Goal: Task Accomplishment & Management: Use online tool/utility

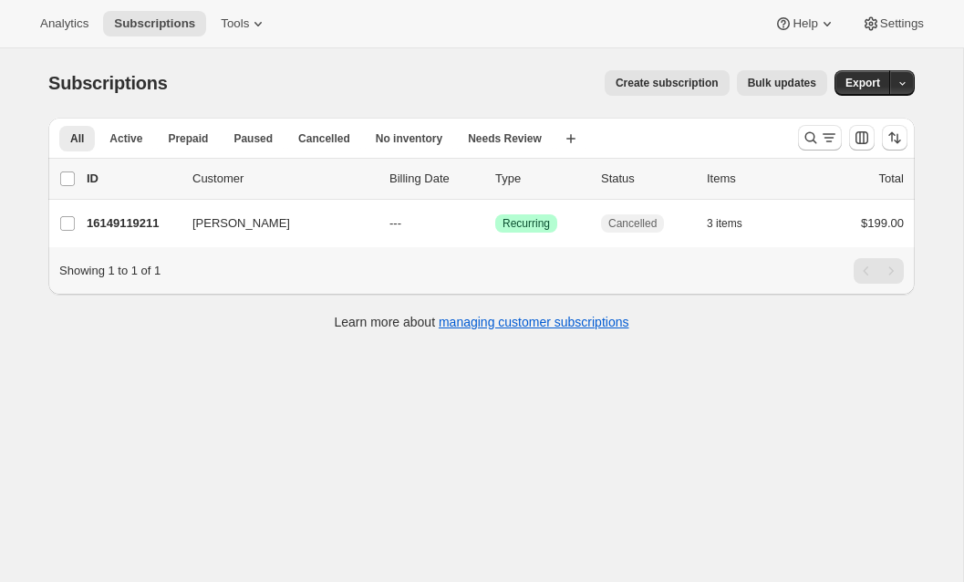
click at [249, 40] on div "Analytics Subscriptions Tools Help Settings" at bounding box center [482, 24] width 964 height 48
click at [249, 24] on span "Tools" at bounding box center [235, 23] width 28 height 15
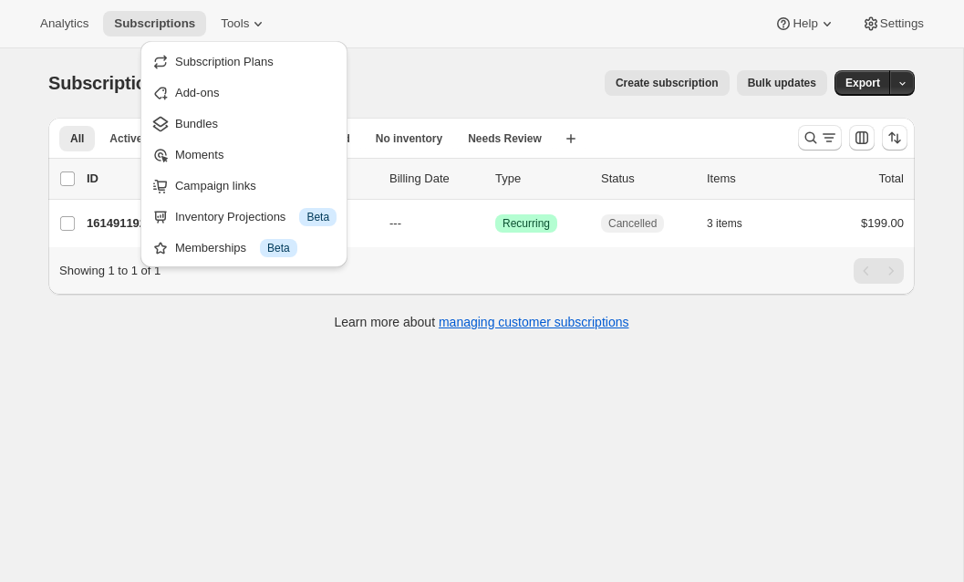
click at [102, 344] on div "All Active Prepaid Paused Cancelled No inventory Needs Review More views All Ac…" at bounding box center [481, 234] width 867 height 232
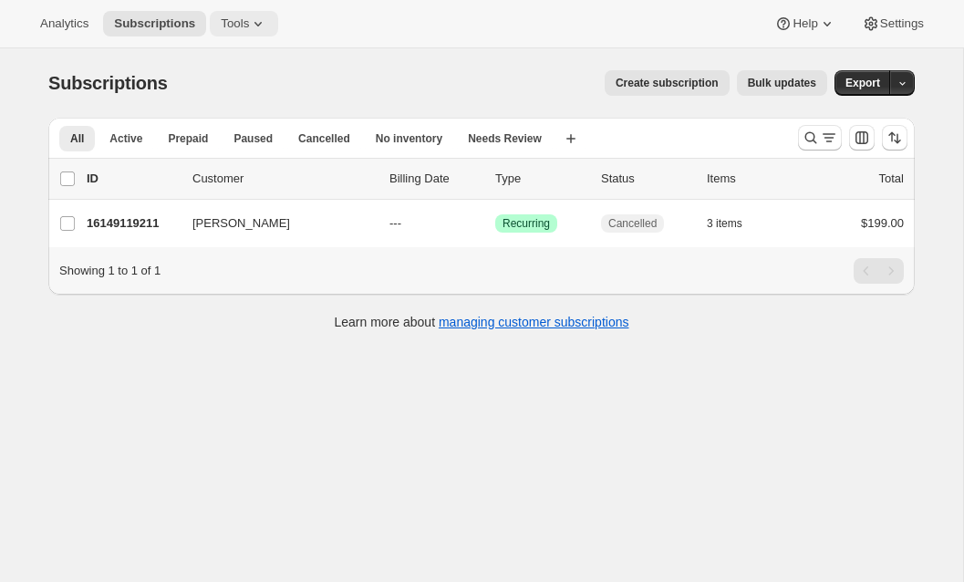
click at [246, 18] on span "Tools" at bounding box center [235, 23] width 28 height 15
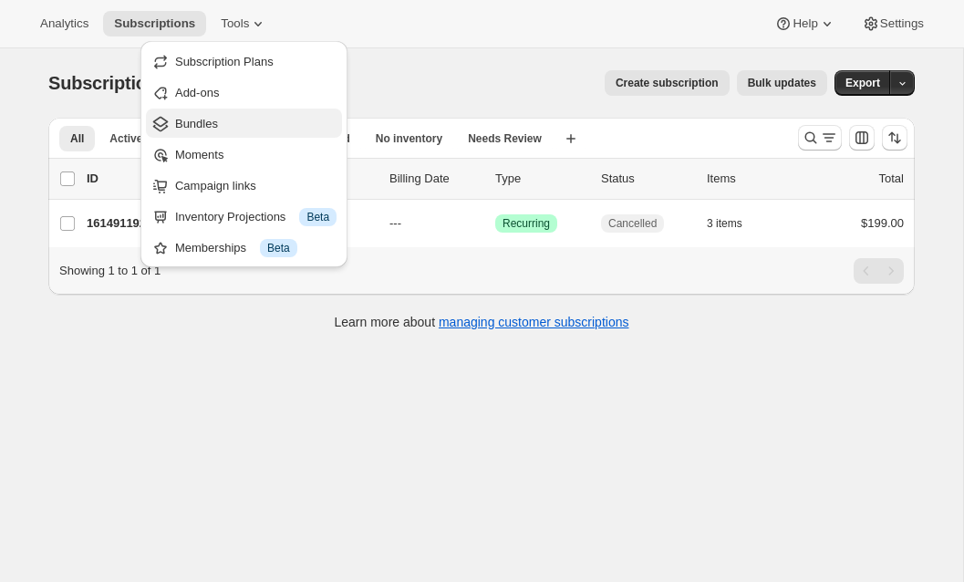
click at [208, 128] on span "Bundles" at bounding box center [196, 124] width 43 height 14
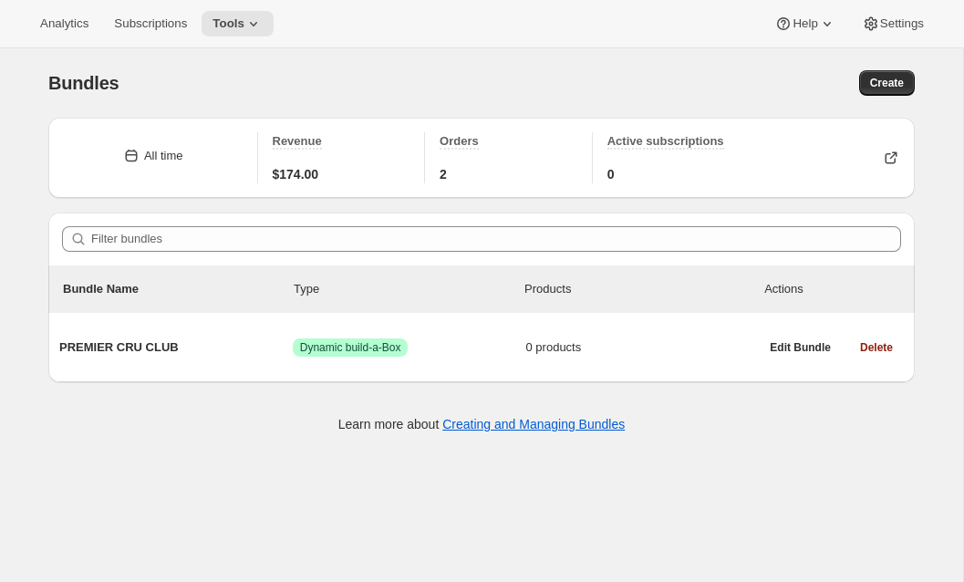
scroll to position [48, 0]
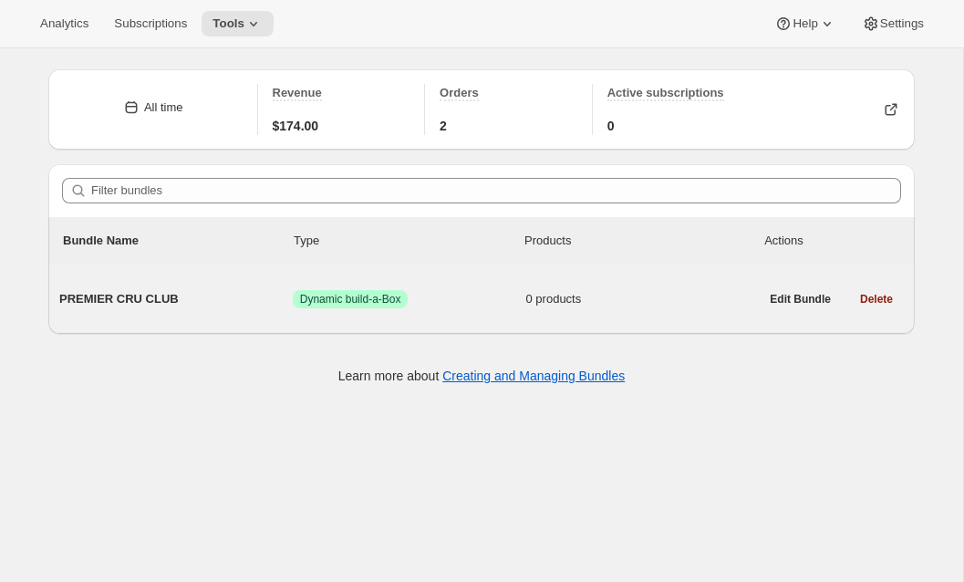
click at [206, 290] on span "PREMIER CRU CLUB" at bounding box center [175, 299] width 233 height 18
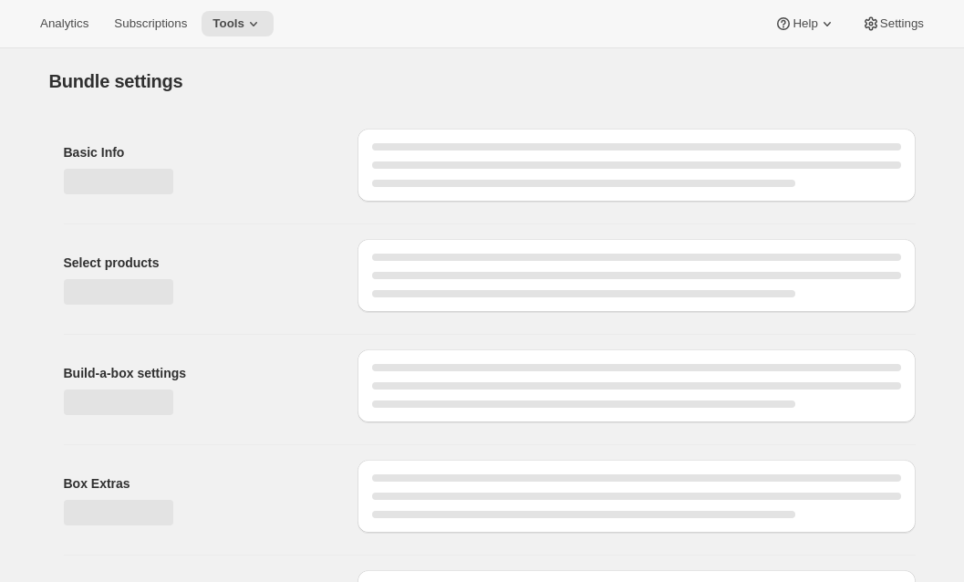
type input "PREMIER CRU CLUB"
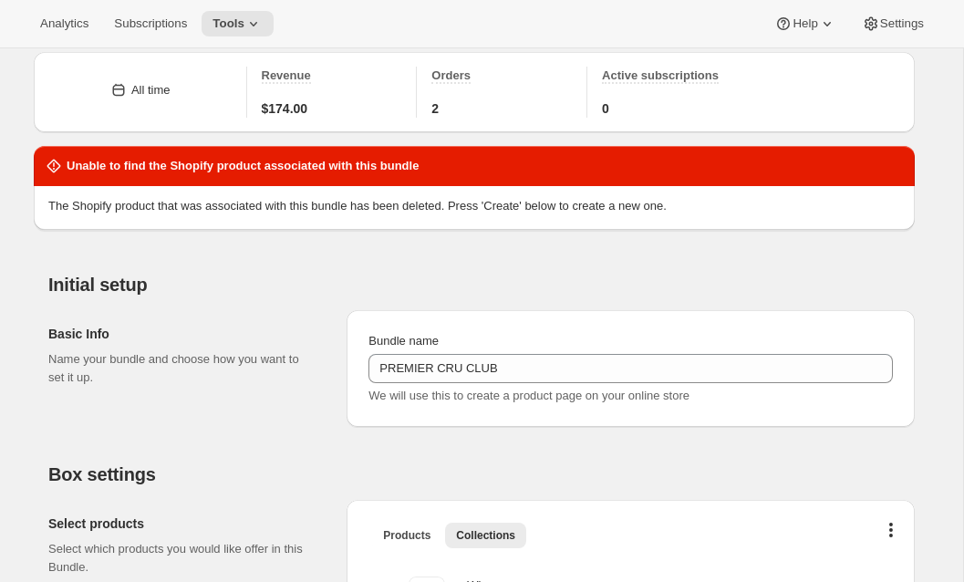
scroll to position [5, 0]
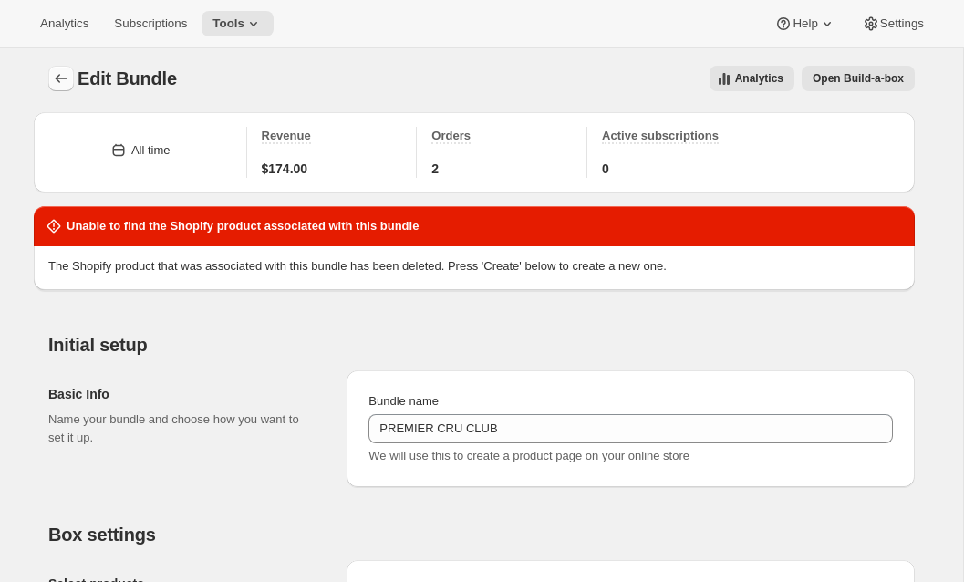
click at [55, 75] on icon "Bundles" at bounding box center [61, 78] width 18 height 18
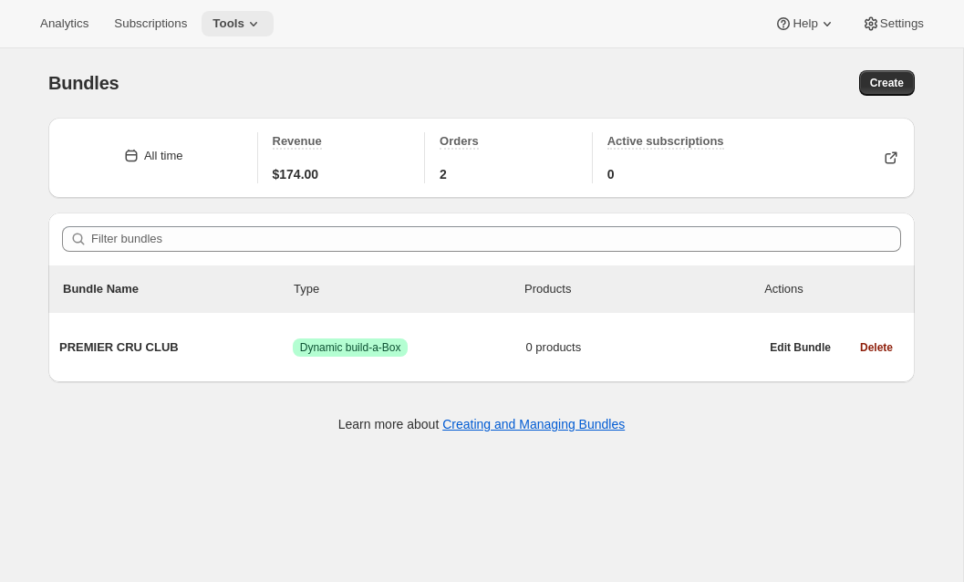
click at [263, 30] on icon at bounding box center [253, 24] width 18 height 18
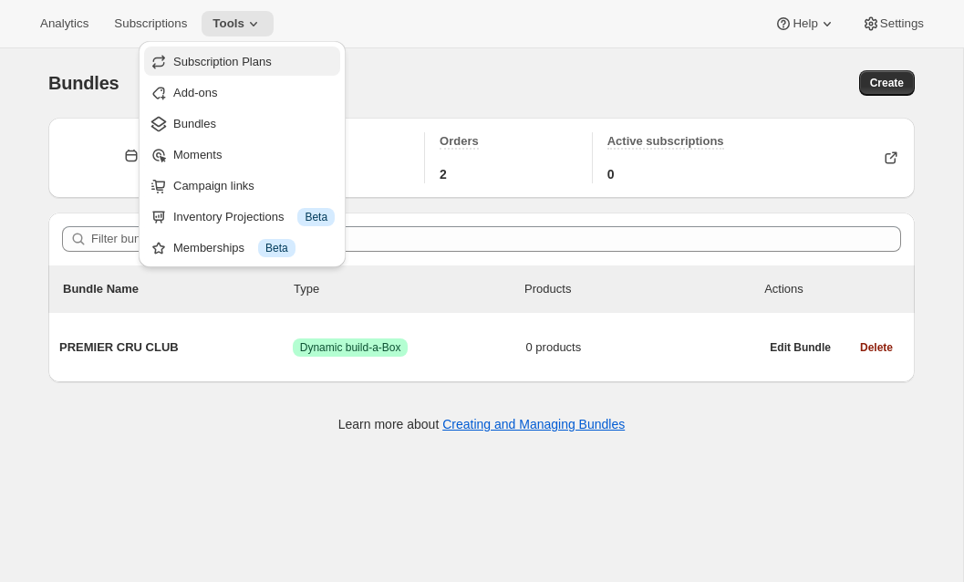
click at [252, 57] on span "Subscription Plans" at bounding box center [222, 62] width 99 height 14
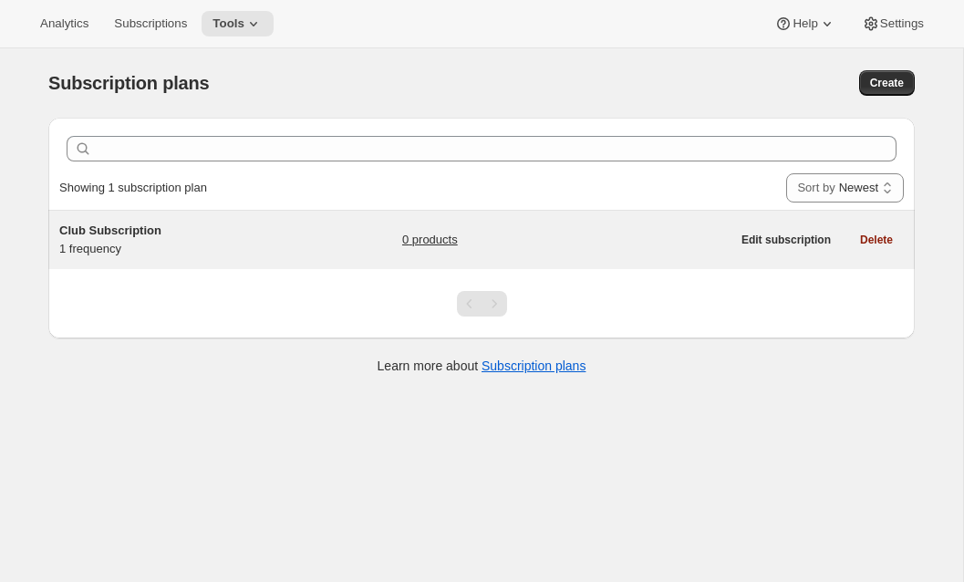
click at [159, 237] on span "Club Subscription" at bounding box center [110, 230] width 102 height 14
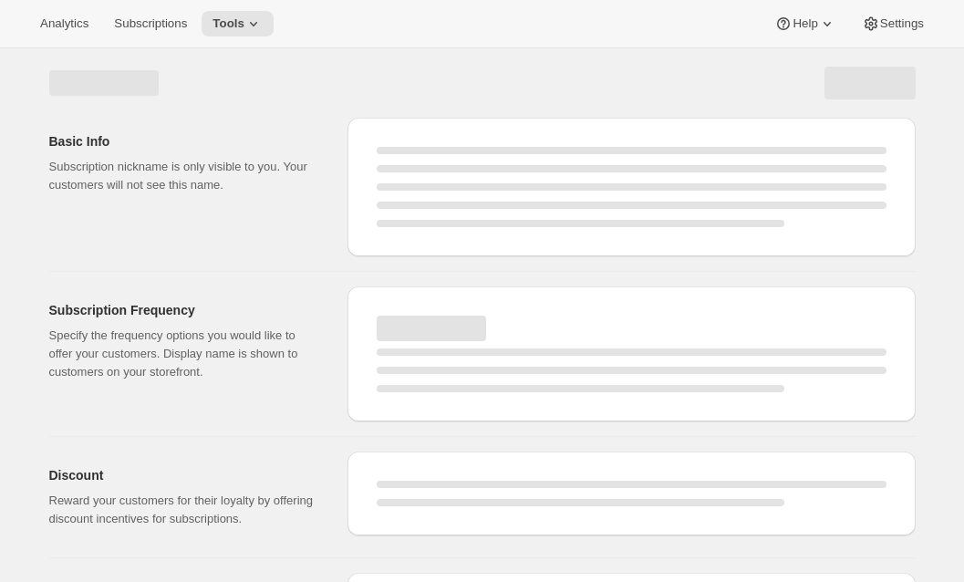
select select "WEEK"
select select "MONTH"
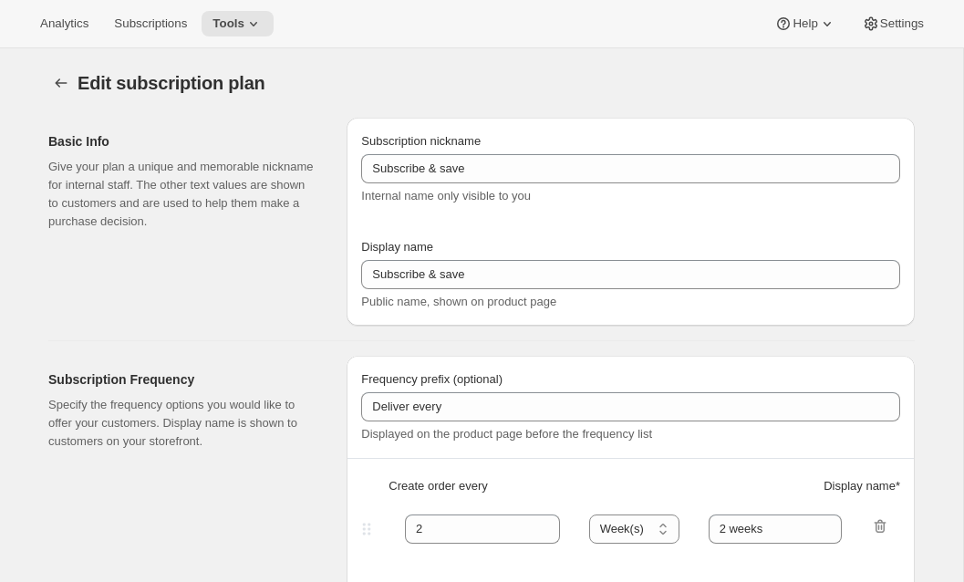
type input "Club Subscription"
type input "3"
select select "MONTH"
type input "3 Months"
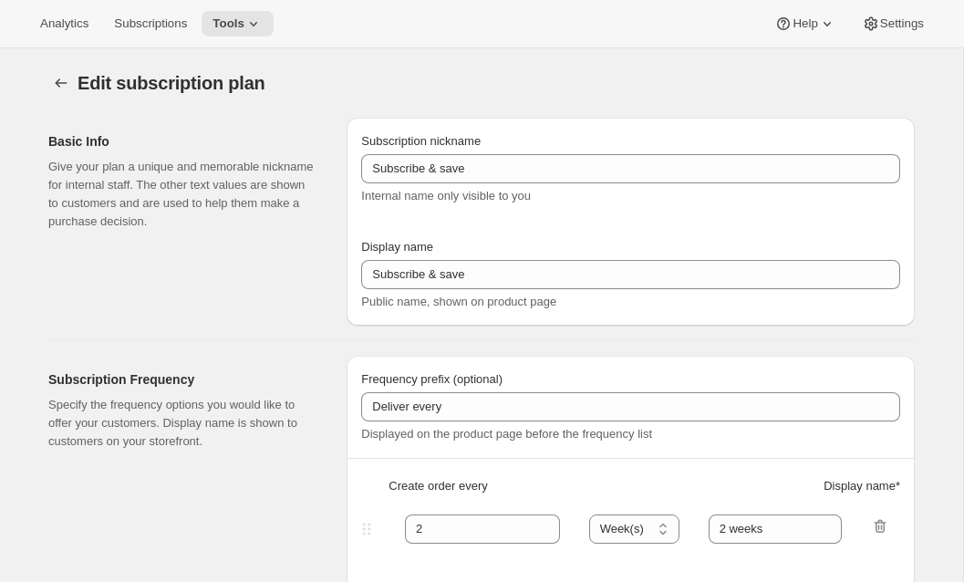
checkbox input "true"
select select "YEARDAY"
select select "3"
select select "6"
select select "9"
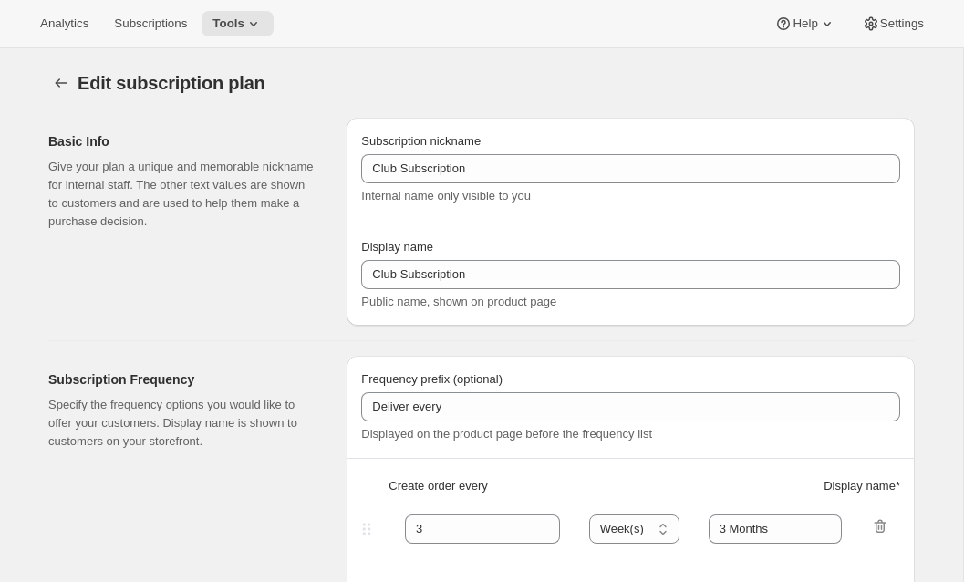
select select "12"
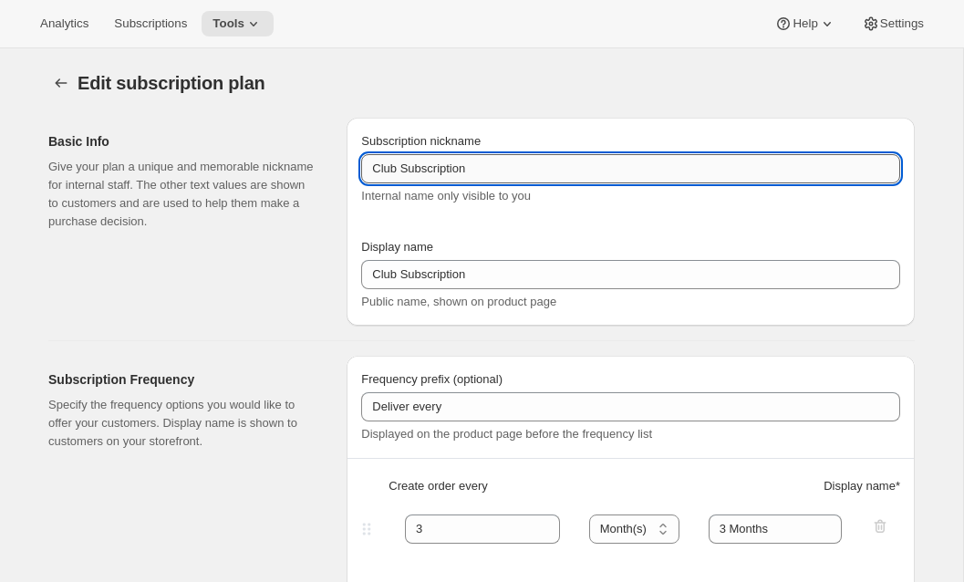
click at [371, 169] on input "Club Subscription" at bounding box center [630, 168] width 539 height 29
type input "[PERSON_NAME] Club Subscription"
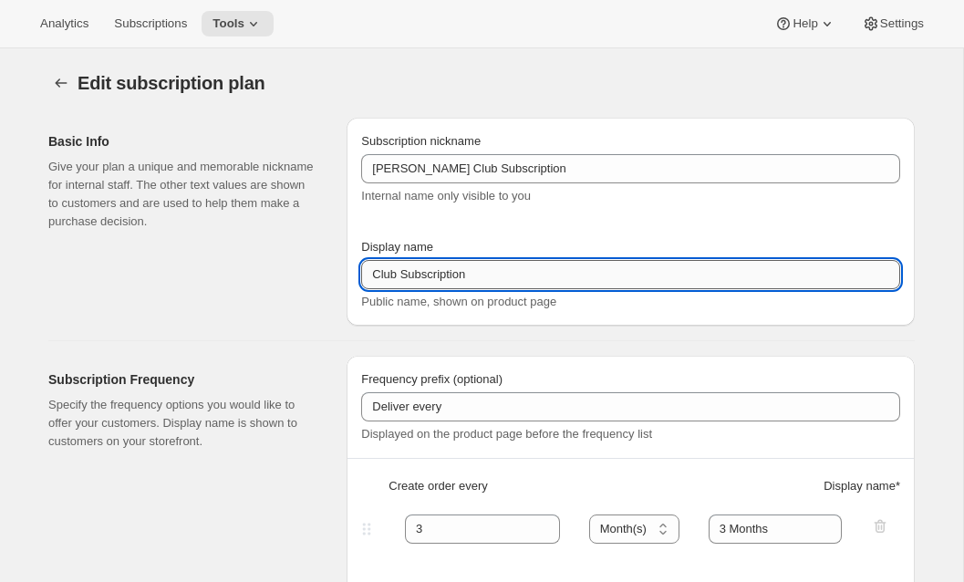
click at [372, 276] on input "Club Subscription" at bounding box center [630, 274] width 539 height 29
click at [476, 267] on input "[PERSON_NAME] Club Subscription" at bounding box center [630, 274] width 539 height 29
click at [374, 278] on input "Hunt Club" at bounding box center [630, 274] width 539 height 29
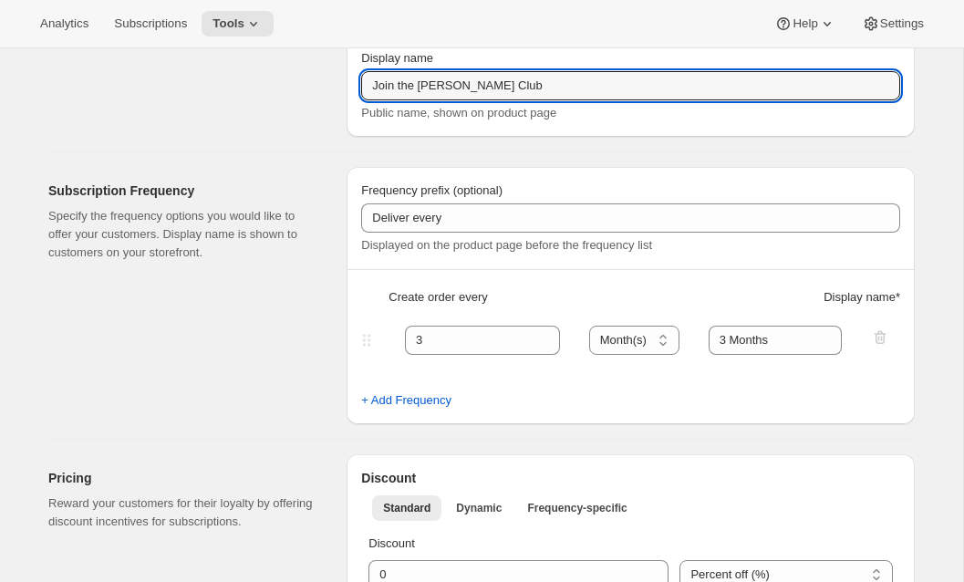
scroll to position [105, 0]
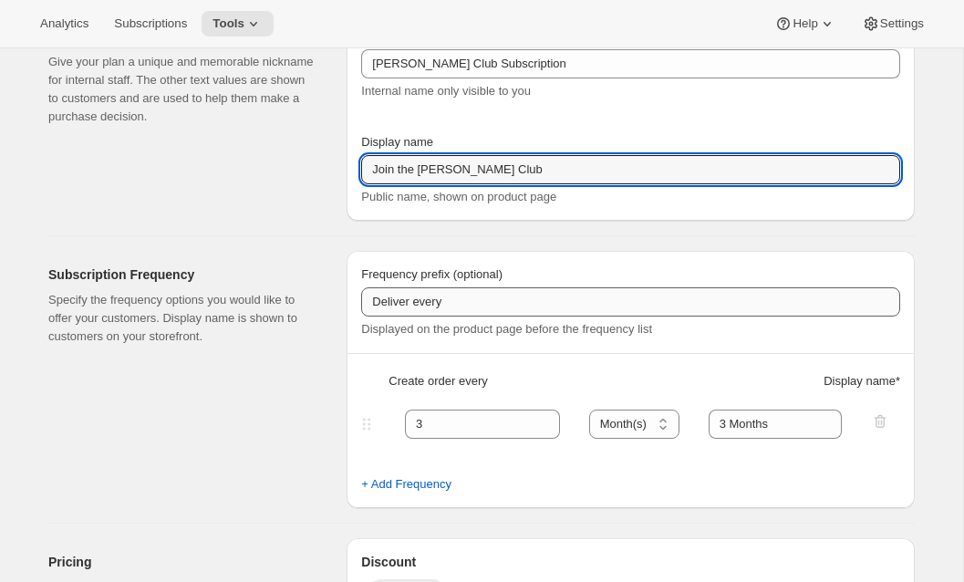
type input "Join the Hunt Club"
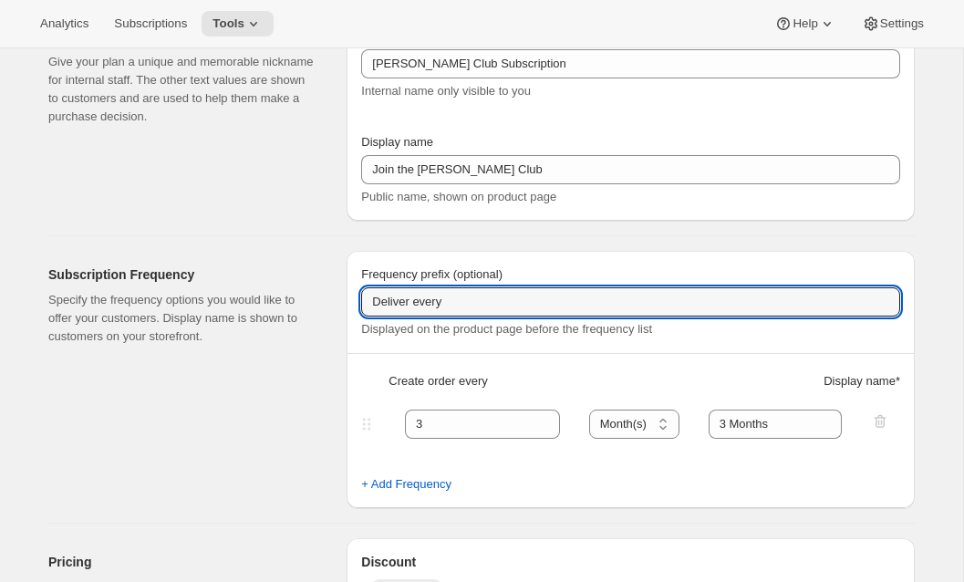
drag, startPoint x: 454, startPoint y: 312, endPoint x: 333, endPoint y: 298, distance: 122.1
click at [333, 298] on div "Subscription Frequency Specify the frequency options you would like to offer yo…" at bounding box center [474, 372] width 881 height 272
type input "Hunt club"
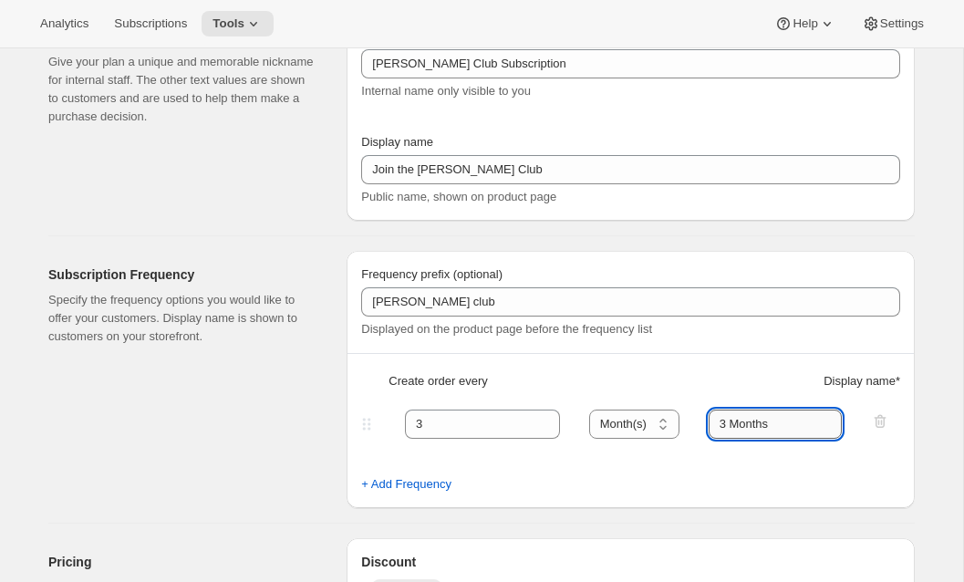
drag, startPoint x: 778, startPoint y: 423, endPoint x: 719, endPoint y: 422, distance: 59.3
click at [719, 422] on input "3 Months" at bounding box center [776, 424] width 134 height 29
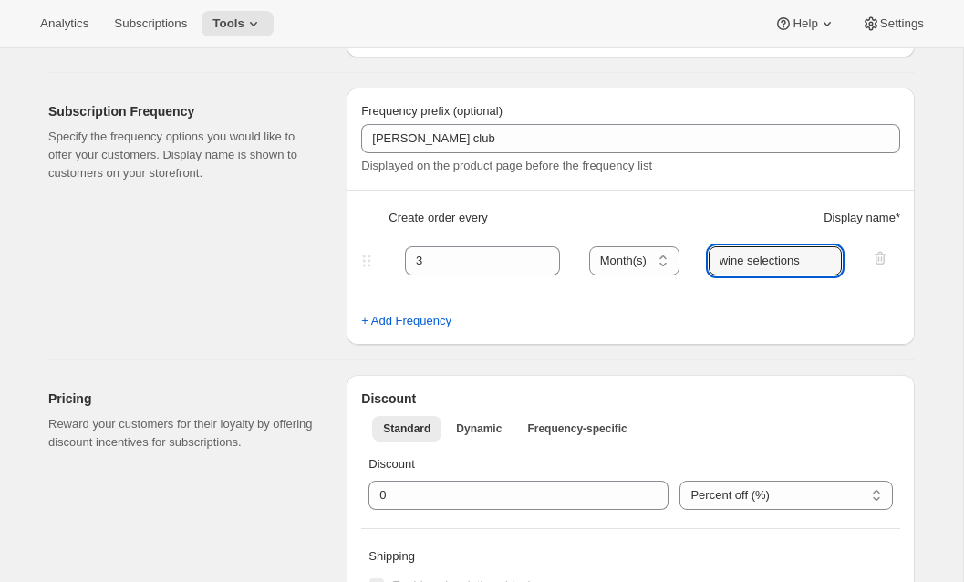
type input "wine selections"
click at [674, 368] on div "Pricing Reward your customers for their loyalty by offering discount incentives…" at bounding box center [474, 510] width 881 height 300
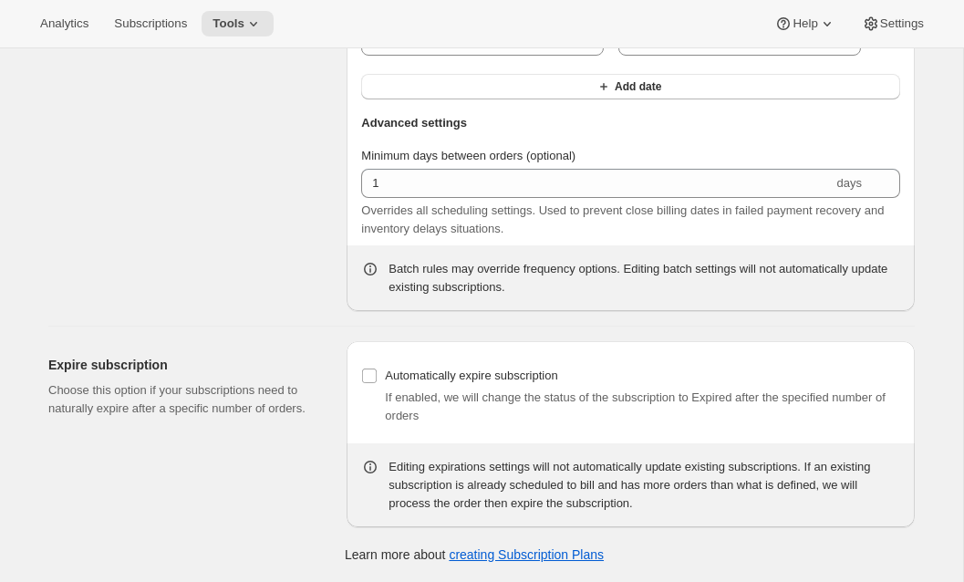
scroll to position [1549, 0]
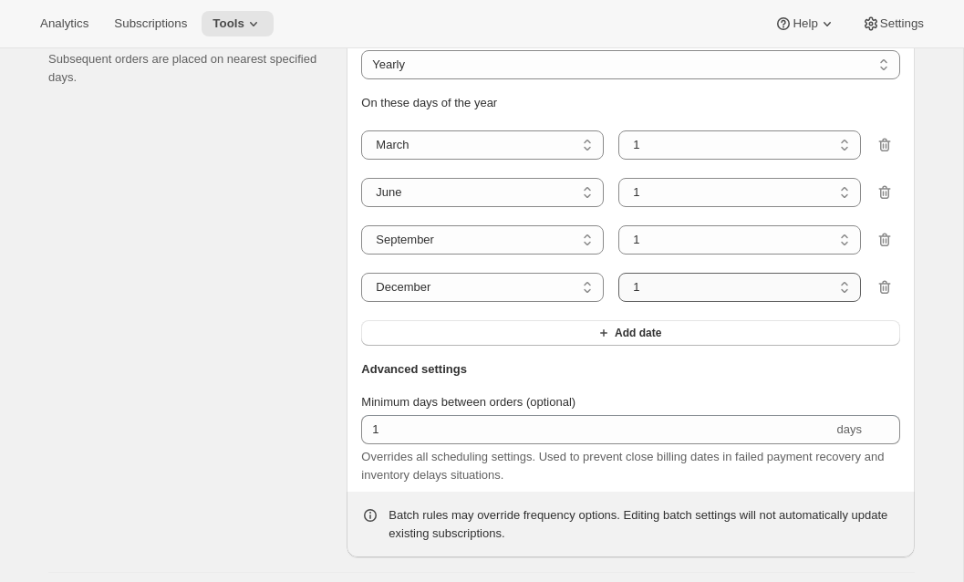
click at [642, 302] on select "1 2 3 4 5 6 7 8 9 10 11 12 13 14 15 16 17 18 19 20 21 22 23 24 25 26 27 28 29 3…" at bounding box center [739, 287] width 243 height 29
select select "9"
click at [618, 302] on select "1 2 3 4 5 6 7 8 9 10 11 12 13 14 15 16 17 18 19 20 21 22 23 24 25 26 27 28 29 3…" at bounding box center [739, 287] width 243 height 29
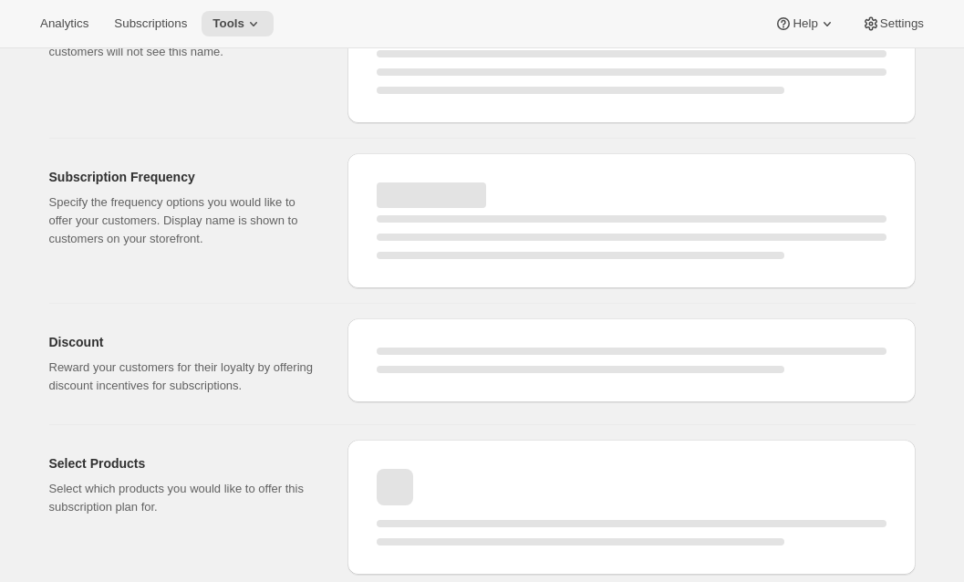
select select "MONTH"
select select "YEARDAY"
select select "3"
select select "6"
select select "9"
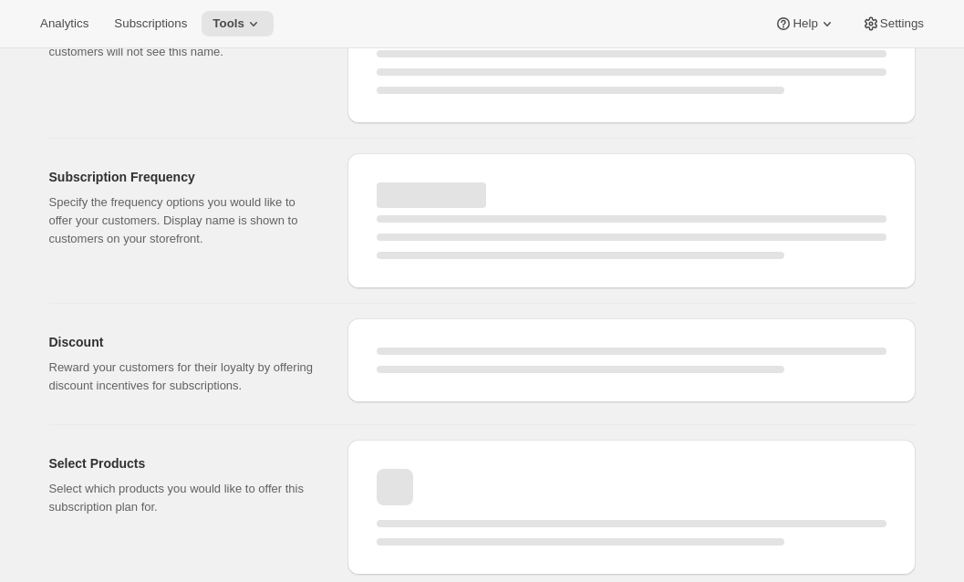
select select "12"
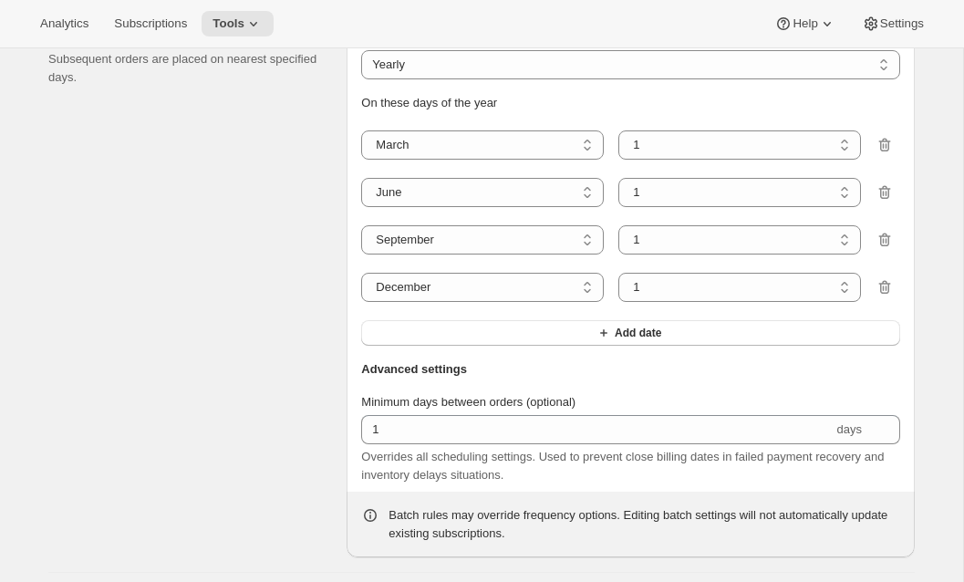
type input "[PERSON_NAME] Club Subscription"
type input "Join the Hunt Club"
type input "Hunt club"
type input "wine selections"
select select "9"
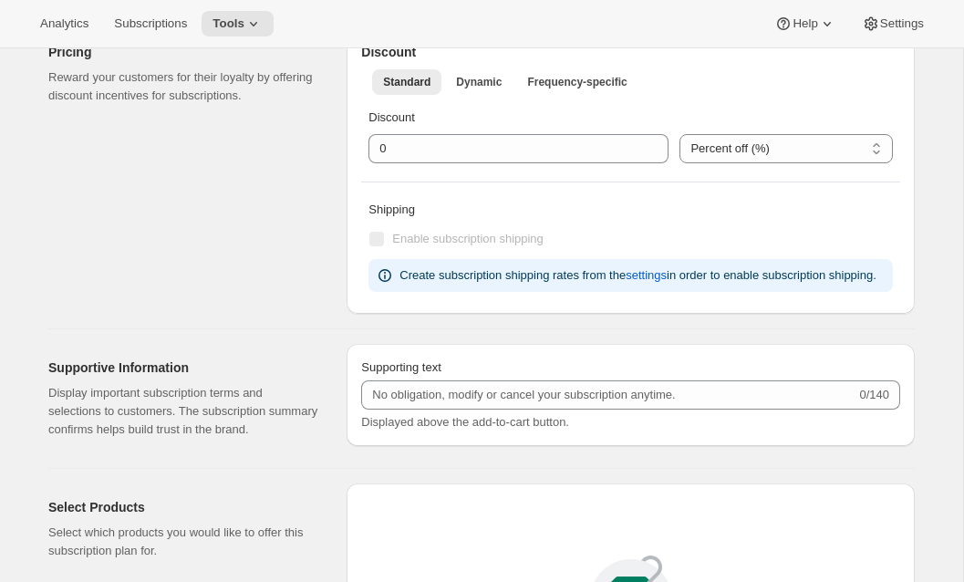
scroll to position [0, 0]
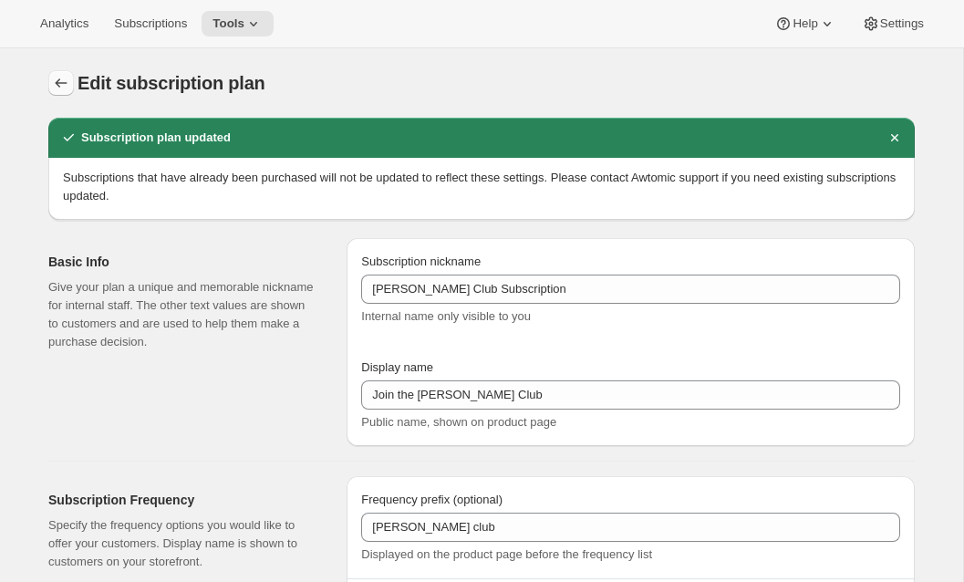
click at [58, 79] on icon "Subscription plans" at bounding box center [61, 83] width 18 height 18
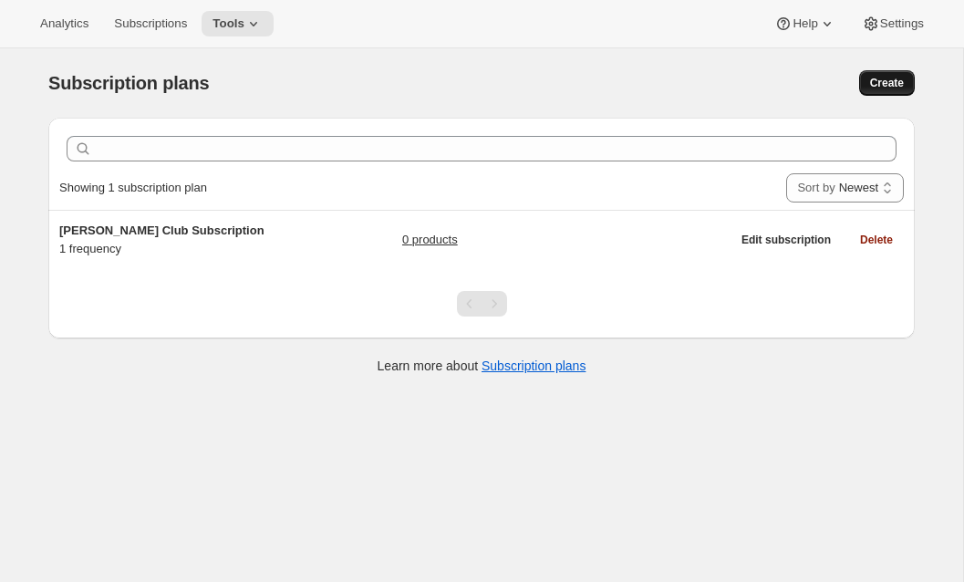
click at [893, 87] on span "Create" at bounding box center [887, 83] width 34 height 15
select select "WEEK"
select select "MONTH"
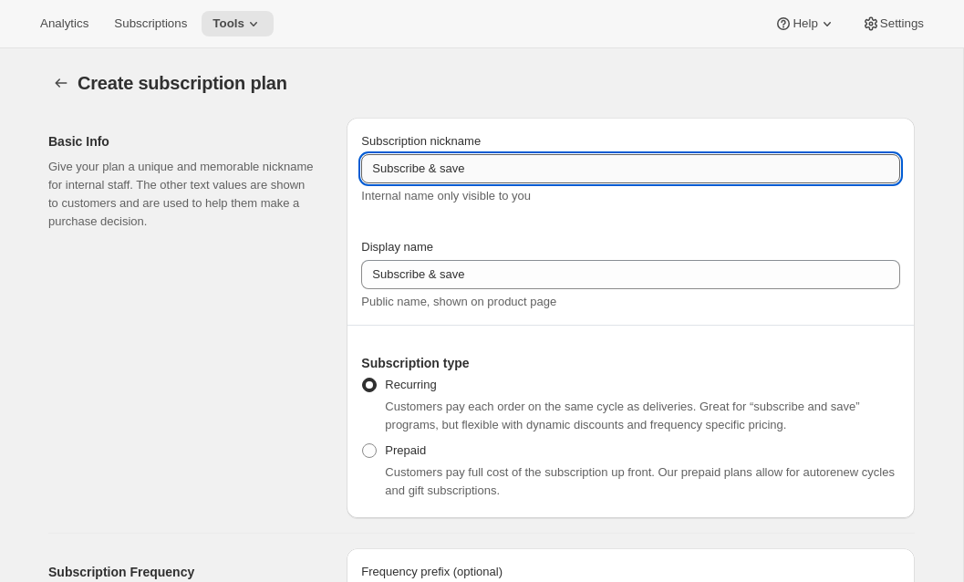
click at [573, 180] on input "Subscribe & save" at bounding box center [630, 168] width 539 height 29
drag, startPoint x: 572, startPoint y: 180, endPoint x: 303, endPoint y: 175, distance: 269.1
click at [303, 175] on div "Basic Info Give your plan a unique and memorable nickname for internal staff. T…" at bounding box center [474, 310] width 881 height 415
paste input "Grand Prix Club"
type input "Grand Prix Club Subscription Plan"
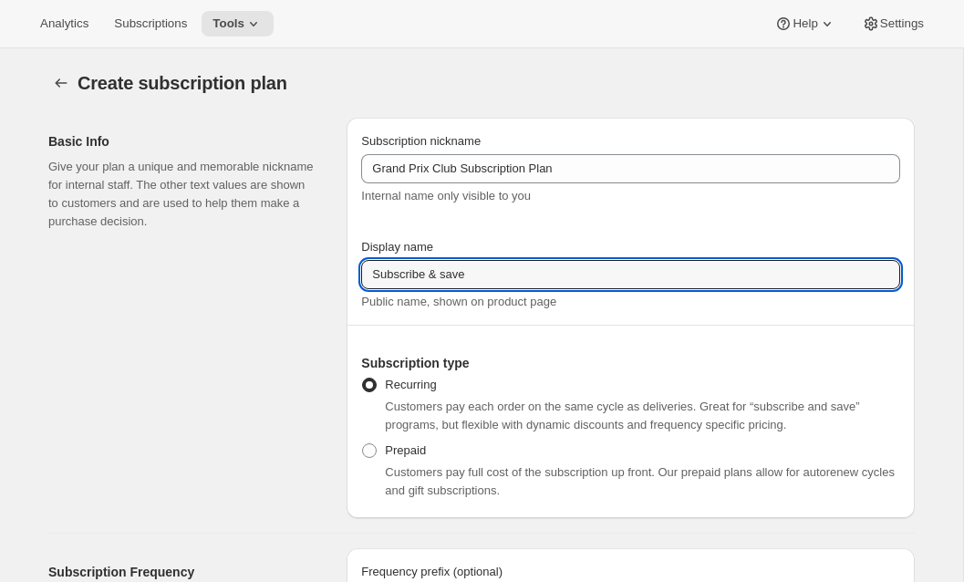
drag, startPoint x: 443, startPoint y: 278, endPoint x: 232, endPoint y: 259, distance: 212.5
click at [232, 259] on div "Basic Info Give your plan a unique and memorable nickname for internal staff. T…" at bounding box center [474, 310] width 881 height 415
paste input "Grand Prix Club"
type input "Join the Grand Prix Club"
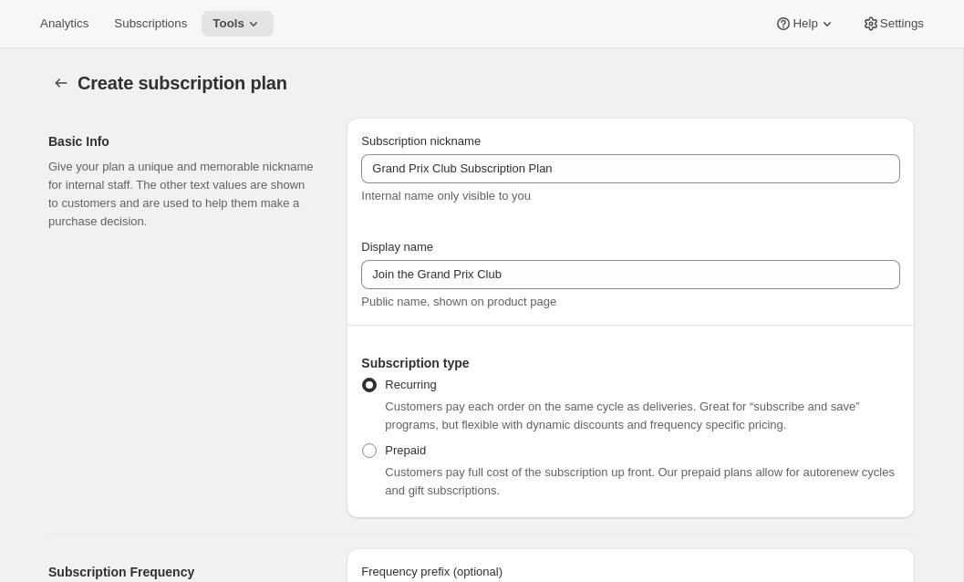
click at [100, 280] on div "Basic Info Give your plan a unique and memorable nickname for internal staff. T…" at bounding box center [190, 318] width 284 height 400
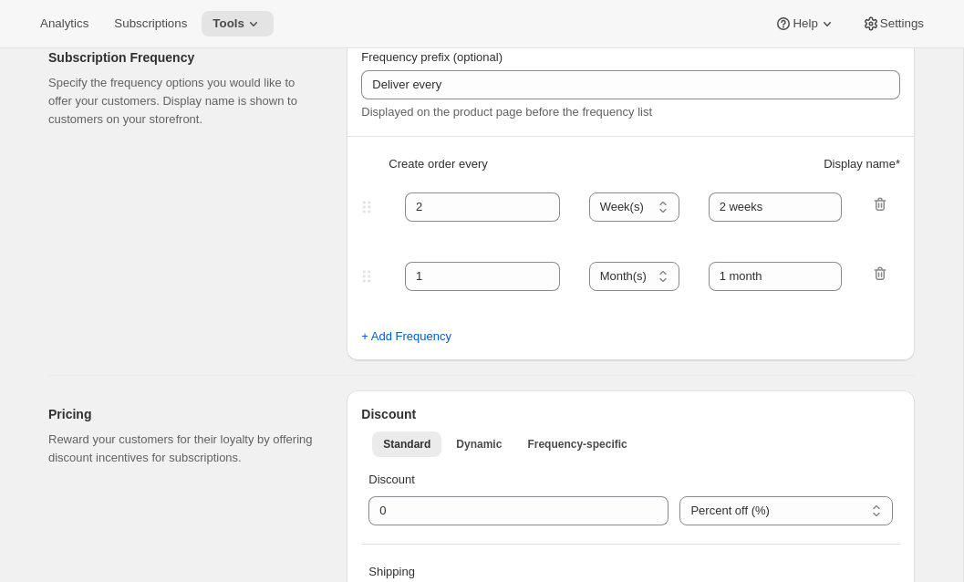
scroll to position [484, 0]
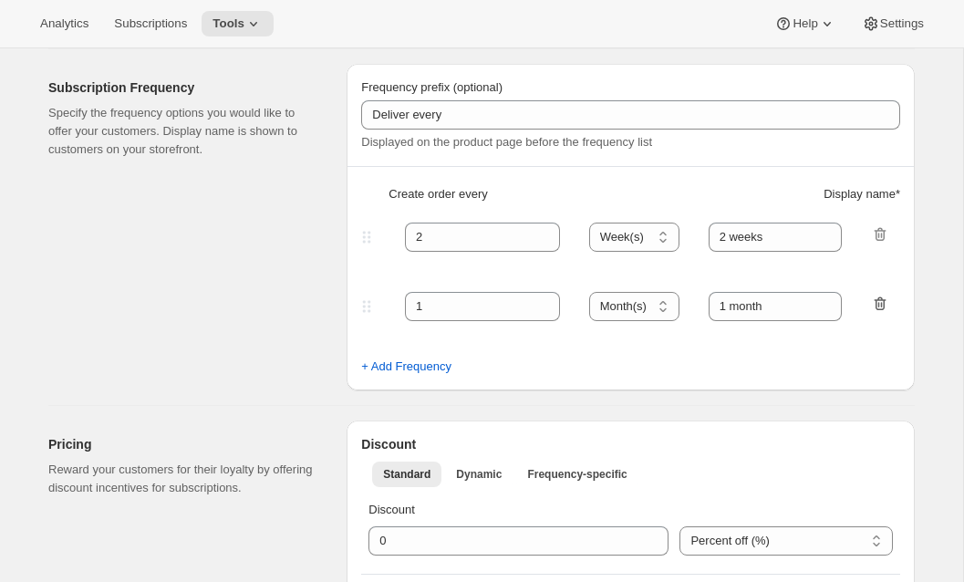
click at [875, 310] on icon "button" at bounding box center [880, 304] width 18 height 18
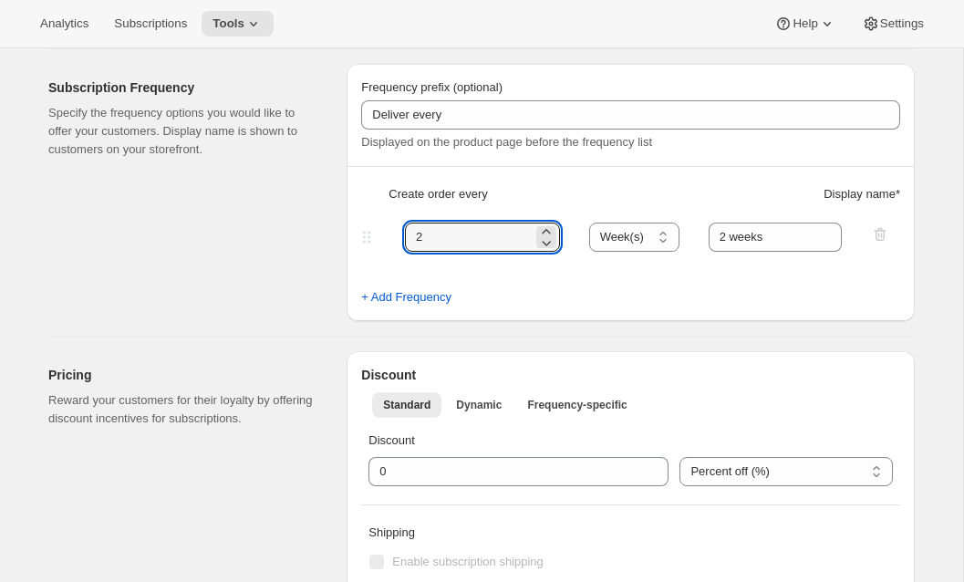
drag, startPoint x: 434, startPoint y: 239, endPoint x: 285, endPoint y: 229, distance: 149.0
click at [285, 229] on div "Subscription Frequency Specify the frequency options you would like to offer yo…" at bounding box center [474, 185] width 881 height 272
type input "3"
click at [650, 239] on select "Day(s) Week(s) Month(s) Year(s)" at bounding box center [634, 237] width 90 height 29
select select "MONTH"
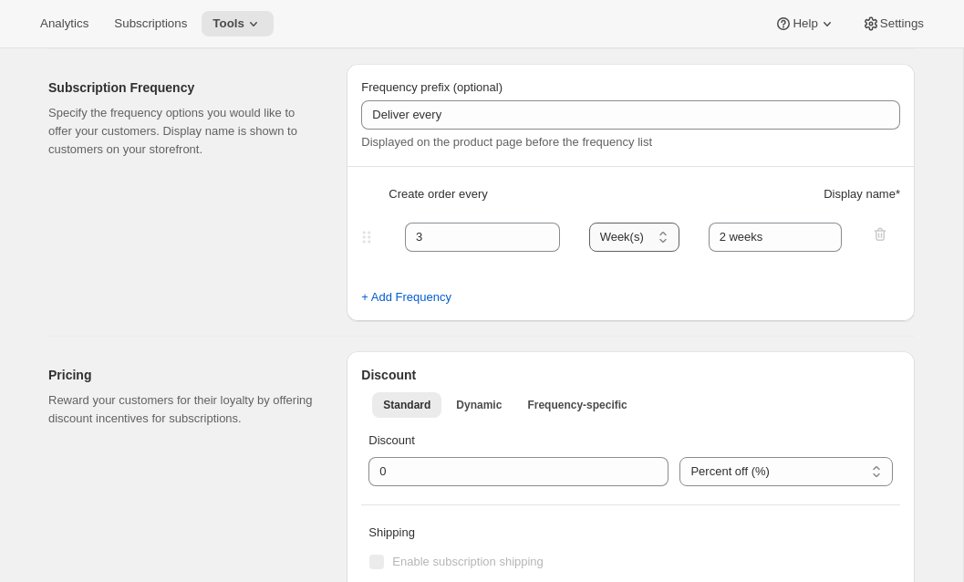
click at [590, 223] on select "Day(s) Week(s) Month(s) Year(s)" at bounding box center [634, 237] width 90 height 29
drag, startPoint x: 749, startPoint y: 234, endPoint x: 550, endPoint y: 227, distance: 199.0
click at [550, 227] on div "3 Day(s) Week(s) Month(s) Year(s) Month(s) 2 weeks" at bounding box center [624, 237] width 532 height 29
type input "3 months"
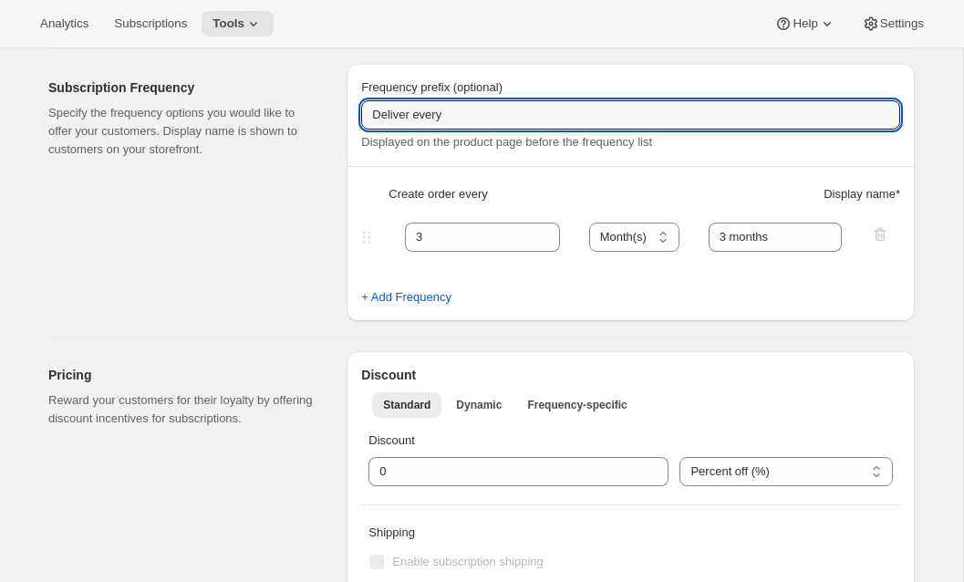
drag, startPoint x: 487, startPoint y: 118, endPoint x: 278, endPoint y: 118, distance: 208.9
click at [278, 118] on div "Subscription Frequency Specify the frequency options you would like to offer yo…" at bounding box center [474, 185] width 881 height 272
paste input "Grand Prix Club"
type input "Grand Prix Club"
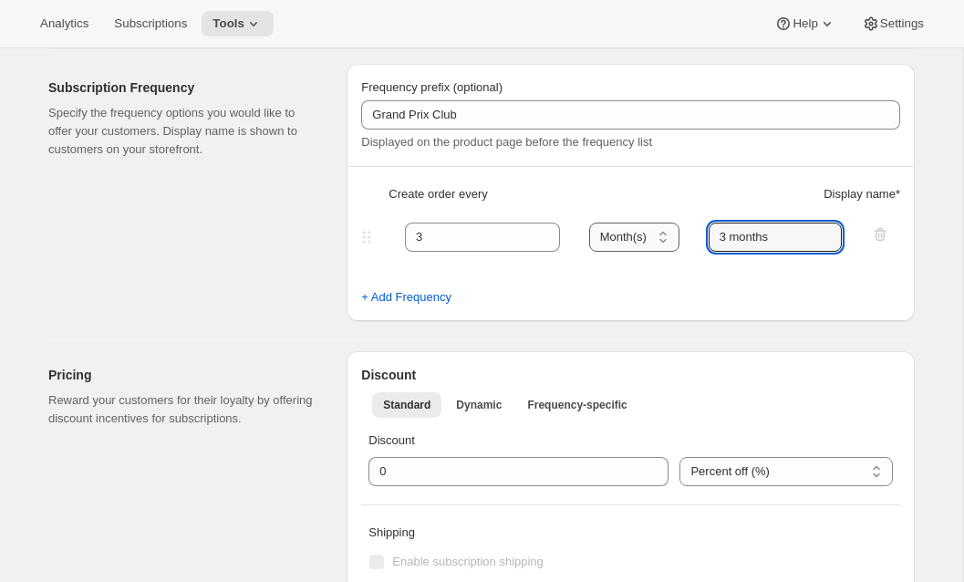
drag, startPoint x: 785, startPoint y: 237, endPoint x: 654, endPoint y: 235, distance: 131.4
click at [655, 237] on div "3 Day(s) Week(s) Month(s) Year(s) Month(s) 3 months" at bounding box center [624, 237] width 532 height 29
type input "selections"
click at [206, 346] on div "Pricing Reward your customers for their loyalty by offering discount incentives…" at bounding box center [474, 487] width 881 height 300
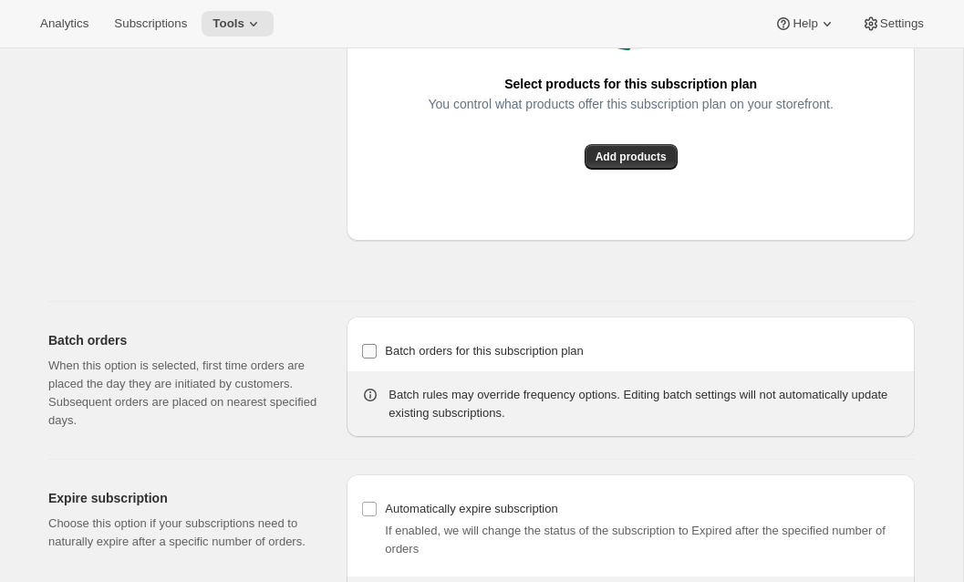
click at [522, 358] on span "Batch orders for this subscription plan" at bounding box center [484, 351] width 199 height 14
click at [377, 358] on input "Batch orders for this subscription plan" at bounding box center [369, 351] width 15 height 15
checkbox input "true"
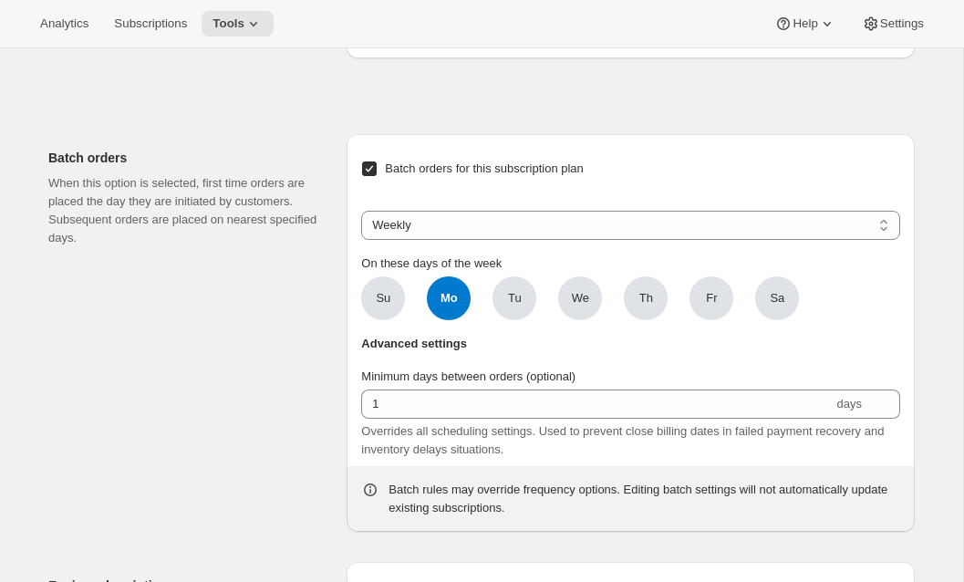
scroll to position [1788, 0]
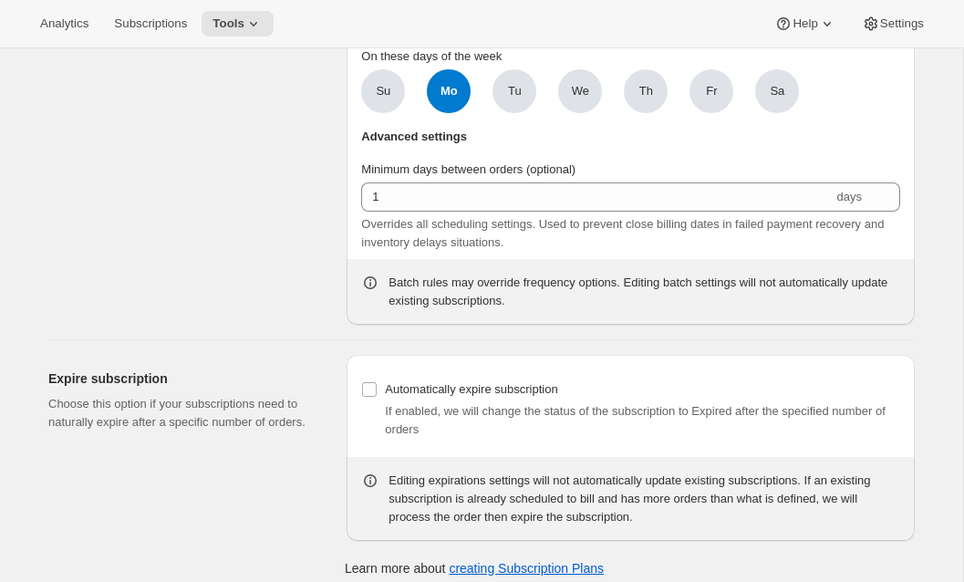
click at [568, 33] on select "Weekly Monthly Yearly" at bounding box center [630, 18] width 539 height 29
select select "YEARDAY"
click at [361, 33] on select "Weekly Monthly Yearly" at bounding box center [630, 18] width 539 height 29
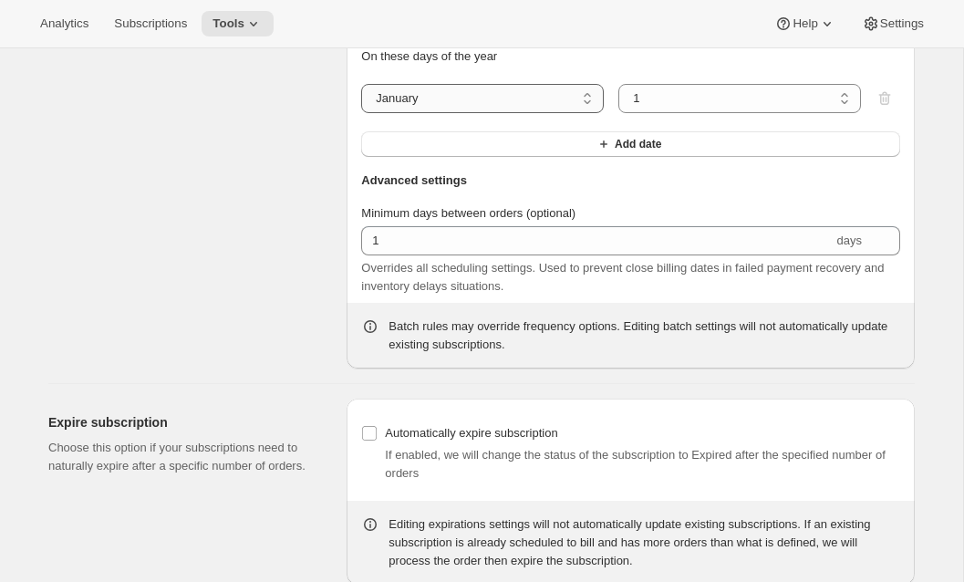
click at [484, 113] on select "January February March April May June July August September October November De…" at bounding box center [482, 98] width 243 height 29
select select "12"
click at [361, 113] on select "January February March April May June July August September October November De…" at bounding box center [482, 98] width 243 height 29
click at [464, 157] on button "Add date" at bounding box center [630, 144] width 539 height 26
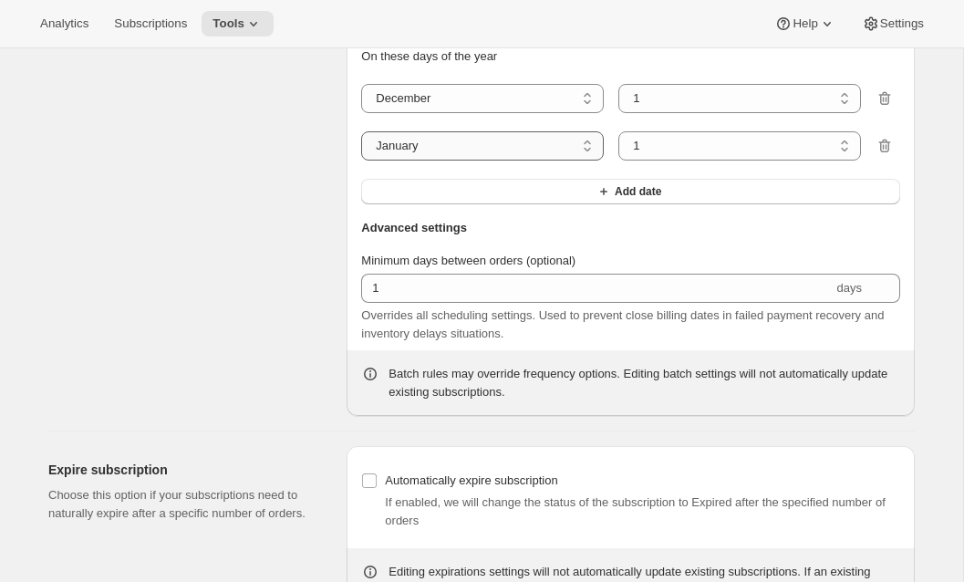
click at [438, 161] on select "January February March April May June July August September October November De…" at bounding box center [482, 145] width 243 height 29
select select "3"
click at [361, 161] on select "January February March April May June July August September October November De…" at bounding box center [482, 145] width 243 height 29
click at [456, 204] on button "Add date" at bounding box center [630, 192] width 539 height 26
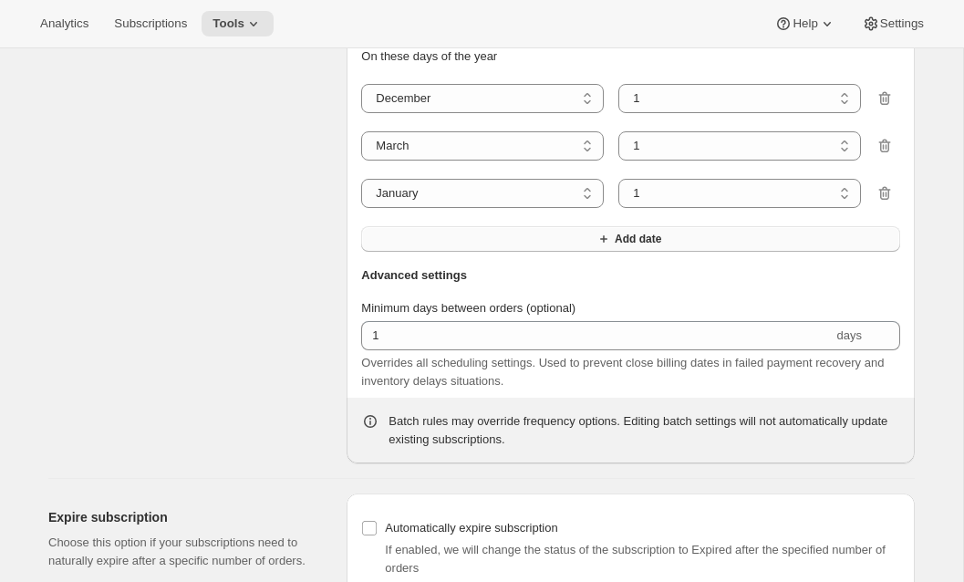
click at [402, 252] on button "Add date" at bounding box center [630, 239] width 539 height 26
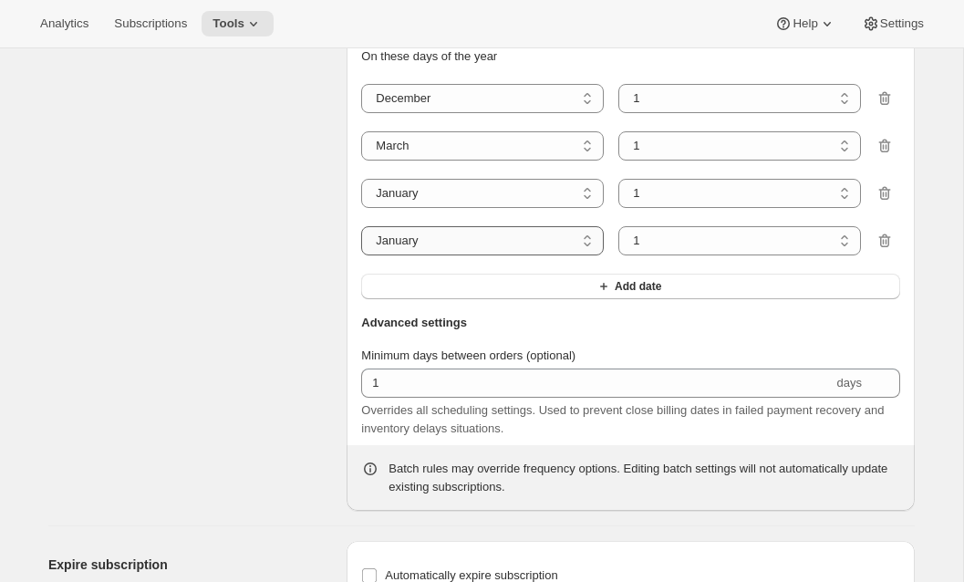
click at [442, 255] on select "January February March April May June July August September October November De…" at bounding box center [482, 240] width 243 height 29
select select "9"
click at [361, 255] on select "January February March April May June July August September October November De…" at bounding box center [482, 240] width 243 height 29
click at [437, 208] on select "January February March April May June July August September October November De…" at bounding box center [482, 193] width 243 height 29
select select "6"
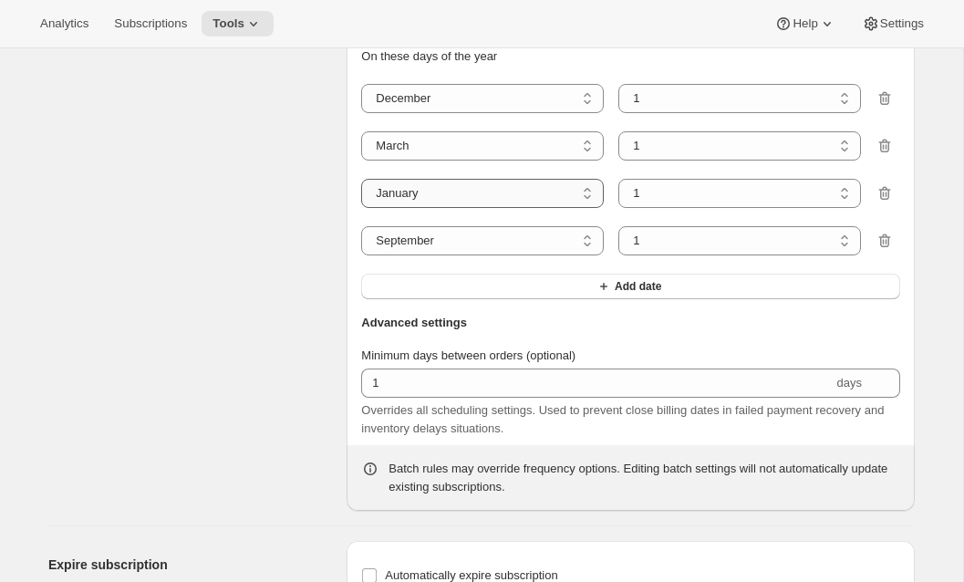
click at [361, 208] on select "January February March April May June July August September October November De…" at bounding box center [482, 193] width 243 height 29
click at [642, 113] on select "1 2 3 4 5 6 7 8 9 10 11 12 13 14 15 16 17 18 19 20 21 22 23 24 25 26 27 28 29 3…" at bounding box center [739, 98] width 243 height 29
select select "9"
click at [618, 113] on select "1 2 3 4 5 6 7 8 9 10 11 12 13 14 15 16 17 18 19 20 21 22 23 24 25 26 27 28 29 3…" at bounding box center [739, 98] width 243 height 29
click at [232, 366] on div "Batch orders When this option is selected, first time orders are placed the day…" at bounding box center [190, 219] width 284 height 584
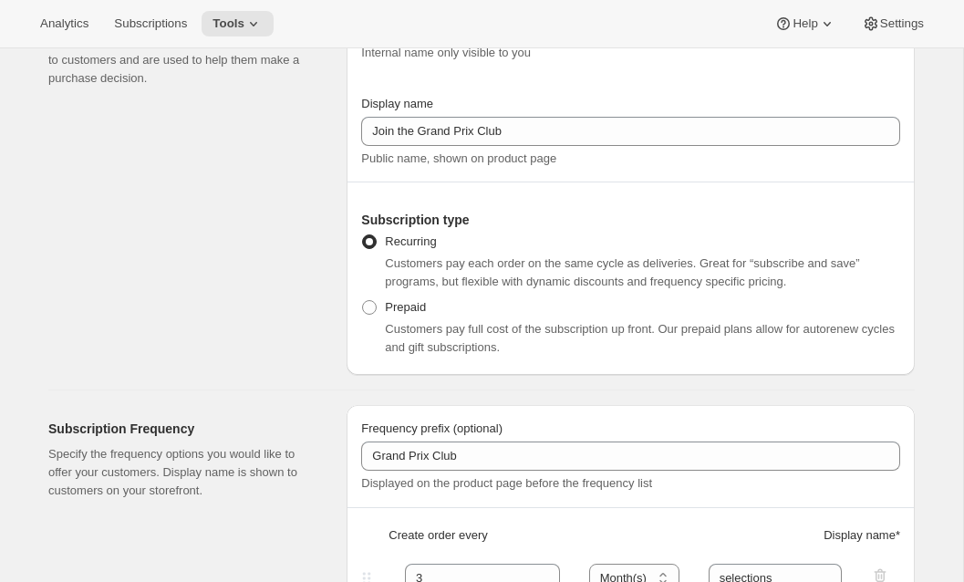
scroll to position [0, 0]
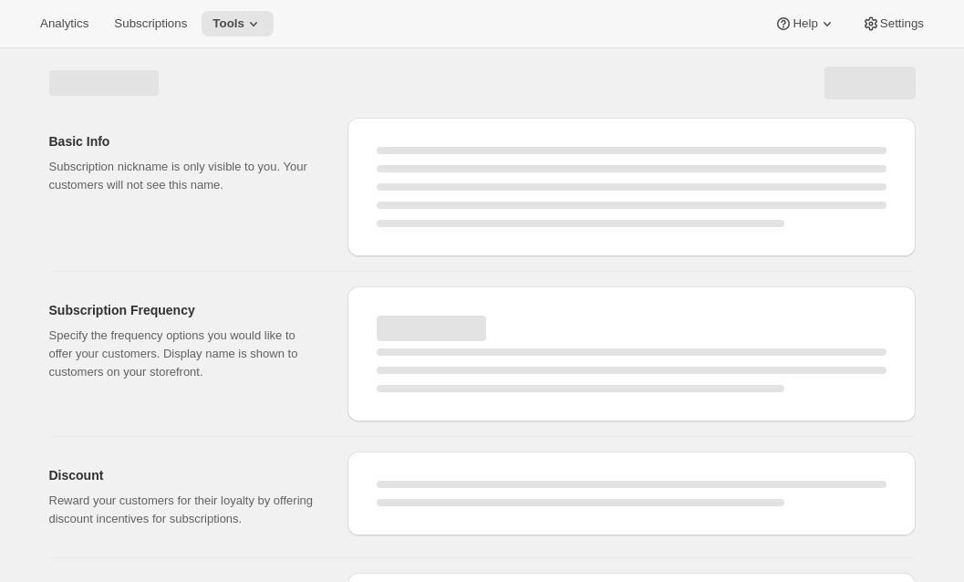
select select "WEEK"
select select "MONTH"
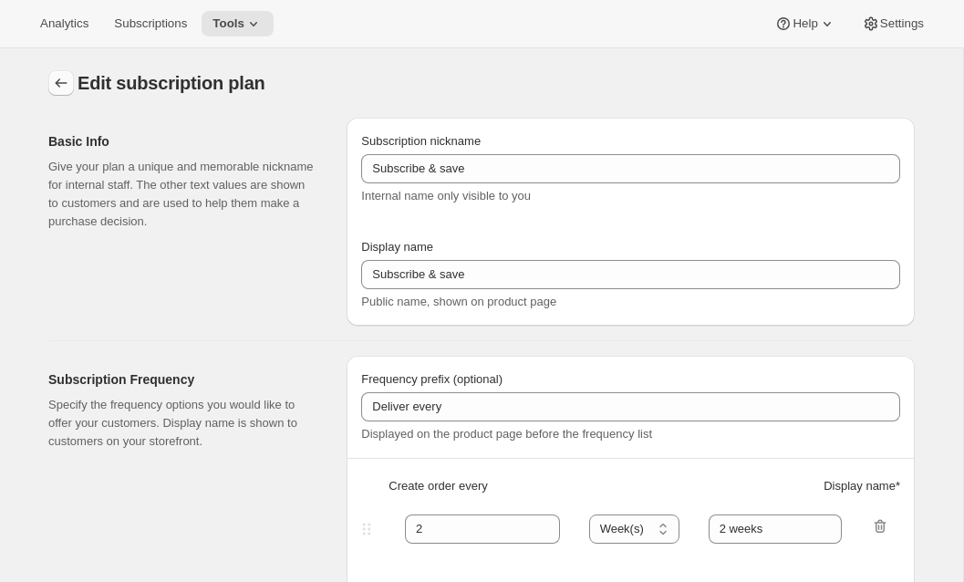
type input "Grand Prix Club Subscription Plan"
type input "Join the Grand Prix Club"
type input "Grand Prix Club"
type input "3"
select select "MONTH"
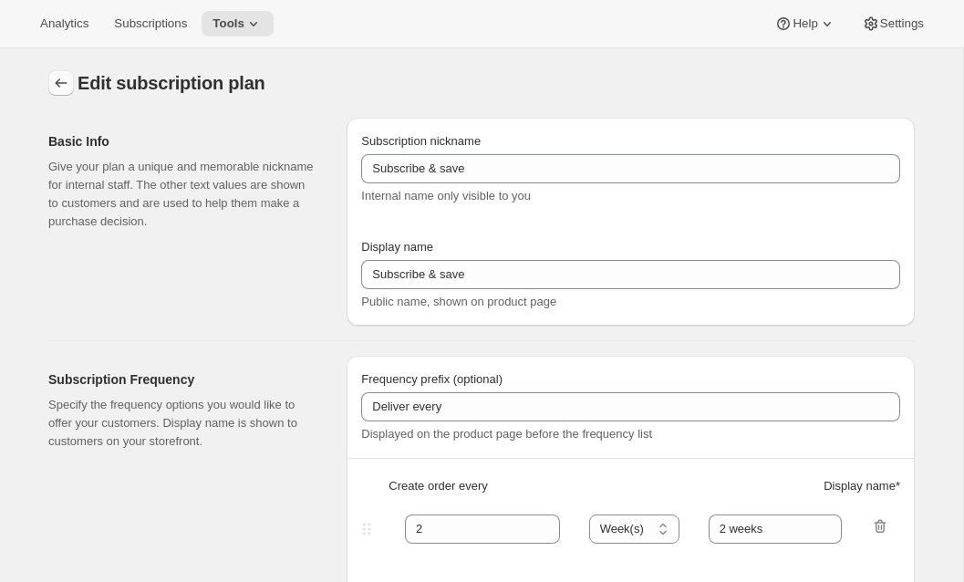
type input "selections"
checkbox input "true"
select select "YEARDAY"
select select "12"
select select "9"
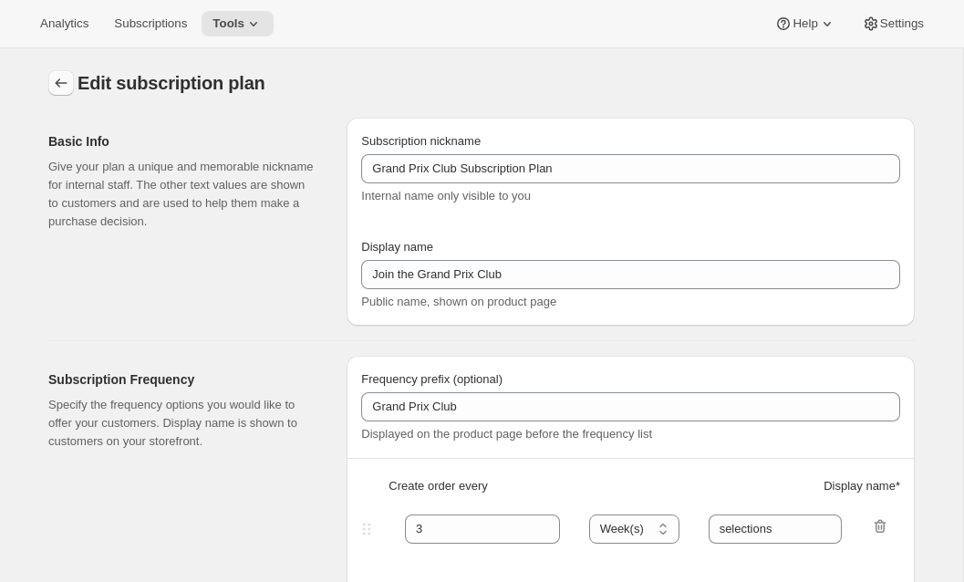
select select "3"
select select "6"
select select "9"
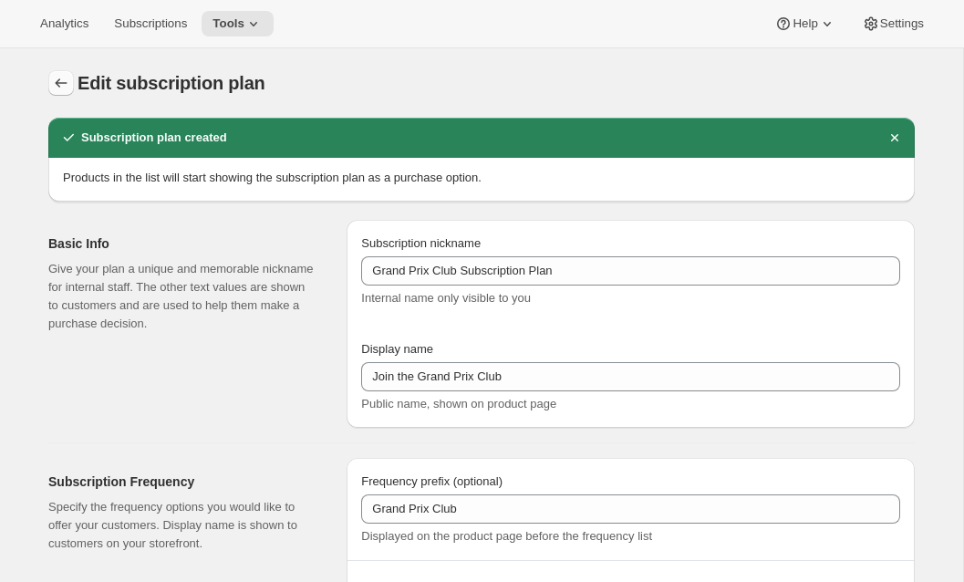
click at [67, 82] on icon "Subscription plans" at bounding box center [61, 83] width 18 height 18
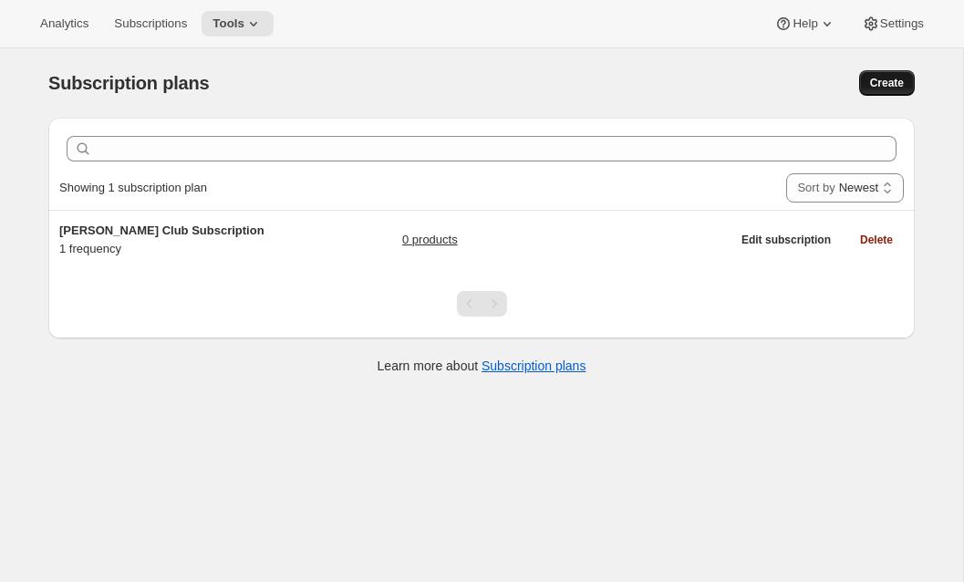
click at [876, 77] on span "Create" at bounding box center [887, 83] width 34 height 15
select select "WEEK"
select select "MONTH"
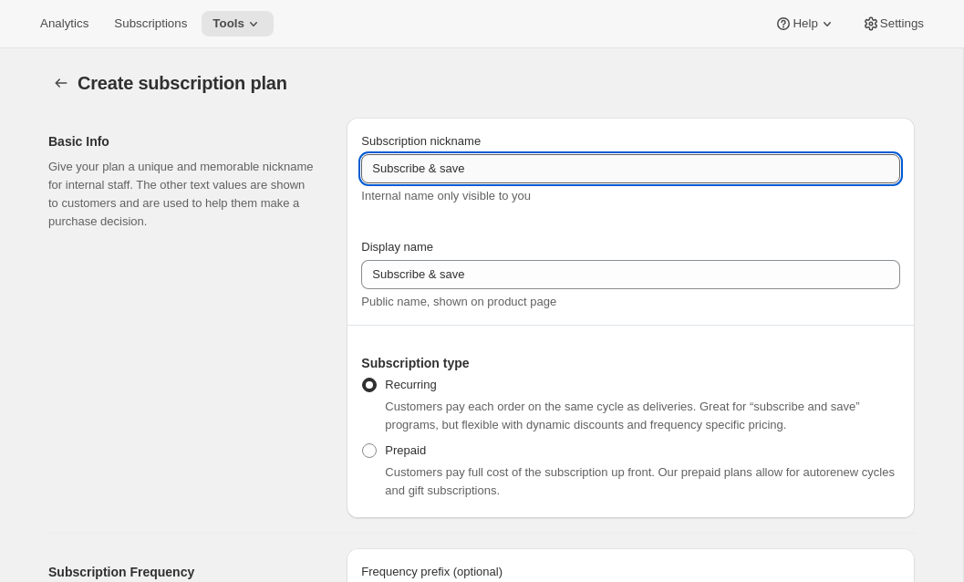
click at [400, 170] on input "Subscribe & save" at bounding box center [630, 168] width 539 height 29
paste input "Premier Cru Club"
click at [400, 170] on input "SubsPremier Cru Clubcribe & save" at bounding box center [630, 168] width 539 height 29
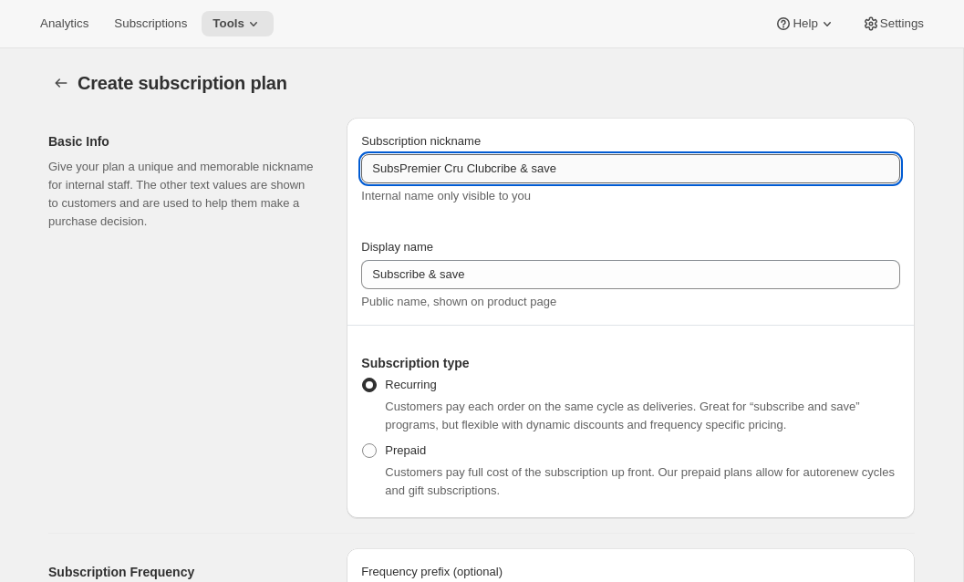
click at [400, 170] on input "SubsPremier Cru Clubcribe & save" at bounding box center [630, 168] width 539 height 29
paste input "Premier Cru Club"
type input "Premier Cru Club"
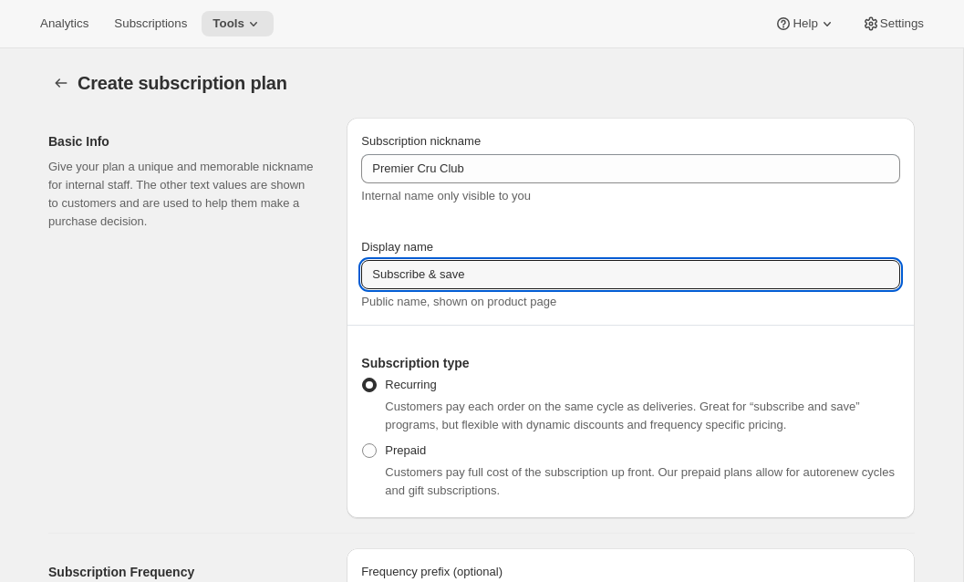
drag, startPoint x: 387, startPoint y: 270, endPoint x: 228, endPoint y: 260, distance: 159.0
click at [228, 260] on div "Basic Info Give your plan a unique and memorable nickname for internal staff. T…" at bounding box center [474, 310] width 881 height 415
paste input "Premier Cru Club"
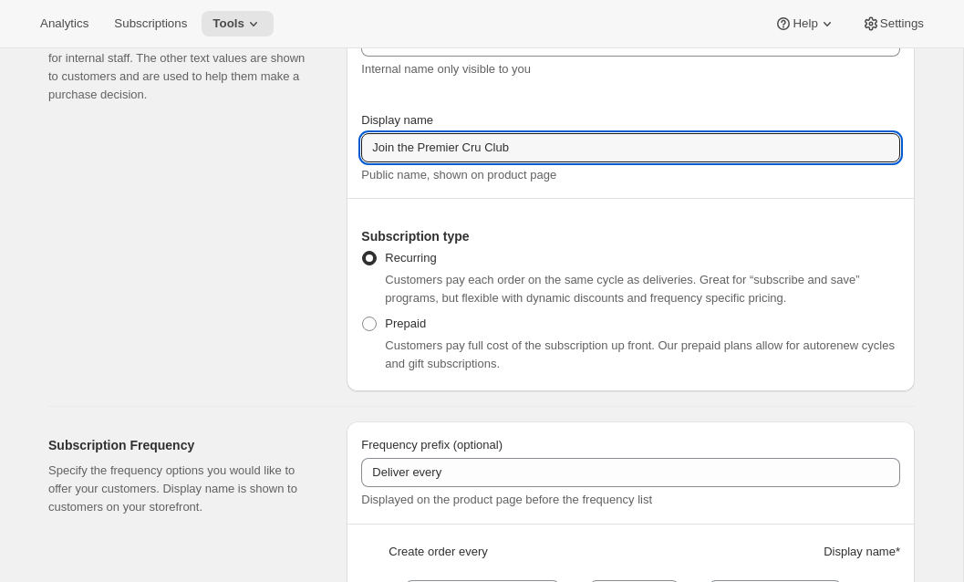
scroll to position [312, 0]
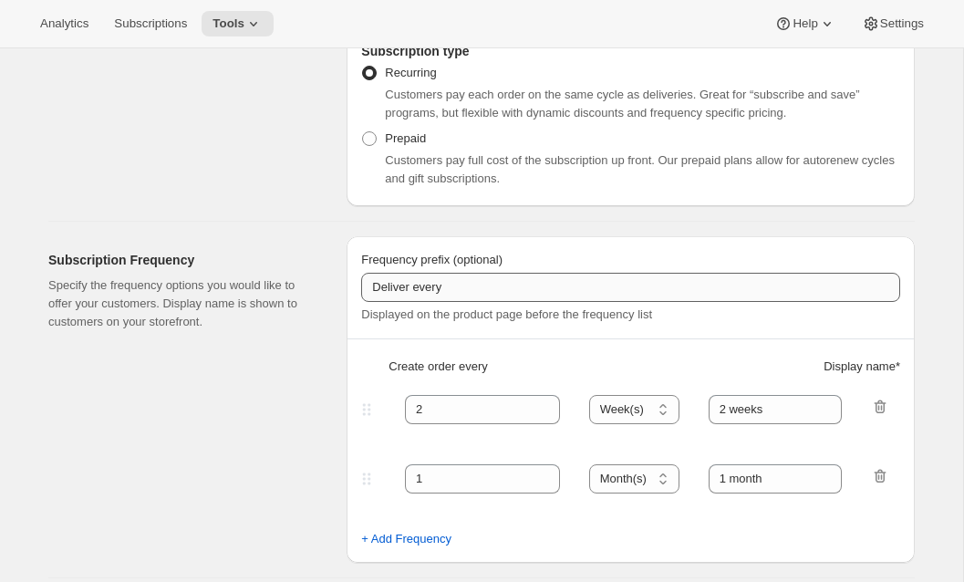
type input "Join the Premier Cru Club"
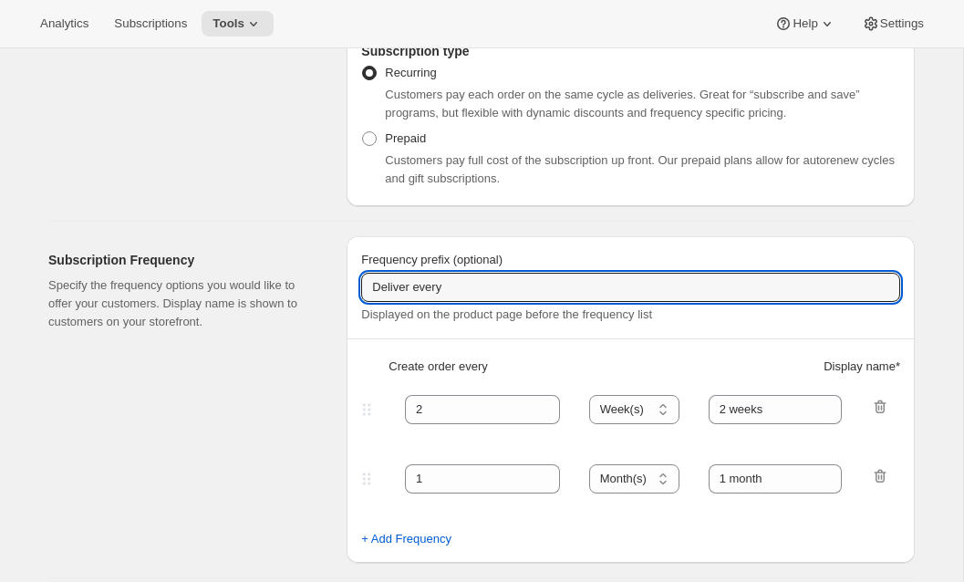
drag, startPoint x: 457, startPoint y: 286, endPoint x: 285, endPoint y: 288, distance: 171.5
click at [285, 288] on div "Subscription Frequency Specify the frequency options you would like to offer yo…" at bounding box center [474, 392] width 881 height 341
paste input "Premier Cru Club"
type input "Premier Cru Club"
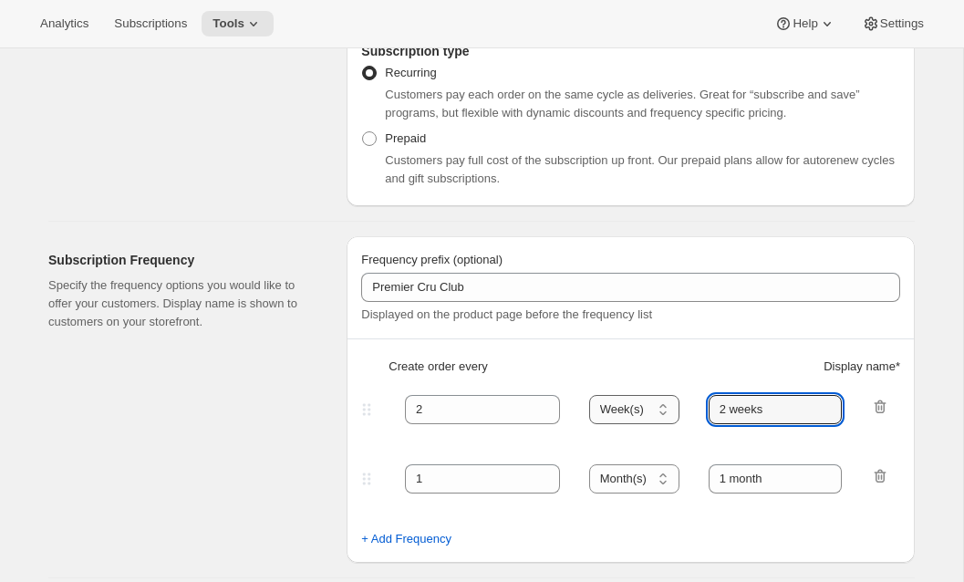
drag, startPoint x: 775, startPoint y: 410, endPoint x: 632, endPoint y: 402, distance: 143.4
click at [632, 402] on div "2 Day(s) Week(s) Month(s) Year(s) Week(s) 2 weeks" at bounding box center [624, 409] width 532 height 29
type input "selections"
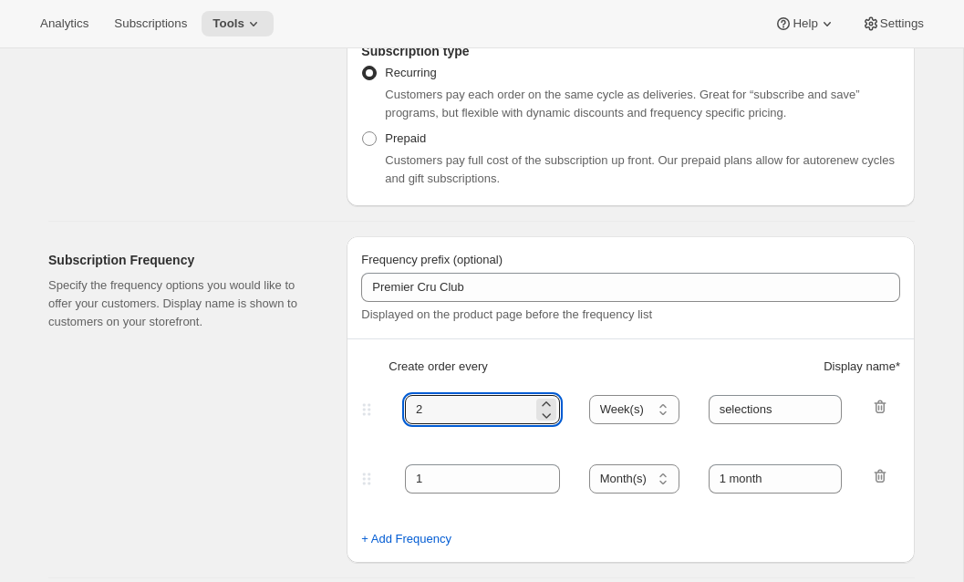
drag, startPoint x: 503, startPoint y: 416, endPoint x: 348, endPoint y: 415, distance: 154.1
click at [348, 415] on div "Frequency prefix (optional) Premier Cru Club Displayed on the product page befo…" at bounding box center [631, 399] width 568 height 327
type input "3"
click at [634, 412] on select "Day(s) Week(s) Month(s) Year(s)" at bounding box center [634, 409] width 90 height 29
select select "MONTH"
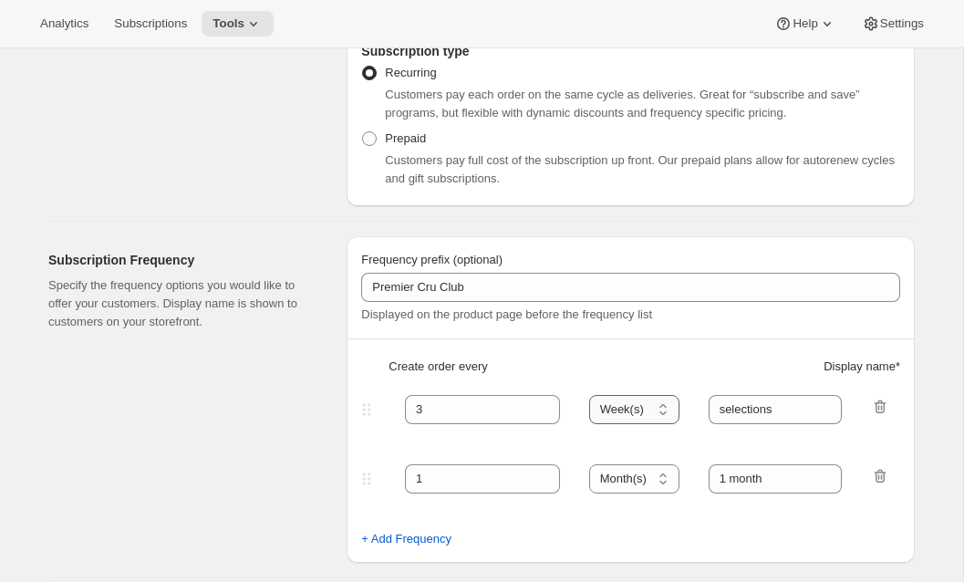
click at [590, 395] on select "Day(s) Week(s) Month(s) Year(s)" at bounding box center [634, 409] width 90 height 29
click at [877, 478] on icon "button" at bounding box center [880, 476] width 18 height 18
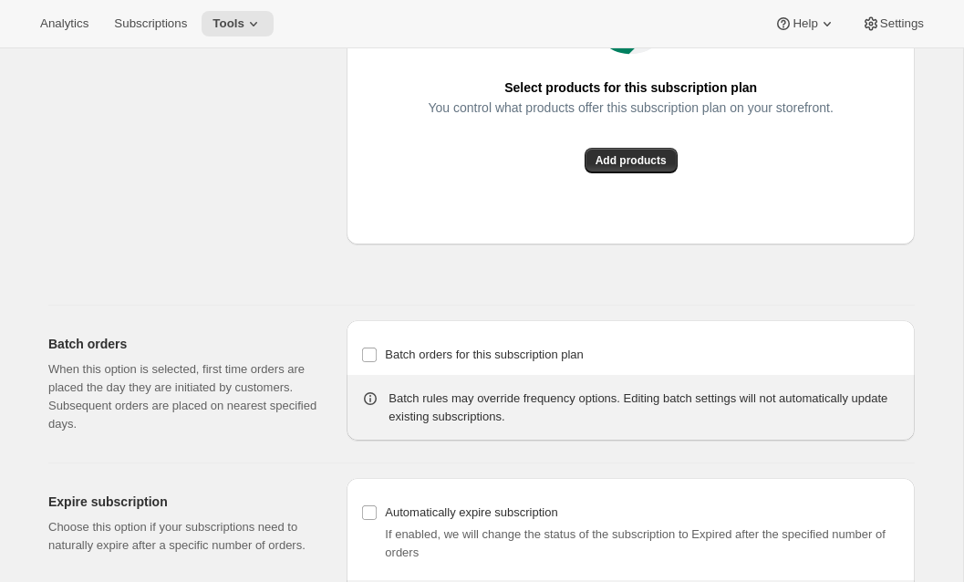
scroll to position [1593, 0]
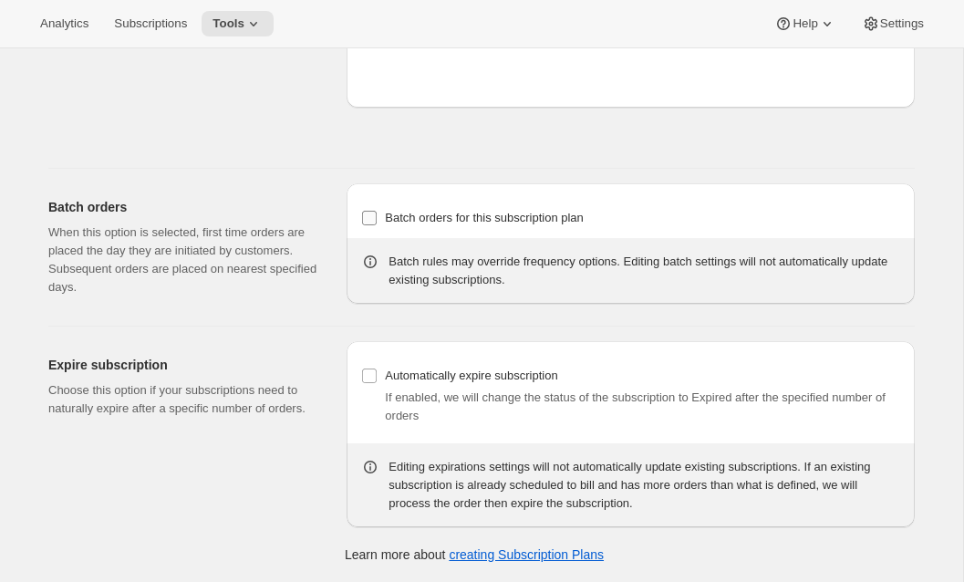
click at [524, 217] on span "Batch orders for this subscription plan" at bounding box center [484, 218] width 199 height 14
click at [377, 217] on input "Batch orders for this subscription plan" at bounding box center [369, 218] width 15 height 15
checkbox input "true"
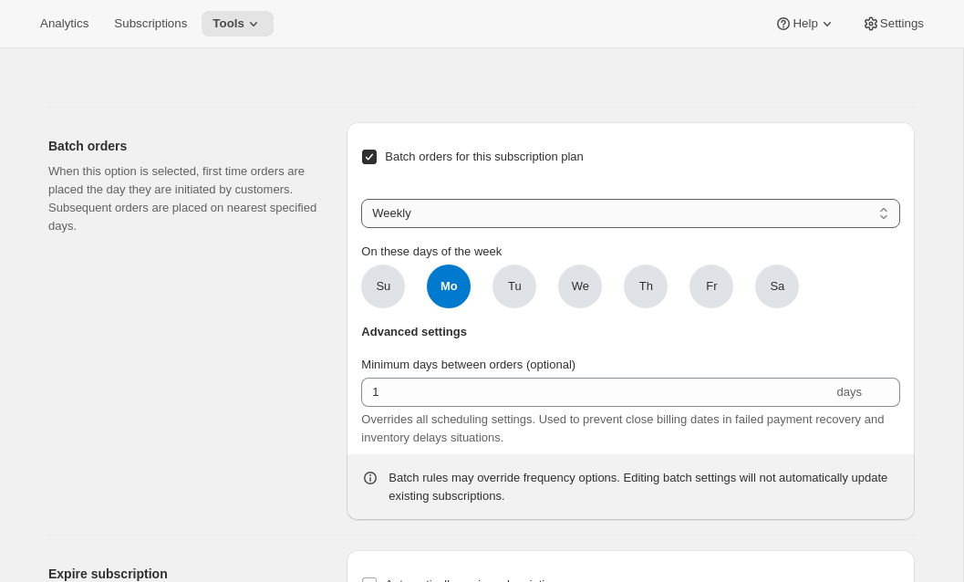
click at [473, 228] on select "Weekly Monthly Yearly" at bounding box center [630, 213] width 539 height 29
select select "YEARDAY"
click at [361, 228] on select "Weekly Monthly Yearly" at bounding box center [630, 213] width 539 height 29
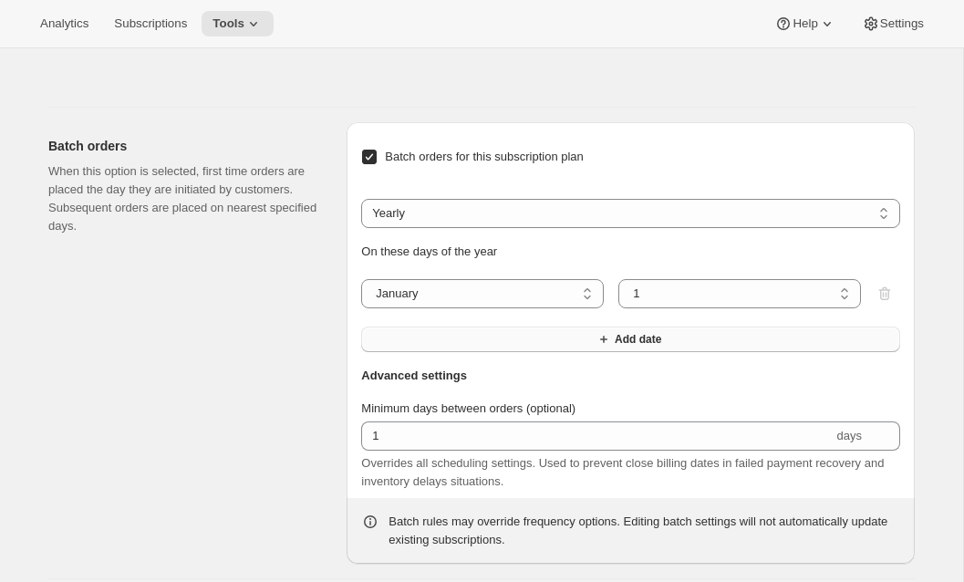
click at [410, 352] on button "Add date" at bounding box center [630, 340] width 539 height 26
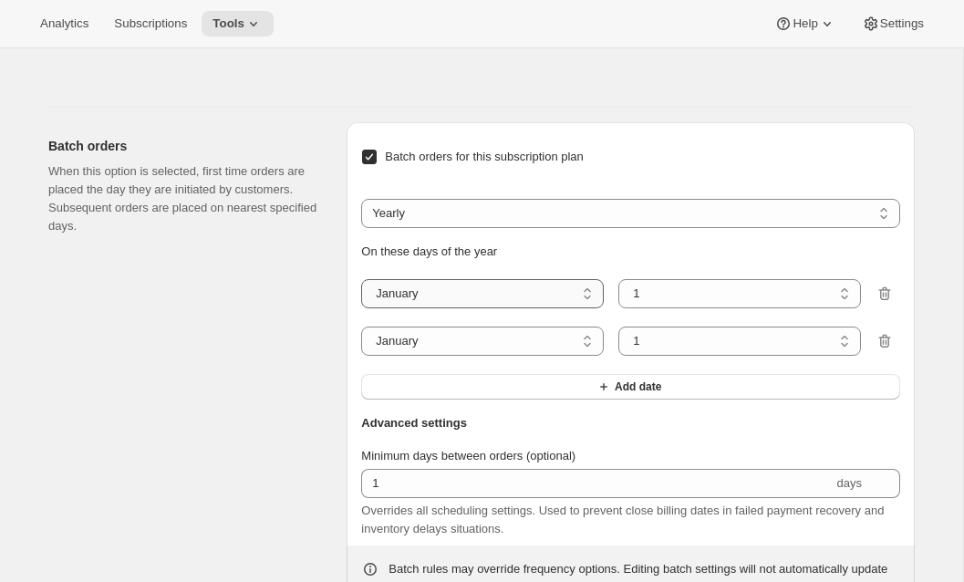
click at [436, 308] on select "January February March April May June July August September October November De…" at bounding box center [482, 293] width 243 height 29
select select "12"
click at [361, 308] on select "January February March April May June July August September October November De…" at bounding box center [482, 293] width 243 height 29
click at [478, 356] on select "January February March April May June July August September October November De…" at bounding box center [482, 341] width 243 height 29
select select "3"
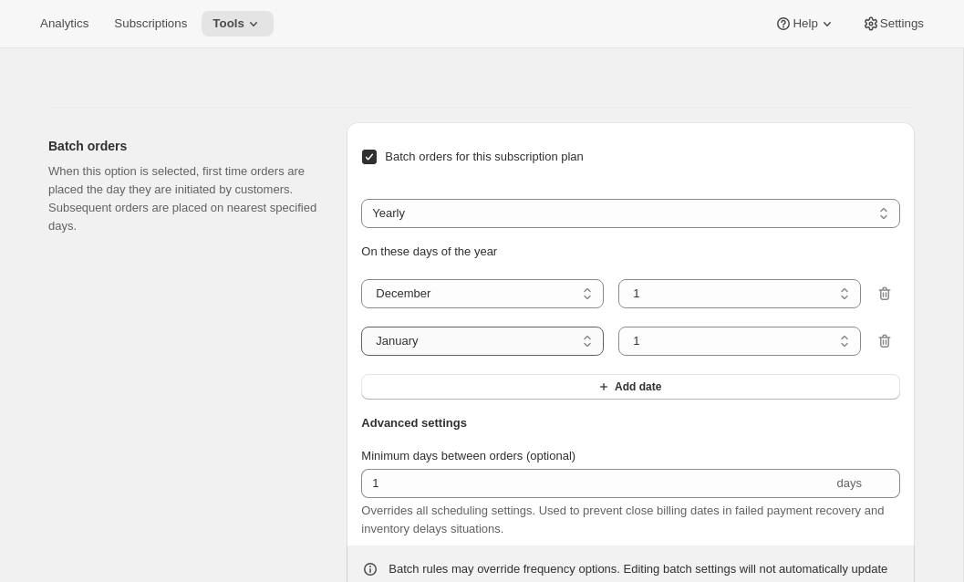
click at [361, 356] on select "January February March April May June July August September October November De…" at bounding box center [482, 341] width 243 height 29
click at [466, 400] on button "Add date" at bounding box center [630, 387] width 539 height 26
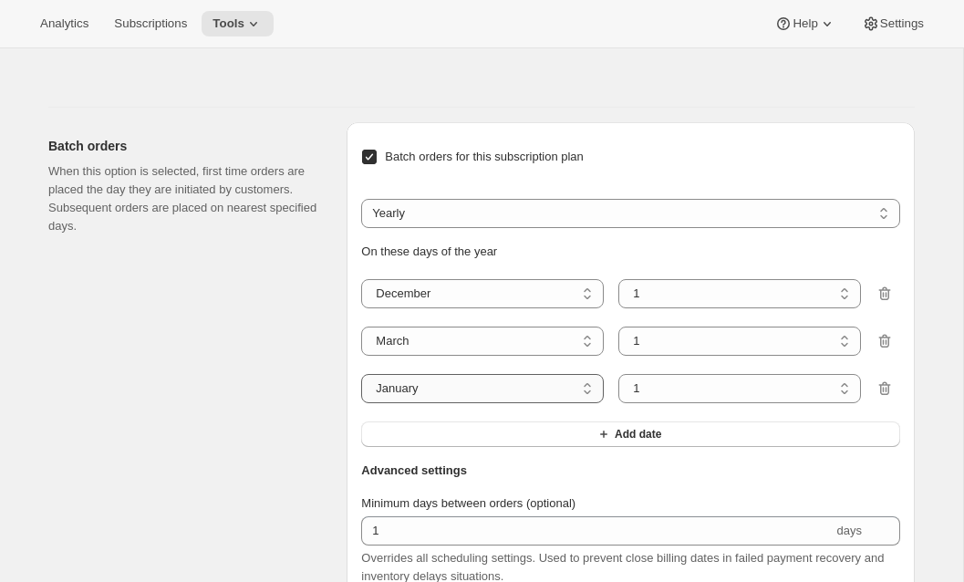
click at [441, 403] on select "January February March April May June July August September October November De…" at bounding box center [482, 388] width 243 height 29
select select "6"
click at [361, 403] on select "January February March April May June July August September October November De…" at bounding box center [482, 388] width 243 height 29
click at [569, 447] on button "Add date" at bounding box center [630, 434] width 539 height 26
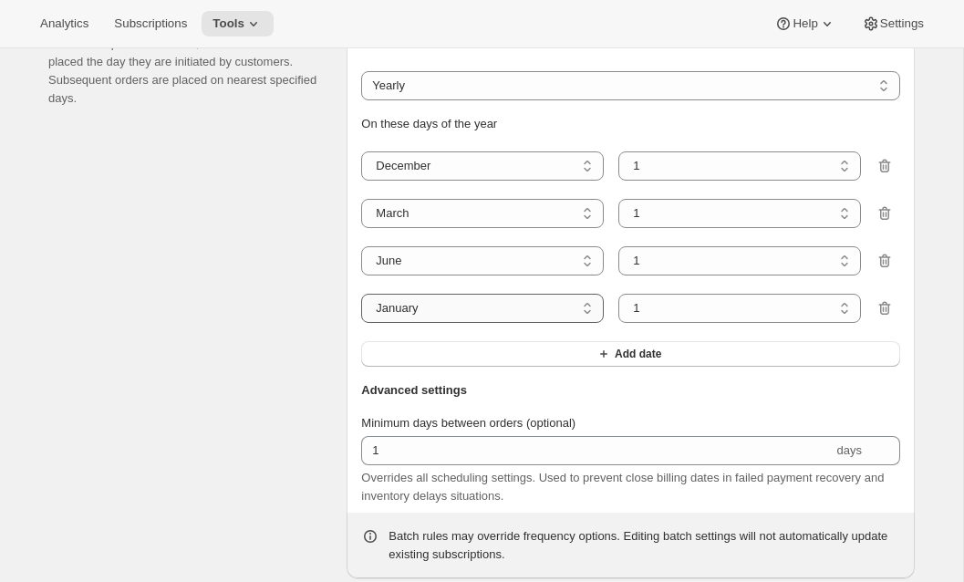
scroll to position [1726, 0]
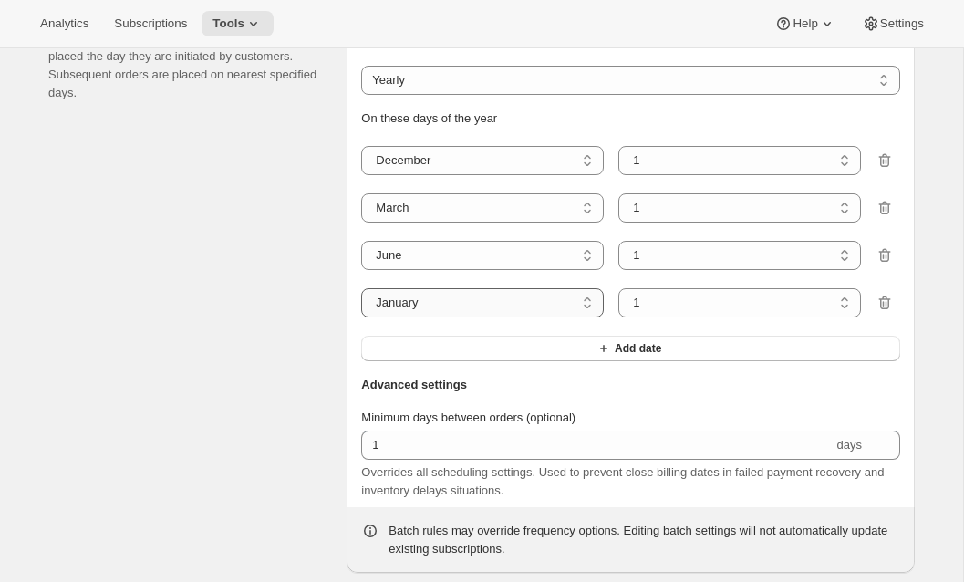
click at [522, 317] on select "January February March April May June July August September October November De…" at bounding box center [482, 302] width 243 height 29
select select "9"
click at [361, 317] on select "January February March April May June July August September October November De…" at bounding box center [482, 302] width 243 height 29
click at [669, 175] on select "1 2 3 4 5 6 7 8 9 10 11 12 13 14 15 16 17 18 19 20 21 22 23 24 25 26 27 28 29 3…" at bounding box center [739, 160] width 243 height 29
select select "9"
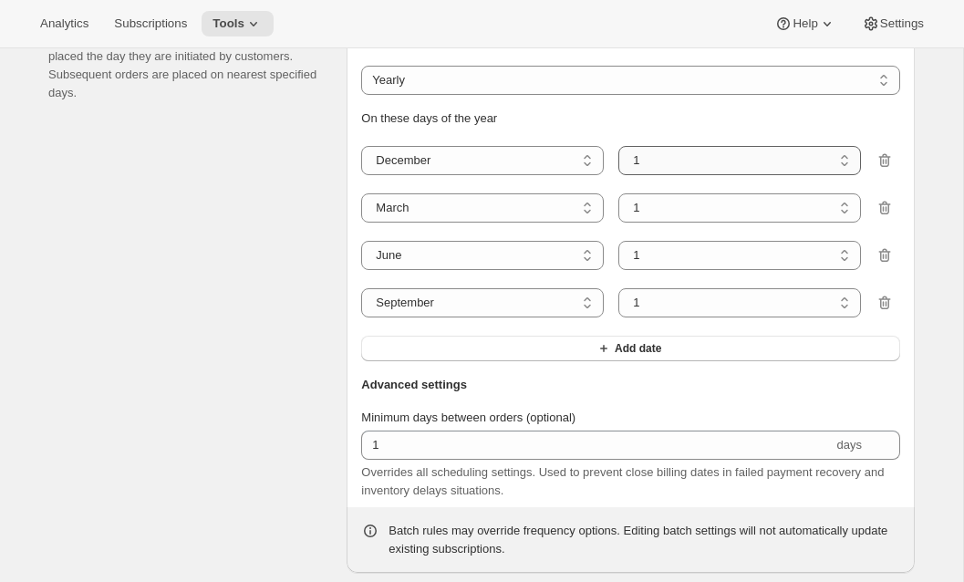
click at [618, 175] on select "1 2 3 4 5 6 7 8 9 10 11 12 13 14 15 16 17 18 19 20 21 22 23 24 25 26 27 28 29 3…" at bounding box center [739, 160] width 243 height 29
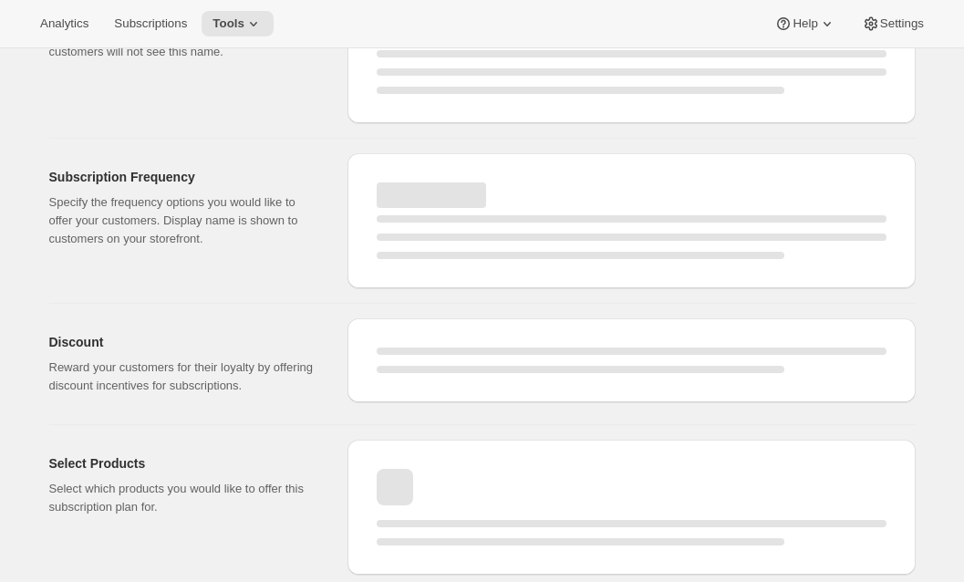
select select "WEEK"
select select "MONTH"
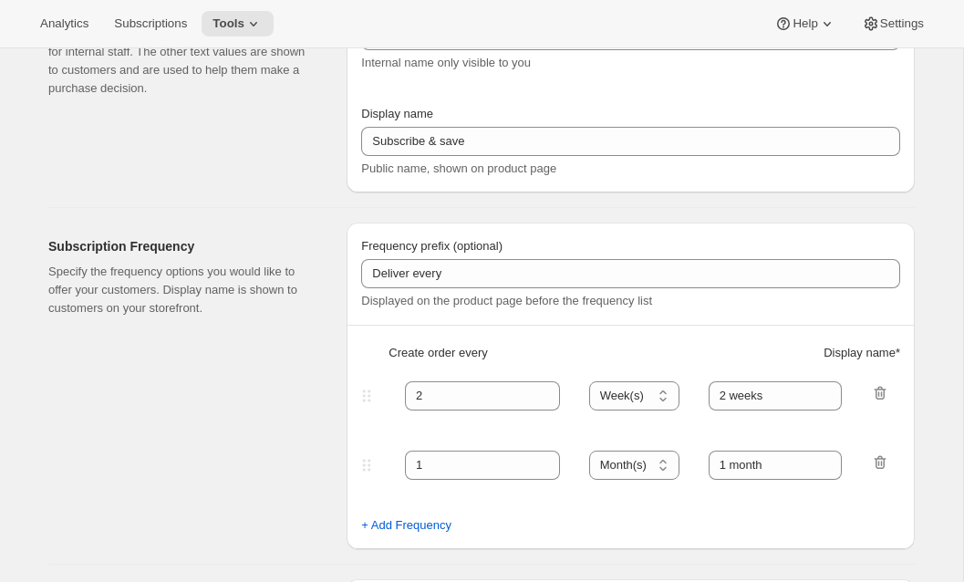
scroll to position [1242, 0]
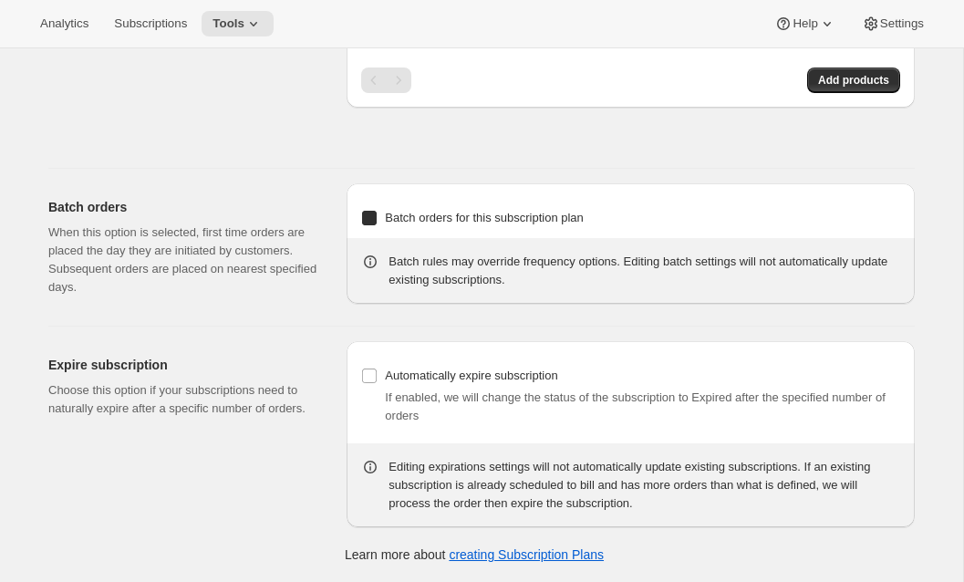
select select "YEARDAY"
select select "12"
select select "9"
select select "3"
select select "6"
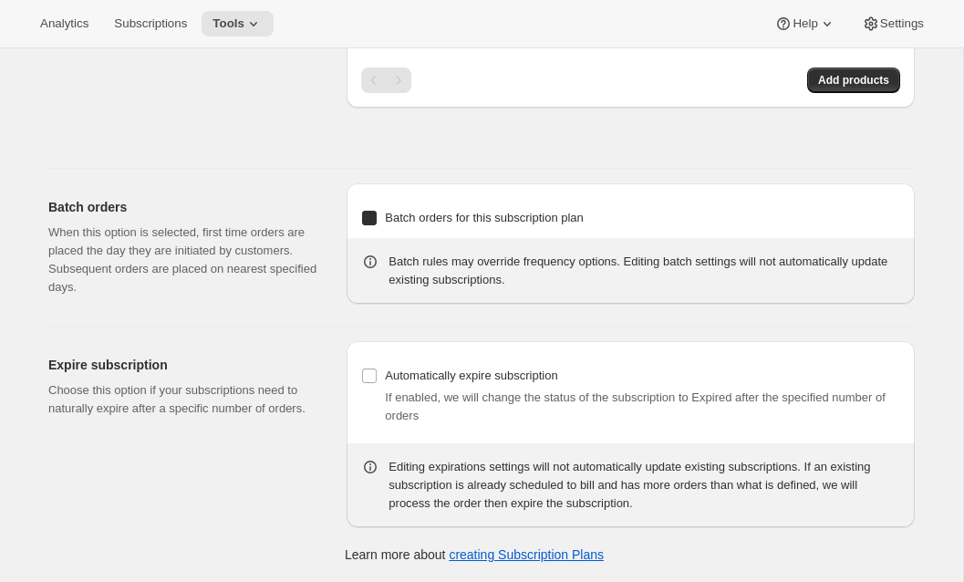
select select "9"
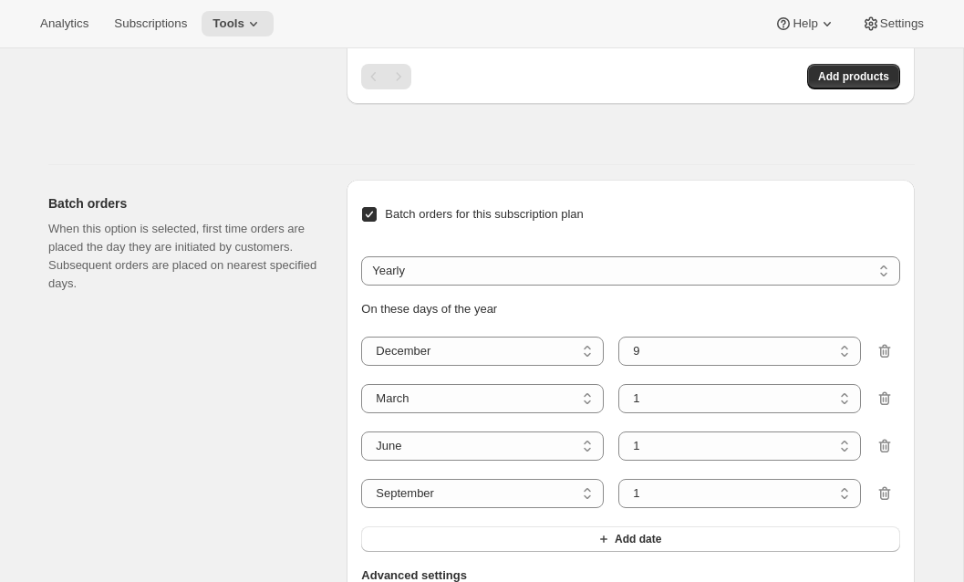
type input "Premier Cru Club"
type input "Join the Premier Cru Club"
type input "Premier Cru Club"
type input "3"
select select "MONTH"
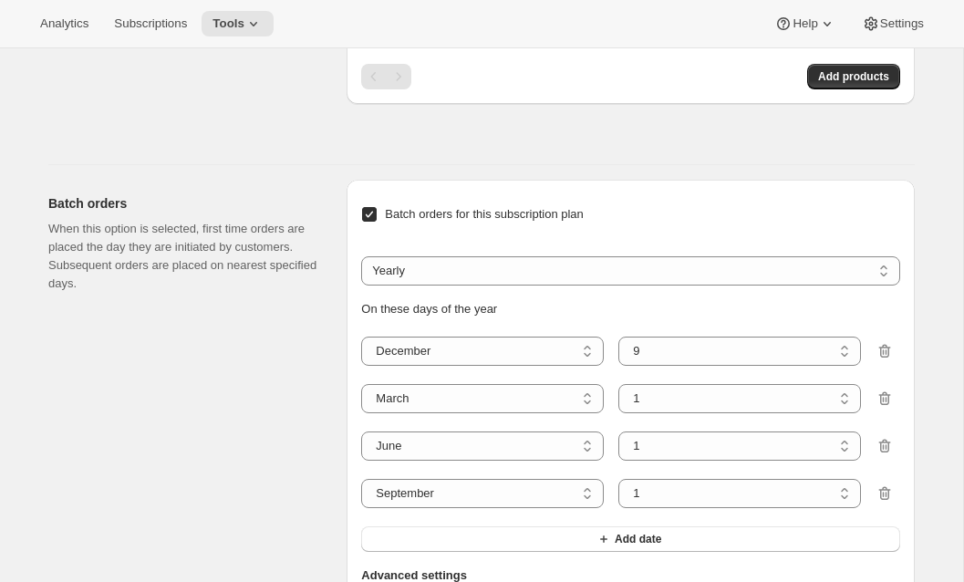
type input "selections"
checkbox input "true"
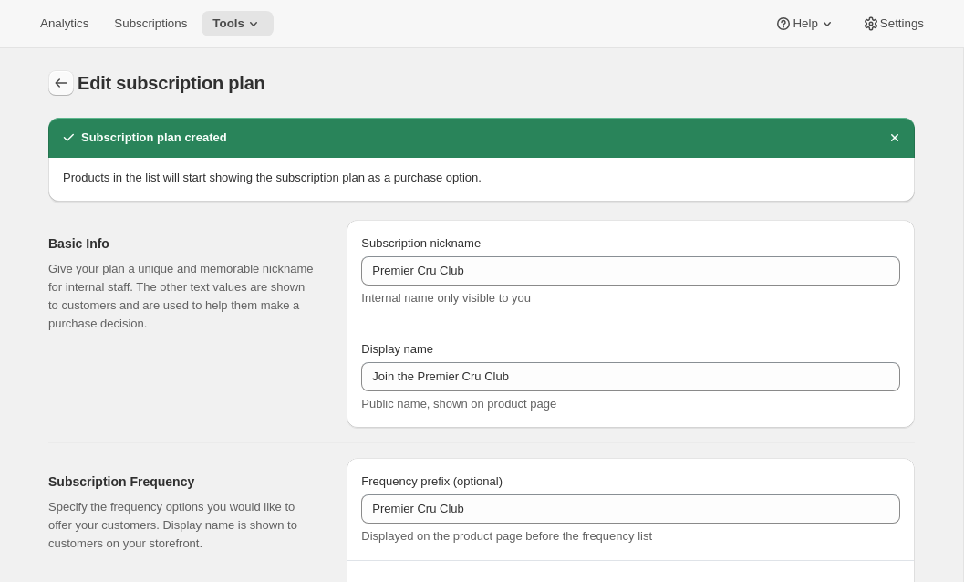
click at [62, 84] on icon "Subscription plans" at bounding box center [61, 83] width 18 height 18
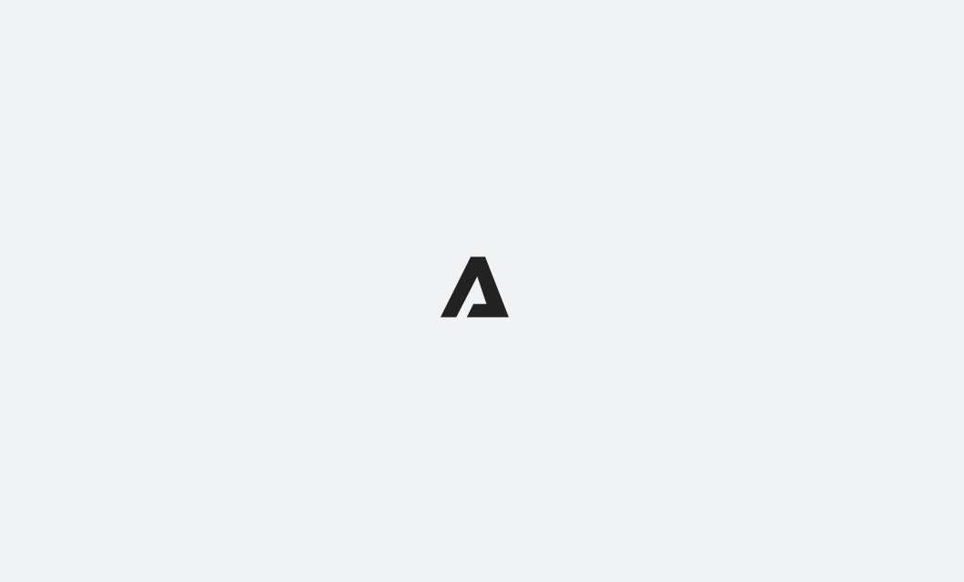
select select "WEEK"
select select "MONTH"
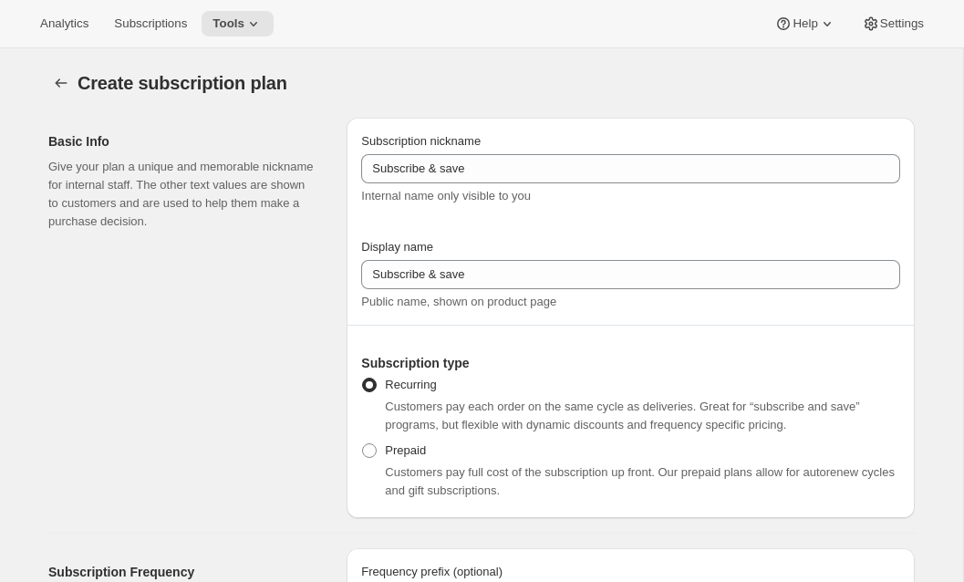
click at [58, 81] on icon "Subscription plans" at bounding box center [61, 83] width 18 height 18
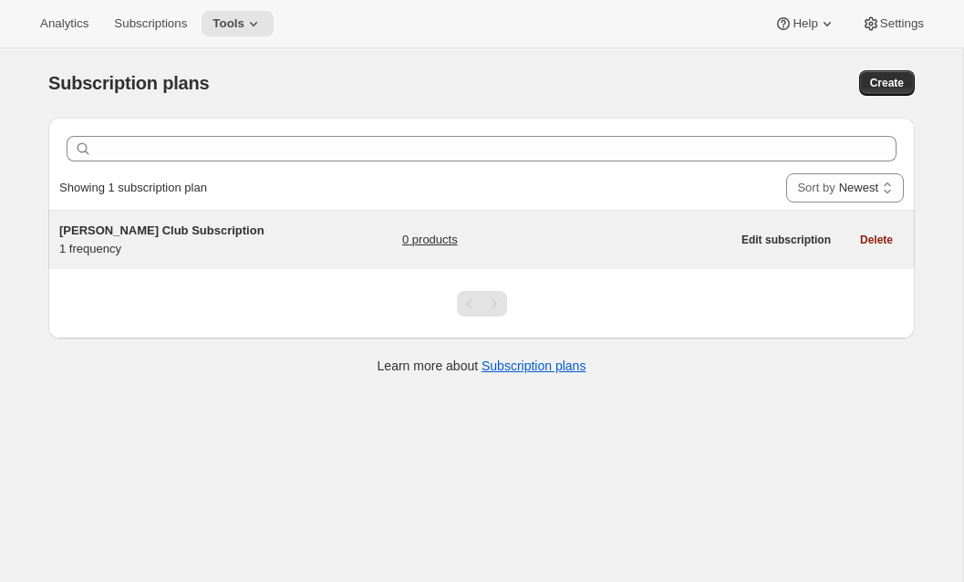
click at [209, 240] on div "Hunt Club Subscription 1 frequency" at bounding box center [173, 240] width 228 height 36
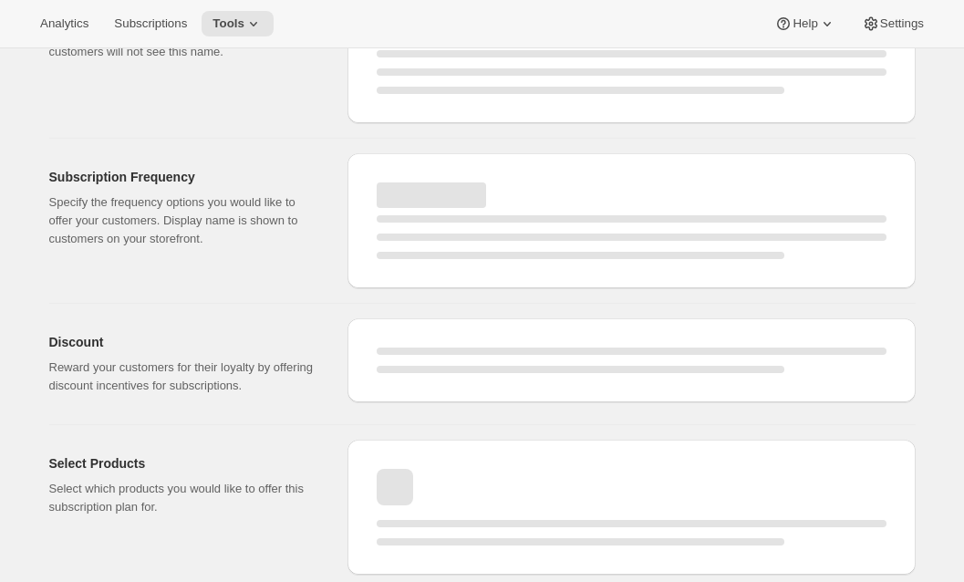
select select "WEEK"
select select "MONTH"
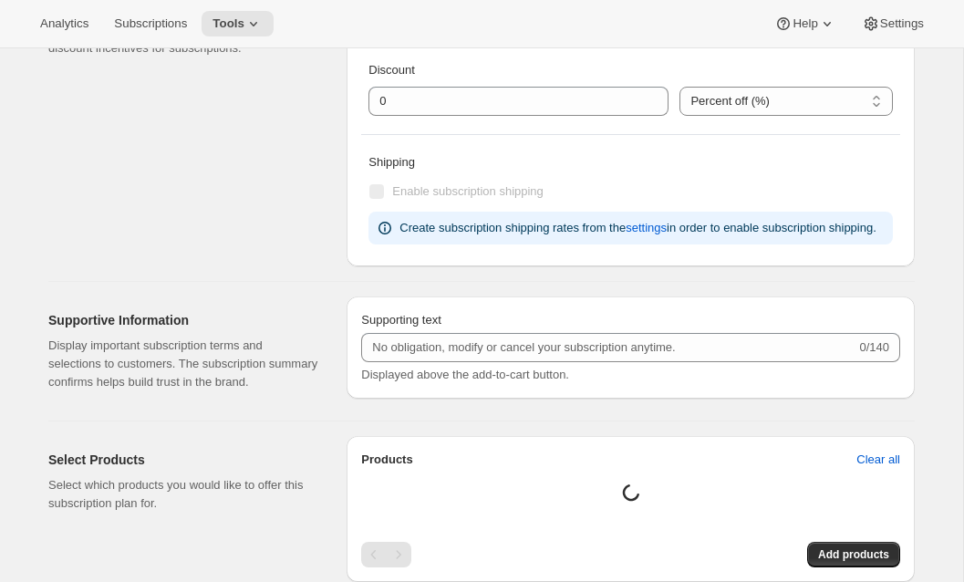
type input "[PERSON_NAME] Club Subscription"
type input "Join the [PERSON_NAME] Club"
type input "[PERSON_NAME] club"
type input "3"
select select "MONTH"
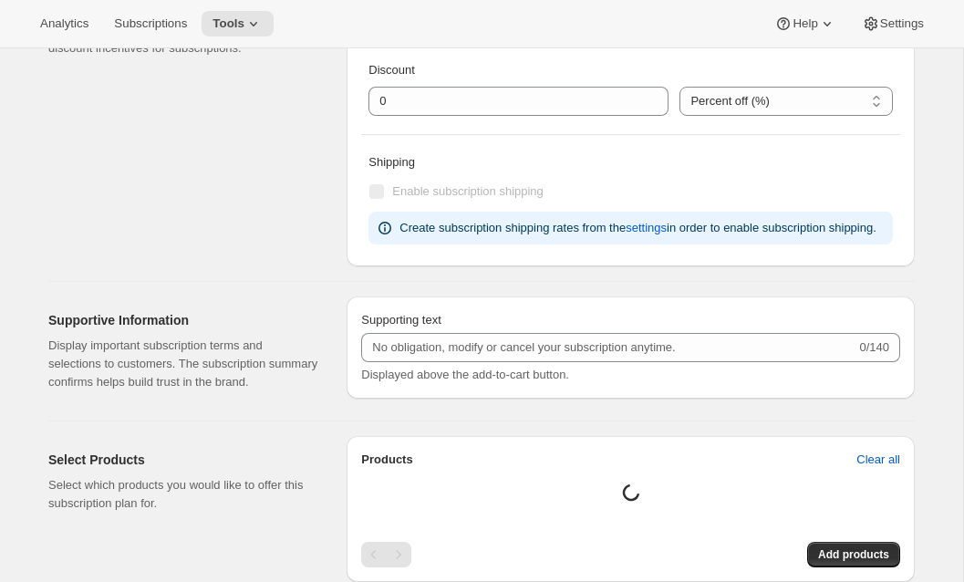
type input "wine selections"
checkbox input "true"
select select "YEARDAY"
select select "3"
select select "6"
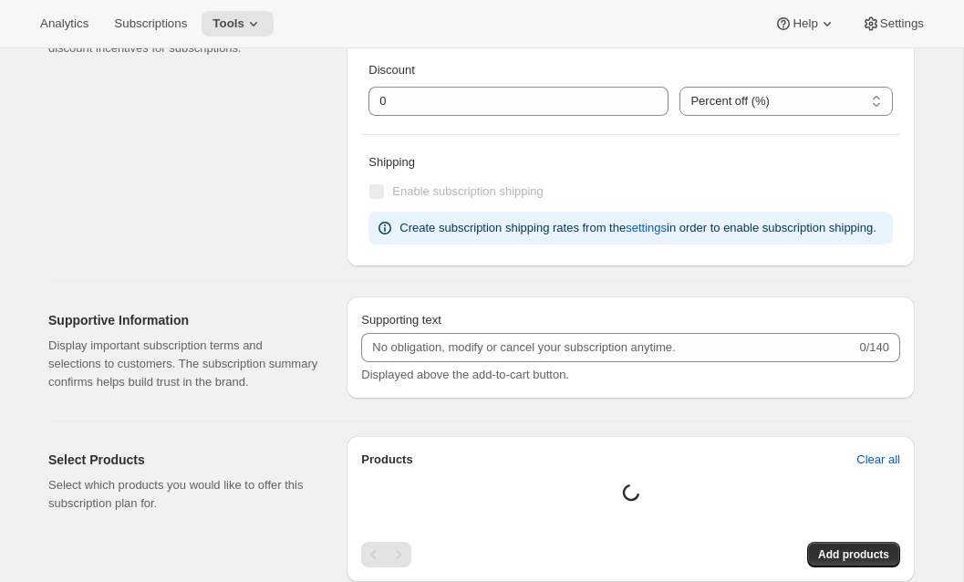
select select "9"
select select "12"
select select "9"
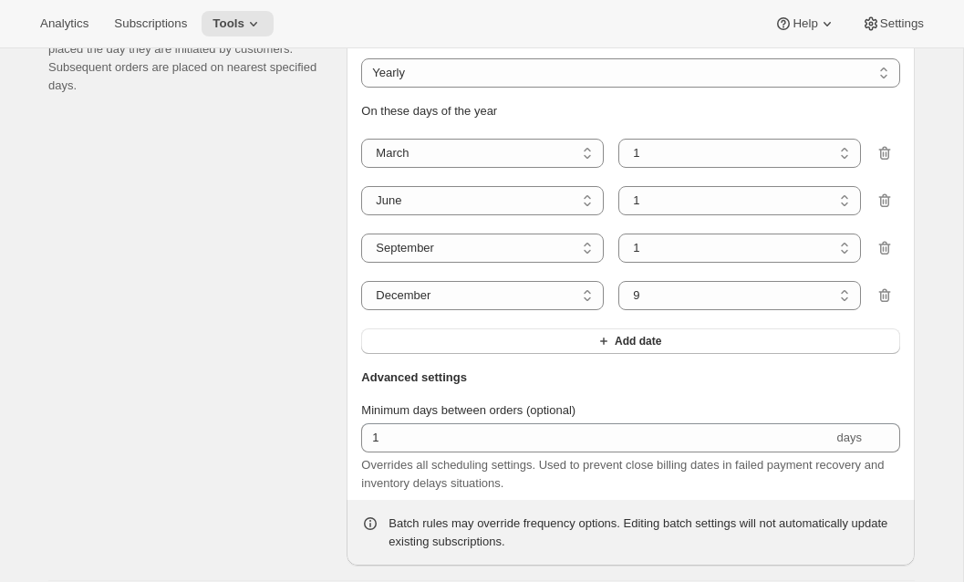
scroll to position [1475, 0]
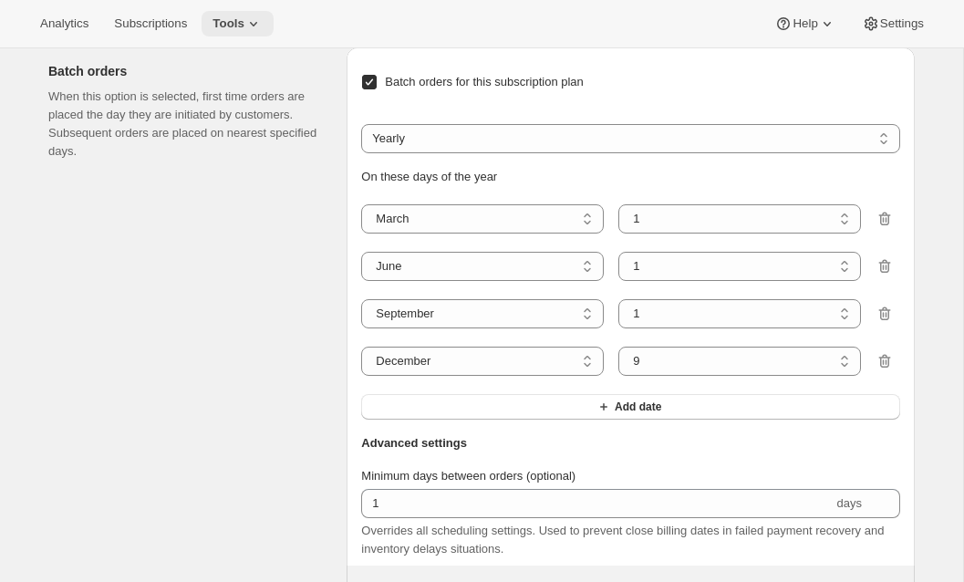
click at [256, 20] on icon at bounding box center [253, 24] width 18 height 18
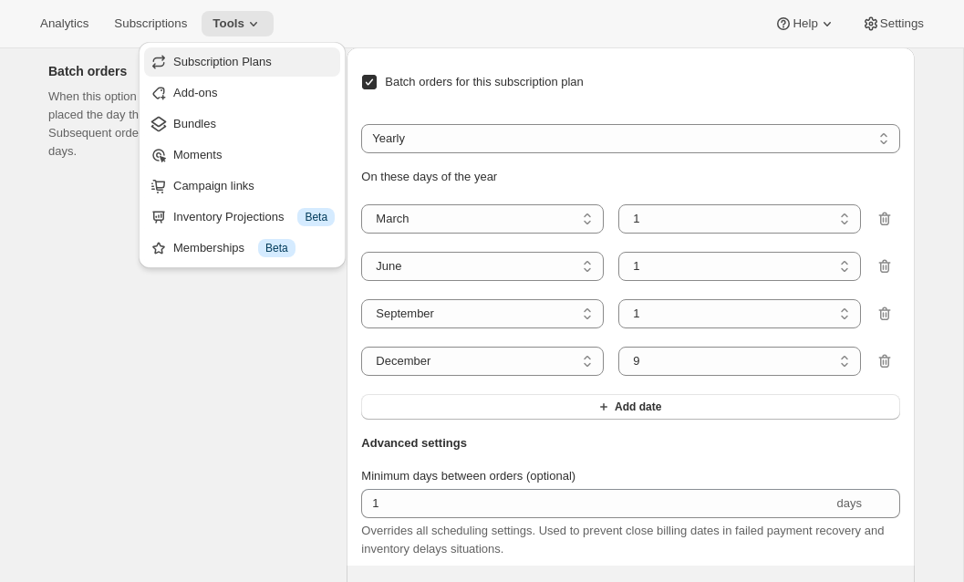
click at [261, 53] on span "Subscription Plans" at bounding box center [253, 62] width 161 height 18
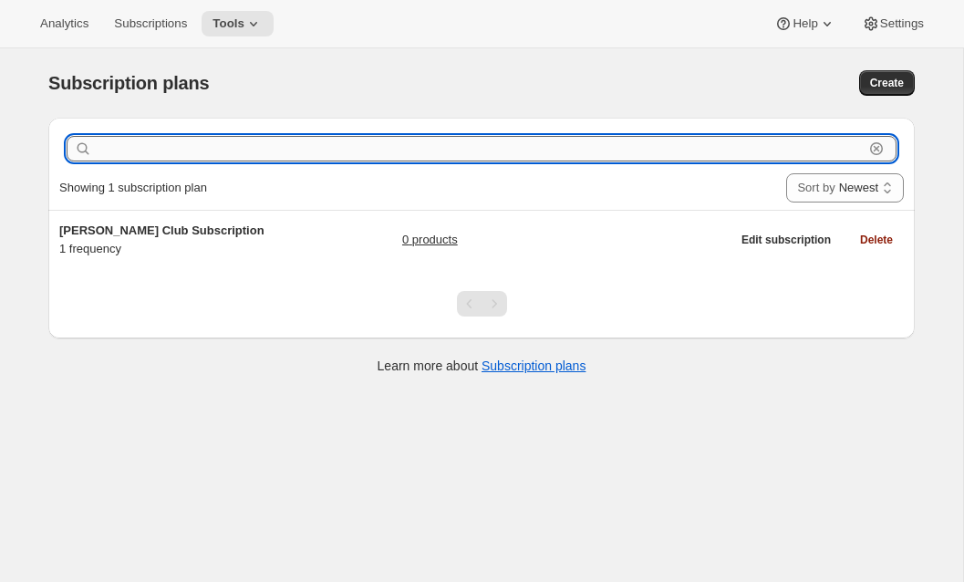
click at [271, 150] on input "text" at bounding box center [480, 149] width 768 height 26
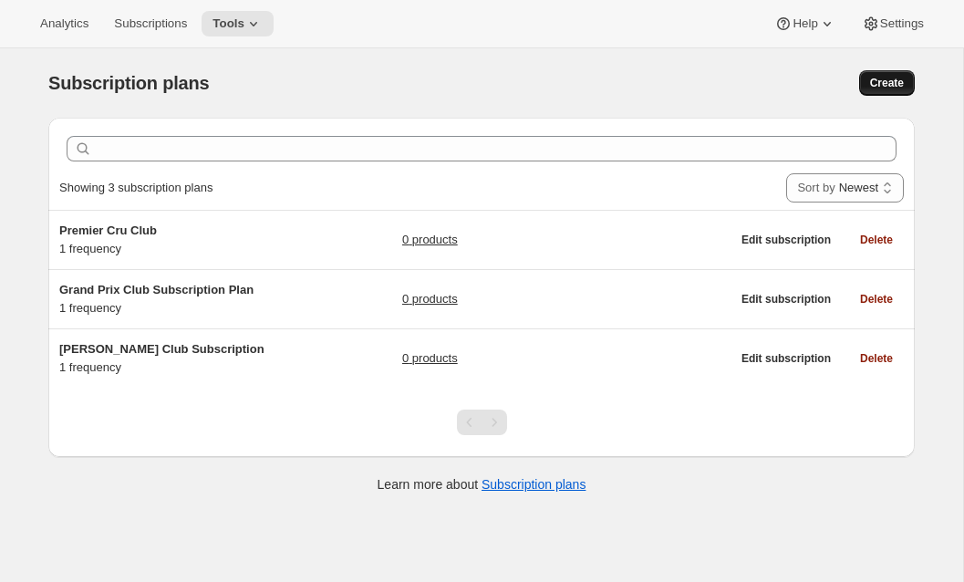
click at [879, 80] on span "Create" at bounding box center [887, 83] width 34 height 15
select select "WEEK"
select select "MONTH"
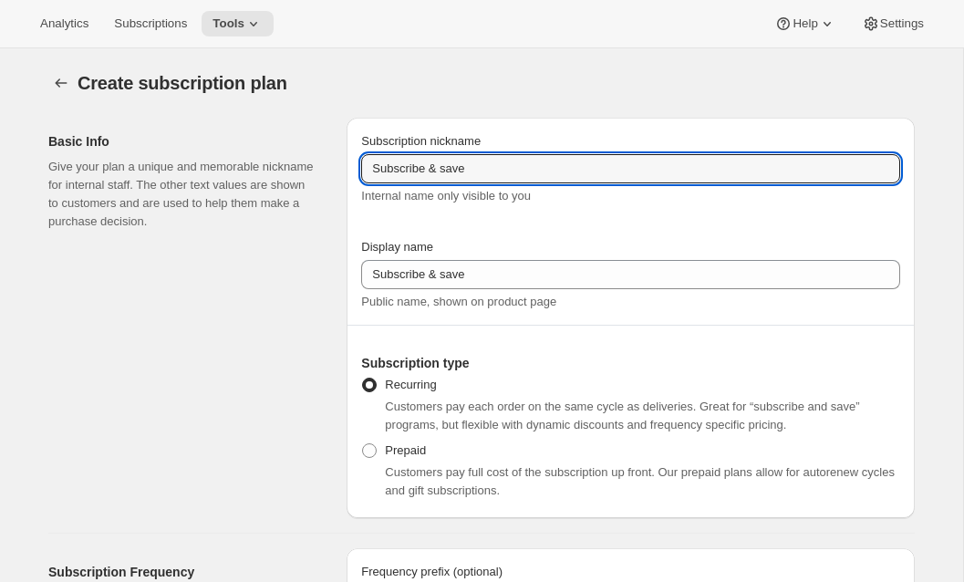
drag, startPoint x: 674, startPoint y: 160, endPoint x: 240, endPoint y: 168, distance: 434.2
click at [240, 168] on div "Basic Info Give your plan a unique and memorable nickname for internal staff. T…" at bounding box center [474, 310] width 881 height 415
paste input "Rose Club"
type input "Rose Club"
click at [269, 267] on div "Basic Info Give your plan a unique and memorable nickname for internal staff. T…" at bounding box center [190, 318] width 284 height 400
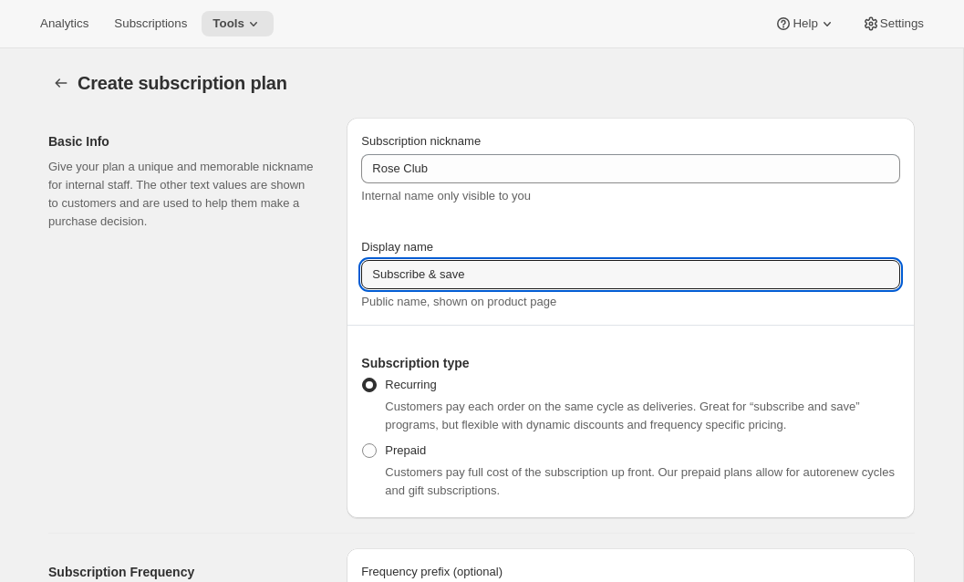
drag, startPoint x: 476, startPoint y: 281, endPoint x: 170, endPoint y: 258, distance: 307.3
click at [170, 258] on div "Basic Info Give your plan a unique and memorable nickname for internal staff. T…" at bounding box center [474, 310] width 881 height 415
paste input "Rose Club"
type input "Join the Rose Club"
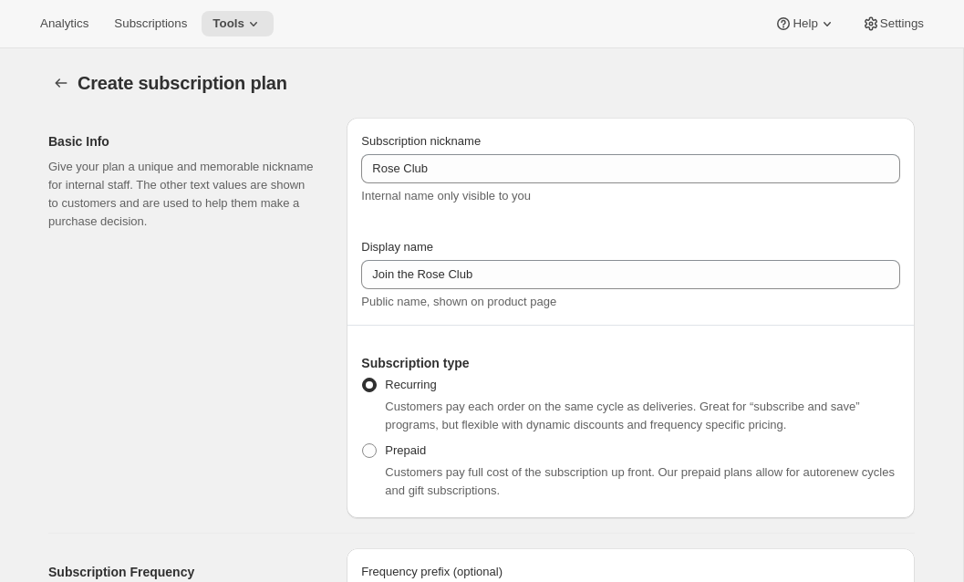
click at [157, 277] on div "Basic Info Give your plan a unique and memorable nickname for internal staff. T…" at bounding box center [190, 318] width 284 height 400
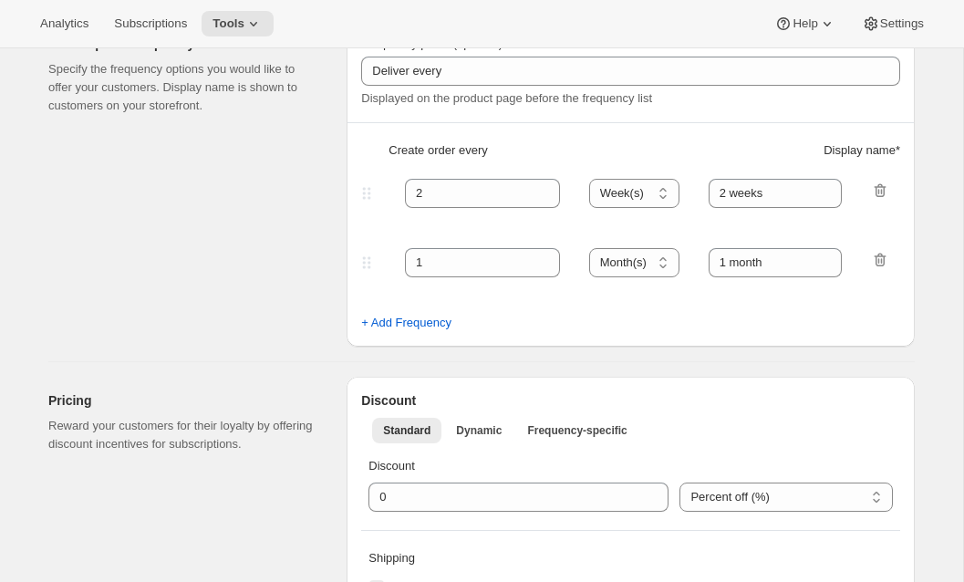
click at [233, 172] on div "Subscription Frequency Specify the frequency options you would like to offer yo…" at bounding box center [190, 183] width 284 height 327
drag, startPoint x: 451, startPoint y: 187, endPoint x: 310, endPoint y: 182, distance: 140.6
click at [310, 182] on div "Subscription Frequency Specify the frequency options you would like to offer yo…" at bounding box center [474, 175] width 881 height 341
type input "3"
click at [646, 195] on select "Day(s) Week(s) Month(s) Year(s)" at bounding box center [634, 193] width 90 height 29
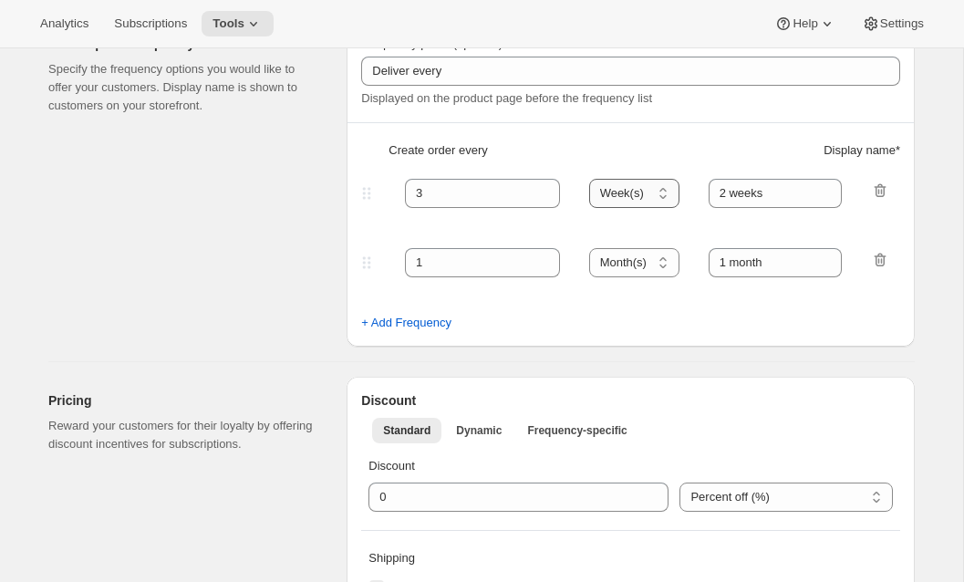
select select "MONTH"
click at [590, 179] on select "Day(s) Week(s) Month(s) Year(s)" at bounding box center [634, 193] width 90 height 29
drag, startPoint x: 782, startPoint y: 197, endPoint x: 659, endPoint y: 178, distance: 123.7
click at [659, 179] on div "3 Day(s) Week(s) Month(s) Year(s) Month(s) 2 weeks" at bounding box center [624, 193] width 532 height 29
type input "selection"
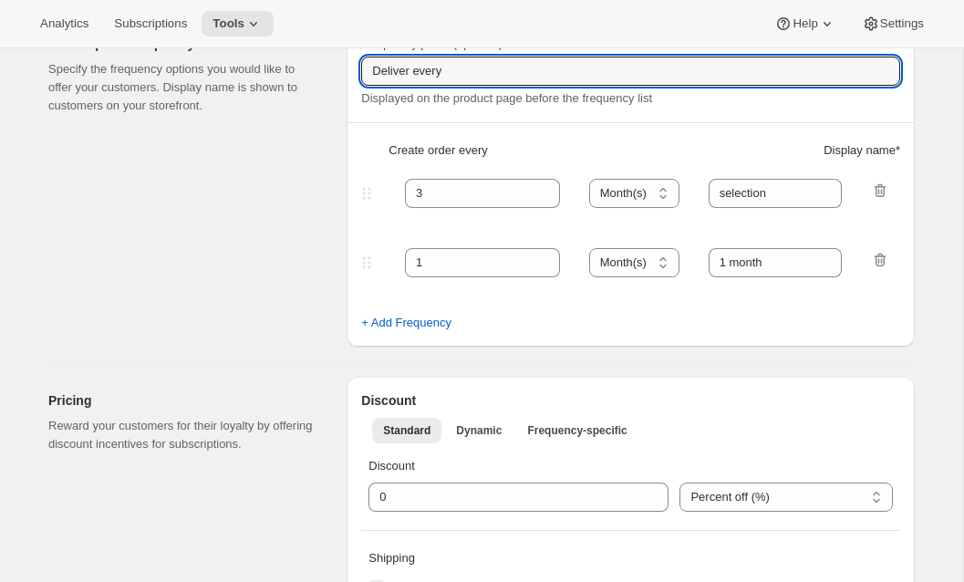
drag, startPoint x: 467, startPoint y: 69, endPoint x: 324, endPoint y: 69, distance: 143.2
click at [324, 69] on div "Subscription Frequency Specify the frequency options you would like to offer yo…" at bounding box center [474, 175] width 881 height 341
paste input "Rose Club"
type input "Rose Club"
click at [887, 264] on icon "button" at bounding box center [880, 260] width 18 height 18
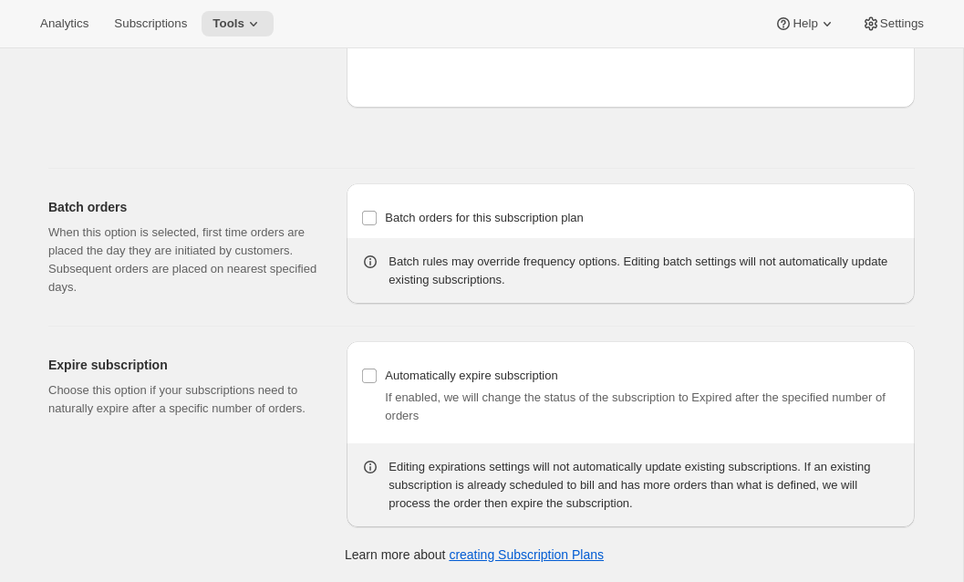
scroll to position [1587, 0]
click at [414, 224] on span "Batch orders for this subscription plan" at bounding box center [484, 218] width 199 height 14
click at [377, 225] on input "Batch orders for this subscription plan" at bounding box center [369, 218] width 15 height 15
checkbox input "true"
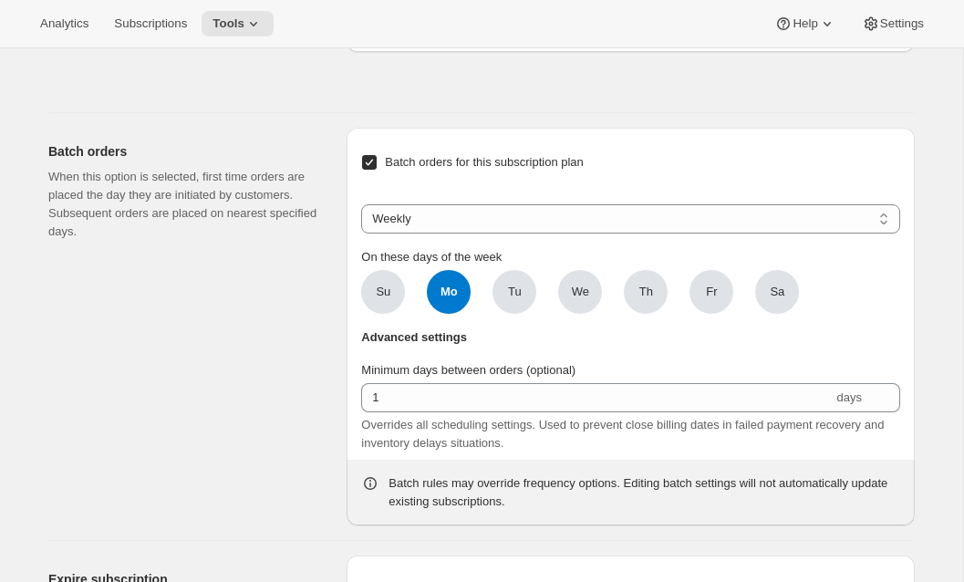
scroll to position [1617, 0]
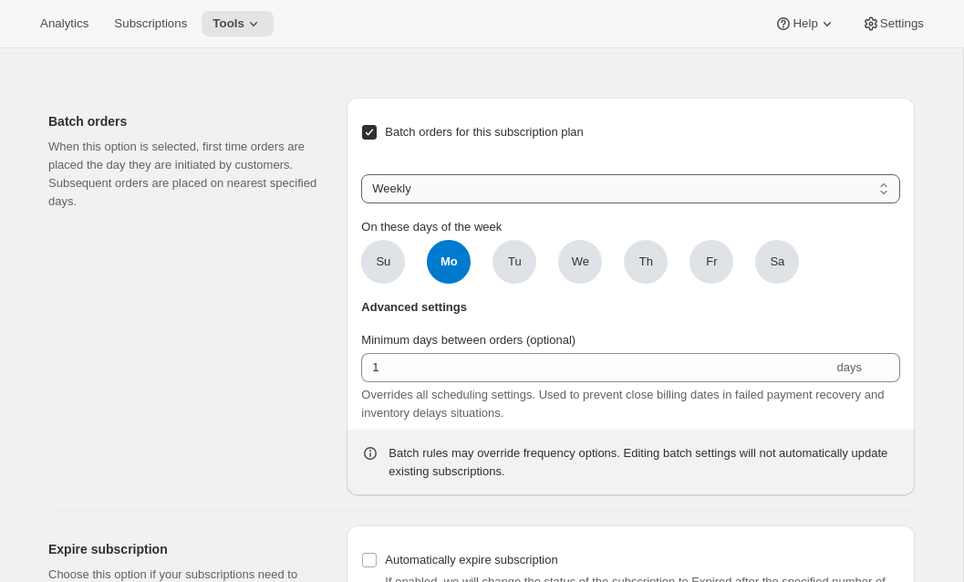
click at [461, 203] on select "Weekly Monthly Yearly" at bounding box center [630, 188] width 539 height 29
select select "YEARDAY"
click at [361, 203] on select "Weekly Monthly Yearly" at bounding box center [630, 188] width 539 height 29
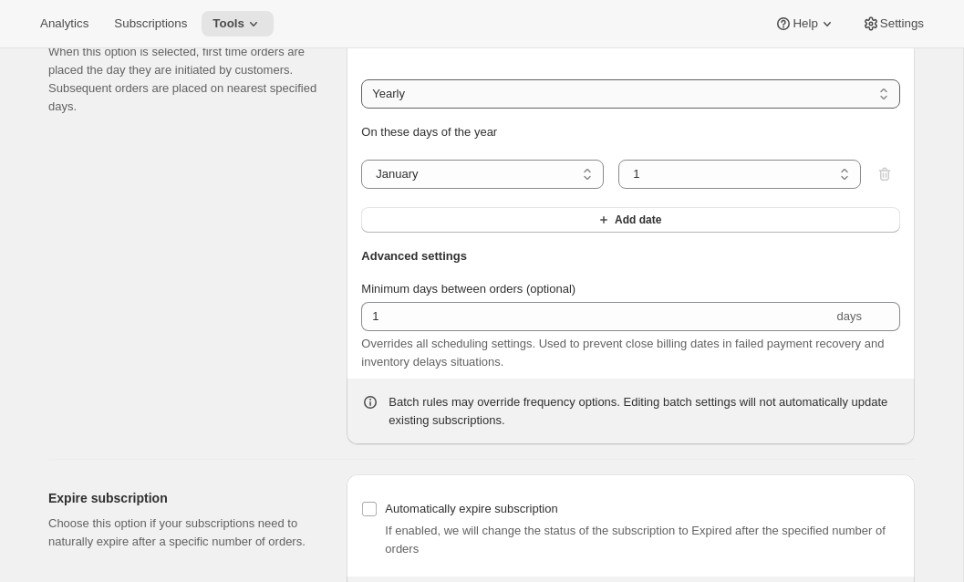
scroll to position [1709, 0]
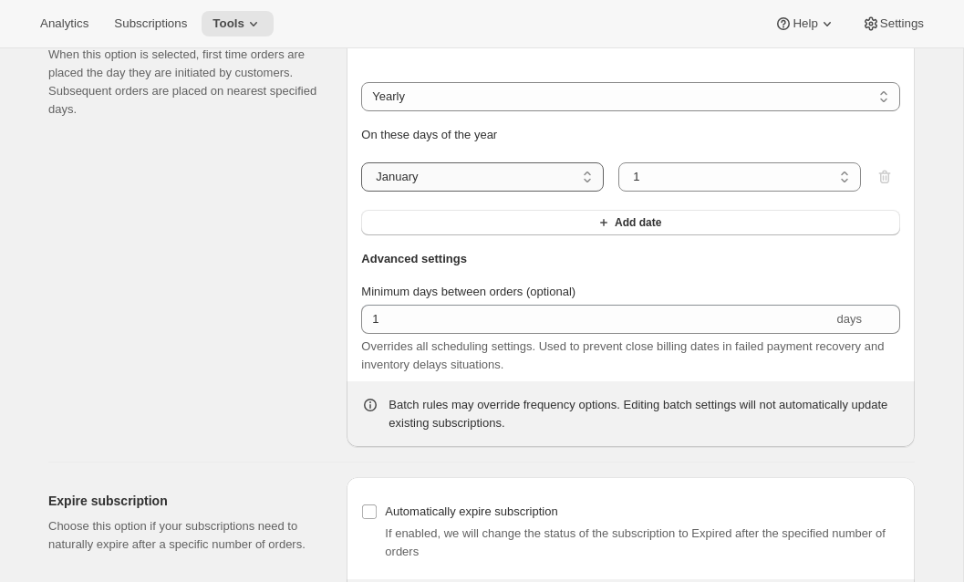
click at [462, 192] on select "January February March April May June July August September October November De…" at bounding box center [482, 176] width 243 height 29
select select "12"
click at [361, 192] on select "January February March April May June July August September October November De…" at bounding box center [482, 176] width 243 height 29
click at [628, 192] on select "1 2 3 4 5 6 7 8 9 10 11 12 13 14 15 16 17 18 19 20 21 22 23 24 25 26 27 28 29 3…" at bounding box center [739, 176] width 243 height 29
select select "9"
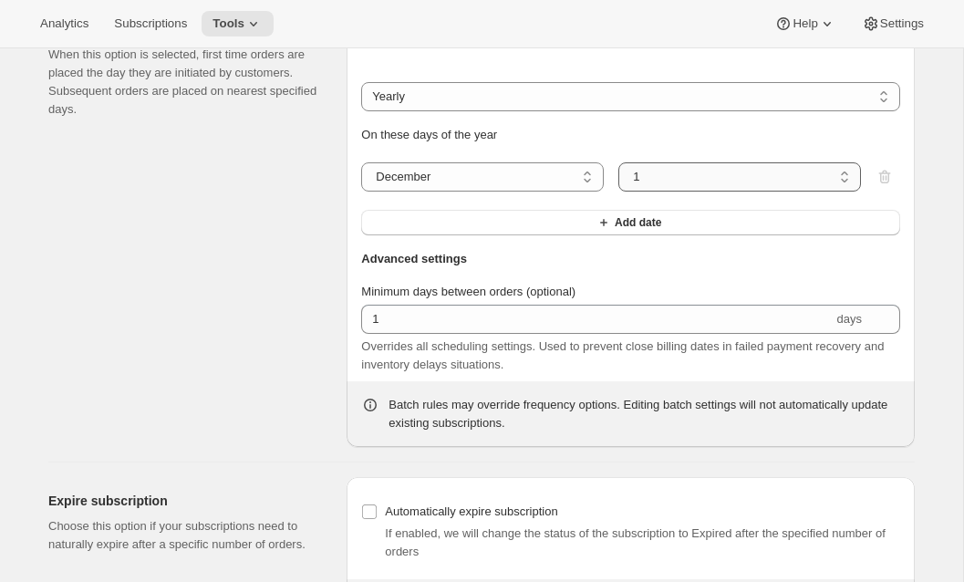
click at [618, 192] on select "1 2 3 4 5 6 7 8 9 10 11 12 13 14 15 16 17 18 19 20 21 22 23 24 25 26 27 28 29 3…" at bounding box center [739, 176] width 243 height 29
click at [539, 235] on button "Add date" at bounding box center [630, 223] width 539 height 26
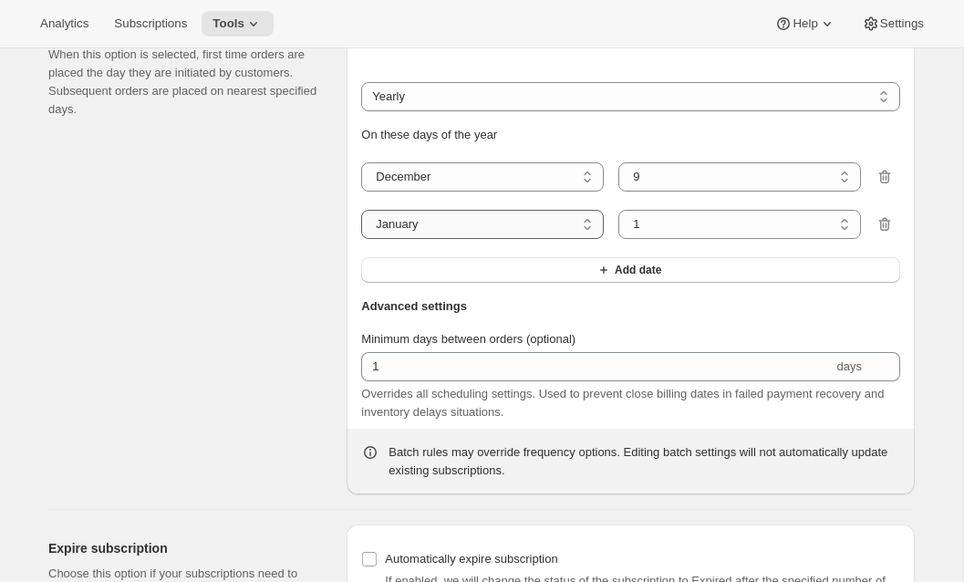
click at [512, 239] on select "January February March April May June July August September October November De…" at bounding box center [482, 224] width 243 height 29
select select "3"
click at [361, 239] on select "January February March April May June July August September October November De…" at bounding box center [482, 224] width 243 height 29
click at [501, 283] on button "Add date" at bounding box center [630, 270] width 539 height 26
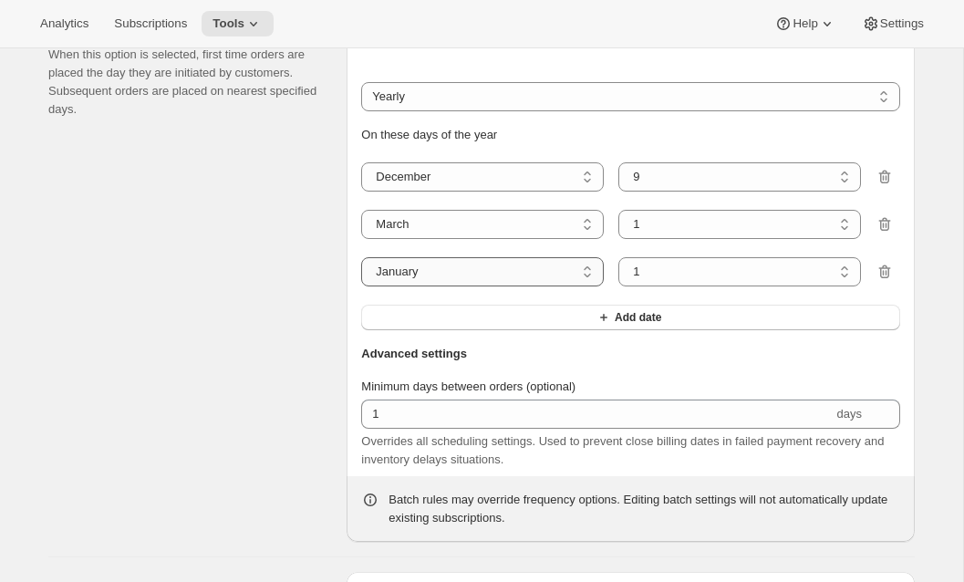
click at [474, 286] on select "January February March April May June July August September October November De…" at bounding box center [482, 271] width 243 height 29
select select "6"
click at [361, 286] on select "January February March April May June July August September October November De…" at bounding box center [482, 271] width 243 height 29
click at [510, 330] on button "Add date" at bounding box center [630, 318] width 539 height 26
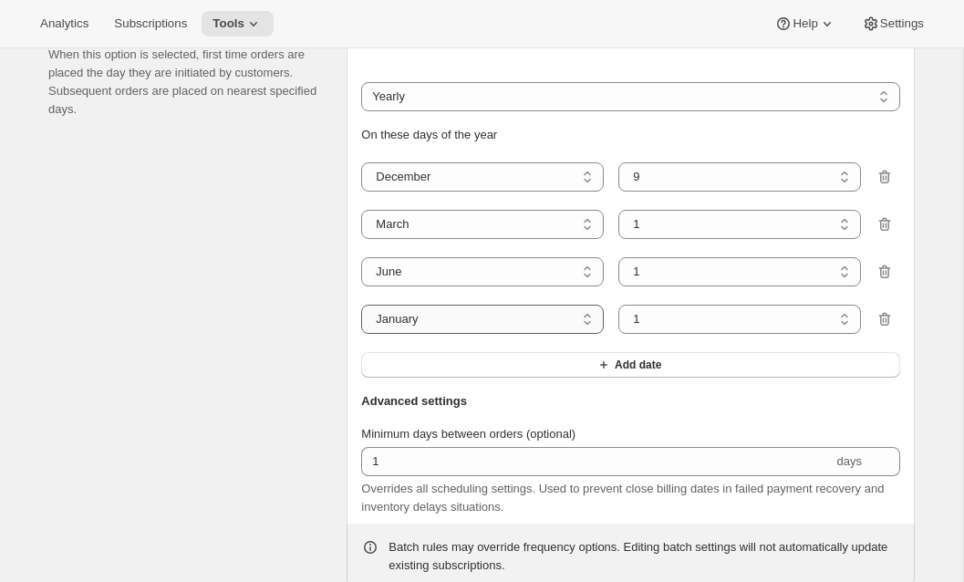
click at [489, 334] on select "January February March April May June July August September October November De…" at bounding box center [482, 319] width 243 height 29
select select "9"
click at [361, 334] on select "January February March April May June July August September October November De…" at bounding box center [482, 319] width 243 height 29
click at [180, 479] on div "Batch orders When this option is selected, first time orders are placed the day…" at bounding box center [190, 297] width 284 height 584
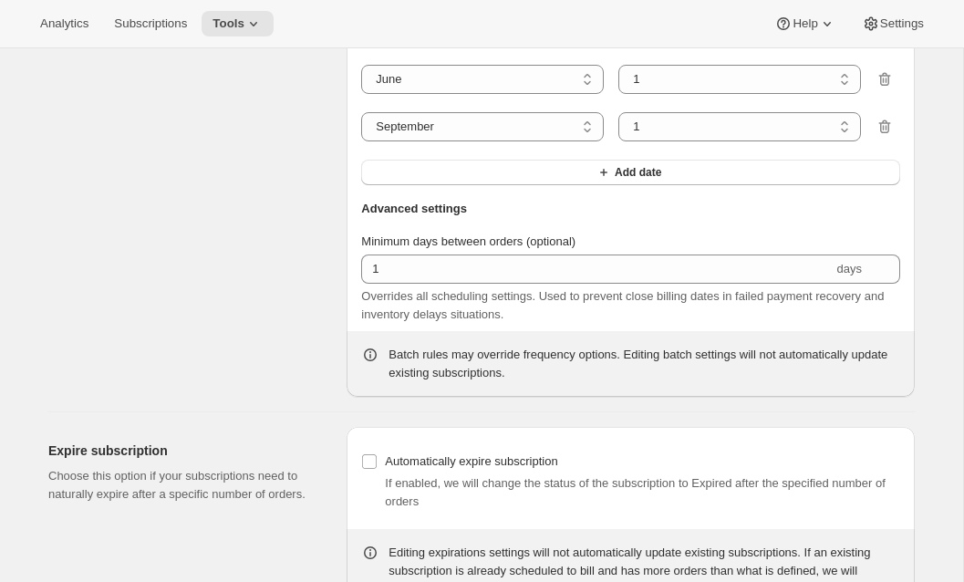
scroll to position [2049, 0]
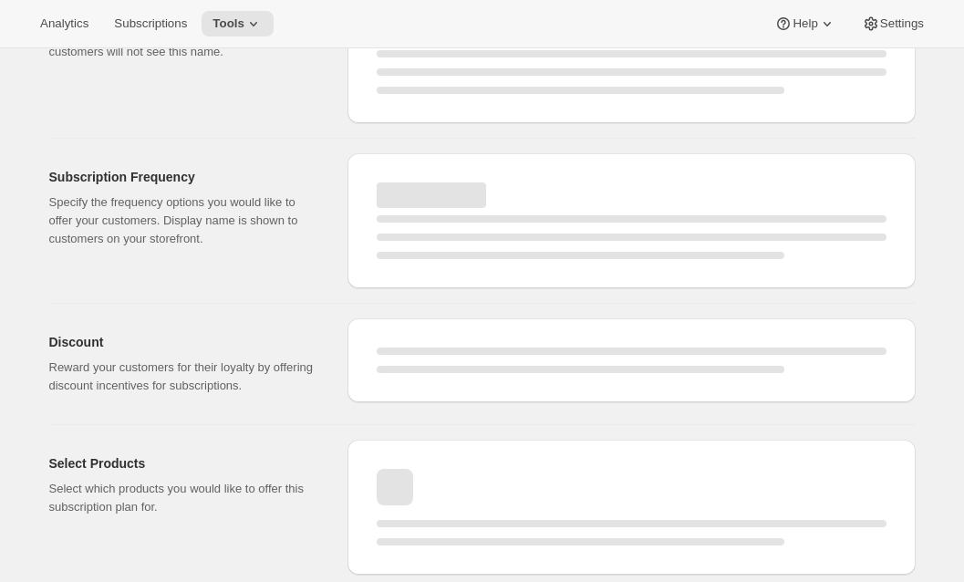
select select "WEEK"
select select "MONTH"
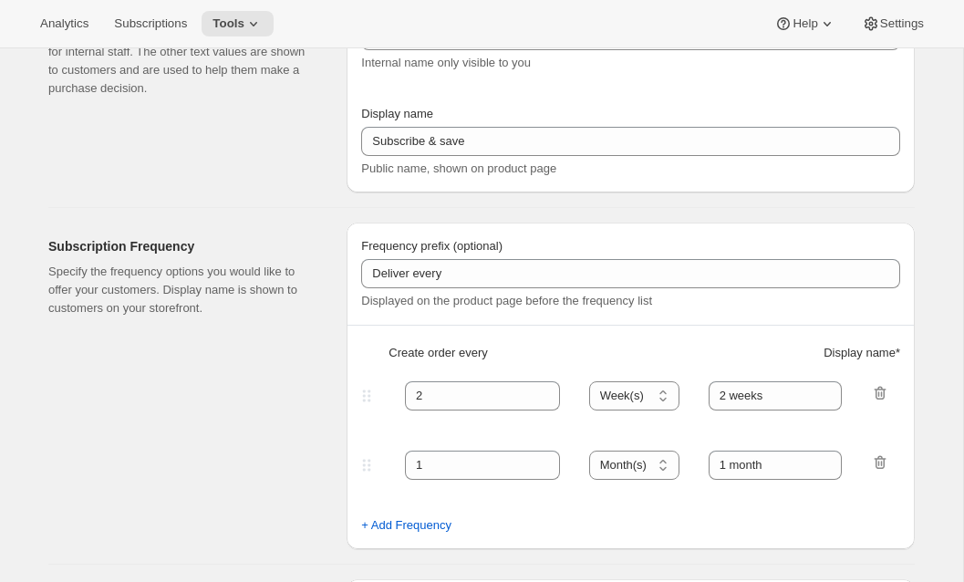
scroll to position [1242, 0]
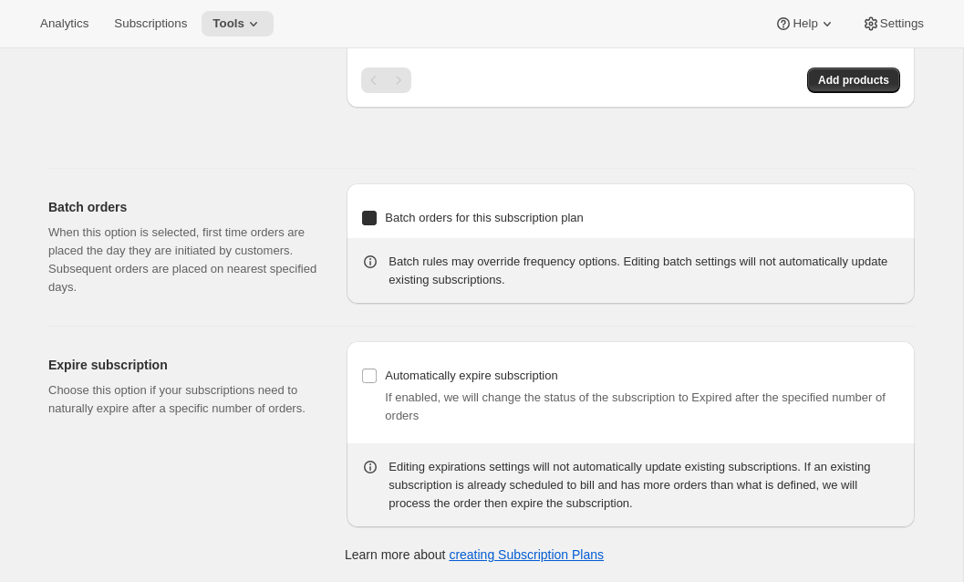
type input "Rose Club"
type input "Join the Rose Club"
type input "Rose Club"
type input "3"
select select "MONTH"
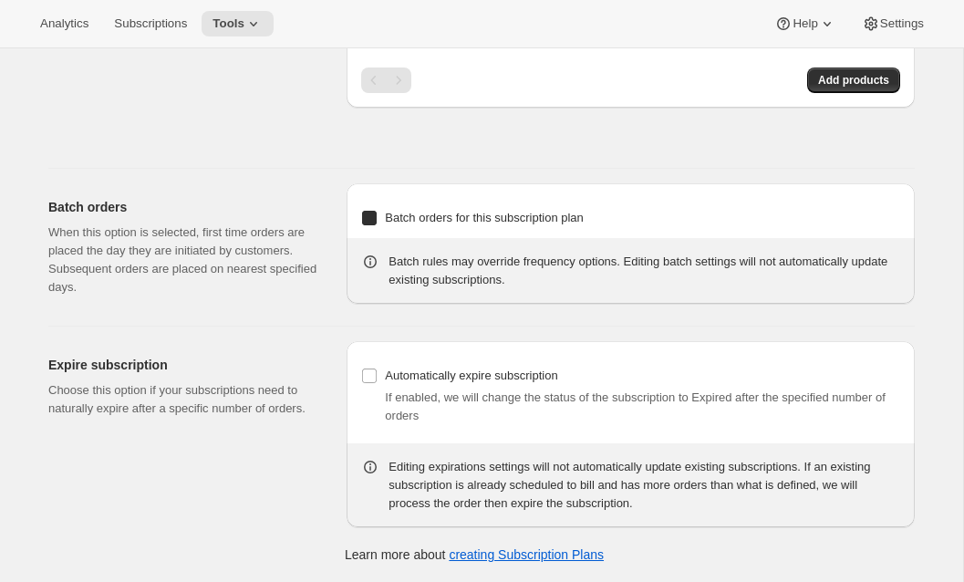
type input "selection"
checkbox input "true"
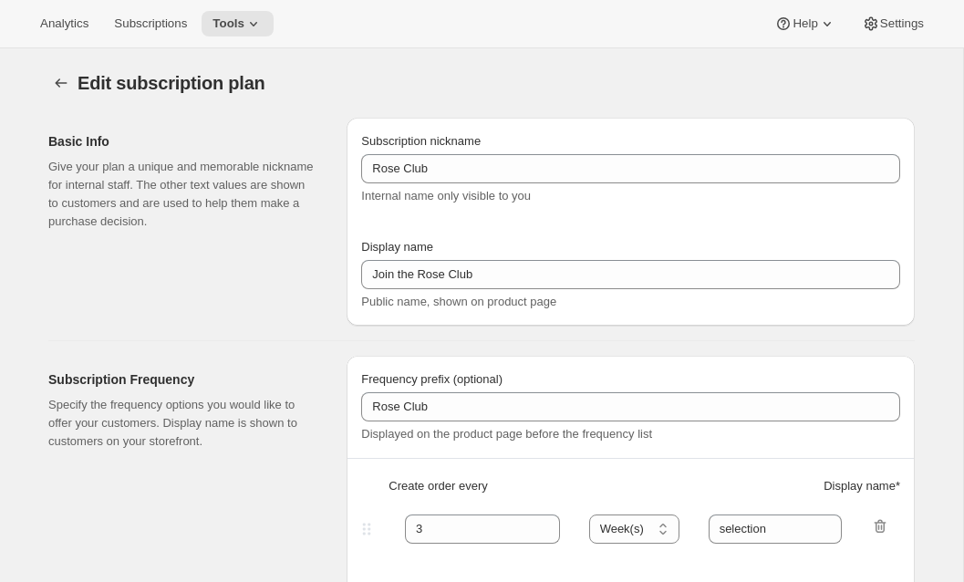
select select "YEARDAY"
select select "12"
select select "9"
select select "3"
select select "6"
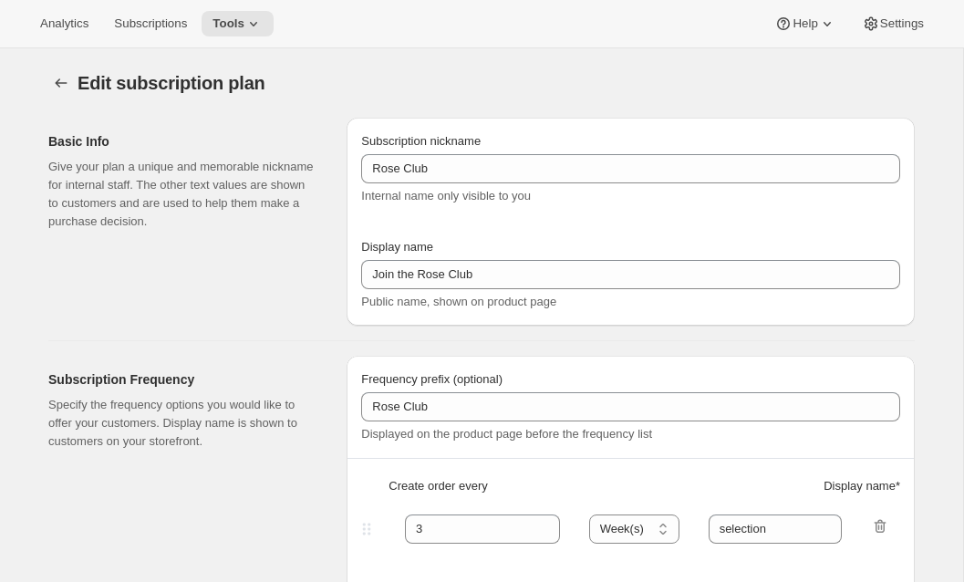
select select "9"
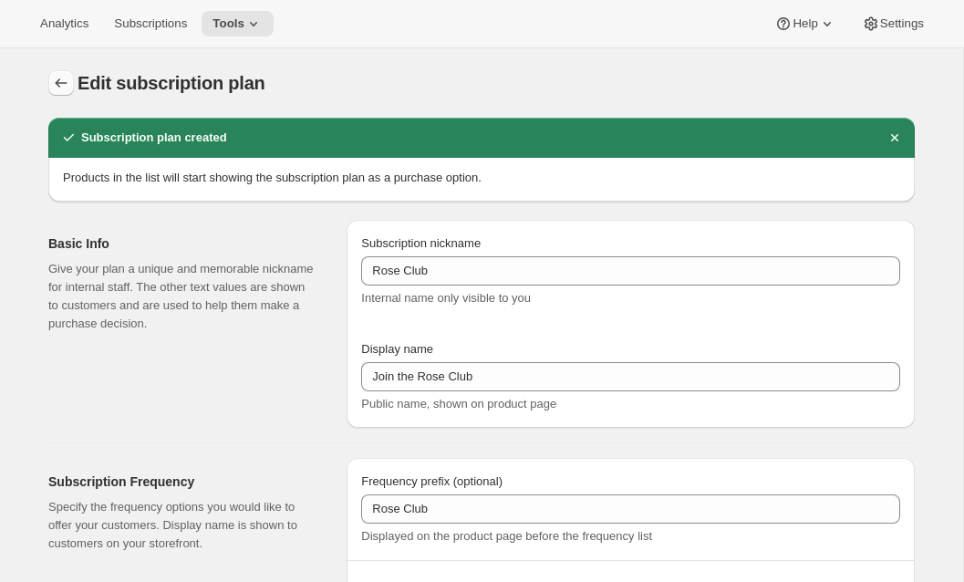
click at [54, 78] on icon "Subscription plans" at bounding box center [61, 83] width 18 height 18
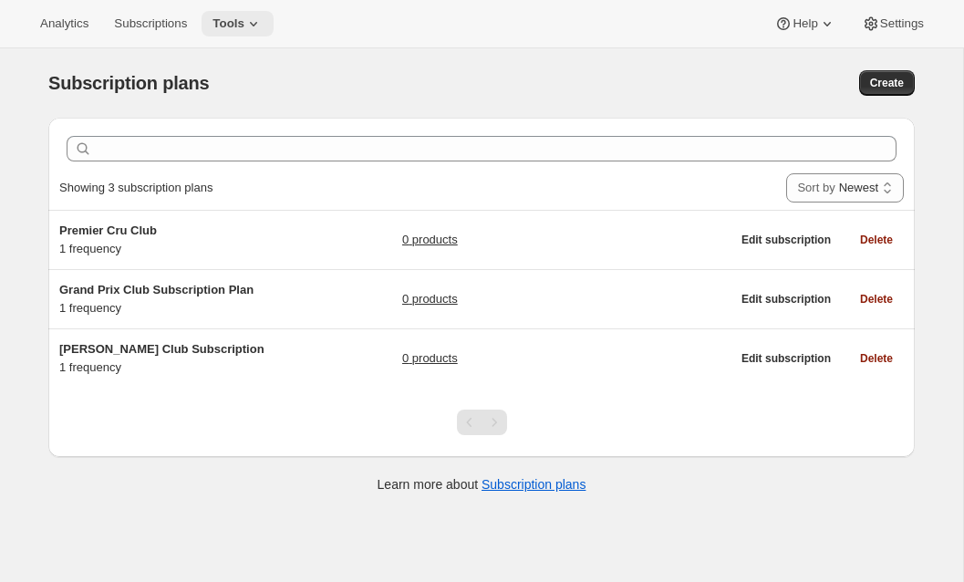
click at [255, 27] on icon at bounding box center [253, 24] width 18 height 18
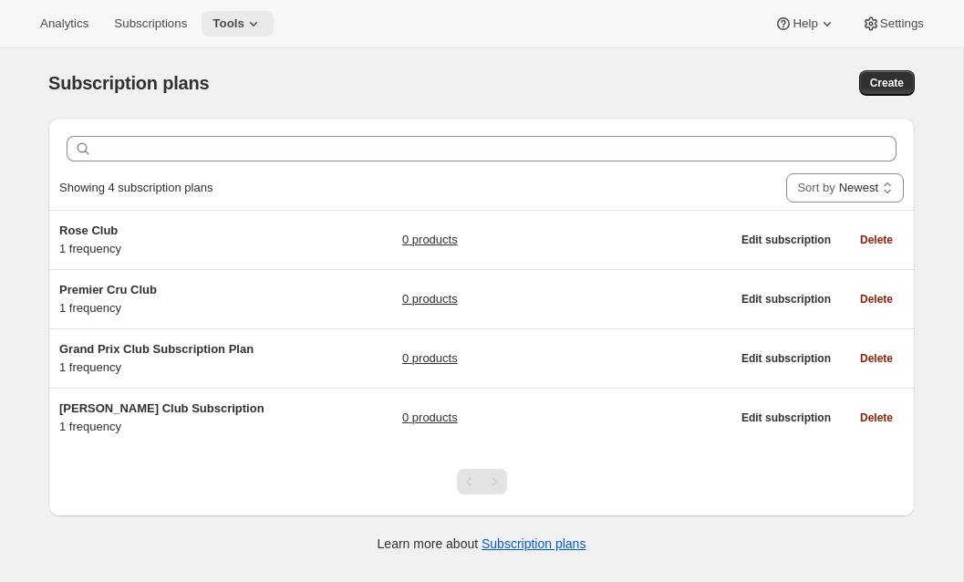
click at [262, 23] on icon at bounding box center [253, 24] width 18 height 18
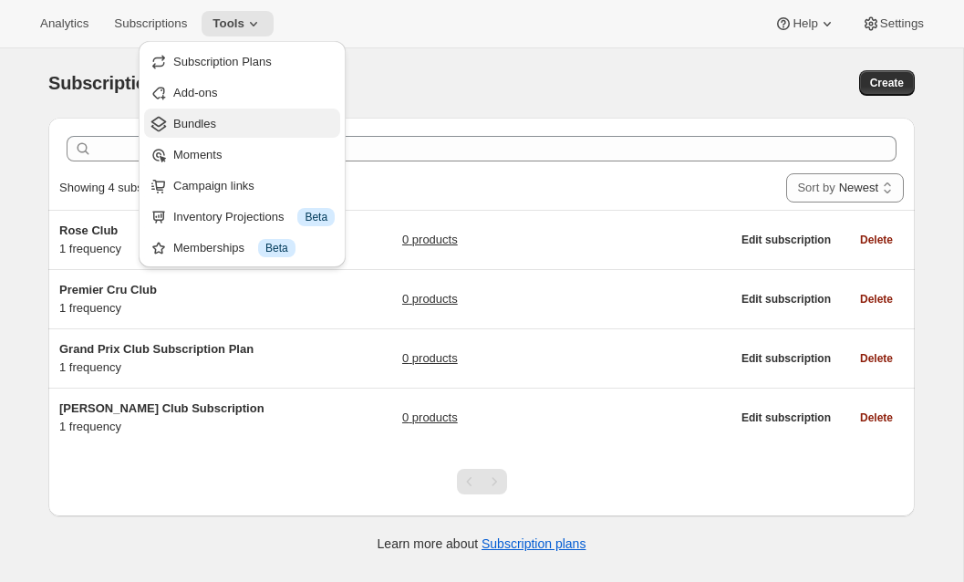
click at [212, 129] on span "Bundles" at bounding box center [194, 124] width 43 height 14
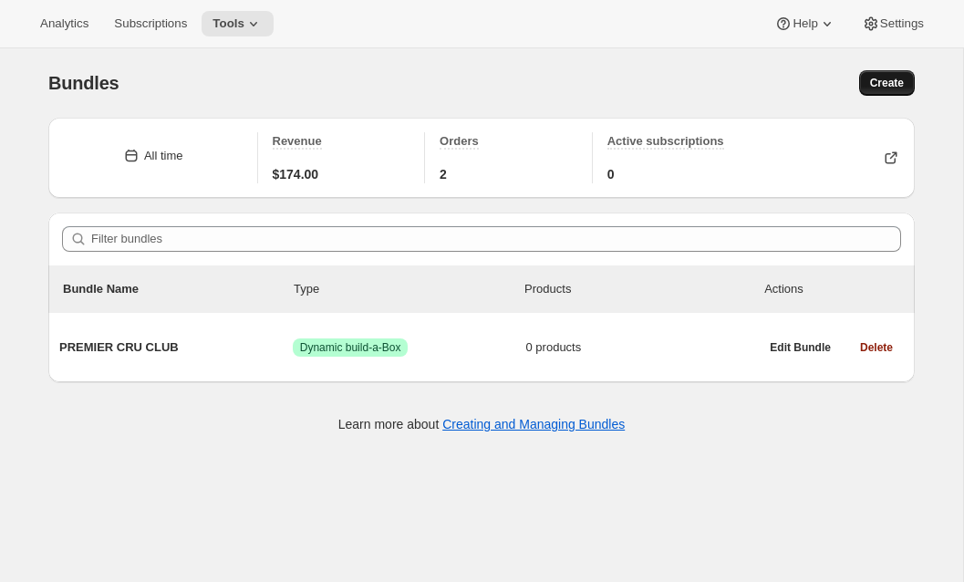
click at [881, 83] on span "Create" at bounding box center [887, 83] width 34 height 15
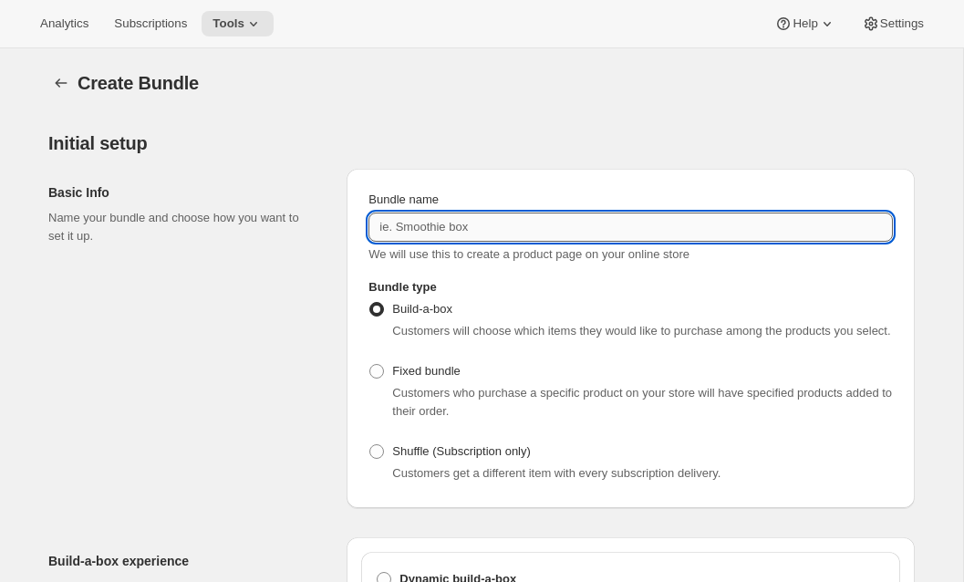
click at [429, 230] on input "Bundle name" at bounding box center [630, 227] width 524 height 29
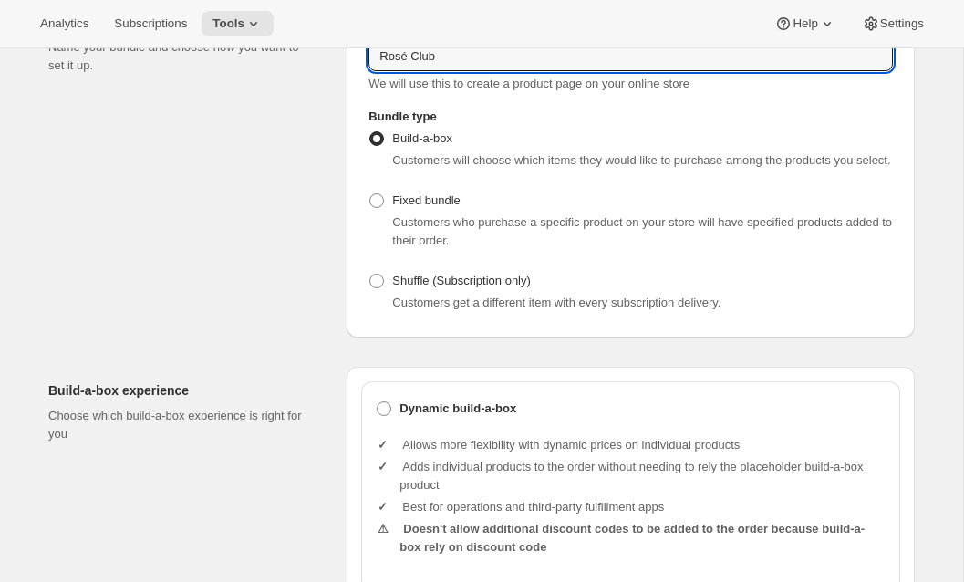
scroll to position [401, 0]
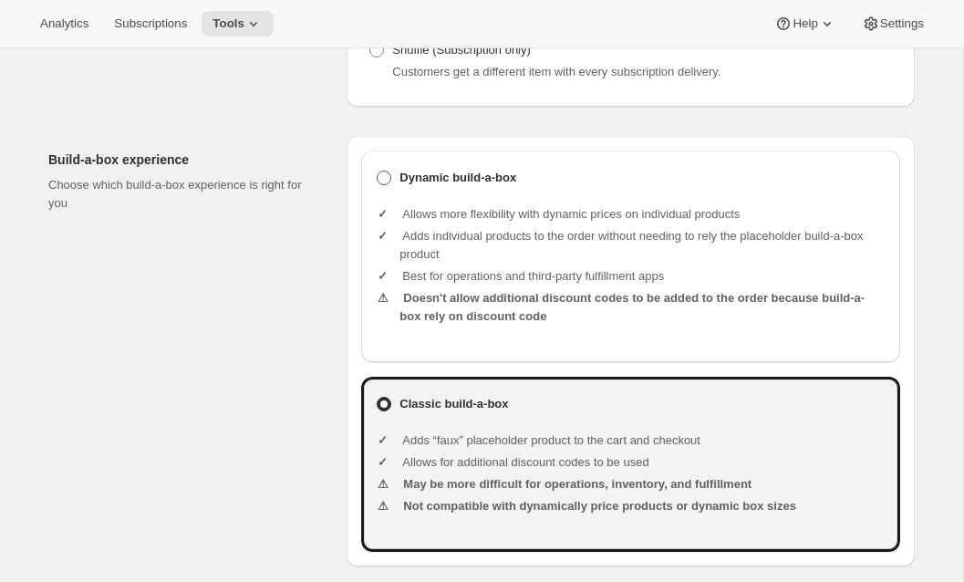
type input "Rosé Club"
click at [478, 187] on b "Dynamic build-a-box" at bounding box center [458, 178] width 117 height 18
click at [378, 171] on input "Dynamic build-a-box" at bounding box center [377, 171] width 1 height 1
radio input "true"
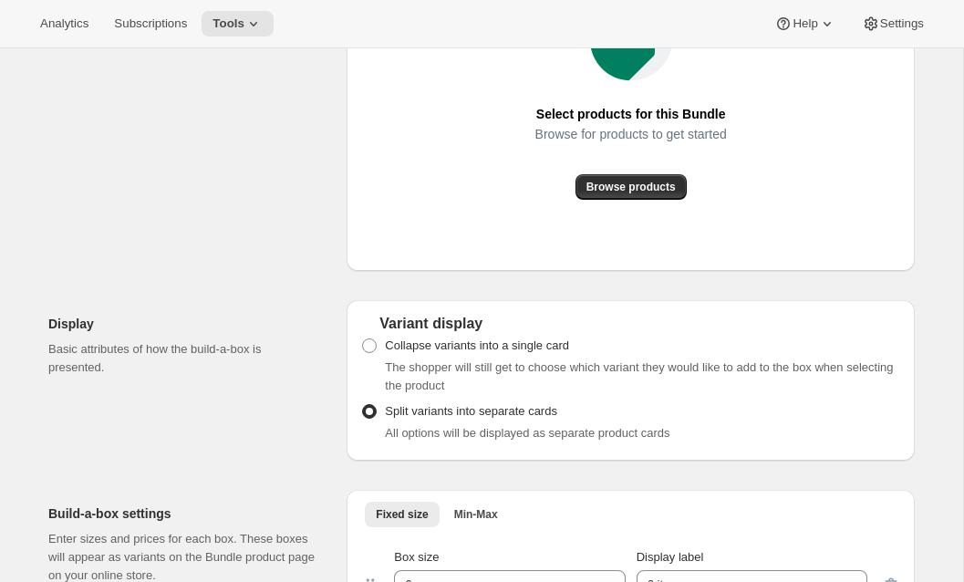
scroll to position [1465, 0]
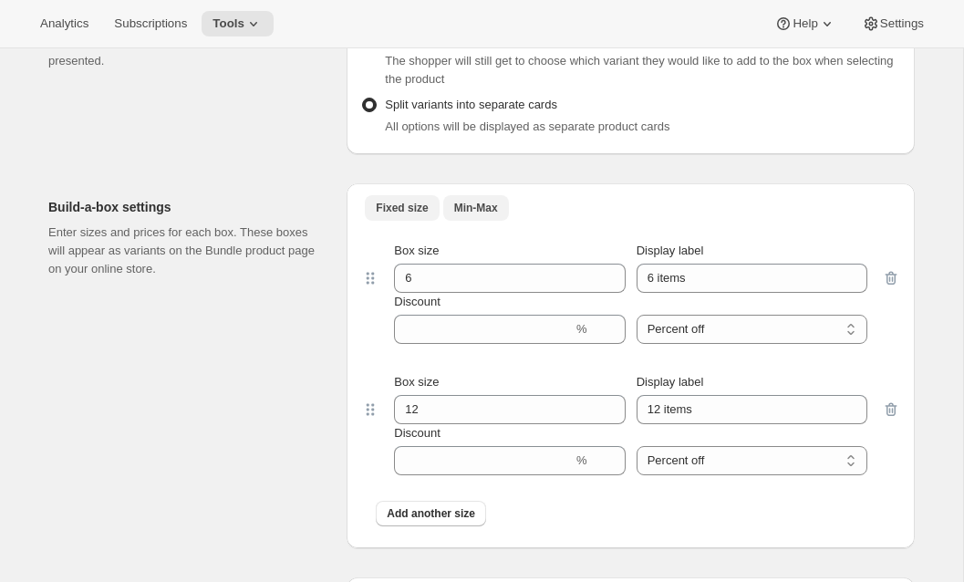
click at [482, 215] on span "Min-Max" at bounding box center [476, 208] width 44 height 15
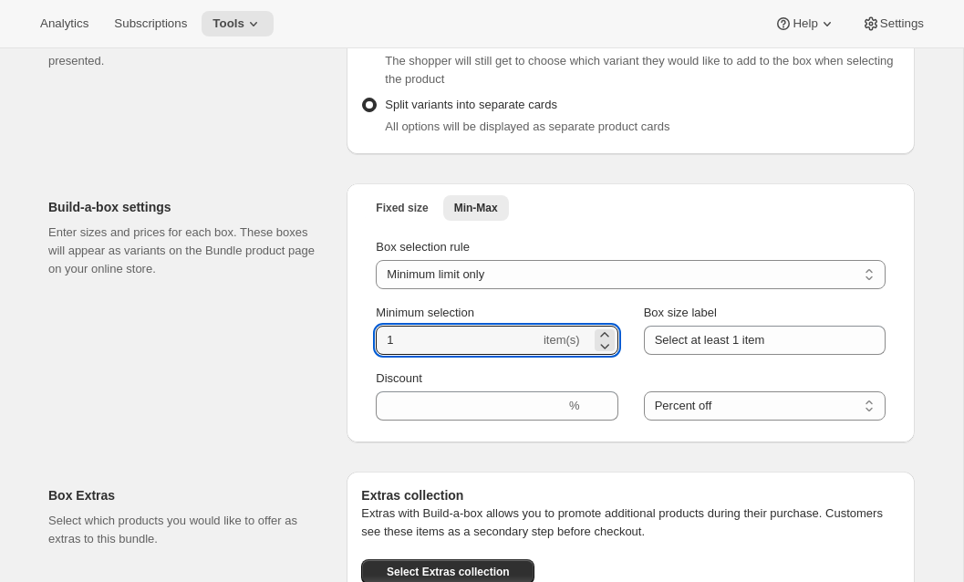
drag, startPoint x: 424, startPoint y: 367, endPoint x: 312, endPoint y: 359, distance: 112.4
click at [312, 359] on div "Build-a-box settings Enter sizes and prices for each box. These boxes will appe…" at bounding box center [481, 306] width 867 height 274
type input "4"
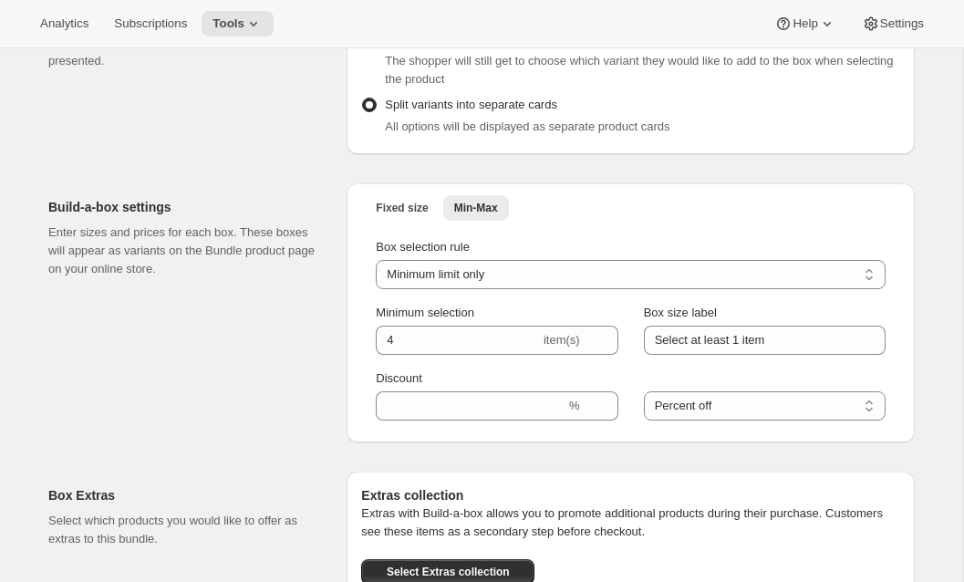
click at [251, 377] on div "Build-a-box settings Enter sizes and prices for each box. These boxes will appe…" at bounding box center [190, 312] width 284 height 259
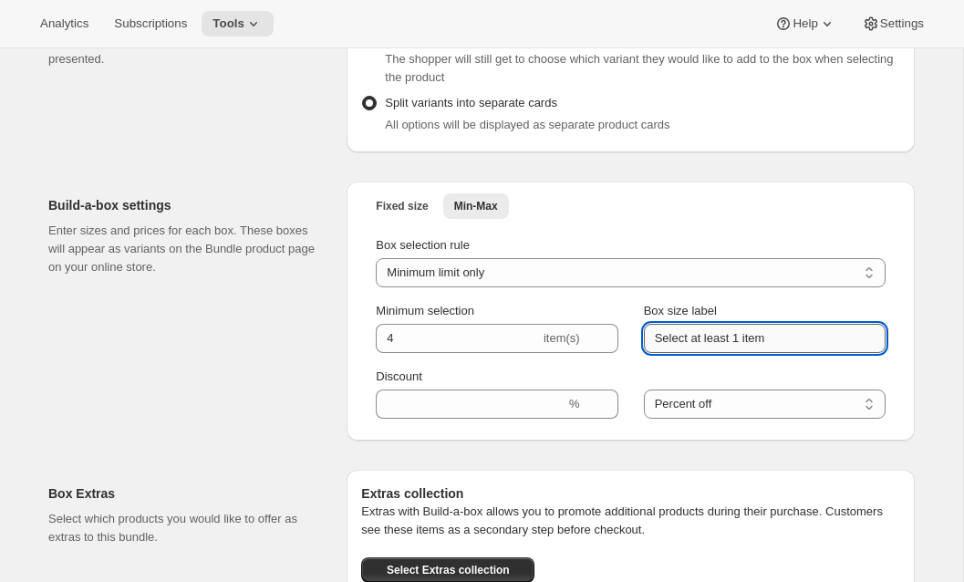
drag, startPoint x: 815, startPoint y: 357, endPoint x: 739, endPoint y: 362, distance: 76.8
click at [739, 353] on input "Select at least 1 item" at bounding box center [765, 338] width 242 height 29
type input "Select at least 4 bottles"
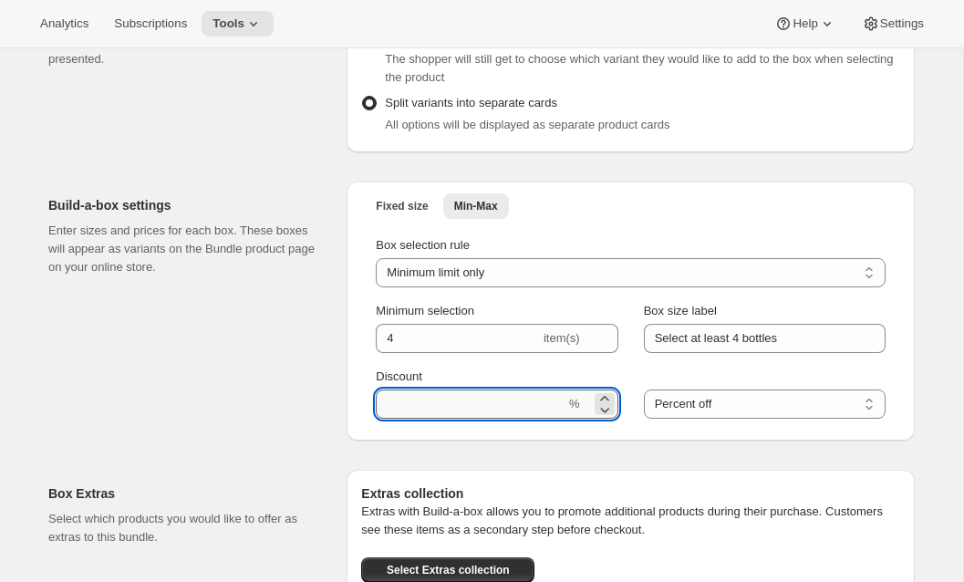
click at [451, 419] on input "Discount" at bounding box center [471, 403] width 190 height 29
type input "15"
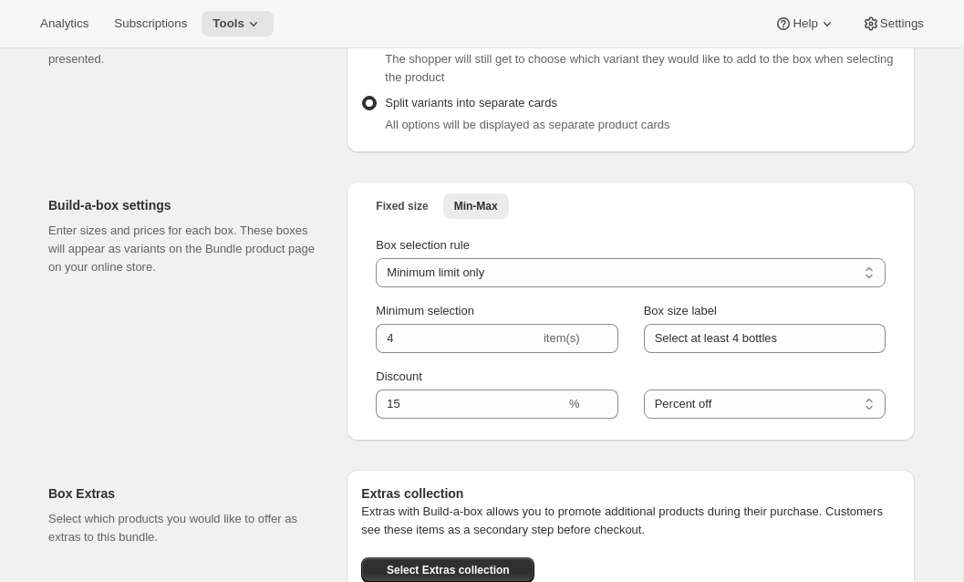
click at [249, 441] on div "Build-a-box settings Enter sizes and prices for each box. These boxes will appe…" at bounding box center [190, 311] width 284 height 259
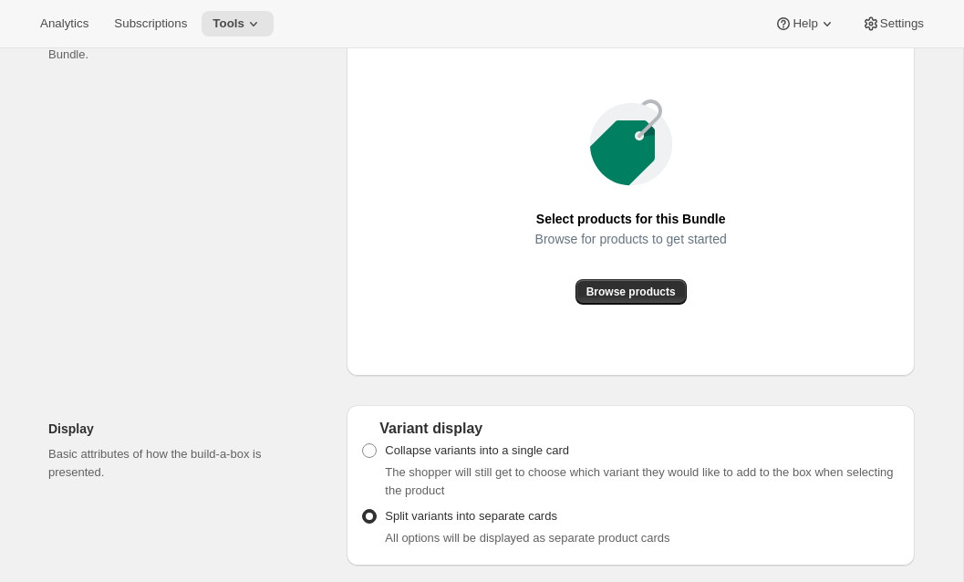
scroll to position [981, 0]
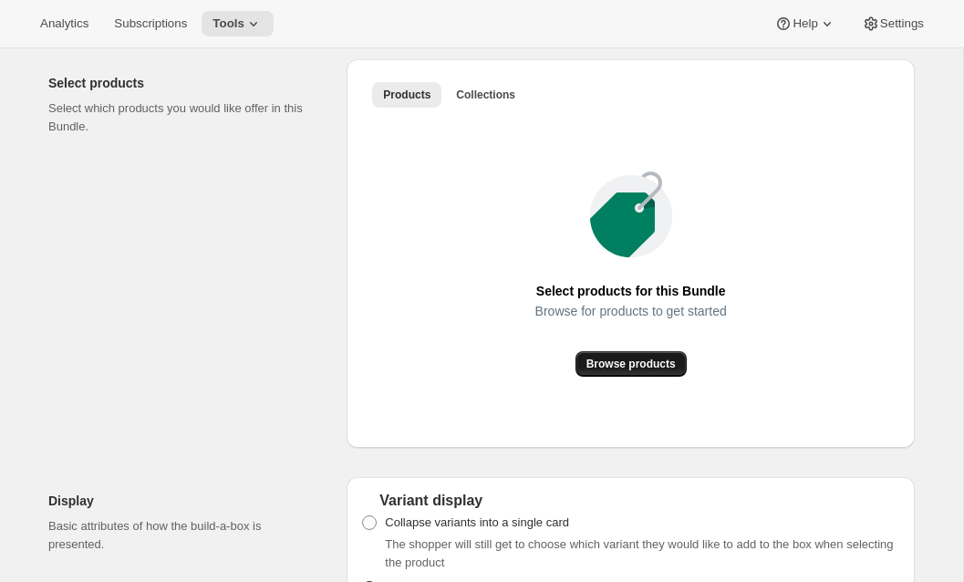
click at [617, 371] on span "Browse products" at bounding box center [630, 364] width 89 height 15
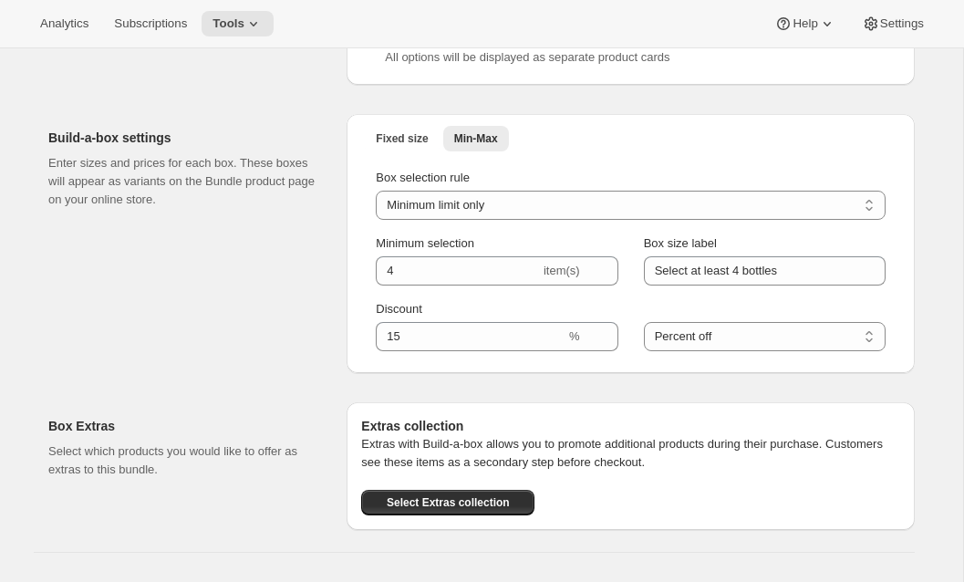
scroll to position [2071, 0]
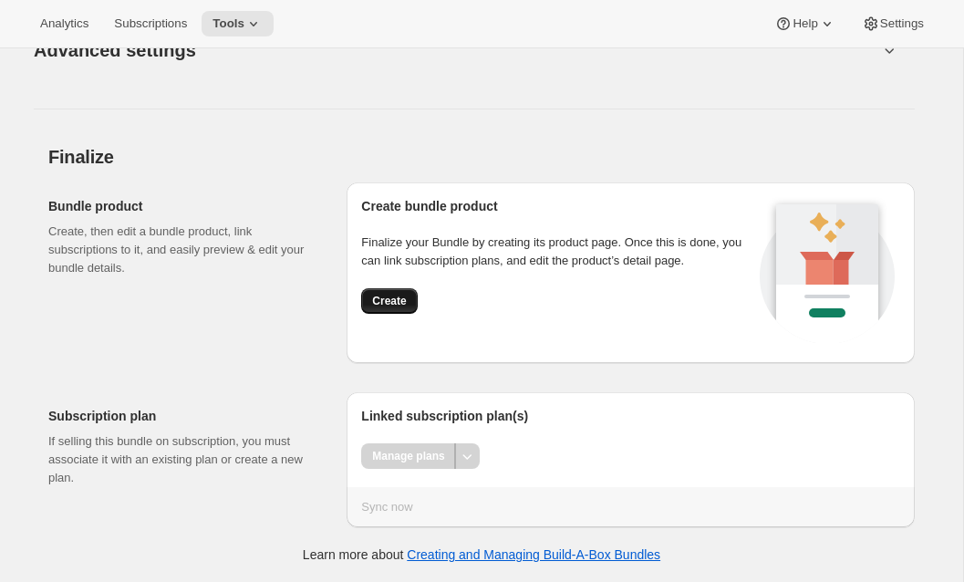
click at [397, 298] on span "Create" at bounding box center [389, 301] width 34 height 15
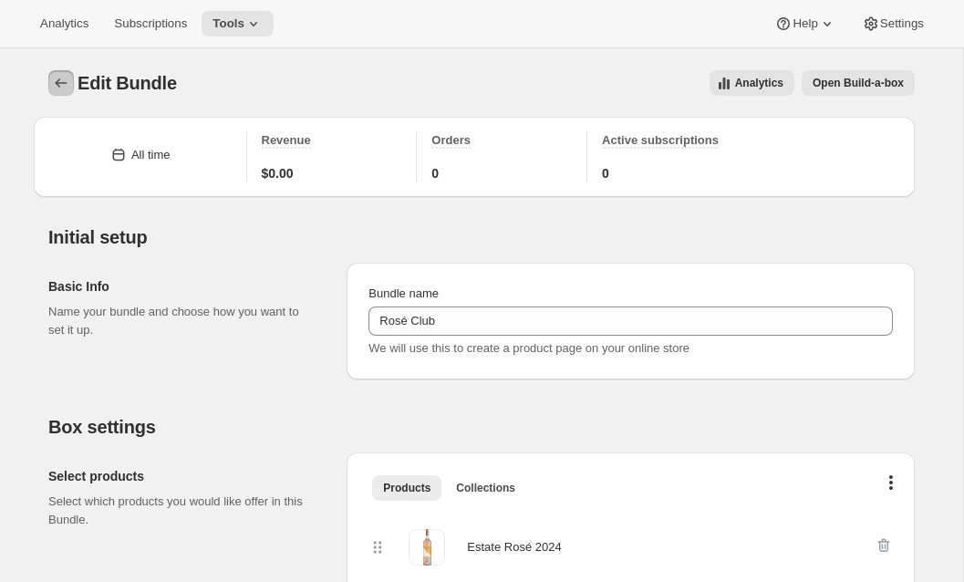
click at [57, 80] on icon "Bundles" at bounding box center [62, 82] width 12 height 9
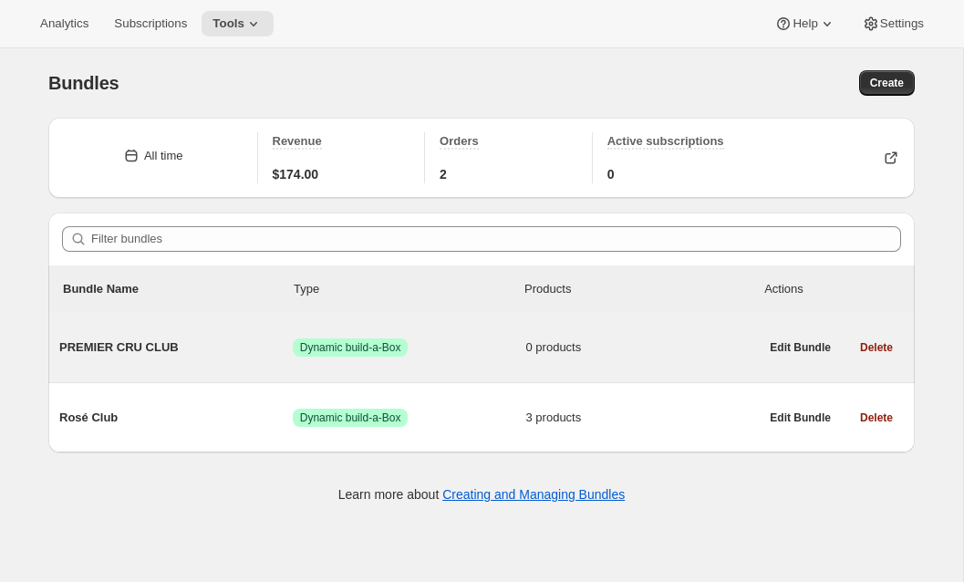
click at [223, 361] on div "PREMIER CRU CLUB Success Dynamic build-a-Box 0 products" at bounding box center [409, 347] width 700 height 47
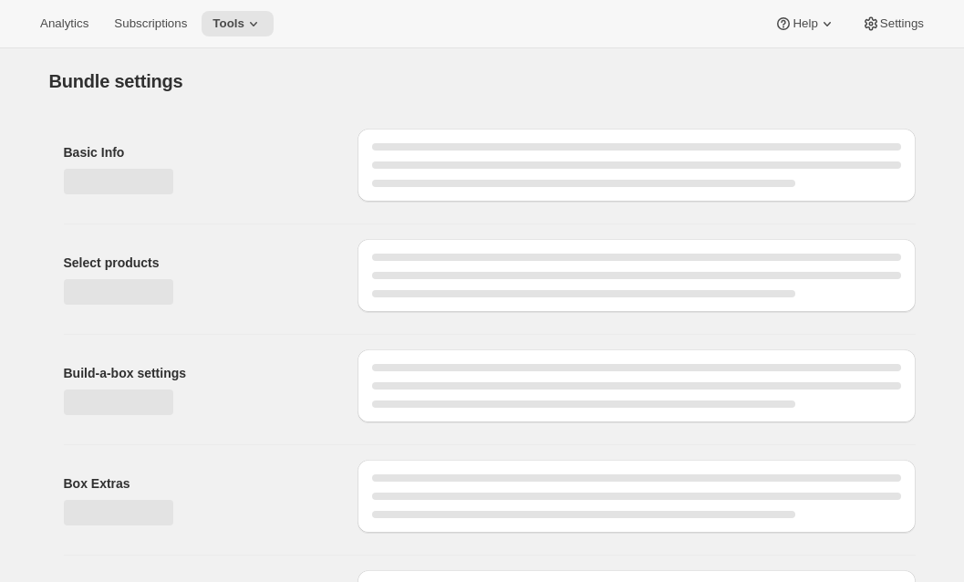
type input "PREMIER CRU CLUB"
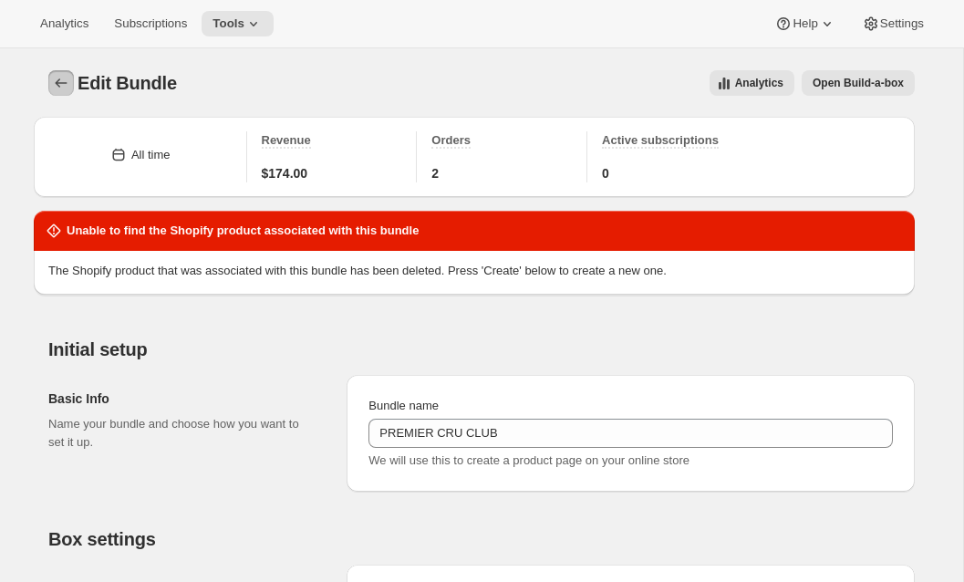
click at [58, 83] on icon "Bundles" at bounding box center [62, 82] width 12 height 9
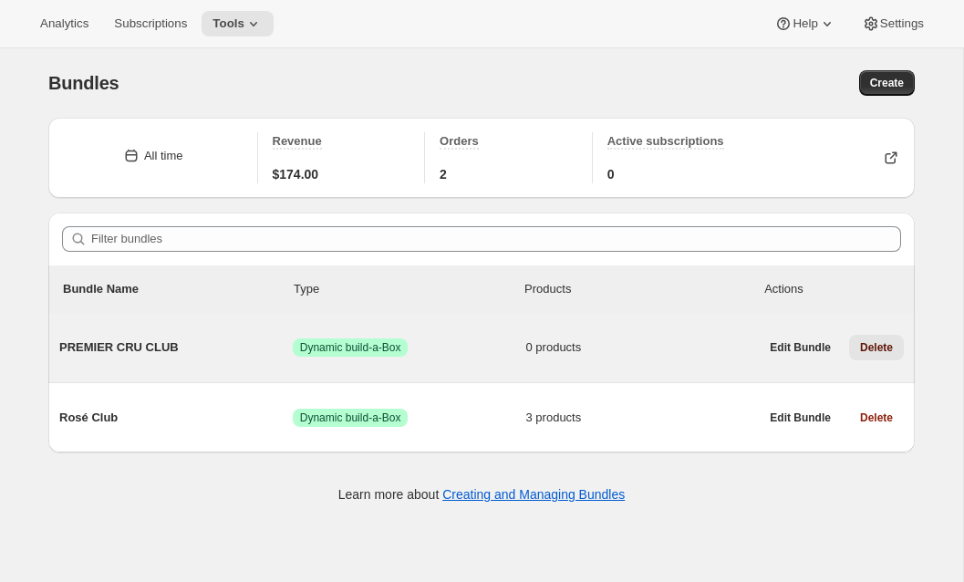
click at [875, 336] on button "Delete" at bounding box center [876, 348] width 55 height 26
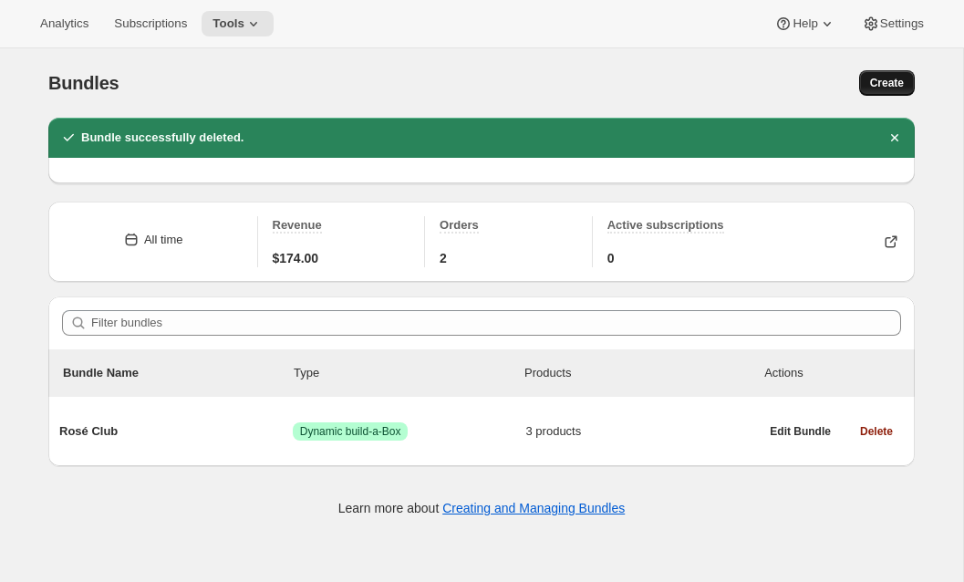
click at [874, 78] on span "Create" at bounding box center [887, 83] width 34 height 15
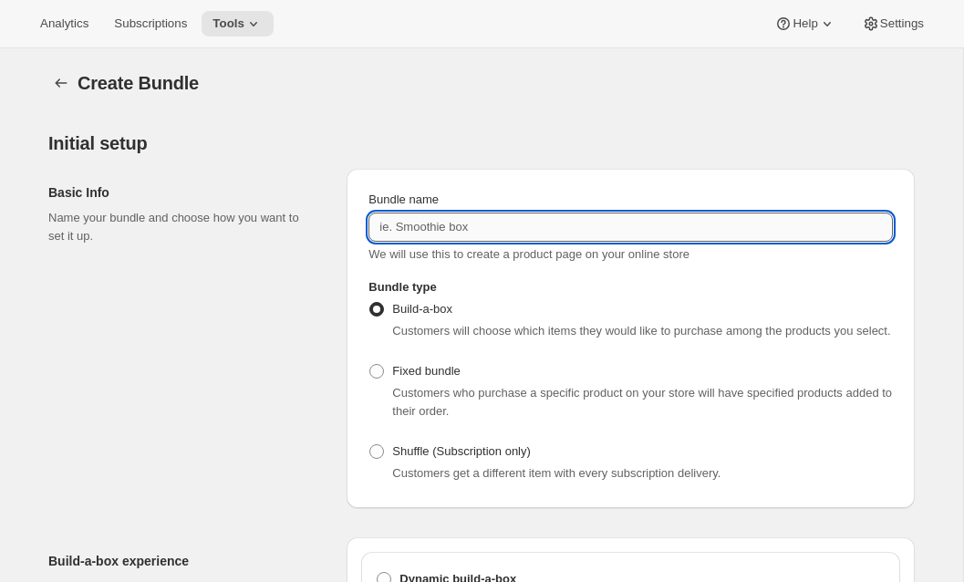
click at [514, 233] on input "Bundle name" at bounding box center [630, 227] width 524 height 29
paste input "The Grand Prix"
type input "The Grand Prix"
click at [205, 386] on div "Basic Info Name your bundle and choose how you want to set it up." at bounding box center [190, 338] width 284 height 339
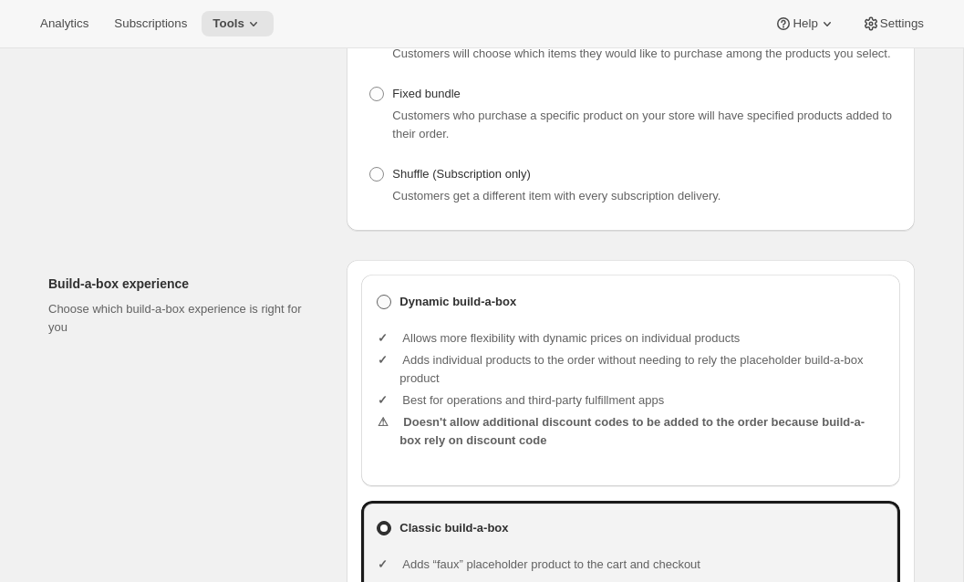
click at [421, 315] on label "Dynamic build-a-box" at bounding box center [631, 302] width 510 height 26
click at [378, 296] on input "Dynamic build-a-box" at bounding box center [377, 295] width 1 height 1
radio input "true"
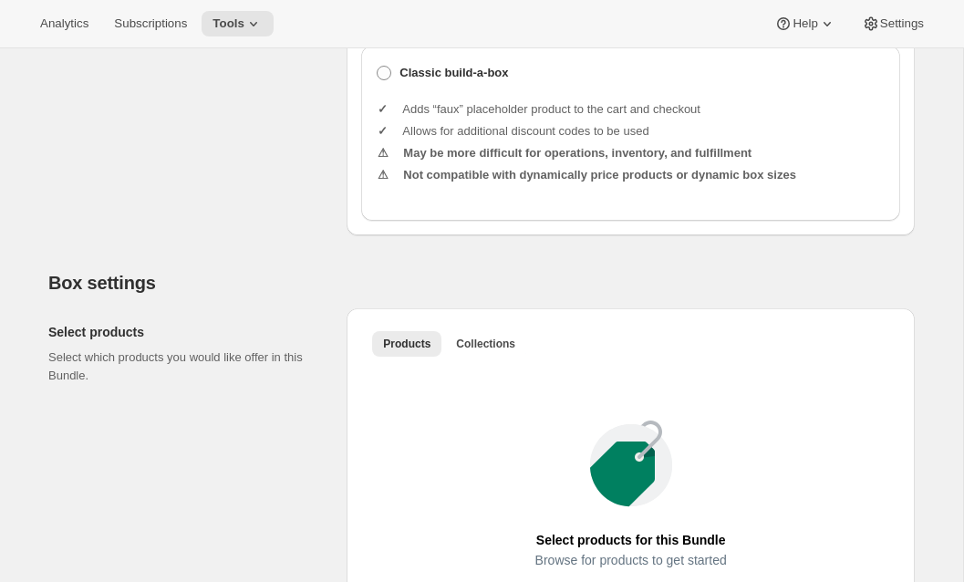
scroll to position [992, 0]
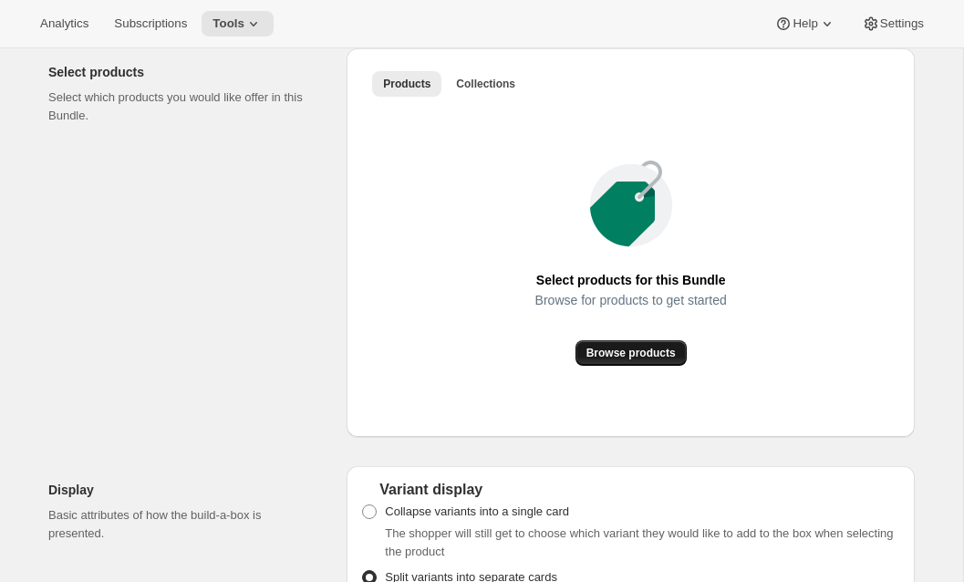
click at [617, 366] on button "Browse products" at bounding box center [631, 353] width 111 height 26
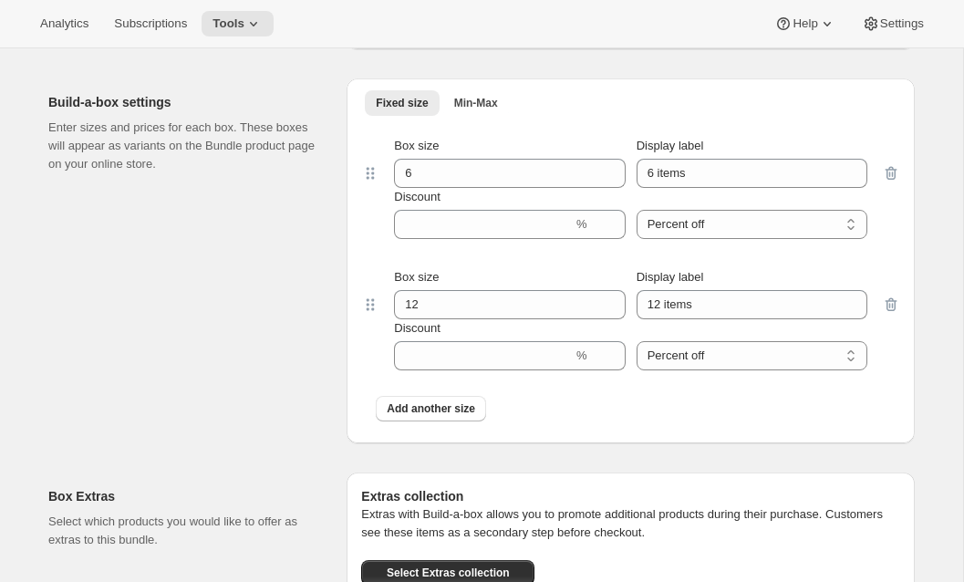
scroll to position [1592, 0]
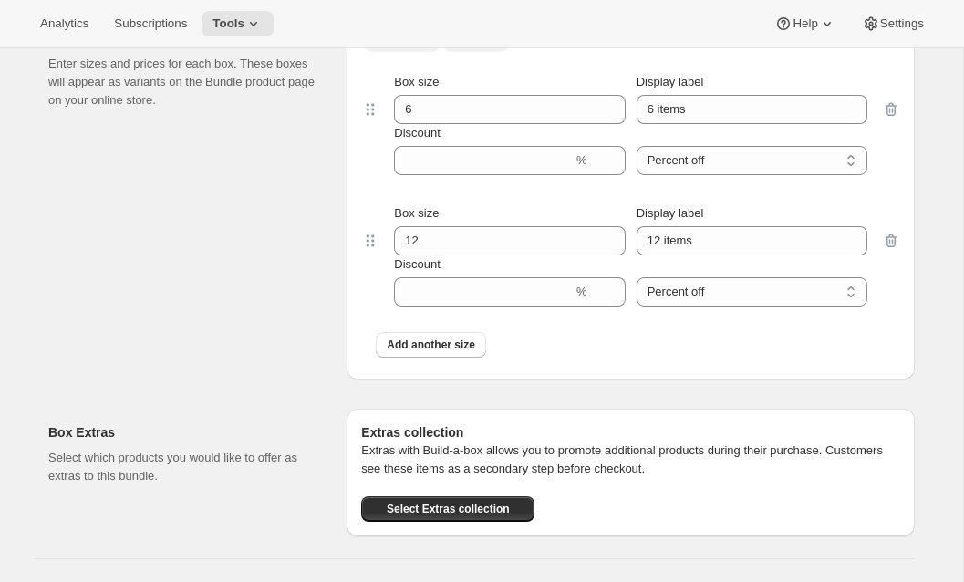
click at [477, 52] on button "Min-Max" at bounding box center [476, 39] width 66 height 26
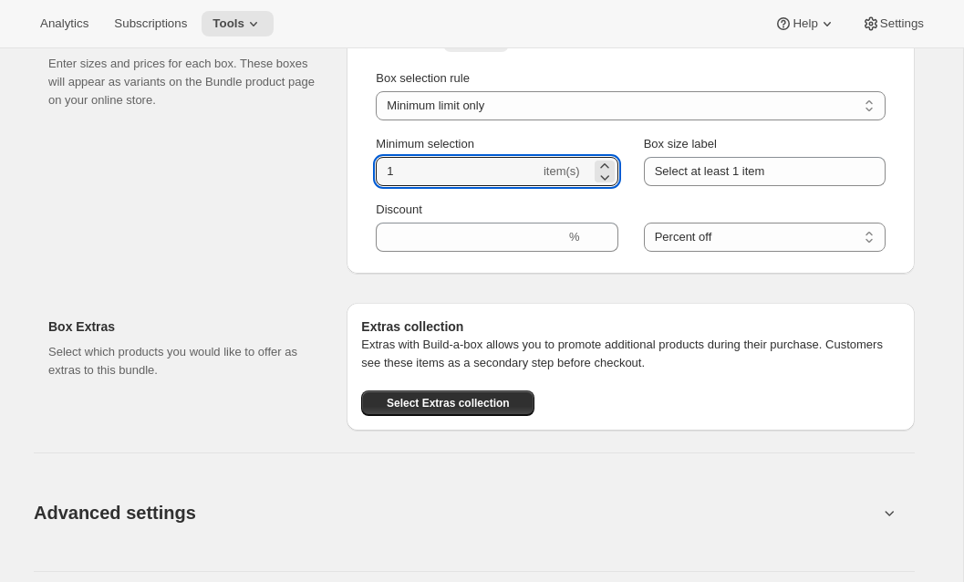
drag, startPoint x: 390, startPoint y: 188, endPoint x: 320, endPoint y: 186, distance: 70.3
click at [320, 186] on div "Build-a-box settings Enter sizes and prices for each box. These boxes will appe…" at bounding box center [481, 137] width 867 height 274
type input "4"
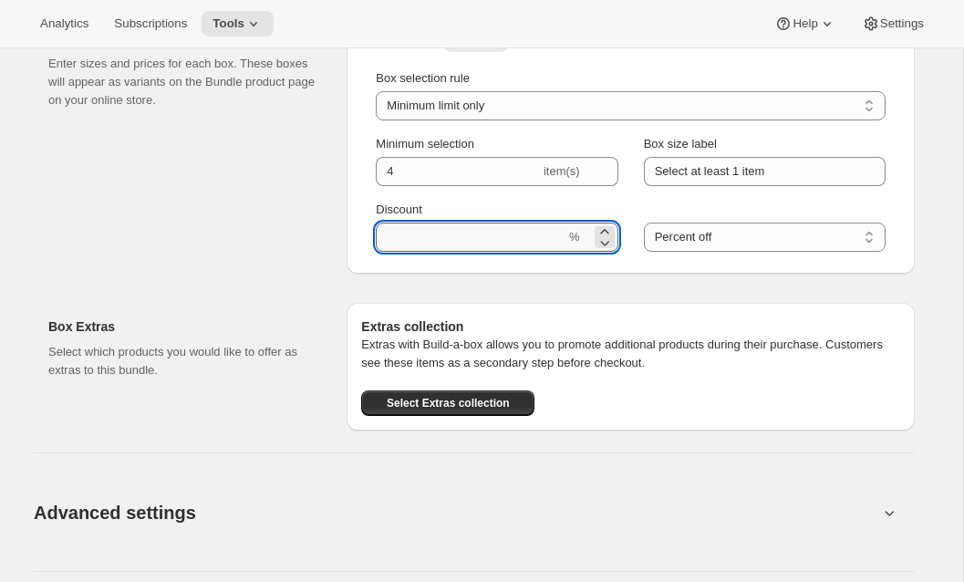
click at [435, 252] on input "Discount" at bounding box center [471, 237] width 190 height 29
type input "15"
click at [303, 326] on div "Box Extras Select which products you would like to offer as extras to this bund…" at bounding box center [190, 367] width 284 height 128
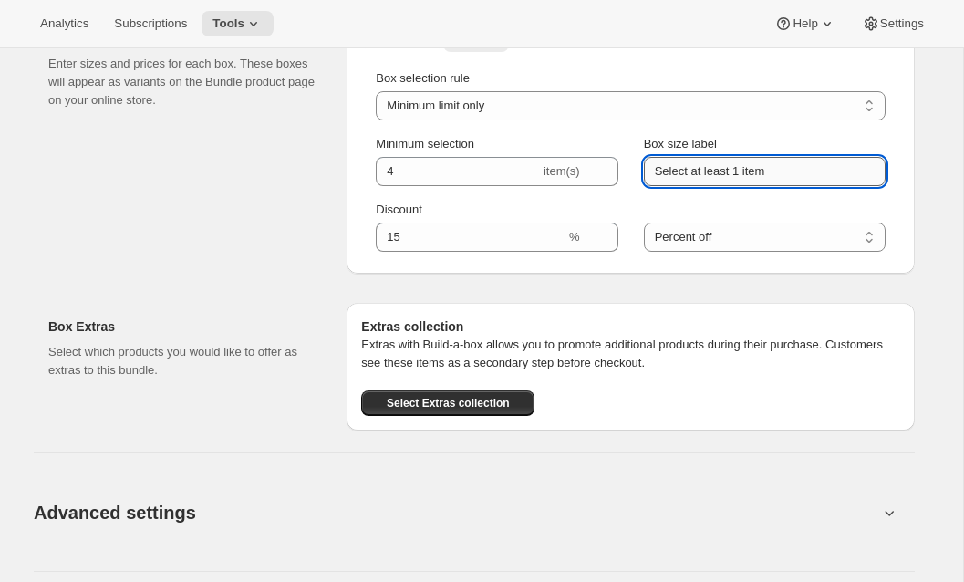
drag, startPoint x: 798, startPoint y: 198, endPoint x: 732, endPoint y: 198, distance: 65.7
click at [732, 186] on input "Select at least 1 item" at bounding box center [765, 171] width 242 height 29
type input "Select at least 4 bottles"
click at [283, 274] on div "Build-a-box settings Enter sizes and prices for each box. These boxes will appe…" at bounding box center [190, 144] width 284 height 259
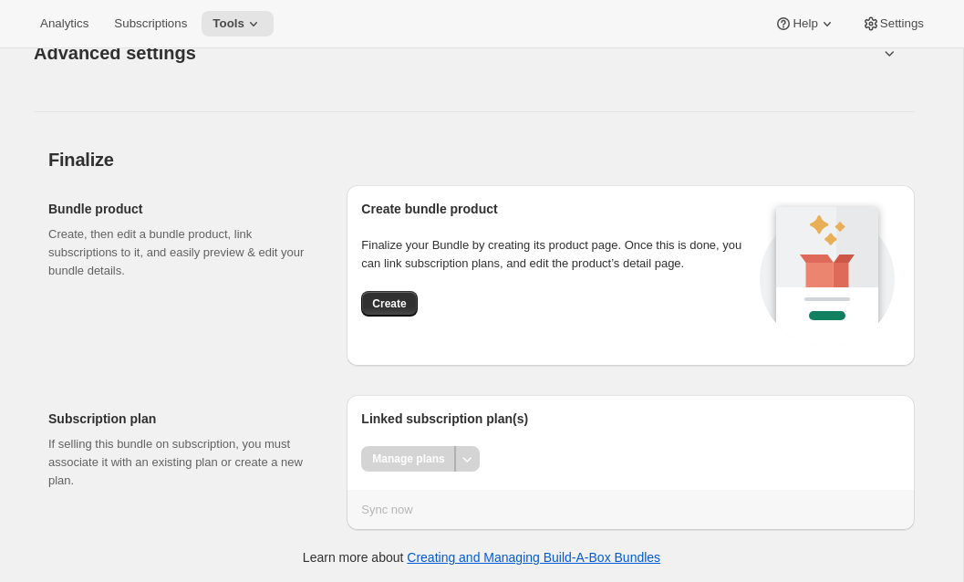
scroll to position [2071, 0]
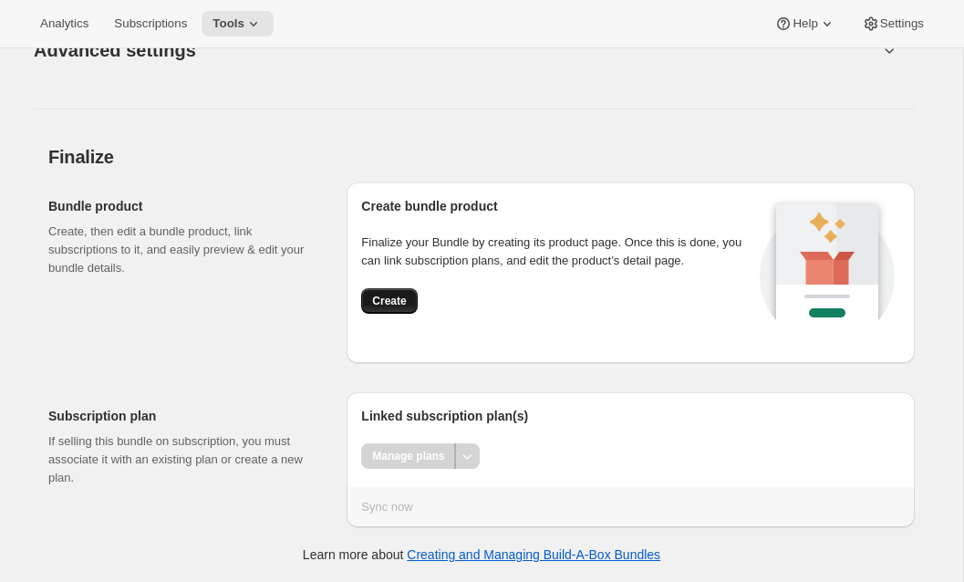
click at [394, 310] on button "Create" at bounding box center [389, 301] width 56 height 26
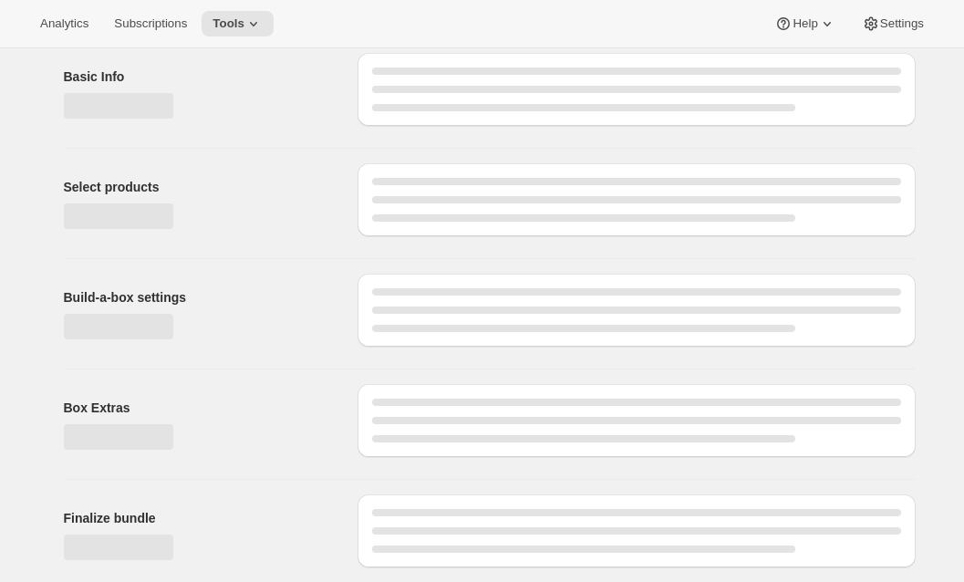
scroll to position [0, 0]
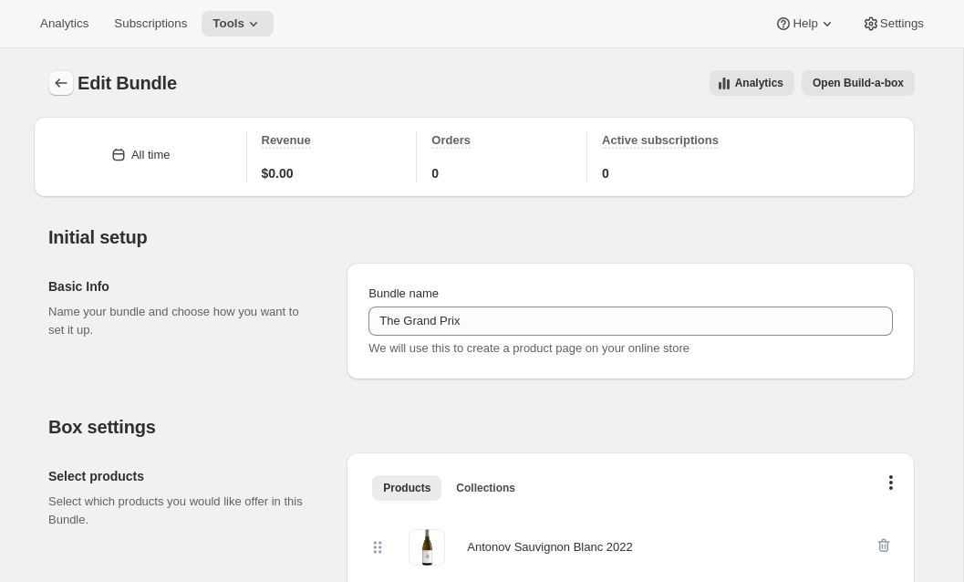
click at [58, 85] on icon "Bundles" at bounding box center [61, 83] width 18 height 18
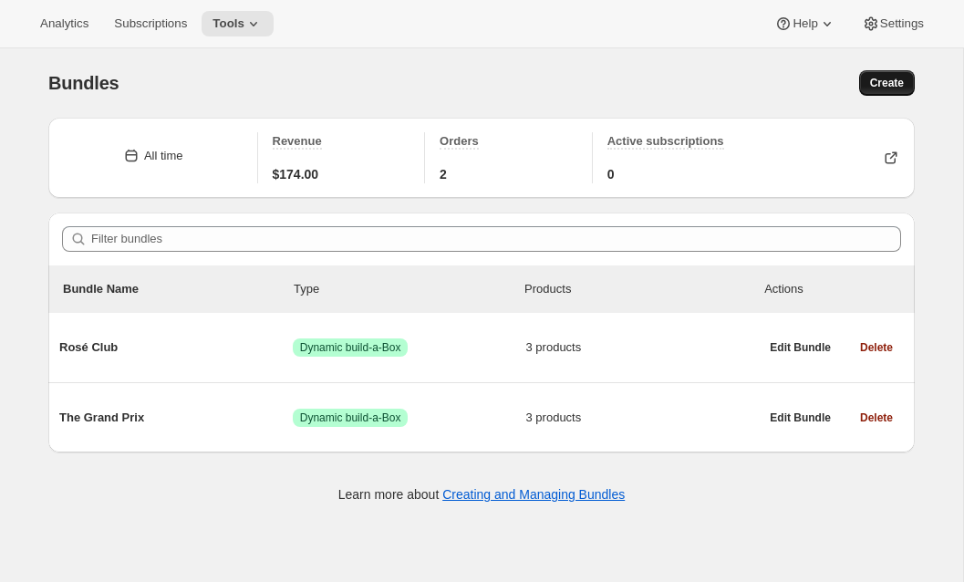
click at [882, 73] on button "Create" at bounding box center [887, 83] width 56 height 26
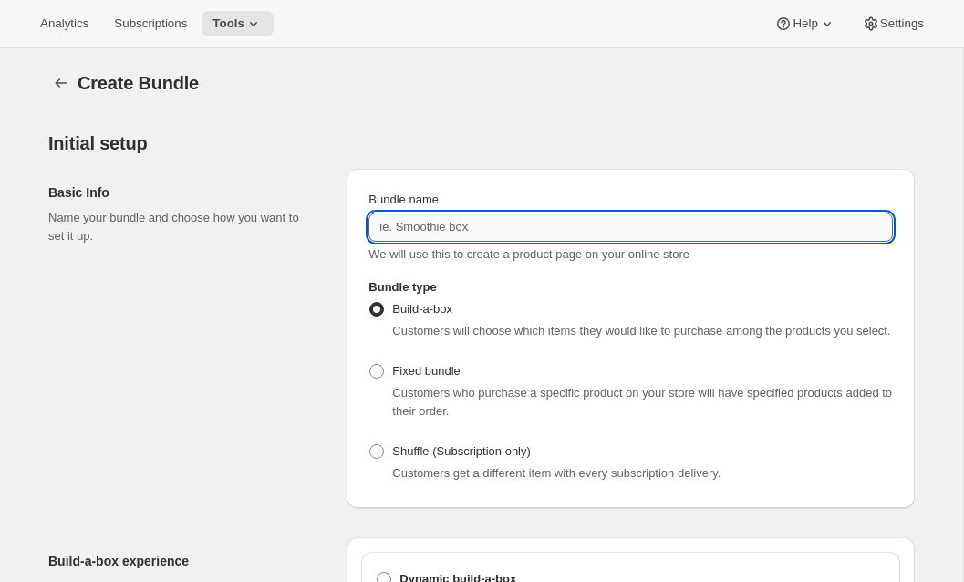
click at [511, 217] on input "Bundle name" at bounding box center [630, 227] width 524 height 29
paste input "The Premier Cru Club"
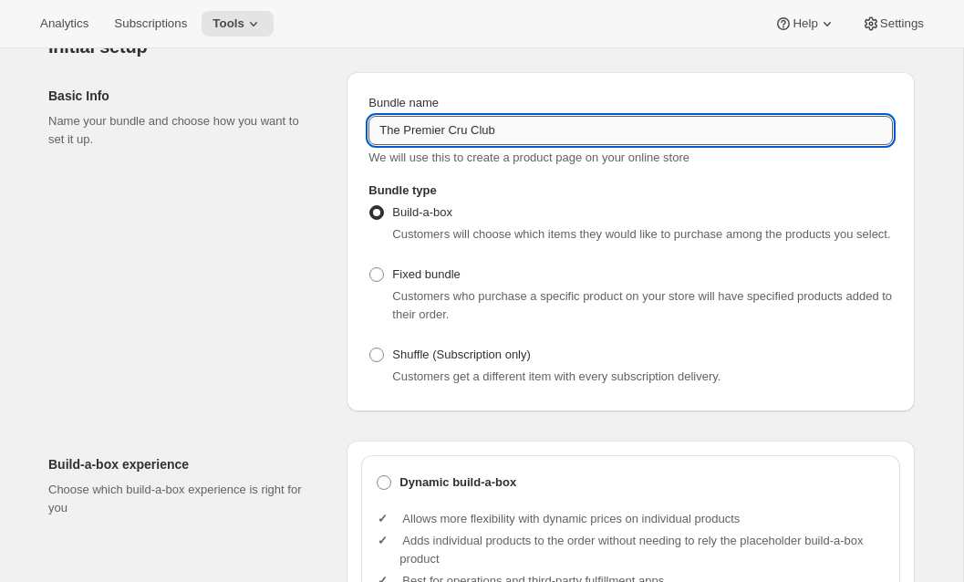
scroll to position [205, 0]
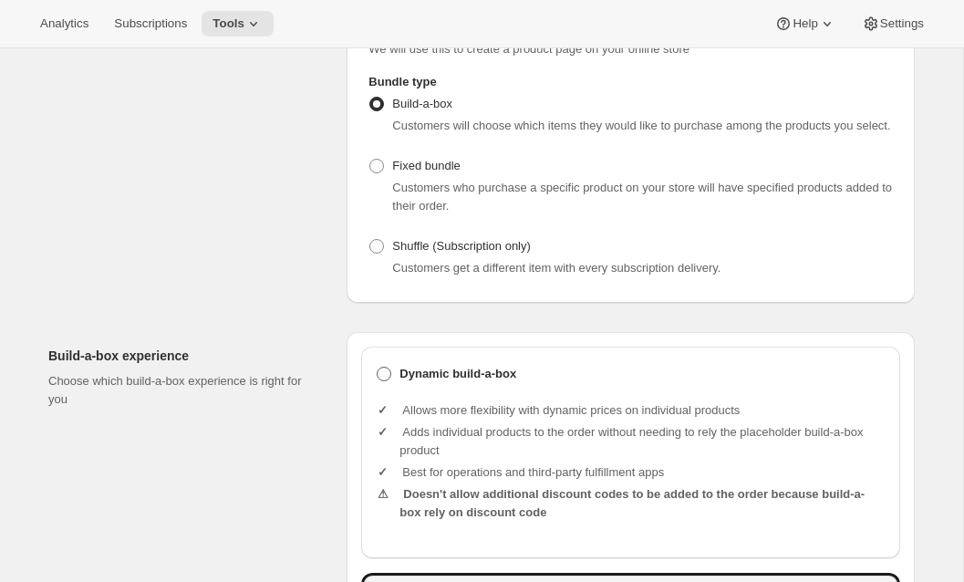
type input "The Premier Cru Club"
click at [399, 387] on label "Dynamic build-a-box" at bounding box center [631, 374] width 510 height 26
click at [378, 368] on input "Dynamic build-a-box" at bounding box center [377, 367] width 1 height 1
radio input "true"
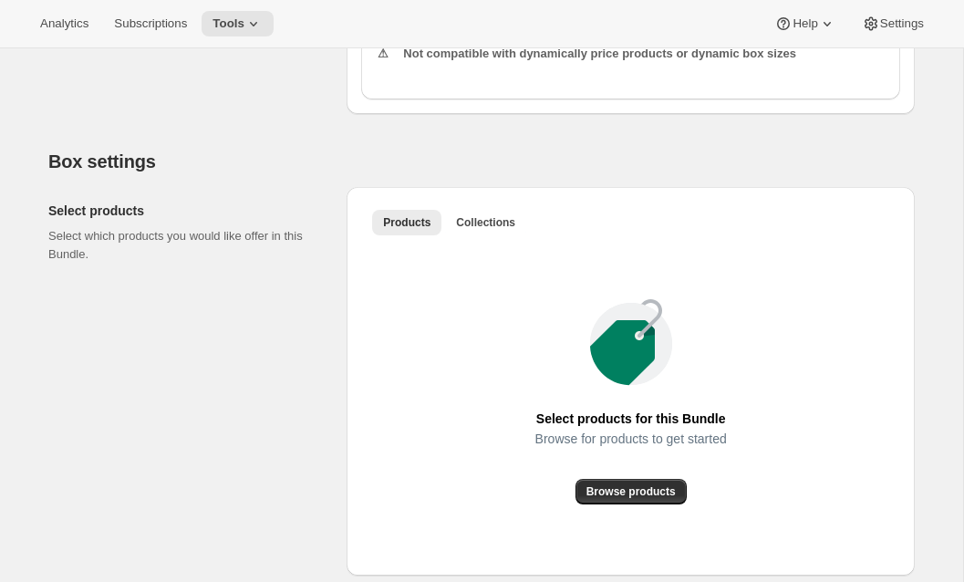
scroll to position [907, 0]
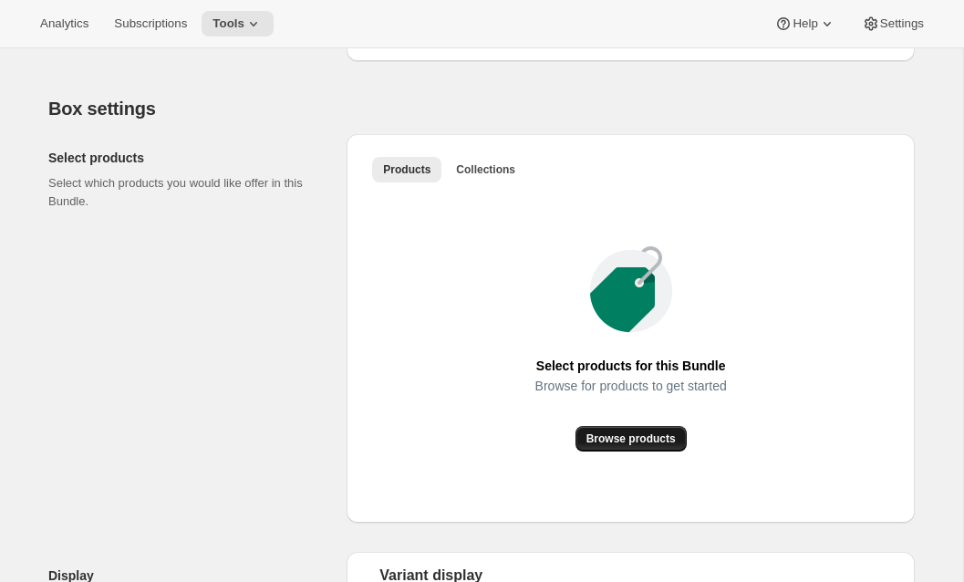
click at [602, 451] on button "Browse products" at bounding box center [631, 439] width 111 height 26
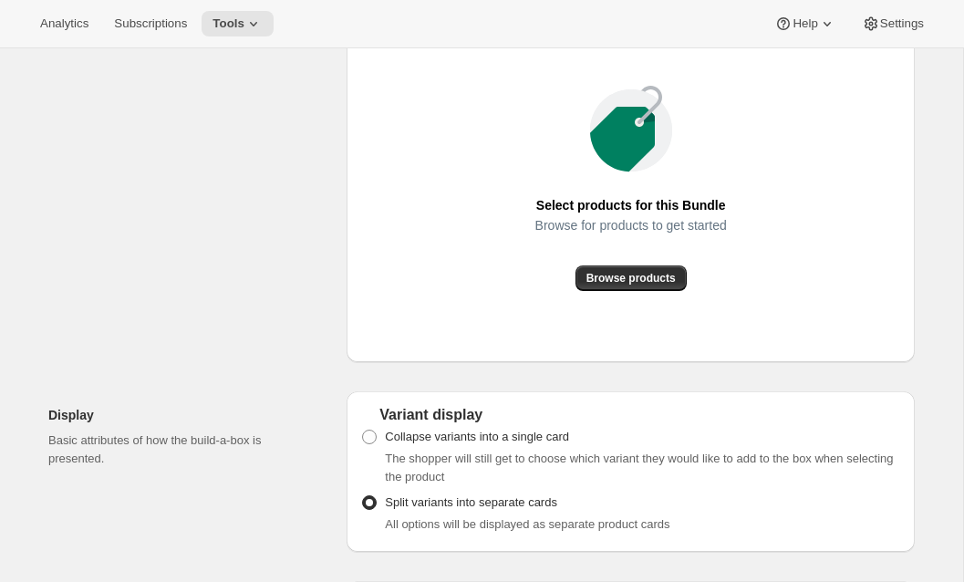
scroll to position [1170, 0]
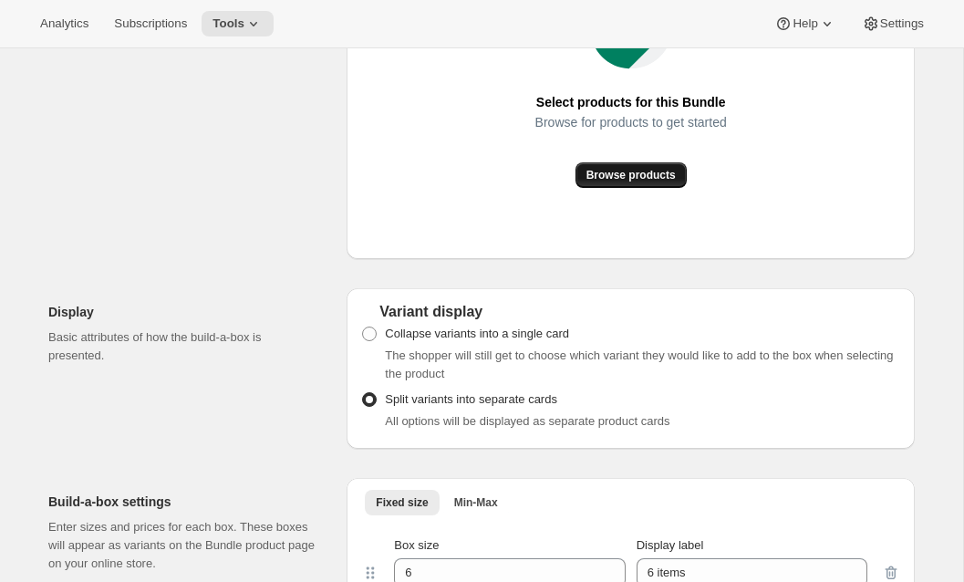
click at [592, 182] on span "Browse products" at bounding box center [630, 175] width 89 height 15
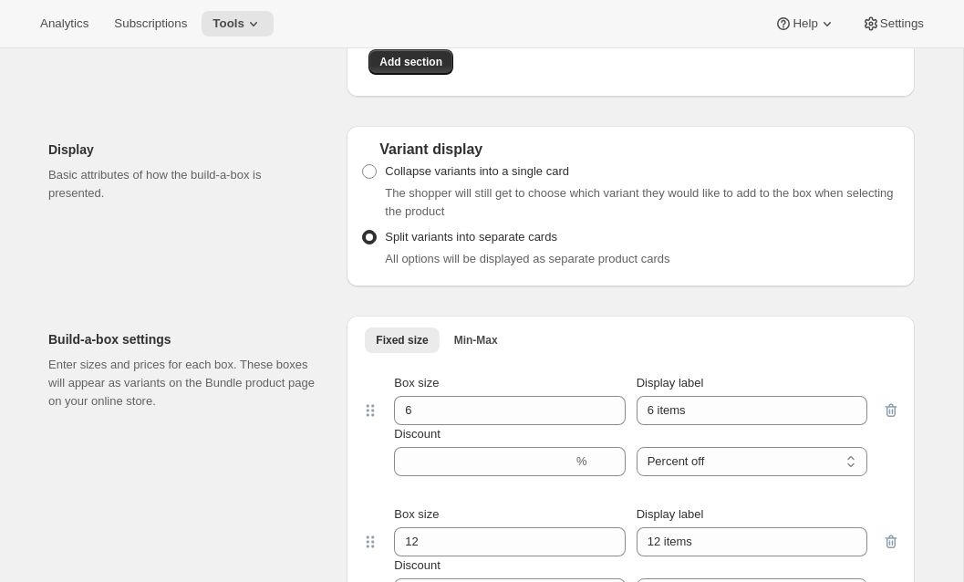
scroll to position [1358, 0]
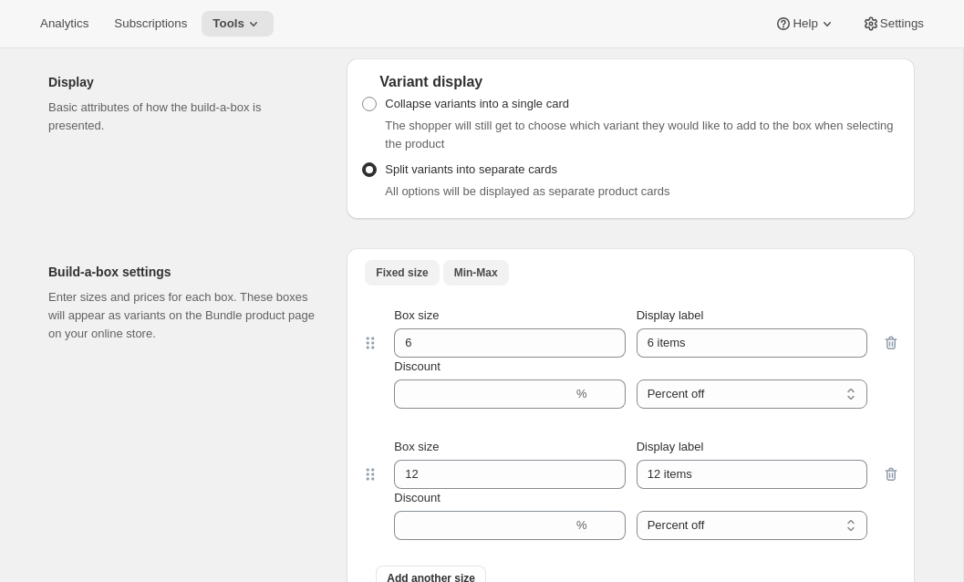
click at [478, 280] on span "Min-Max" at bounding box center [476, 272] width 44 height 15
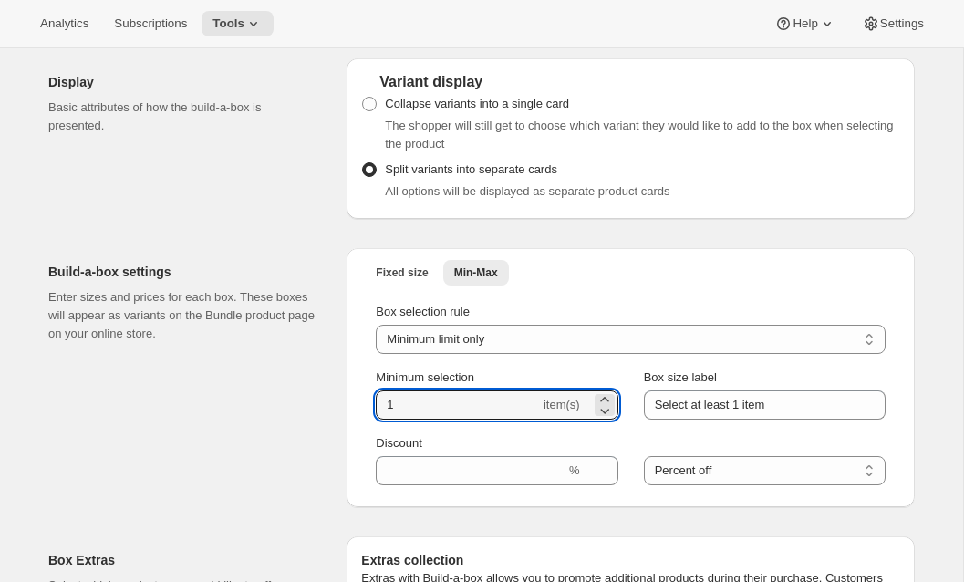
drag, startPoint x: 406, startPoint y: 426, endPoint x: 296, endPoint y: 420, distance: 110.5
click at [298, 421] on div "Build-a-box settings Enter sizes and prices for each box. These boxes will appe…" at bounding box center [481, 370] width 867 height 274
type input "3"
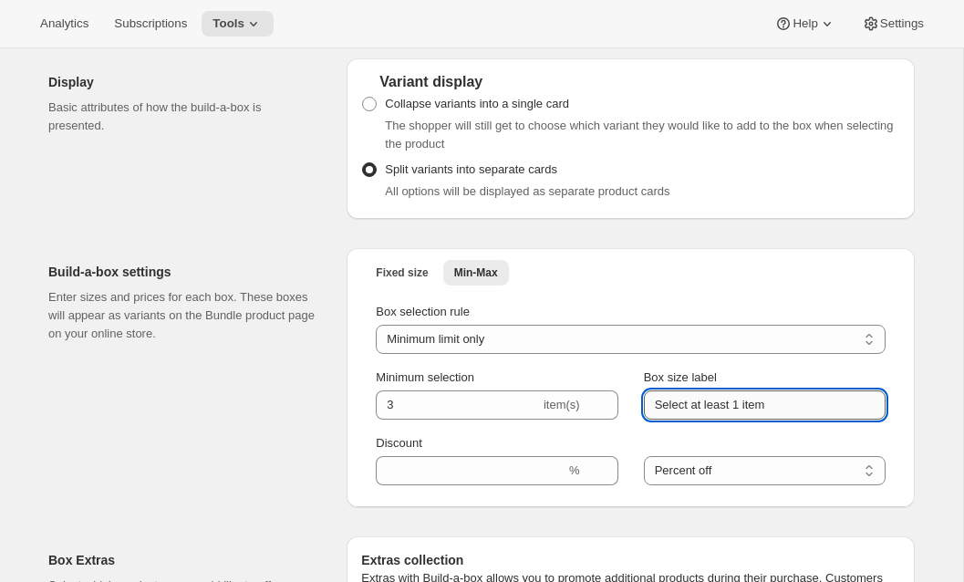
drag, startPoint x: 817, startPoint y: 427, endPoint x: 739, endPoint y: 431, distance: 78.5
click at [739, 420] on input "Select at least 1 item" at bounding box center [765, 404] width 242 height 29
type input "Select at least 3 bottles"
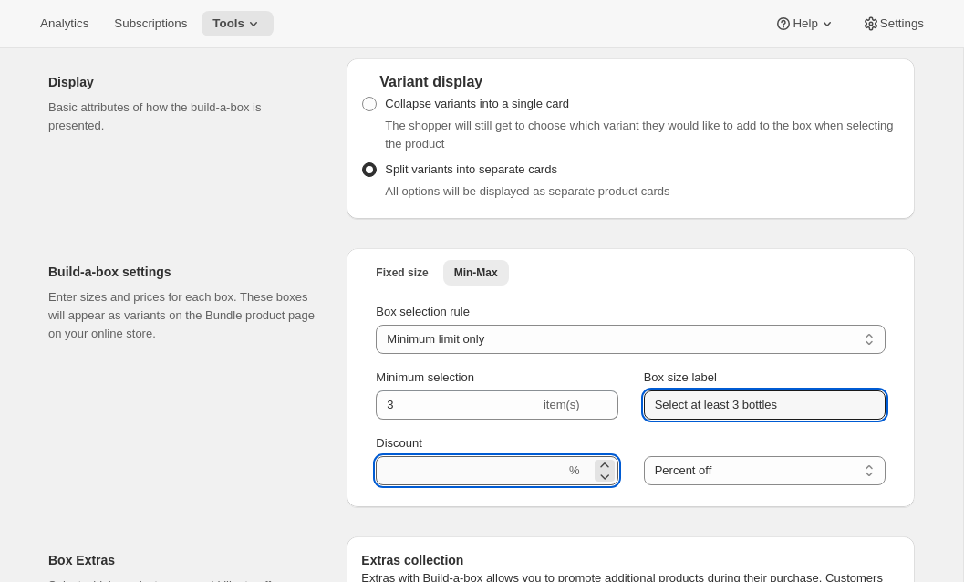
click at [505, 485] on input "Discount" at bounding box center [471, 470] width 190 height 29
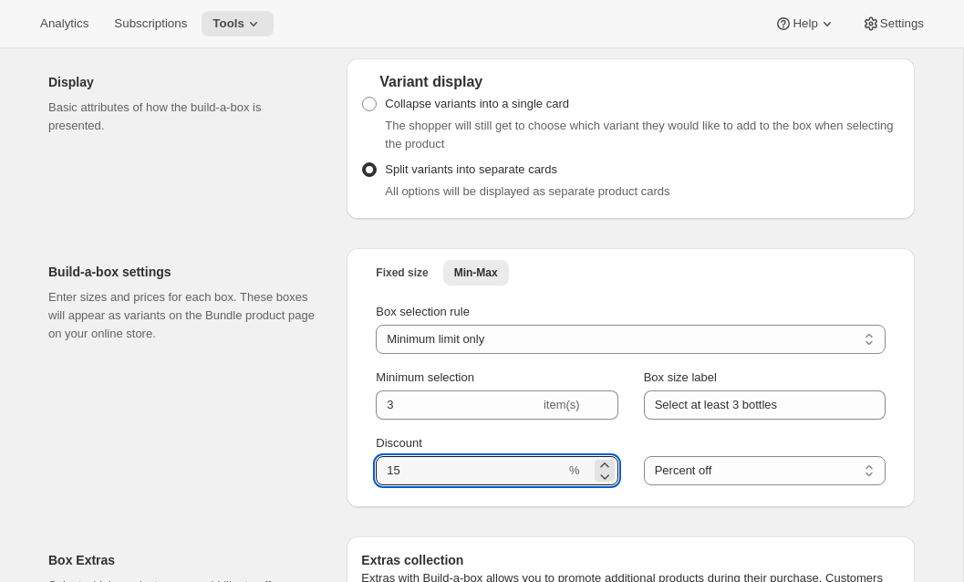
type input "15"
click at [304, 485] on div "Build-a-box settings Enter sizes and prices for each box. These boxes will appe…" at bounding box center [190, 377] width 284 height 259
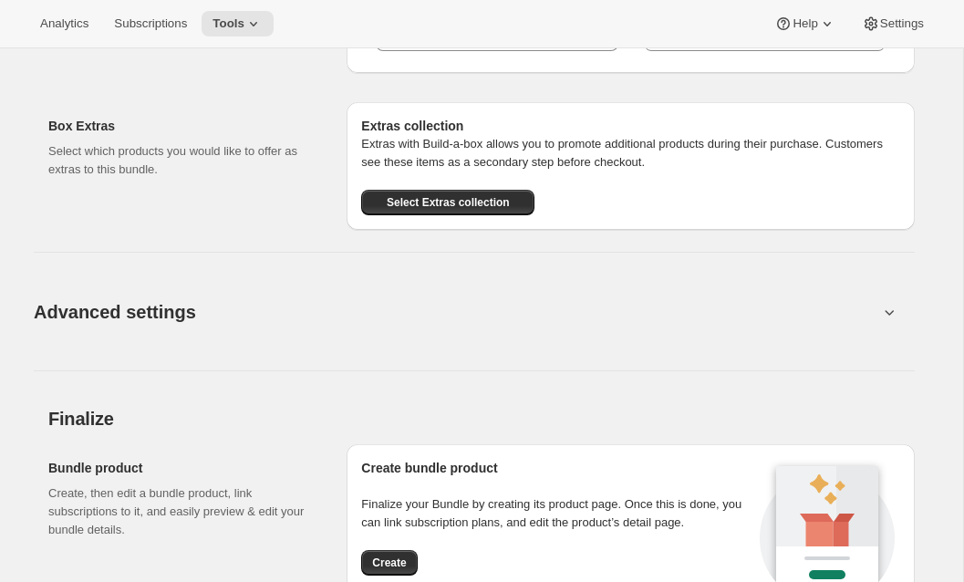
scroll to position [2071, 0]
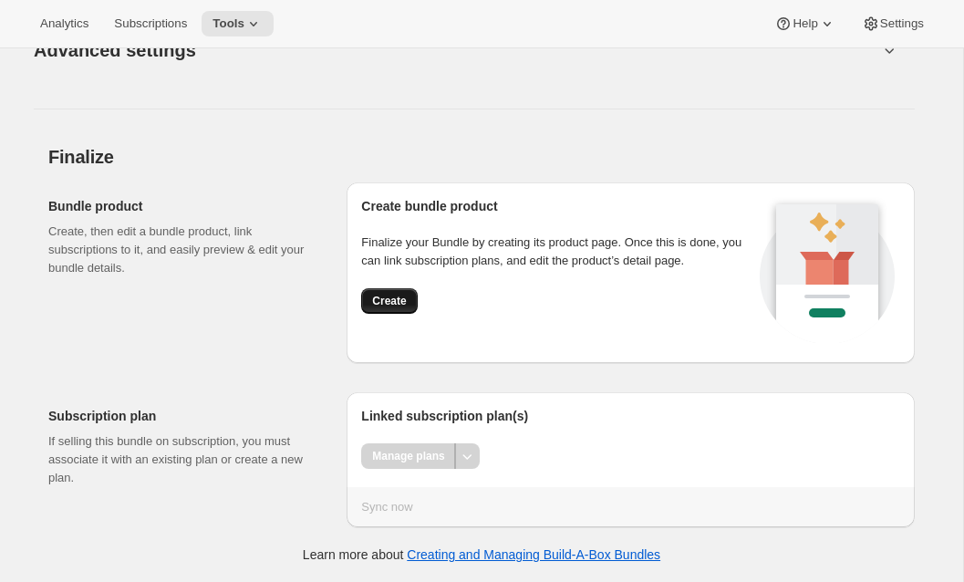
click at [376, 299] on span "Create" at bounding box center [389, 301] width 34 height 15
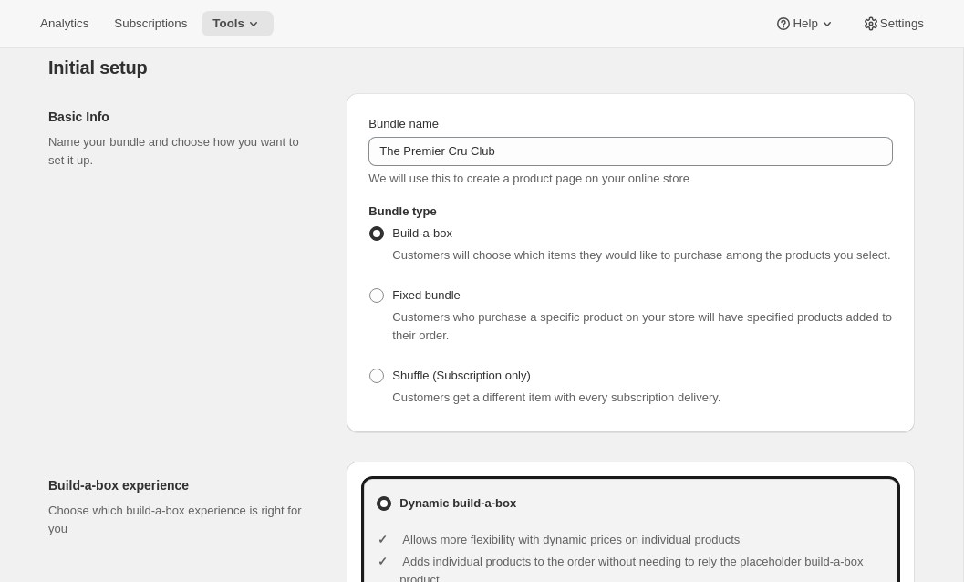
scroll to position [0, 0]
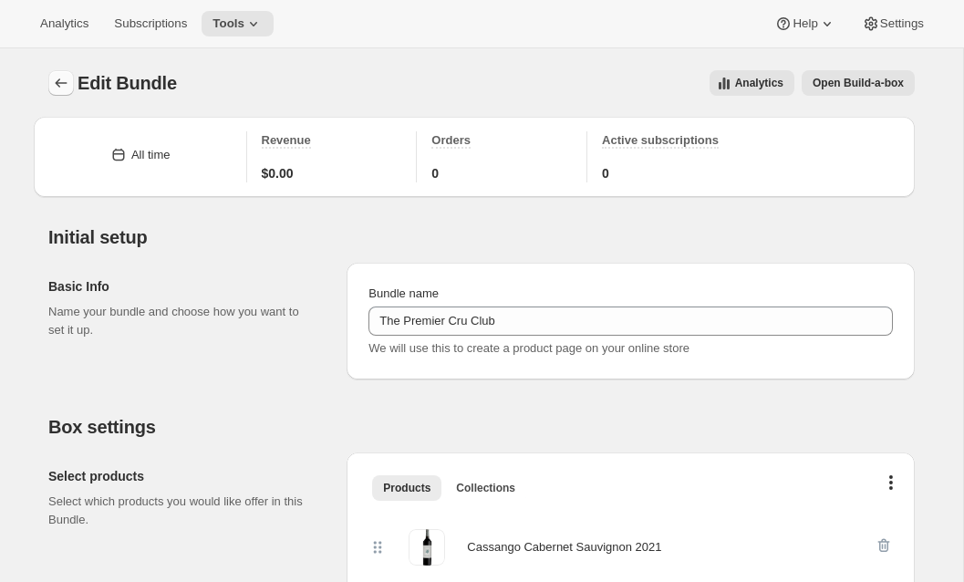
click at [57, 90] on icon "Bundles" at bounding box center [61, 83] width 18 height 18
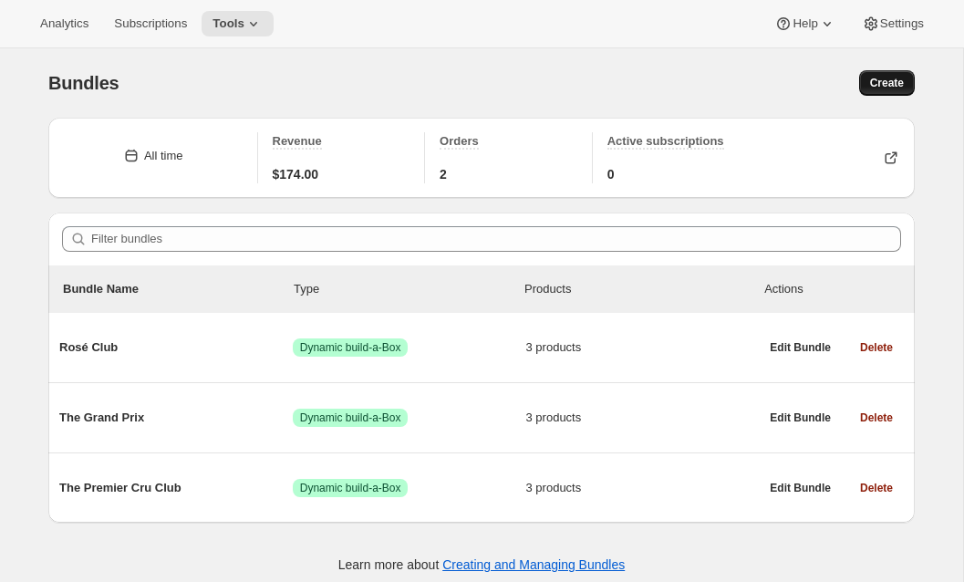
click at [885, 78] on span "Create" at bounding box center [887, 83] width 34 height 15
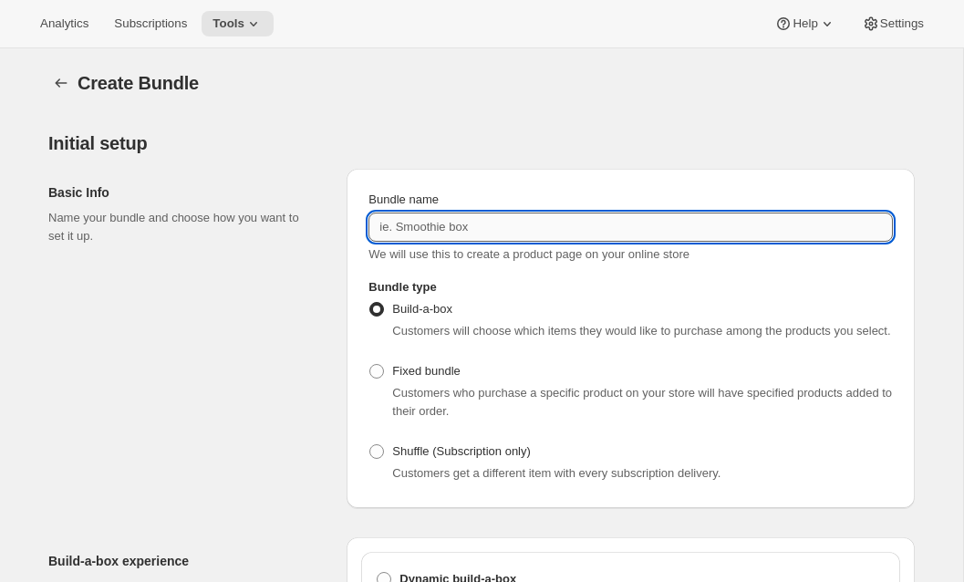
click at [543, 230] on input "Bundle name" at bounding box center [630, 227] width 524 height 29
paste input "The [PERSON_NAME] Club"
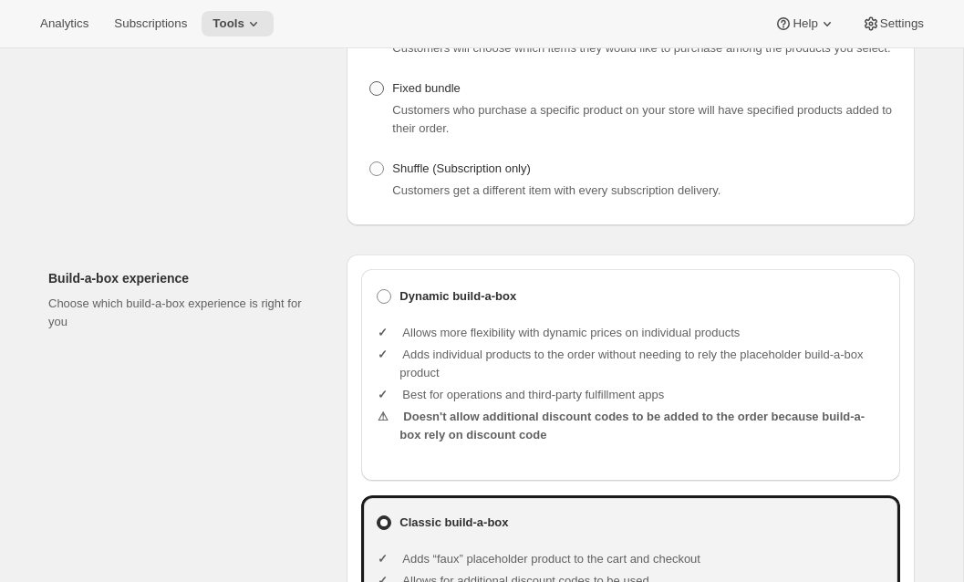
scroll to position [285, 0]
type input "The [PERSON_NAME] Club"
click at [417, 380] on li "Adds individual products to the order without needing to rely the placeholder b…" at bounding box center [643, 362] width 486 height 36
click at [415, 304] on b "Dynamic build-a-box" at bounding box center [458, 294] width 117 height 18
click at [378, 288] on input "Dynamic build-a-box" at bounding box center [377, 287] width 1 height 1
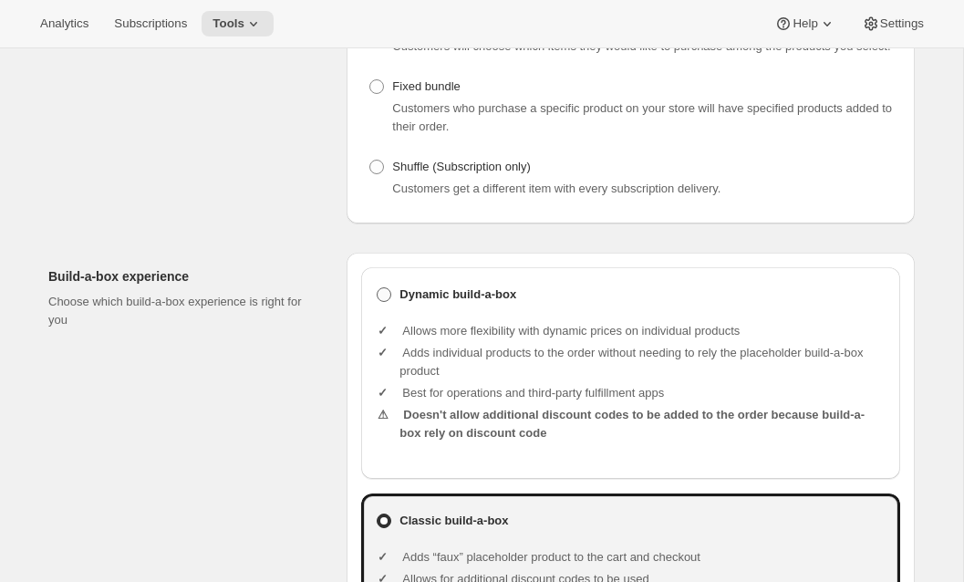
radio input "true"
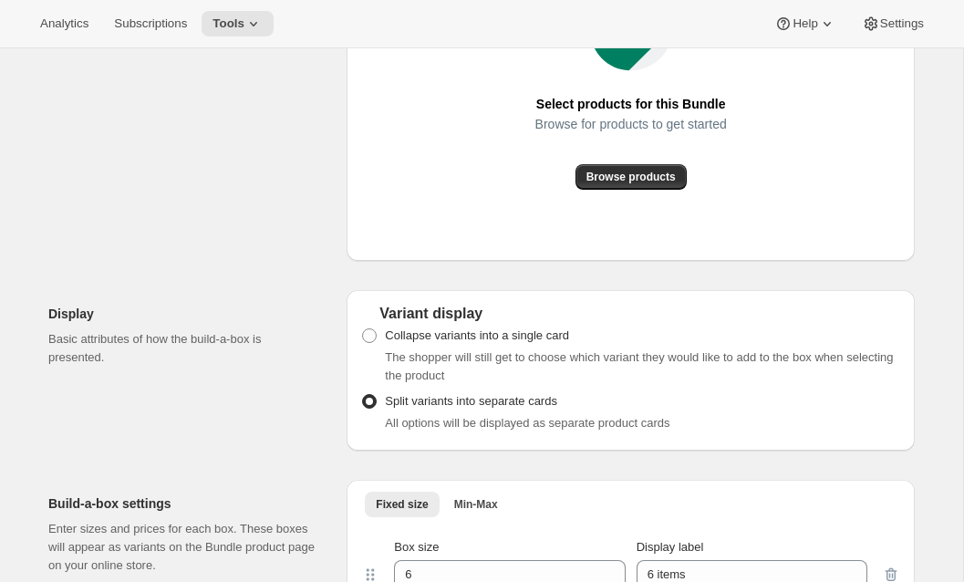
scroll to position [1454, 0]
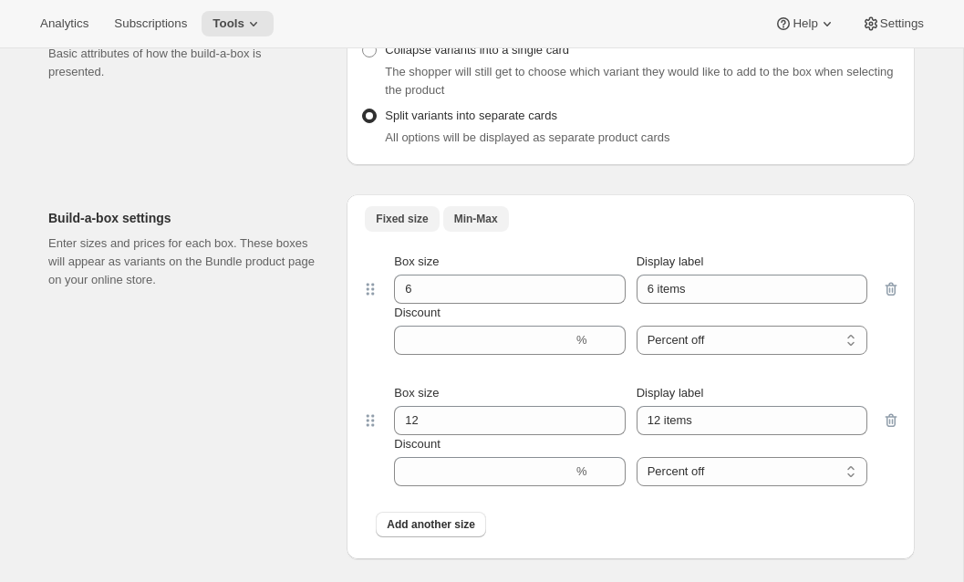
click at [480, 226] on span "Min-Max" at bounding box center [476, 219] width 44 height 15
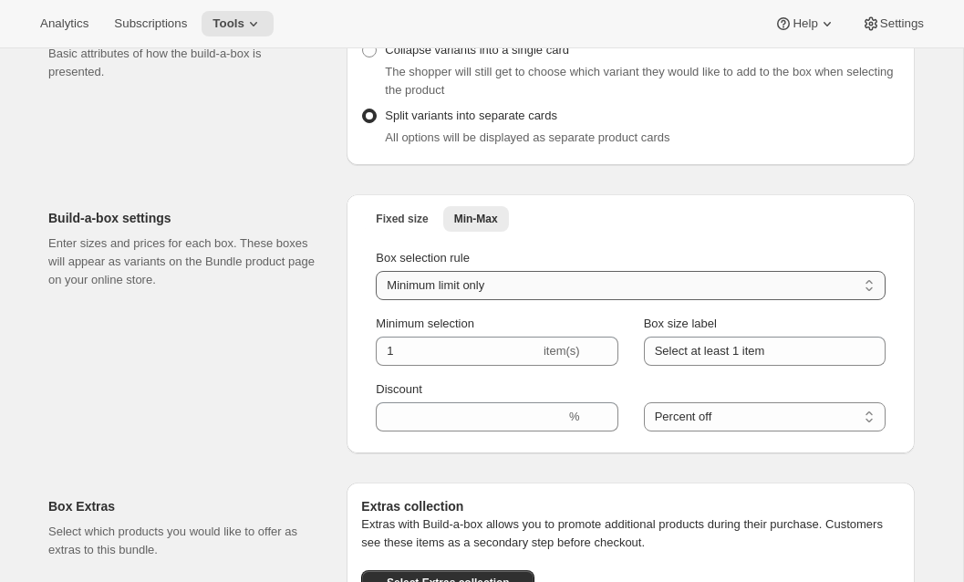
click at [431, 300] on select "Minimum limit only Maximum limit only Minimum and Maximum limits" at bounding box center [631, 285] width 510 height 29
drag, startPoint x: 423, startPoint y: 368, endPoint x: 317, endPoint y: 347, distance: 107.9
click at [317, 347] on div "Build-a-box settings Enter sizes and prices for each box. These boxes will appe…" at bounding box center [481, 317] width 867 height 274
type input "4"
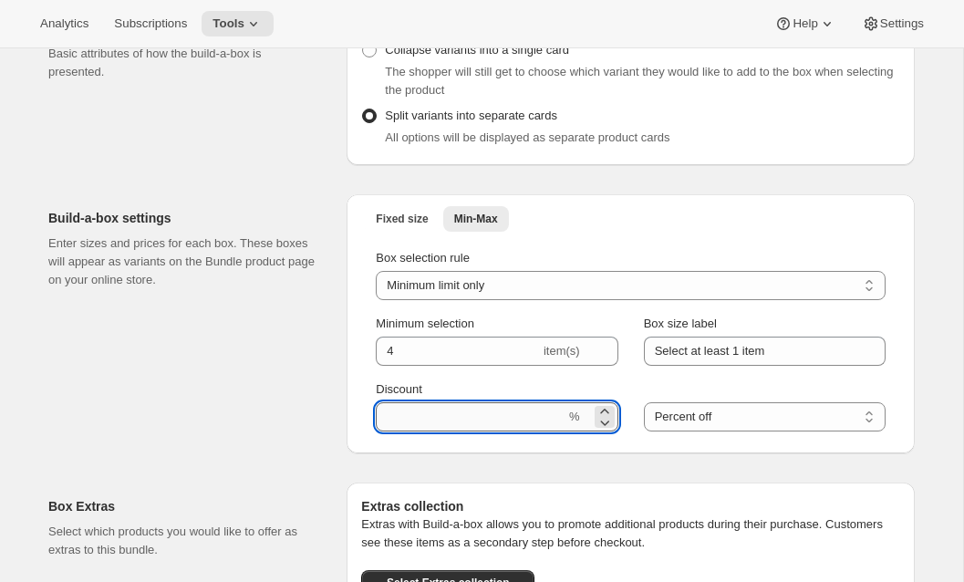
click at [410, 431] on input "Discount" at bounding box center [471, 416] width 190 height 29
type input "15"
click at [310, 442] on div "Build-a-box settings Enter sizes and prices for each box. These boxes will appe…" at bounding box center [190, 323] width 284 height 259
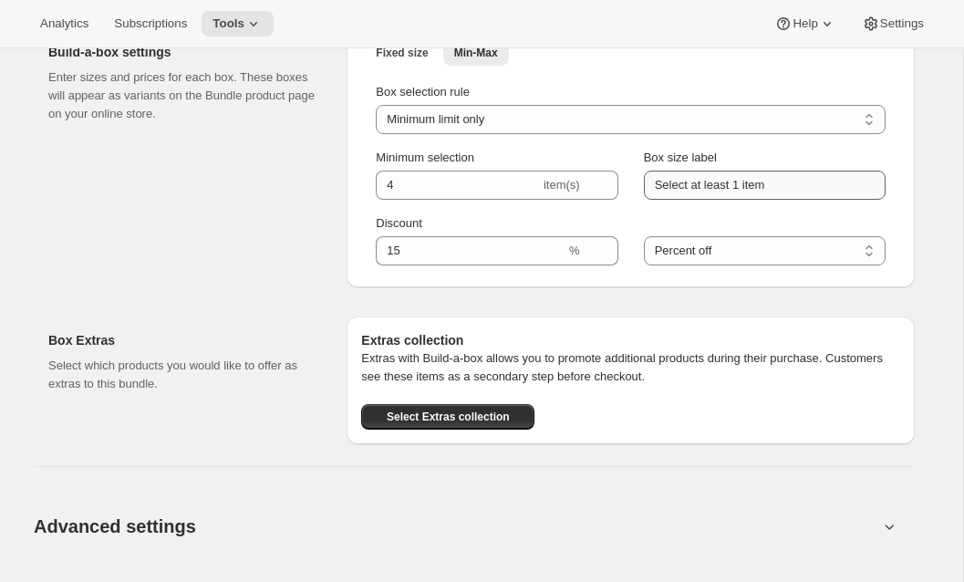
scroll to position [1599, 0]
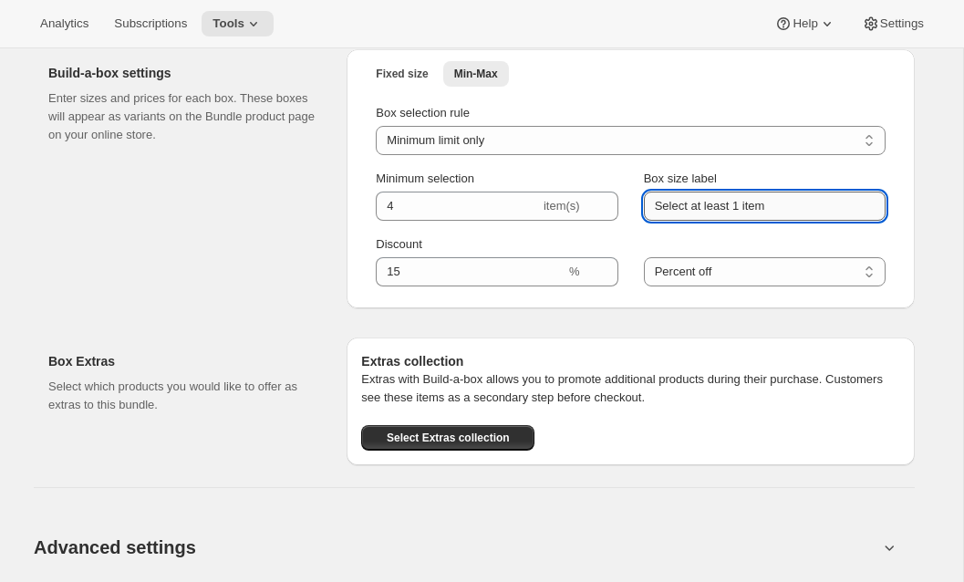
drag, startPoint x: 773, startPoint y: 223, endPoint x: 735, endPoint y: 224, distance: 38.3
click at [735, 221] on input "Select at least 1 item" at bounding box center [765, 206] width 242 height 29
type input "Select at least 4 Bottles"
click at [368, 308] on div "Fixed size Min-Max More views Fixed size Min-Max More views Box selection rule …" at bounding box center [631, 178] width 568 height 259
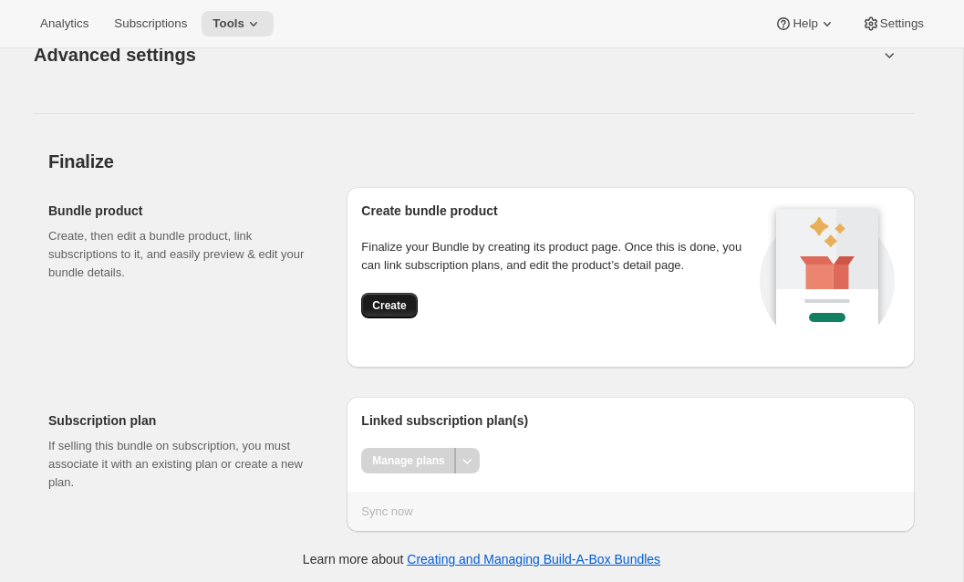
click at [372, 313] on span "Create" at bounding box center [389, 305] width 34 height 15
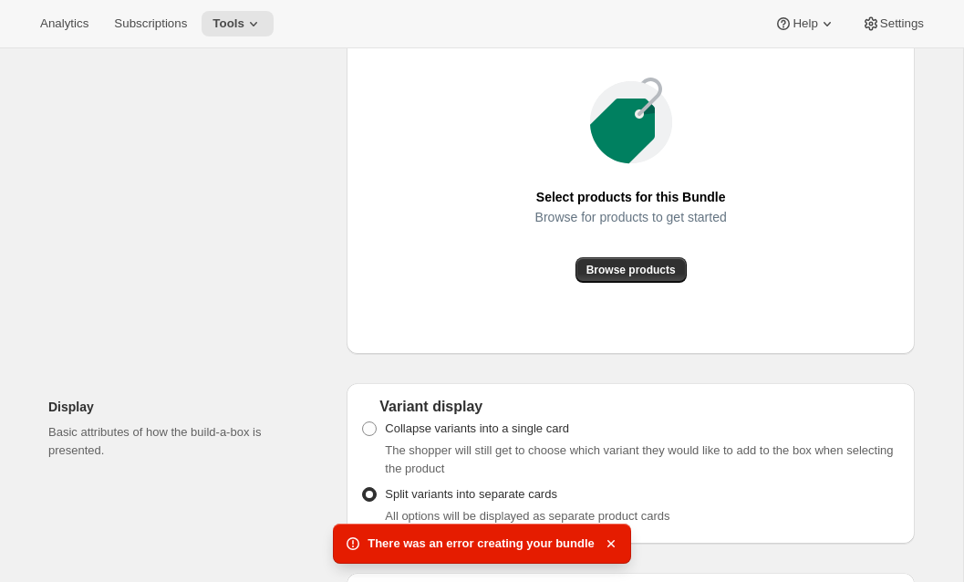
scroll to position [1308, 0]
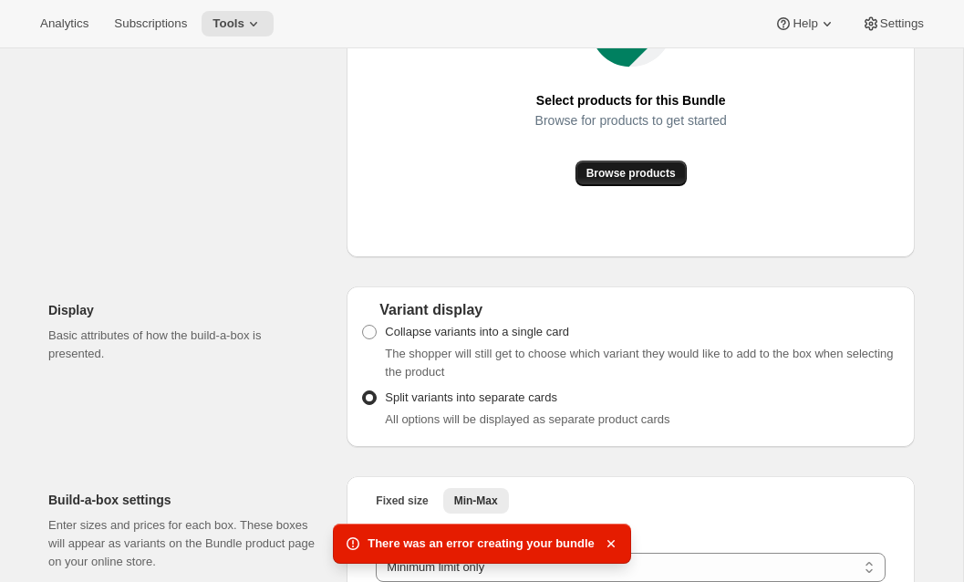
click at [620, 186] on button "Browse products" at bounding box center [631, 174] width 111 height 26
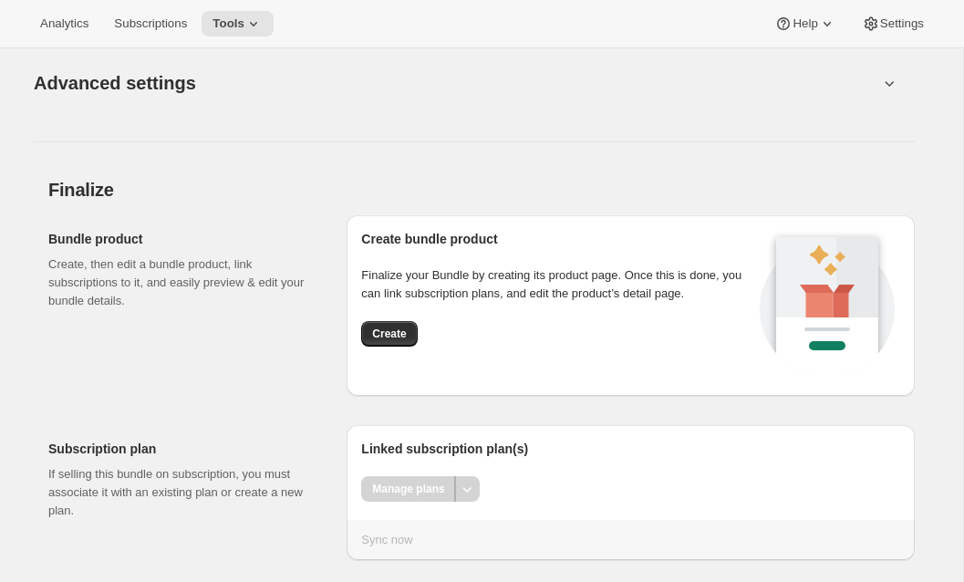
scroll to position [2103, 0]
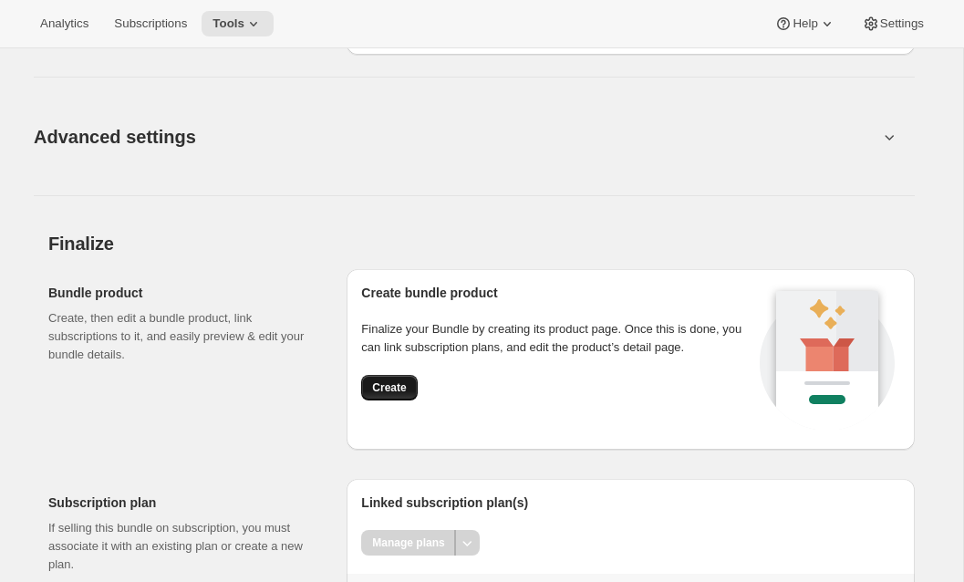
click at [373, 395] on span "Create" at bounding box center [389, 387] width 34 height 15
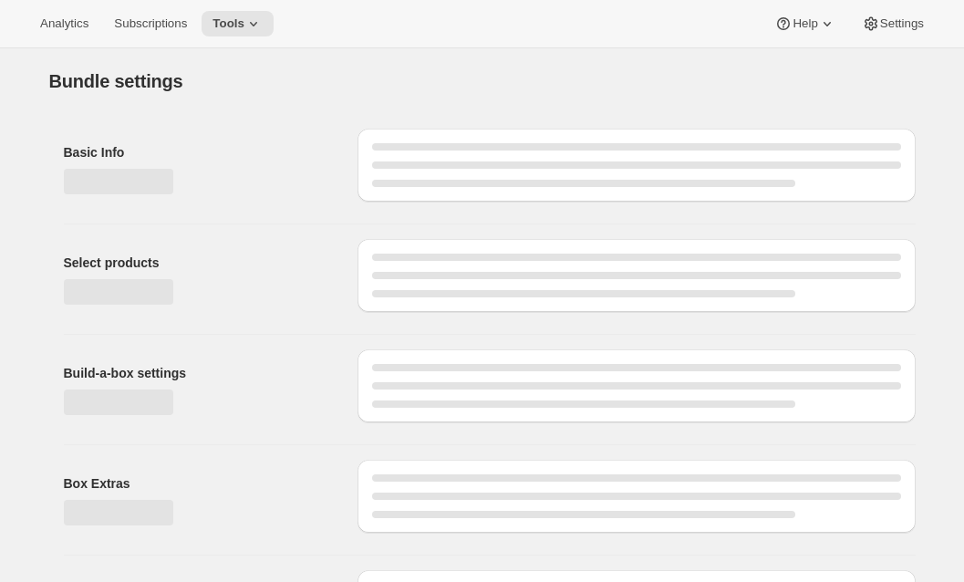
type input "The [PERSON_NAME] Club"
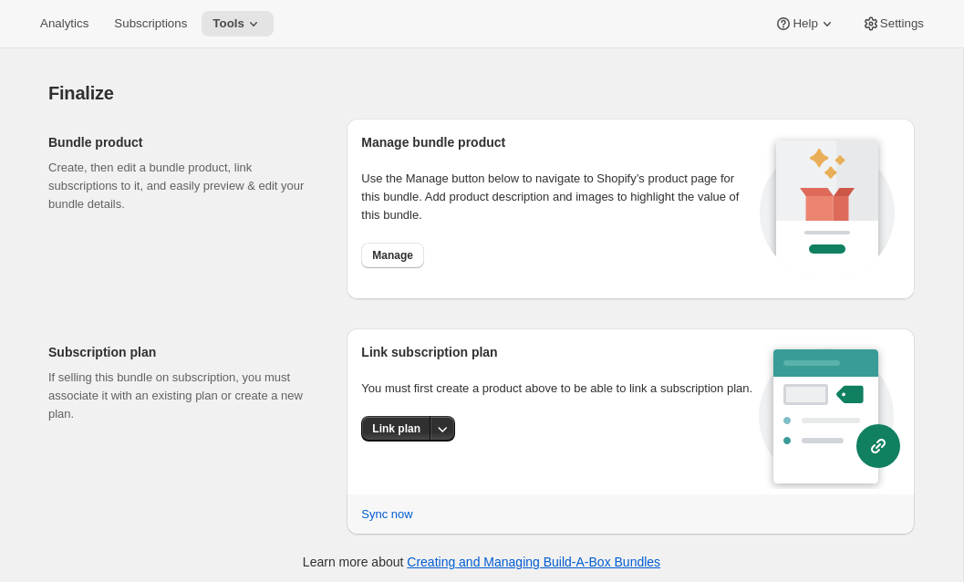
scroll to position [1535, 0]
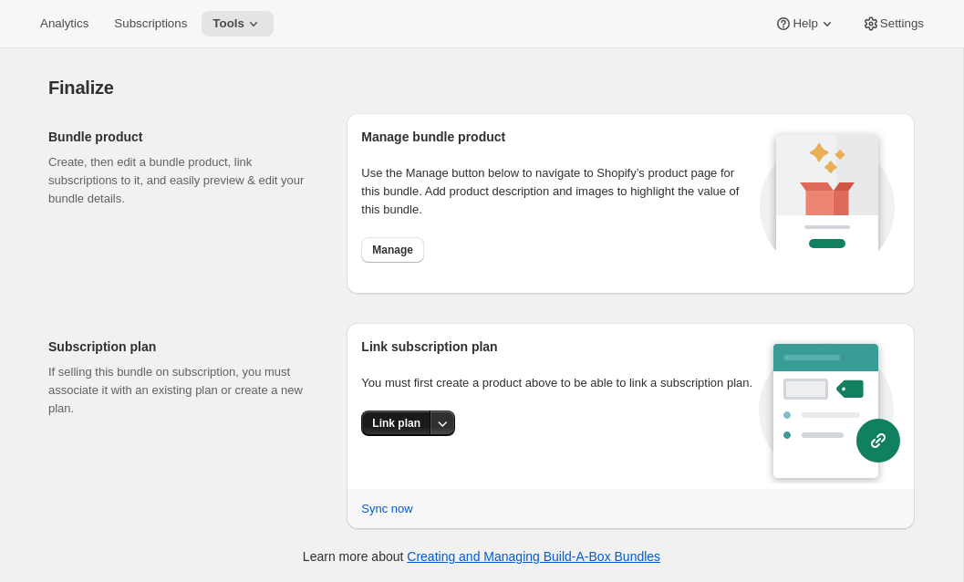
click at [399, 436] on button "Link plan" at bounding box center [396, 423] width 70 height 26
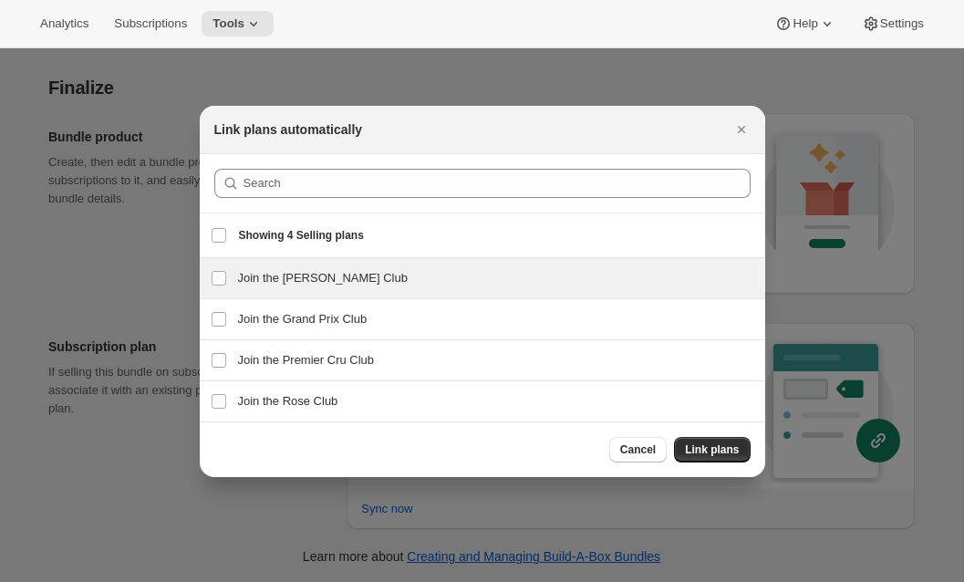
click at [299, 279] on h3 "Join the Hunt Club" at bounding box center [496, 278] width 516 height 18
checkbox input "true"
click at [703, 447] on span "Link plans" at bounding box center [712, 449] width 54 height 15
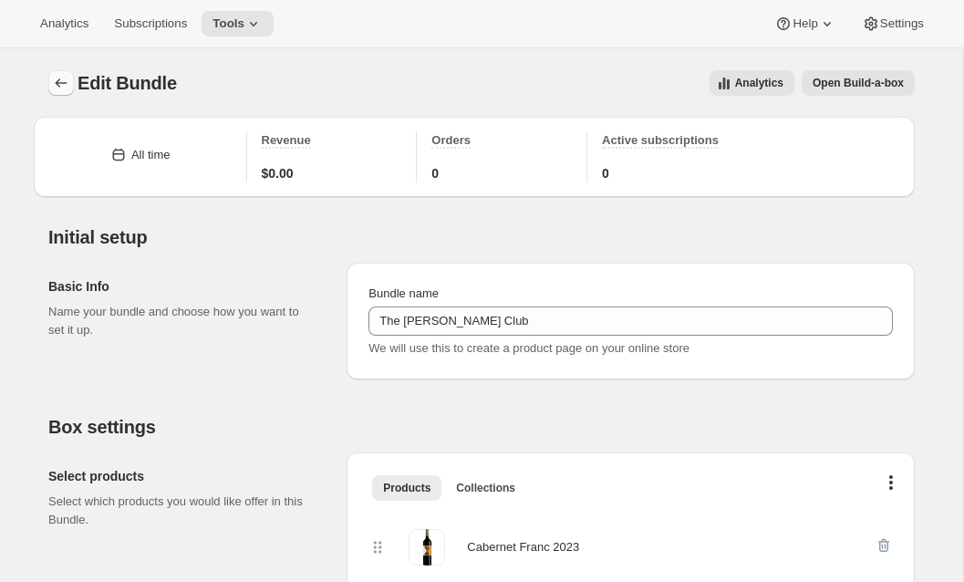
click at [64, 78] on icon "Bundles" at bounding box center [61, 83] width 18 height 18
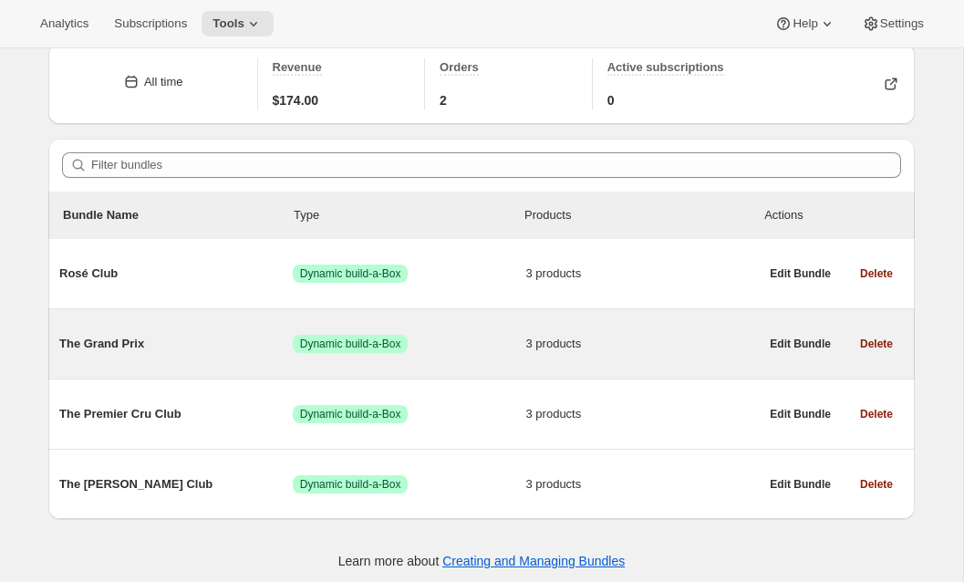
scroll to position [78, 0]
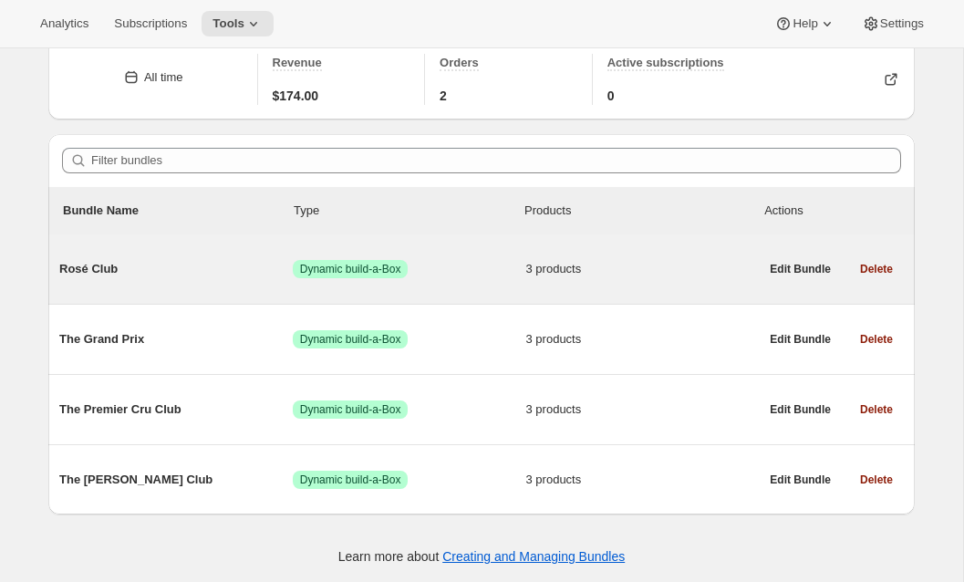
click at [224, 267] on span "Rosé Club" at bounding box center [175, 269] width 233 height 18
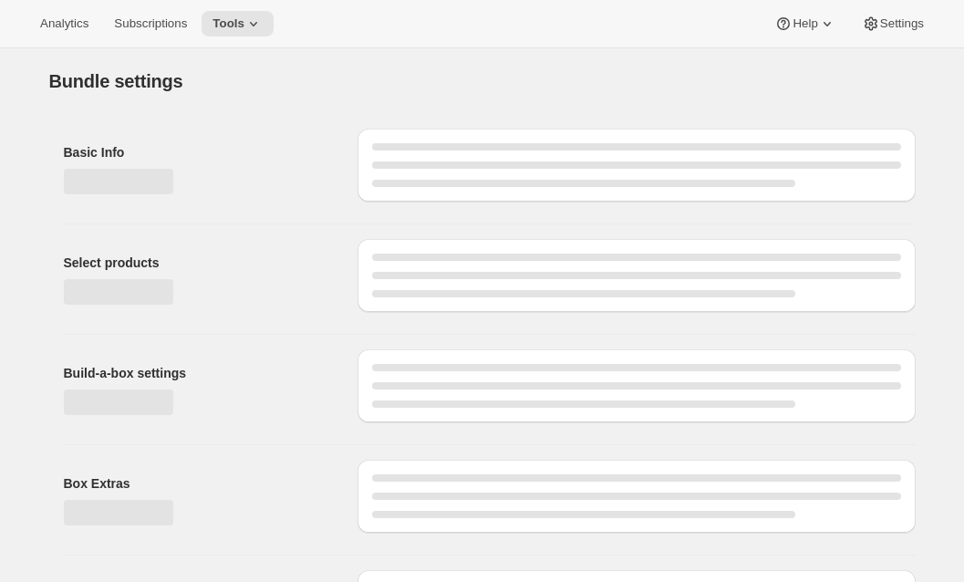
type input "Rosé Club"
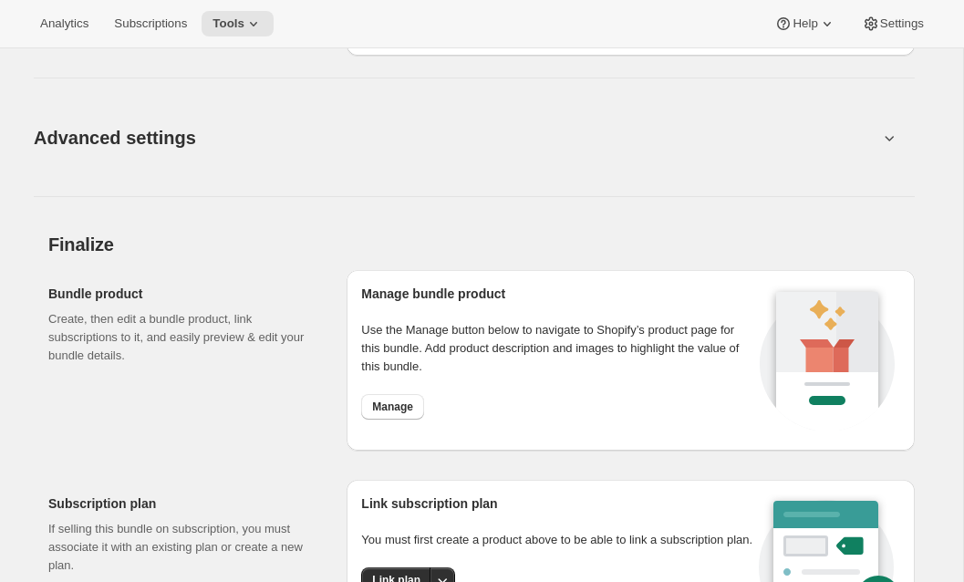
scroll to position [1535, 0]
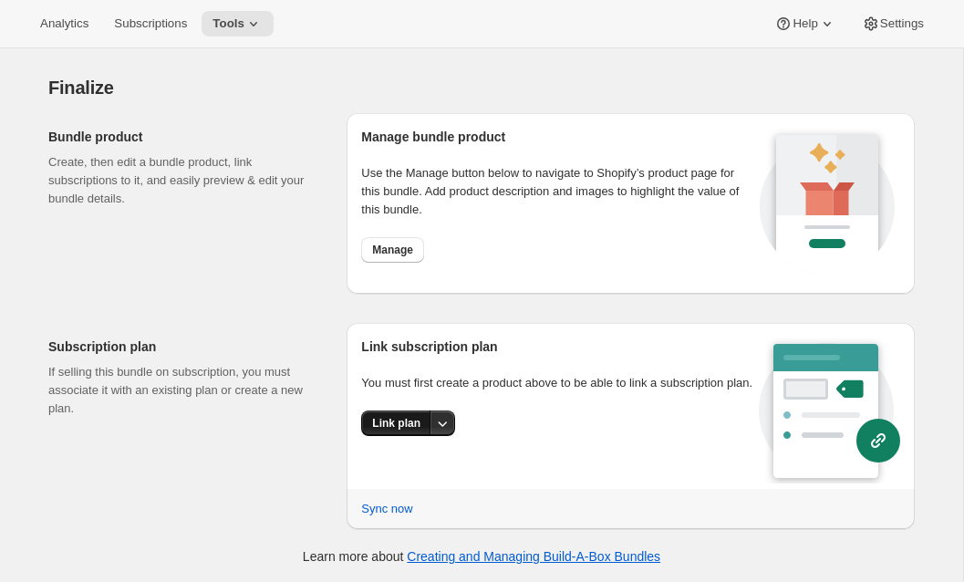
click at [389, 431] on span "Link plan" at bounding box center [396, 423] width 48 height 15
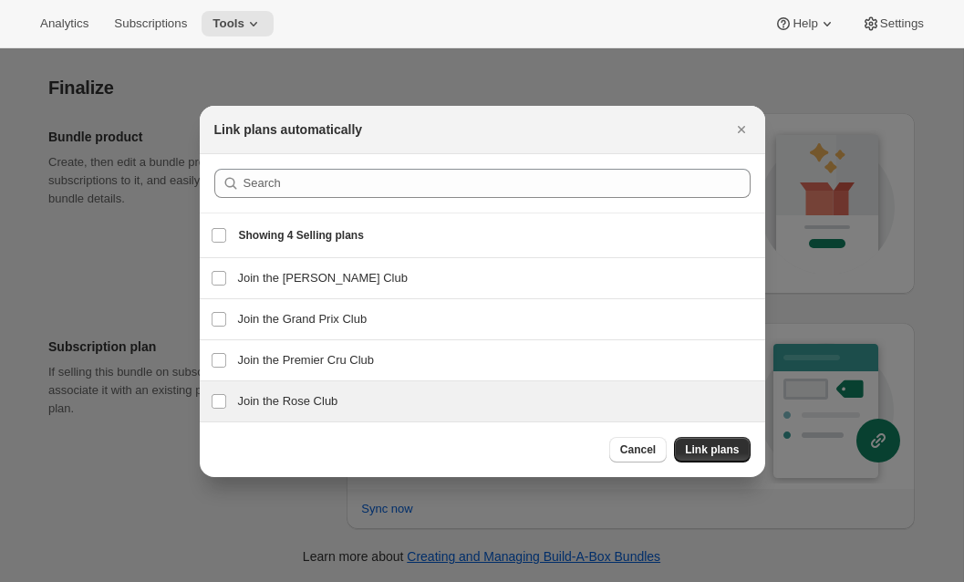
click at [251, 400] on h3 "Join the Rose Club" at bounding box center [496, 401] width 516 height 18
checkbox input "true"
click at [724, 449] on span "Link plans" at bounding box center [712, 449] width 54 height 15
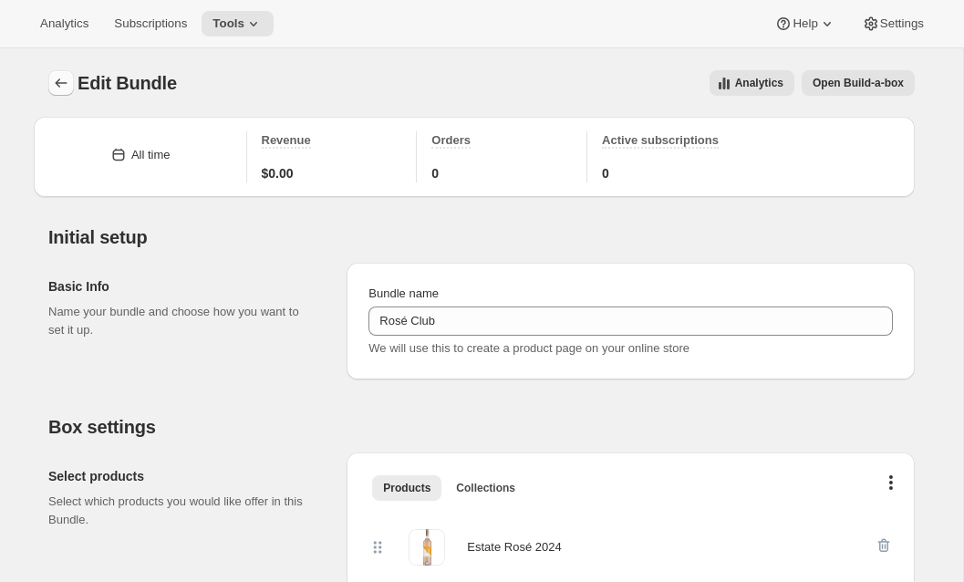
click at [63, 85] on icon "Bundles" at bounding box center [61, 83] width 18 height 18
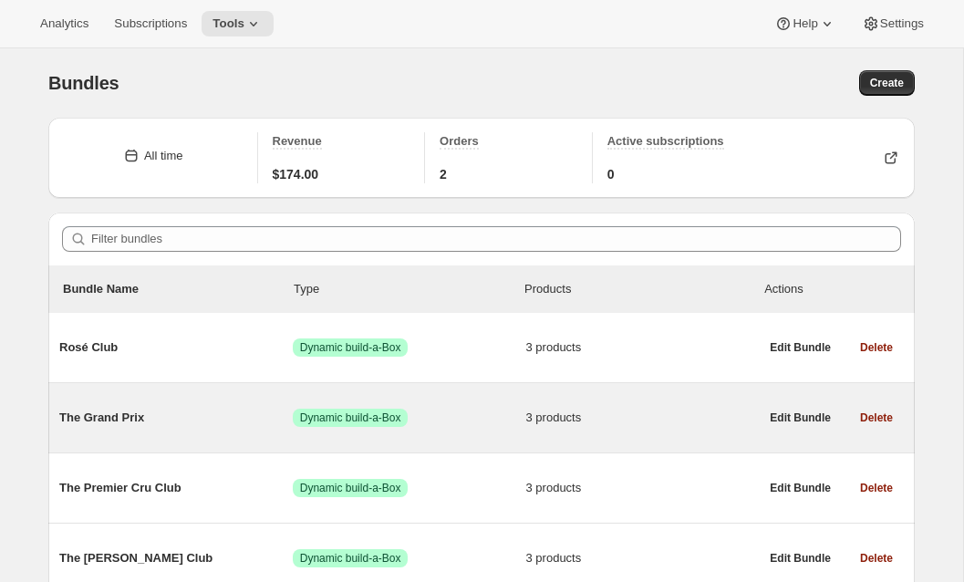
click at [182, 433] on div "The Grand Prix Success Dynamic build-a-Box 3 products" at bounding box center [409, 417] width 700 height 47
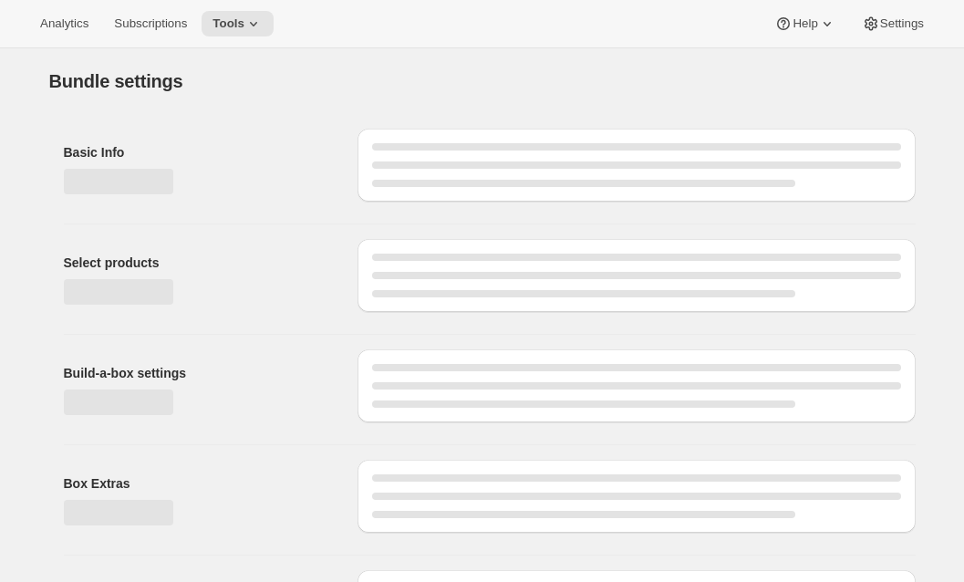
type input "The Grand Prix"
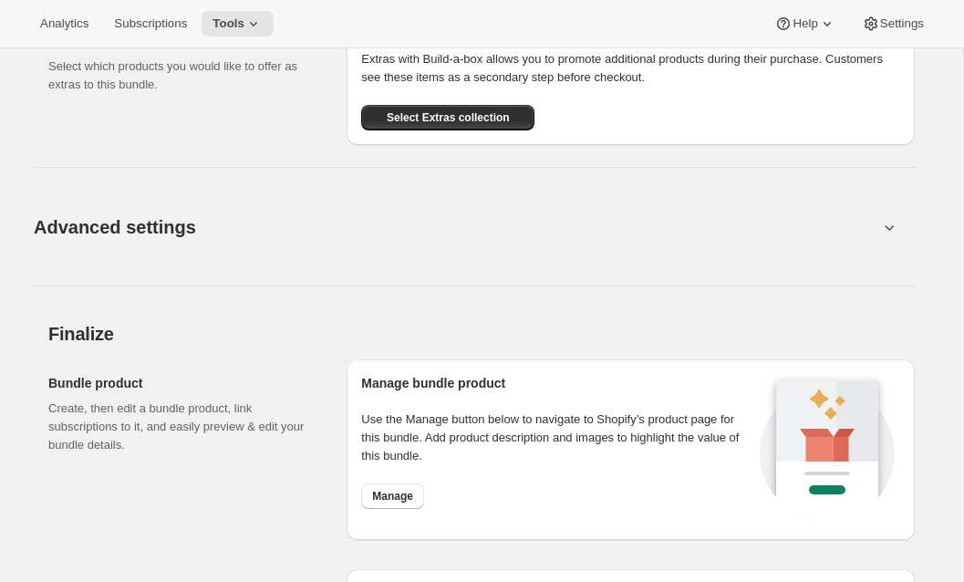
scroll to position [1527, 0]
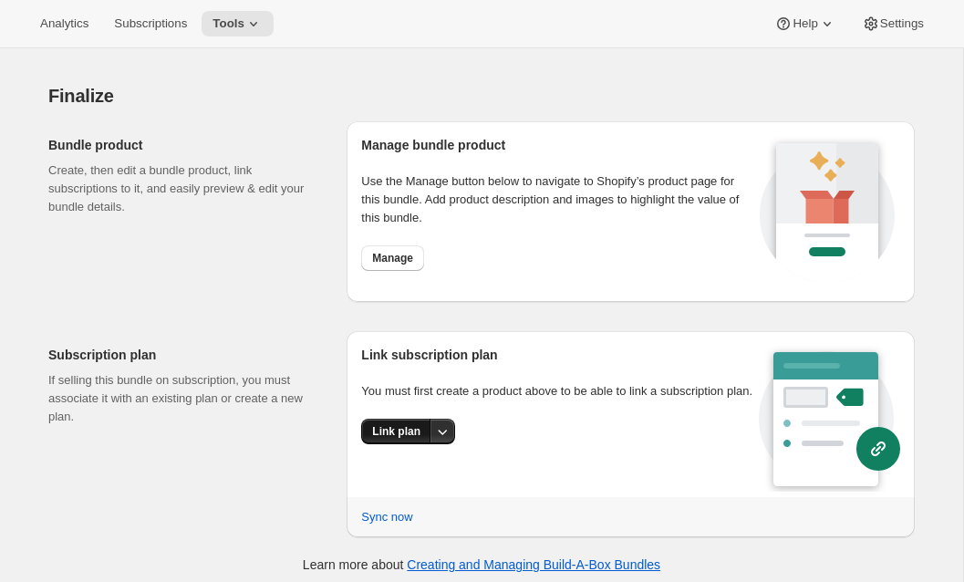
click at [375, 444] on button "Link plan" at bounding box center [396, 432] width 70 height 26
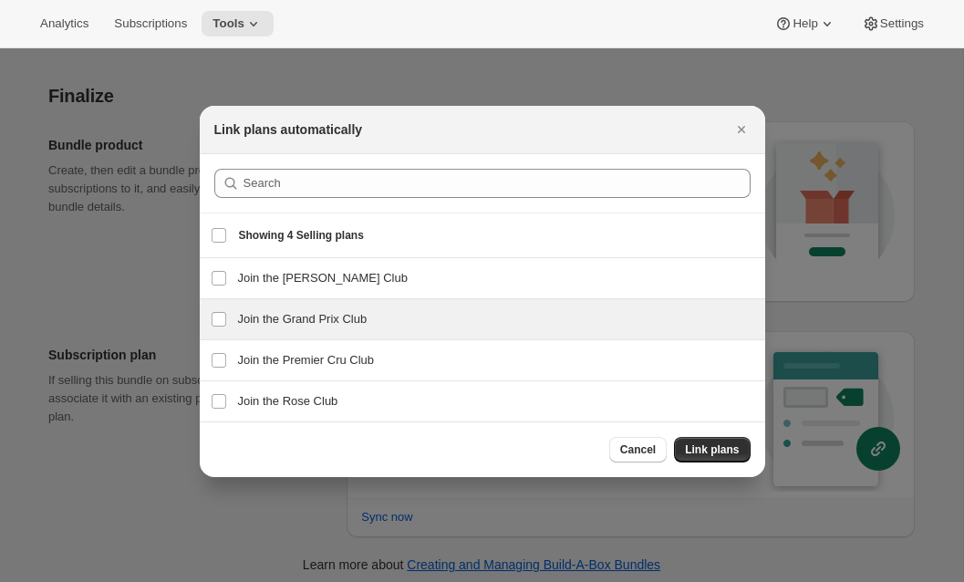
click at [288, 317] on h3 "Join the Grand Prix Club" at bounding box center [496, 319] width 516 height 18
checkbox input "true"
click at [707, 451] on span "Link plans" at bounding box center [712, 449] width 54 height 15
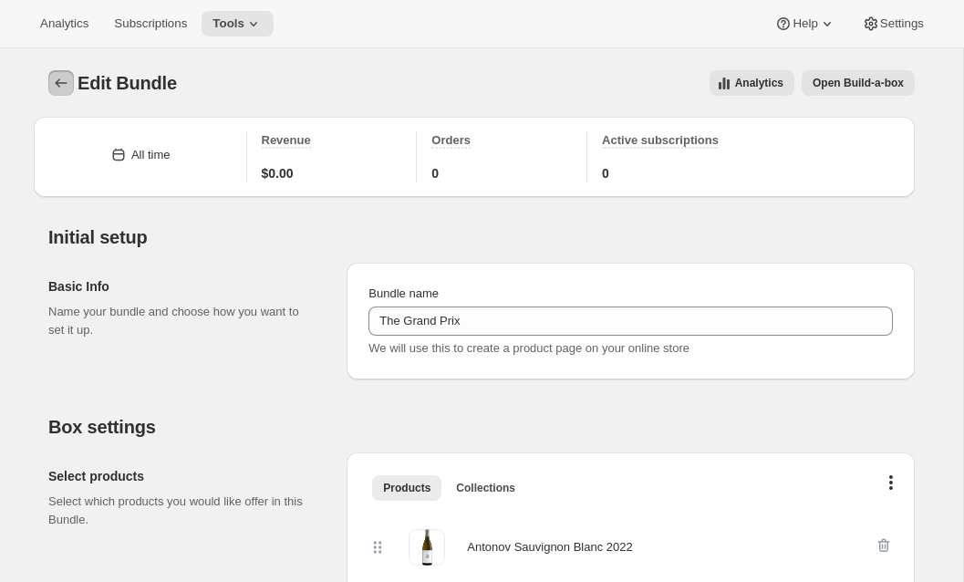
click at [50, 91] on button "Bundles" at bounding box center [61, 83] width 26 height 26
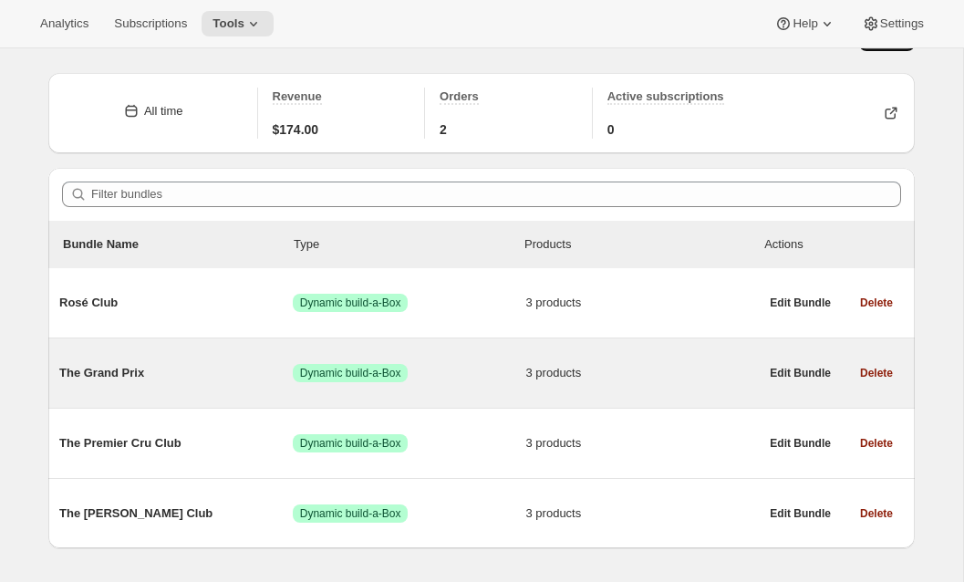
scroll to position [71, 0]
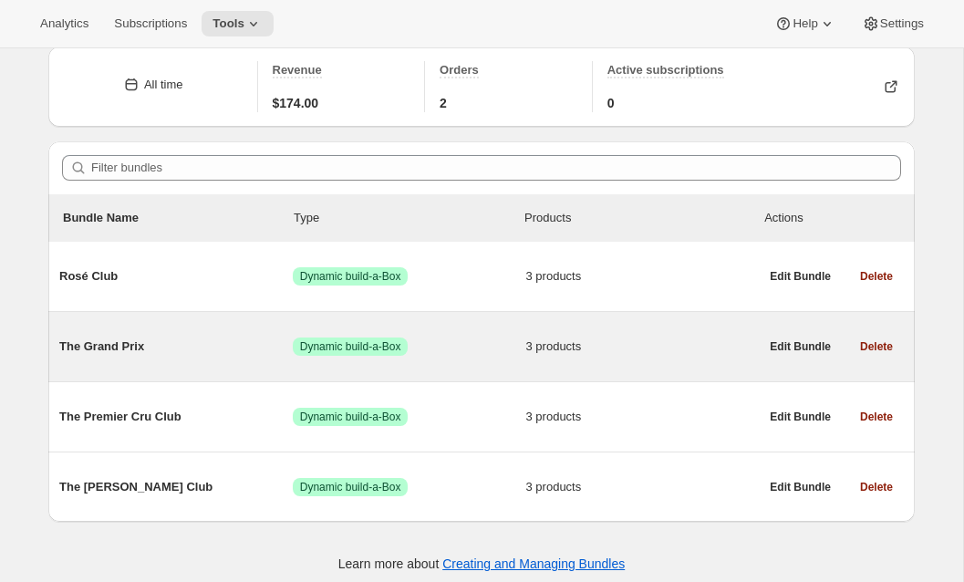
click at [245, 430] on div "The Premier Cru Club Success Dynamic build-a-Box 3 products" at bounding box center [409, 416] width 700 height 47
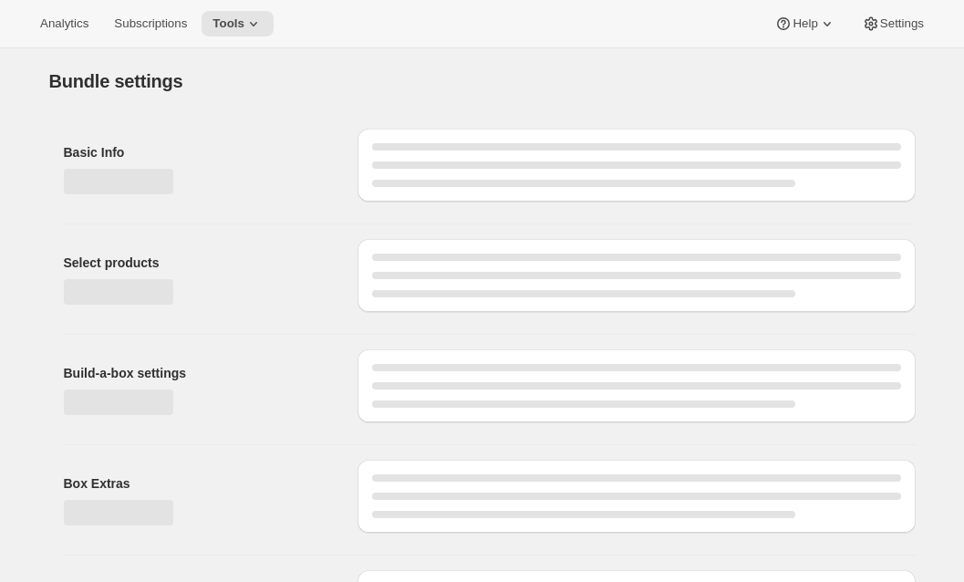
type input "The Premier Cru Club"
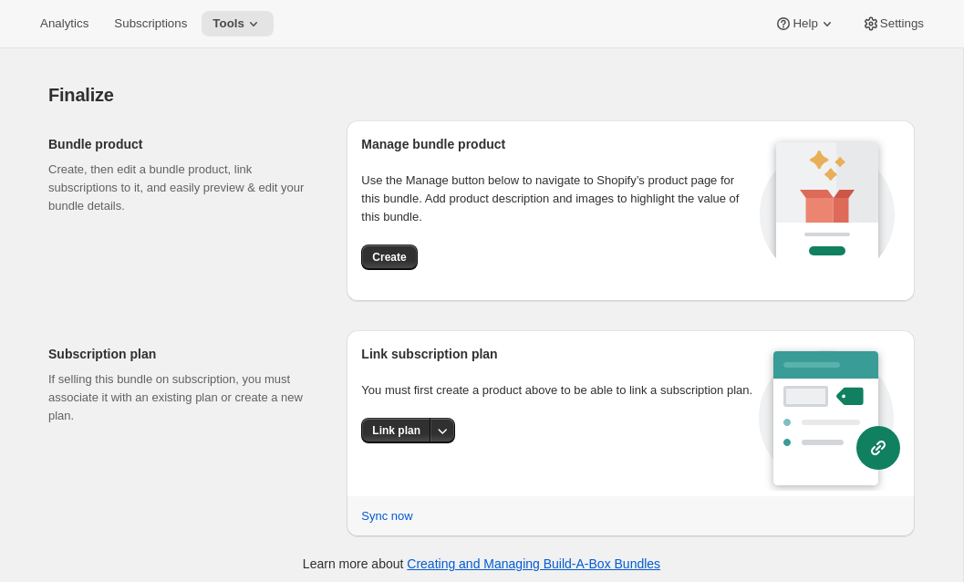
scroll to position [1535, 0]
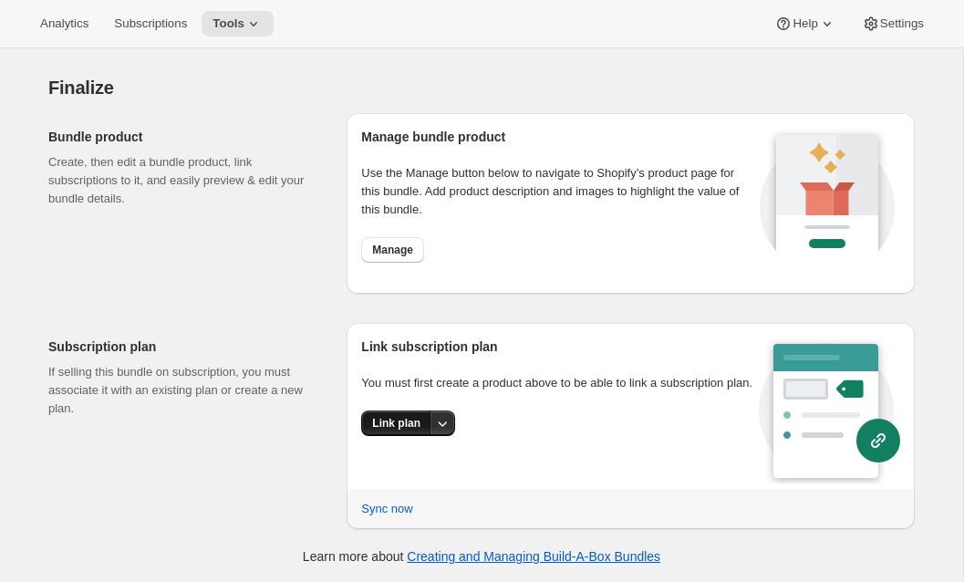
click at [389, 431] on span "Link plan" at bounding box center [396, 423] width 48 height 15
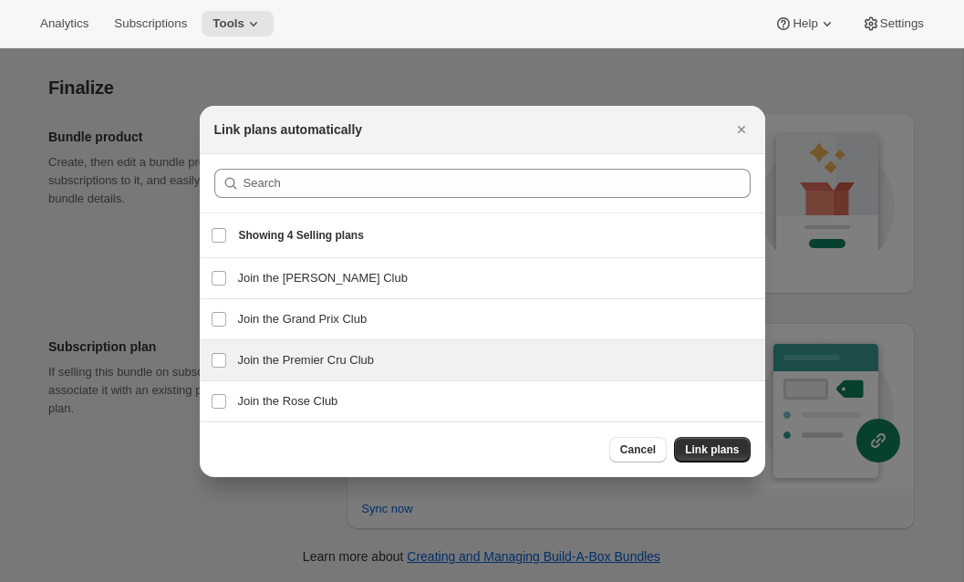
click at [276, 345] on div "Join the Premier Cru Club Join the Premier Cru Club" at bounding box center [483, 360] width 566 height 40
checkbox input "true"
click at [694, 449] on span "Link plans" at bounding box center [712, 449] width 54 height 15
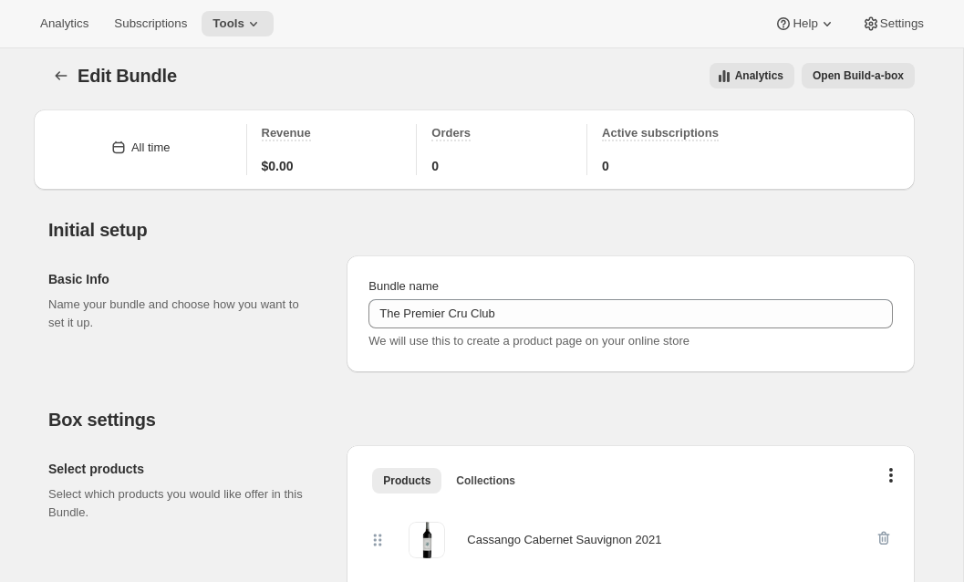
scroll to position [0, 0]
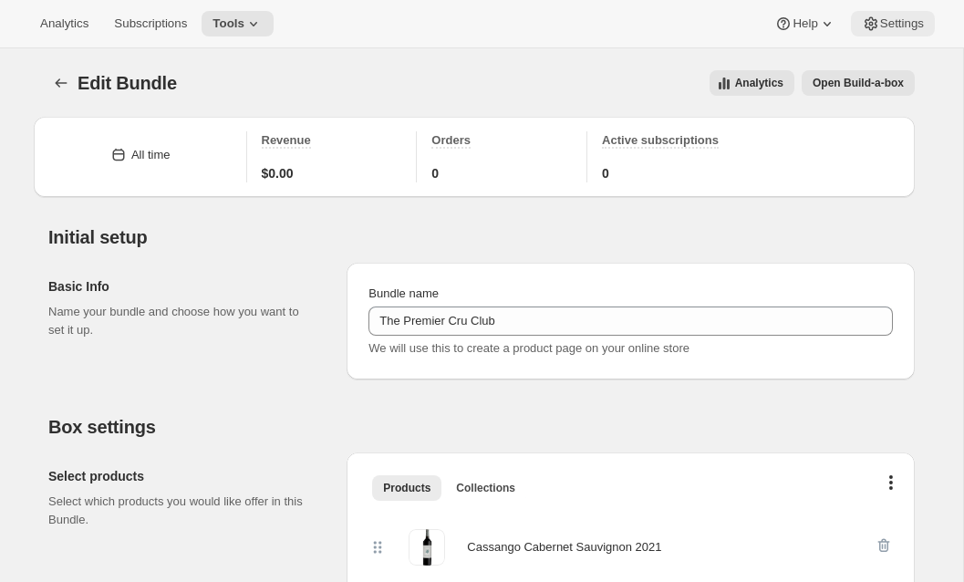
click at [885, 24] on span "Settings" at bounding box center [902, 23] width 44 height 15
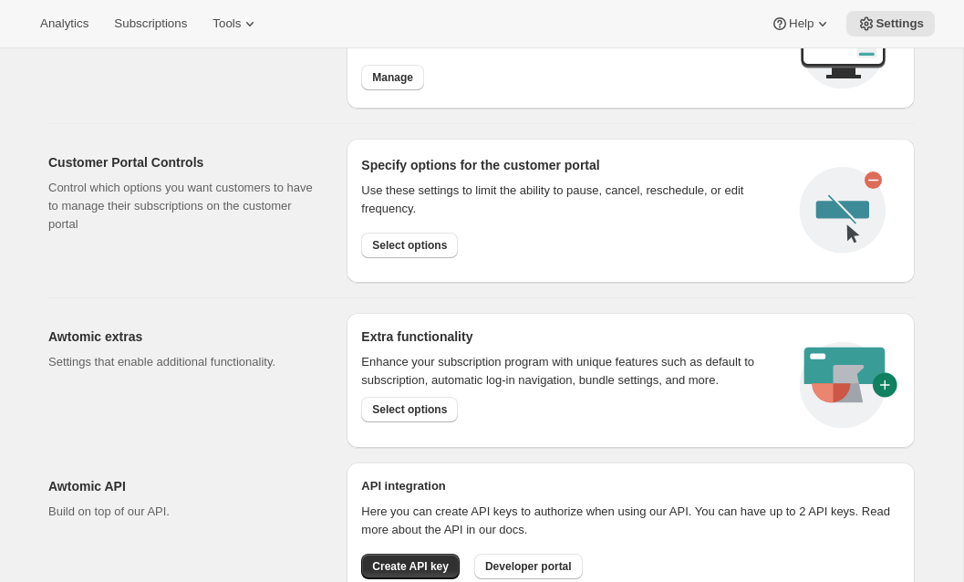
scroll to position [907, 0]
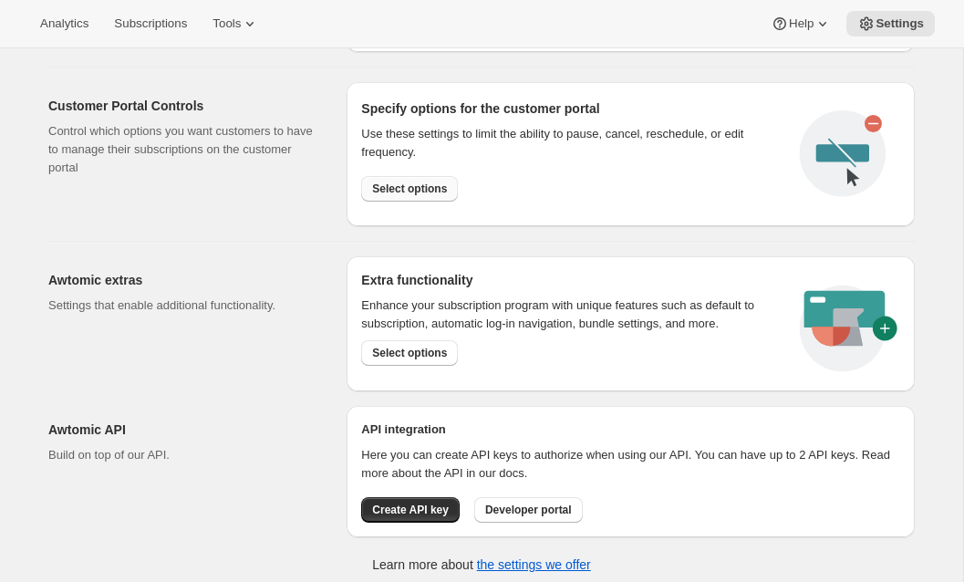
click at [385, 196] on button "Select options" at bounding box center [409, 189] width 97 height 26
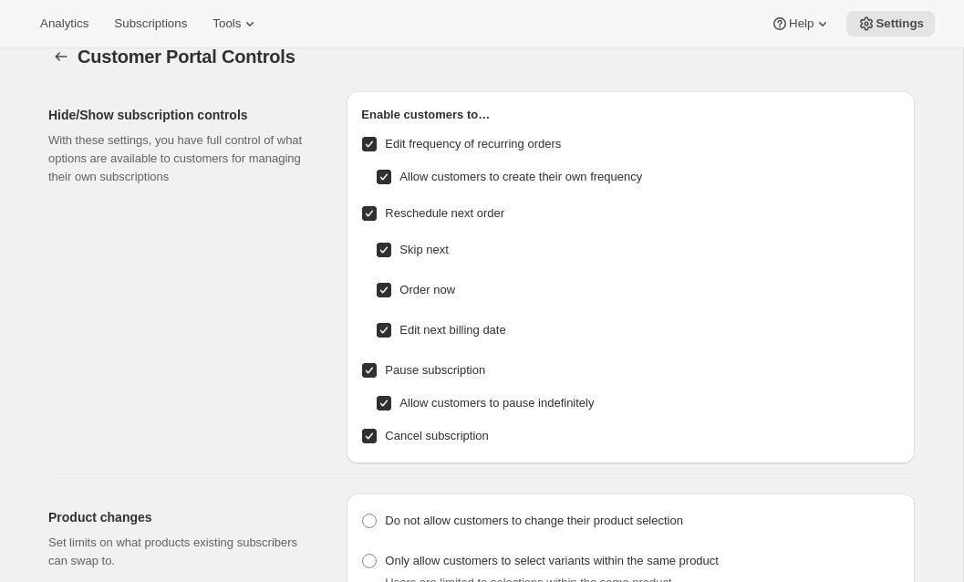
scroll to position [29, 0]
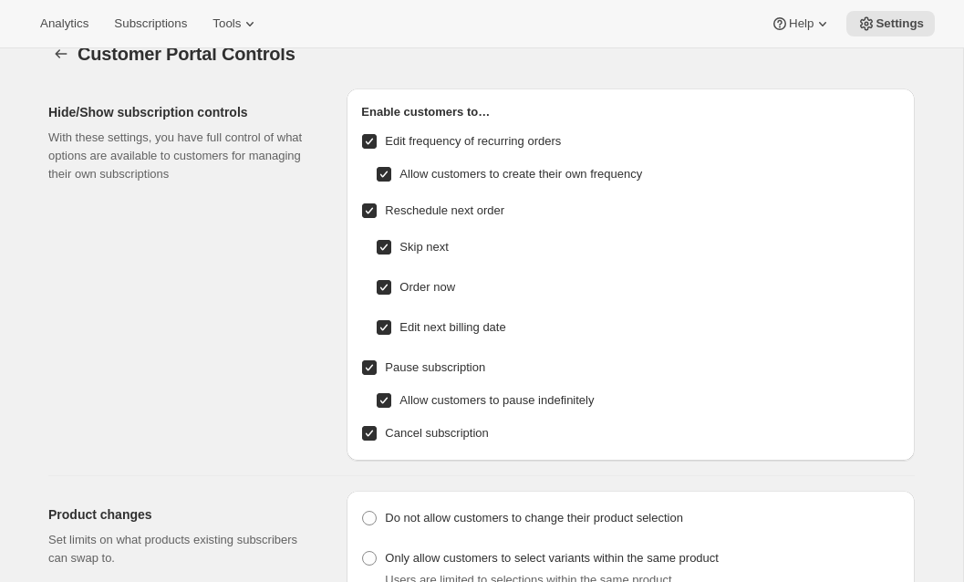
click at [437, 144] on span "Edit frequency of recurring orders" at bounding box center [473, 141] width 176 height 14
click at [377, 144] on input "Edit frequency of recurring orders" at bounding box center [369, 141] width 15 height 15
checkbox input "false"
click at [418, 293] on span "Order now" at bounding box center [428, 287] width 56 height 14
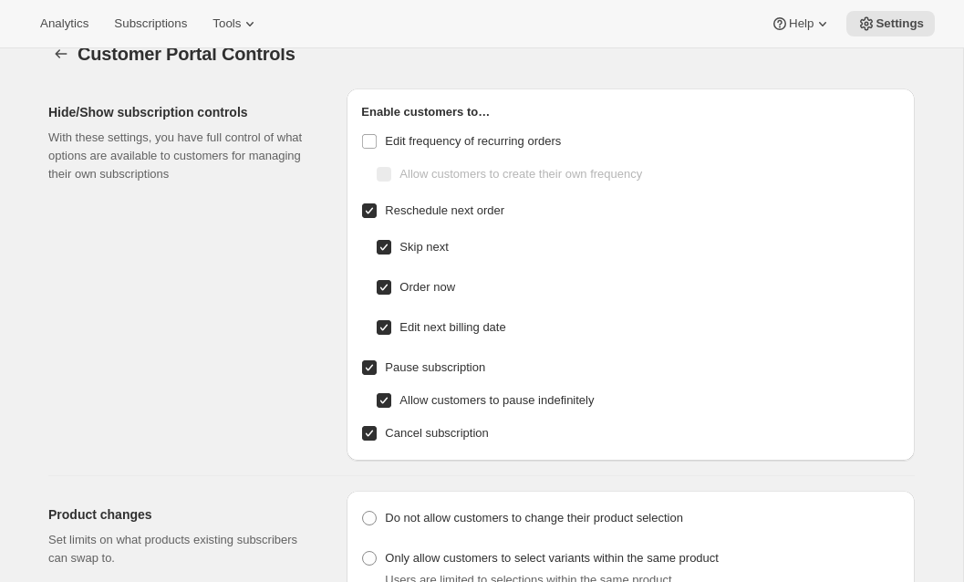
click at [391, 293] on input "Order now" at bounding box center [384, 287] width 15 height 15
checkbox input "false"
click at [419, 321] on span "Edit next billing date" at bounding box center [453, 327] width 106 height 14
click at [391, 321] on input "Edit next billing date" at bounding box center [384, 327] width 15 height 15
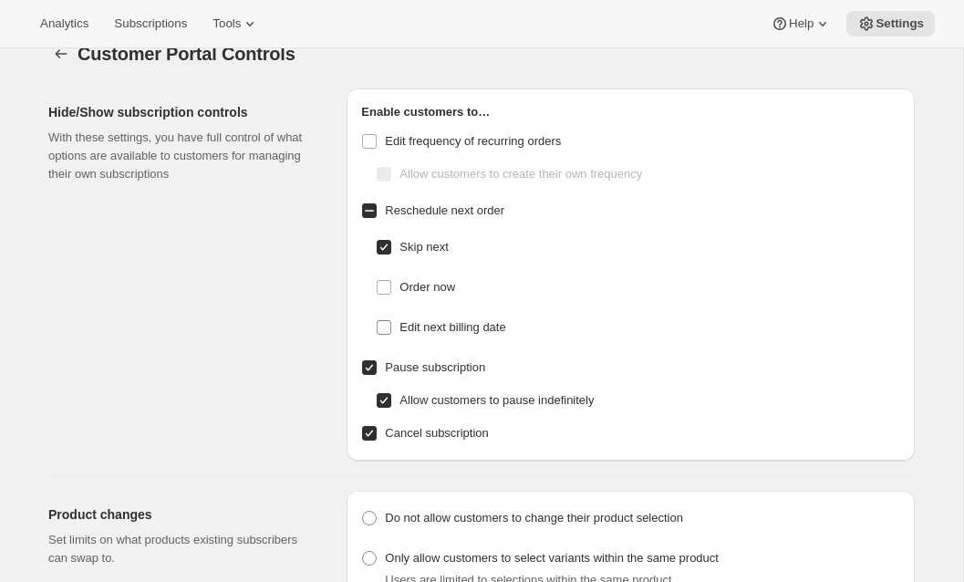
checkbox input "false"
click at [441, 209] on span "Reschedule next order" at bounding box center [444, 210] width 119 height 14
click at [377, 209] on input "Reschedule next order" at bounding box center [369, 210] width 15 height 15
checkbox input "true"
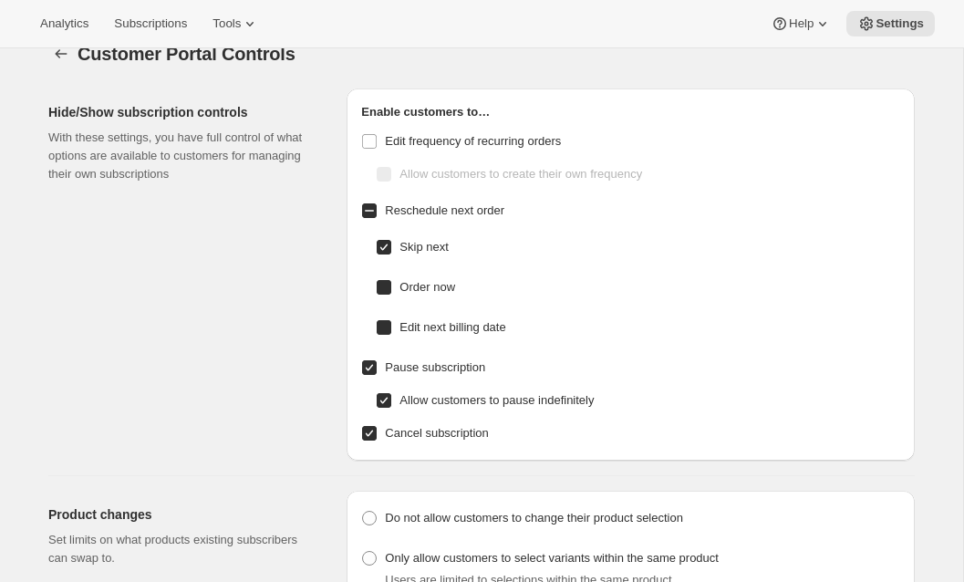
checkbox input "true"
click at [431, 213] on span "Reschedule next order" at bounding box center [444, 210] width 119 height 14
click at [377, 213] on input "Reschedule next order" at bounding box center [369, 210] width 15 height 15
checkbox input "false"
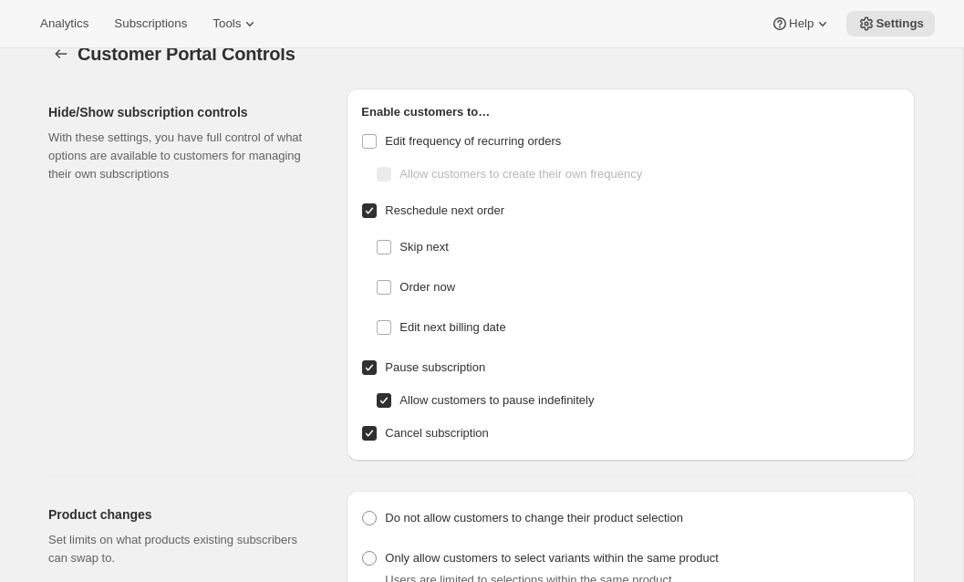
checkbox input "false"
click at [404, 362] on span "Pause subscription" at bounding box center [435, 367] width 100 height 14
click at [377, 362] on input "Pause subscription" at bounding box center [369, 367] width 15 height 15
checkbox input "false"
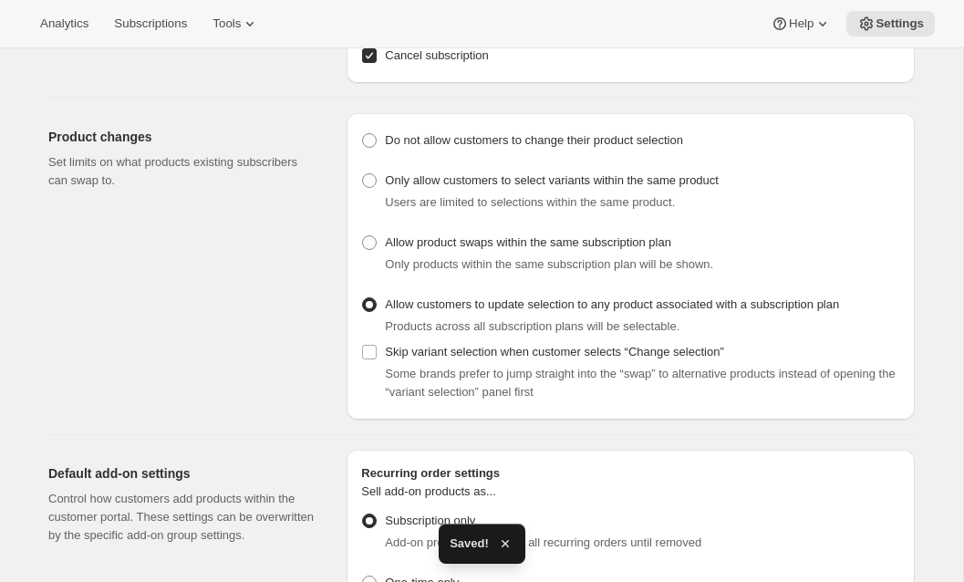
scroll to position [400, 0]
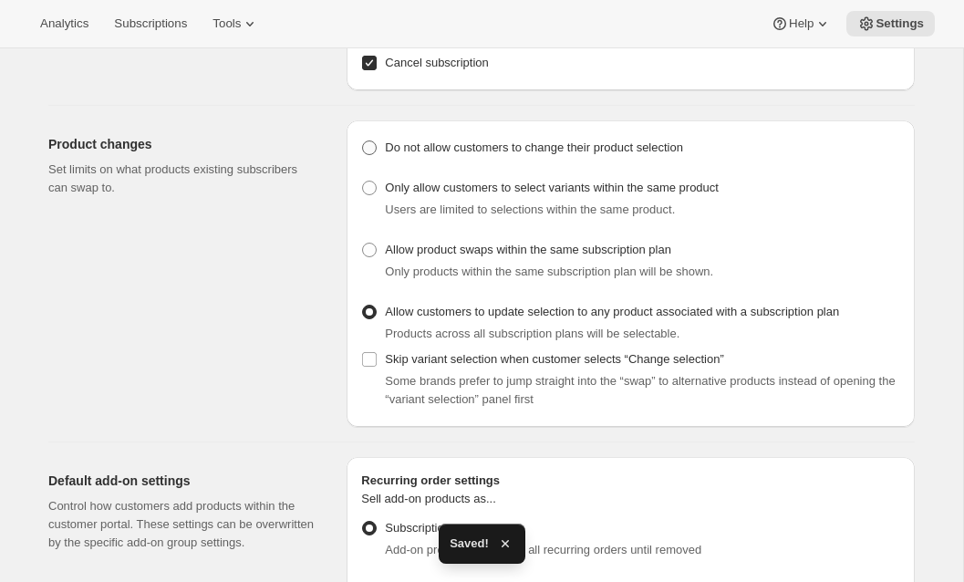
click at [453, 140] on span "Do not allow customers to change their product selection" at bounding box center [534, 148] width 298 height 18
click at [363, 140] on input "Do not allow customers to change their product selection" at bounding box center [362, 140] width 1 height 1
radio input "true"
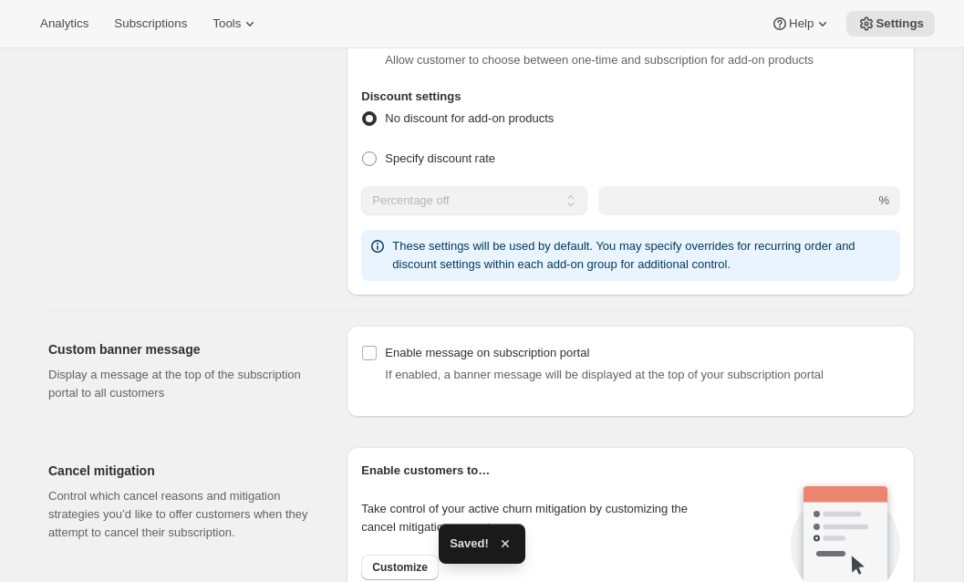
scroll to position [0, 0]
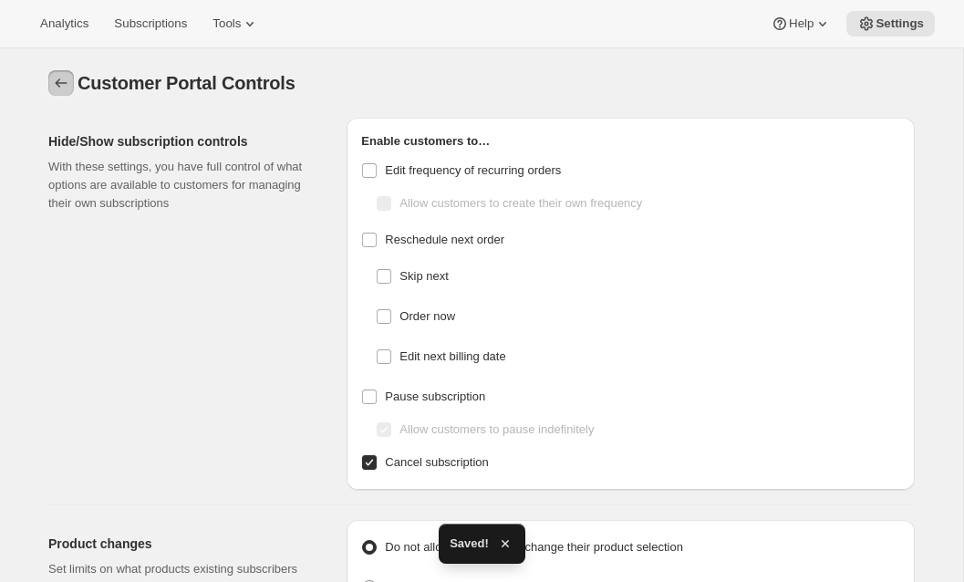
click at [49, 74] on button "Settings" at bounding box center [61, 83] width 26 height 26
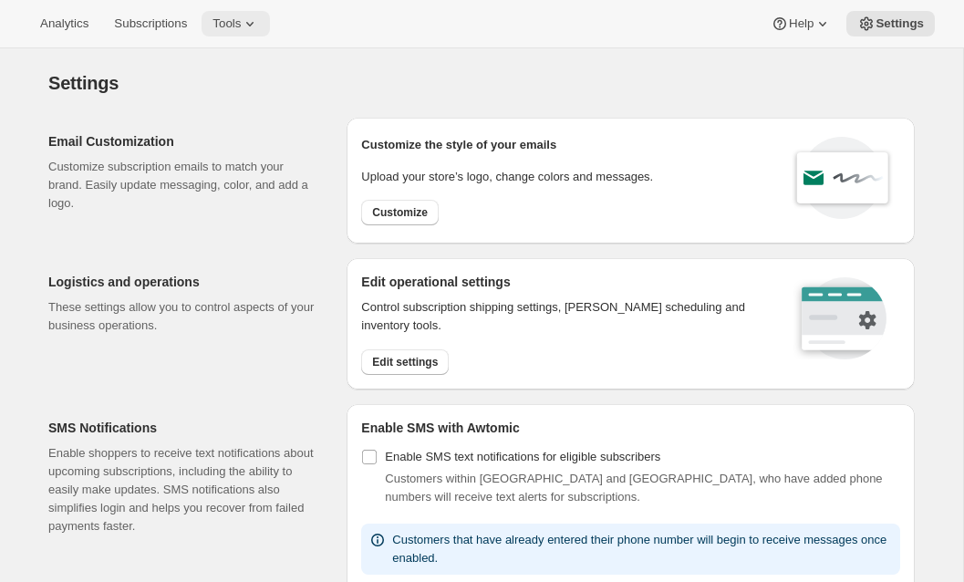
click at [259, 20] on icon at bounding box center [250, 24] width 18 height 18
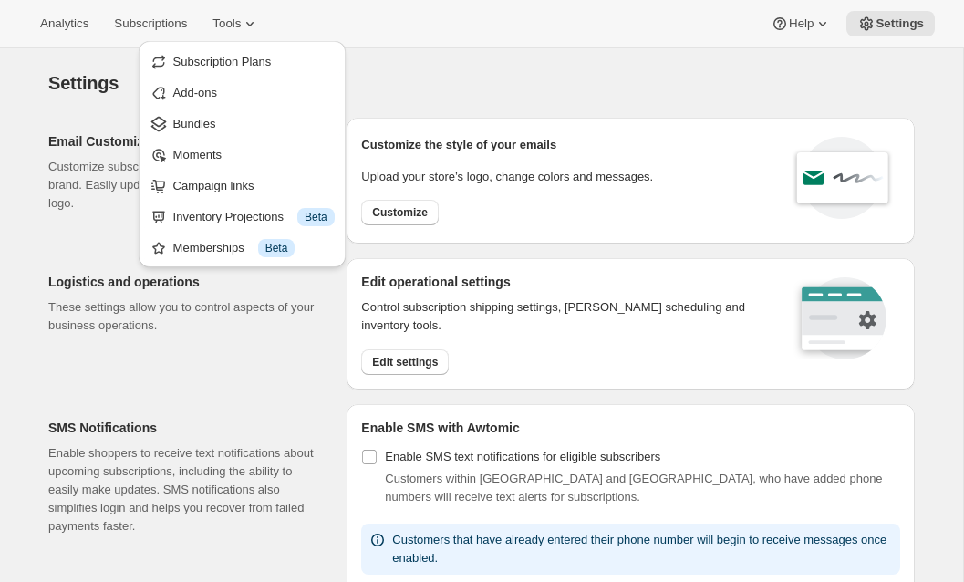
click at [503, 77] on div "Settings" at bounding box center [481, 83] width 867 height 26
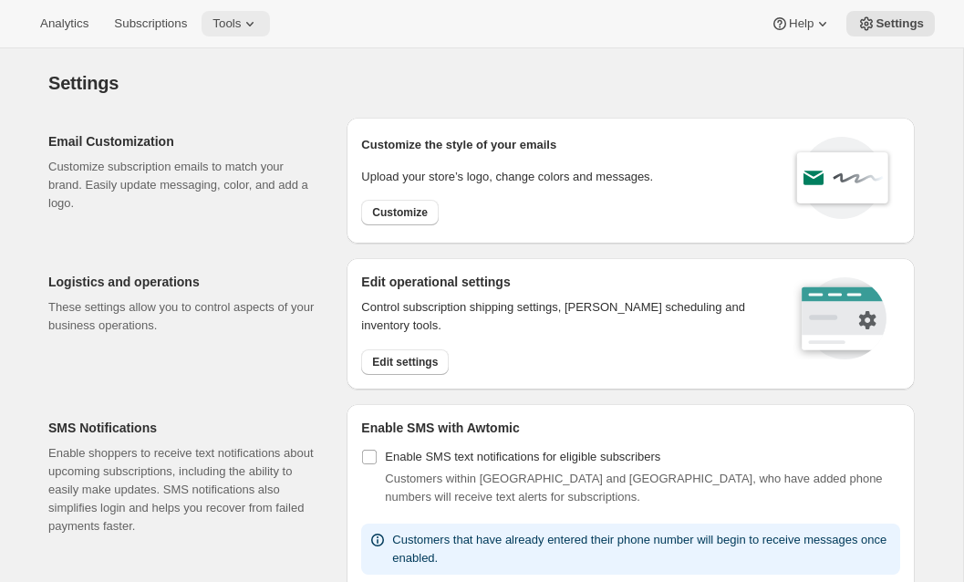
click at [241, 29] on span "Tools" at bounding box center [227, 23] width 28 height 15
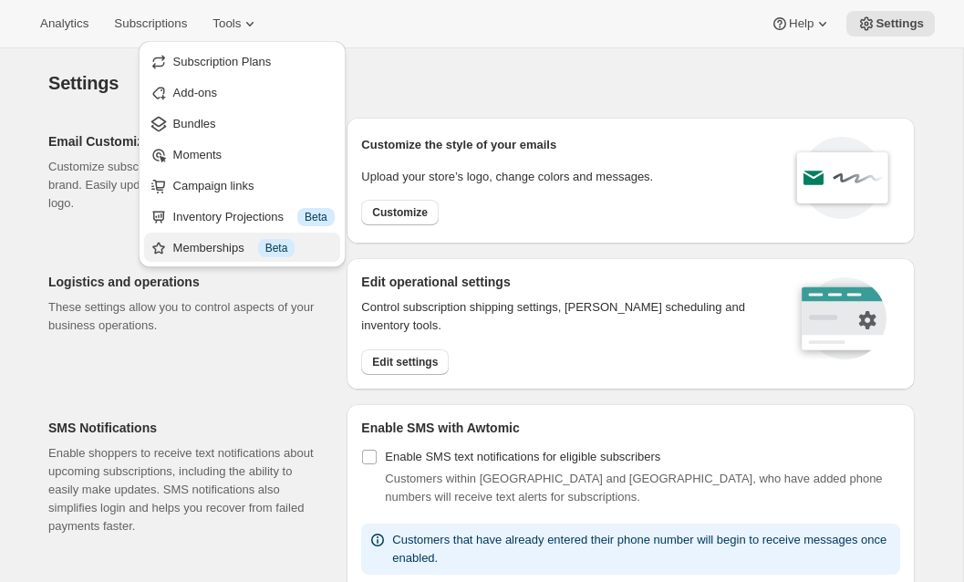
click at [183, 247] on div "Memberships Info Beta" at bounding box center [253, 248] width 161 height 18
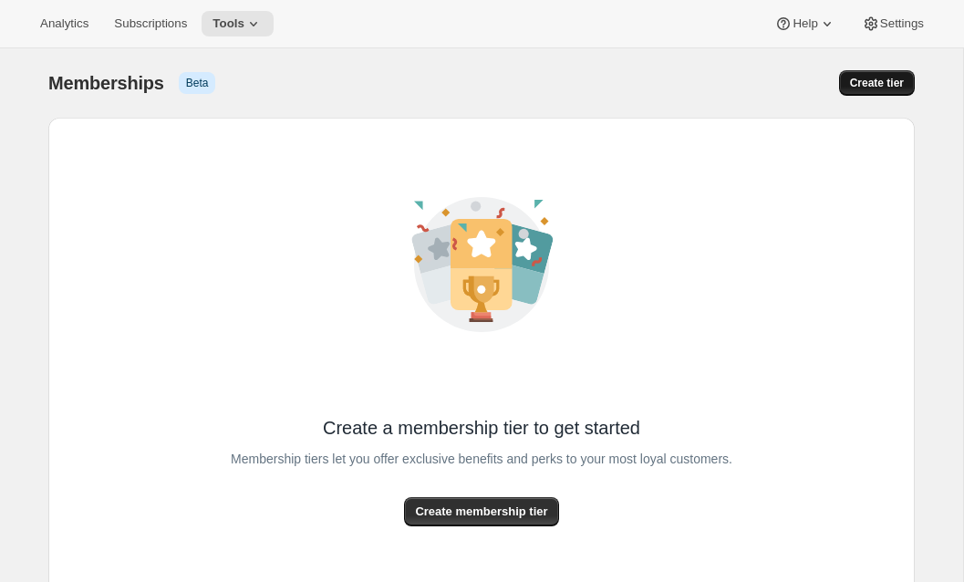
click at [895, 79] on span "Create tier" at bounding box center [877, 83] width 54 height 15
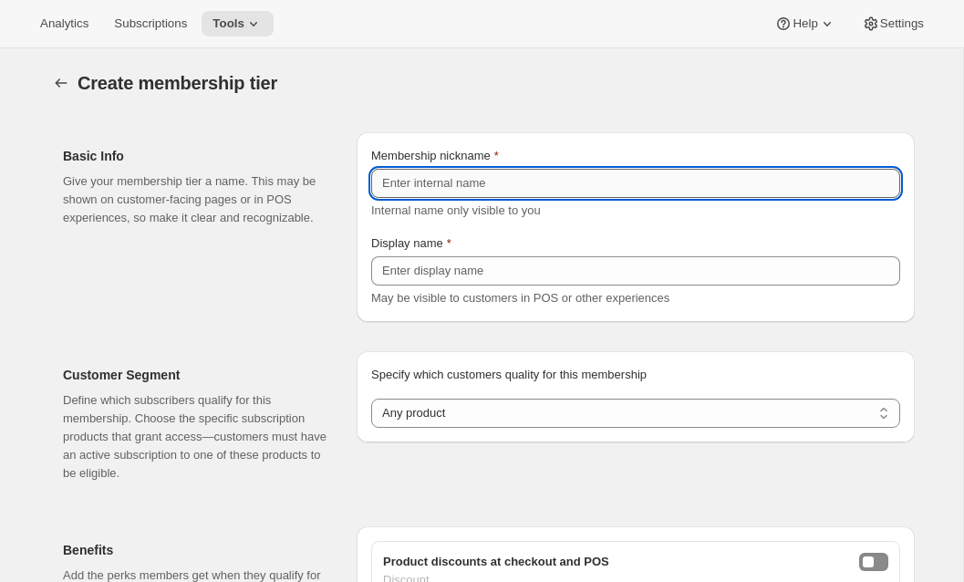
click at [616, 188] on input "Membership nickname" at bounding box center [635, 183] width 529 height 29
paste input "Rosé Club"
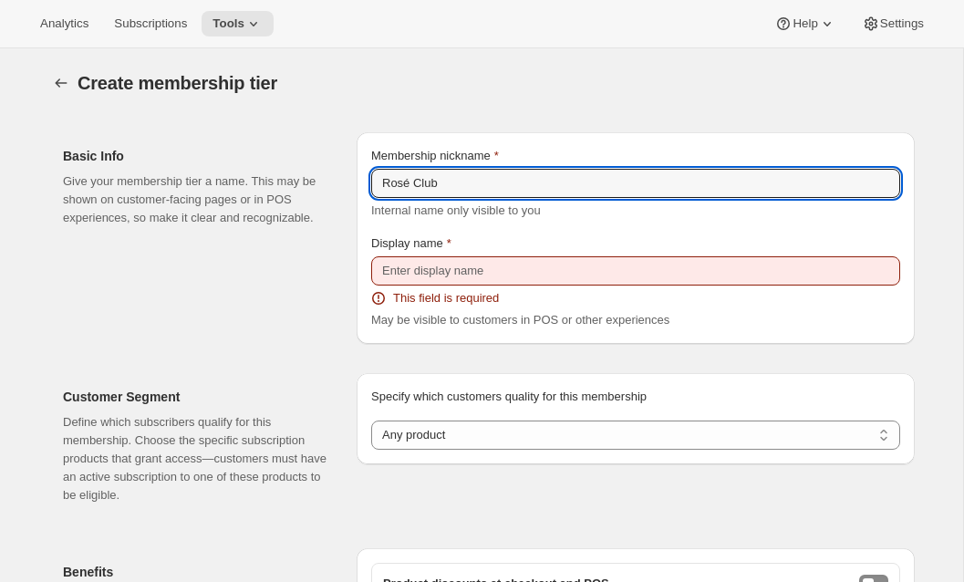
type input "Rosé Club"
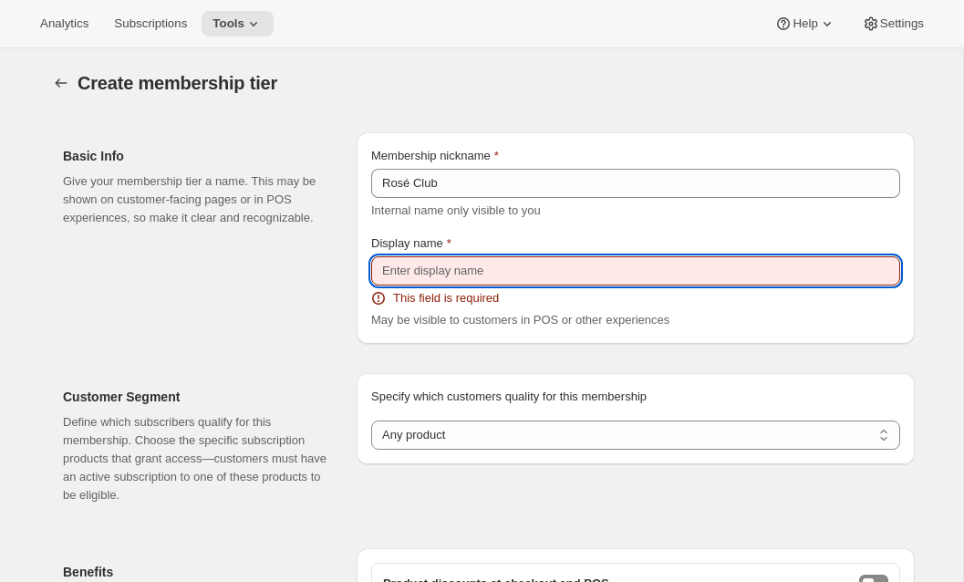
click at [462, 266] on input "Display name" at bounding box center [635, 270] width 529 height 29
paste input "Rosé Club"
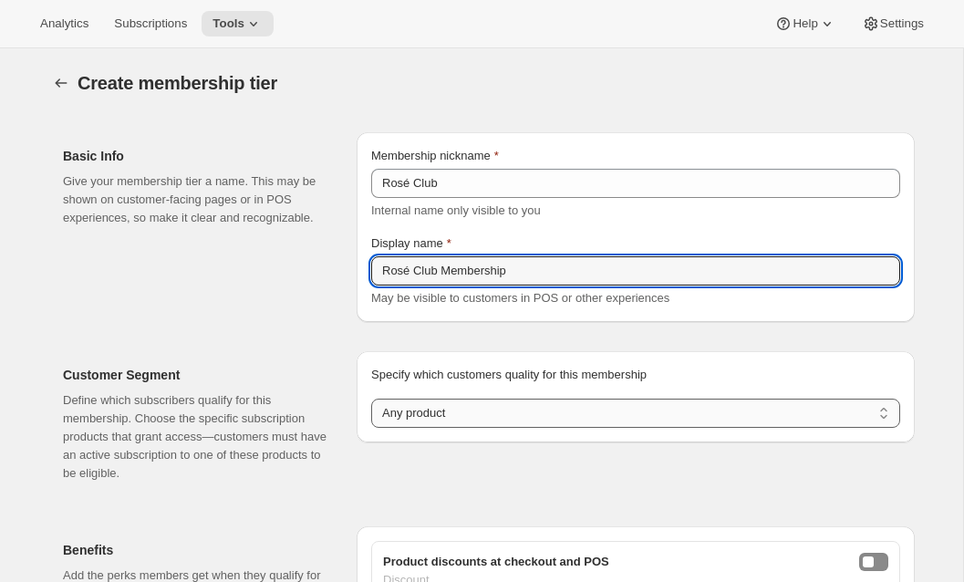
type input "Rosé Club Membership"
click at [444, 421] on select "Any product Subscribe to specific product(s) Subscribe to specific variant(s)" at bounding box center [635, 413] width 529 height 29
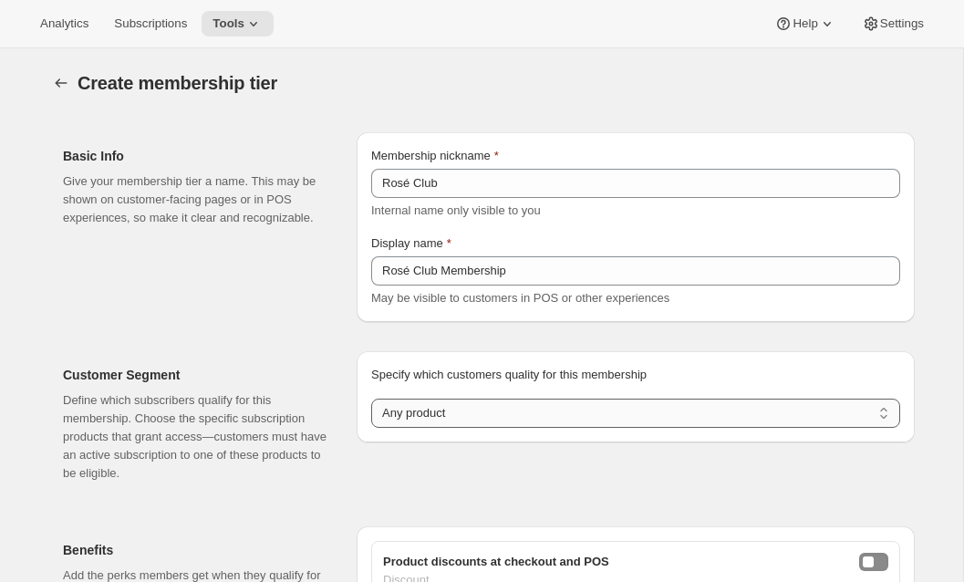
select select "variants"
click at [371, 399] on select "Any product Subscribe to specific product(s) Subscribe to specific variant(s)" at bounding box center [635, 413] width 529 height 29
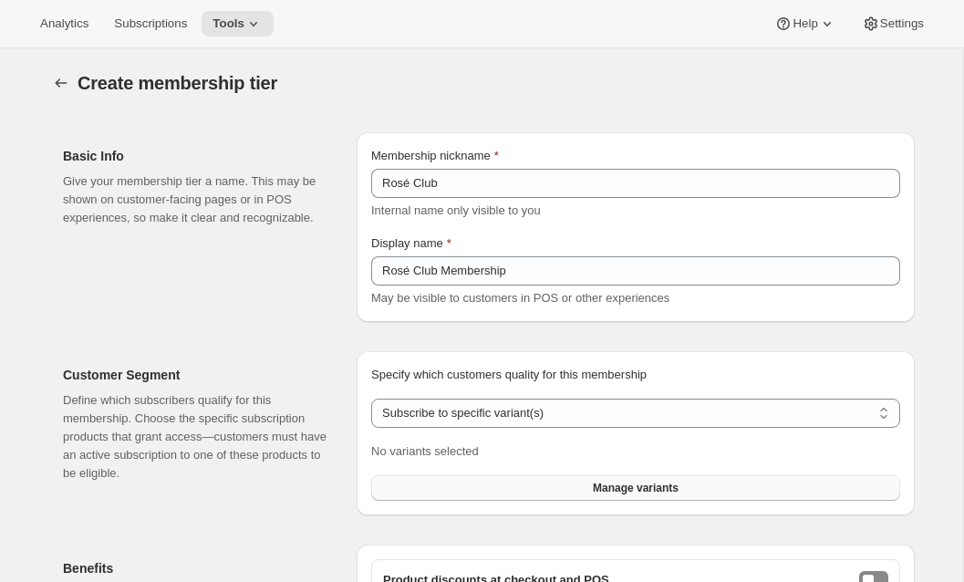
click at [422, 485] on button "Manage variants" at bounding box center [635, 488] width 529 height 26
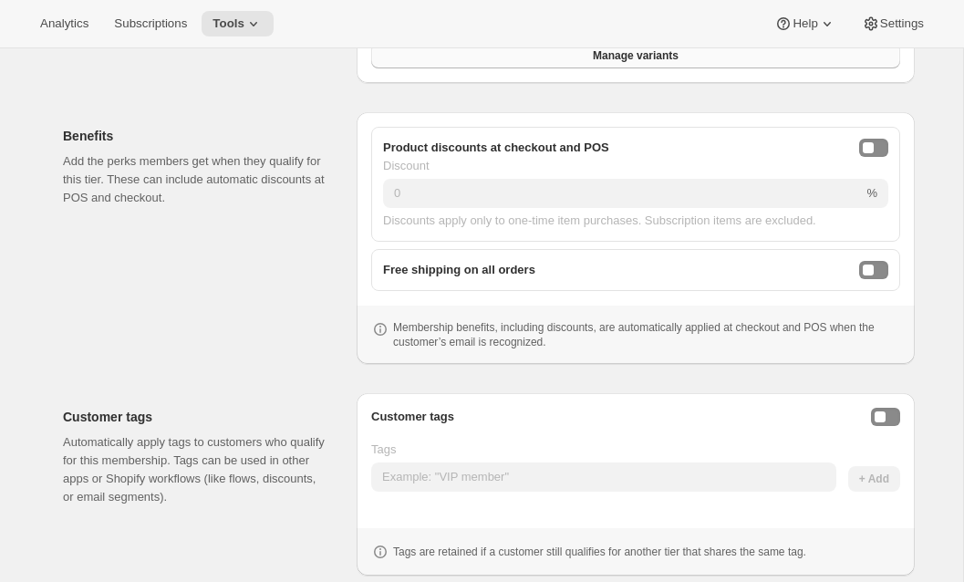
scroll to position [497, 0]
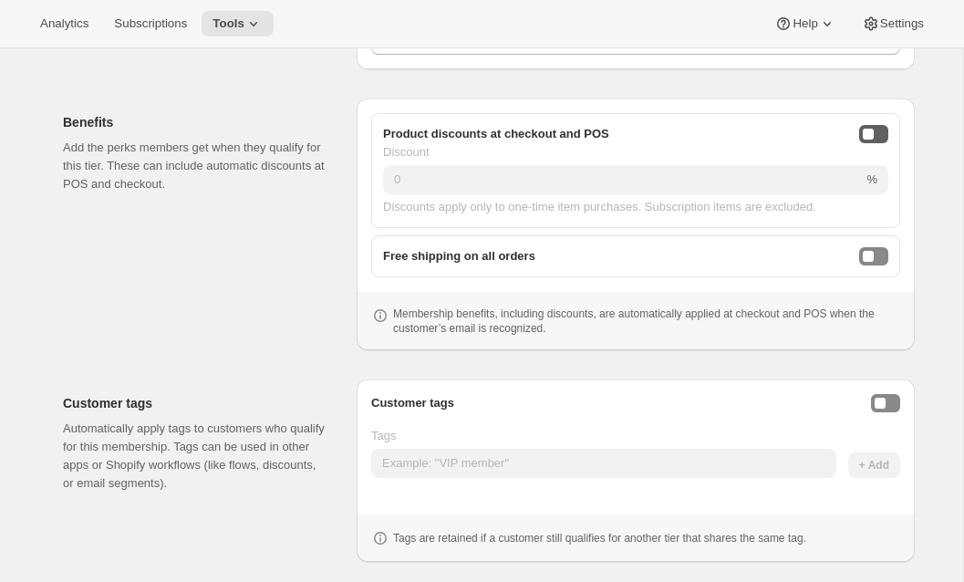
click at [877, 130] on button "onlineDiscountEnabled" at bounding box center [873, 134] width 29 height 18
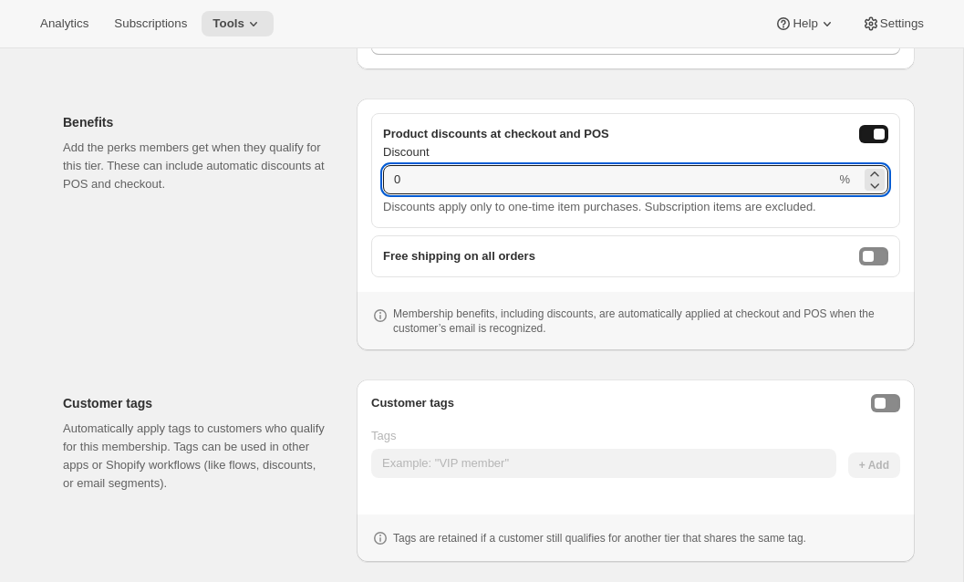
drag, startPoint x: 470, startPoint y: 175, endPoint x: 376, endPoint y: 176, distance: 94.0
click at [376, 176] on div "Product discounts at checkout and POS Discount 0 % Discounts apply only to one-…" at bounding box center [635, 170] width 529 height 115
type input "15"
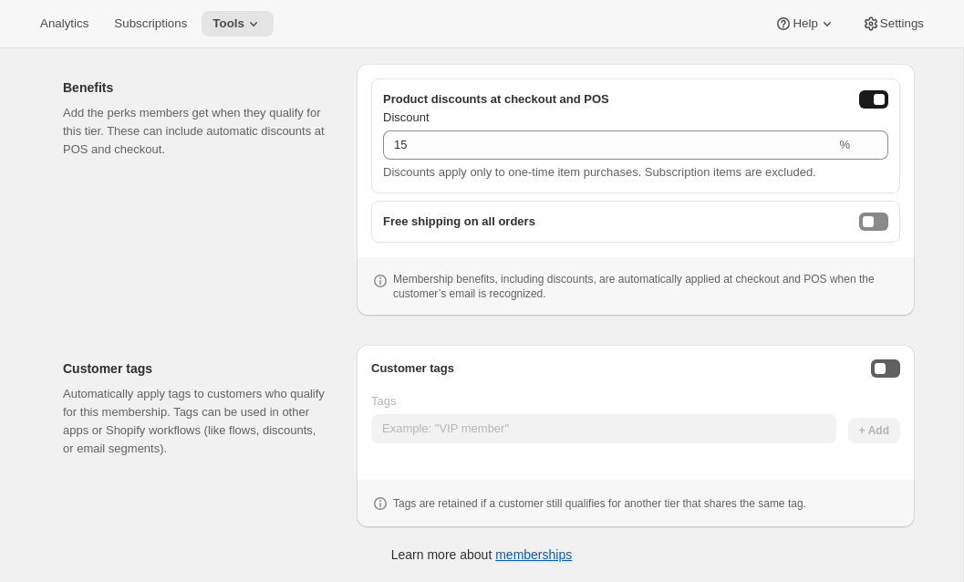
click at [887, 361] on button "Enable customer tags" at bounding box center [885, 368] width 29 height 18
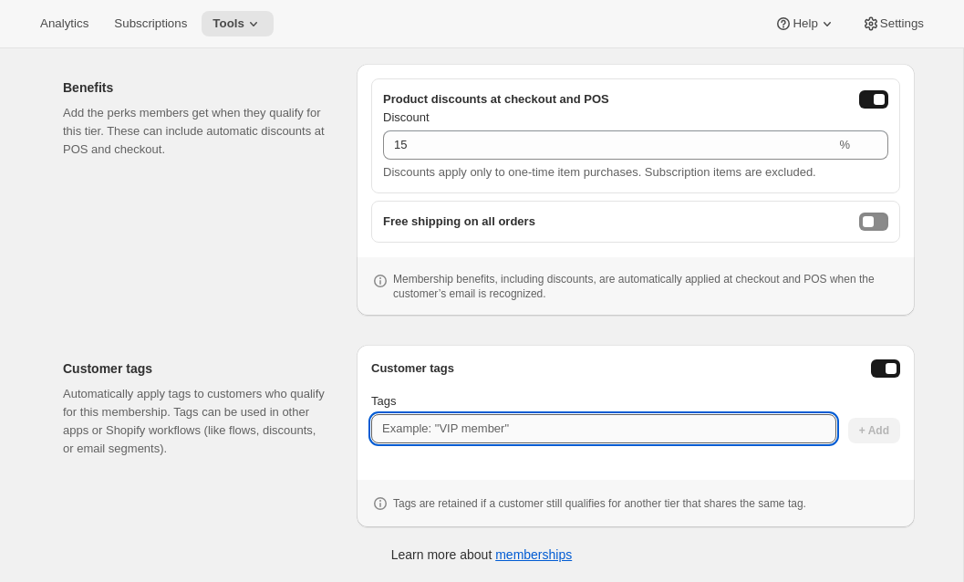
click at [503, 428] on input "Tags" at bounding box center [603, 428] width 465 height 29
type input "RoseClub"
click at [855, 434] on button "+ Add" at bounding box center [874, 431] width 52 height 26
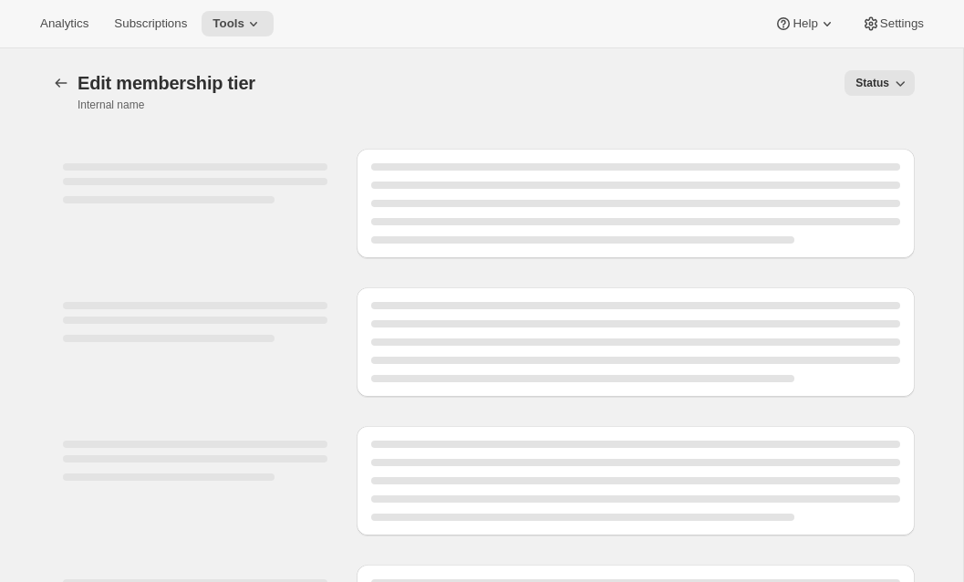
select select "variants"
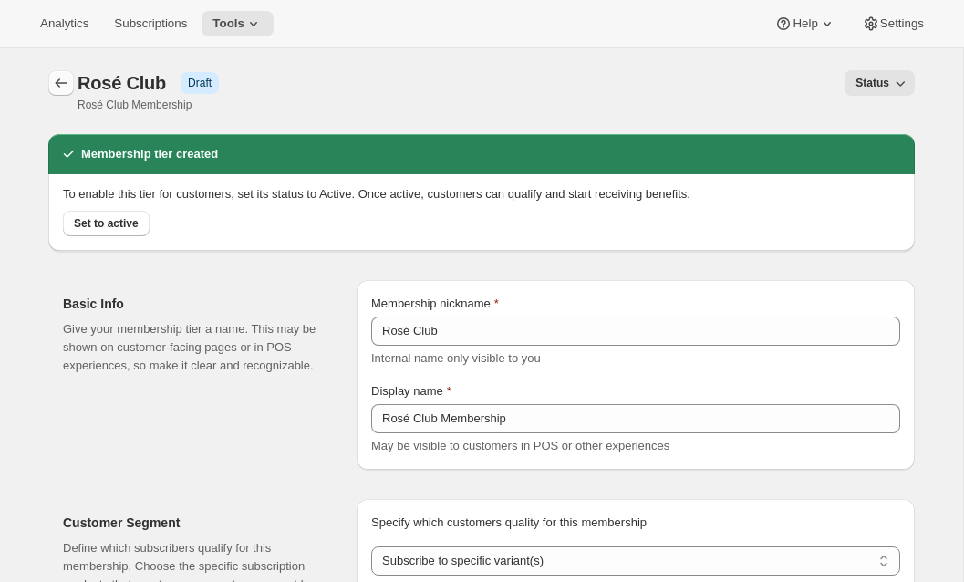
click at [57, 78] on icon "Memberships" at bounding box center [61, 83] width 18 height 18
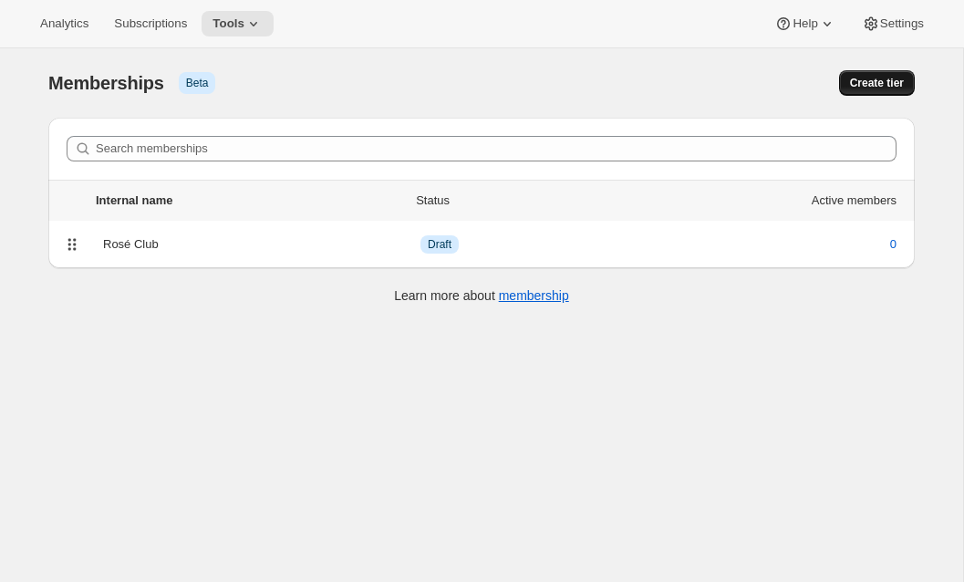
click at [881, 76] on span "Create tier" at bounding box center [877, 83] width 54 height 15
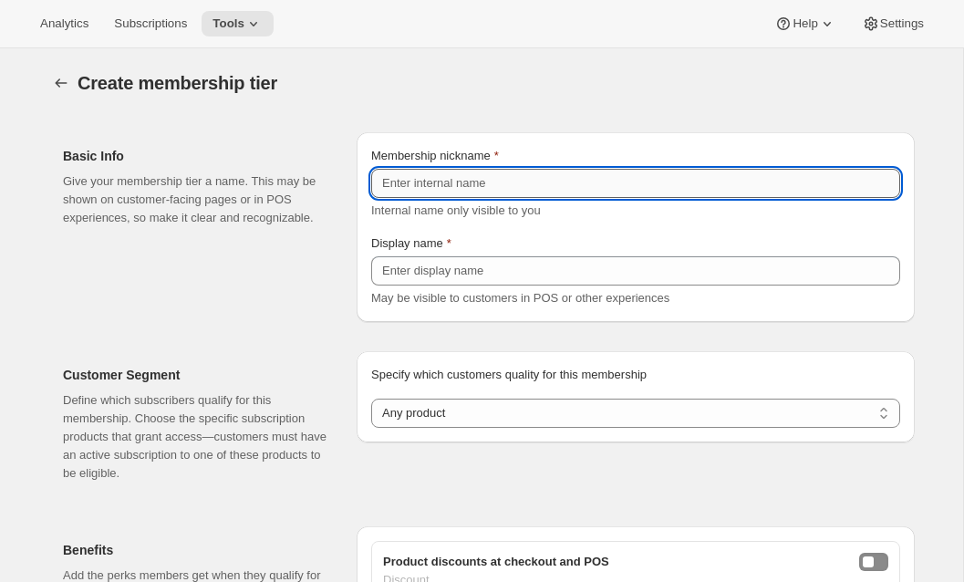
click at [626, 191] on input "Membership nickname" at bounding box center [635, 183] width 529 height 29
paste input "The Grand Prix"
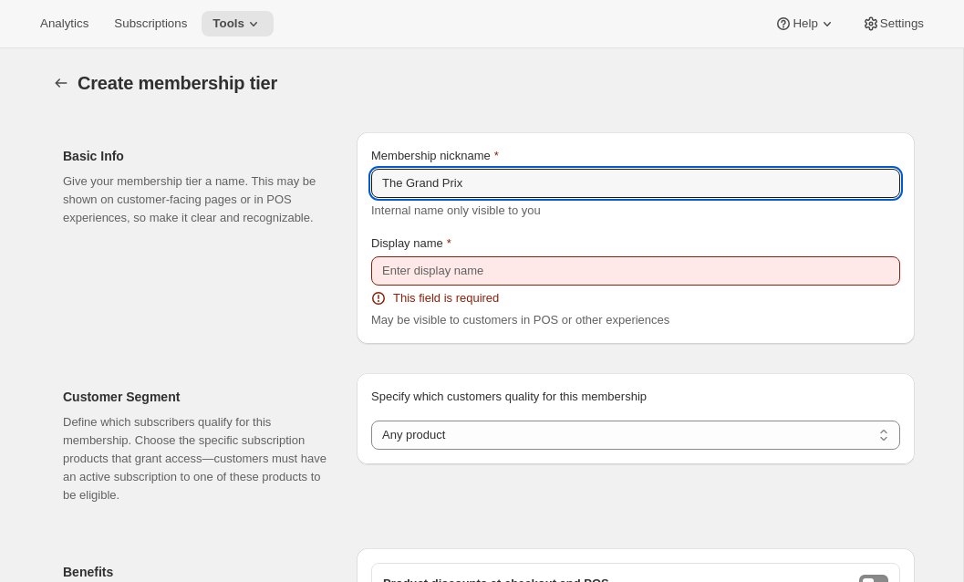
type input "The Grand Prix"
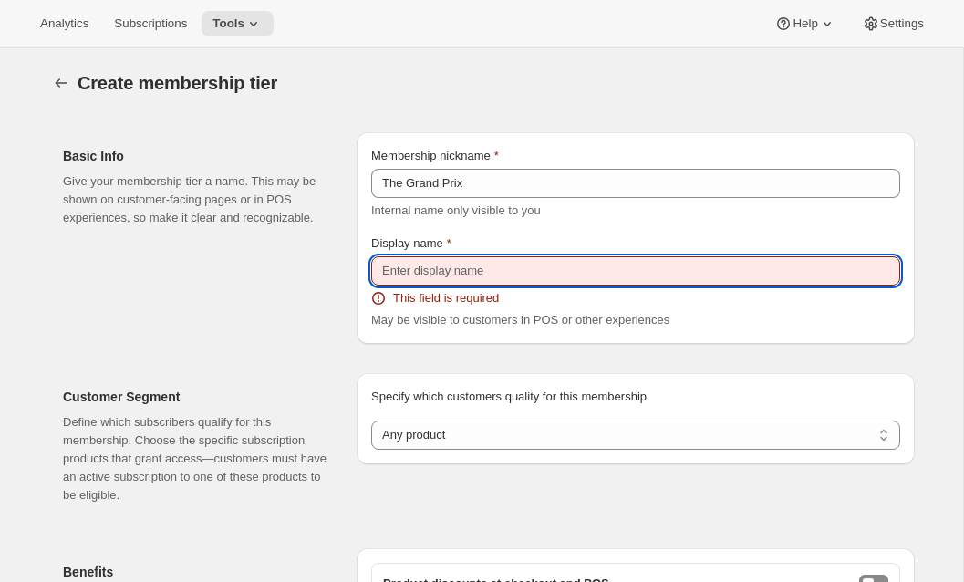
click at [520, 269] on input "Display name" at bounding box center [635, 270] width 529 height 29
paste input "The Grand Prix"
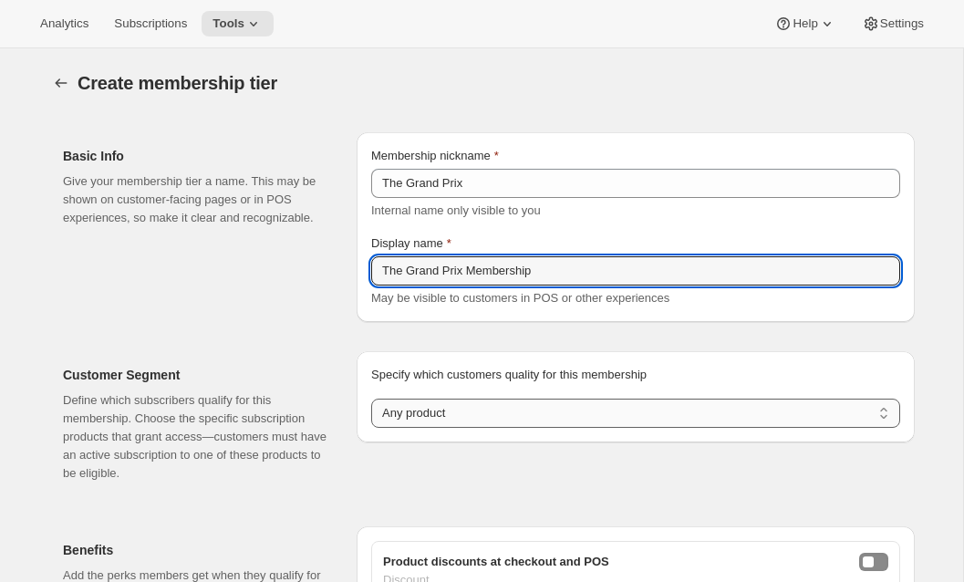
type input "The Grand Prix Membership"
click at [439, 401] on select "Any product Subscribe to specific product(s) Subscribe to specific variant(s)" at bounding box center [635, 413] width 529 height 29
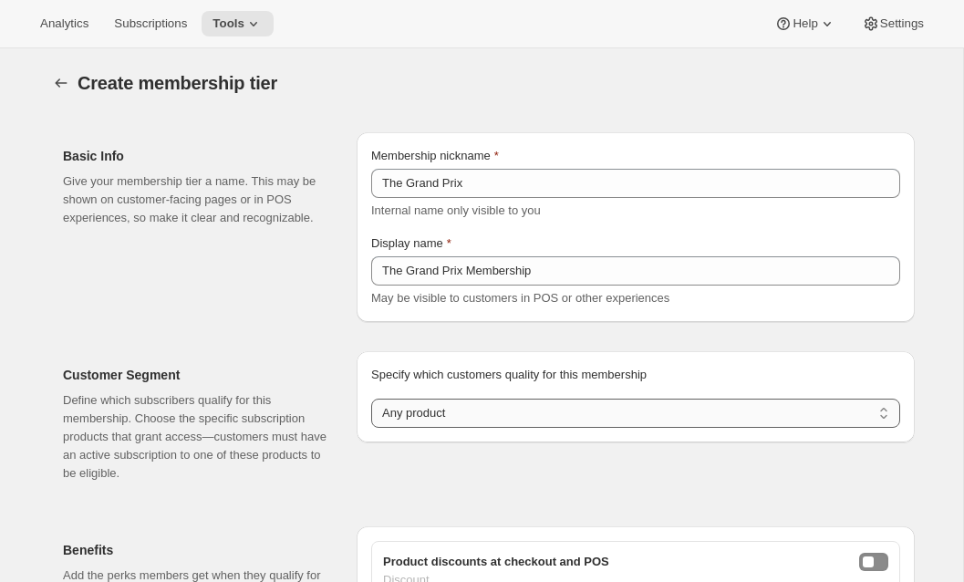
select select "variants"
click at [371, 399] on select "Any product Subscribe to specific product(s) Subscribe to specific variant(s)" at bounding box center [635, 413] width 529 height 29
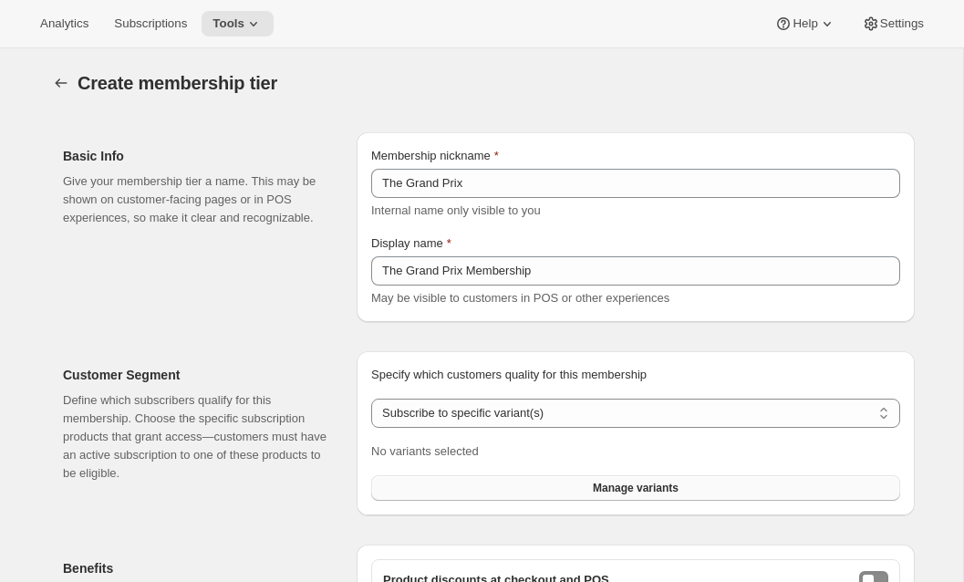
click at [492, 483] on button "Manage variants" at bounding box center [635, 488] width 529 height 26
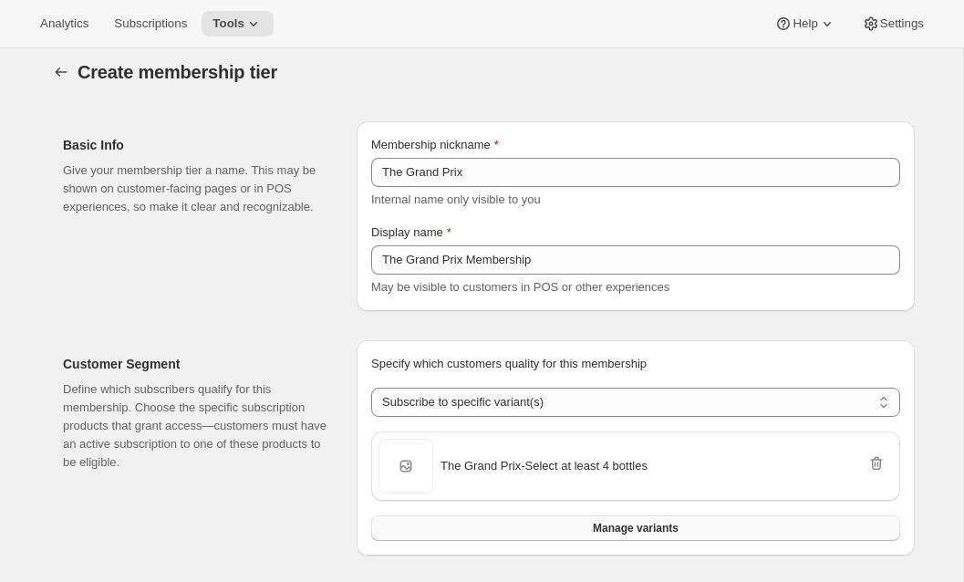
scroll to position [532, 0]
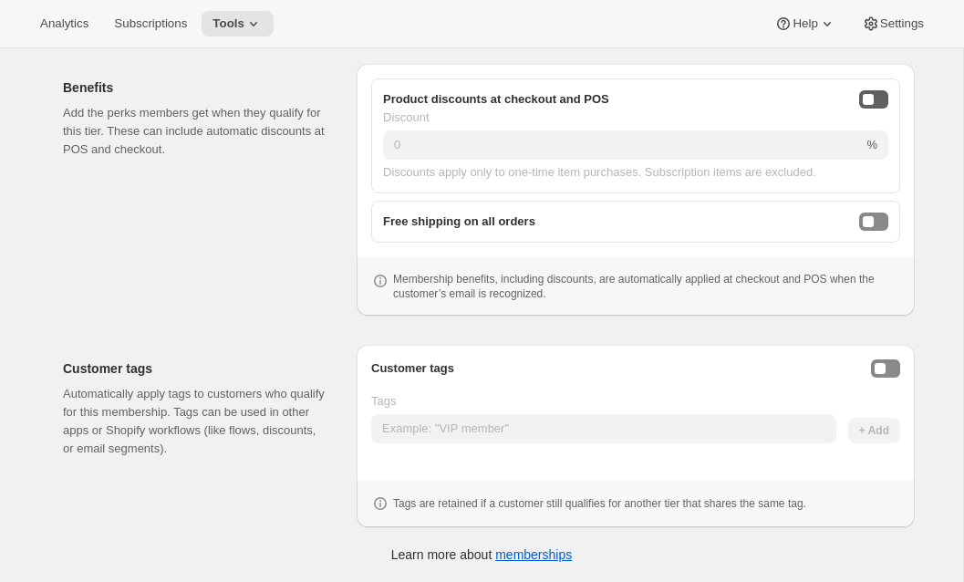
click at [882, 99] on button "onlineDiscountEnabled" at bounding box center [873, 99] width 29 height 18
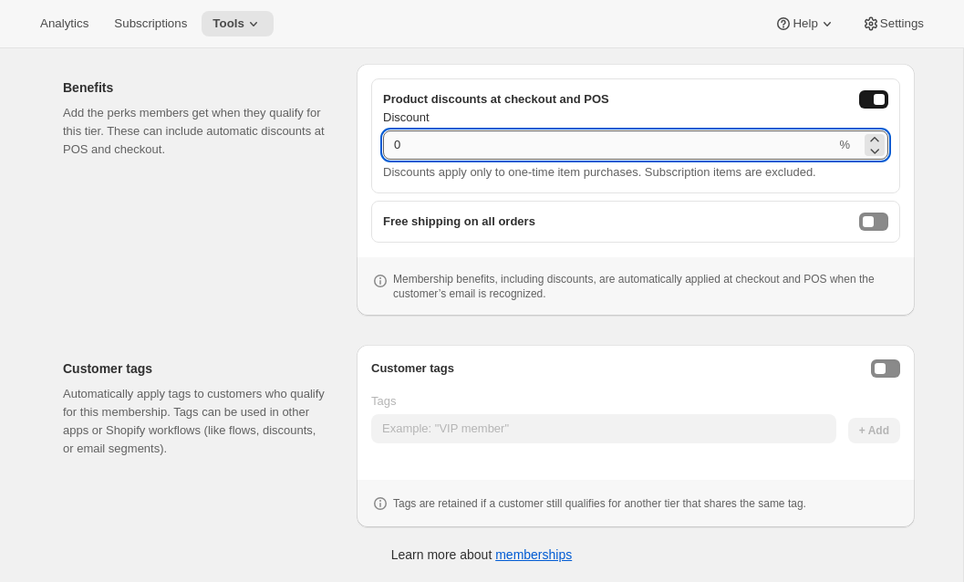
click at [711, 146] on input "0" at bounding box center [609, 144] width 452 height 29
drag, startPoint x: 671, startPoint y: 151, endPoint x: 314, endPoint y: 149, distance: 357.6
click at [314, 159] on div "Benefits Add the perks members get when they qualify for this tier. These can i…" at bounding box center [481, 182] width 867 height 266
type input "15"
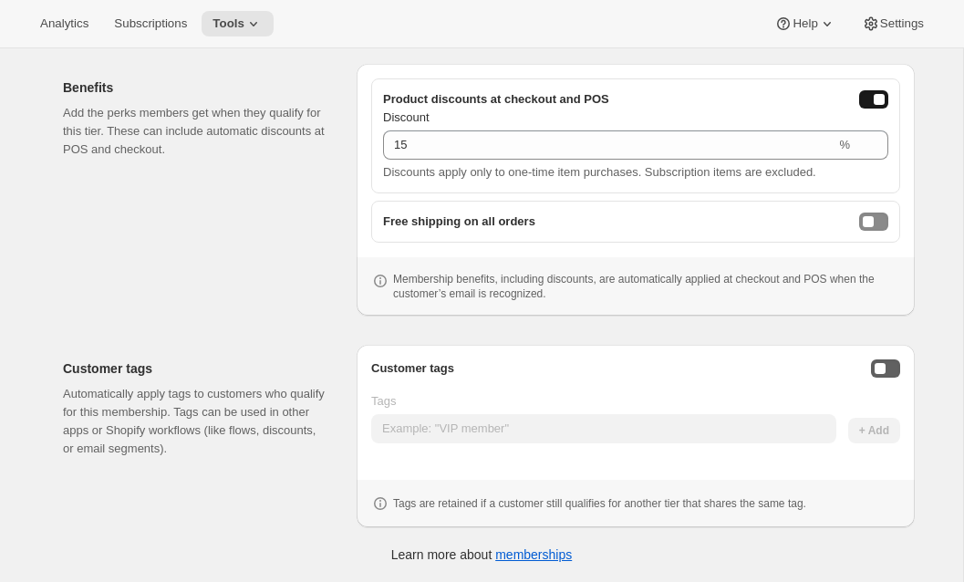
click at [886, 362] on button "Enable customer tags" at bounding box center [885, 368] width 29 height 18
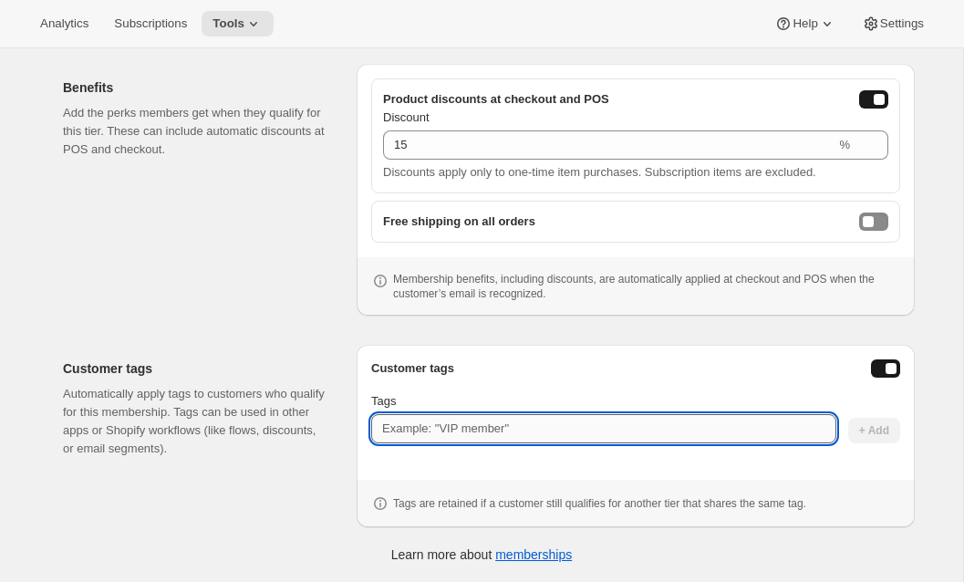
click at [609, 432] on input "Tags" at bounding box center [603, 428] width 465 height 29
paste input "The Grand Prix"
click at [408, 427] on input "The Grand Prix" at bounding box center [603, 428] width 465 height 29
click at [441, 425] on input "TheGrand Prix" at bounding box center [603, 428] width 465 height 29
drag, startPoint x: 406, startPoint y: 432, endPoint x: 348, endPoint y: 424, distance: 58.0
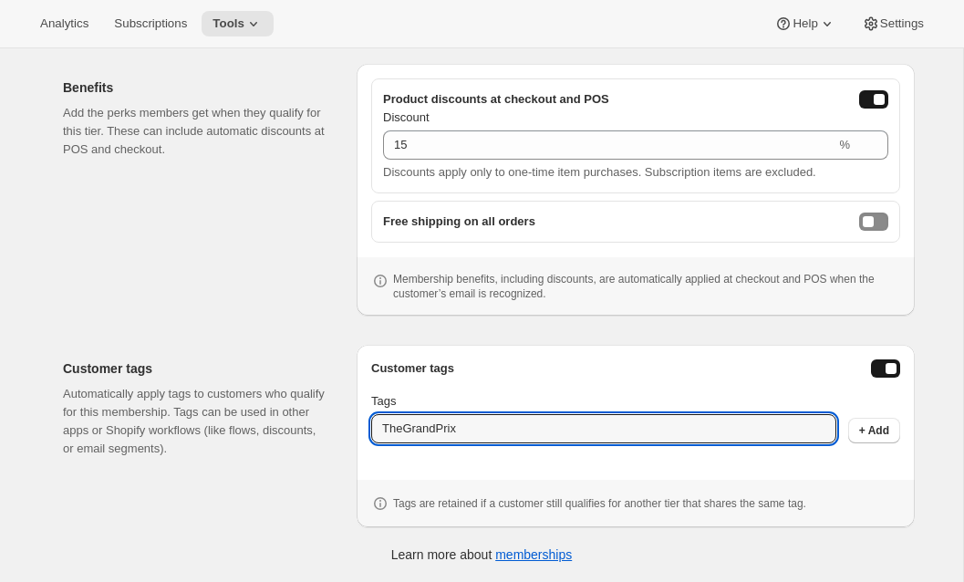
click at [348, 424] on div "Customer tags Automatically apply tags to customers who qualify for this member…" at bounding box center [481, 428] width 867 height 197
click at [435, 429] on input "GrandPrix" at bounding box center [603, 428] width 465 height 29
type input "GrandPrixClub"
click at [879, 431] on span "+ Add" at bounding box center [874, 430] width 30 height 15
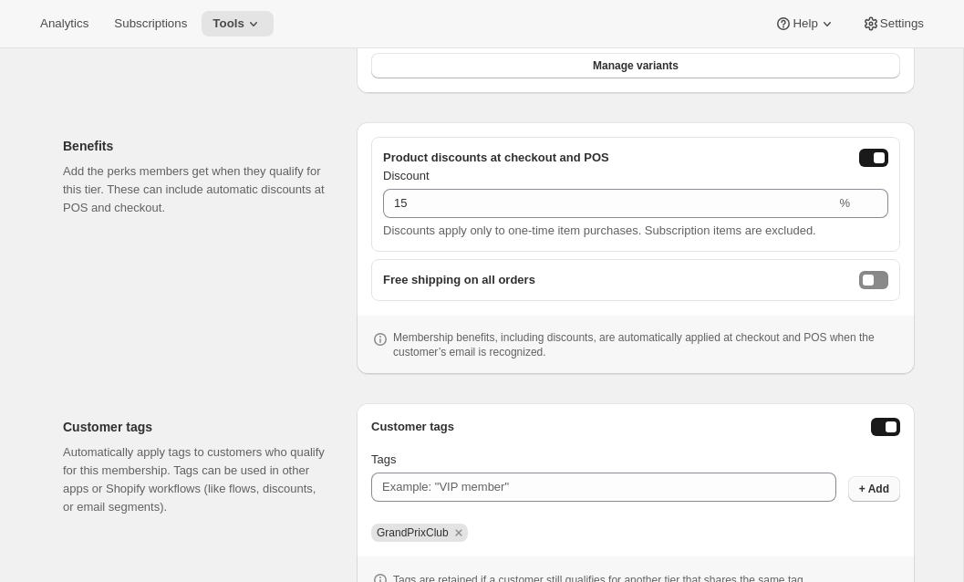
scroll to position [0, 0]
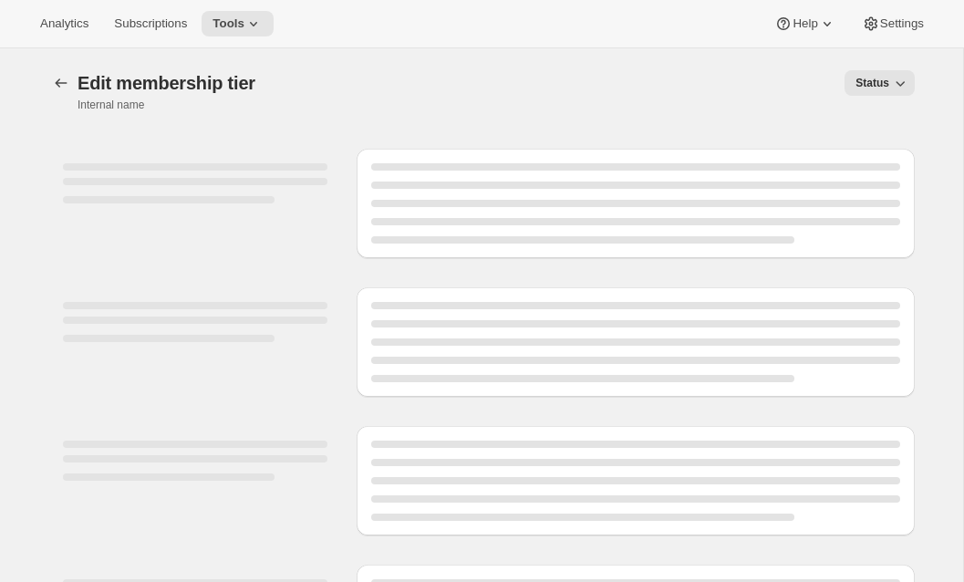
select select "variants"
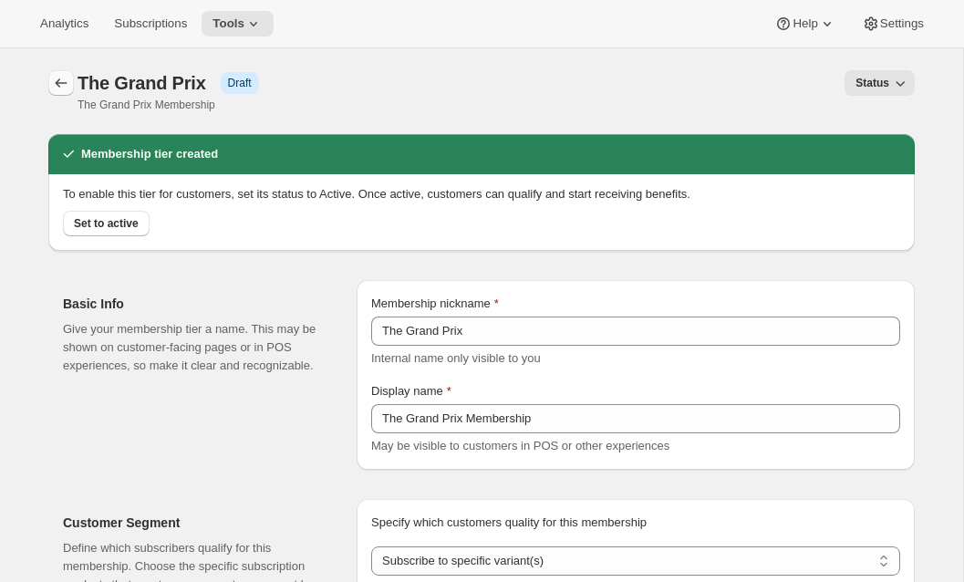
click at [62, 86] on icon "Memberships" at bounding box center [61, 83] width 18 height 18
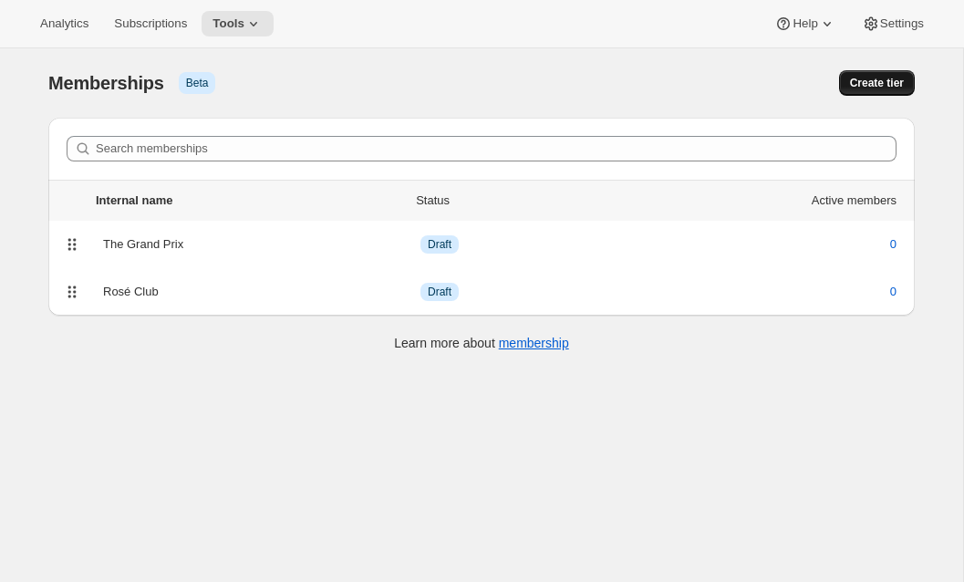
click at [871, 88] on span "Create tier" at bounding box center [877, 83] width 54 height 15
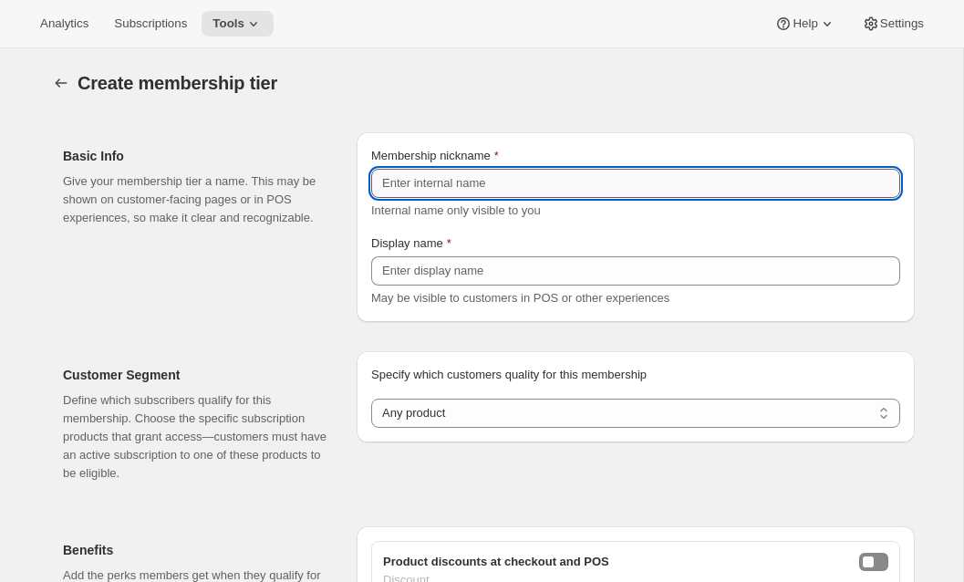
click at [516, 175] on input "Membership nickname" at bounding box center [635, 183] width 529 height 29
paste input "Premier Cru Club"
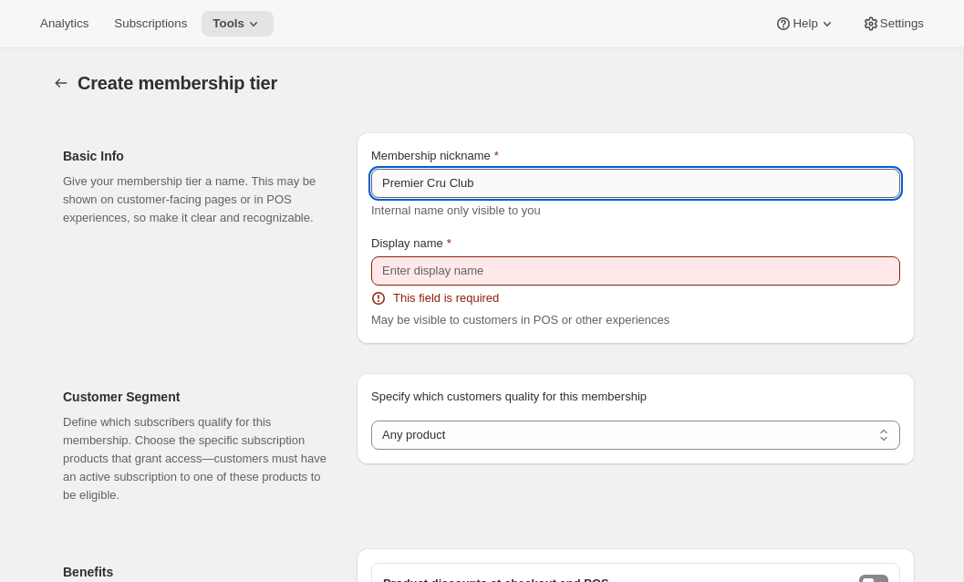
click at [430, 187] on input "Premier Cru Club" at bounding box center [635, 183] width 529 height 29
click at [451, 178] on input "PremierCru Club" at bounding box center [635, 183] width 529 height 29
click at [384, 187] on input "Premier Cru Club" at bounding box center [635, 183] width 529 height 29
type input "The Premier Cru Club"
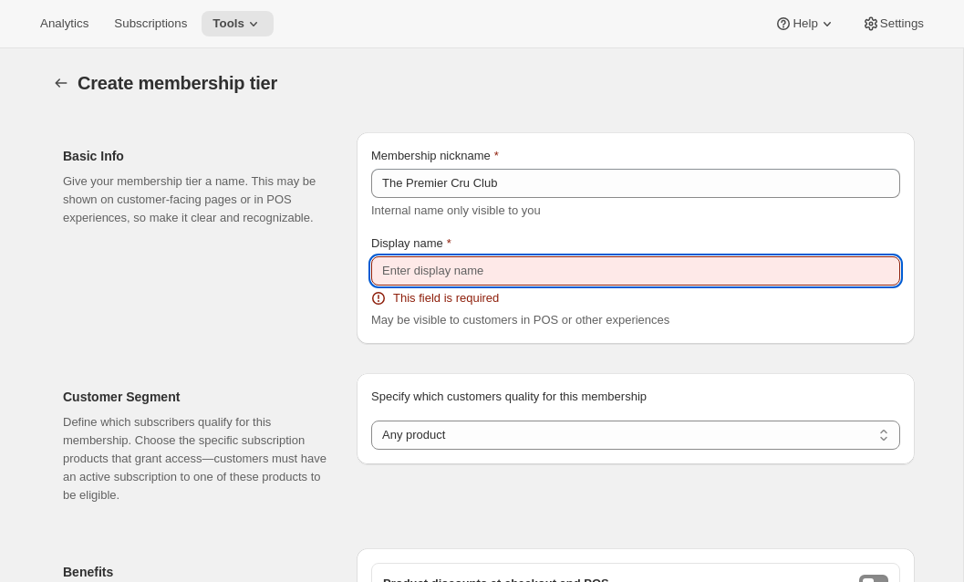
click at [522, 261] on input "Display name" at bounding box center [635, 270] width 529 height 29
paste input "Premier Cru Club"
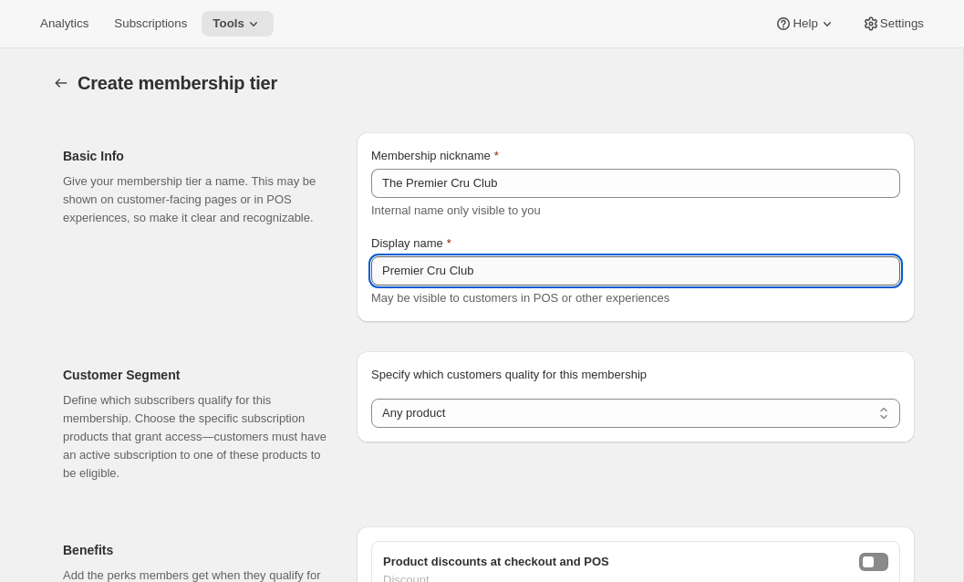
click at [382, 272] on input "Premier Cru Club" at bounding box center [635, 270] width 529 height 29
click at [551, 279] on input "The Premier Cru Club" at bounding box center [635, 270] width 529 height 29
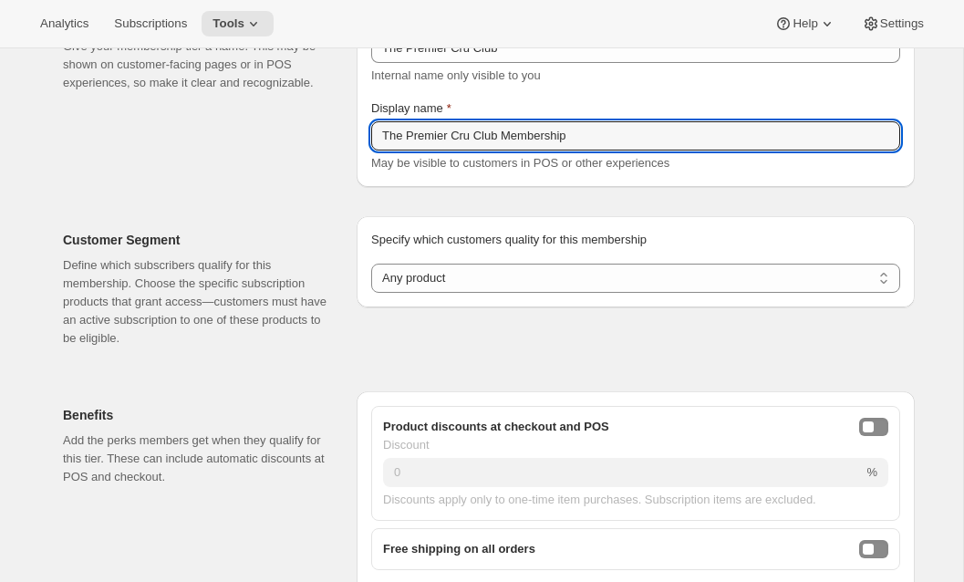
scroll to position [290, 0]
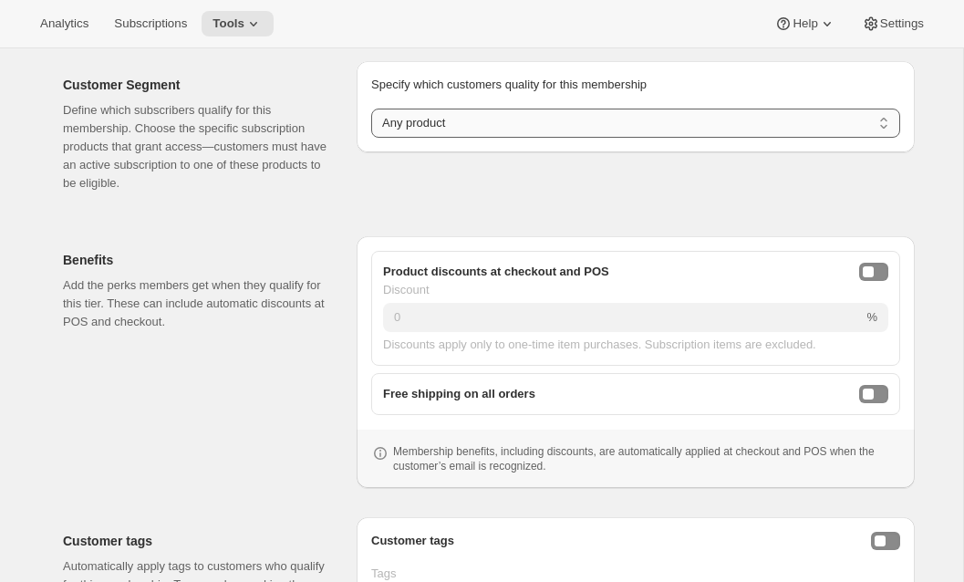
type input "The Premier Cru Club Membership"
click at [501, 133] on select "Any product Subscribe to specific product(s) Subscribe to specific variant(s)" at bounding box center [635, 123] width 529 height 29
select select "variants"
click at [371, 109] on select "Any product Subscribe to specific product(s) Subscribe to specific variant(s)" at bounding box center [635, 123] width 529 height 29
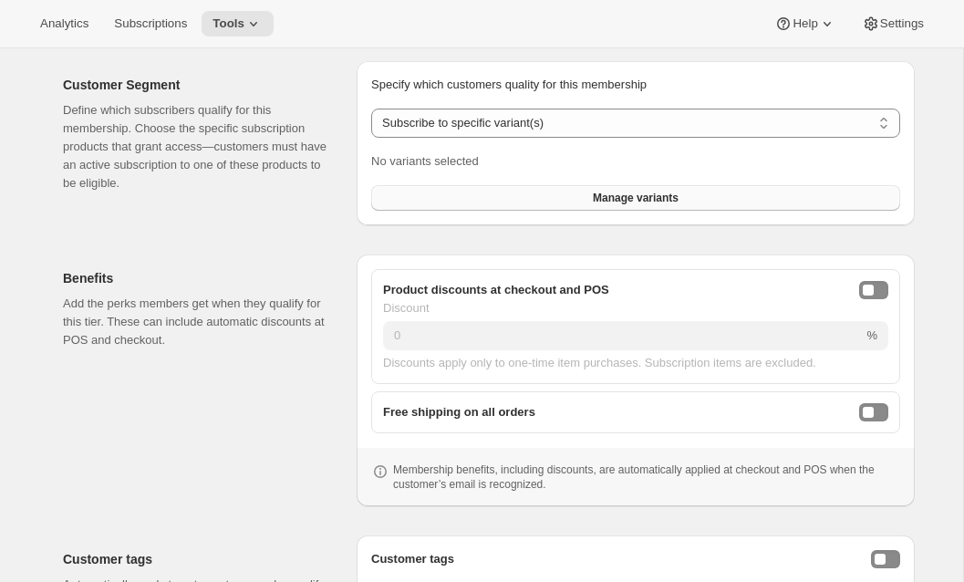
click at [750, 197] on button "Manage variants" at bounding box center [635, 198] width 529 height 26
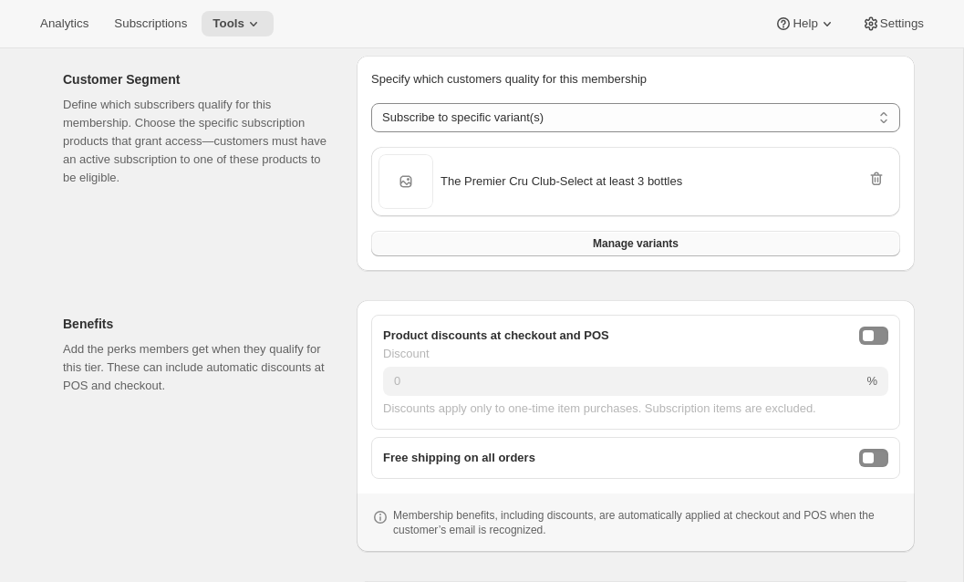
scroll to position [532, 0]
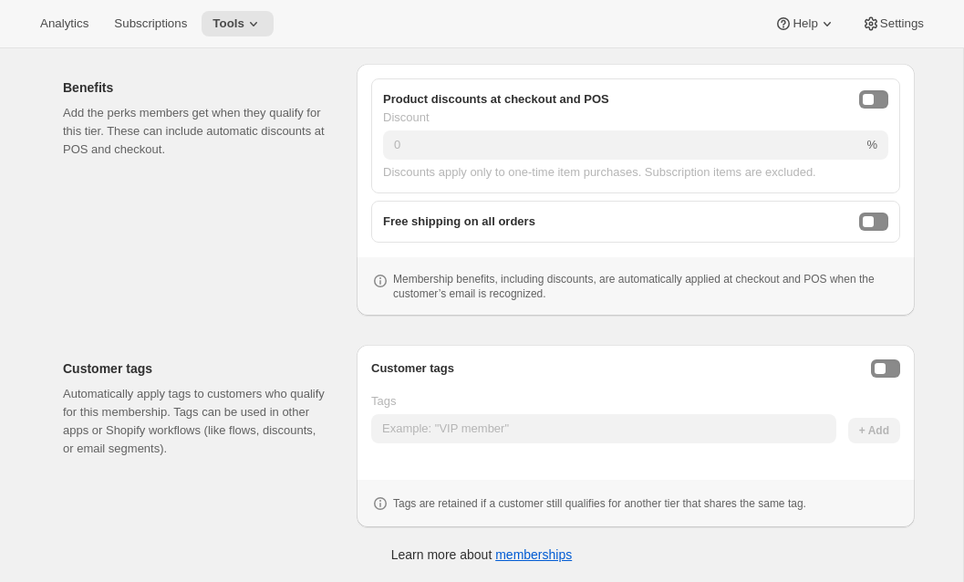
click at [887, 109] on div "Discount" at bounding box center [635, 118] width 505 height 18
click at [881, 100] on button "onlineDiscountEnabled" at bounding box center [873, 99] width 29 height 18
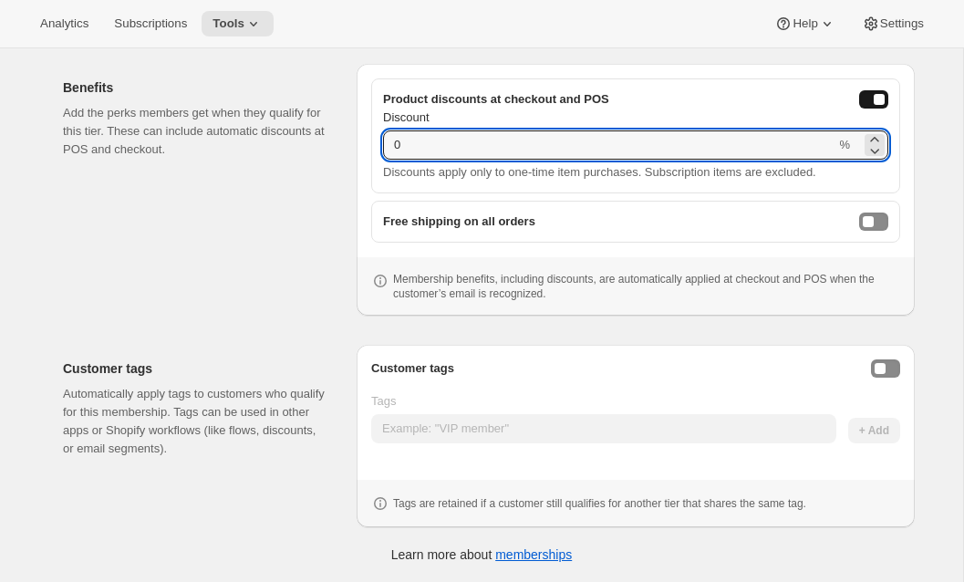
drag, startPoint x: 375, startPoint y: 145, endPoint x: 290, endPoint y: 145, distance: 84.8
click at [290, 145] on div "Benefits Add the perks members get when they qualify for this tier. These can i…" at bounding box center [481, 182] width 867 height 266
type input "15"
click at [192, 285] on div "Benefits Add the perks members get when they qualify for this tier. These can i…" at bounding box center [202, 190] width 279 height 252
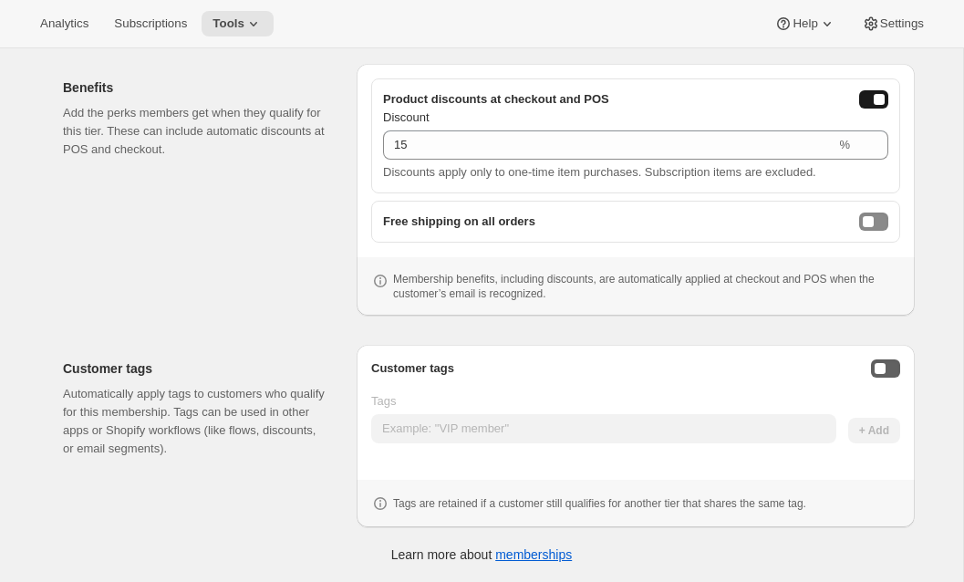
click at [889, 373] on button "Enable customer tags" at bounding box center [885, 368] width 29 height 18
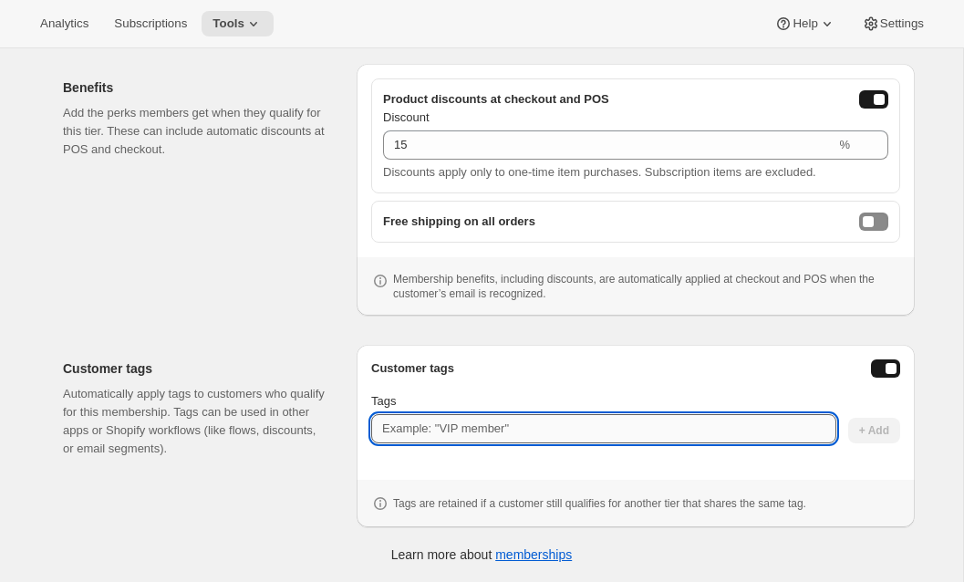
click at [583, 431] on input "Tags" at bounding box center [603, 428] width 465 height 29
paste input "Premier Cru Club"
click at [430, 433] on input "Premier Cru Club" at bounding box center [603, 428] width 465 height 29
click at [449, 428] on input "PremierCru Club" at bounding box center [603, 428] width 465 height 29
type input "PremierCruClub"
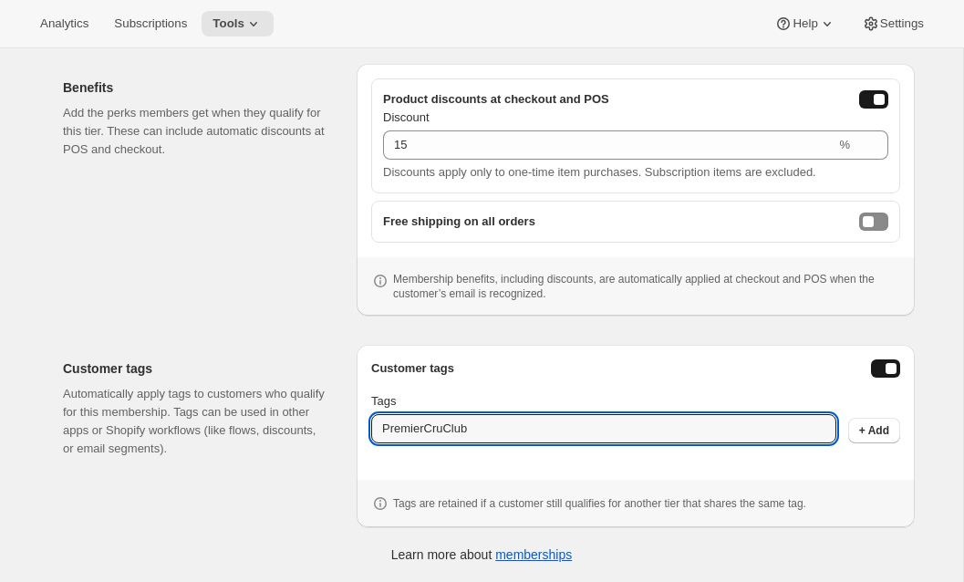
click at [569, 461] on div at bounding box center [635, 461] width 529 height 7
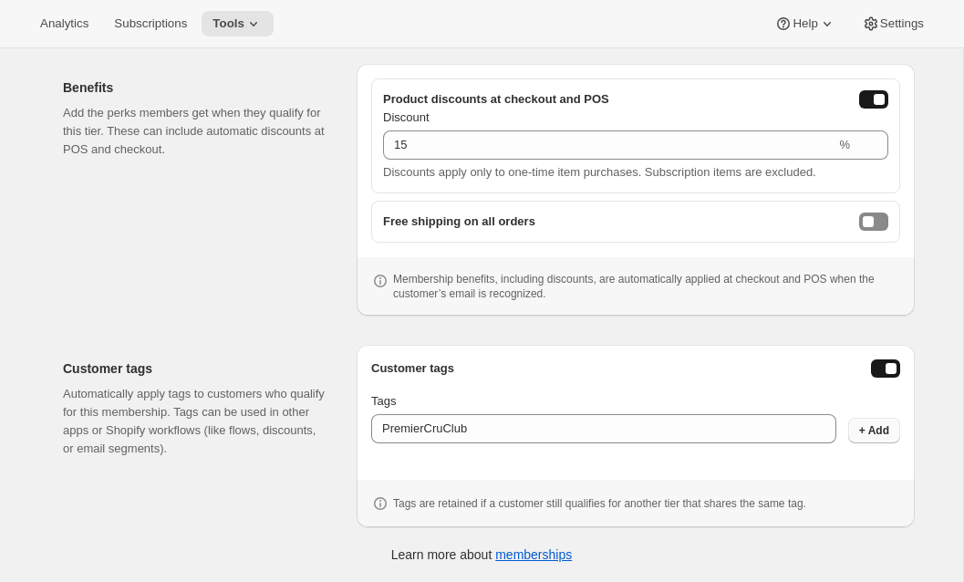
click at [883, 438] on button "+ Add" at bounding box center [874, 431] width 52 height 26
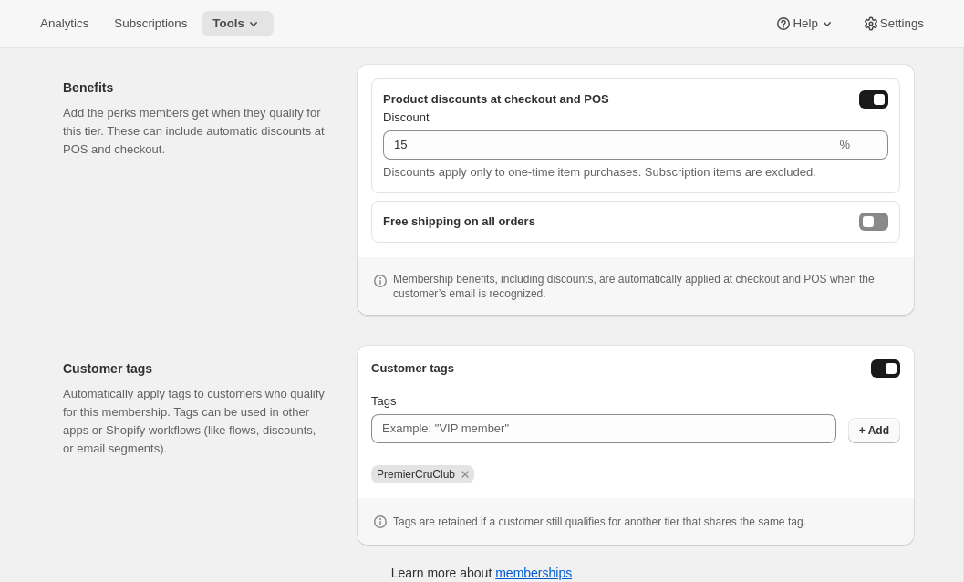
scroll to position [473, 0]
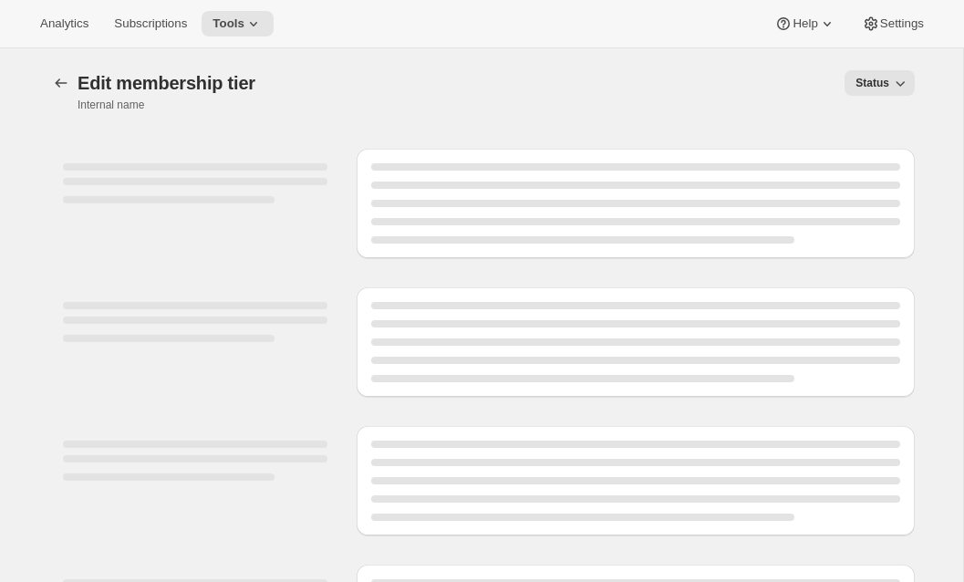
select select "variants"
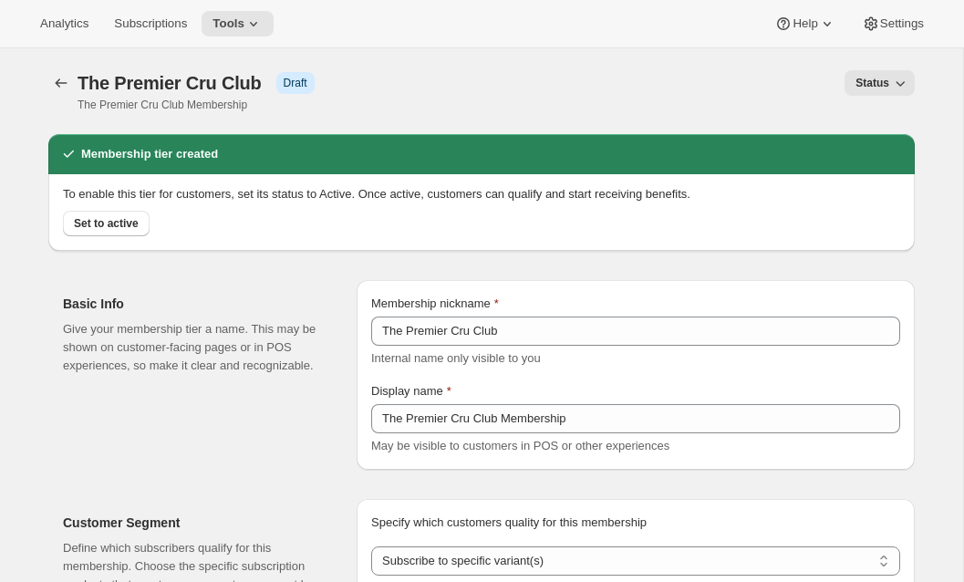
click at [54, 67] on div "[object Object]. This page is ready The Premier Cru Club Info Draft The Premier…" at bounding box center [481, 91] width 867 height 86
click at [59, 73] on button "Memberships" at bounding box center [61, 83] width 26 height 26
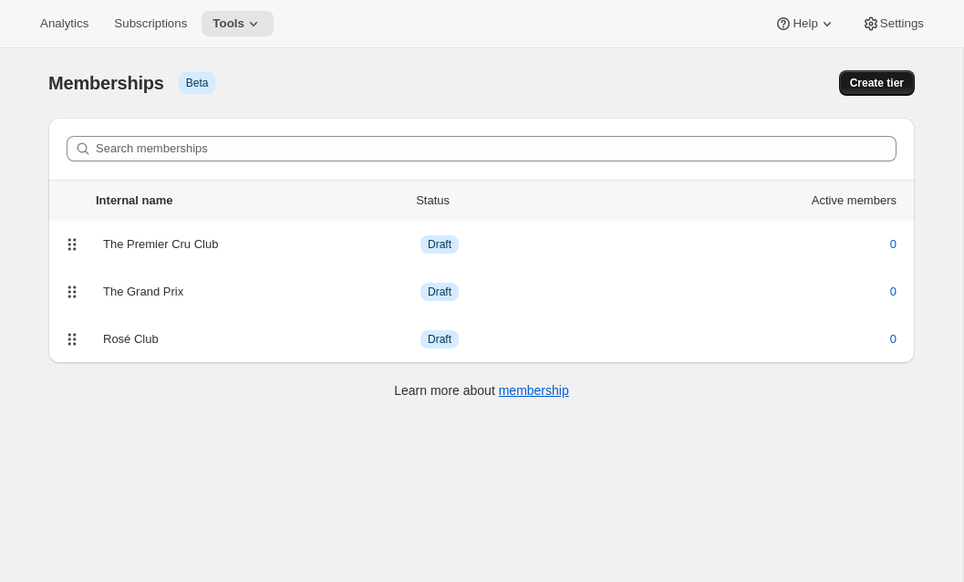
click at [888, 86] on span "Create tier" at bounding box center [877, 83] width 54 height 15
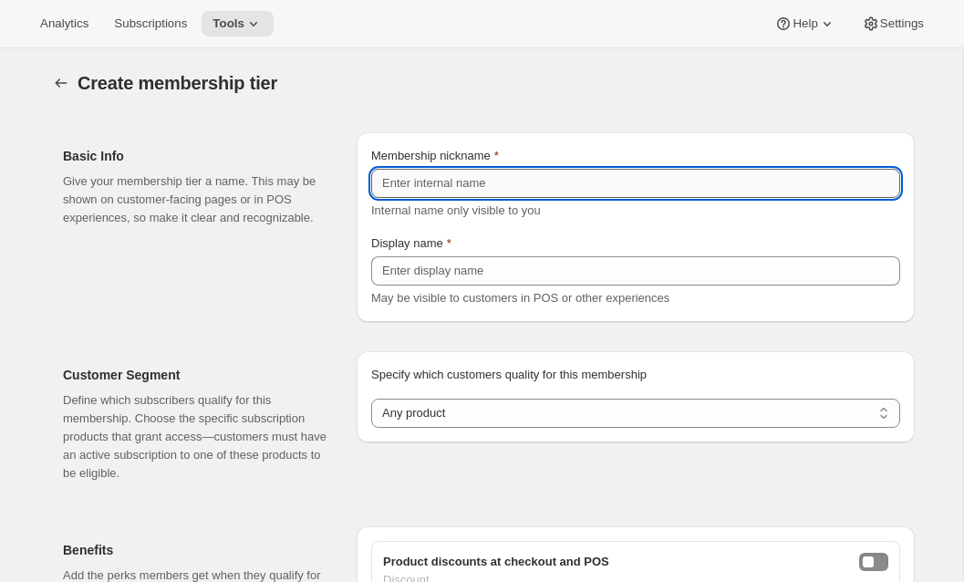
click at [464, 192] on input "Membership nickname" at bounding box center [635, 183] width 529 height 29
paste input "The Hunt Club"
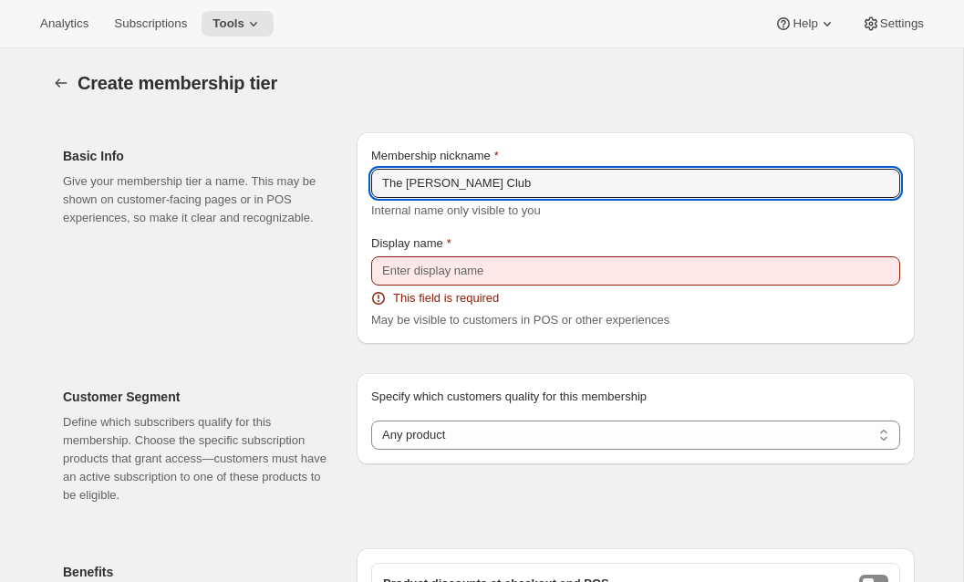
type input "The Hunt Club"
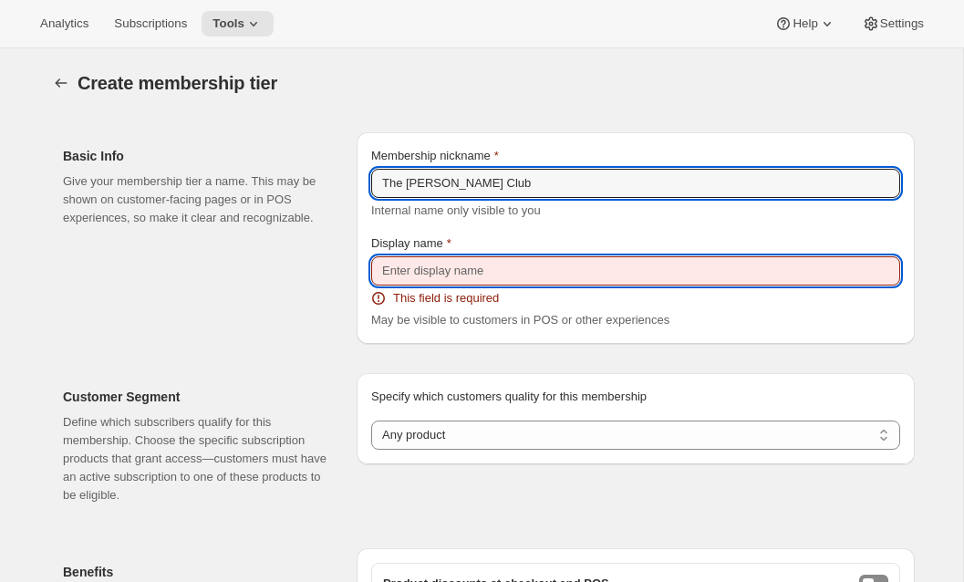
click at [445, 277] on input "Display name" at bounding box center [635, 270] width 529 height 29
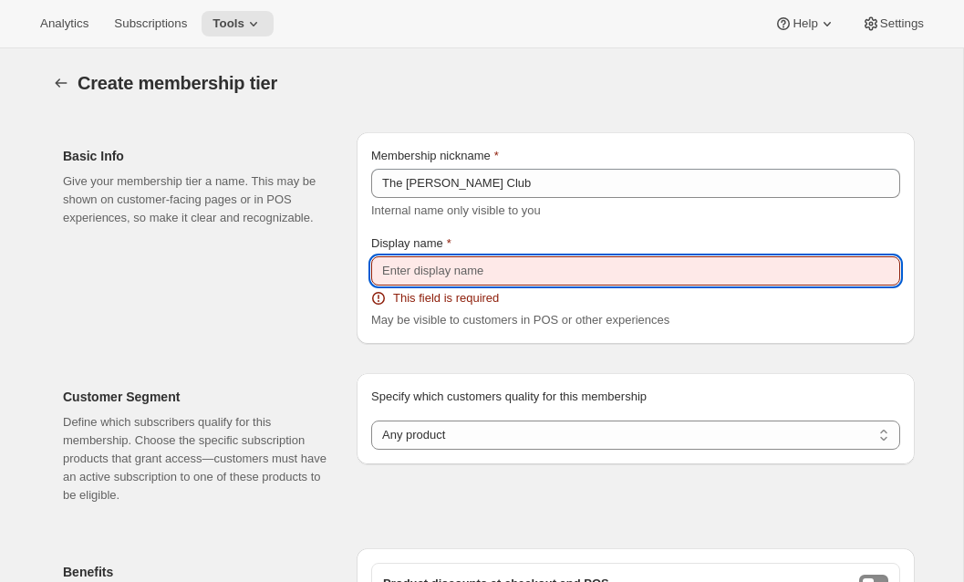
paste input "The Hunt Club"
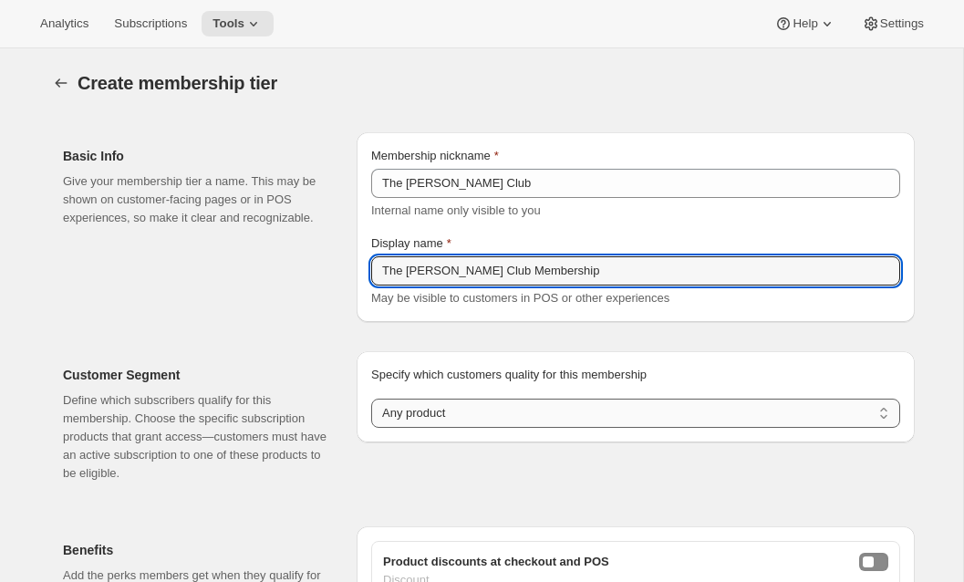
type input "The Hunt Club Membership"
click at [454, 417] on select "Any product Subscribe to specific product(s) Subscribe to specific variant(s)" at bounding box center [635, 413] width 529 height 29
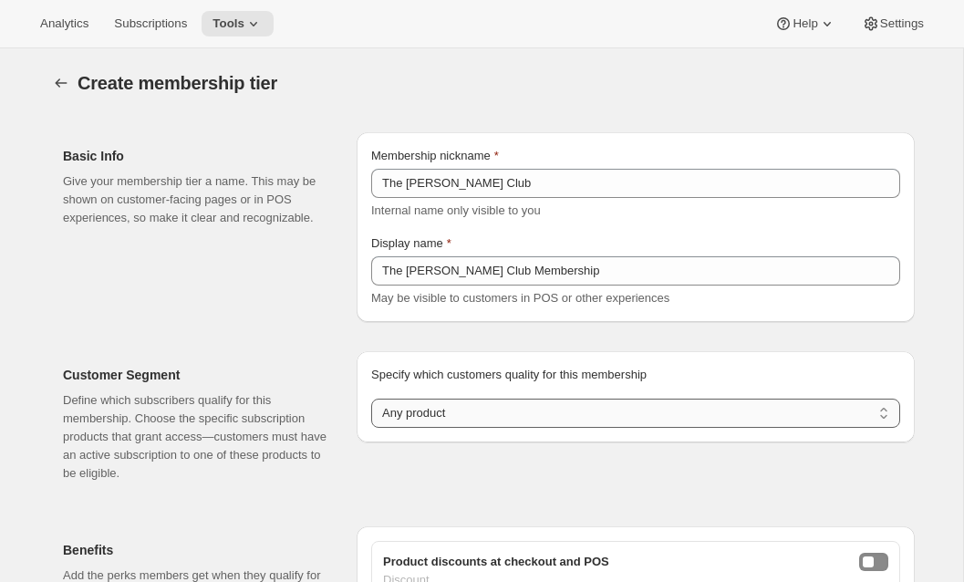
click at [371, 399] on select "Any product Subscribe to specific product(s) Subscribe to specific variant(s)" at bounding box center [635, 413] width 529 height 29
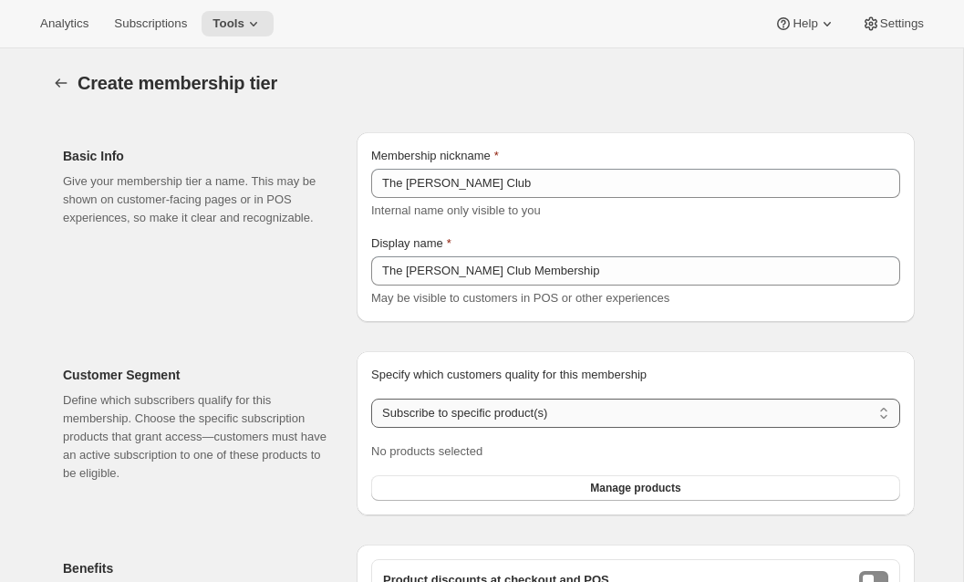
click at [446, 415] on select "Any product Subscribe to specific product(s) Subscribe to specific variant(s)" at bounding box center [635, 413] width 529 height 29
select select "variants"
click at [371, 399] on select "Any product Subscribe to specific product(s) Subscribe to specific variant(s)" at bounding box center [635, 413] width 529 height 29
click at [440, 476] on button "Manage variants" at bounding box center [635, 488] width 529 height 26
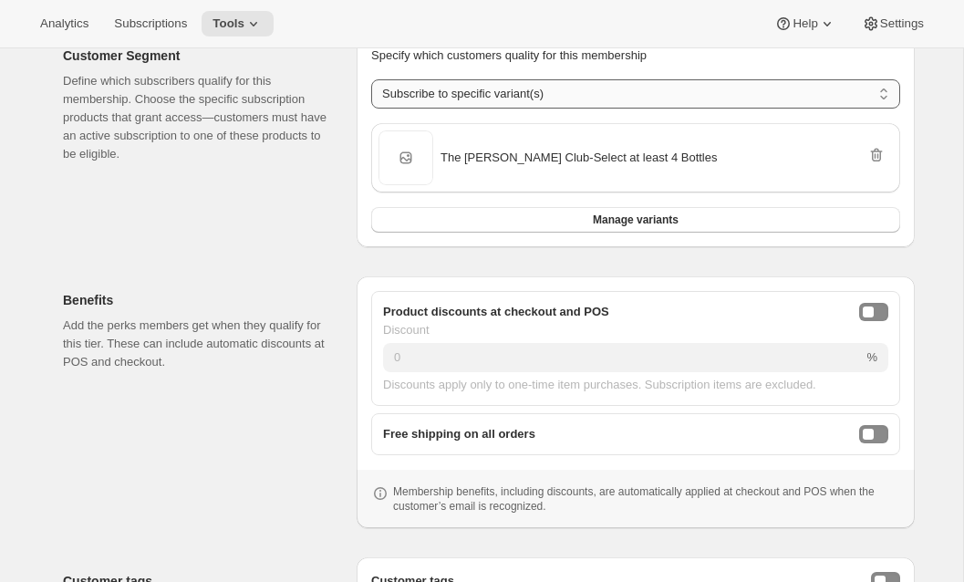
scroll to position [317, 0]
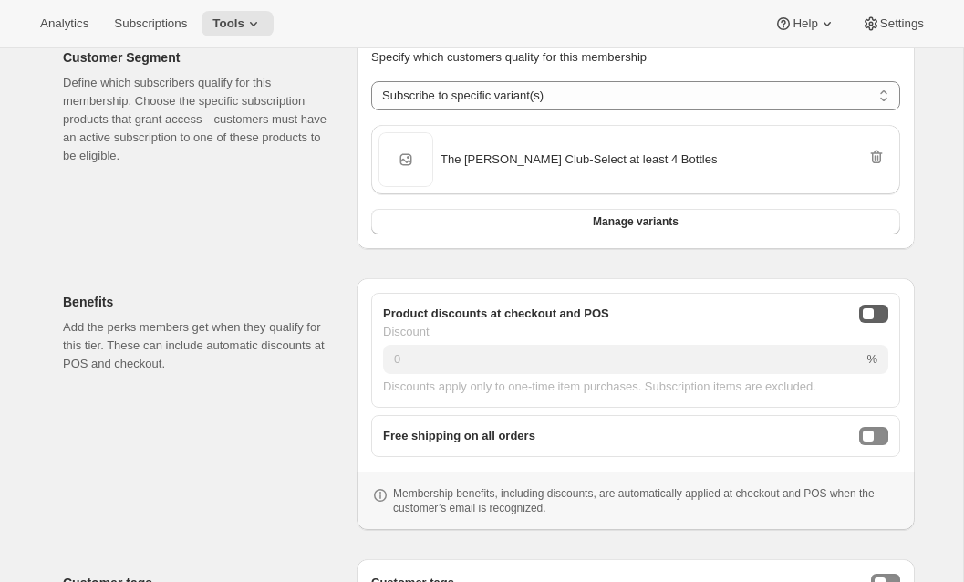
click at [883, 310] on button "onlineDiscountEnabled" at bounding box center [873, 314] width 29 height 18
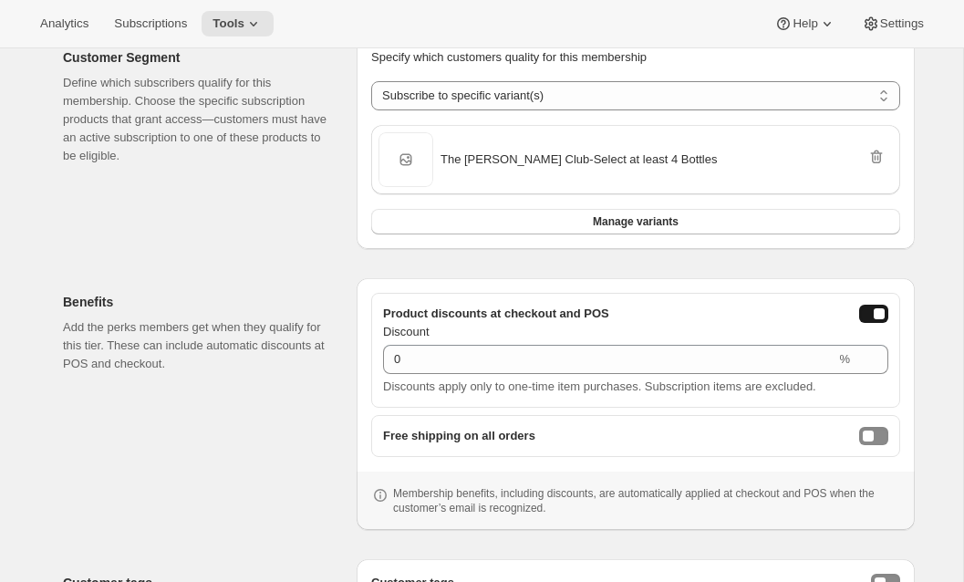
click at [748, 334] on div "Discount" at bounding box center [635, 332] width 505 height 18
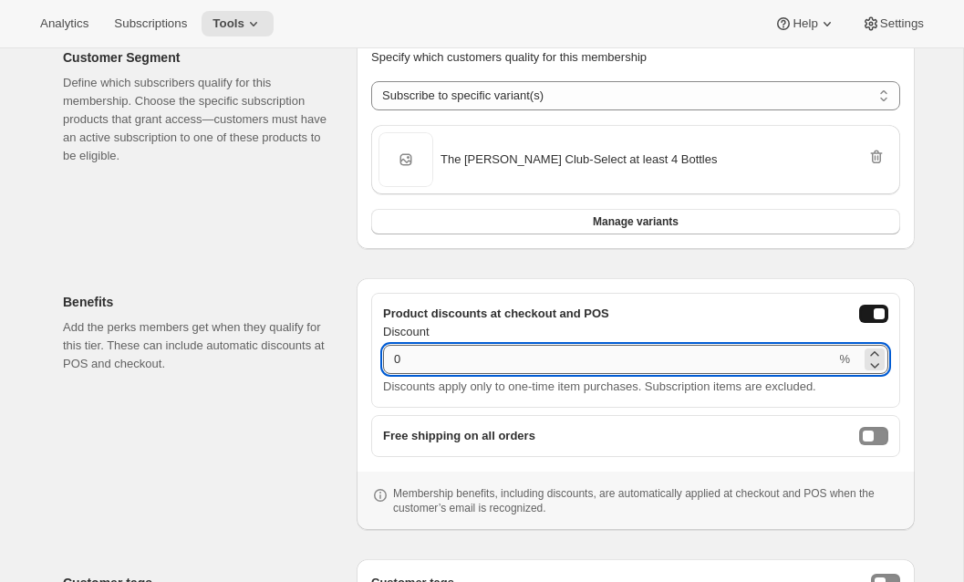
click at [731, 349] on input "0" at bounding box center [609, 359] width 452 height 29
type input "15"
click at [544, 524] on div "Membership benefits, including discounts, are automatically applied at checkout…" at bounding box center [636, 501] width 558 height 58
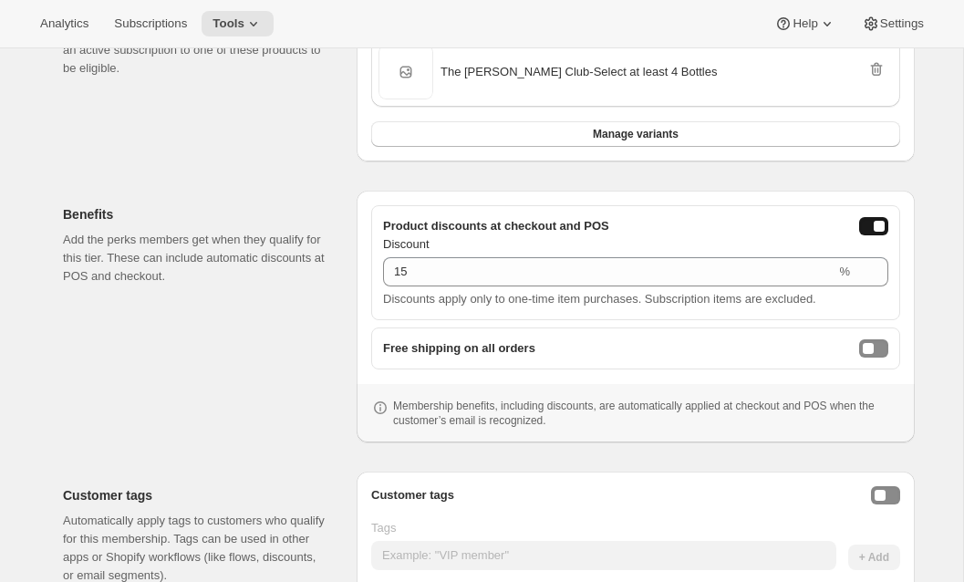
scroll to position [532, 0]
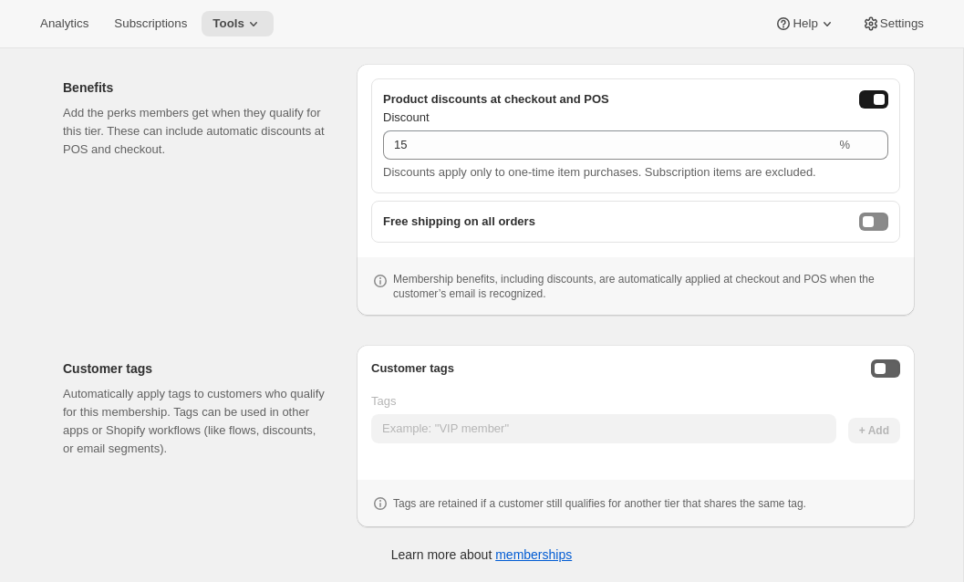
click at [886, 366] on button "Enable customer tags" at bounding box center [885, 368] width 29 height 18
click at [618, 412] on div "Tags" at bounding box center [603, 417] width 465 height 51
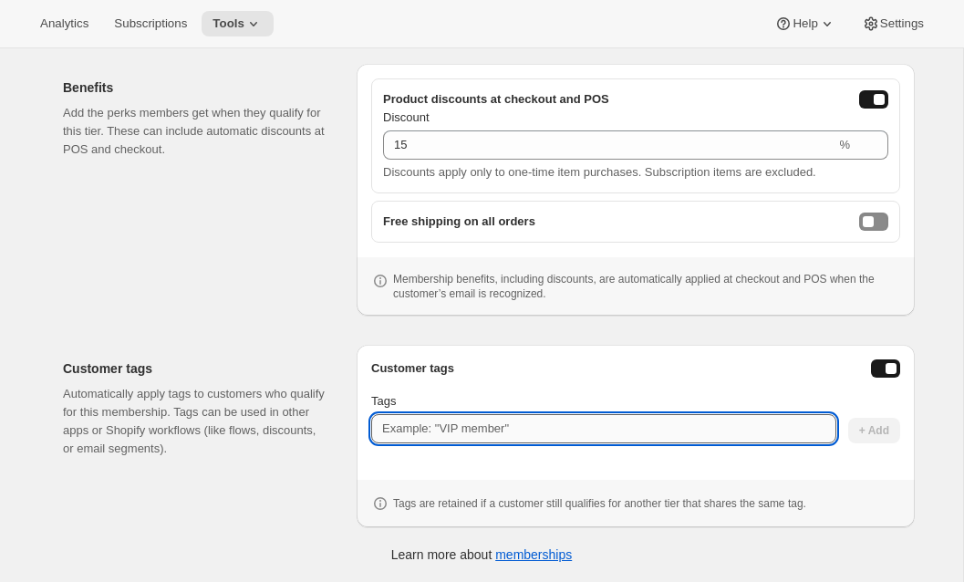
click at [584, 430] on input "Tags" at bounding box center [603, 428] width 465 height 29
paste input "The Hunt Club"
drag, startPoint x: 380, startPoint y: 429, endPoint x: 218, endPoint y: 406, distance: 163.9
click at [218, 406] on div "Customer tags Automatically apply tags to customers who qualify for this member…" at bounding box center [481, 428] width 867 height 197
click at [412, 425] on input "Hunt Club" at bounding box center [603, 428] width 465 height 29
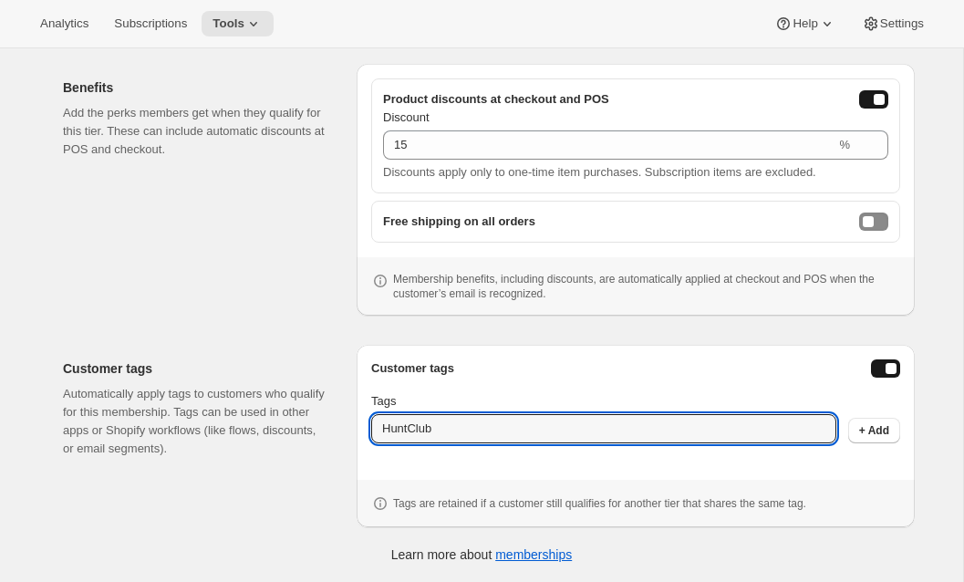
type input "HuntClub"
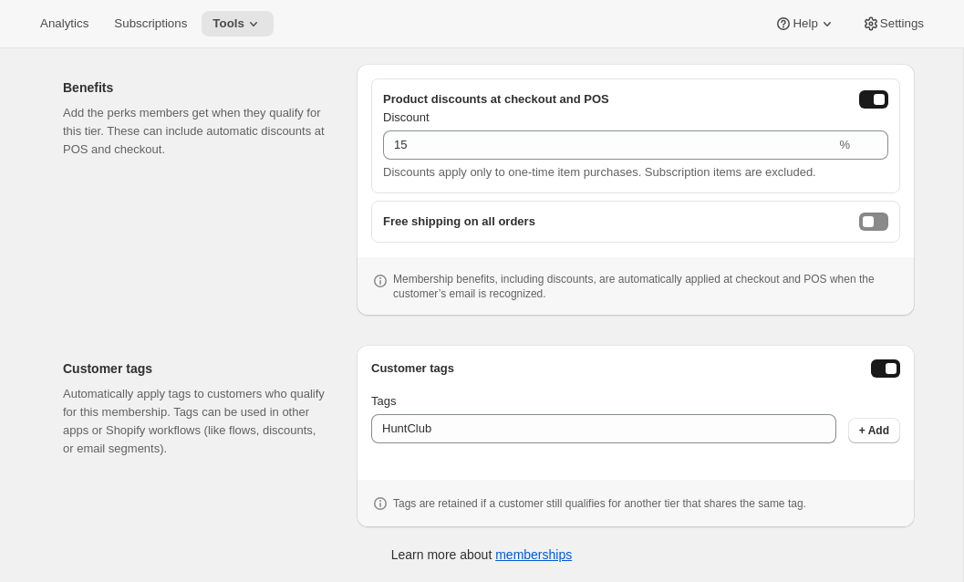
click at [526, 465] on div "Customer tags Tags HuntClub + Add Tags are retained if a customer still qualifi…" at bounding box center [635, 435] width 529 height 153
click at [868, 434] on span "+ Add" at bounding box center [874, 430] width 30 height 15
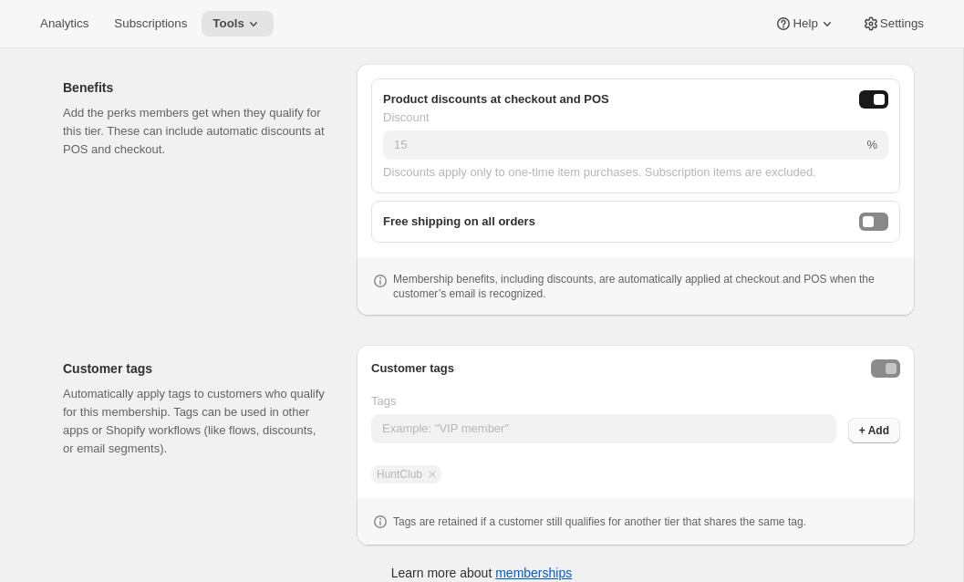
scroll to position [0, 0]
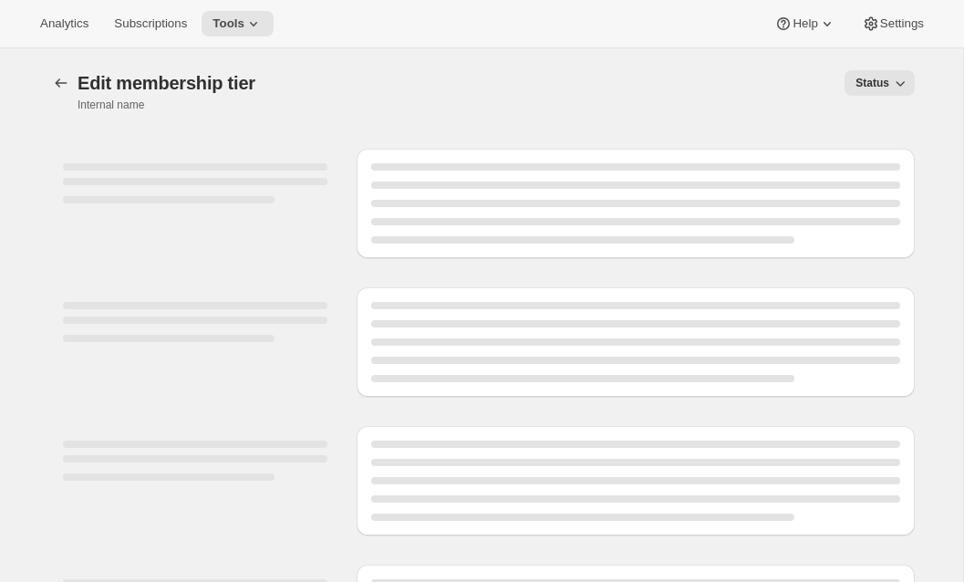
select select "variants"
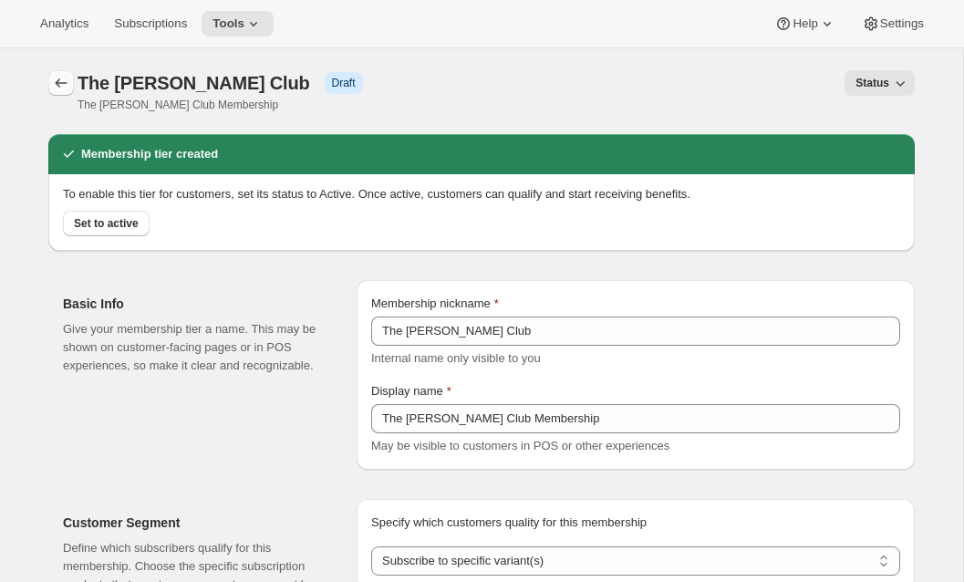
click at [53, 72] on button "Memberships" at bounding box center [61, 83] width 26 height 26
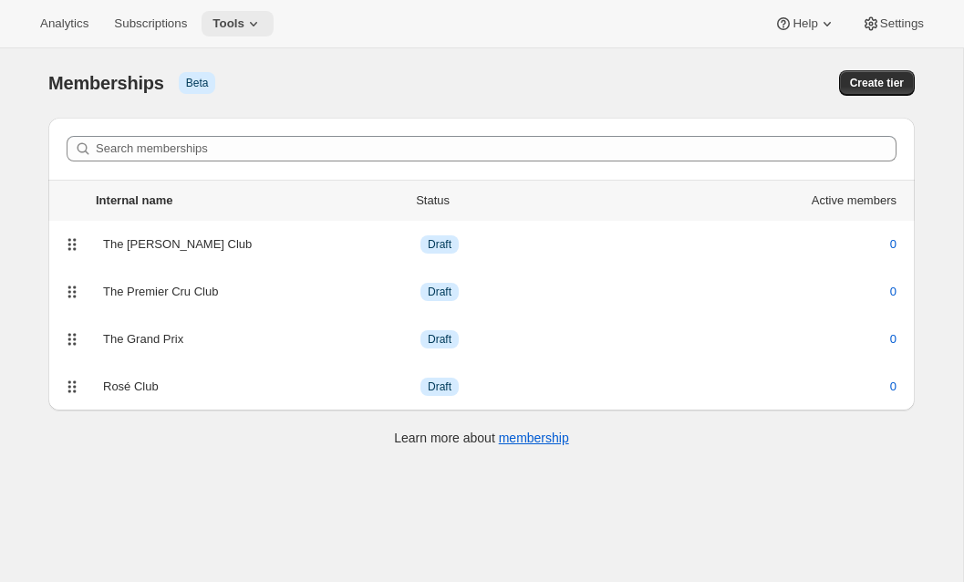
click at [243, 26] on span "Tools" at bounding box center [229, 23] width 32 height 15
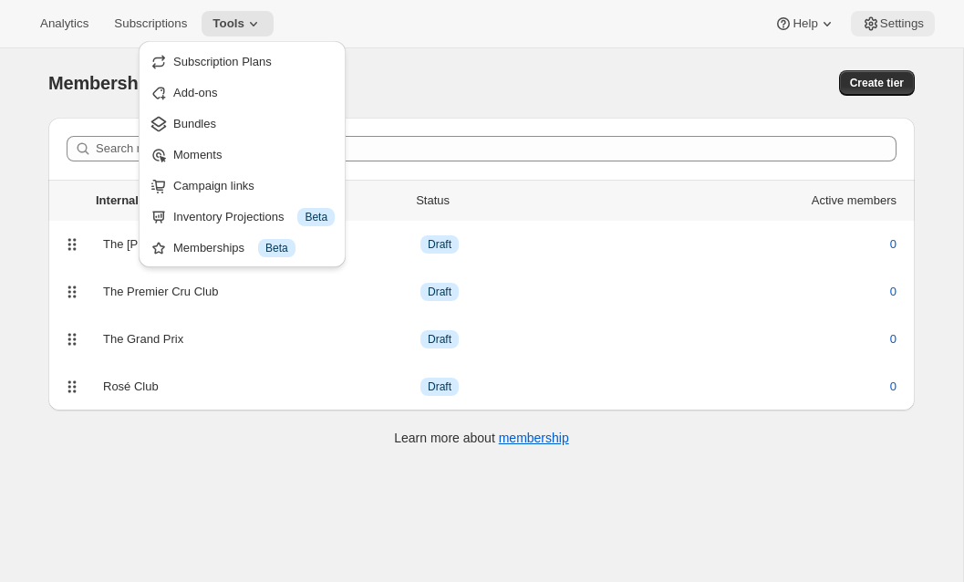
click at [897, 22] on span "Settings" at bounding box center [902, 23] width 44 height 15
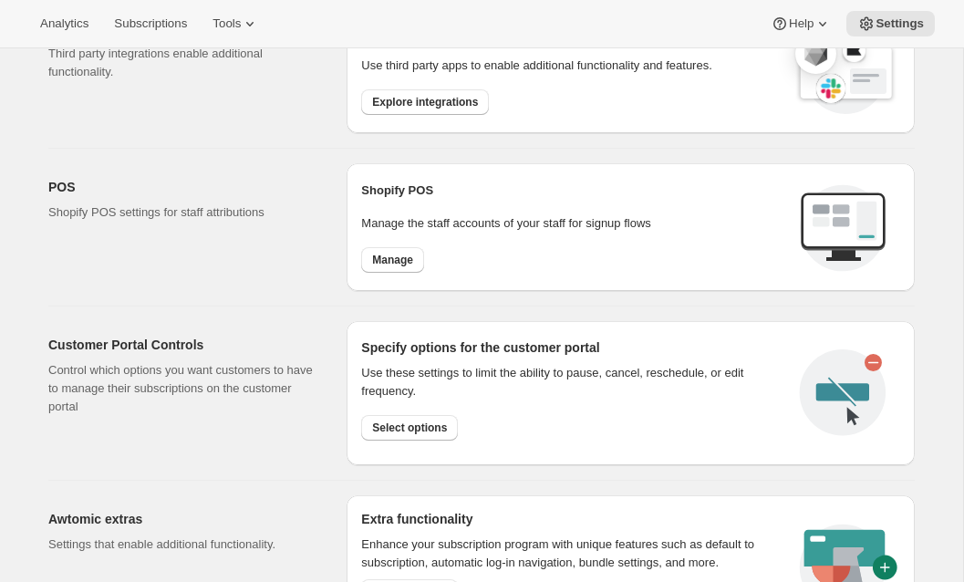
scroll to position [880, 0]
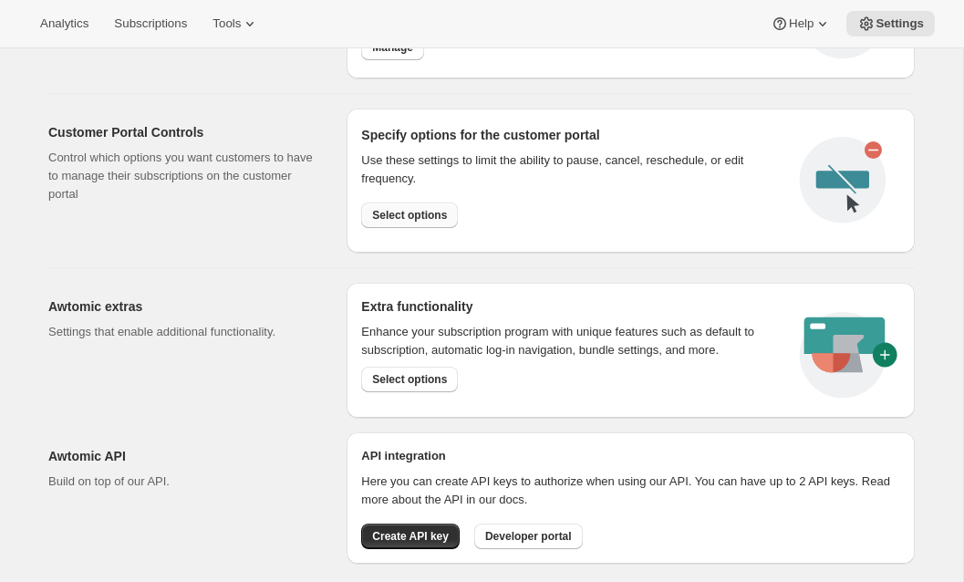
click at [417, 212] on span "Select options" at bounding box center [409, 215] width 75 height 15
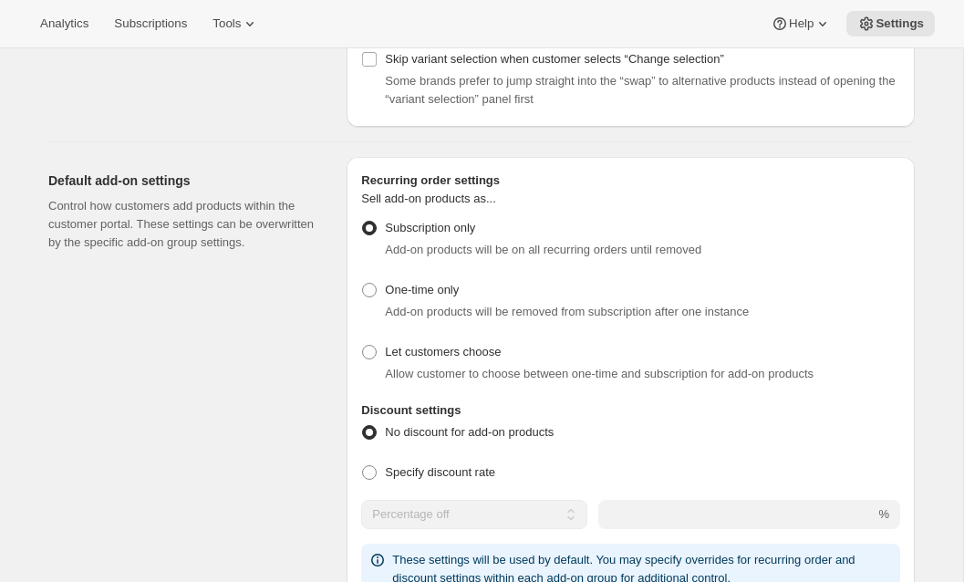
scroll to position [1212, 0]
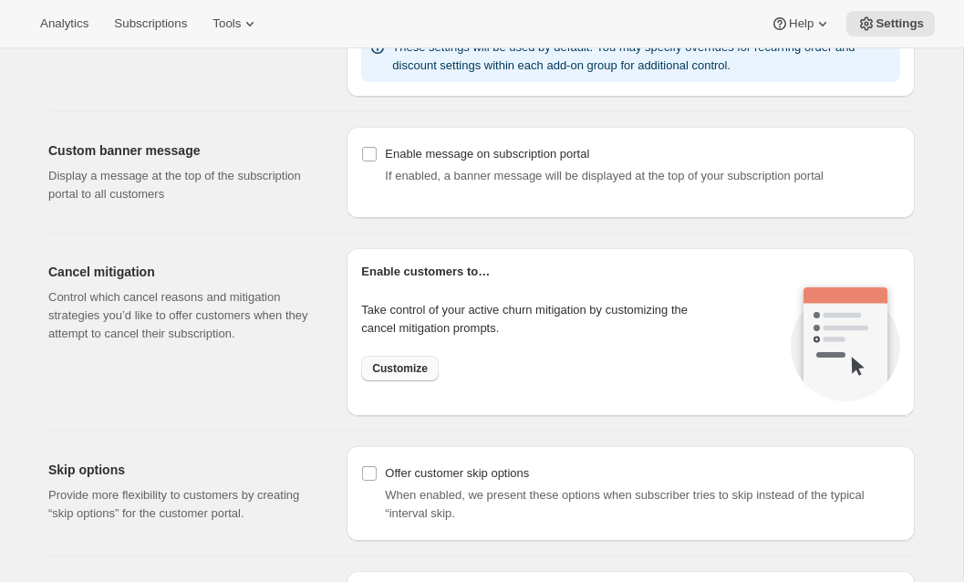
click at [383, 373] on span "Customize" at bounding box center [400, 368] width 56 height 15
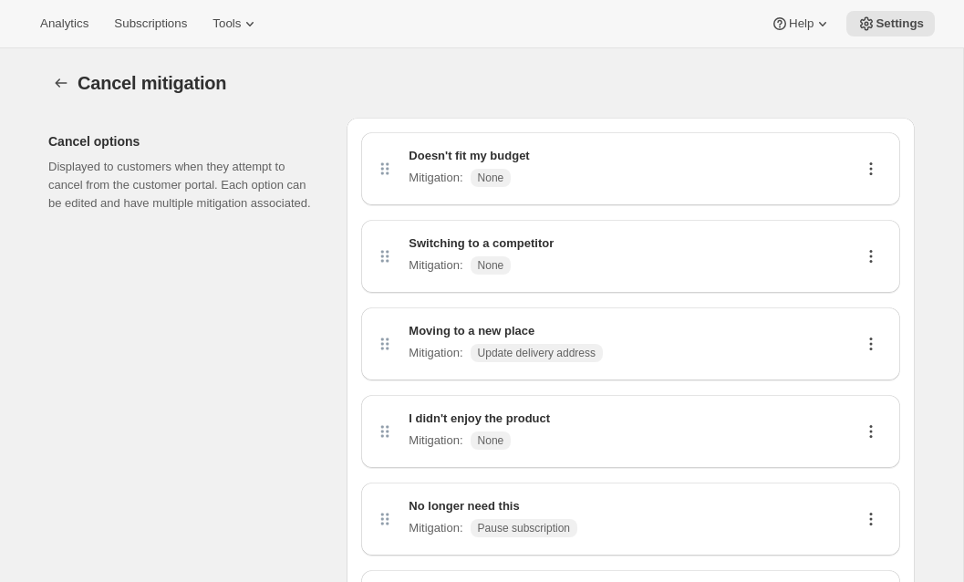
click at [875, 169] on icon at bounding box center [871, 169] width 18 height 18
click at [857, 201] on span "Edit" at bounding box center [863, 204] width 20 height 14
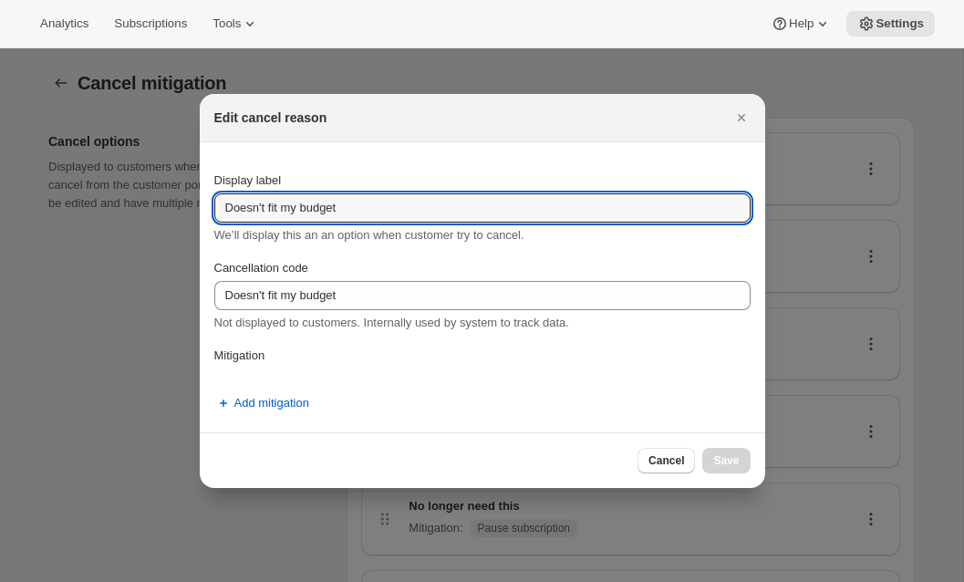
drag, startPoint x: 385, startPoint y: 208, endPoint x: 70, endPoint y: 199, distance: 314.8
paste input "rinking Less or Not at All"
type input "Drinking Less or Not at All"
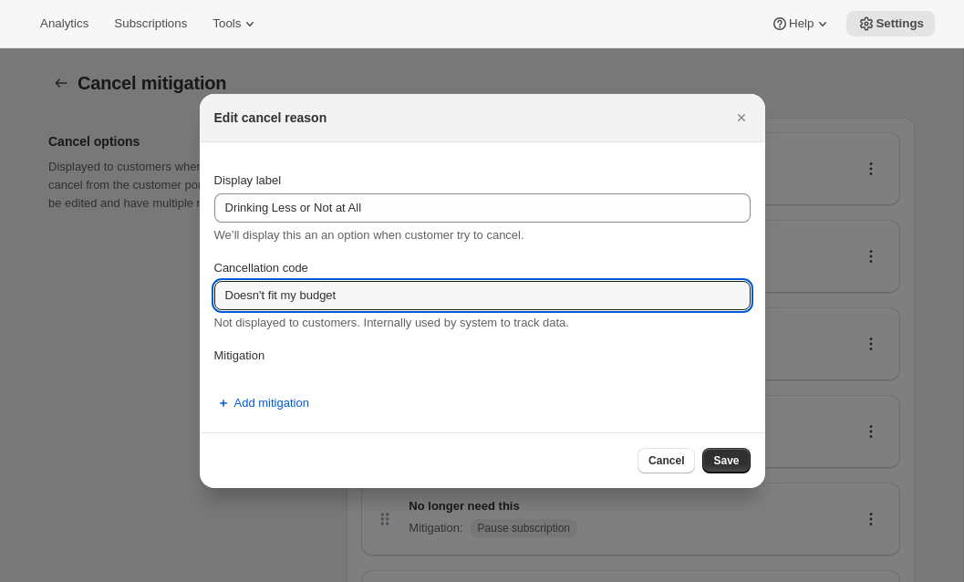
drag, startPoint x: 336, startPoint y: 300, endPoint x: 72, endPoint y: 295, distance: 263.7
paste input "rinking Less or Not at All"
type input "Drinking Less or Not at All"
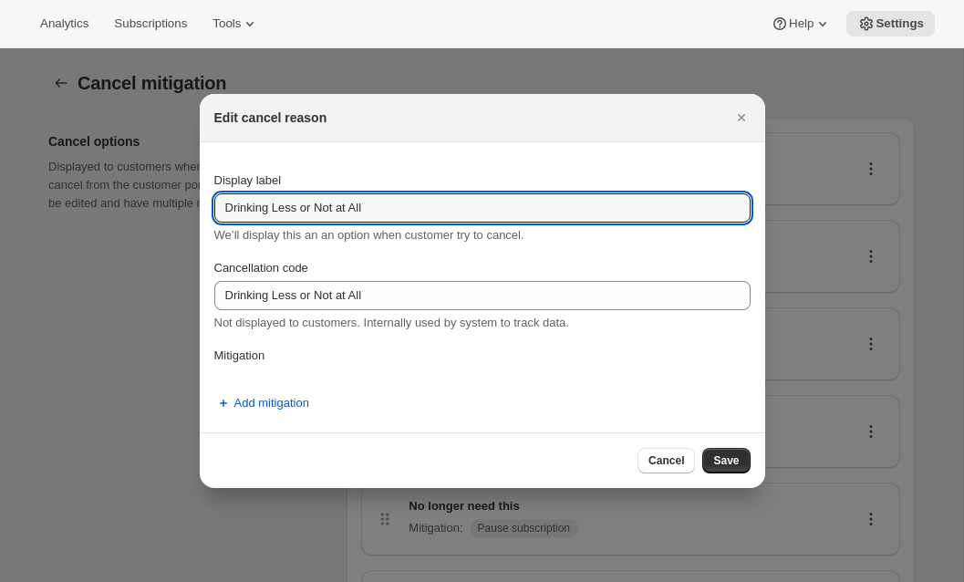
drag, startPoint x: 390, startPoint y: 212, endPoint x: 78, endPoint y: 192, distance: 312.5
click at [250, 203] on input "Drinking Less or Not at All" at bounding box center [482, 207] width 536 height 29
click at [224, 208] on input "Drinking Less or Not at All" at bounding box center [482, 207] width 536 height 29
drag, startPoint x: 406, startPoint y: 209, endPoint x: 247, endPoint y: 206, distance: 158.7
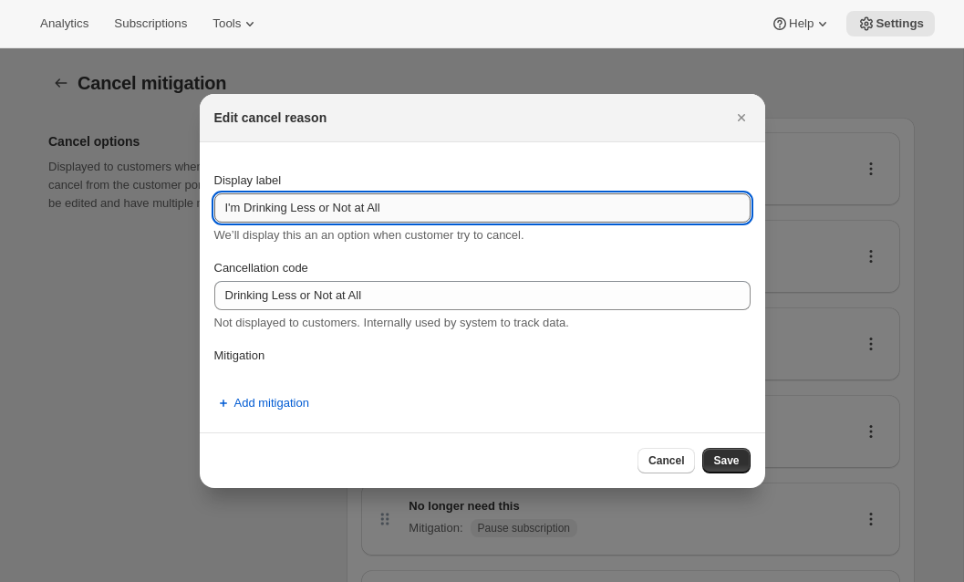
click at [247, 206] on input "I'm Drinking Less or Not at All" at bounding box center [482, 207] width 536 height 29
type input "I'm drinking less or not at all"
click at [717, 465] on span "Save" at bounding box center [726, 460] width 26 height 15
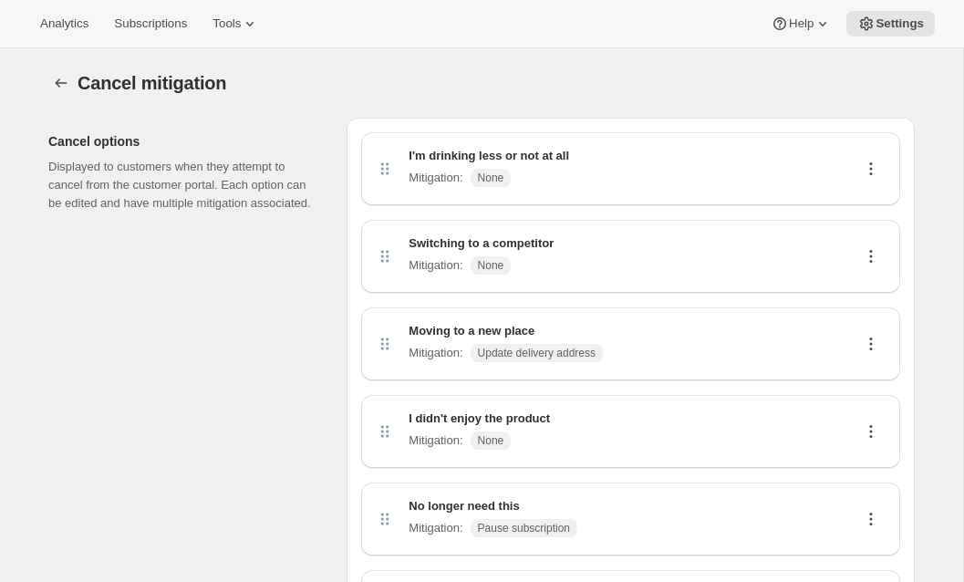
click at [875, 256] on icon at bounding box center [871, 256] width 18 height 18
click at [853, 292] on span "Edit" at bounding box center [863, 292] width 20 height 14
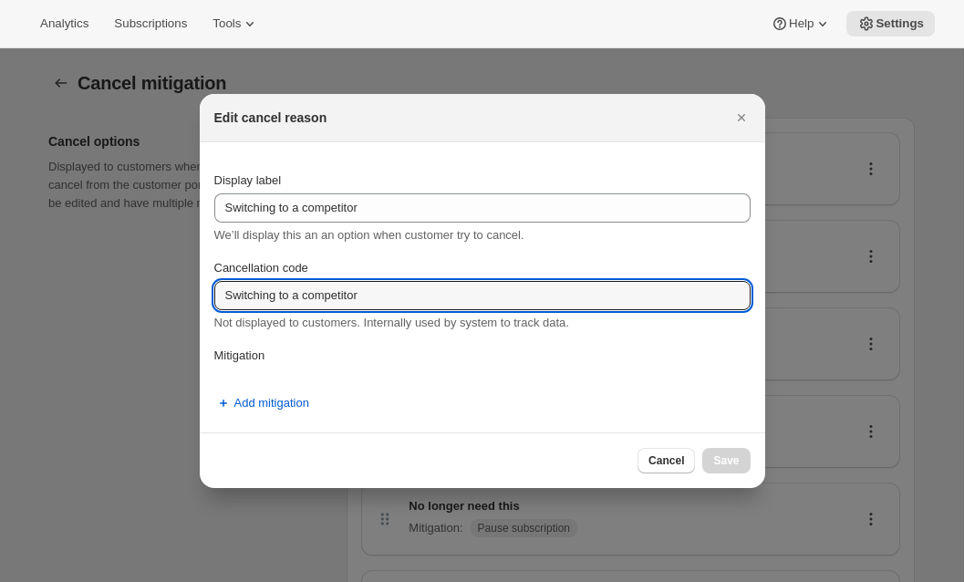
drag, startPoint x: 395, startPoint y: 289, endPoint x: 78, endPoint y: 291, distance: 317.4
paste input "Financial"
type input "Financial"
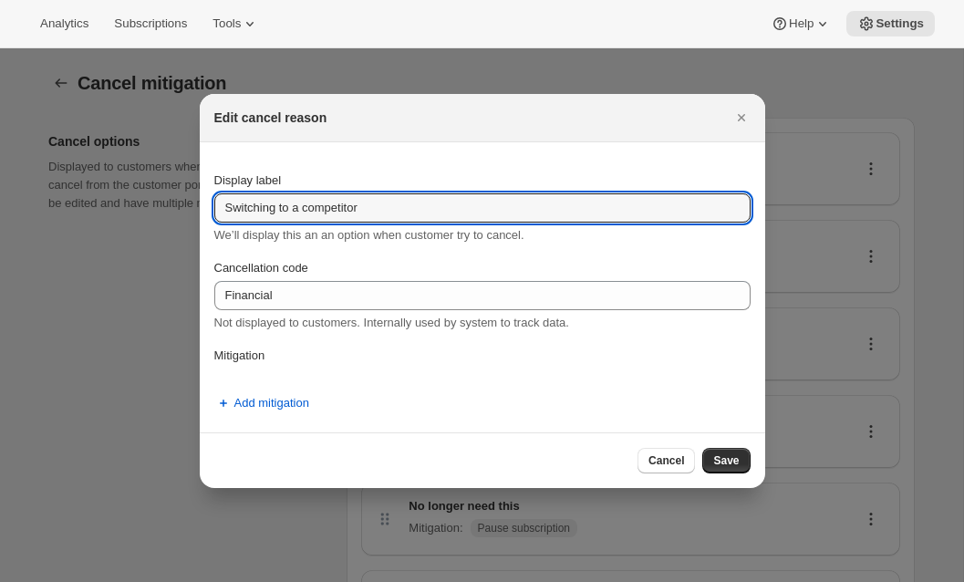
drag, startPoint x: 389, startPoint y: 213, endPoint x: 38, endPoint y: 202, distance: 350.4
click at [230, 210] on input "Financial reasons" at bounding box center [482, 207] width 536 height 29
type input "I'm leaving for financial reasons"
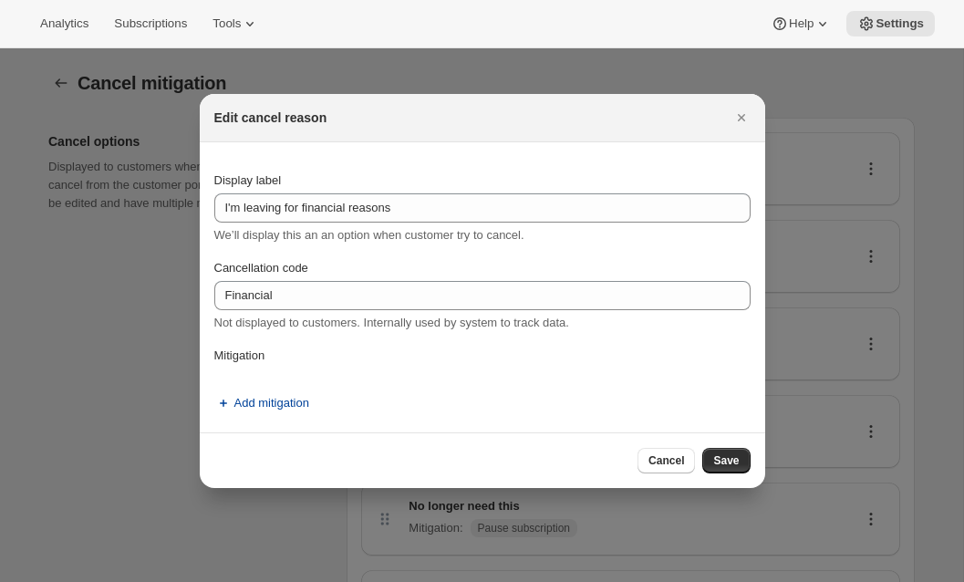
click at [255, 408] on span "Add mitigation" at bounding box center [271, 403] width 75 height 18
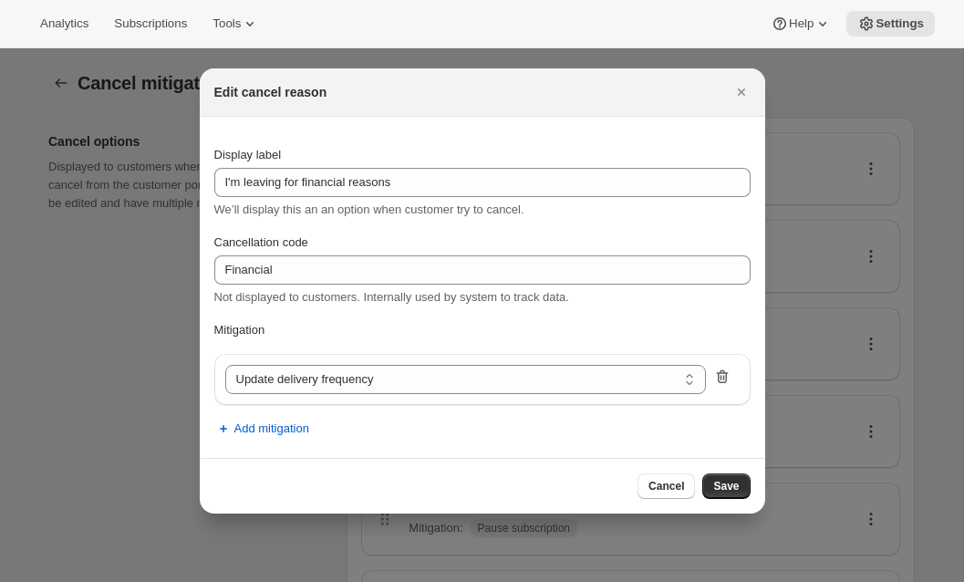
click at [717, 380] on icon ":rjp:" at bounding box center [722, 377] width 18 height 18
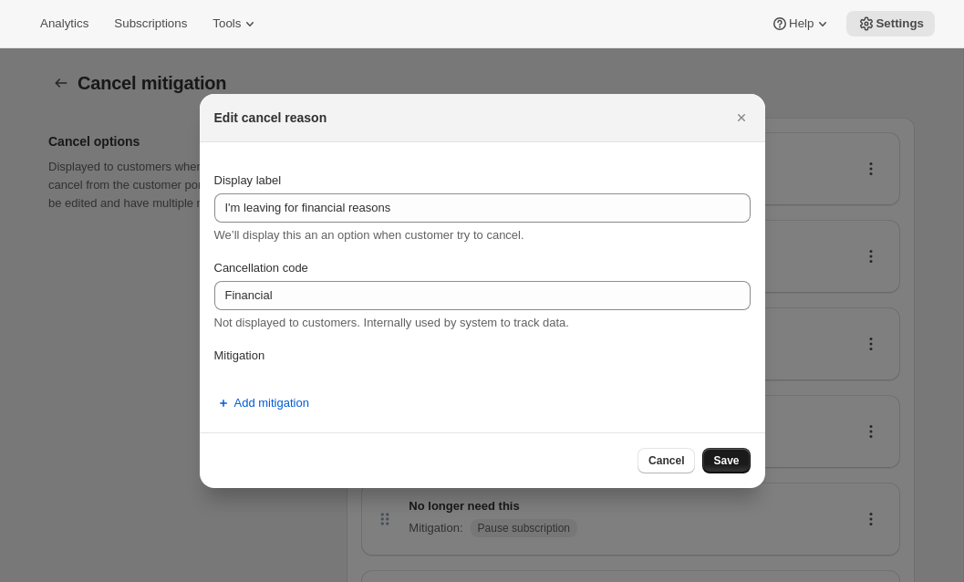
click at [727, 461] on span "Save" at bounding box center [726, 460] width 26 height 15
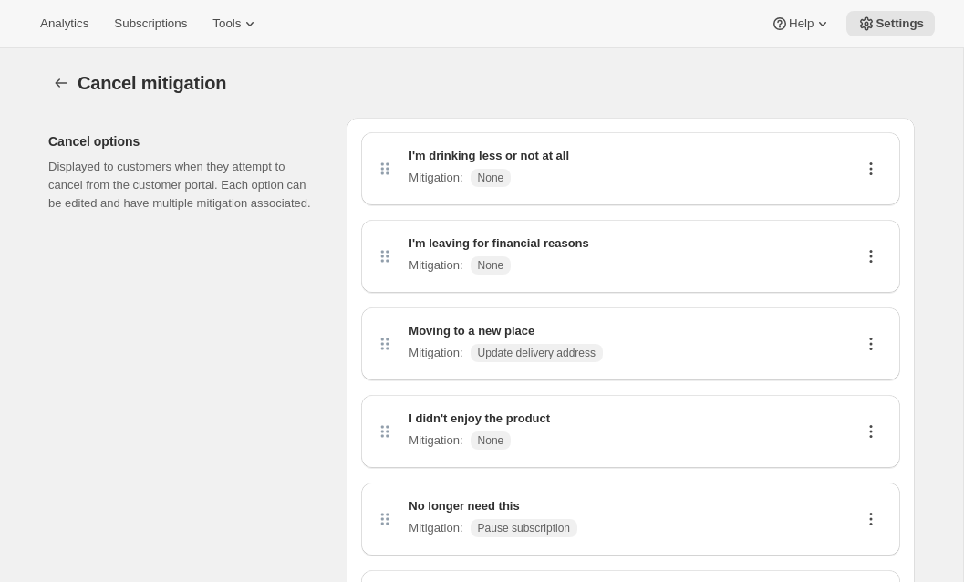
click at [870, 348] on icon at bounding box center [871, 349] width 3 height 3
click at [846, 378] on div "Edit Delete" at bounding box center [870, 393] width 57 height 71
click at [855, 376] on span "Edit" at bounding box center [863, 379] width 20 height 14
select select "updateAddress"
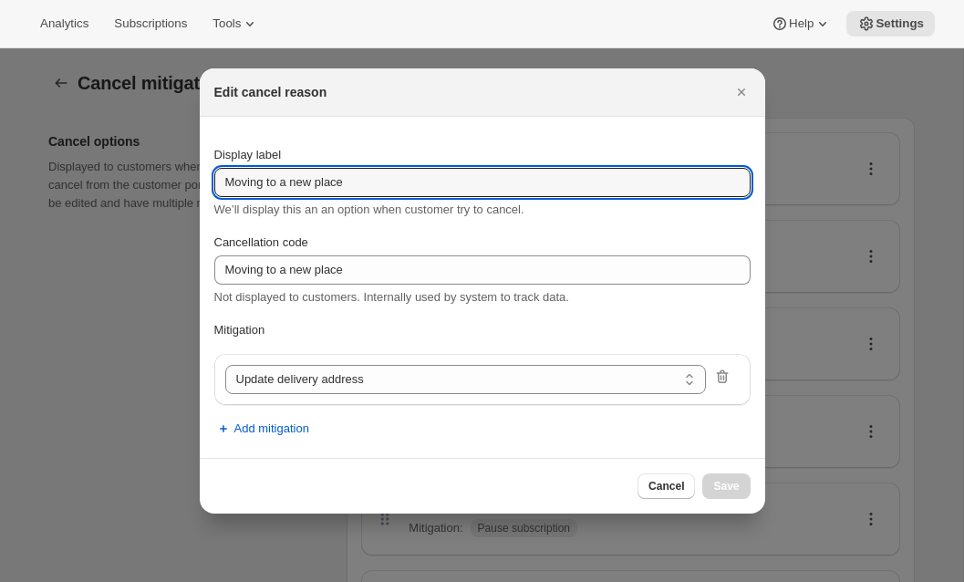
drag, startPoint x: 386, startPoint y: 185, endPoint x: -4, endPoint y: 142, distance: 391.8
click at [0, 142] on html "Analytics Subscriptions Tools Help Settings Skip to content Cancel mitigation. …" at bounding box center [482, 291] width 964 height 582
type input "I have too much wine"
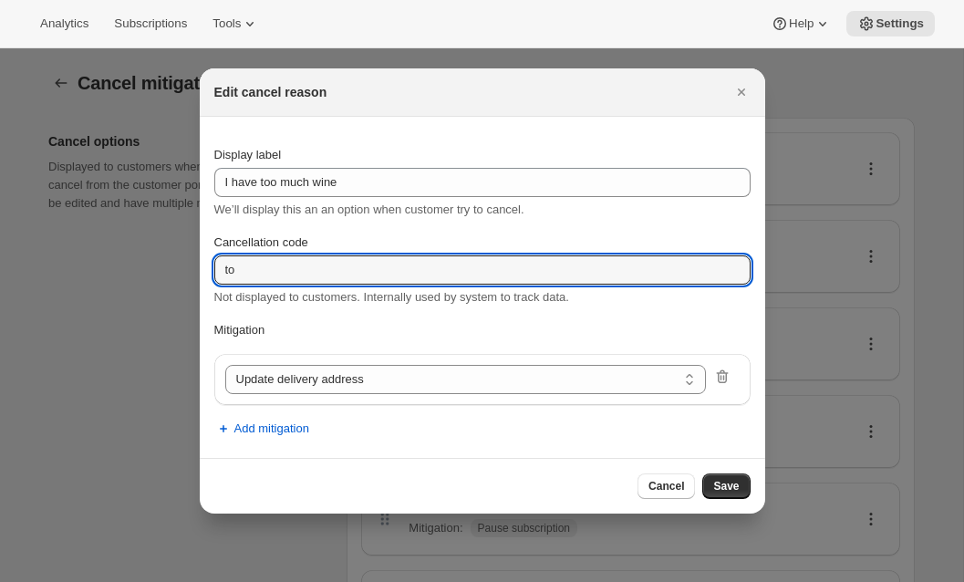
type input "t"
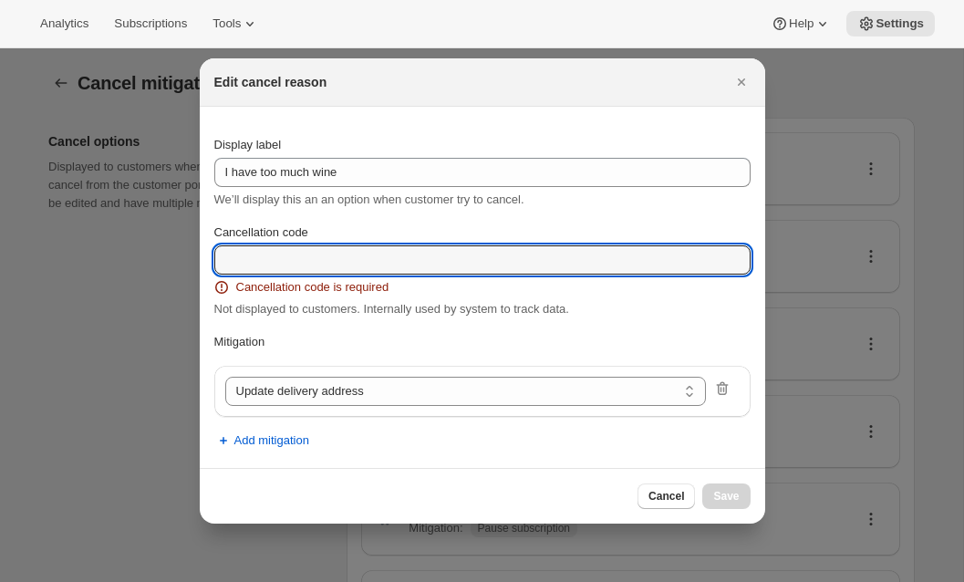
paste input "Too Much Wine"
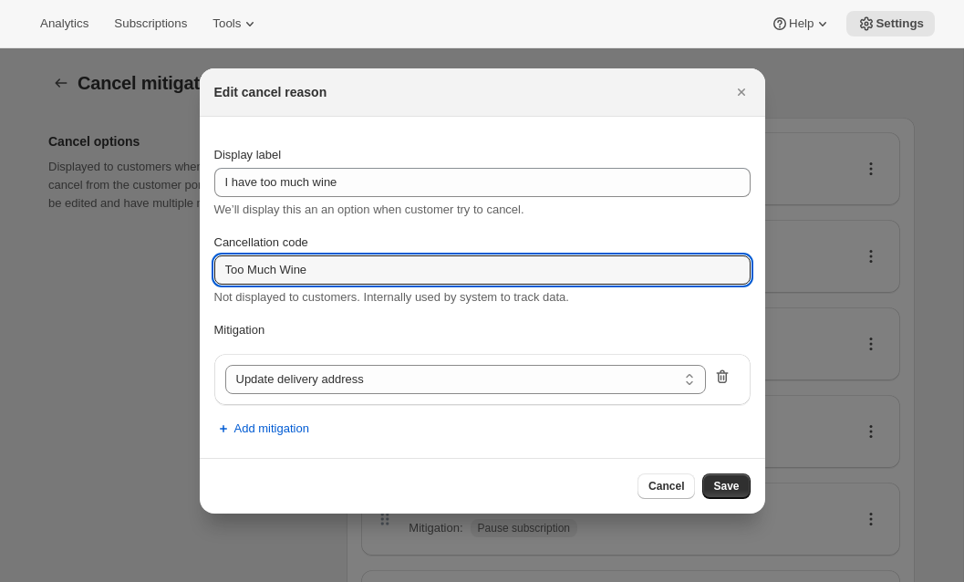
type input "Too Much Wine"
click at [722, 374] on icon ":rjp:" at bounding box center [723, 377] width 12 height 14
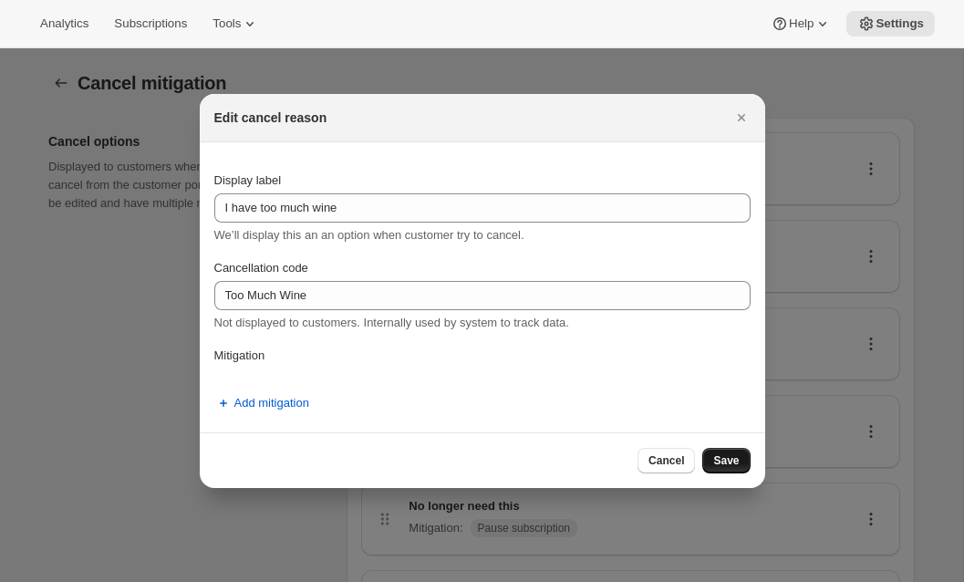
click at [732, 452] on button "Save" at bounding box center [725, 461] width 47 height 26
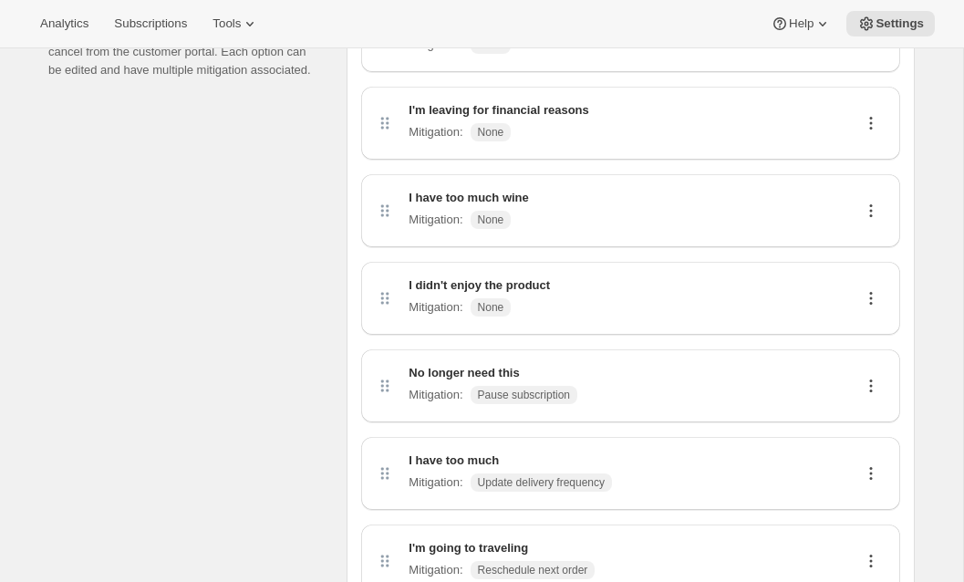
scroll to position [140, 0]
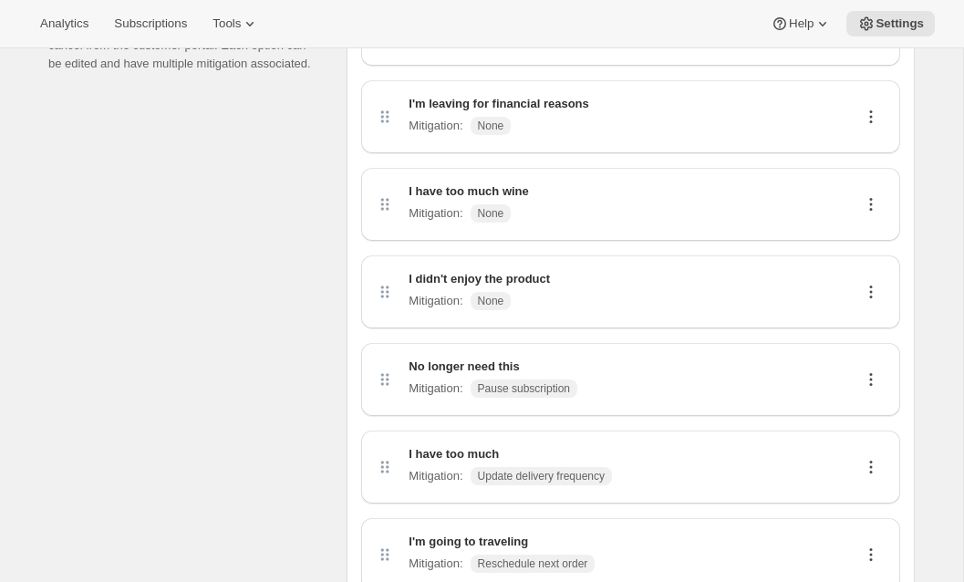
click at [870, 294] on icon at bounding box center [871, 292] width 18 height 18
click at [858, 331] on span "Edit" at bounding box center [863, 327] width 20 height 14
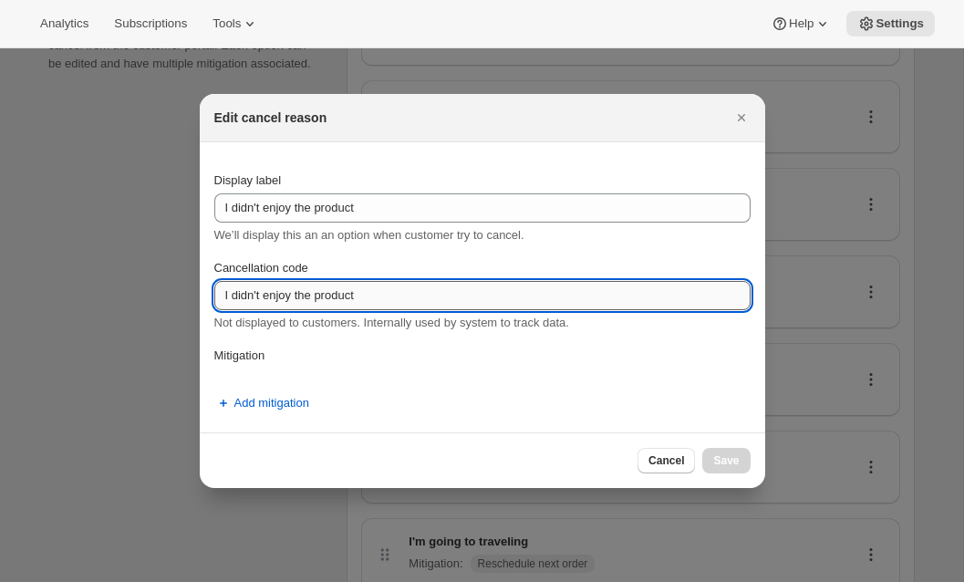
click at [273, 302] on input "I didn't enjoy the product" at bounding box center [482, 295] width 536 height 29
paste input "Medical"
type input "Medical"
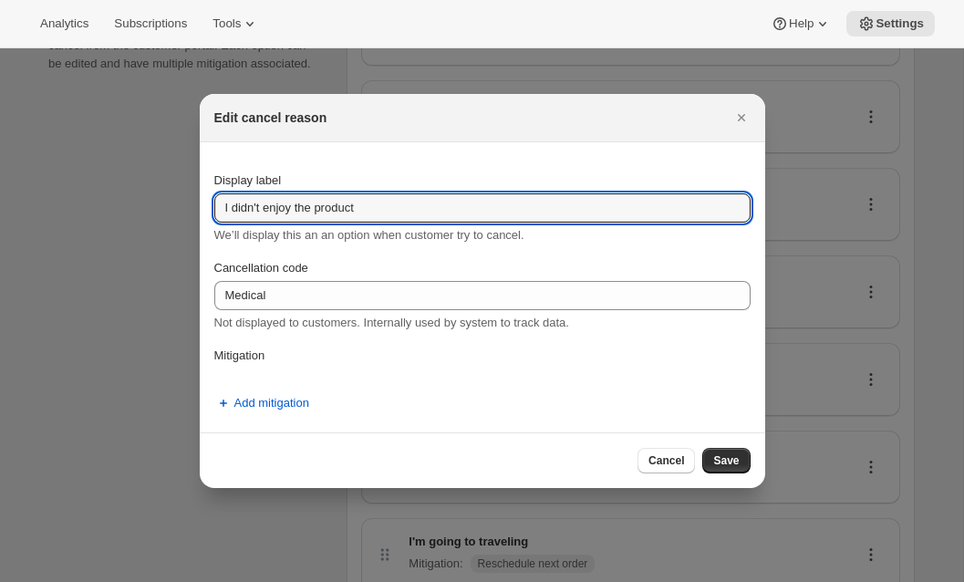
drag, startPoint x: 356, startPoint y: 217, endPoint x: 12, endPoint y: 168, distance: 347.4
type input "I'm leaving for medical reasons"
click at [736, 468] on button "Save" at bounding box center [725, 461] width 47 height 26
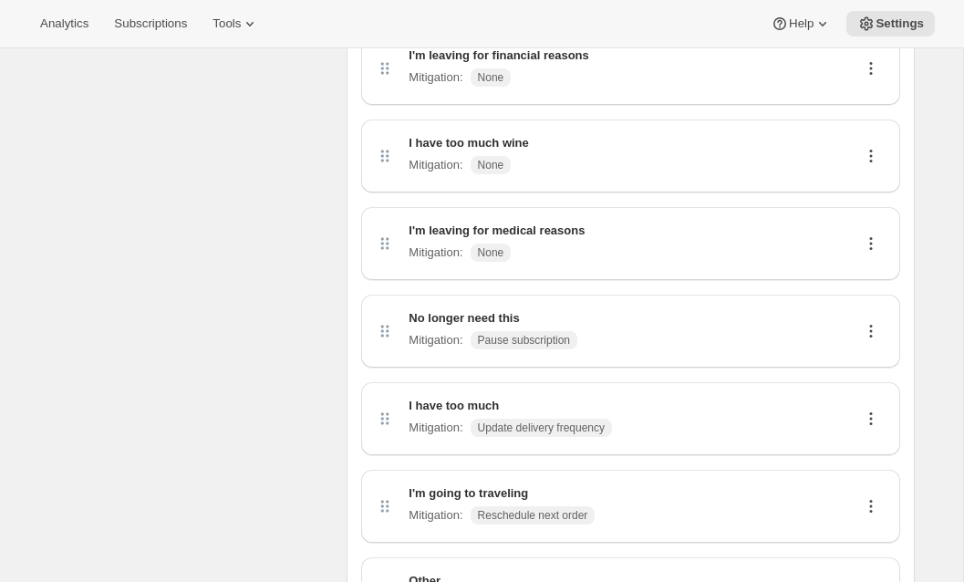
scroll to position [190, 0]
click at [868, 336] on icon at bounding box center [871, 329] width 18 height 18
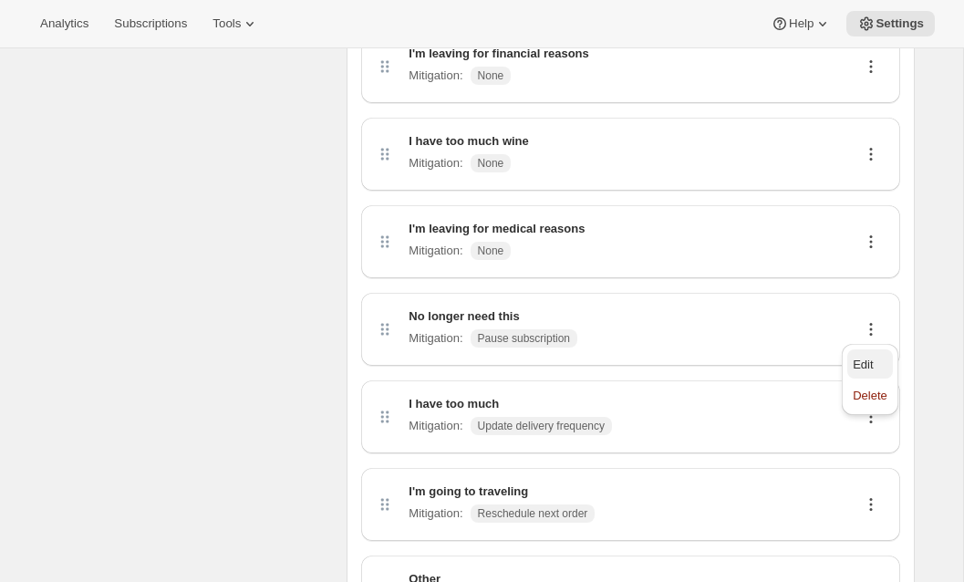
click at [866, 356] on span "Edit" at bounding box center [870, 365] width 35 height 18
select select "pause"
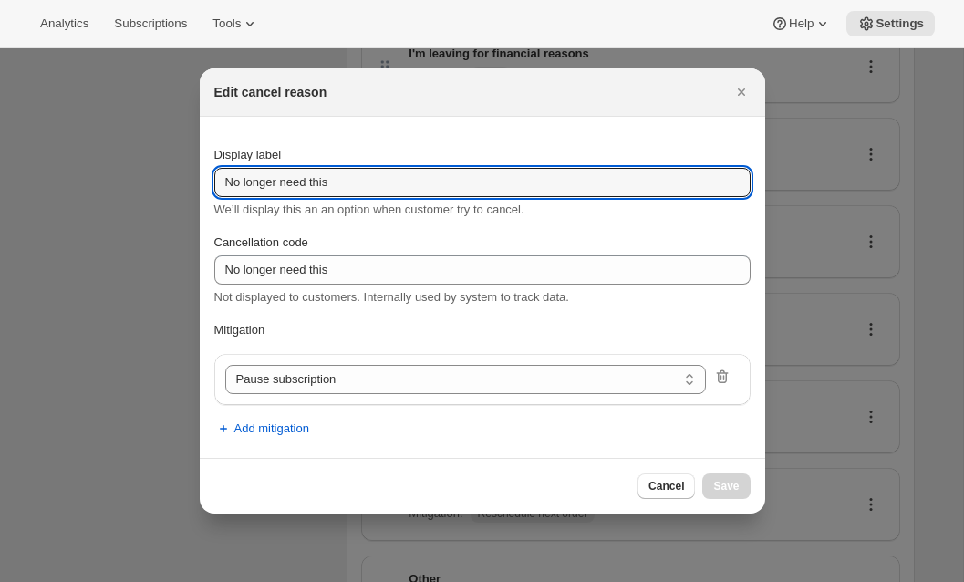
drag, startPoint x: 351, startPoint y: 188, endPoint x: 151, endPoint y: 182, distance: 199.8
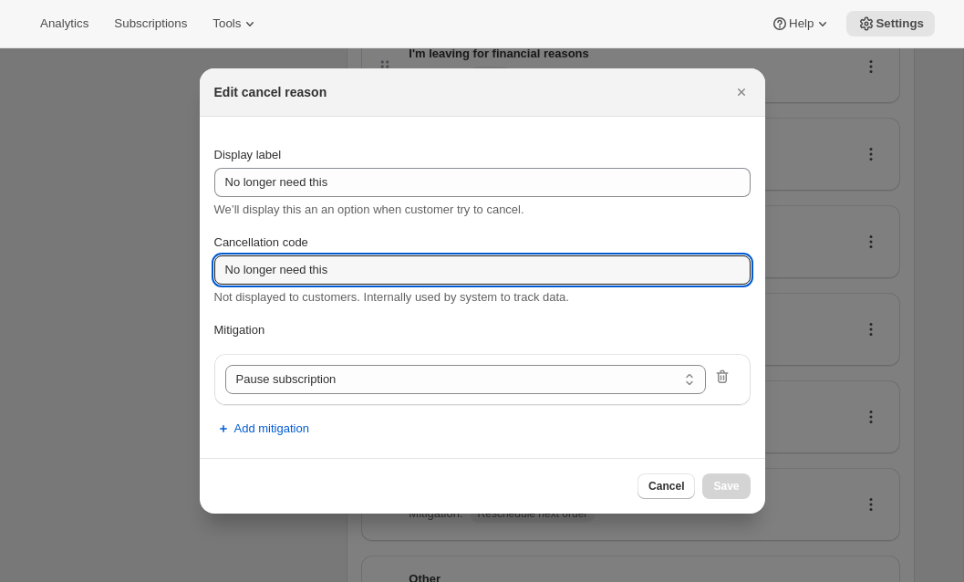
drag, startPoint x: 358, startPoint y: 269, endPoint x: 88, endPoint y: 253, distance: 270.5
paste input "Lost interest or does not like selection"
type input "Lost interest or does not like selection"
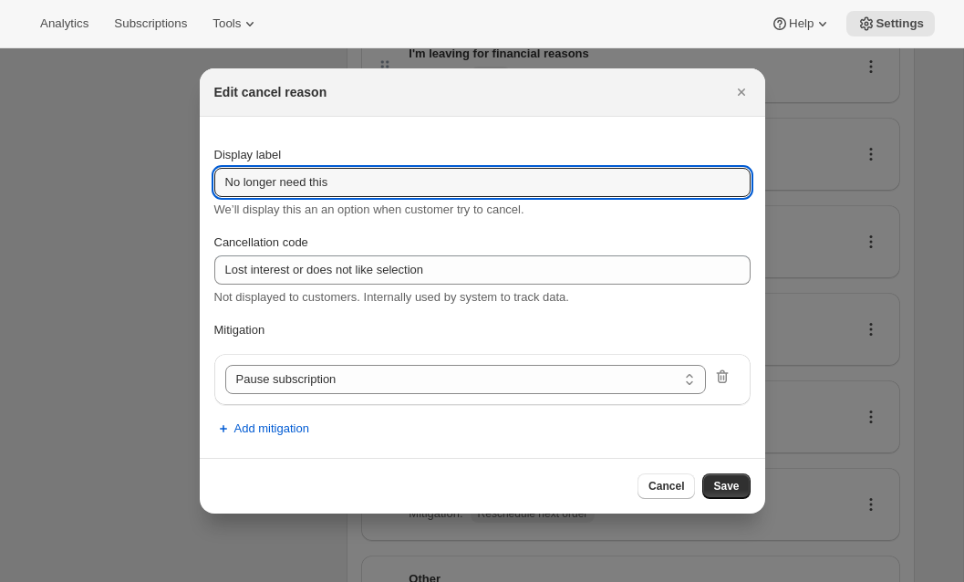
drag, startPoint x: 376, startPoint y: 184, endPoint x: 105, endPoint y: 175, distance: 271.0
paste input "Lost interest or does not like selection"
click at [229, 184] on input "Lost interest or does not like selection" at bounding box center [482, 182] width 536 height 29
click at [348, 181] on input "I've lost interest or does not like selection" at bounding box center [482, 182] width 536 height 29
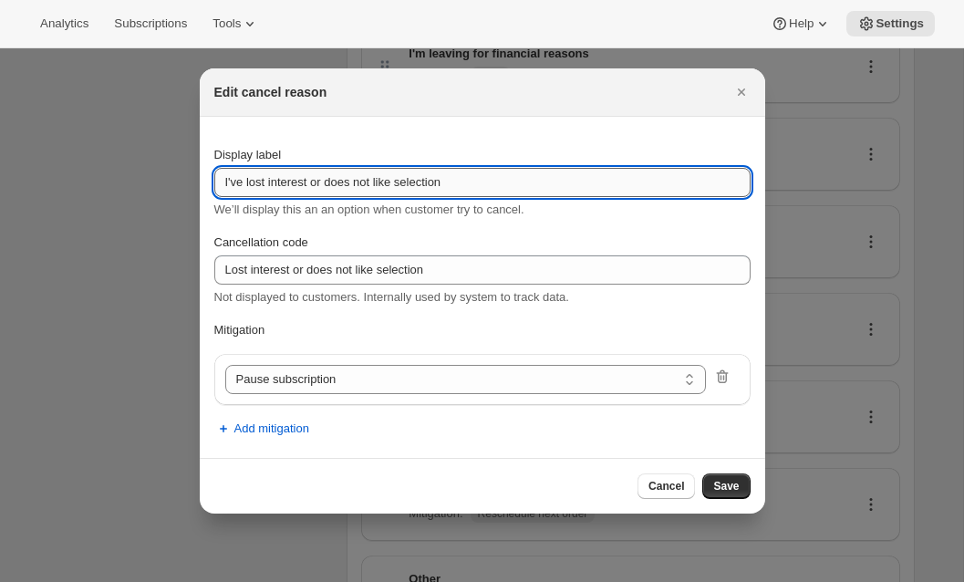
click at [348, 181] on input "I've lost interest or does not like selection" at bounding box center [482, 182] width 536 height 29
click at [394, 182] on input "I've lost interest or do not like selection" at bounding box center [482, 182] width 536 height 29
type input "I've lost interest or do not like the selection"
click at [740, 486] on button "Save" at bounding box center [725, 486] width 47 height 26
select select "frequency"
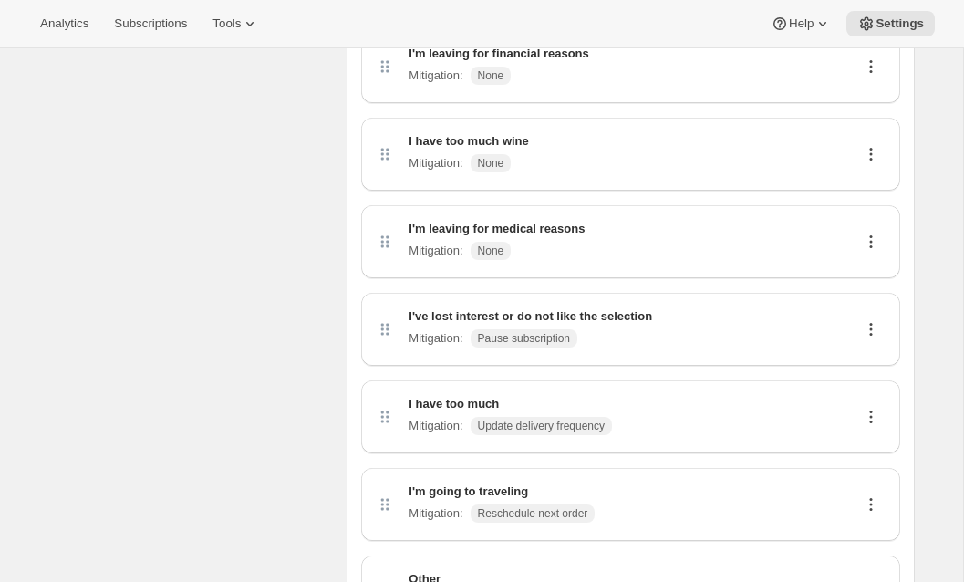
click at [868, 327] on icon at bounding box center [871, 329] width 18 height 18
click at [210, 300] on div "Cancel options Displayed to customers when they attempt to cancel from the cust…" at bounding box center [190, 306] width 284 height 757
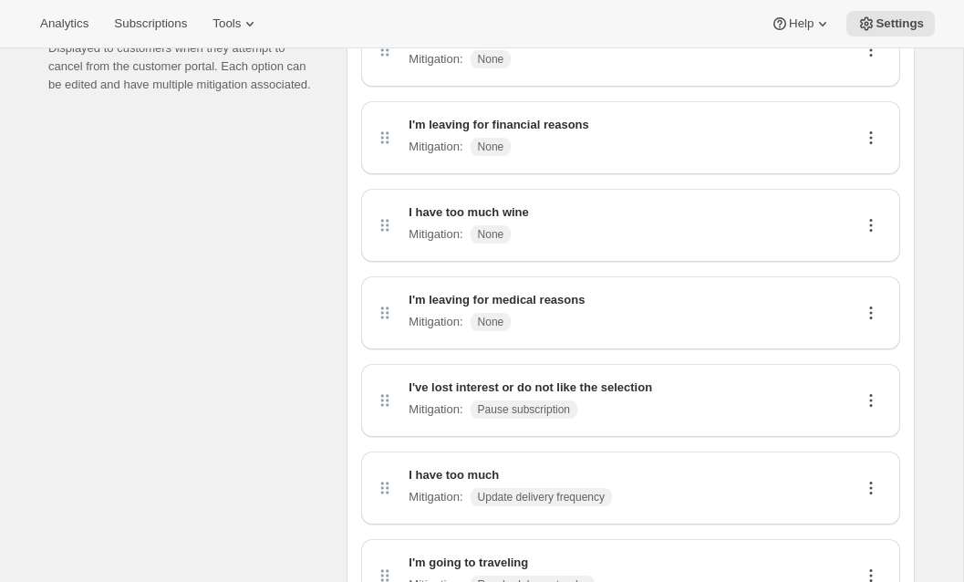
scroll to position [316, 0]
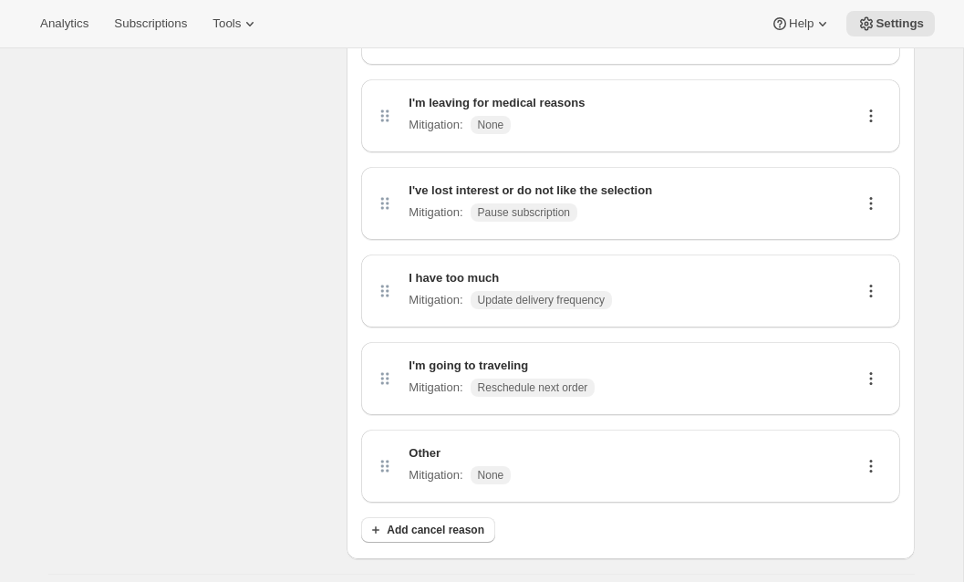
click at [863, 207] on icon at bounding box center [871, 203] width 18 height 18
click at [862, 232] on span "Edit" at bounding box center [863, 239] width 20 height 14
select select "pause"
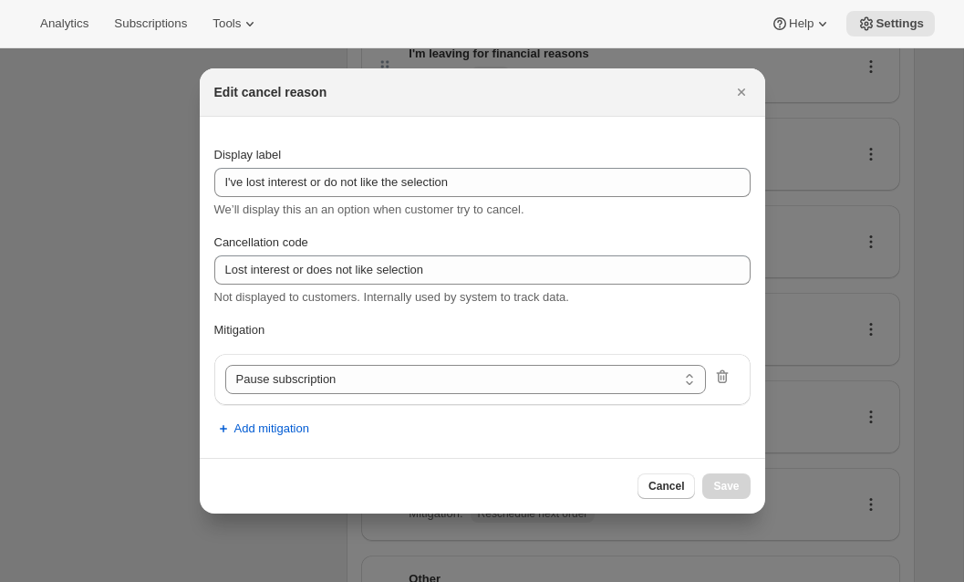
scroll to position [0, 0]
click at [727, 375] on icon ":rjp:" at bounding box center [722, 377] width 18 height 18
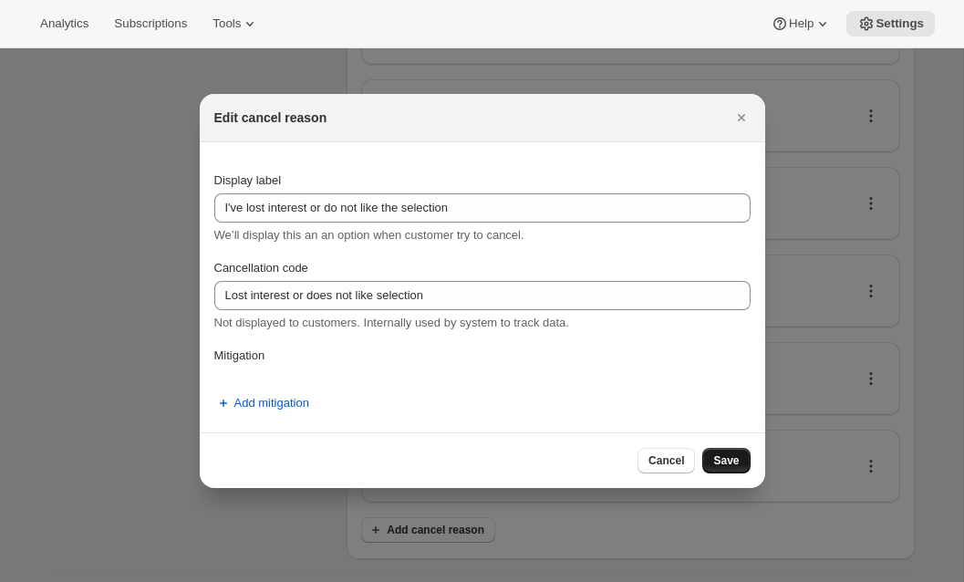
click at [721, 451] on button "Save" at bounding box center [725, 461] width 47 height 26
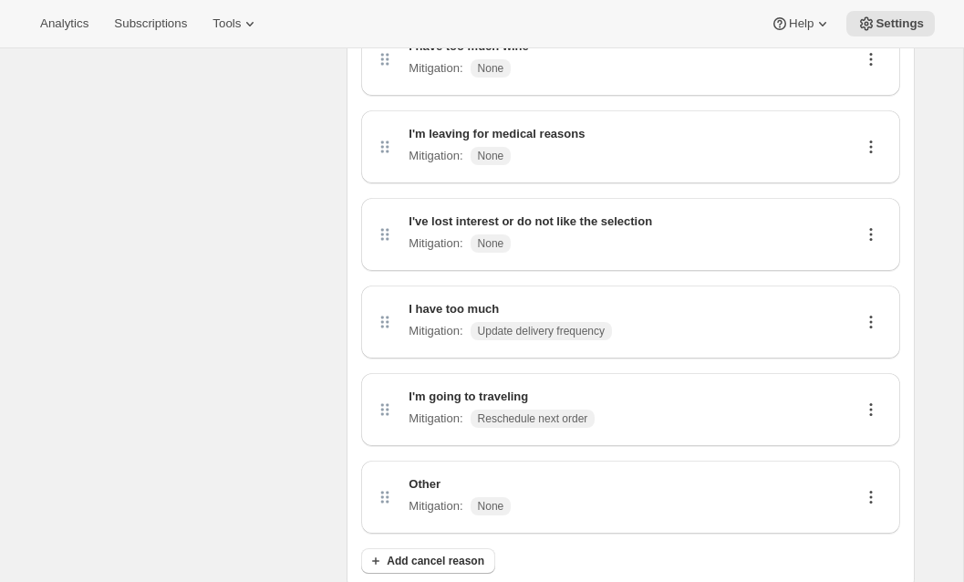
scroll to position [284, 0]
click at [875, 324] on icon at bounding box center [871, 323] width 18 height 18
click at [856, 356] on span "Edit" at bounding box center [863, 358] width 20 height 14
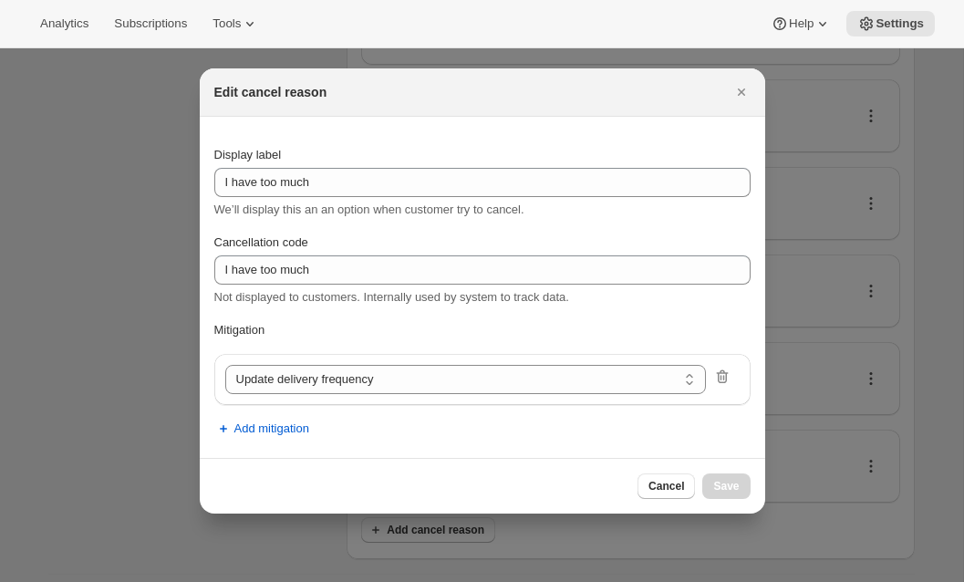
scroll to position [0, 0]
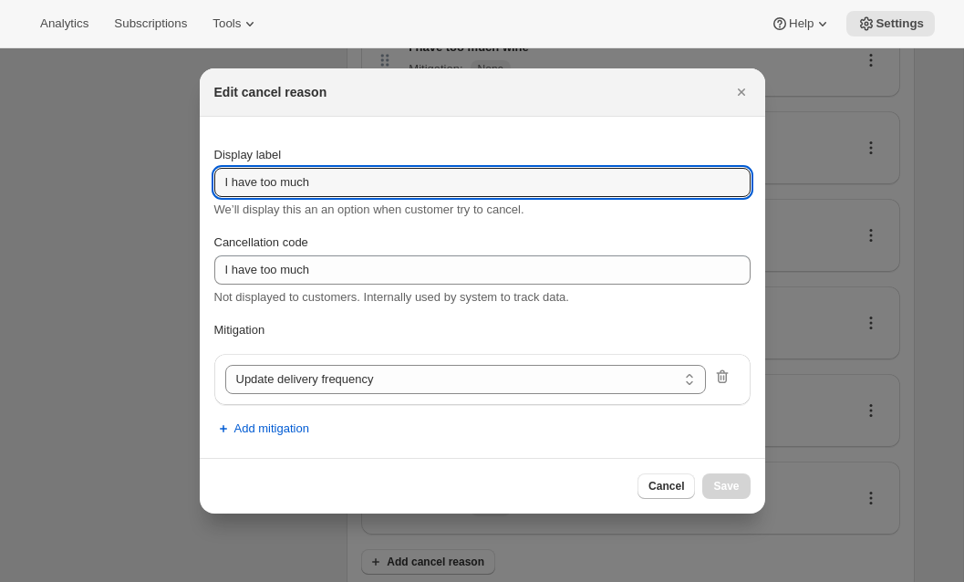
drag, startPoint x: 388, startPoint y: 185, endPoint x: 88, endPoint y: 156, distance: 301.5
paste input "Moving/Travelling"
type input "Moving/Travelling"
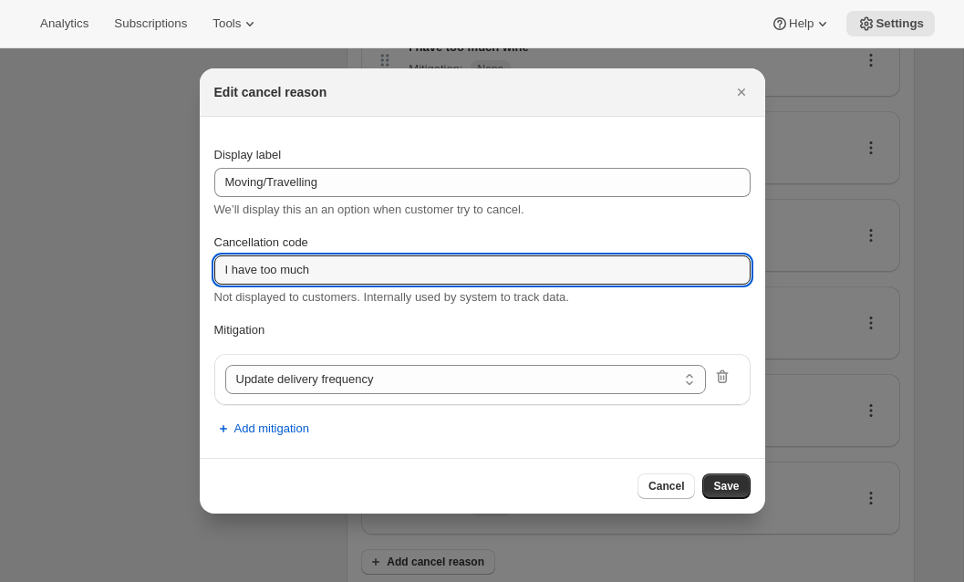
drag, startPoint x: 133, startPoint y: 270, endPoint x: 52, endPoint y: 253, distance: 83.0
paste input "Moving/Travelling"
type input "Moving/Travelling"
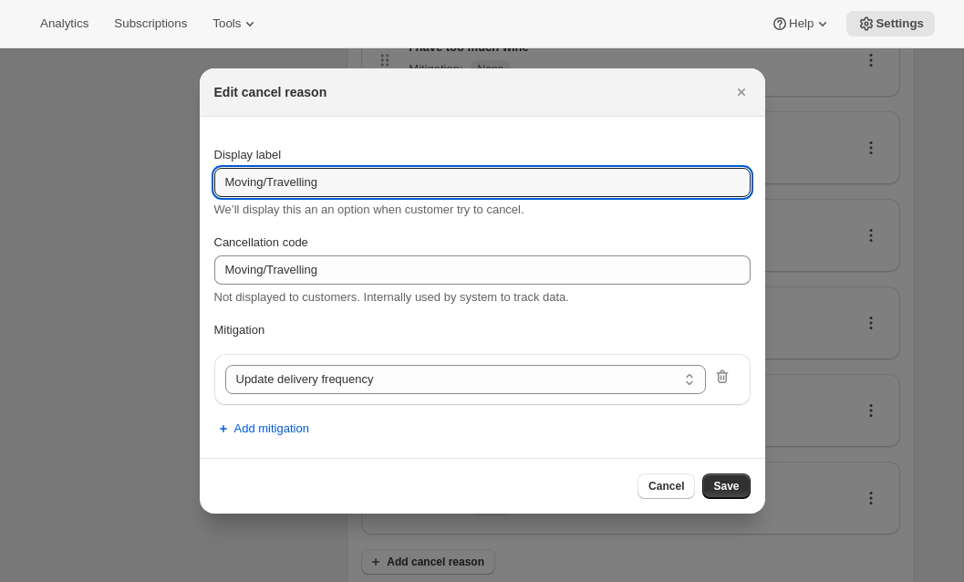
drag, startPoint x: 340, startPoint y: 186, endPoint x: 40, endPoint y: 166, distance: 300.8
type input "I'm moving or traveling"
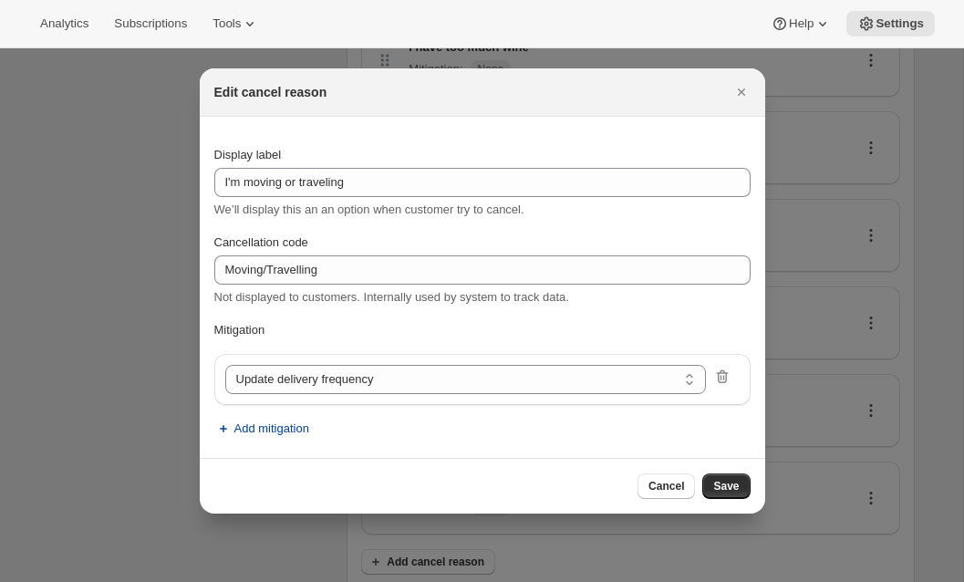
click at [249, 436] on span "Add mitigation" at bounding box center [271, 429] width 75 height 18
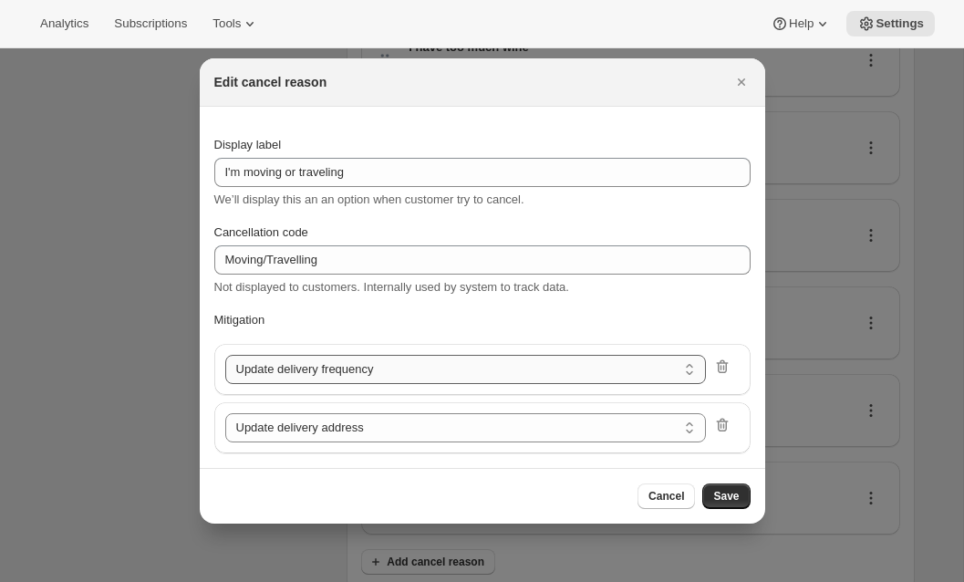
click at [355, 376] on select "Update delivery frequency Pause subscription Skip next order Reschedule next or…" at bounding box center [466, 369] width 482 height 29
click at [719, 363] on icon ":rjp:" at bounding box center [723, 367] width 12 height 14
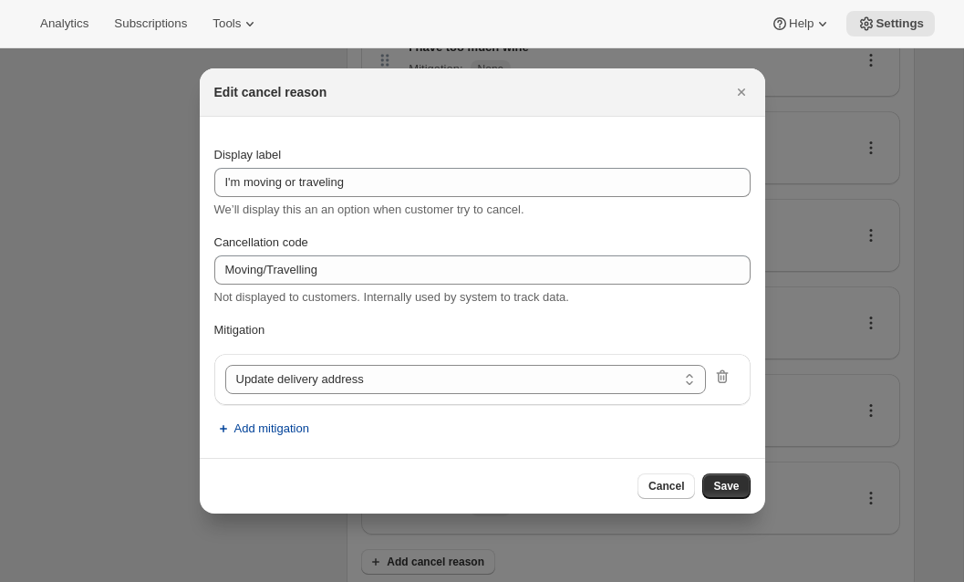
click at [287, 420] on span "Add mitigation" at bounding box center [271, 429] width 75 height 18
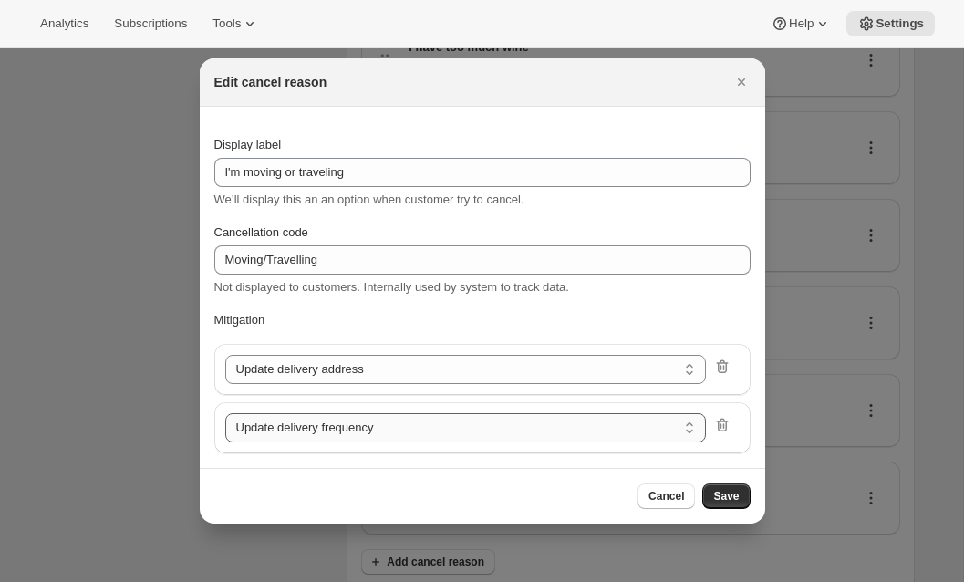
click at [289, 426] on select "Update delivery frequency Pause subscription Skip next order Reschedule next or…" at bounding box center [466, 427] width 482 height 29
select select "skip"
click at [724, 502] on span "Save" at bounding box center [726, 496] width 26 height 15
select select "frequency"
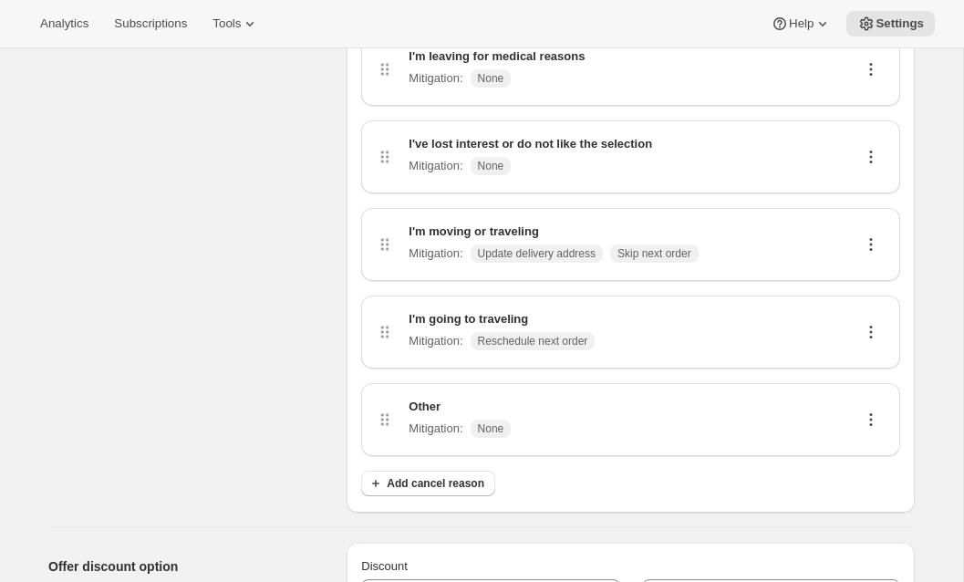
scroll to position [366, 0]
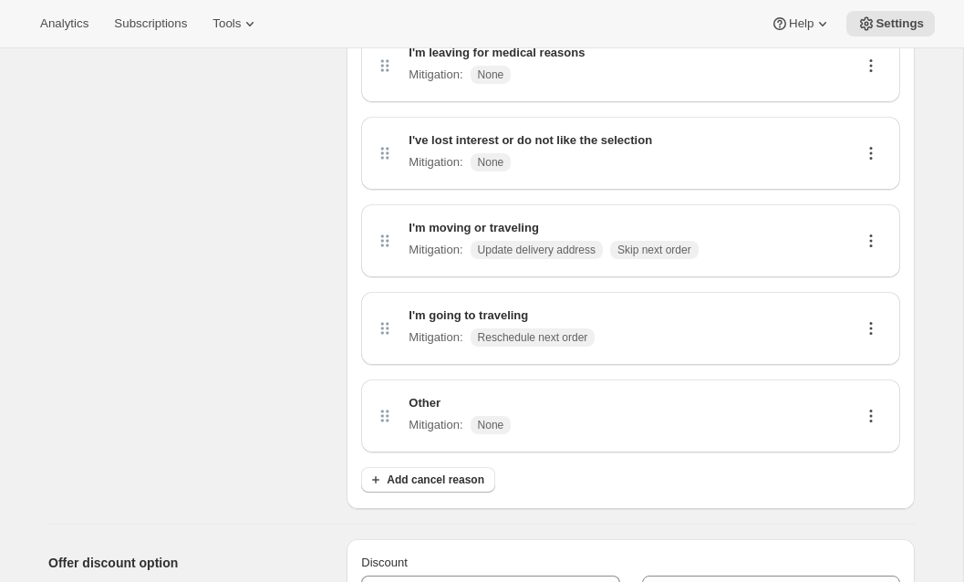
click at [866, 417] on icon at bounding box center [871, 416] width 18 height 18
click at [858, 442] on span "Edit" at bounding box center [870, 451] width 35 height 18
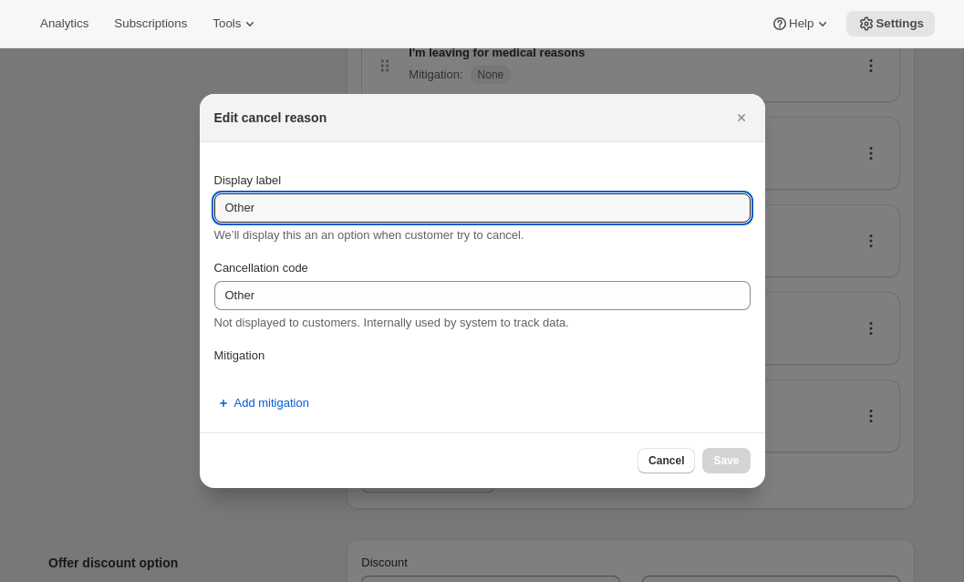
drag, startPoint x: 323, startPoint y: 220, endPoint x: 94, endPoint y: 211, distance: 229.1
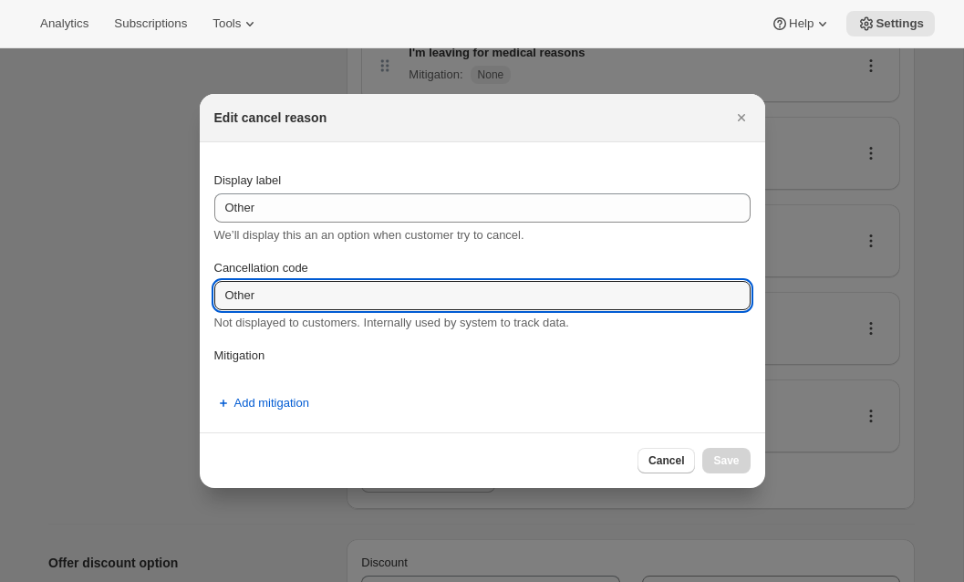
drag, startPoint x: 274, startPoint y: 297, endPoint x: 33, endPoint y: 265, distance: 243.0
paste input "Not able to Enjoy Benefits"
type input "Not able to Enjoy Benefits"
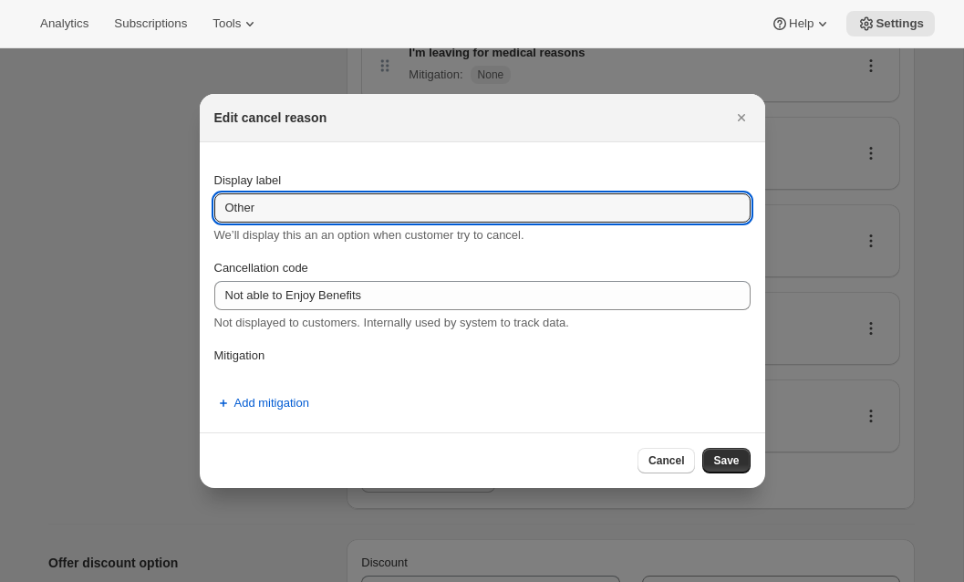
drag, startPoint x: 269, startPoint y: 206, endPoint x: 70, endPoint y: 200, distance: 198.9
paste input "Not able to Enjoy Benefits"
click at [234, 209] on input "Not able to Enjoy Benefits" at bounding box center [482, 207] width 536 height 29
type input "I'm not able to Enjoy Benefits"
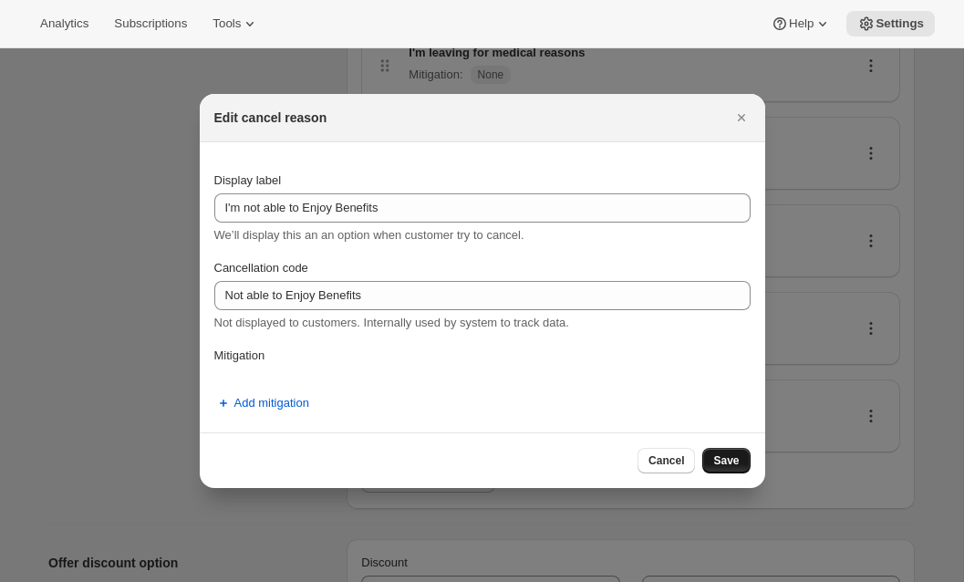
click at [725, 461] on span "Save" at bounding box center [726, 460] width 26 height 15
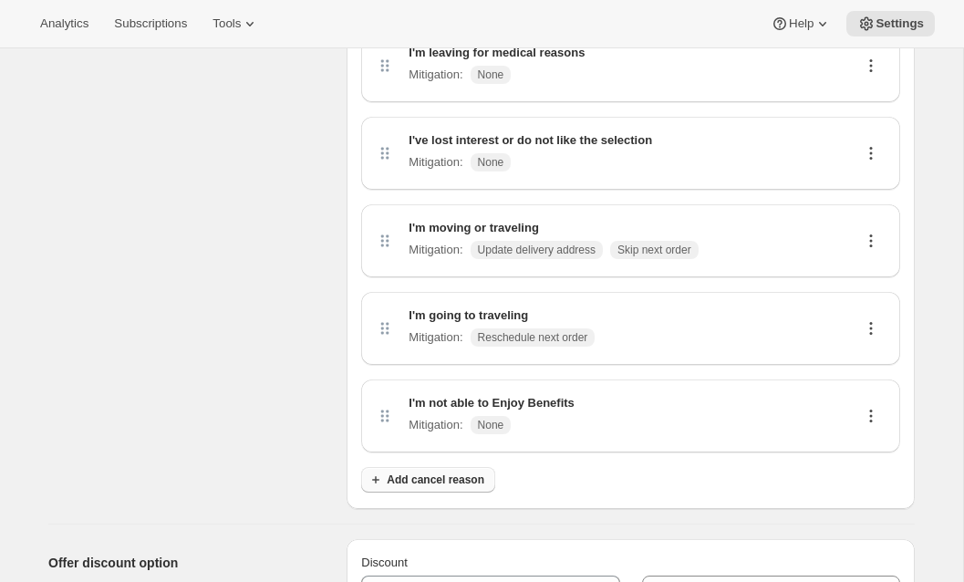
click at [425, 485] on span "Add cancel reason" at bounding box center [436, 479] width 98 height 15
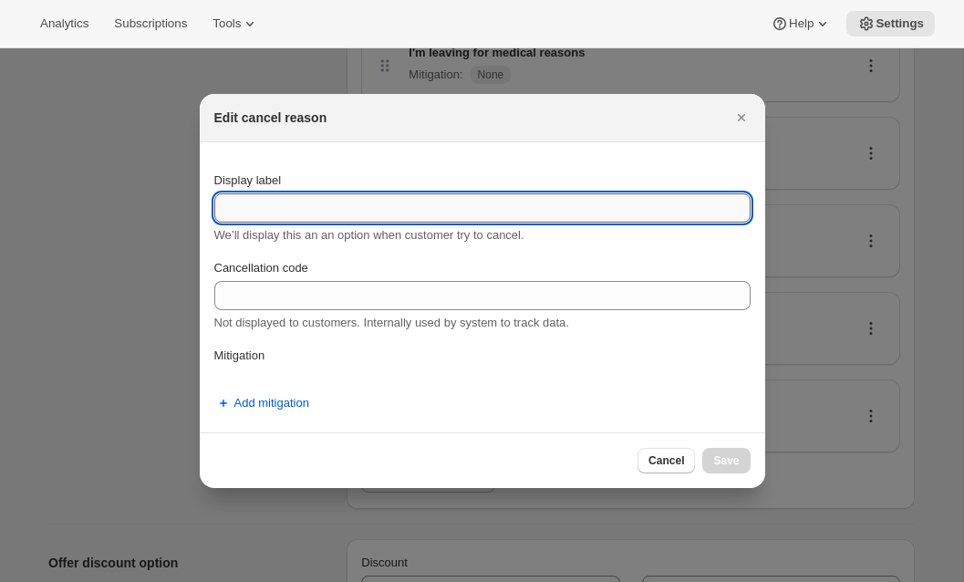
click at [337, 212] on input "Display label" at bounding box center [482, 207] width 536 height 29
paste input "Taking a Break"
type input "Taking a Break"
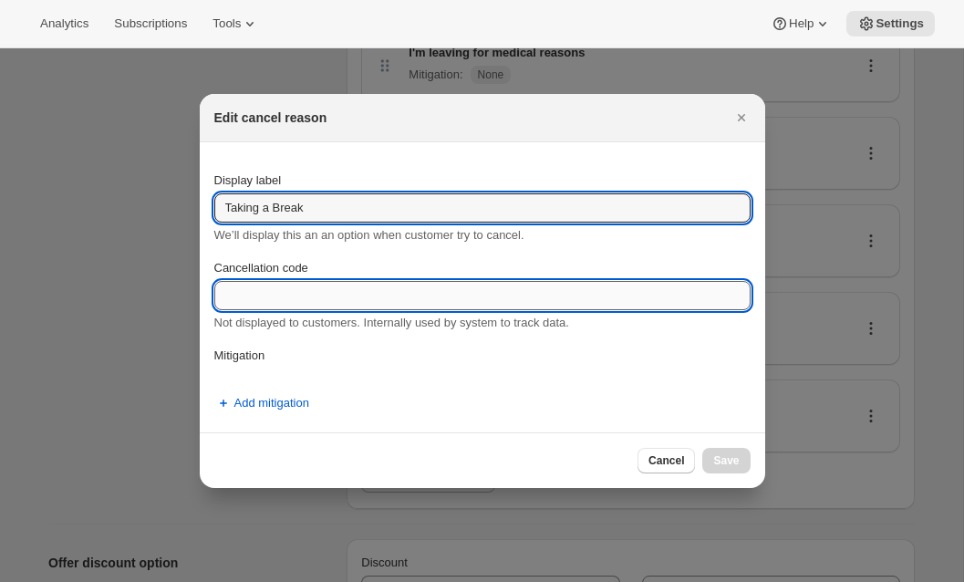
click at [286, 289] on input "Cancellation code" at bounding box center [482, 295] width 536 height 29
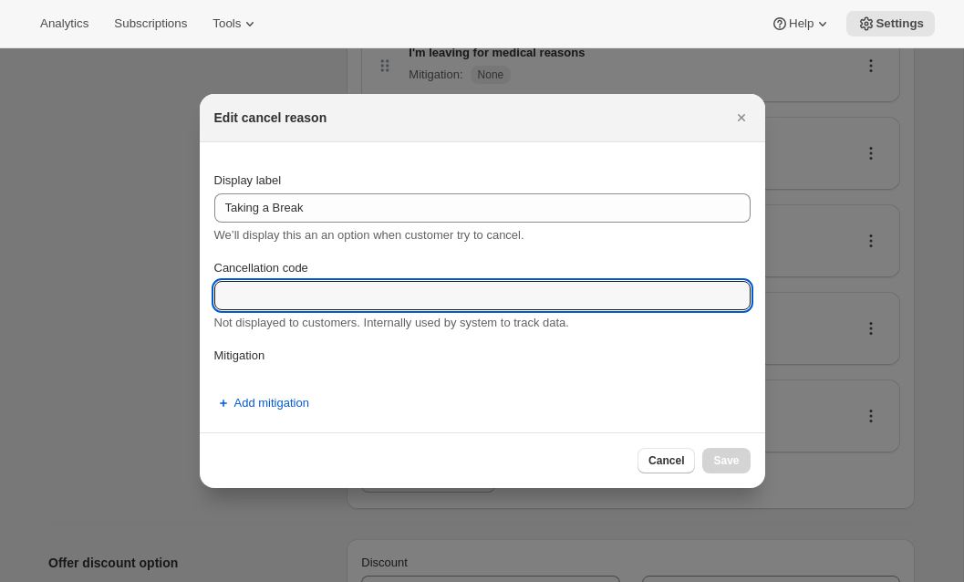
paste input "Taking a Break"
type input "Taking a Break"
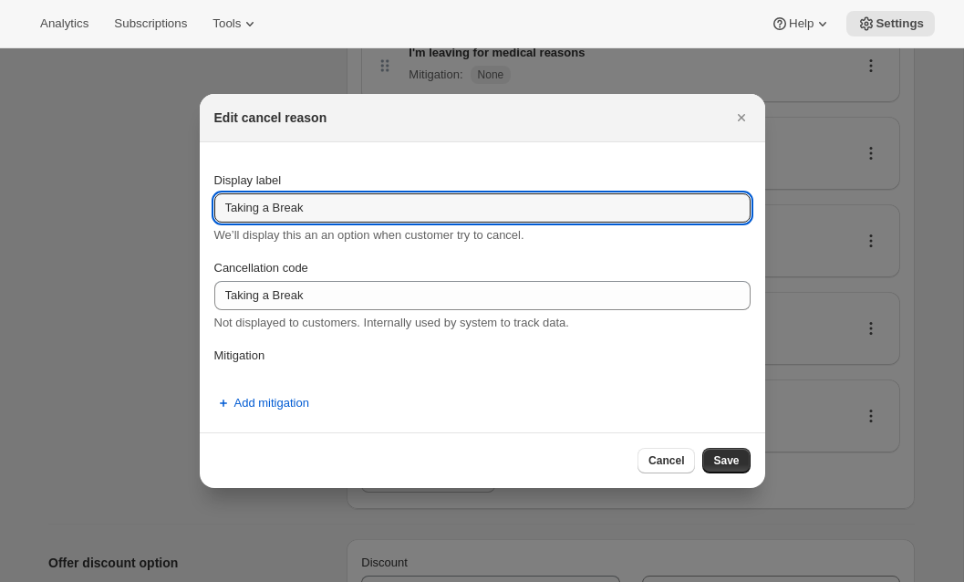
drag, startPoint x: 325, startPoint y: 208, endPoint x: 51, endPoint y: 170, distance: 276.3
type input "I'm taking a break"
click at [280, 409] on span "Add mitigation" at bounding box center [271, 403] width 75 height 18
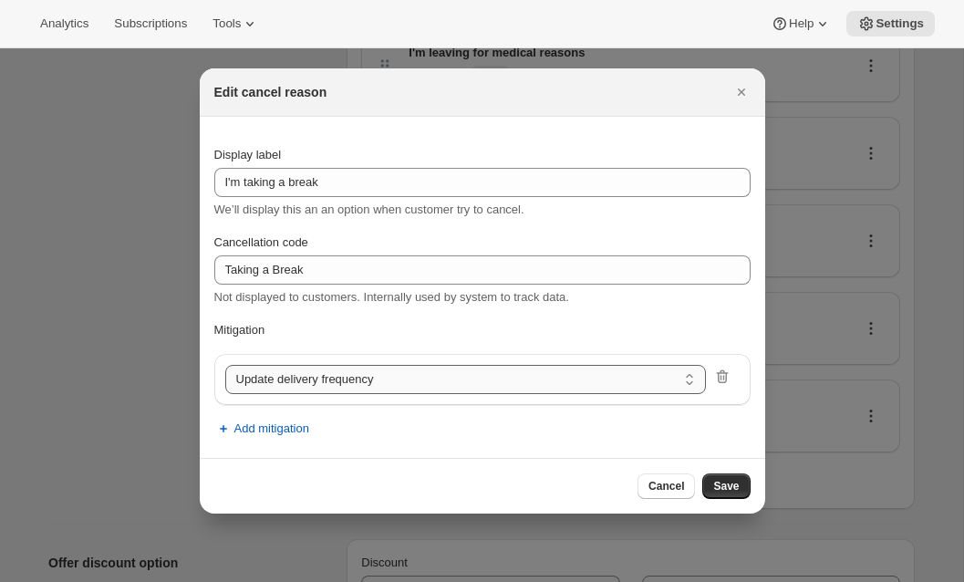
click at [297, 386] on select "Update delivery frequency Update delivery address Pause subscription Skip next …" at bounding box center [466, 379] width 482 height 29
select select "pause"
click at [283, 430] on span "Add mitigation" at bounding box center [271, 429] width 75 height 18
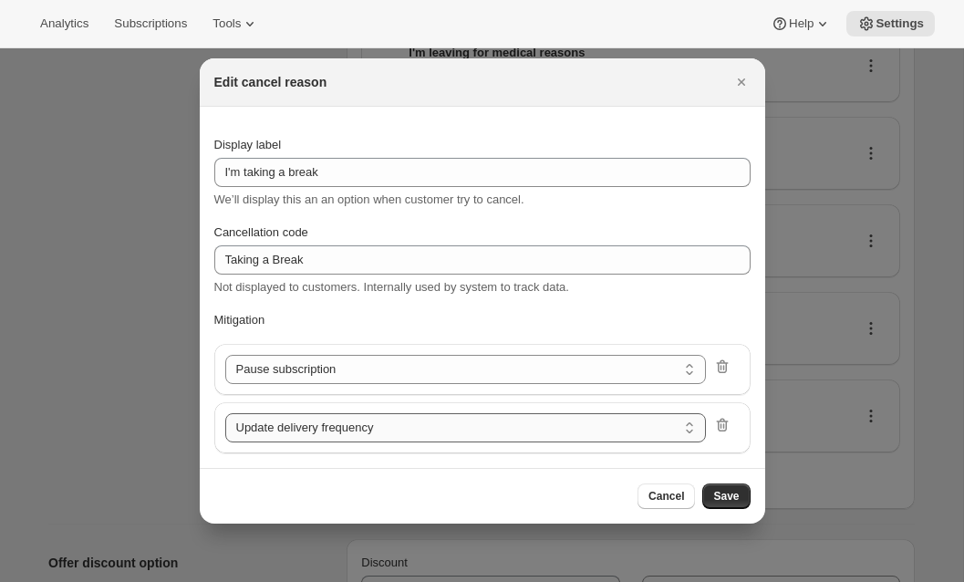
click at [294, 421] on select "Update delivery frequency Update delivery address Skip next order Reschedule ne…" at bounding box center [466, 427] width 482 height 29
select select "skip"
click at [726, 490] on span "Save" at bounding box center [726, 496] width 26 height 15
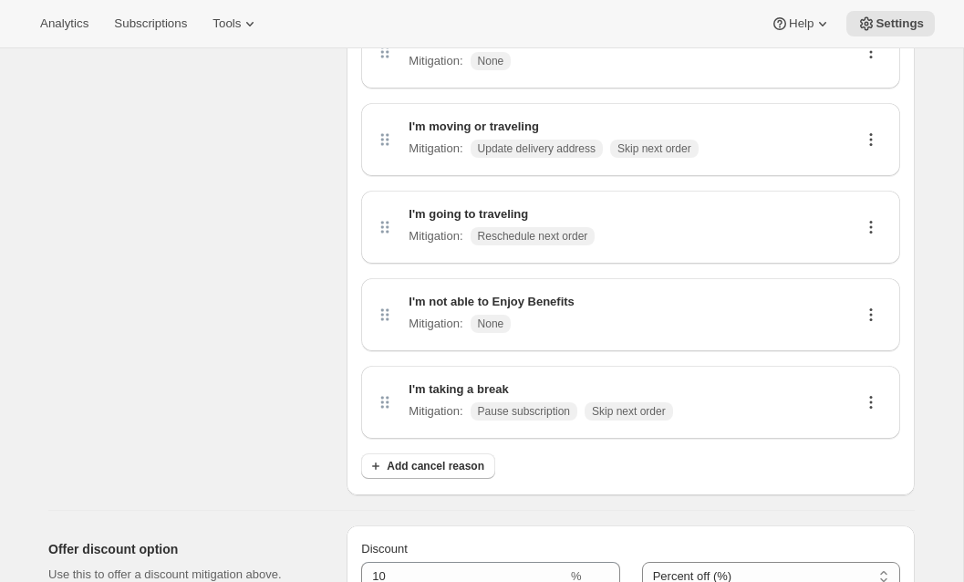
scroll to position [630, 0]
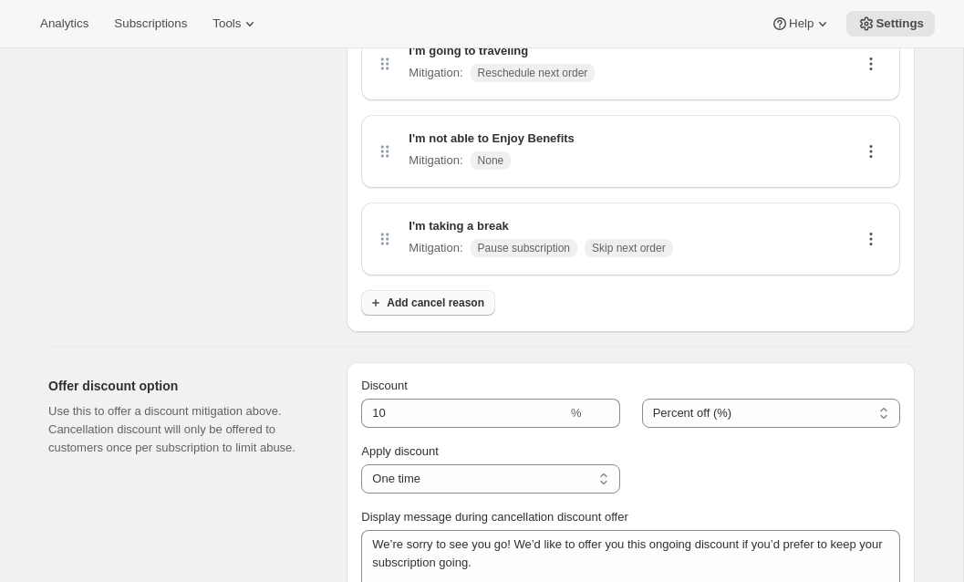
click at [404, 295] on button "Add cancel reason" at bounding box center [428, 303] width 134 height 26
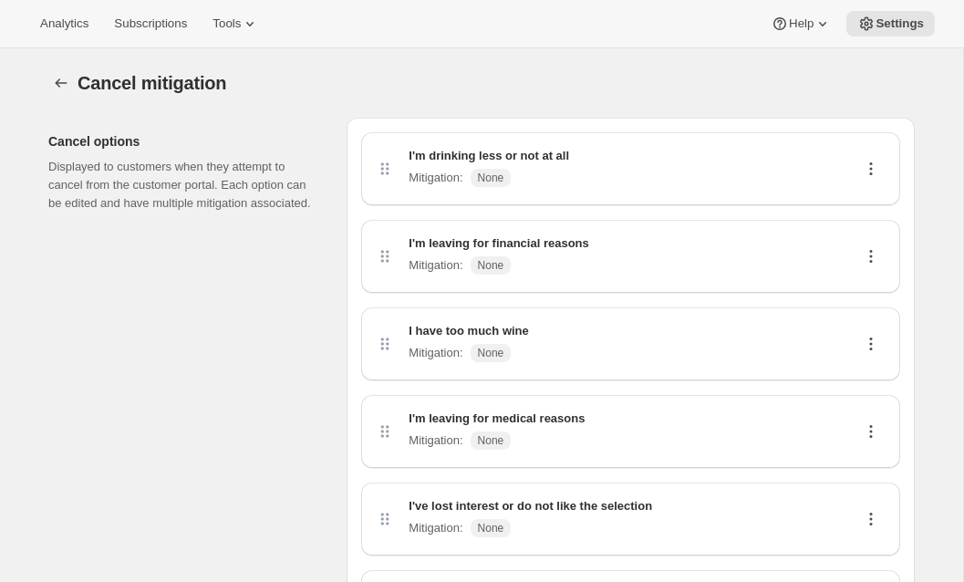
select select "pause"
select select "skip"
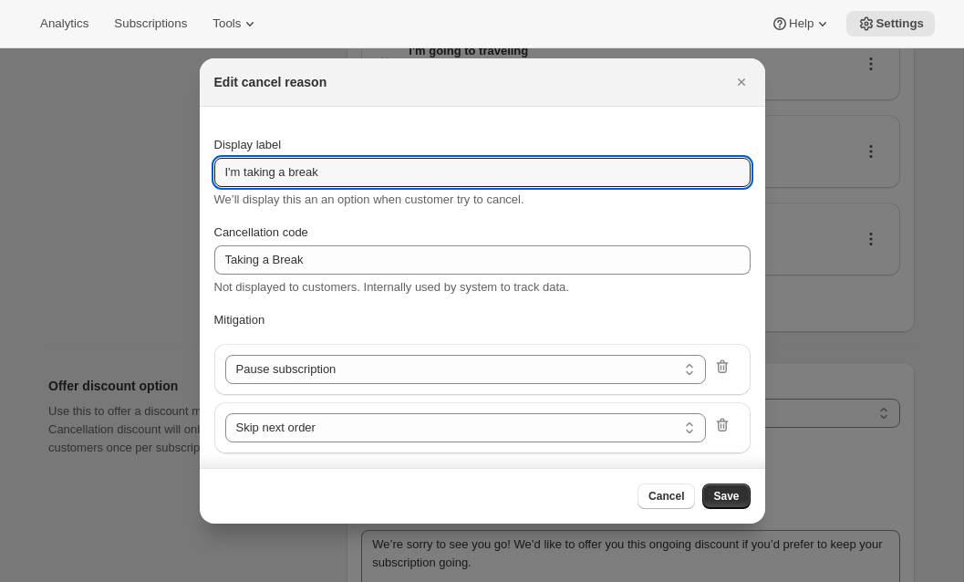
drag, startPoint x: 342, startPoint y: 174, endPoint x: 57, endPoint y: 148, distance: 285.8
type input "Other"
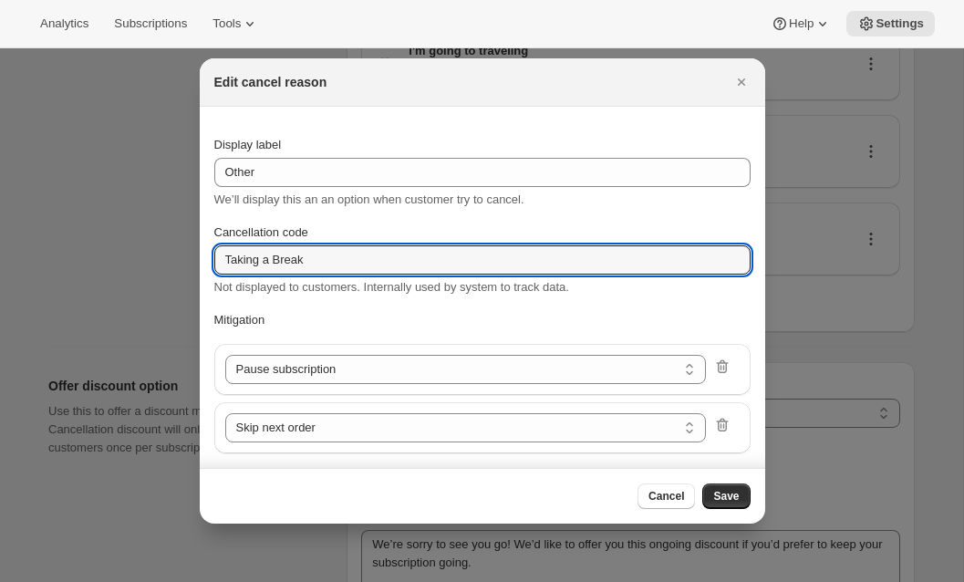
drag, startPoint x: 315, startPoint y: 263, endPoint x: 69, endPoint y: 244, distance: 246.1
type input "Other"
click at [732, 416] on div ":rjp:" at bounding box center [726, 428] width 26 height 24
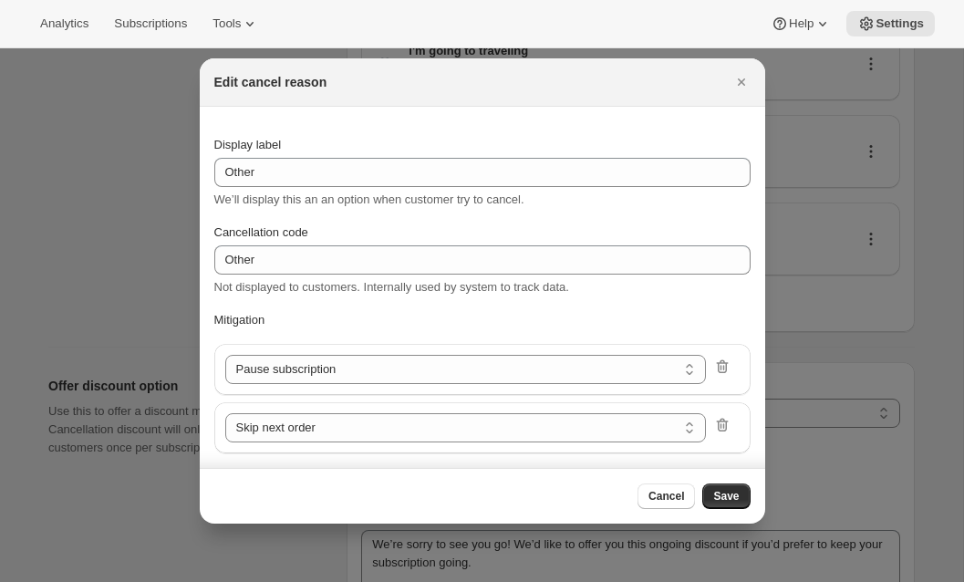
drag, startPoint x: 723, startPoint y: 419, endPoint x: 723, endPoint y: 400, distance: 18.2
click at [722, 419] on icon ":rjp:" at bounding box center [723, 426] width 12 height 14
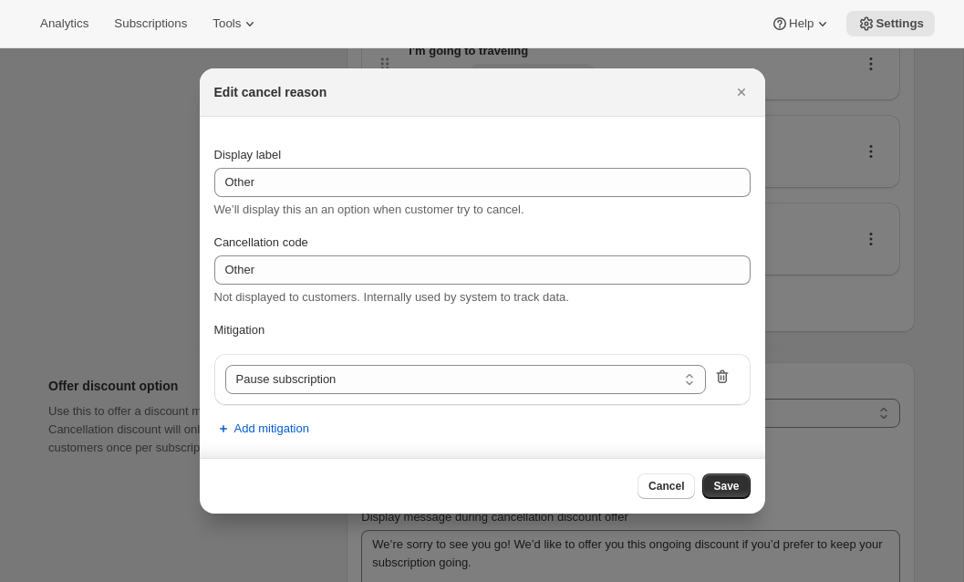
click at [723, 377] on icon ":rjp:" at bounding box center [724, 377] width 2 height 5
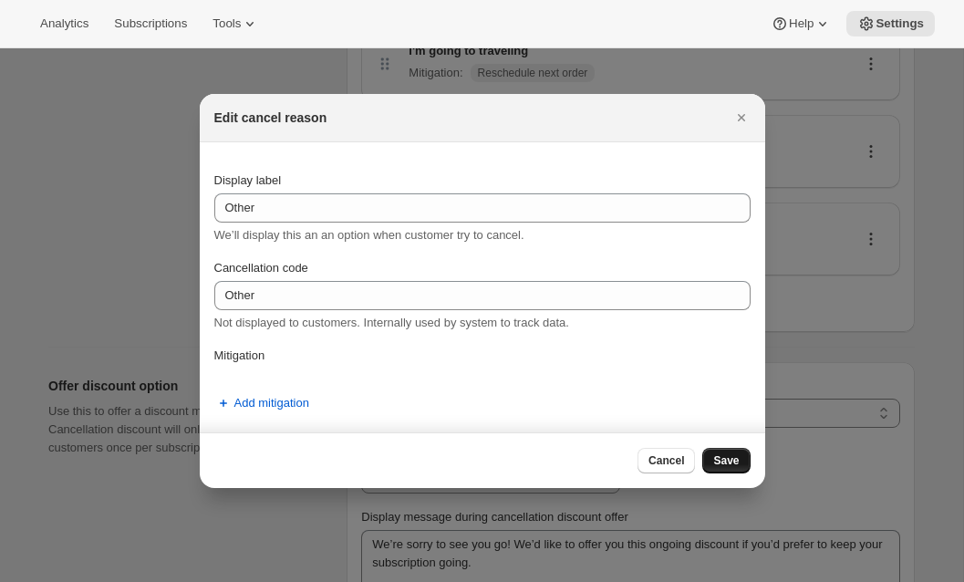
click at [732, 457] on span "Save" at bounding box center [726, 460] width 26 height 15
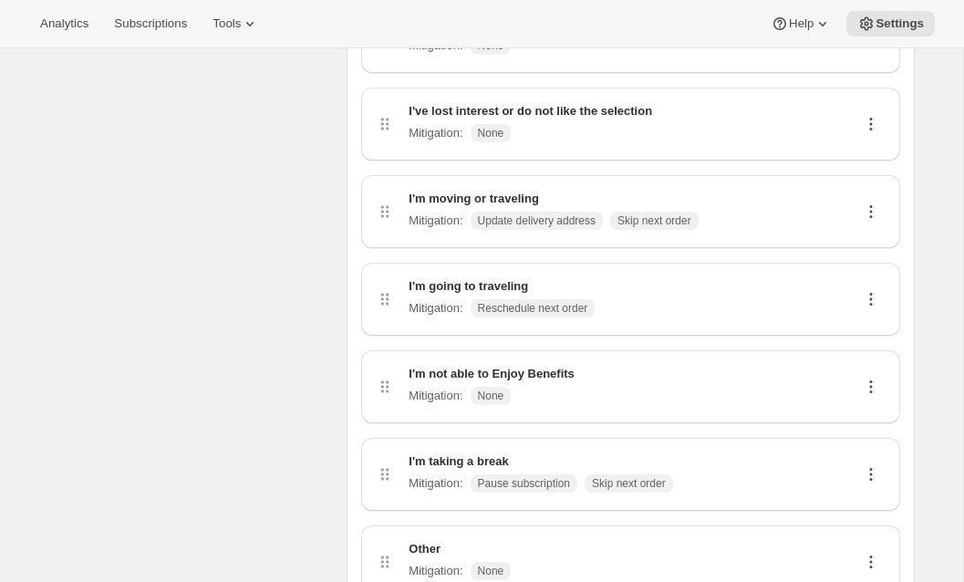
scroll to position [0, 0]
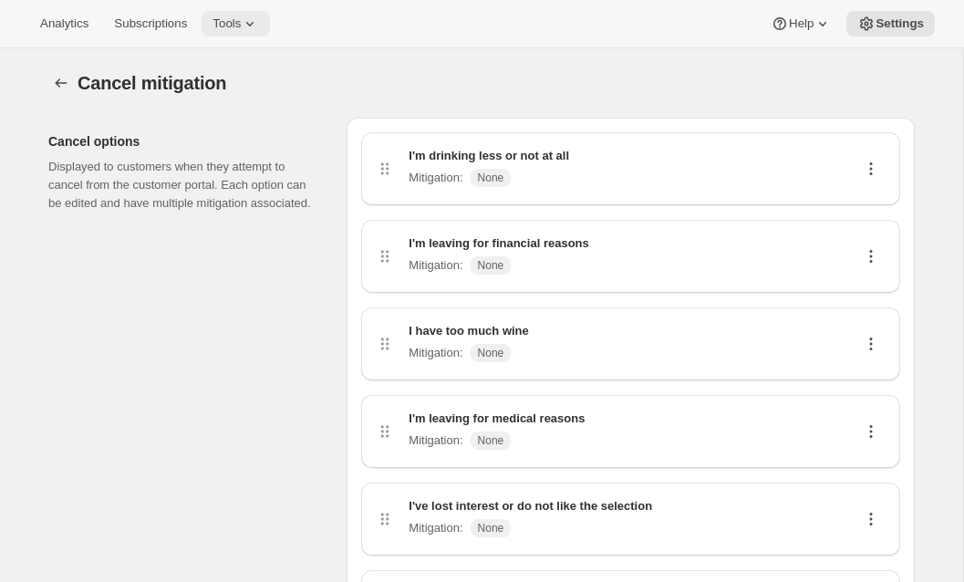
click at [231, 27] on span "Tools" at bounding box center [227, 23] width 28 height 15
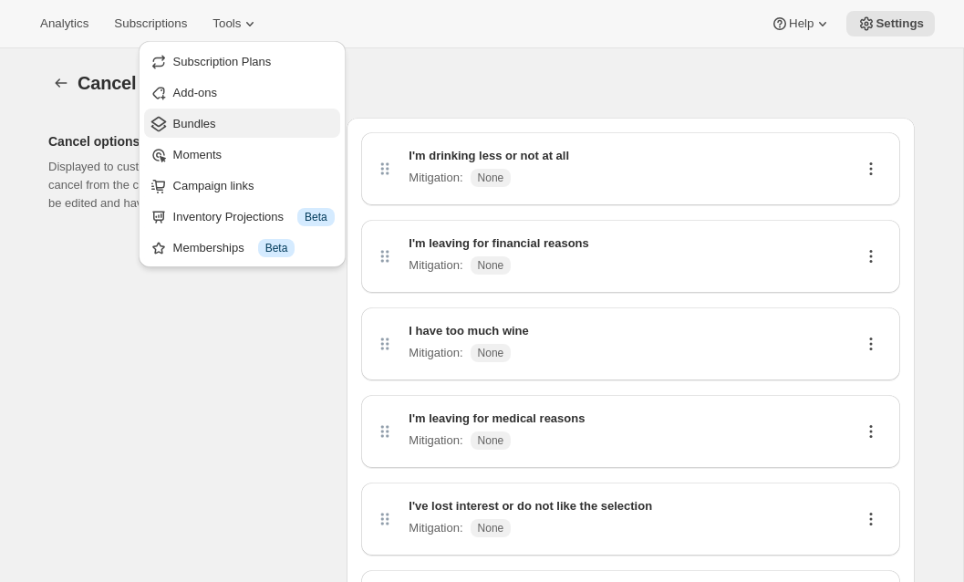
click at [209, 124] on span "Bundles" at bounding box center [194, 124] width 43 height 14
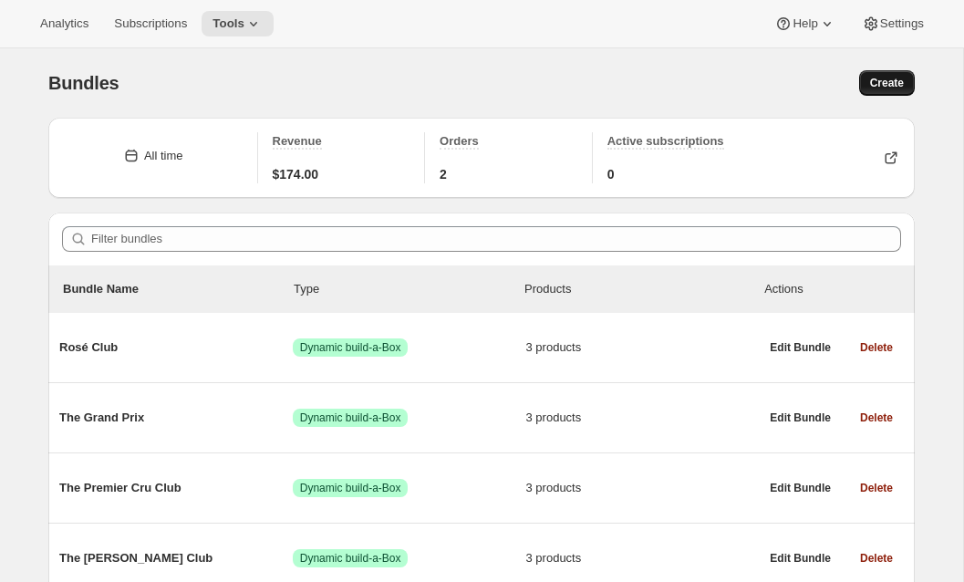
click at [890, 82] on span "Create" at bounding box center [887, 83] width 34 height 15
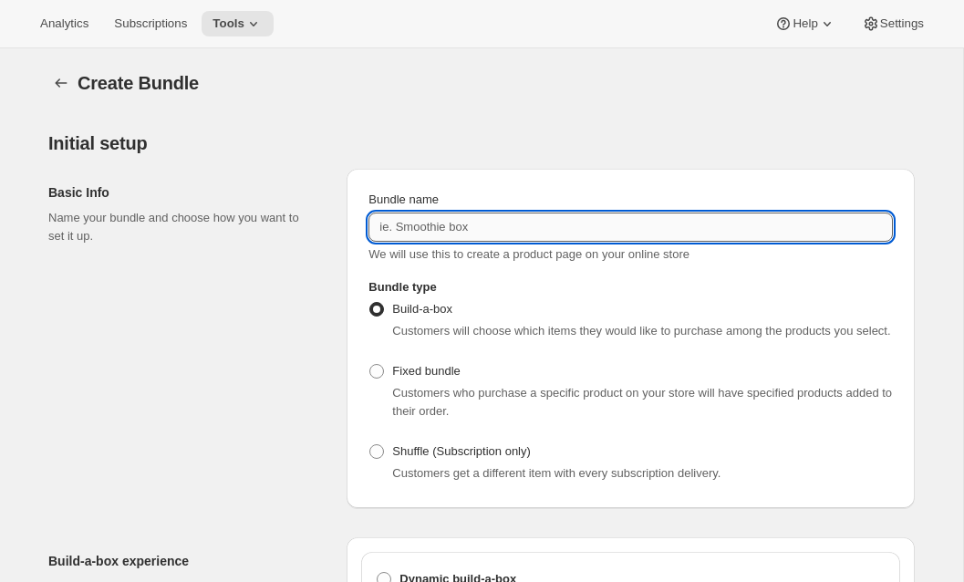
click at [498, 233] on input "Bundle name" at bounding box center [630, 227] width 524 height 29
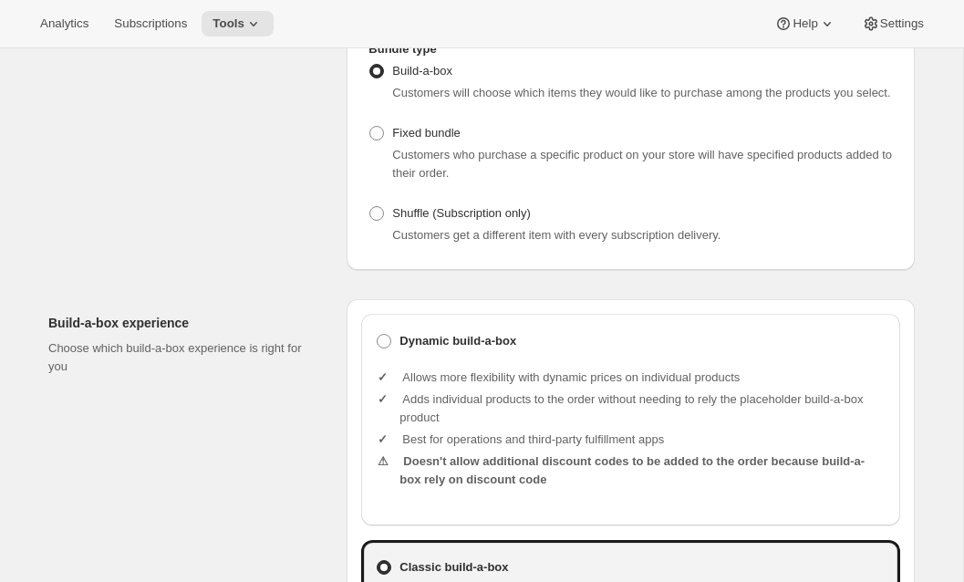
scroll to position [444, 0]
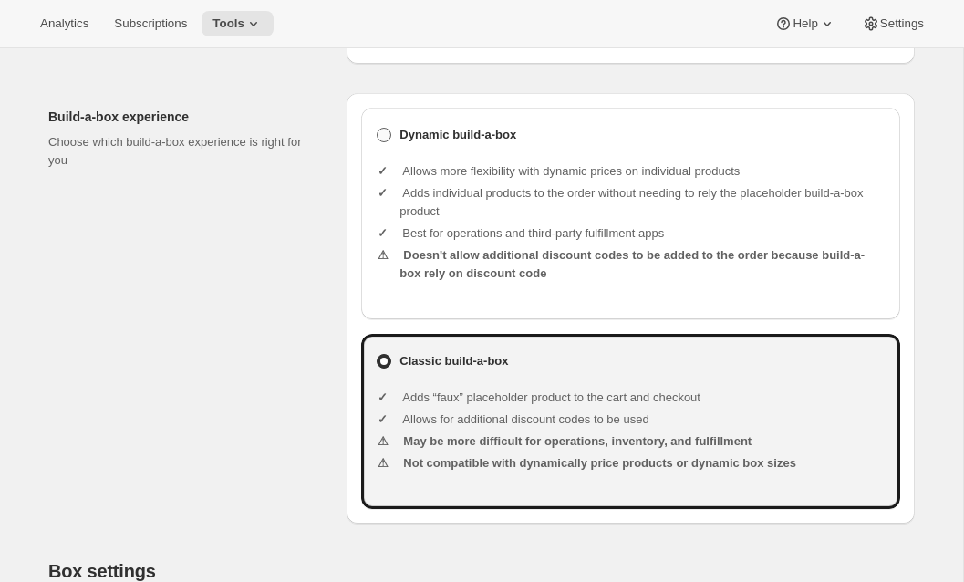
type input "Build Your Own Subscription Club"
click at [446, 144] on b "Dynamic build-a-box" at bounding box center [458, 135] width 117 height 18
click at [378, 129] on input "Dynamic build-a-box" at bounding box center [377, 128] width 1 height 1
radio input "true"
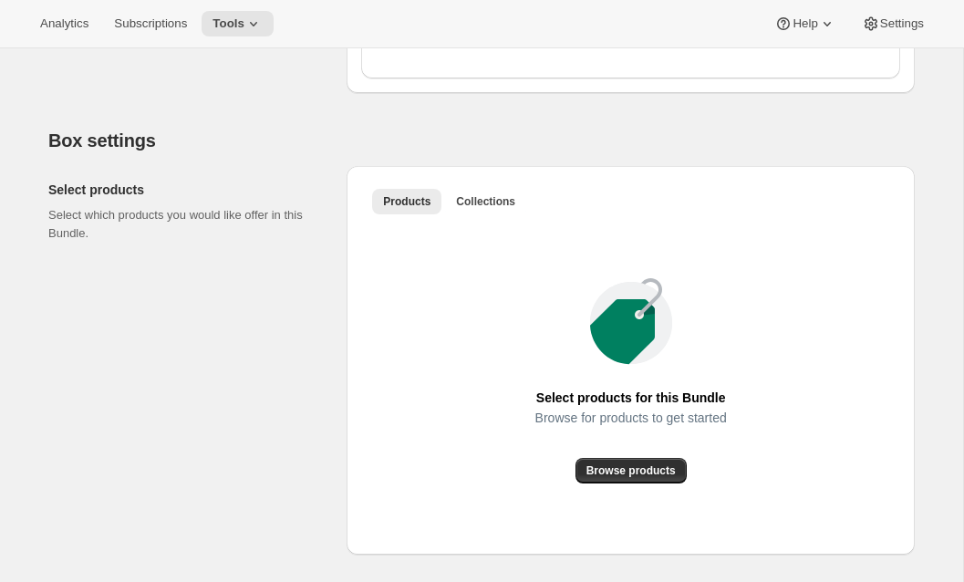
scroll to position [874, 0]
click at [614, 479] on span "Browse products" at bounding box center [630, 471] width 89 height 15
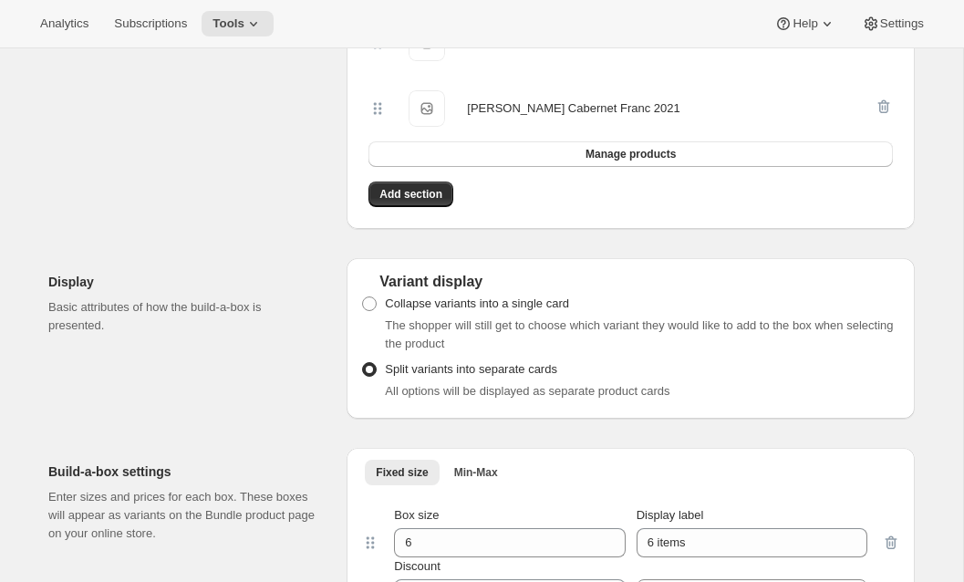
scroll to position [1475, 0]
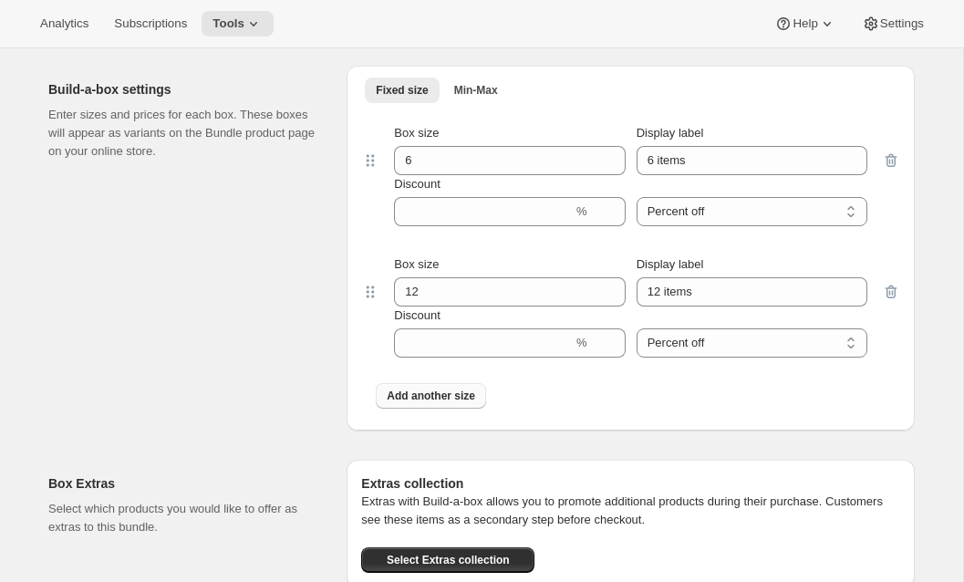
click at [410, 403] on span "Add another size" at bounding box center [431, 396] width 88 height 15
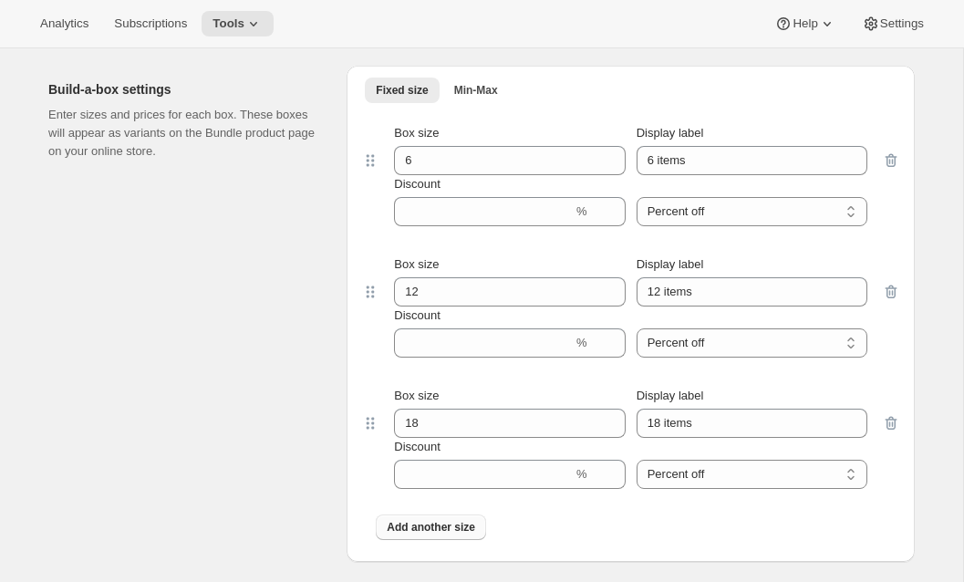
click at [389, 534] on span "Add another size" at bounding box center [431, 527] width 88 height 15
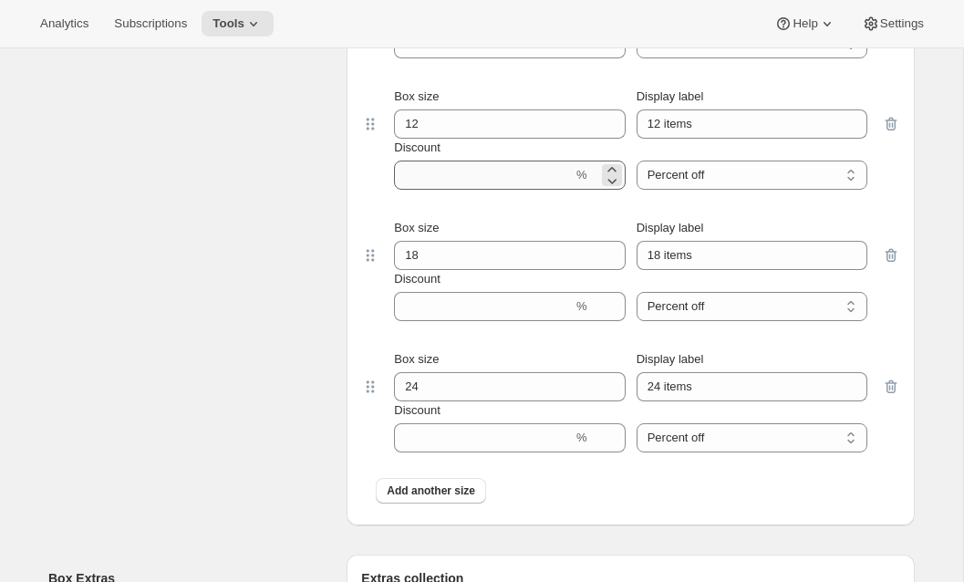
scroll to position [1472, 0]
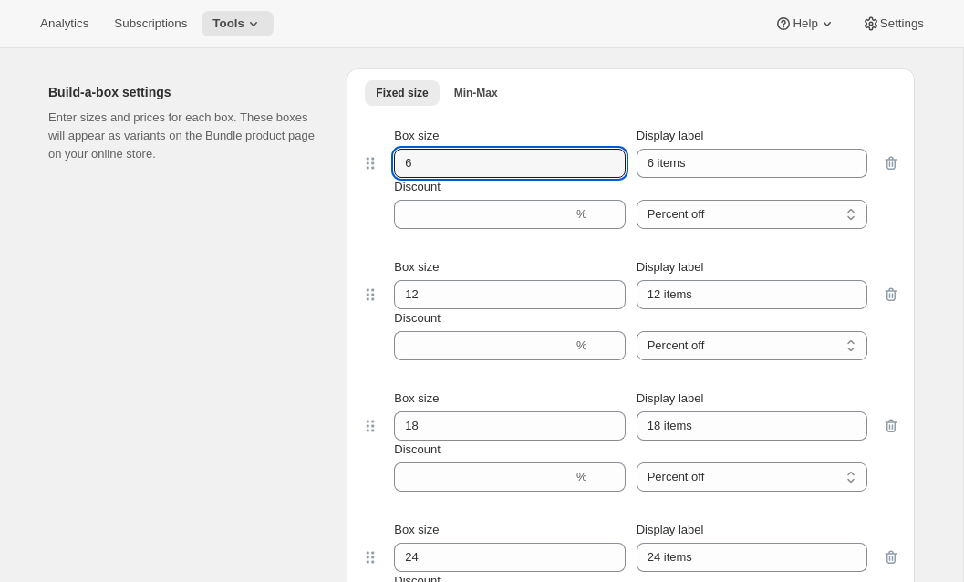
drag, startPoint x: 412, startPoint y: 186, endPoint x: 319, endPoint y: 186, distance: 93.0
click at [326, 186] on div "Build-a-box settings Enter sizes and prices for each box. These boxes will appe…" at bounding box center [481, 375] width 867 height 642
type input "2"
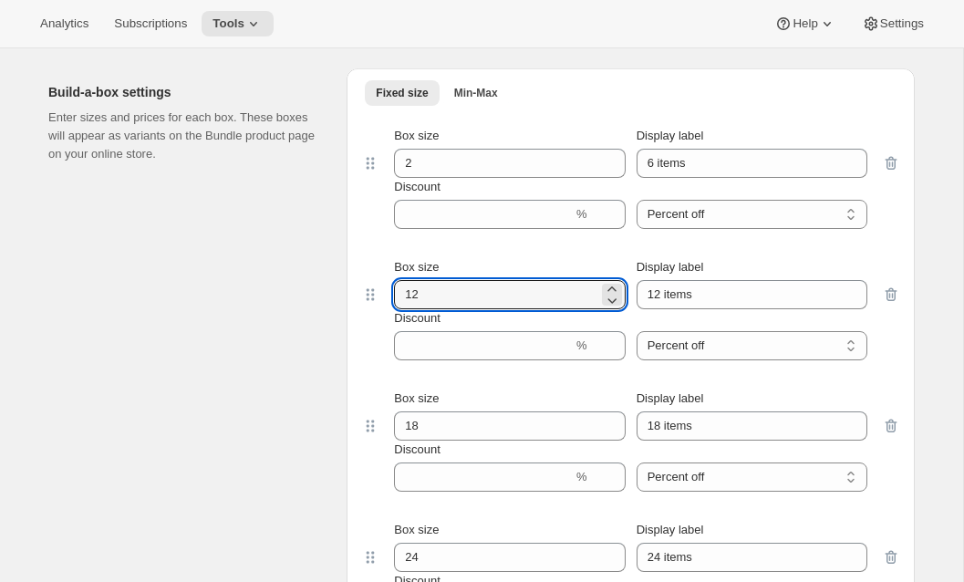
drag, startPoint x: 435, startPoint y: 309, endPoint x: 305, endPoint y: 313, distance: 130.5
click at [305, 313] on div "Build-a-box settings Enter sizes and prices for each box. These boxes will appe…" at bounding box center [481, 375] width 867 height 642
type input "4"
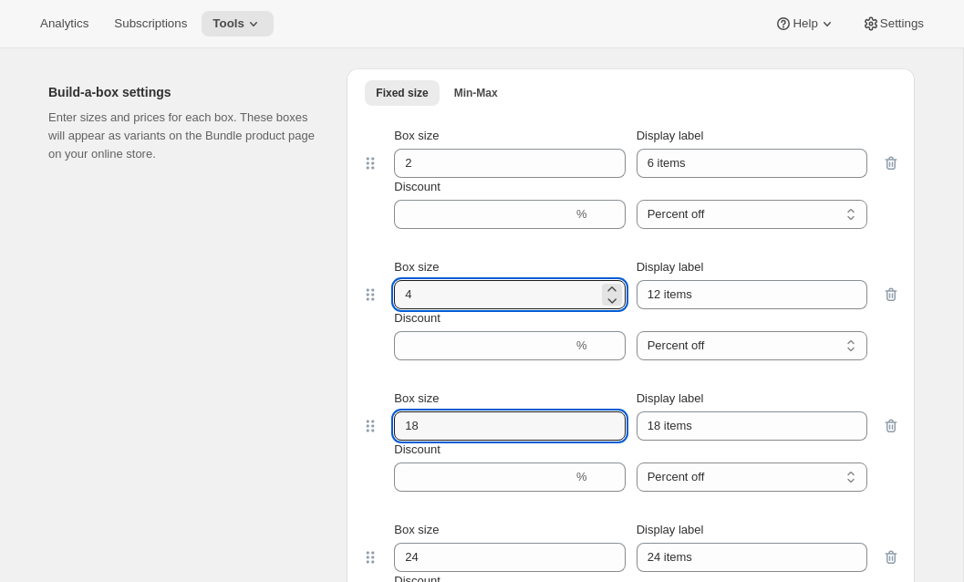
drag, startPoint x: 434, startPoint y: 442, endPoint x: 301, endPoint y: 441, distance: 133.2
click at [301, 441] on div "Build-a-box settings Enter sizes and prices for each box. These boxes will appe…" at bounding box center [481, 375] width 867 height 642
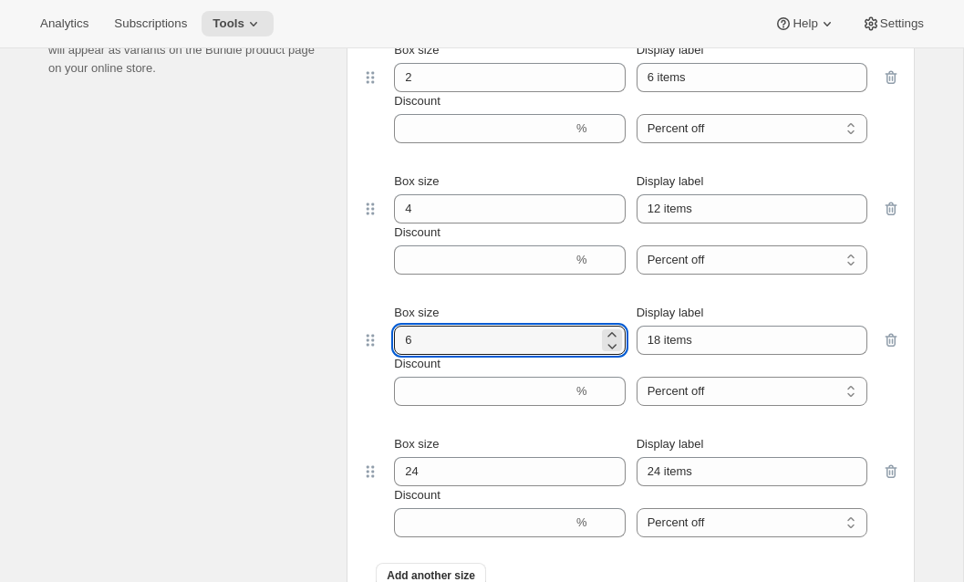
scroll to position [1562, 0]
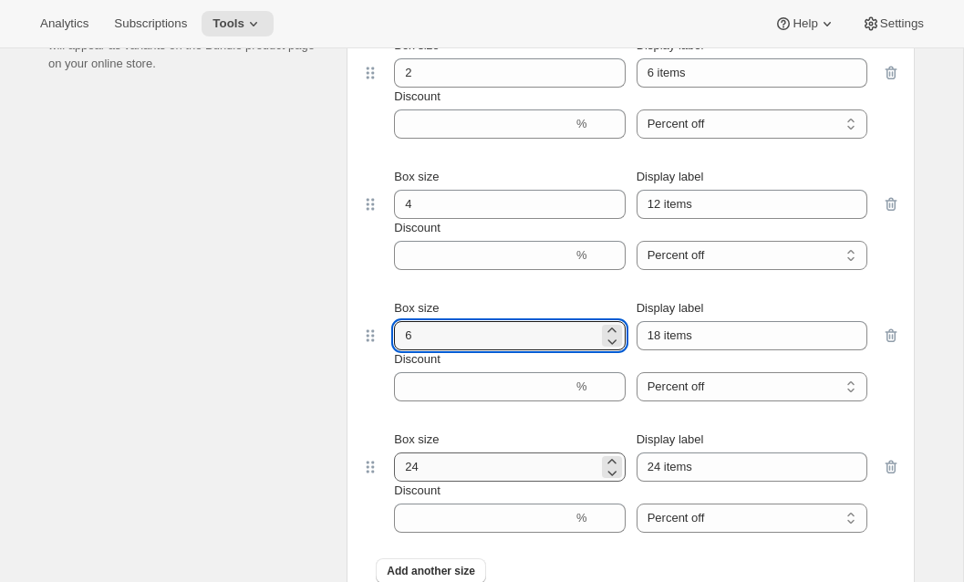
type input "6"
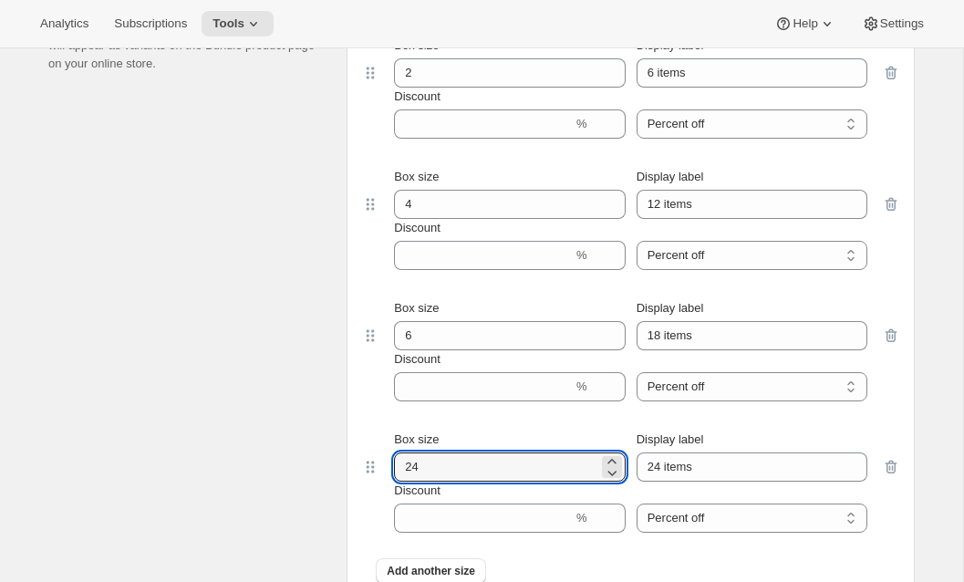
drag, startPoint x: 431, startPoint y: 497, endPoint x: 309, endPoint y: 475, distance: 124.2
click at [309, 475] on div "Build-a-box settings Enter sizes and prices for each box. These boxes will appe…" at bounding box center [481, 285] width 867 height 642
type input "12"
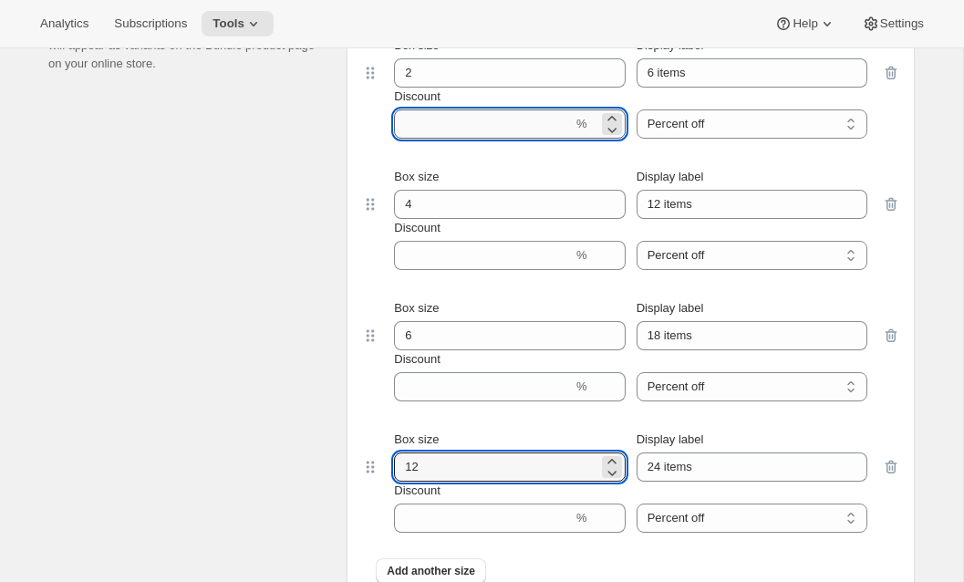
click at [476, 139] on input "Discount" at bounding box center [483, 123] width 179 height 29
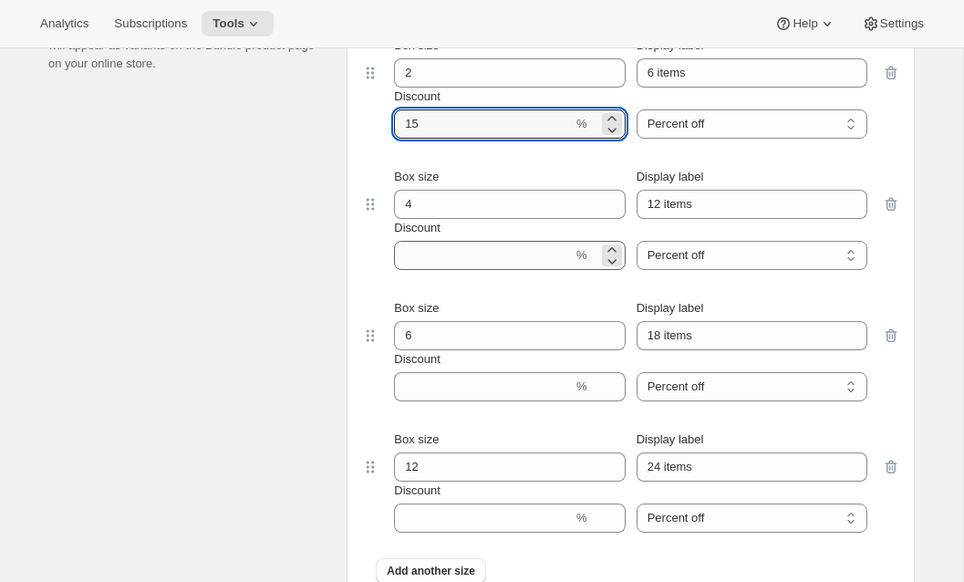
type input "15"
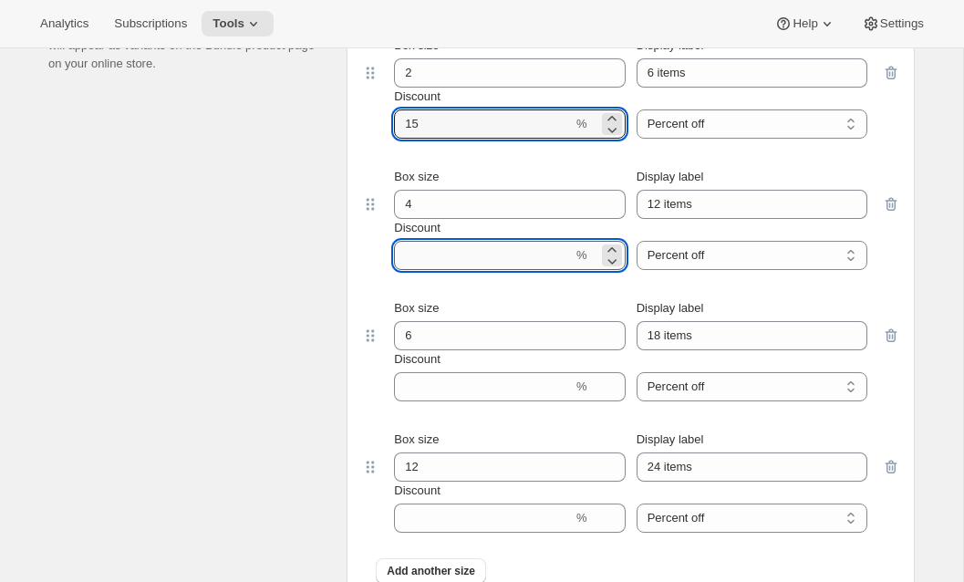
click at [424, 270] on input "Discount" at bounding box center [483, 255] width 179 height 29
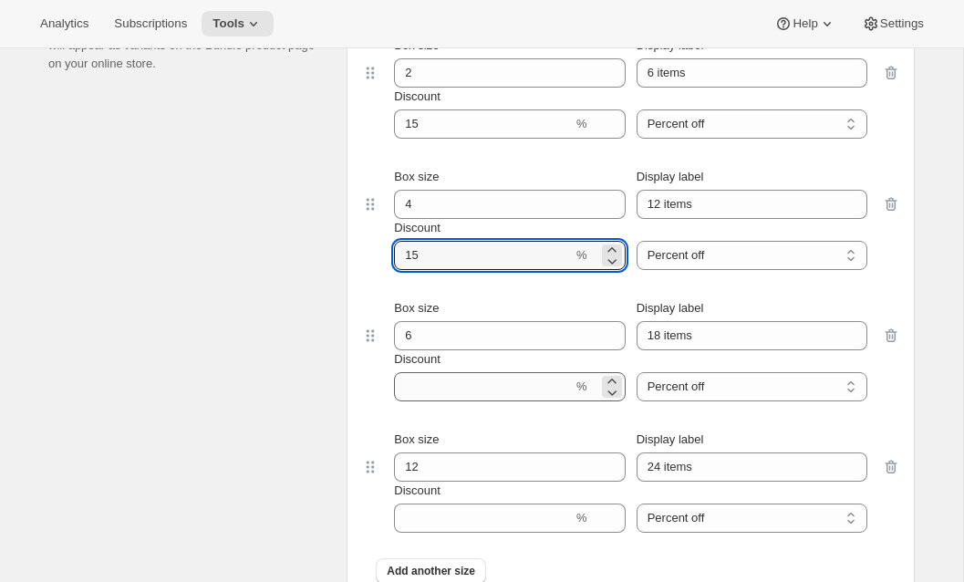
type input "15"
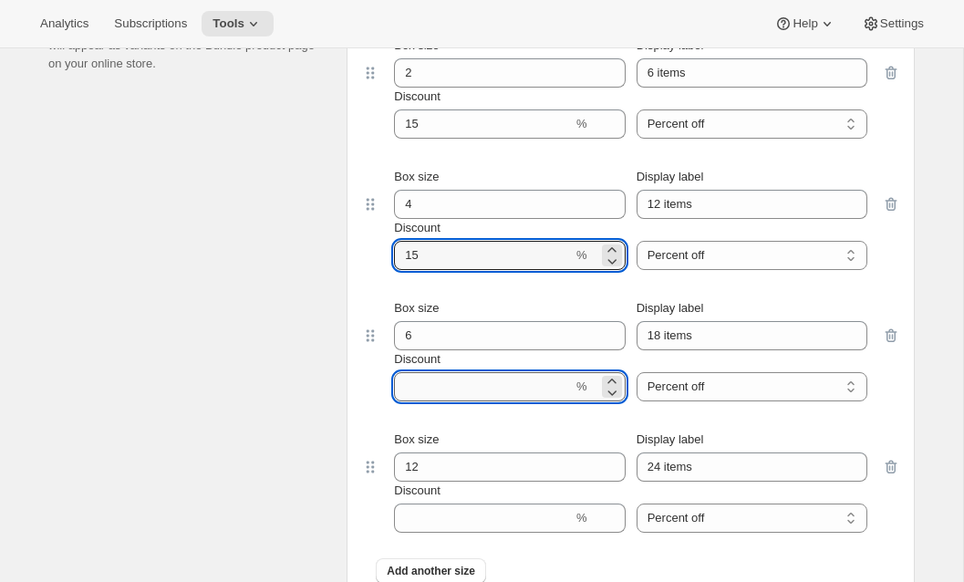
click at [436, 401] on input "Discount" at bounding box center [483, 386] width 179 height 29
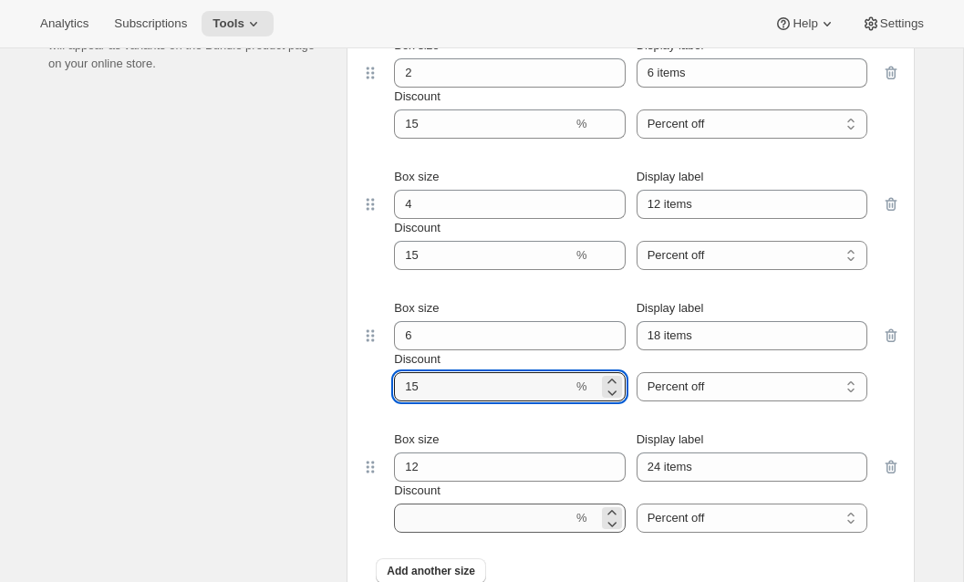
type input "15"
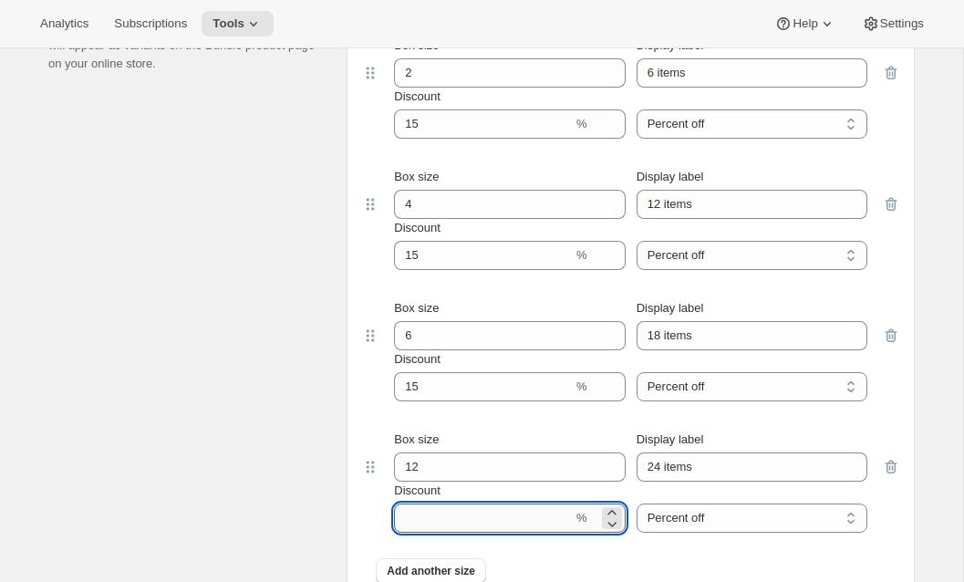
click at [429, 533] on input "Discount" at bounding box center [483, 517] width 179 height 29
type input "15"
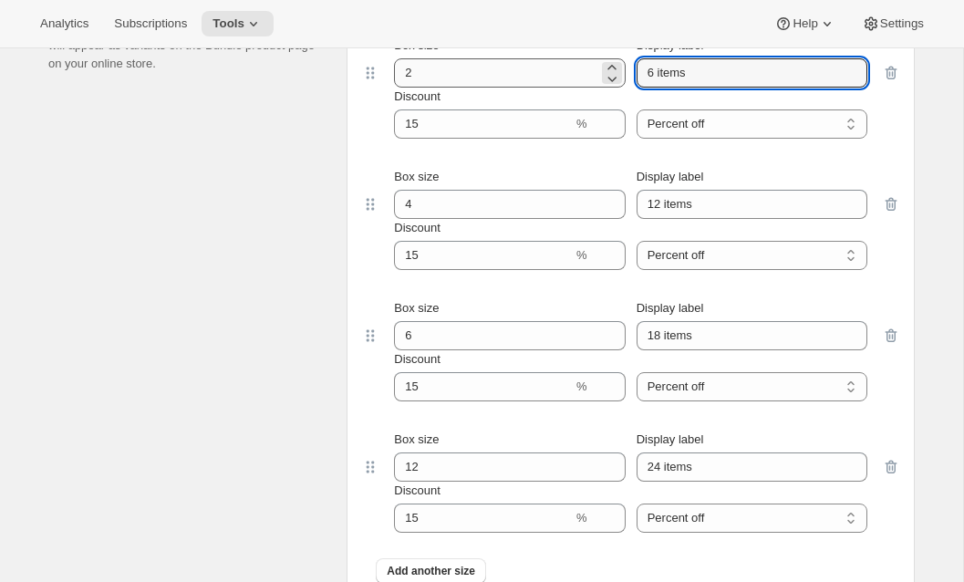
drag, startPoint x: 696, startPoint y: 93, endPoint x: 525, endPoint y: 90, distance: 170.6
click at [525, 88] on div "Box size 2 Display label 6 items" at bounding box center [630, 61] width 473 height 51
drag, startPoint x: 701, startPoint y: 91, endPoint x: 555, endPoint y: 85, distance: 147.0
click at [555, 85] on div "Box size 2 Display label 2 Bottles" at bounding box center [630, 61] width 473 height 51
type input "2 Bottles"
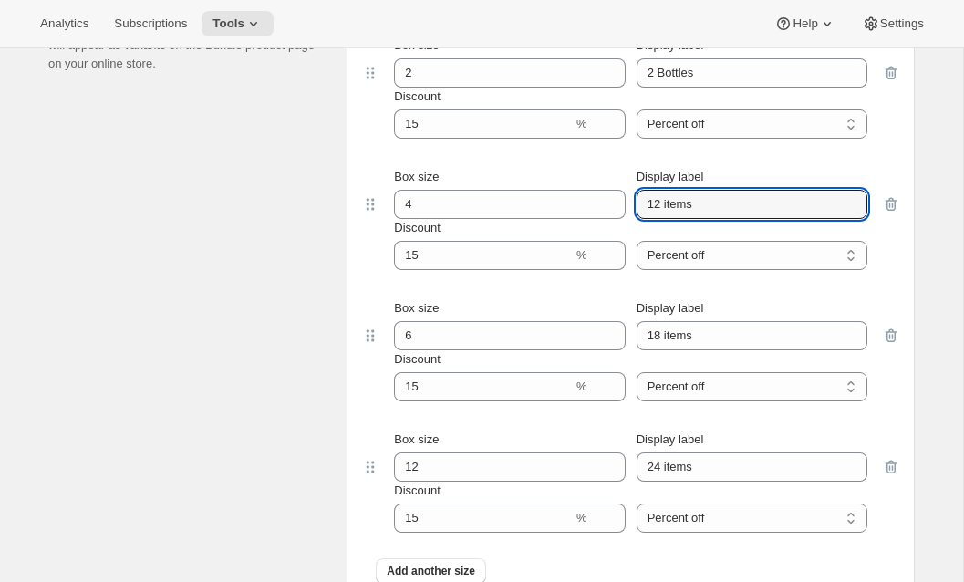
drag, startPoint x: 704, startPoint y: 224, endPoint x: 594, endPoint y: 221, distance: 110.4
click at [581, 219] on div "Box size 4 Display label 12 items" at bounding box center [630, 193] width 473 height 51
paste input "2 Bottle"
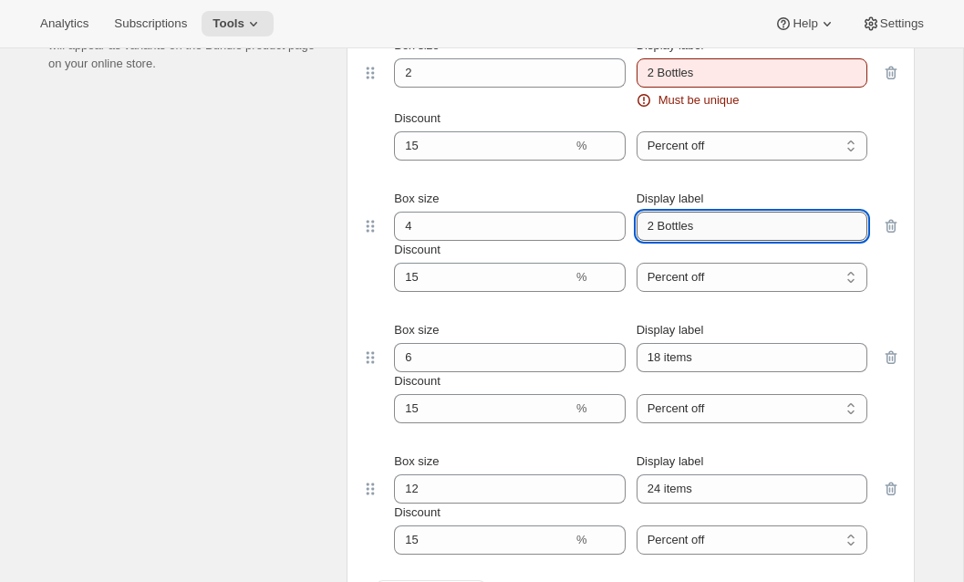
drag, startPoint x: 651, startPoint y: 244, endPoint x: 638, endPoint y: 244, distance: 12.8
click at [638, 241] on input "2 Bottles" at bounding box center [752, 226] width 231 height 29
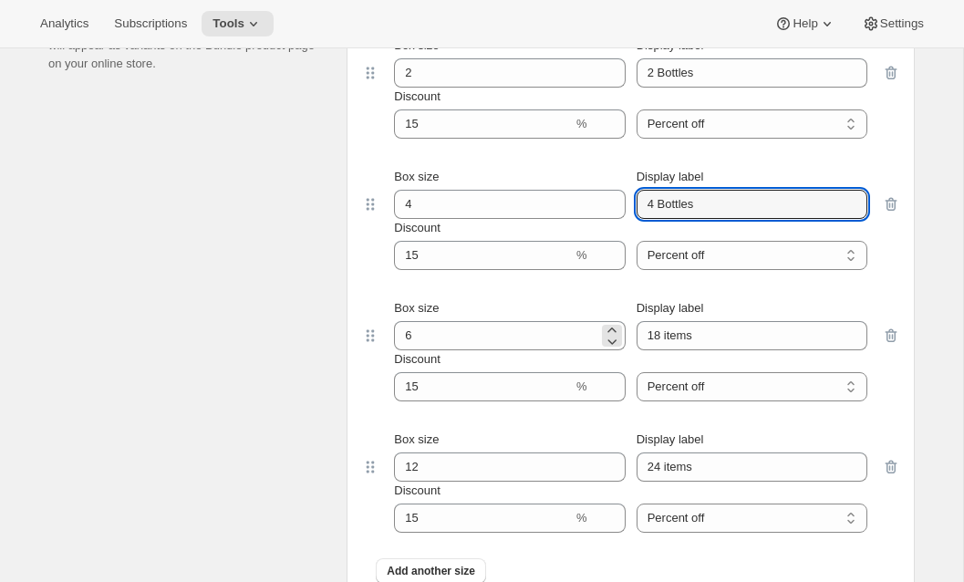
type input "4 Bottles"
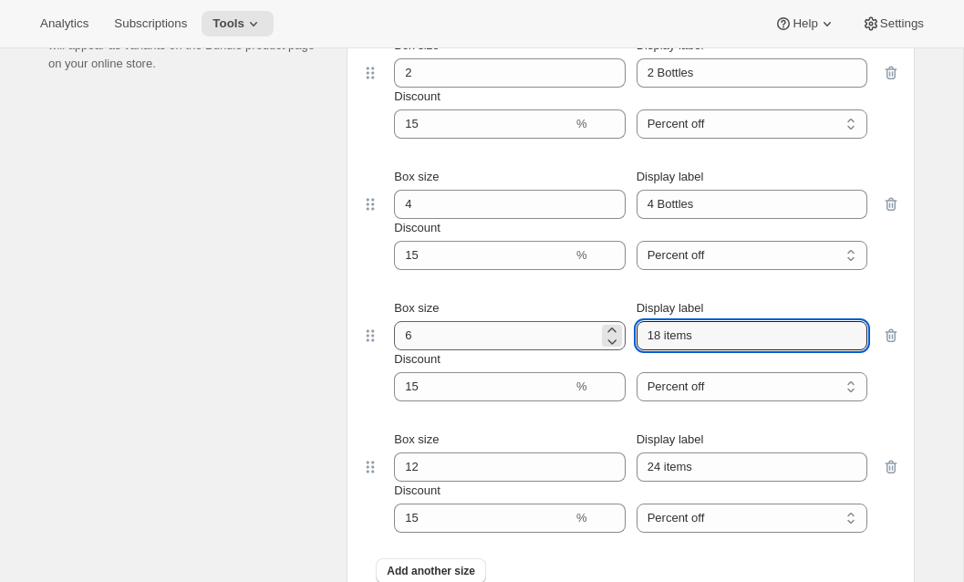
drag, startPoint x: 624, startPoint y: 352, endPoint x: 542, endPoint y: 352, distance: 82.1
click at [543, 350] on div "Box size 6 Display label 18 items" at bounding box center [630, 324] width 473 height 51
paste input "2 Bottle"
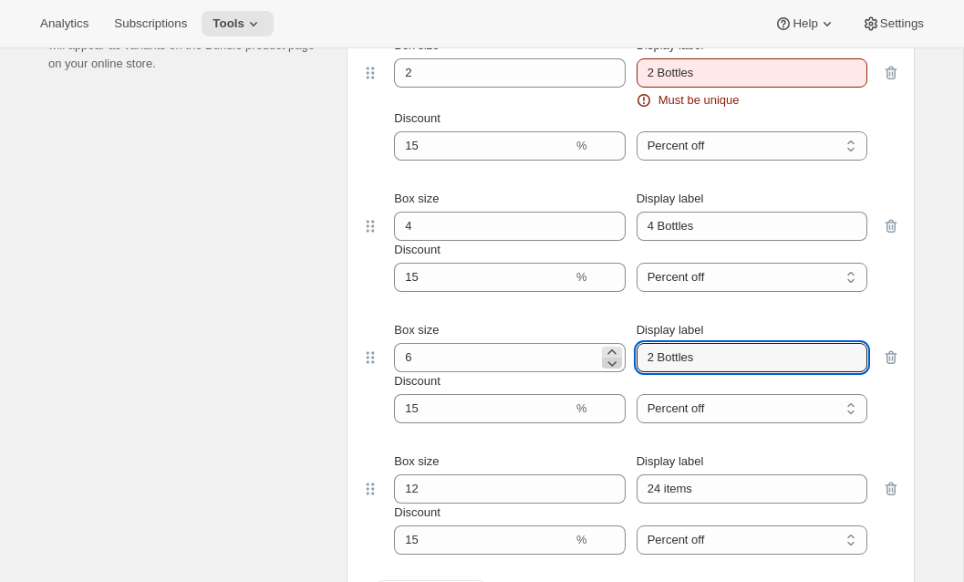
drag, startPoint x: 653, startPoint y: 379, endPoint x: 608, endPoint y: 378, distance: 44.7
click at [608, 372] on div "Box size 6 Display label 2 Bottles" at bounding box center [630, 346] width 473 height 51
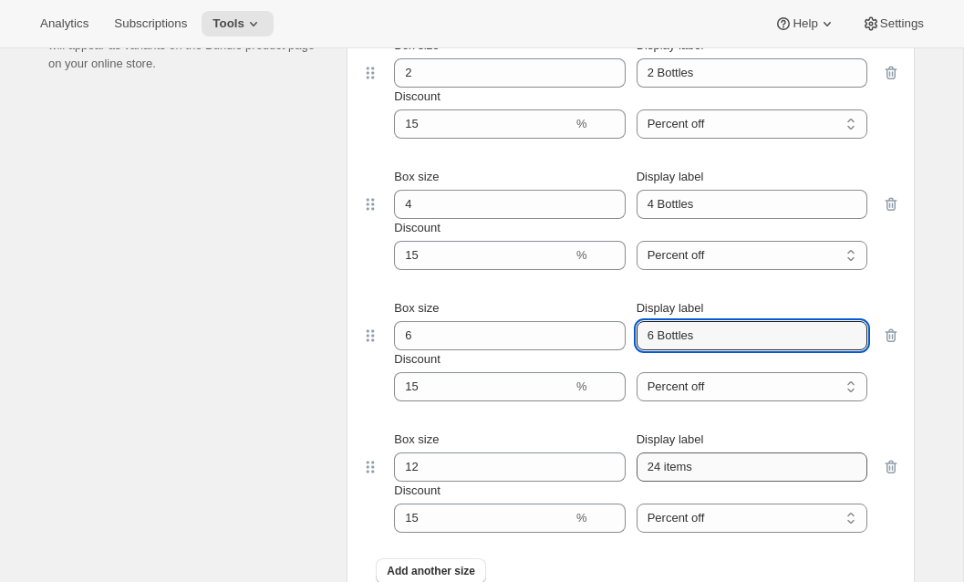
type input "6 Bottles"
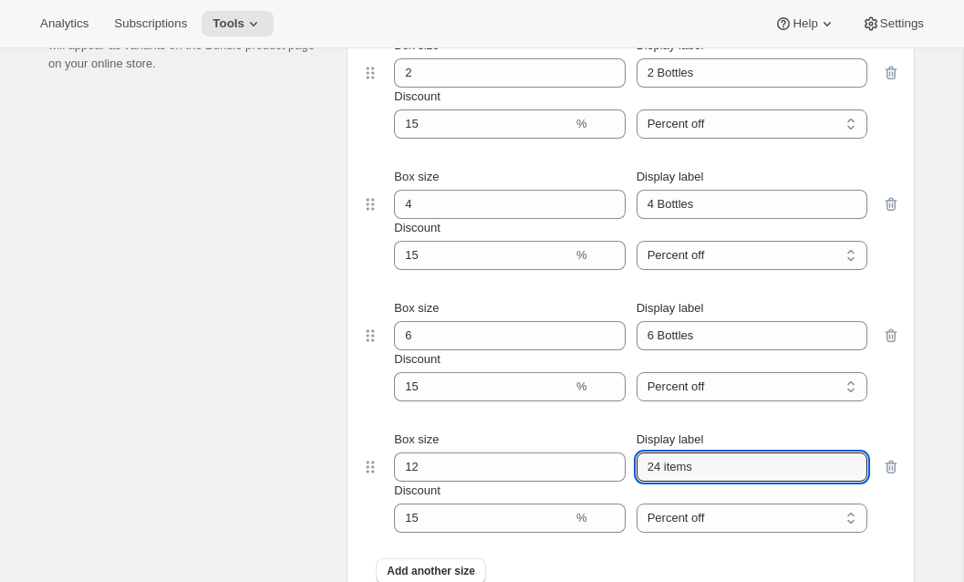
drag, startPoint x: 711, startPoint y: 480, endPoint x: 587, endPoint y: 476, distance: 124.1
click at [568, 474] on div "Box size 12 Display label 24 items" at bounding box center [630, 456] width 473 height 51
paste input "Bottle"
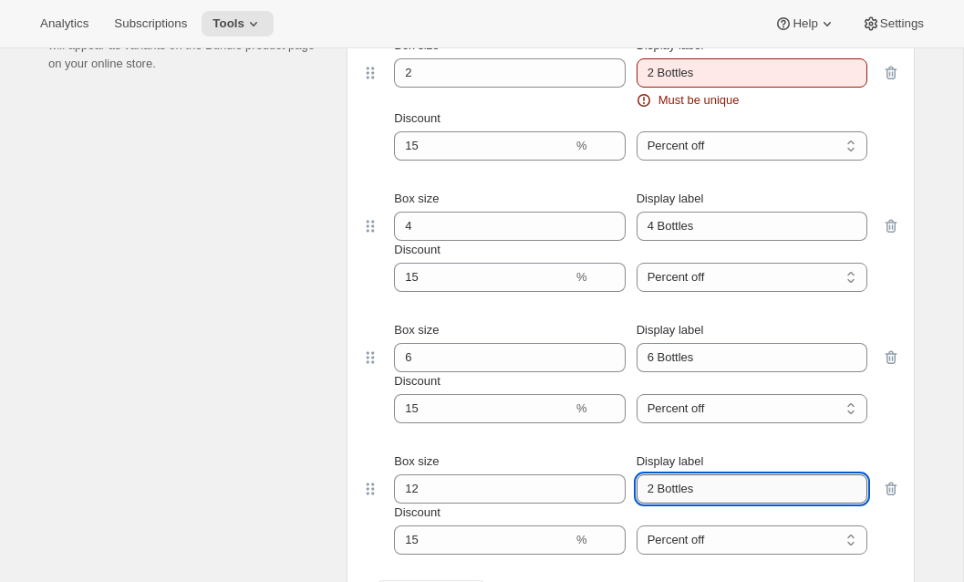
click at [653, 503] on input "2 Bottles" at bounding box center [752, 488] width 231 height 29
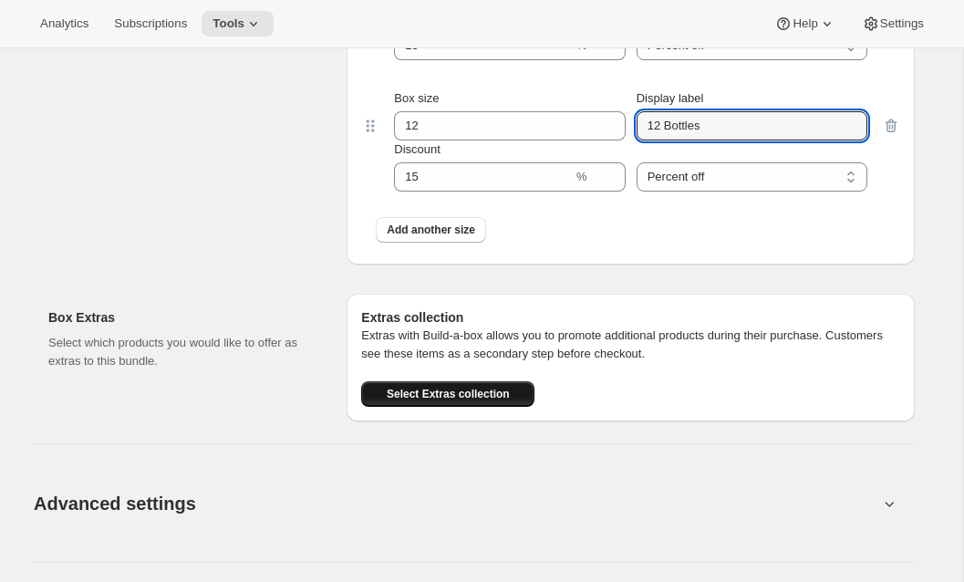
scroll to position [2374, 0]
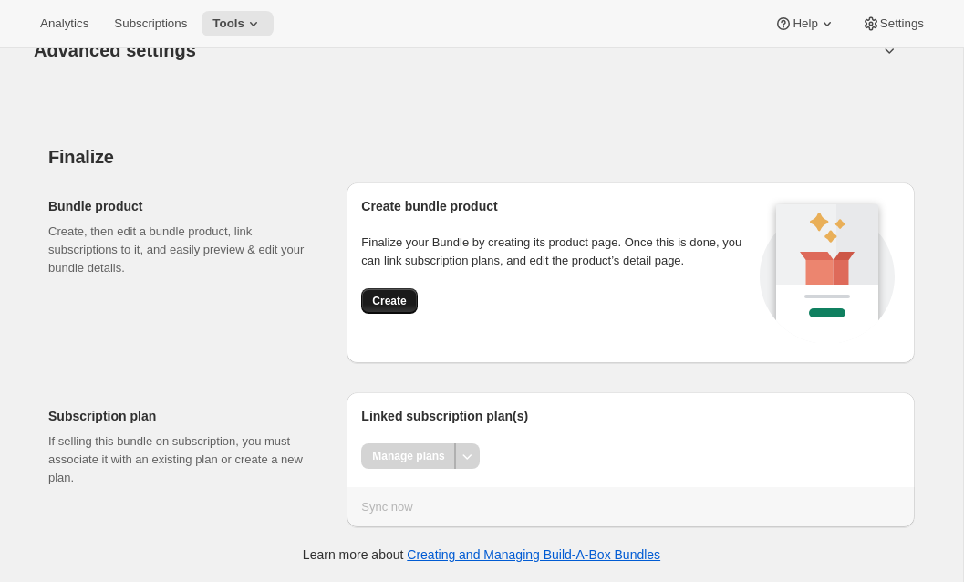
type input "12 Bottles"
click at [382, 303] on span "Create" at bounding box center [389, 301] width 34 height 15
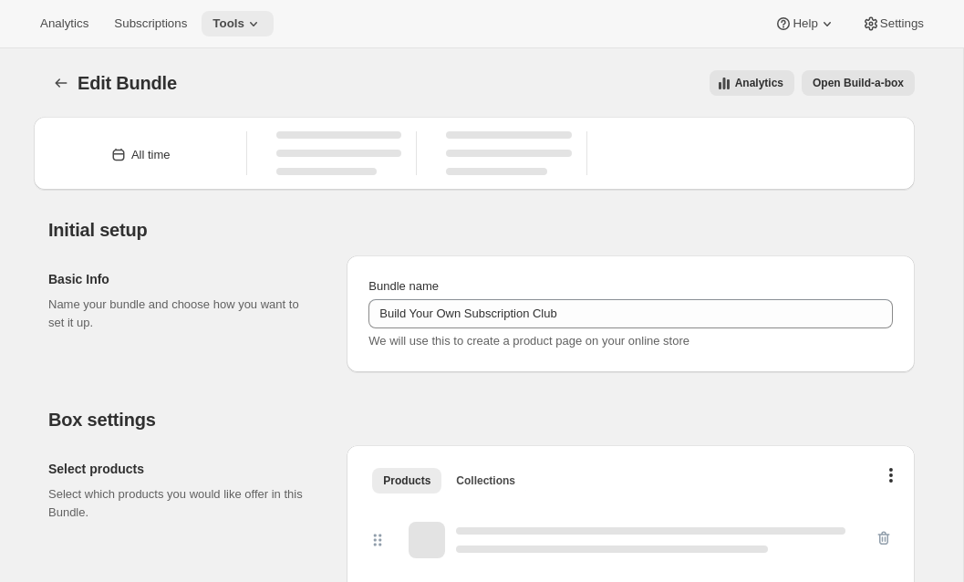
click at [239, 26] on span "Tools" at bounding box center [229, 23] width 32 height 15
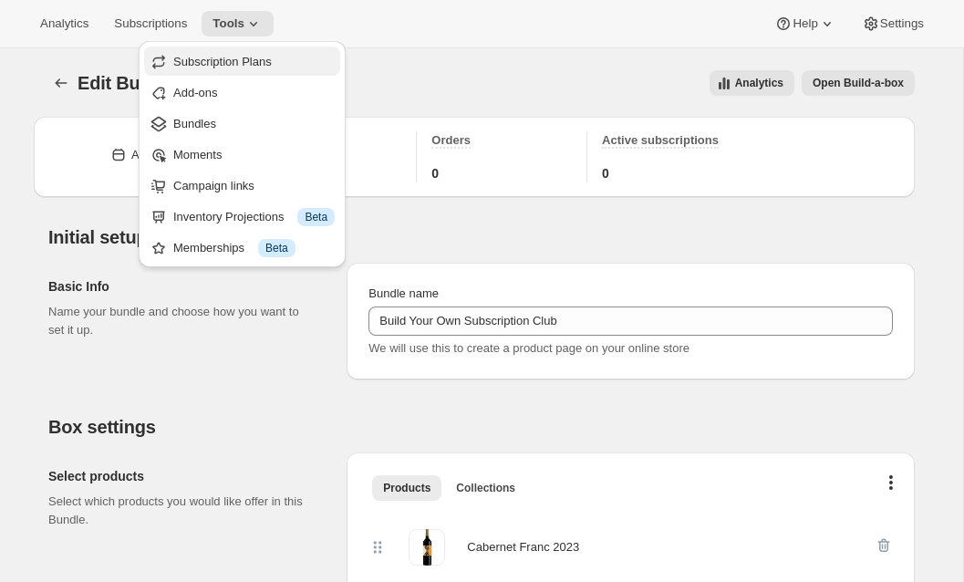
click at [255, 58] on span "Subscription Plans" at bounding box center [222, 62] width 99 height 14
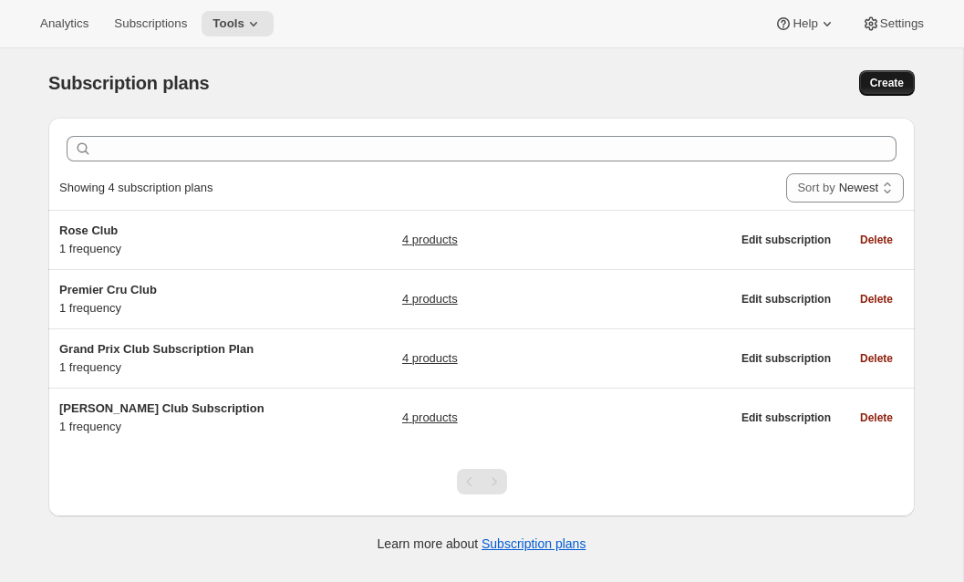
click at [895, 79] on span "Create" at bounding box center [887, 83] width 34 height 15
select select "WEEK"
select select "MONTH"
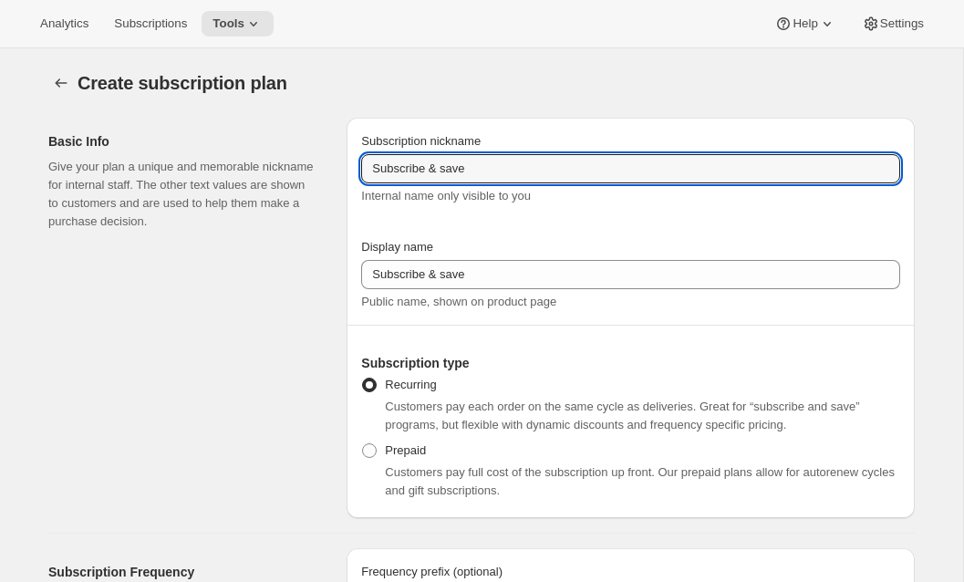
drag, startPoint x: 441, startPoint y: 173, endPoint x: 168, endPoint y: 164, distance: 272.9
click at [168, 164] on div "Basic Info Give your plan a unique and memorable nickname for internal staff. T…" at bounding box center [474, 310] width 881 height 415
type input "Subscription Plan"
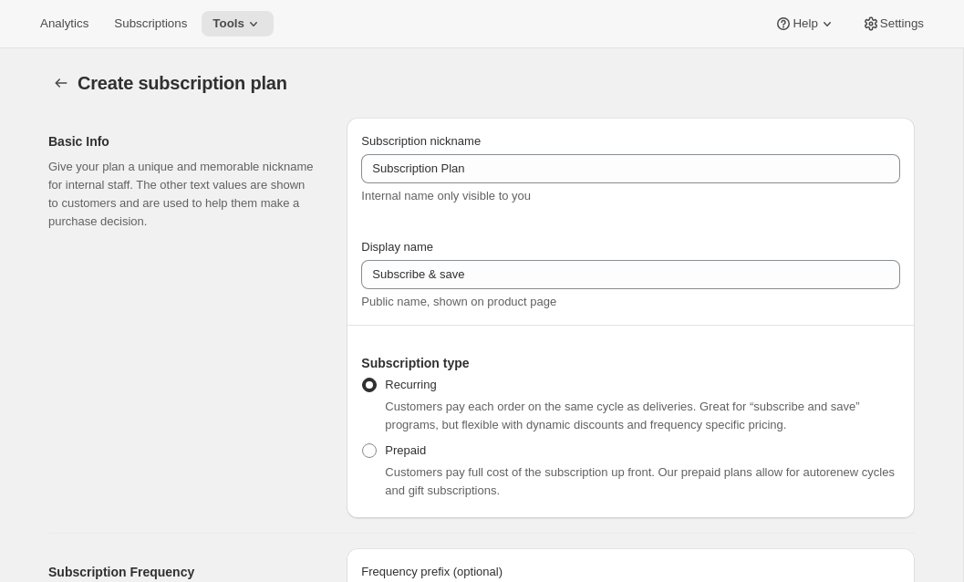
click at [421, 290] on div "Display name Subscribe & save Public name, shown on product page" at bounding box center [630, 274] width 539 height 73
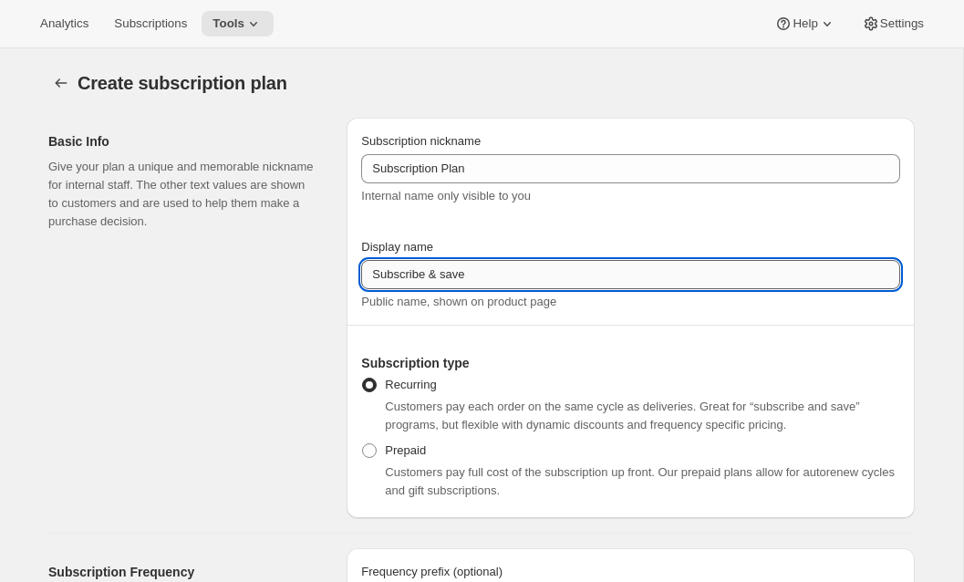
drag, startPoint x: 433, startPoint y: 272, endPoint x: 492, endPoint y: 275, distance: 58.4
click at [492, 279] on input "Subscribe & save" at bounding box center [630, 274] width 539 height 29
type input "Subscribe"
click at [113, 380] on div "Basic Info Give your plan a unique and memorable nickname for internal staff. T…" at bounding box center [190, 318] width 284 height 400
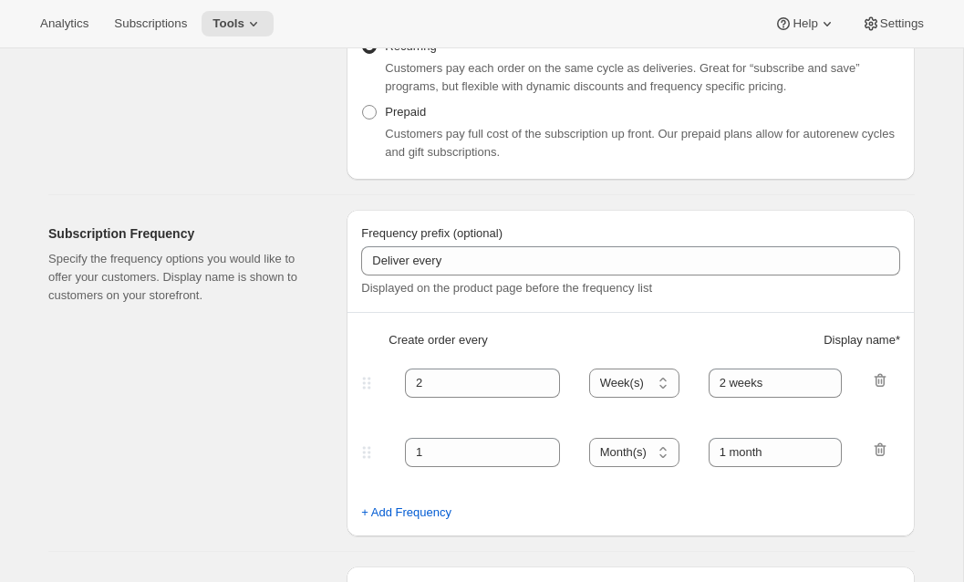
scroll to position [369, 0]
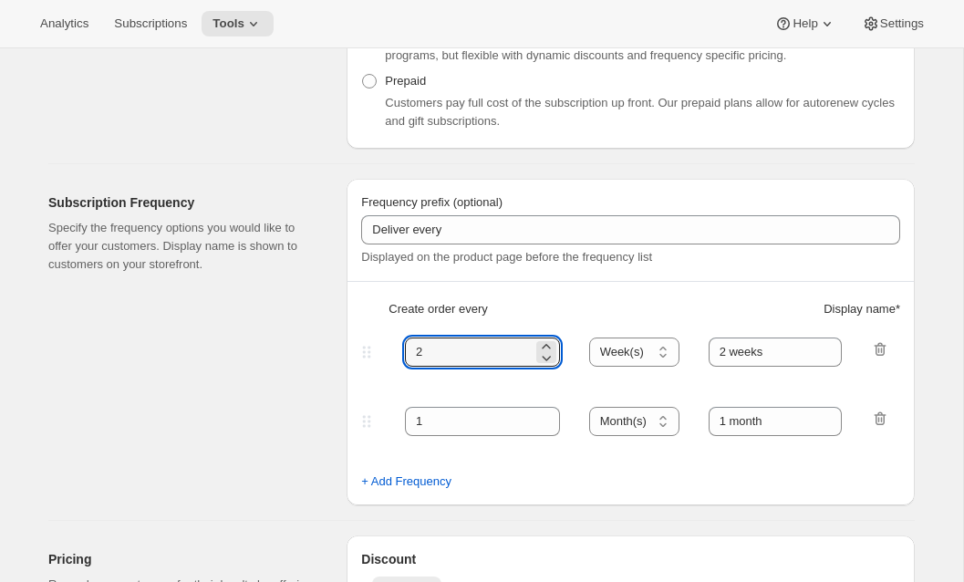
drag, startPoint x: 438, startPoint y: 360, endPoint x: 337, endPoint y: 368, distance: 100.6
click at [306, 360] on div "Subscription Frequency Specify the frequency options you would like to offer yo…" at bounding box center [474, 334] width 881 height 341
type input "3"
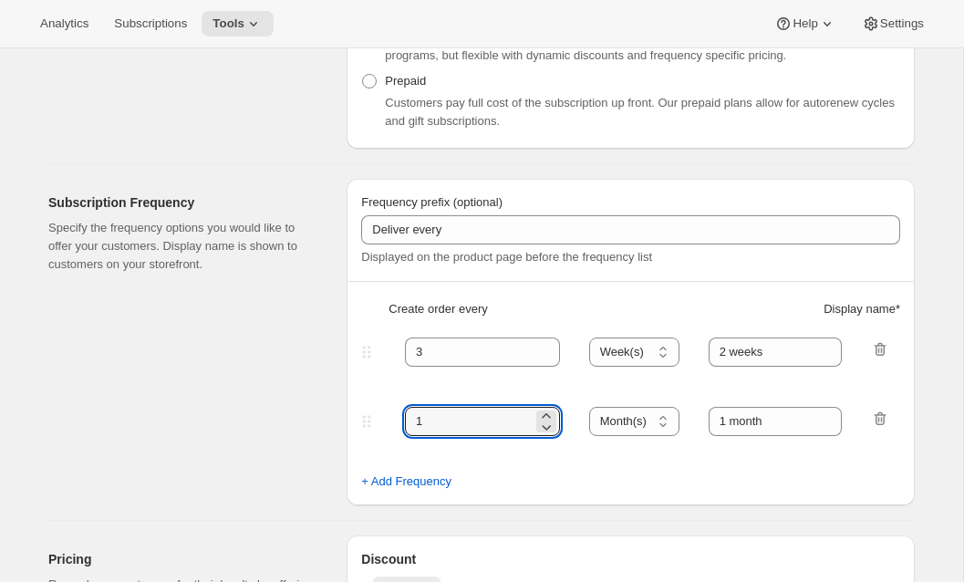
drag, startPoint x: 437, startPoint y: 428, endPoint x: 321, endPoint y: 428, distance: 115.8
click at [321, 428] on div "Subscription Frequency Specify the frequency options you would like to offer yo…" at bounding box center [474, 334] width 881 height 341
type input "4"
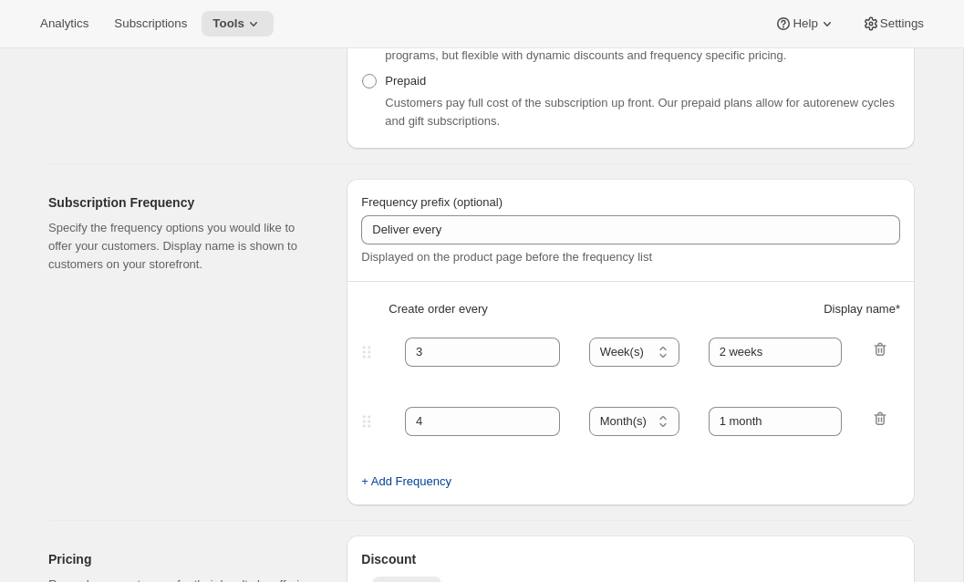
click at [398, 489] on span "+ Add Frequency" at bounding box center [406, 481] width 90 height 18
select select "MONTH"
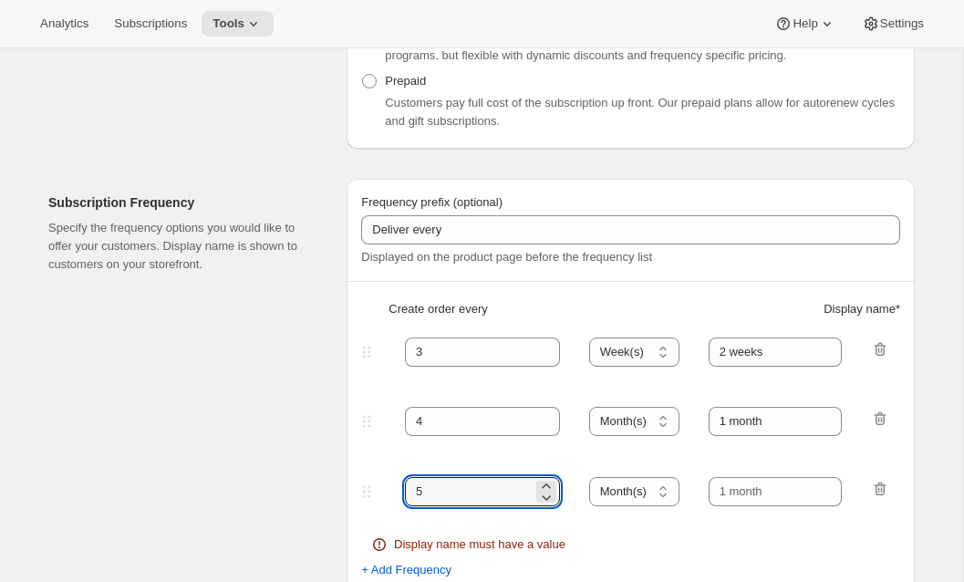
drag, startPoint x: 434, startPoint y: 501, endPoint x: 338, endPoint y: 495, distance: 95.9
click at [338, 495] on div "Subscription Frequency Specify the frequency options you would like to offer yo…" at bounding box center [474, 379] width 881 height 430
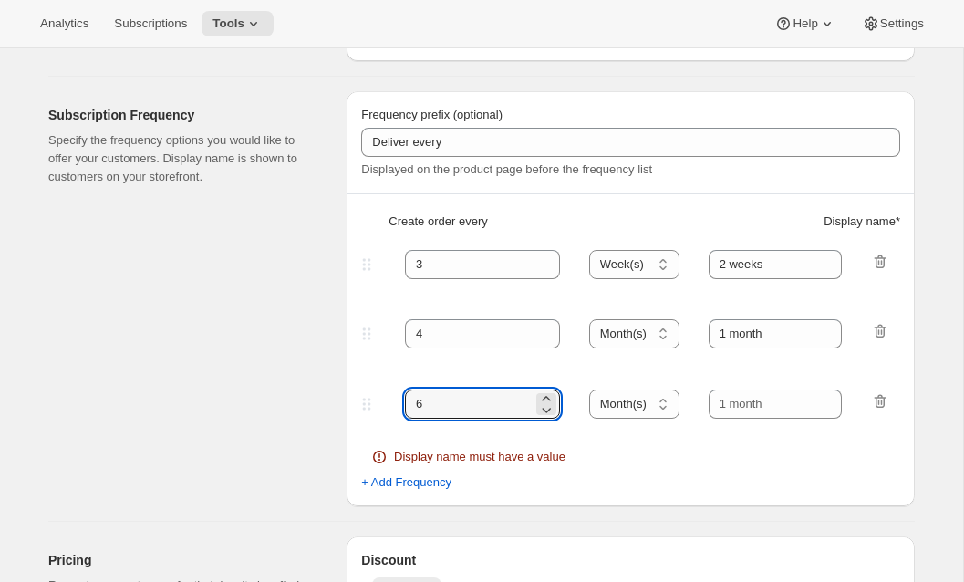
scroll to position [456, 0]
type input "6"
click at [420, 489] on span "+ Add Frequency" at bounding box center [406, 483] width 90 height 18
select select "MONTH"
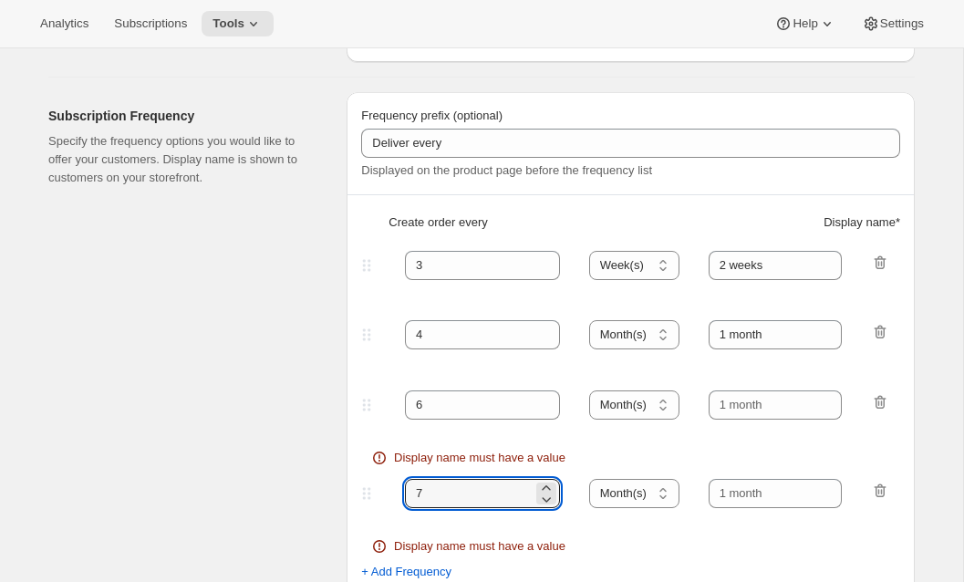
drag, startPoint x: 436, startPoint y: 495, endPoint x: 356, endPoint y: 506, distance: 81.0
click at [365, 495] on div "7 Day(s) Week(s) Month(s) Year(s) Month(s)" at bounding box center [624, 493] width 532 height 29
type input "12"
click at [655, 274] on select "Day(s) Week(s) Month(s) Year(s)" at bounding box center [634, 265] width 90 height 29
select select "MONTH"
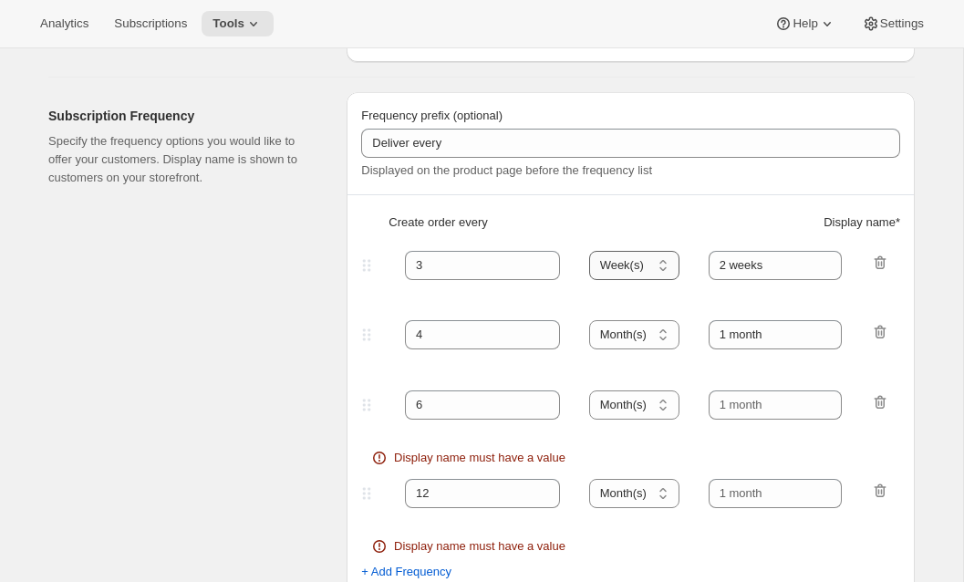
click at [590, 251] on select "Day(s) Week(s) Month(s) Year(s)" at bounding box center [634, 265] width 90 height 29
click at [645, 337] on select "Day(s) Week(s) Month(s) Year(s)" at bounding box center [634, 334] width 90 height 29
click at [590, 320] on select "Day(s) Week(s) Month(s) Year(s)" at bounding box center [634, 334] width 90 height 29
click at [638, 402] on select "Day(s) Week(s) Month(s) Year(s)" at bounding box center [634, 404] width 90 height 29
click at [590, 390] on select "Day(s) Week(s) Month(s) Year(s)" at bounding box center [634, 404] width 90 height 29
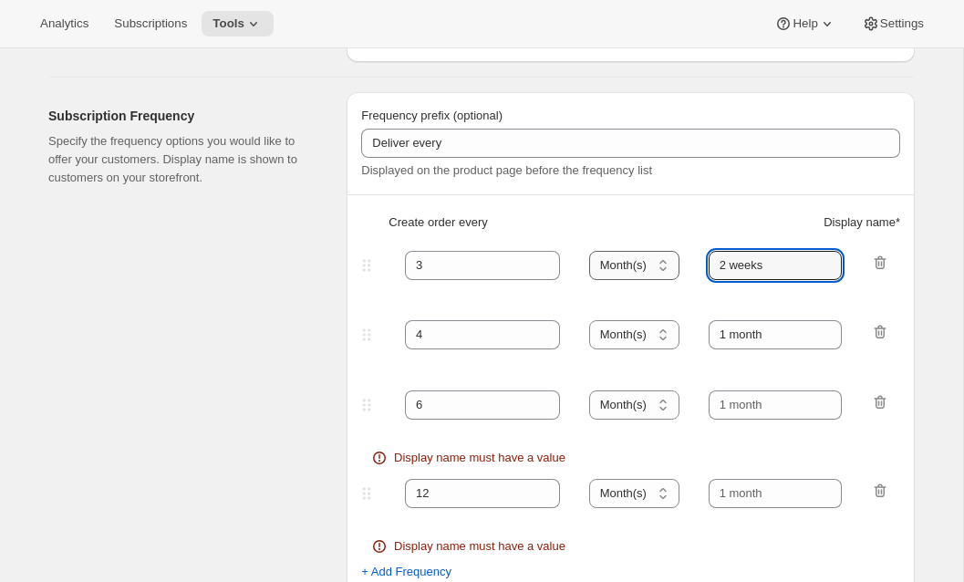
drag, startPoint x: 788, startPoint y: 275, endPoint x: 607, endPoint y: 262, distance: 181.1
click at [607, 262] on div "3 Day(s) Week(s) Month(s) Year(s) Month(s) 2 weeks" at bounding box center [624, 265] width 532 height 29
drag, startPoint x: 784, startPoint y: 269, endPoint x: 626, endPoint y: 269, distance: 158.7
click at [626, 269] on div "3 Day(s) Week(s) Month(s) Year(s) Month(s) 3 Months" at bounding box center [624, 265] width 532 height 29
type input "3 Months"
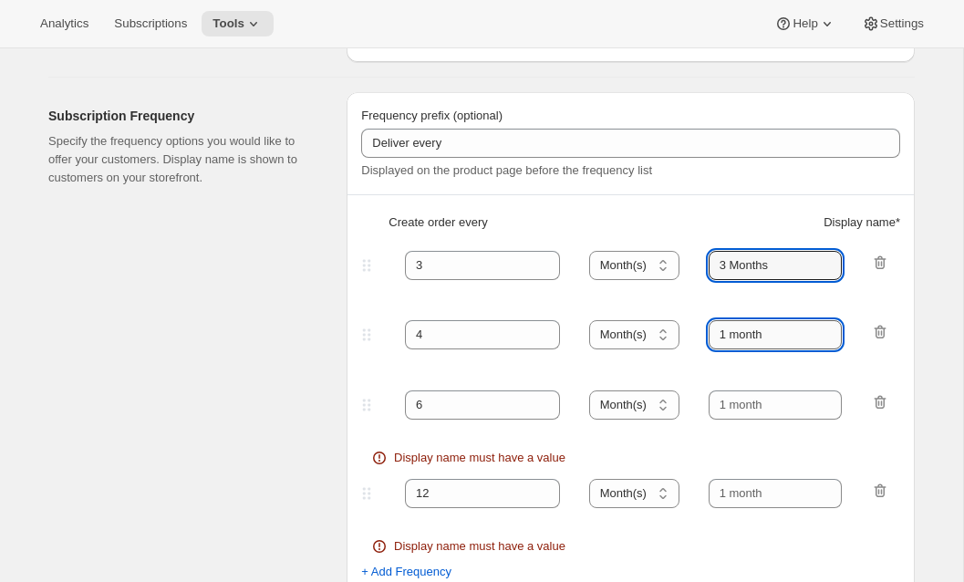
click at [730, 340] on input "1 month" at bounding box center [776, 334] width 134 height 29
paste input "3 Months"
drag, startPoint x: 737, startPoint y: 338, endPoint x: 669, endPoint y: 338, distance: 68.4
click at [669, 338] on div "4 Day(s) Week(s) Month(s) Year(s) Month(s) 1 3 Monthsmonth" at bounding box center [624, 334] width 532 height 29
click at [751, 327] on input "1 3 Monthsmonth" at bounding box center [776, 334] width 134 height 29
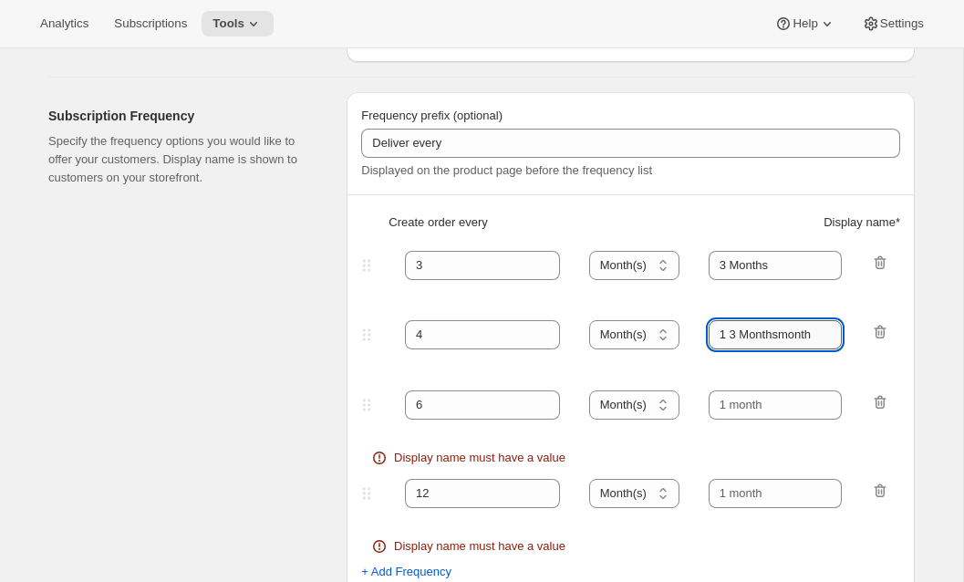
click at [751, 327] on input "1 3 Monthsmonth" at bounding box center [776, 334] width 134 height 29
paste input "3 Months"
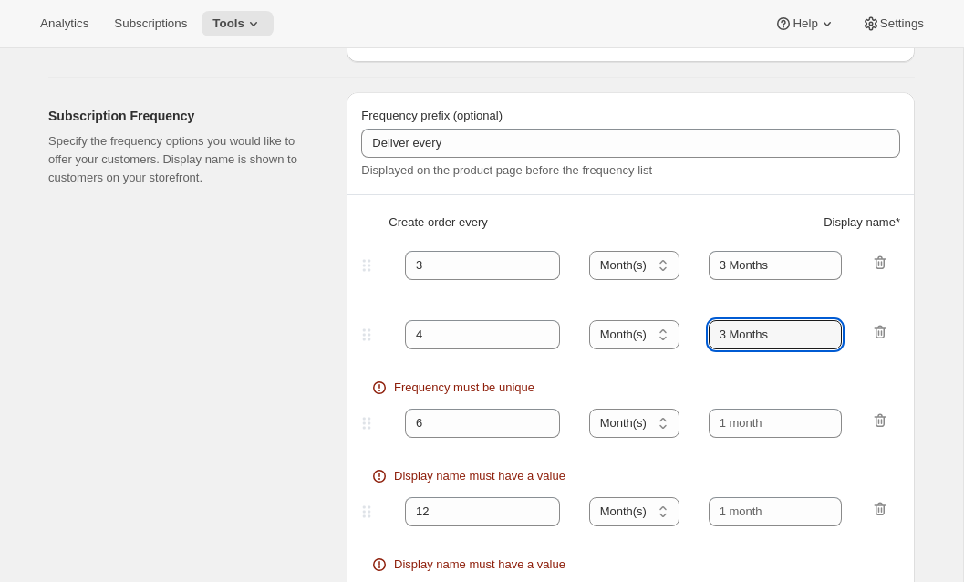
drag, startPoint x: 728, startPoint y: 337, endPoint x: 691, endPoint y: 337, distance: 36.5
click at [691, 337] on div "4 Day(s) Week(s) Month(s) Year(s) Month(s) 3 Months" at bounding box center [624, 334] width 532 height 29
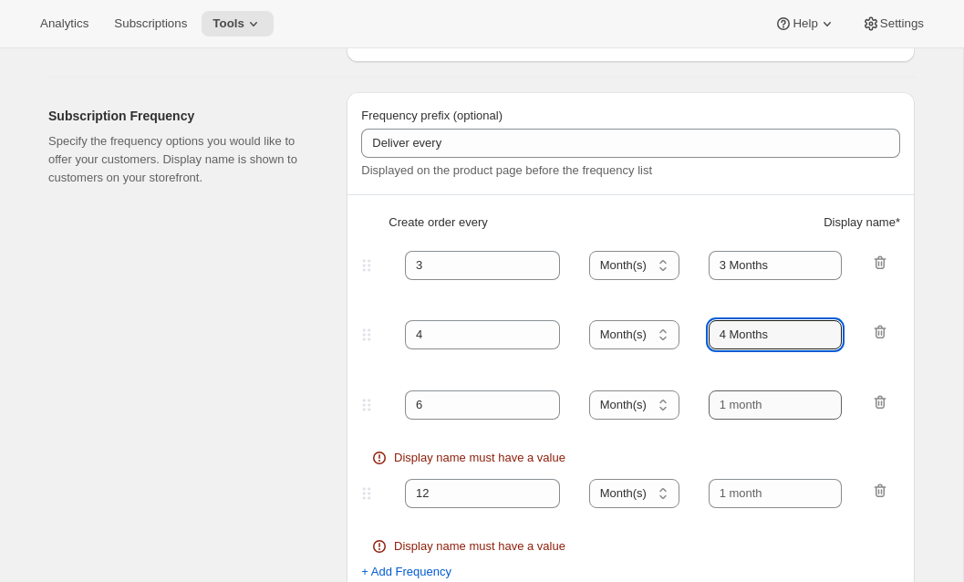
type input "4 Months"
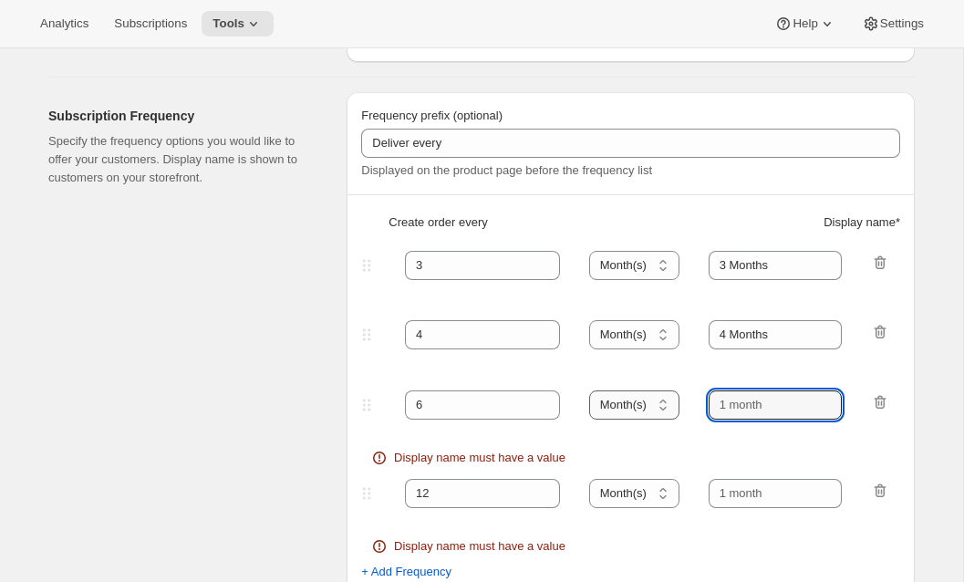
drag, startPoint x: 722, startPoint y: 408, endPoint x: 636, endPoint y: 408, distance: 86.7
click at [636, 408] on div "6 Day(s) Week(s) Month(s) Year(s) Month(s)" at bounding box center [624, 404] width 532 height 29
paste input "3 Months"
drag, startPoint x: 723, startPoint y: 407, endPoint x: 694, endPoint y: 407, distance: 29.2
click at [694, 407] on div "6 Day(s) Week(s) Month(s) Year(s) Month(s) 3 Months" at bounding box center [624, 404] width 532 height 29
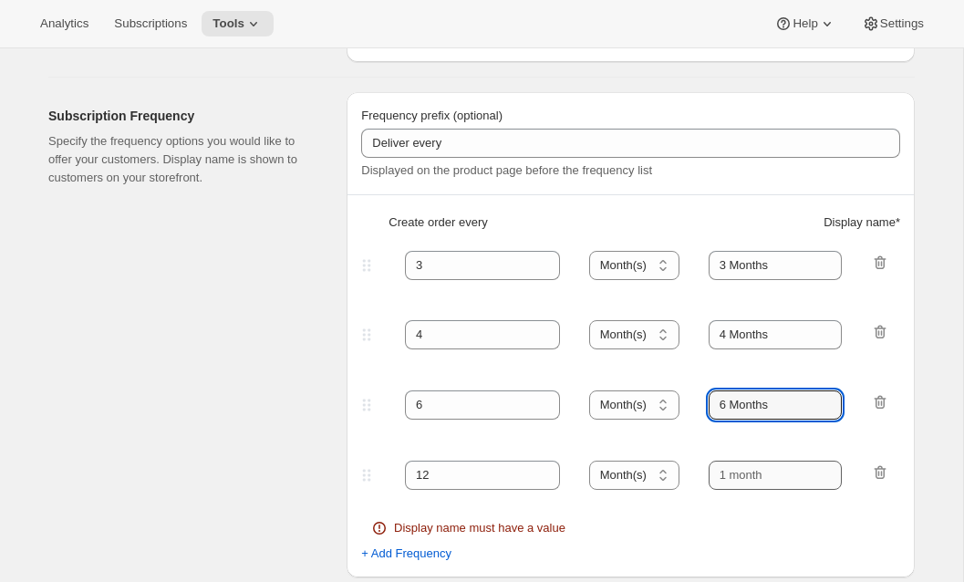
type input "6 Months"
click at [745, 474] on input "text" at bounding box center [776, 475] width 134 height 29
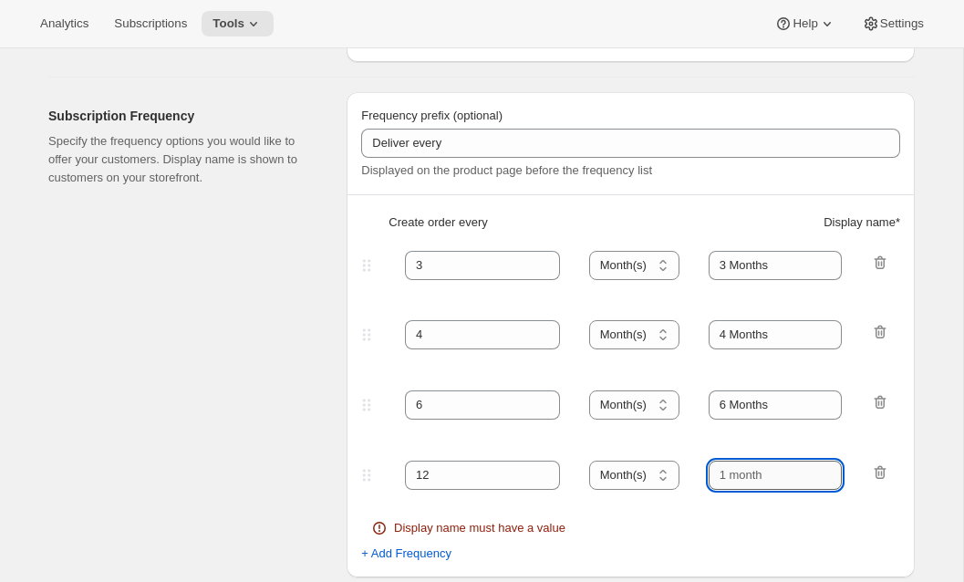
paste input "3 Months"
click at [726, 480] on input "3 Months" at bounding box center [776, 475] width 134 height 29
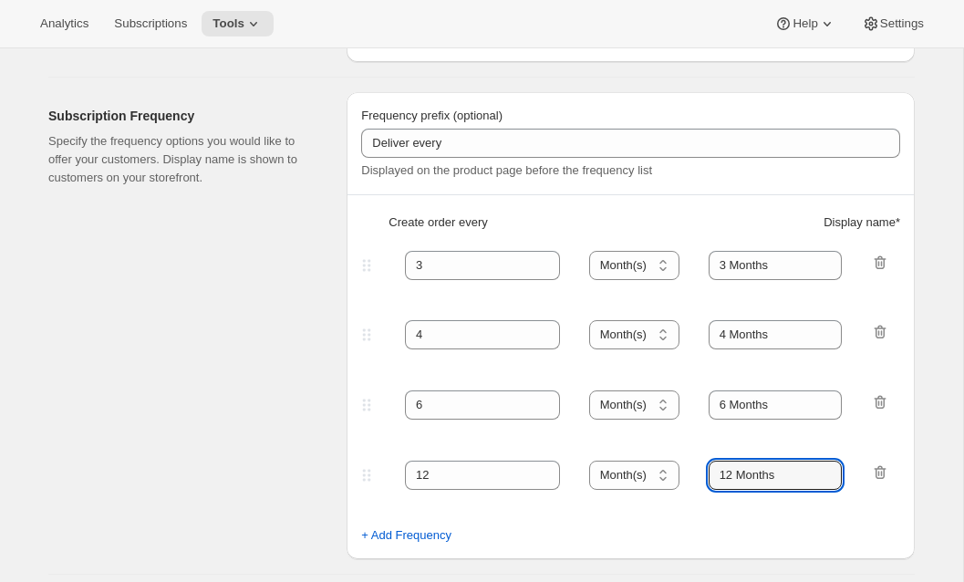
type input "12 Months"
click at [164, 479] on div "Subscription Frequency Specify the frequency options you would like to offer yo…" at bounding box center [190, 325] width 284 height 467
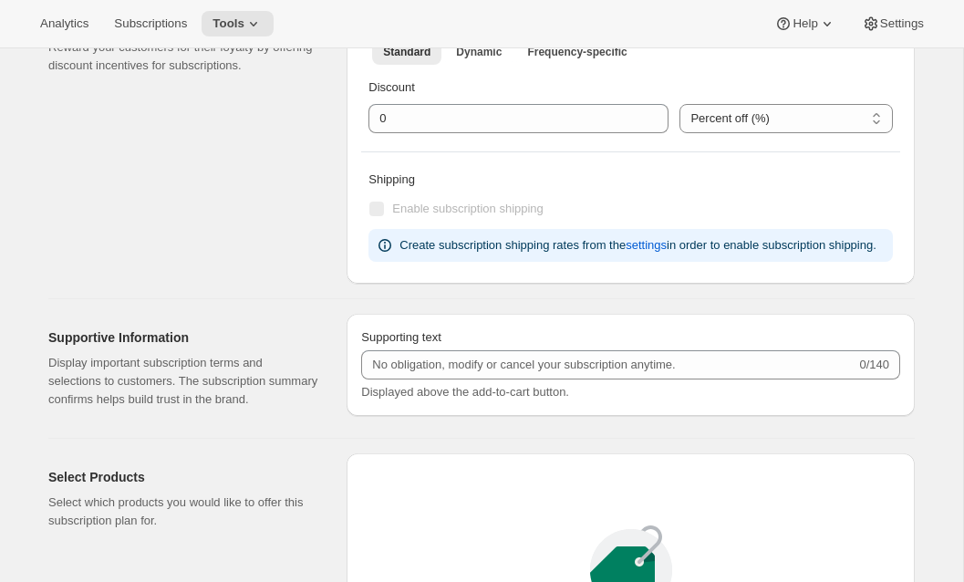
scroll to position [1279, 0]
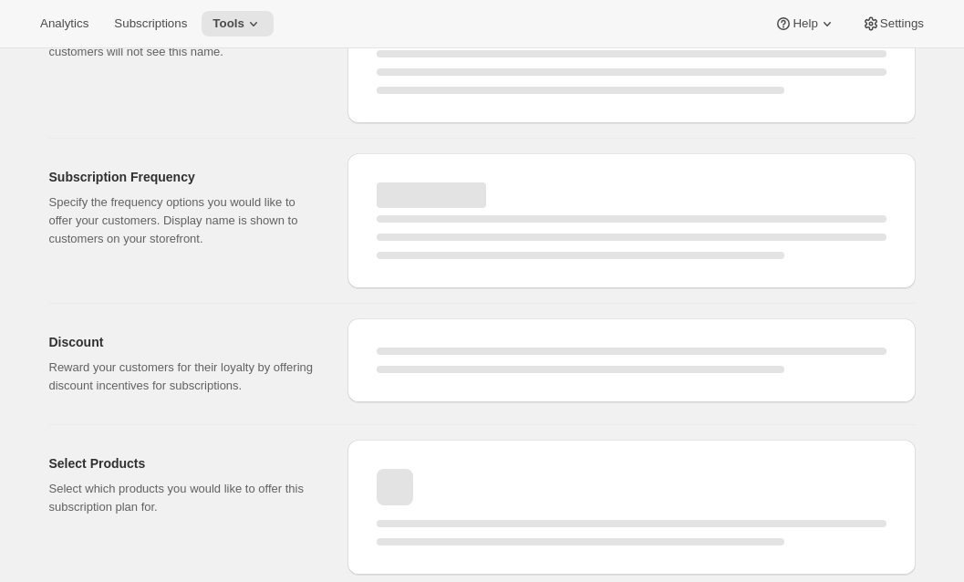
select select "WEEK"
select select "MONTH"
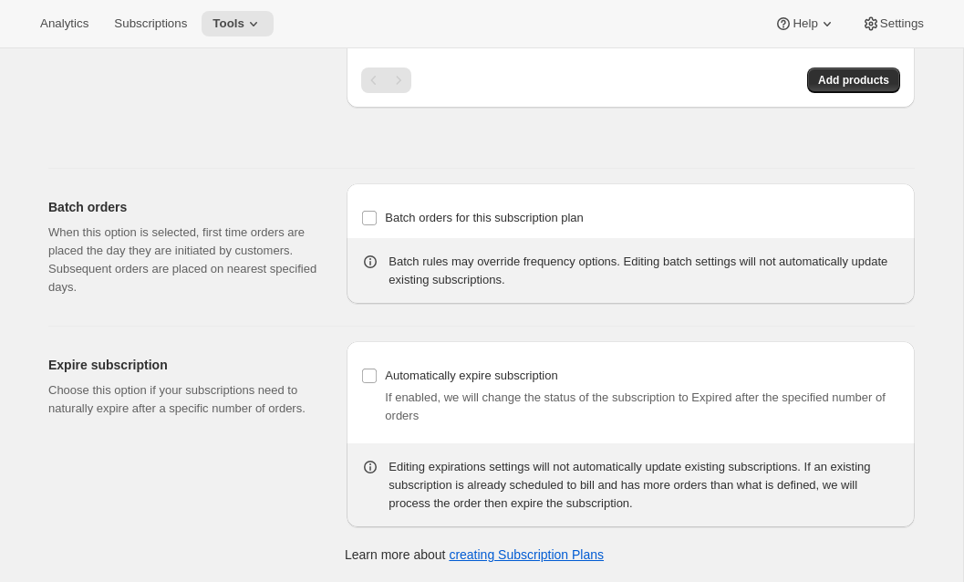
type input "Subscription Plan"
type input "Subscribe"
type input "3"
select select "MONTH"
type input "3 Months"
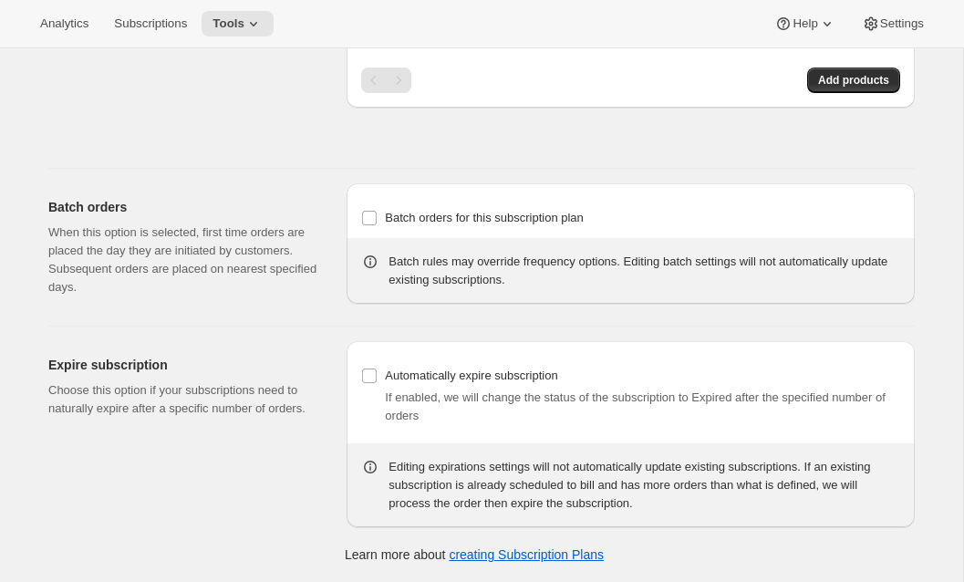
type input "4"
type input "4 Months"
select select "MONTH"
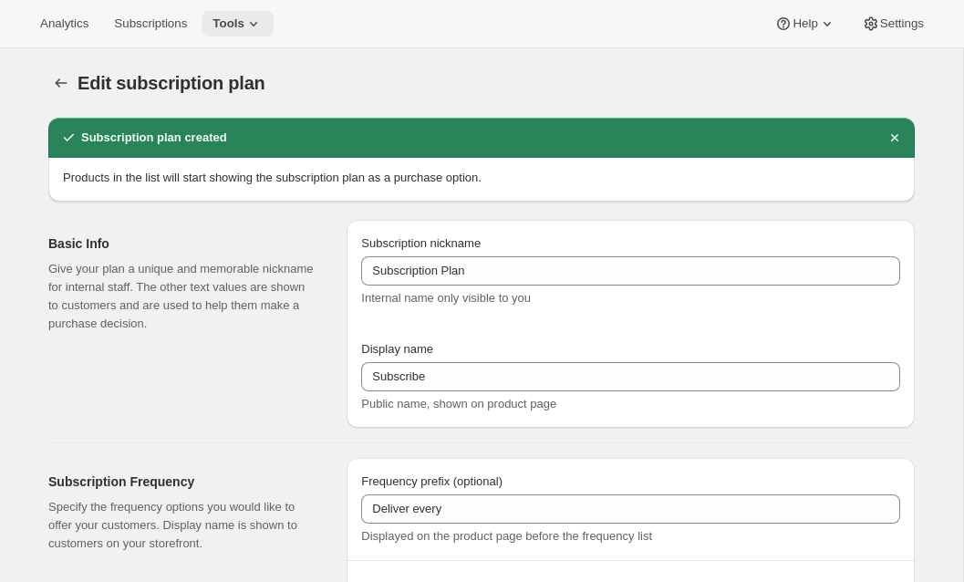
click at [244, 29] on span "Tools" at bounding box center [229, 23] width 32 height 15
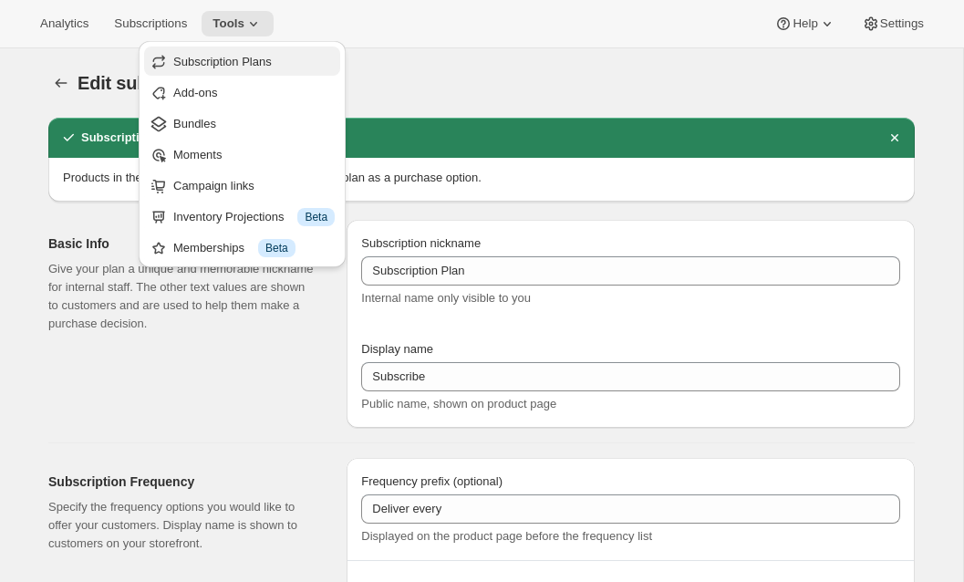
click at [261, 53] on span "Subscription Plans" at bounding box center [253, 62] width 161 height 18
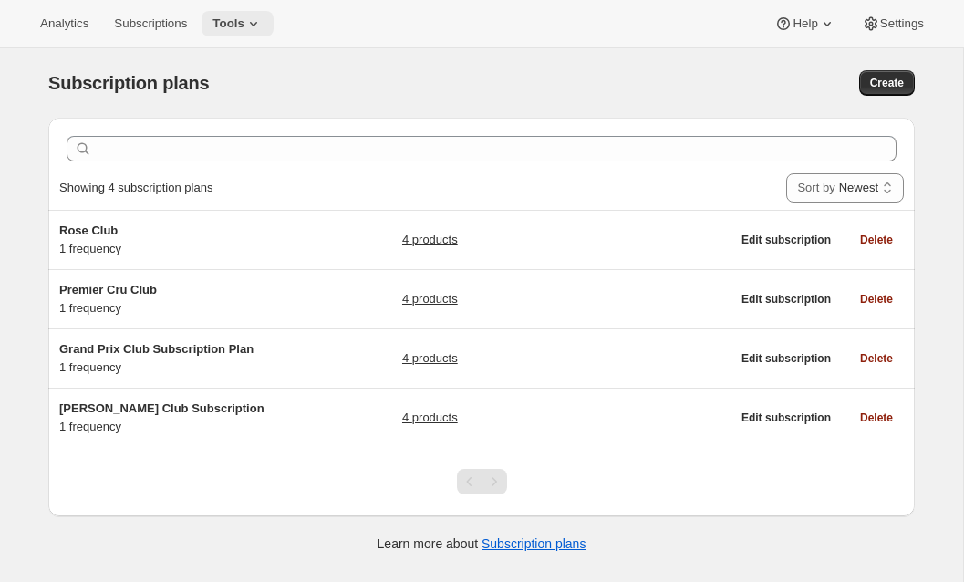
click at [244, 27] on span "Tools" at bounding box center [229, 23] width 32 height 15
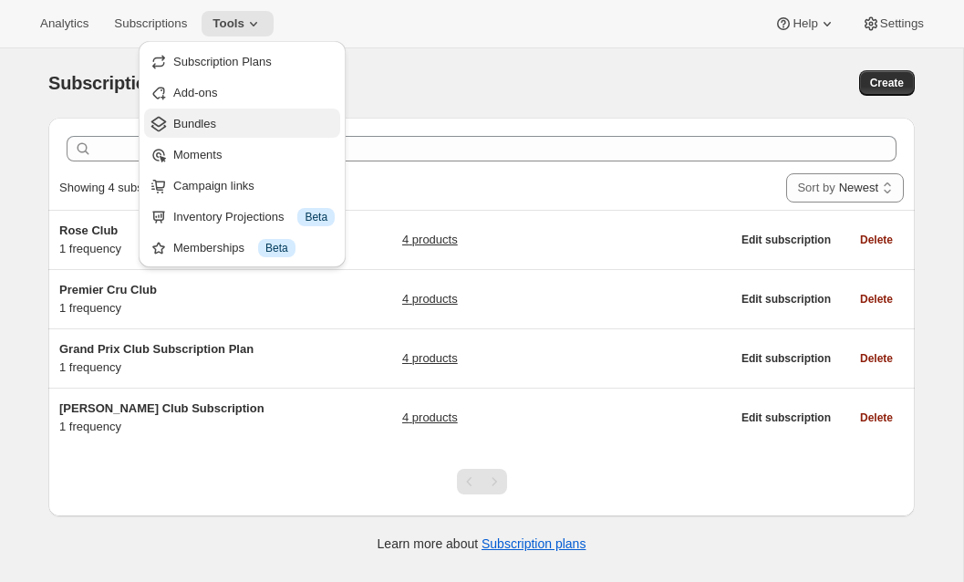
click at [209, 132] on button "Bundles" at bounding box center [242, 123] width 196 height 29
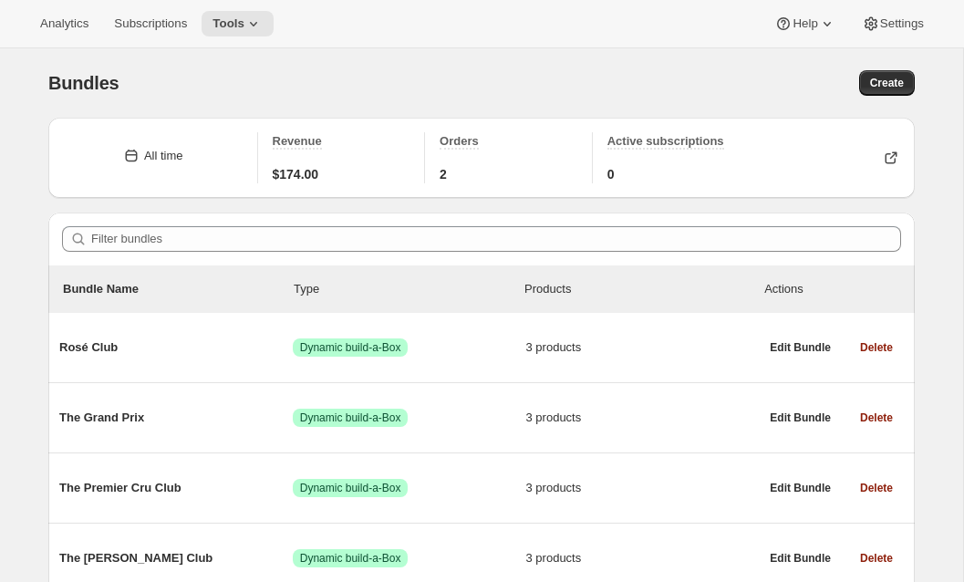
scroll to position [152, 0]
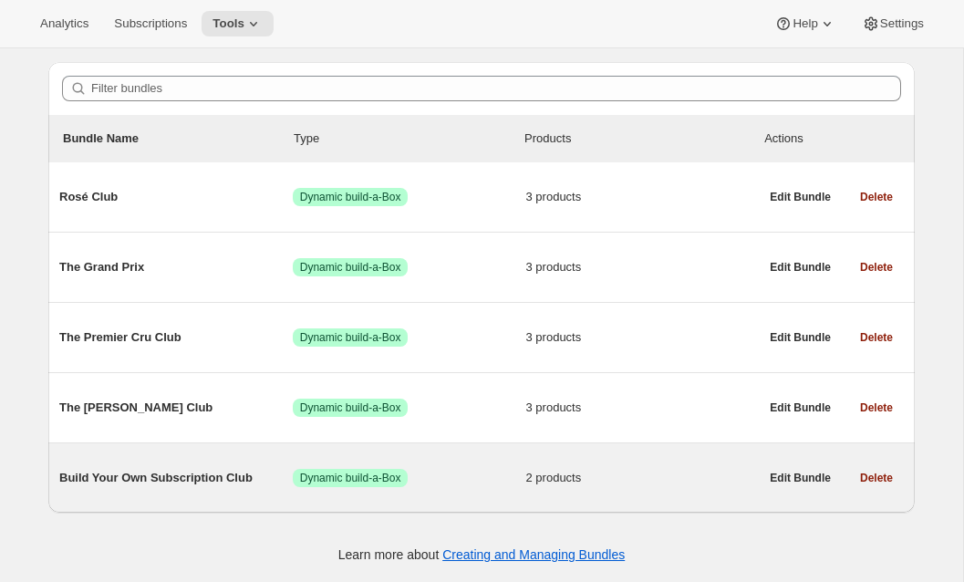
click at [182, 491] on div "Build Your Own Subscription Club Success Dynamic build-a-Box 2 products" at bounding box center [409, 477] width 700 height 47
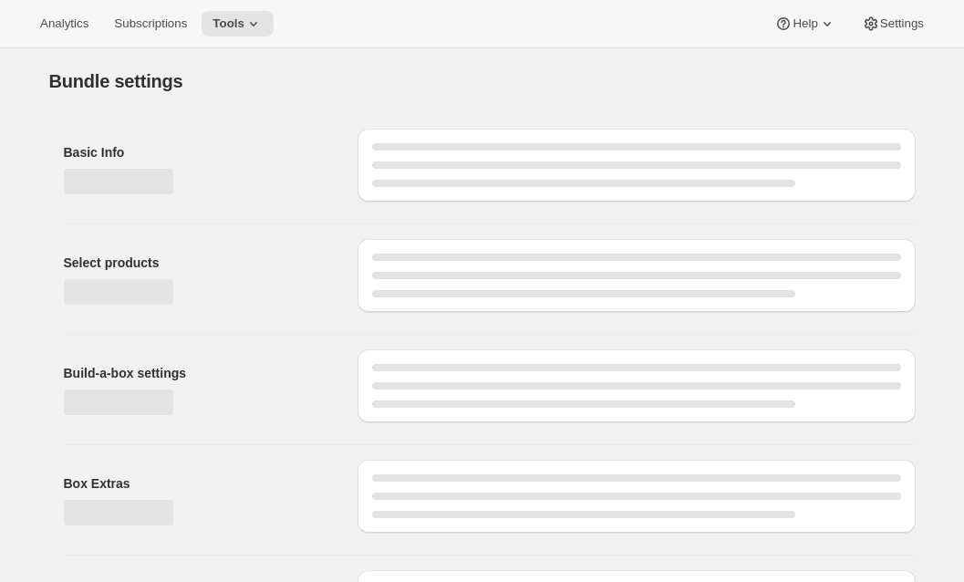
type input "Build Your Own Subscription Club"
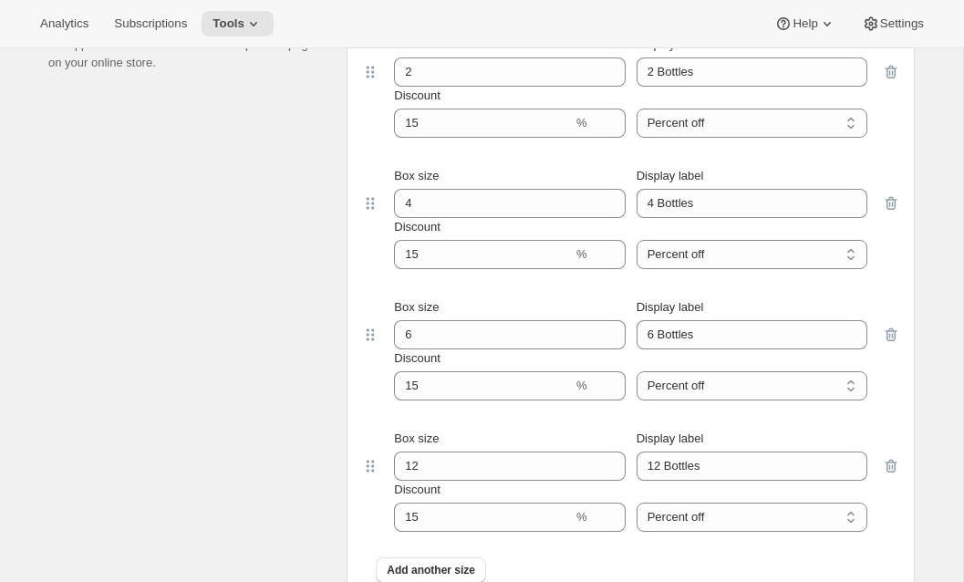
scroll to position [1838, 0]
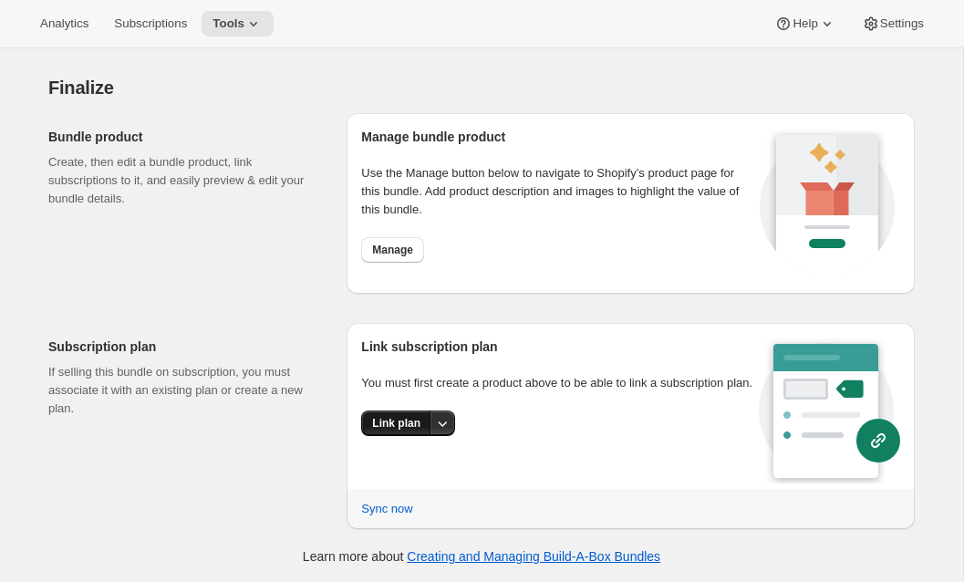
click at [386, 431] on span "Link plan" at bounding box center [396, 423] width 48 height 15
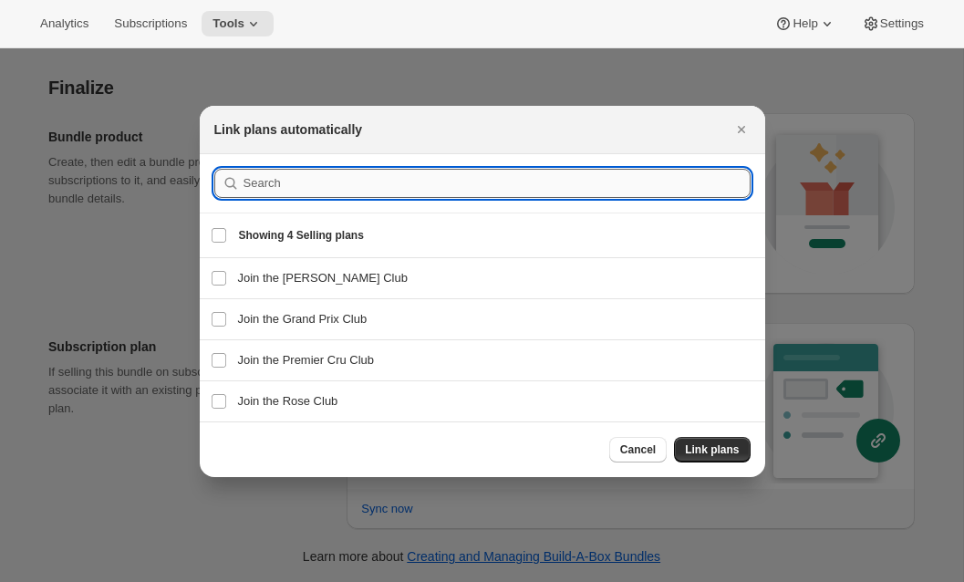
click at [296, 186] on input ":ruf:" at bounding box center [497, 183] width 507 height 29
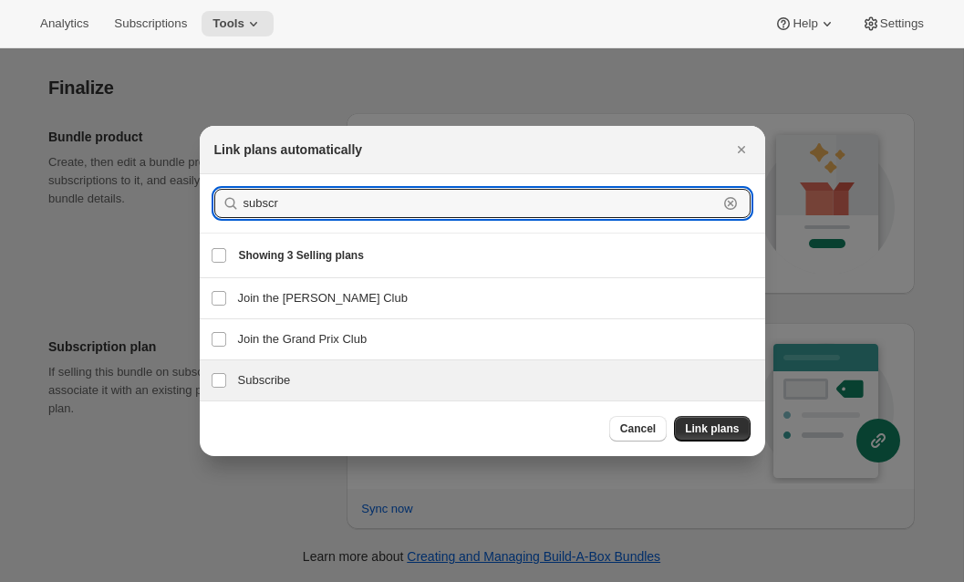
type input "subscr"
click at [274, 378] on h3 "Subscribe" at bounding box center [496, 380] width 516 height 18
checkbox input "true"
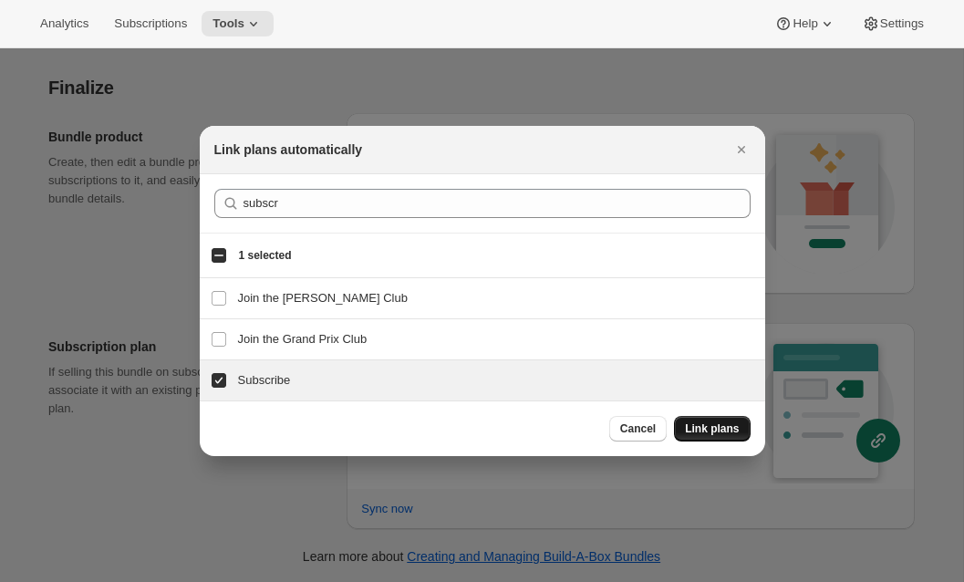
click at [710, 434] on span "Link plans" at bounding box center [712, 428] width 54 height 15
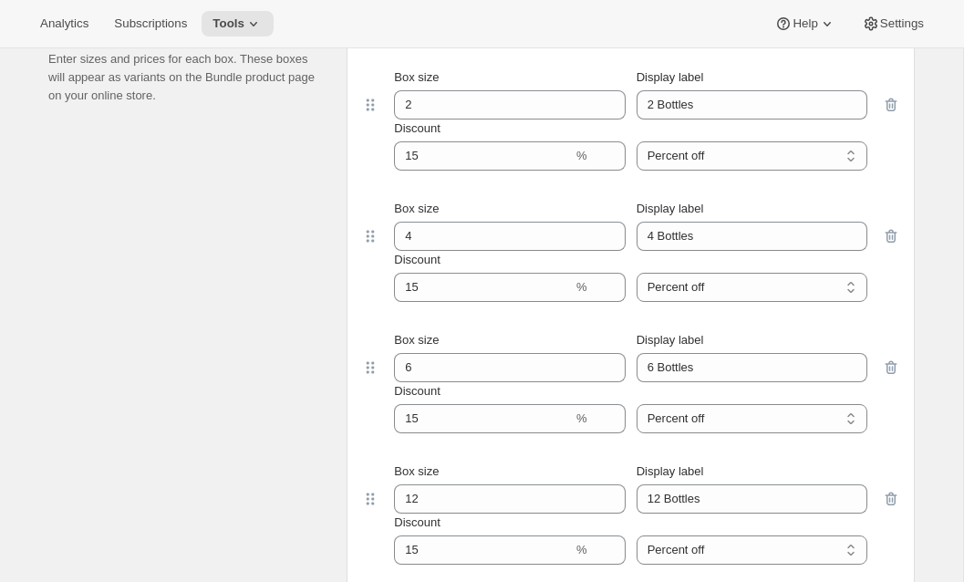
scroll to position [888, 0]
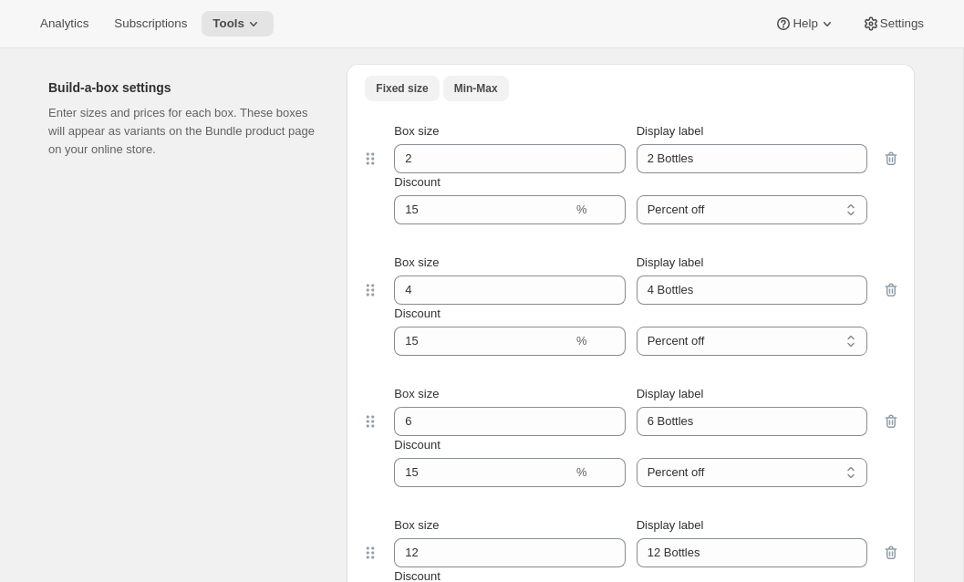
click at [477, 87] on span "Min-Max" at bounding box center [476, 88] width 44 height 15
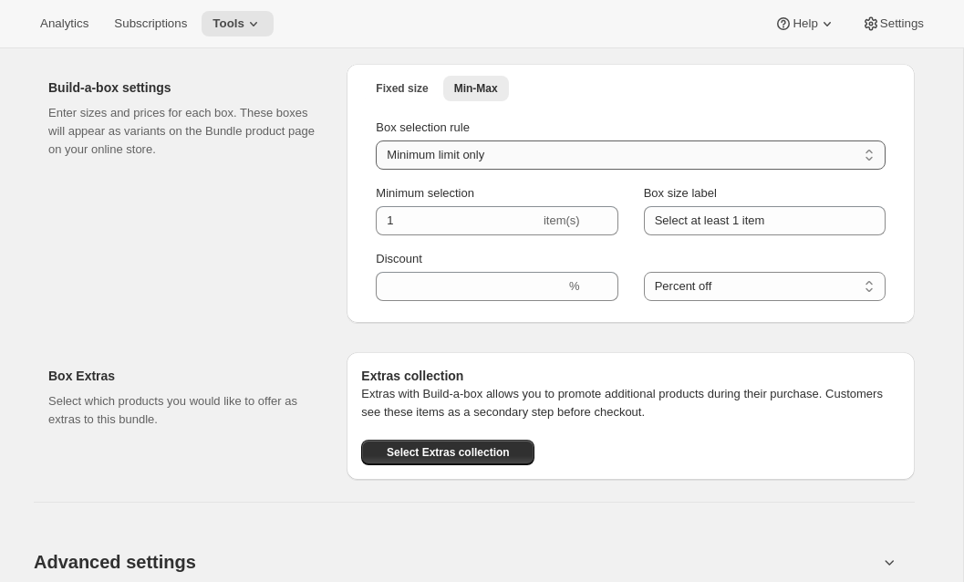
click at [483, 158] on select "Minimum limit only Maximum limit only Minimum and Maximum limits" at bounding box center [631, 154] width 510 height 29
select select "minMax"
click at [376, 140] on select "Minimum limit only Maximum limit only Minimum and Maximum limits" at bounding box center [631, 154] width 510 height 29
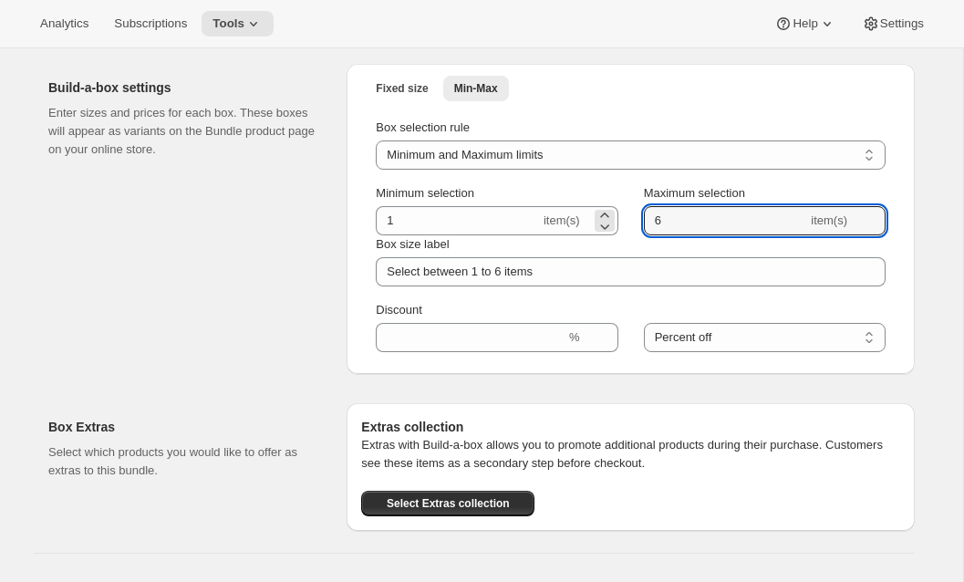
drag, startPoint x: 666, startPoint y: 221, endPoint x: 544, endPoint y: 213, distance: 122.5
click at [545, 214] on div "Minimum selection 1 item(s) Maximum selection 6 item(s)" at bounding box center [631, 209] width 510 height 51
type input "4"
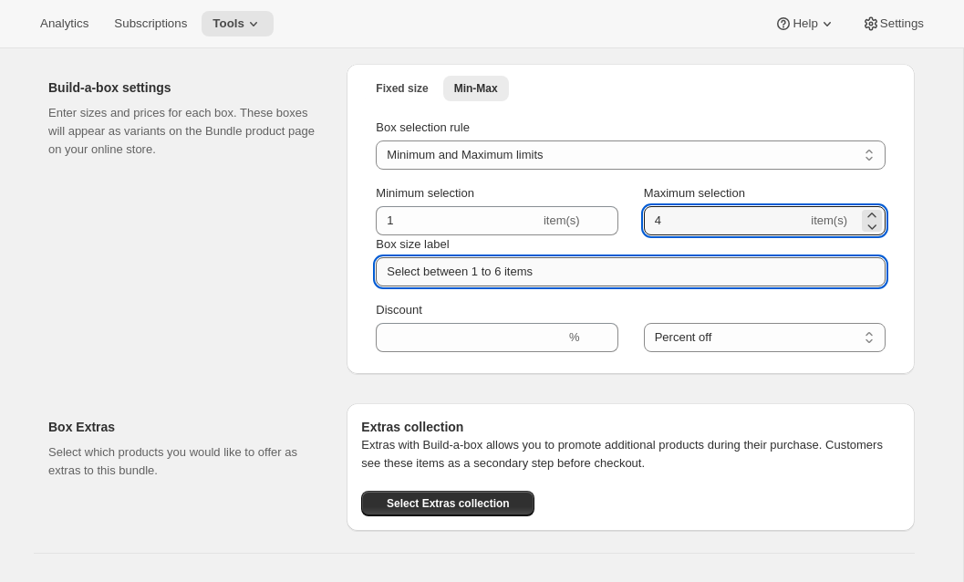
click at [506, 273] on input "Select between 1 to 6 items" at bounding box center [631, 271] width 510 height 29
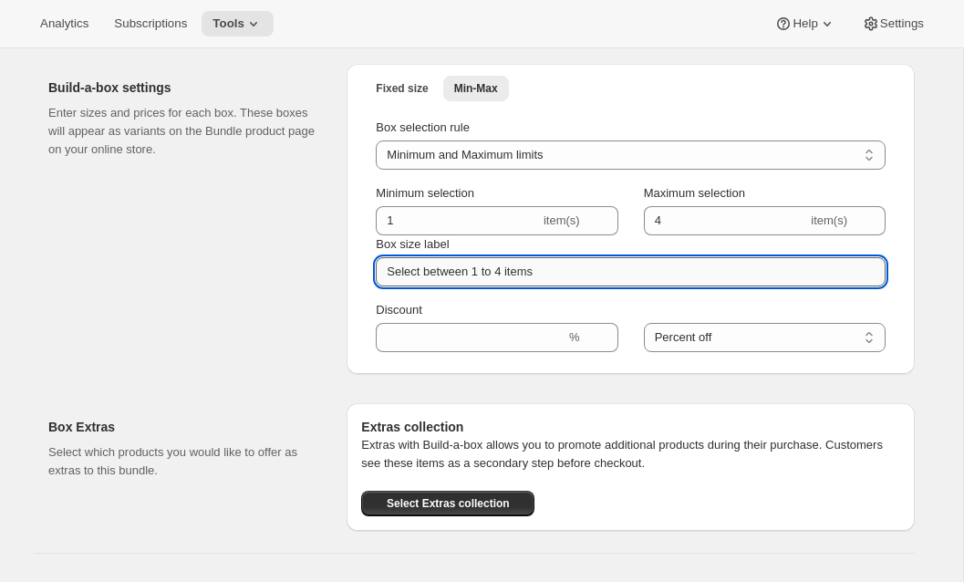
click at [518, 273] on input "Select between 1 to 4 items" at bounding box center [631, 271] width 510 height 29
type input "Select between 1 to 4 bottles"
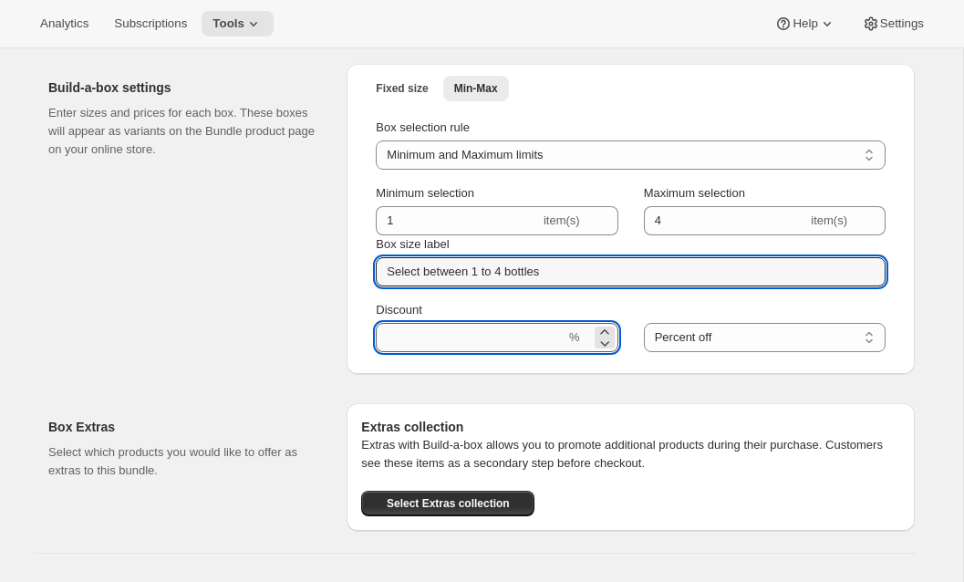
click at [491, 341] on input "Discount" at bounding box center [471, 337] width 190 height 29
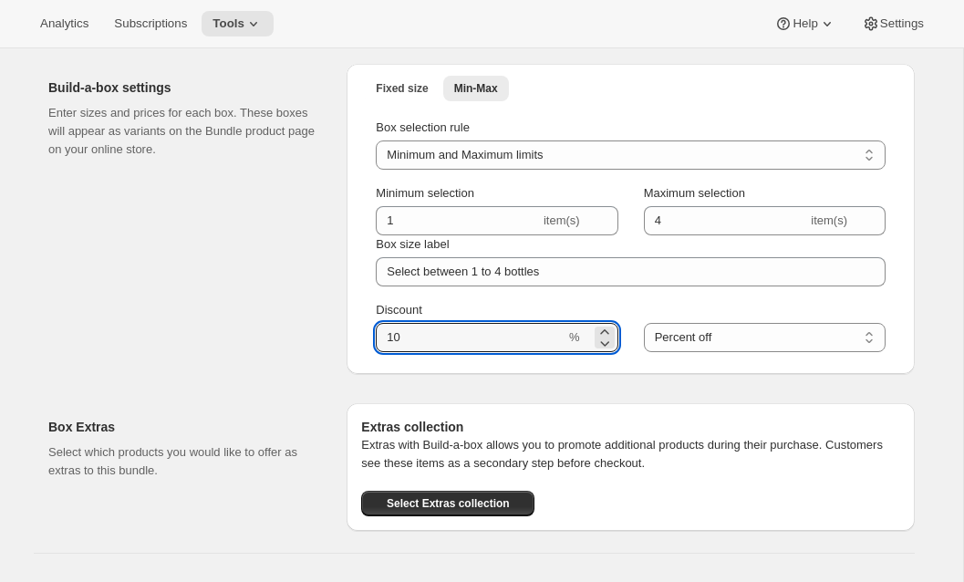
type input "10"
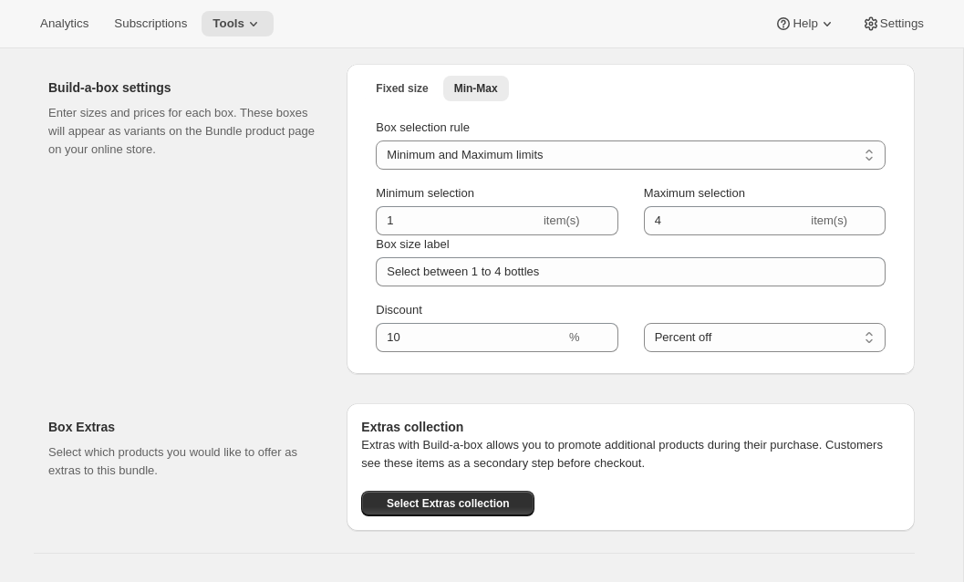
click at [233, 351] on div "Build-a-box settings Enter sizes and prices for each box. These boxes will appe…" at bounding box center [190, 219] width 284 height 310
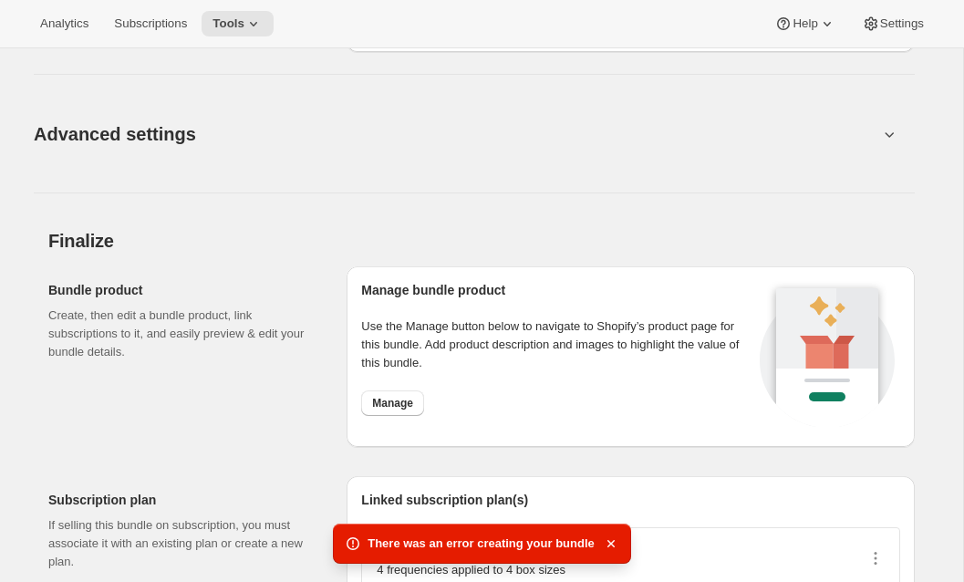
scroll to position [1167, 0]
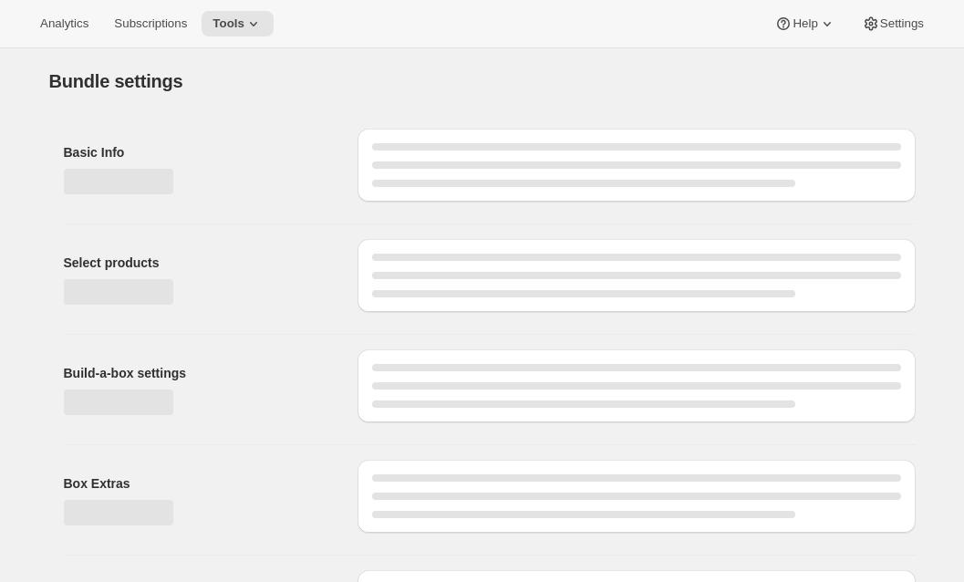
type input "Build Your Own Subscription Club"
select select "minMax"
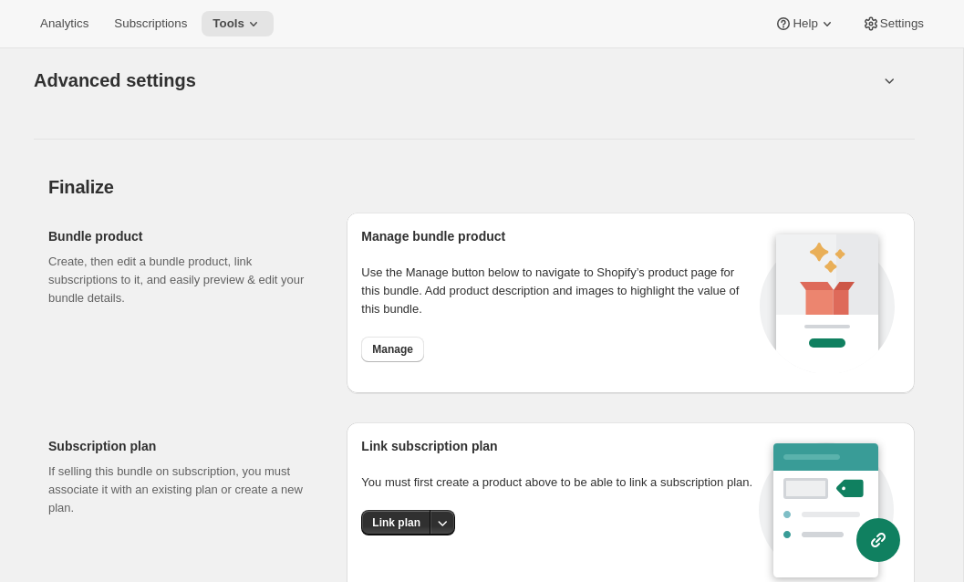
scroll to position [1424, 0]
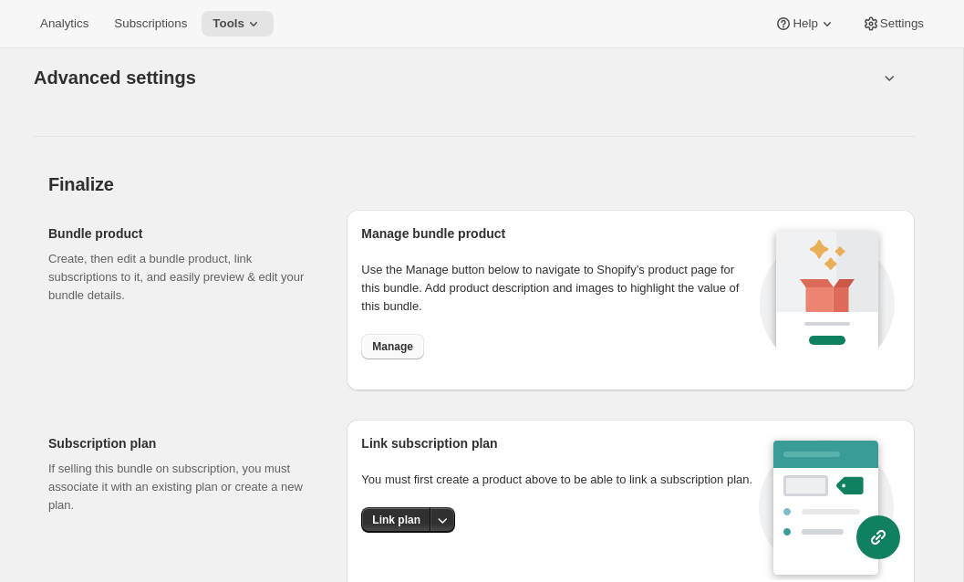
click at [391, 346] on span "Manage" at bounding box center [392, 346] width 41 height 15
click at [263, 32] on icon at bounding box center [253, 24] width 18 height 18
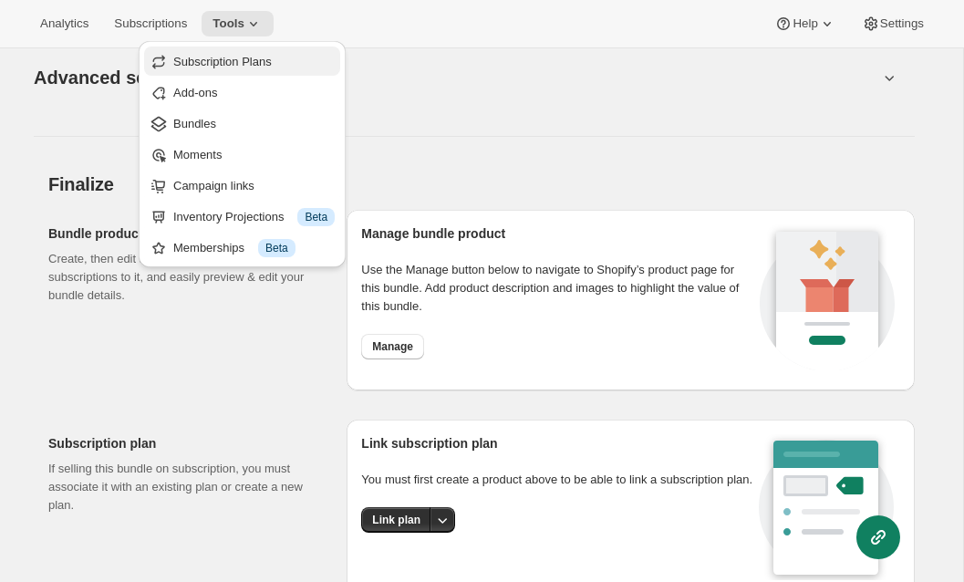
click at [270, 56] on span "Subscription Plans" at bounding box center [222, 62] width 99 height 14
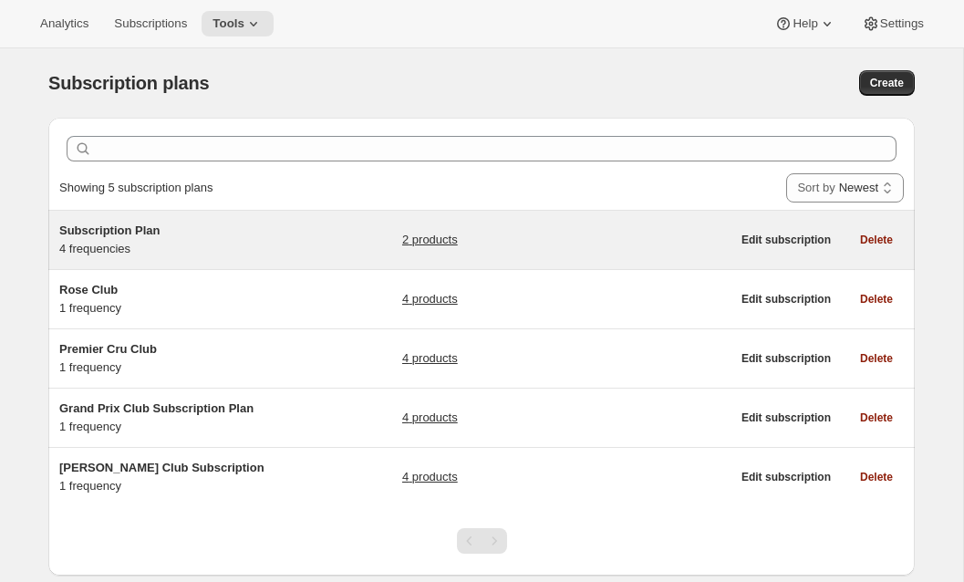
click at [207, 216] on div "Subscription Plan 4 frequencies 2 products Edit subscription Delete" at bounding box center [481, 240] width 867 height 58
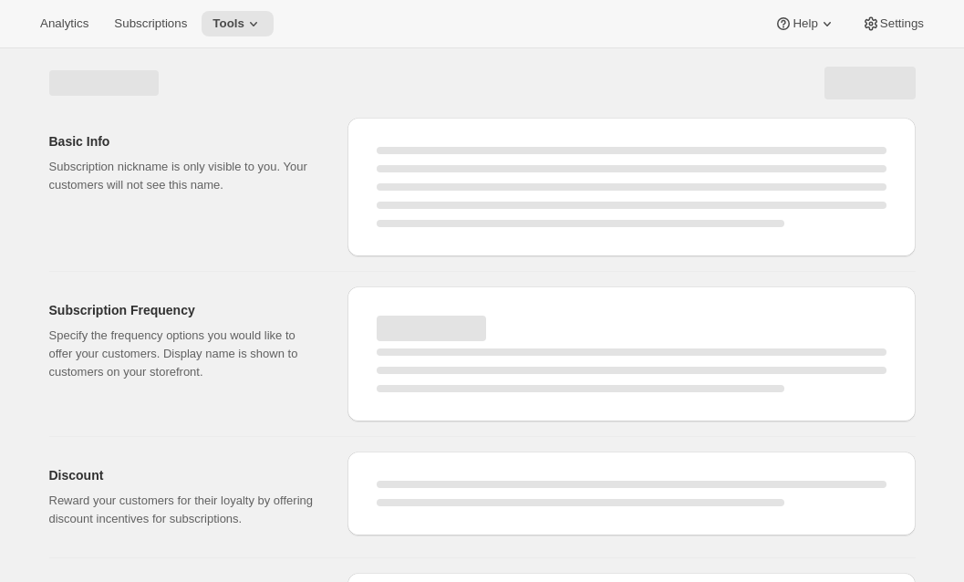
select select "WEEK"
select select "MONTH"
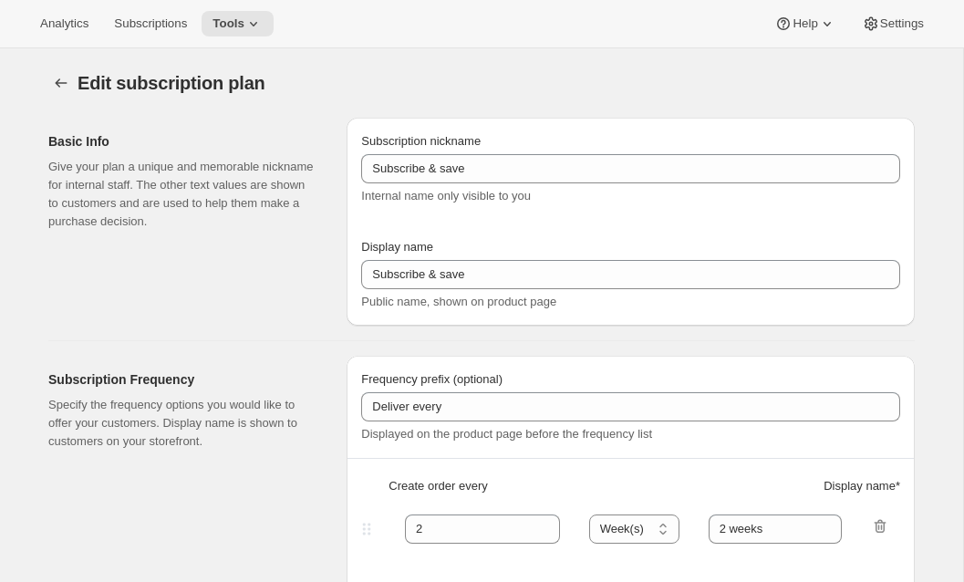
type input "Subscription Plan"
type input "Subscribe"
type input "3"
select select "MONTH"
type input "3 Months"
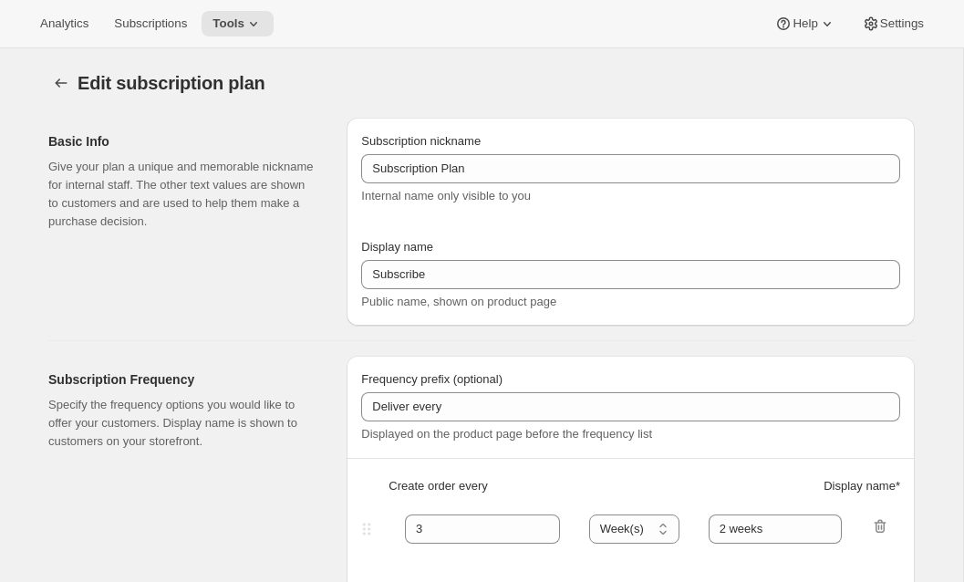
type input "4"
type input "4 Months"
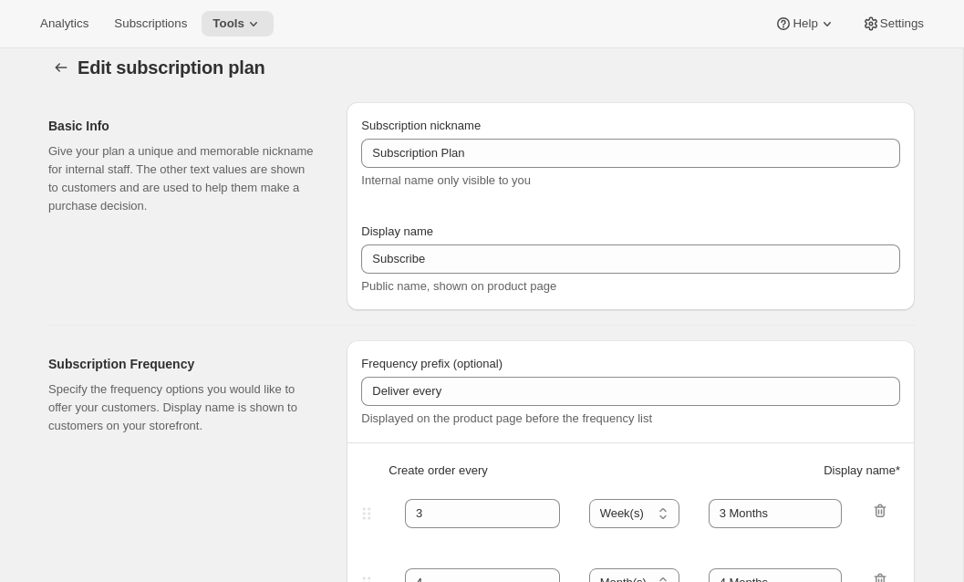
select select "MONTH"
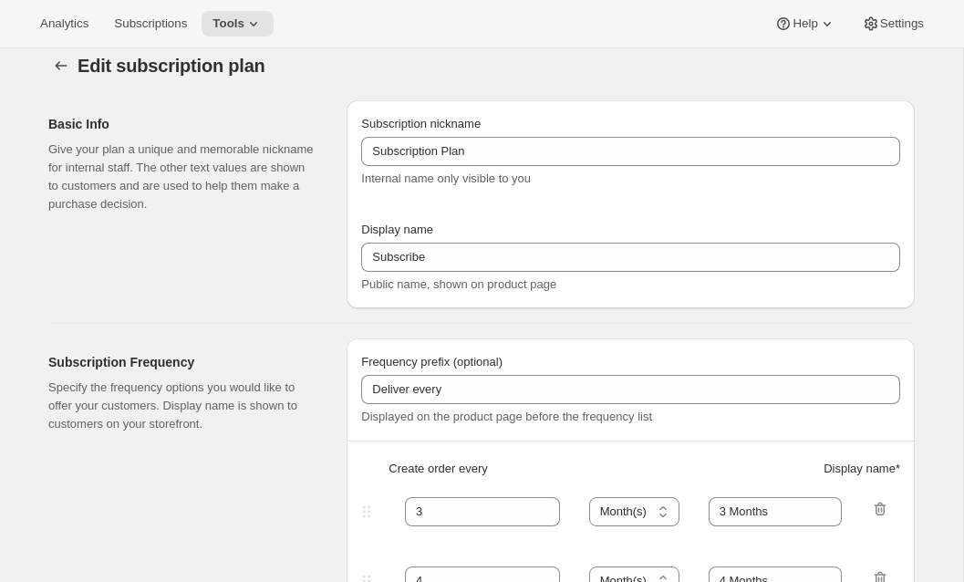
scroll to position [404, 0]
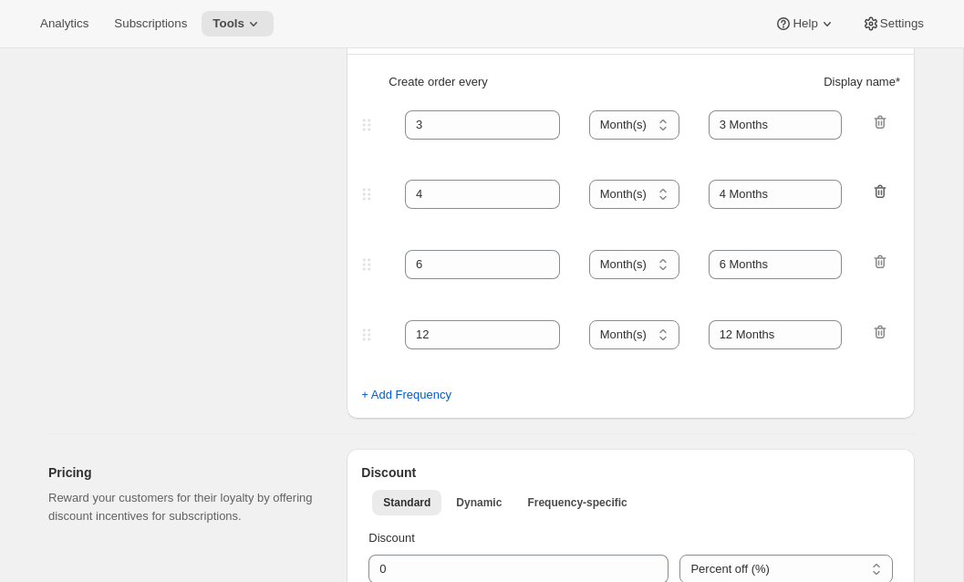
click at [877, 197] on icon "button" at bounding box center [881, 192] width 12 height 14
type input "6"
type input "6 Months"
type input "12"
type input "12 Months"
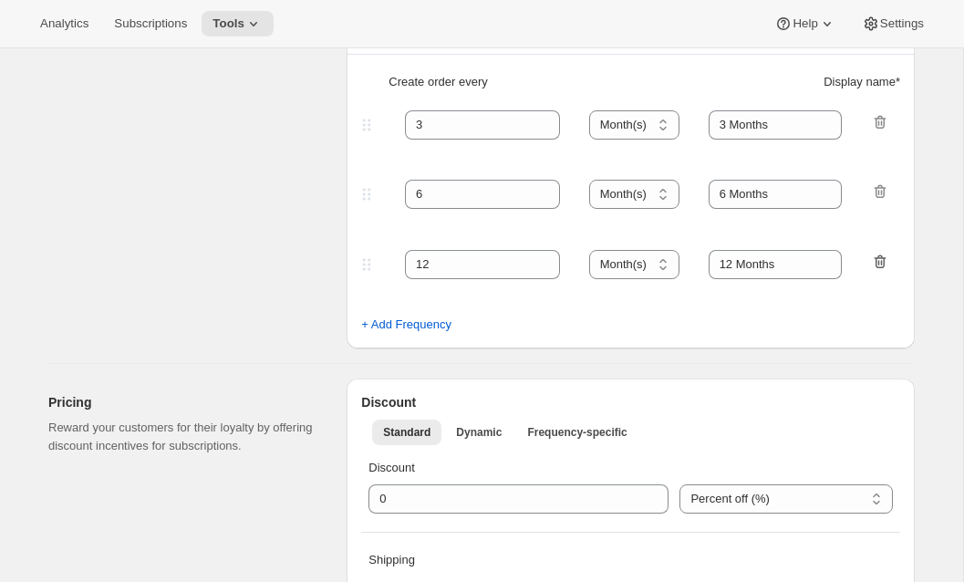
click at [876, 263] on icon "button" at bounding box center [881, 261] width 12 height 14
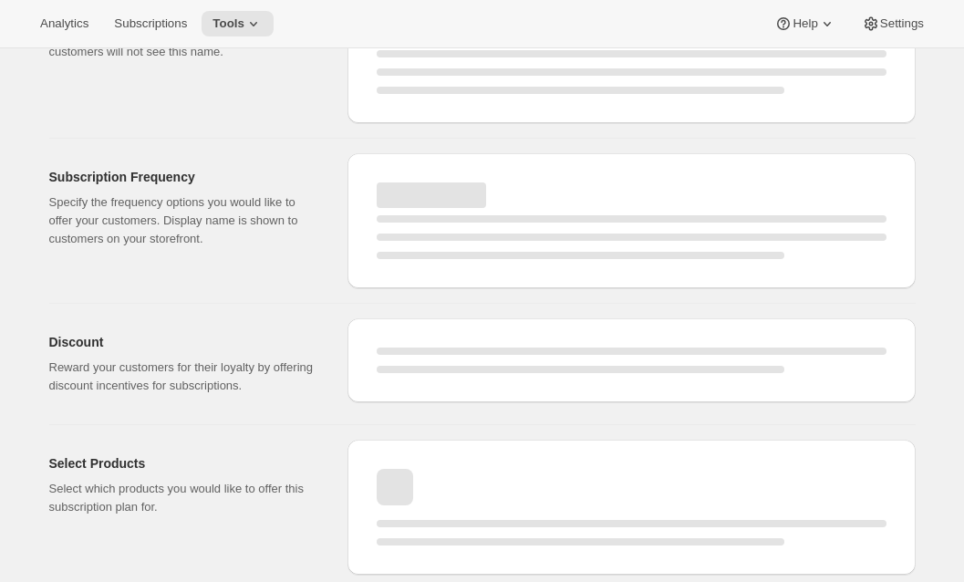
select select "MONTH"
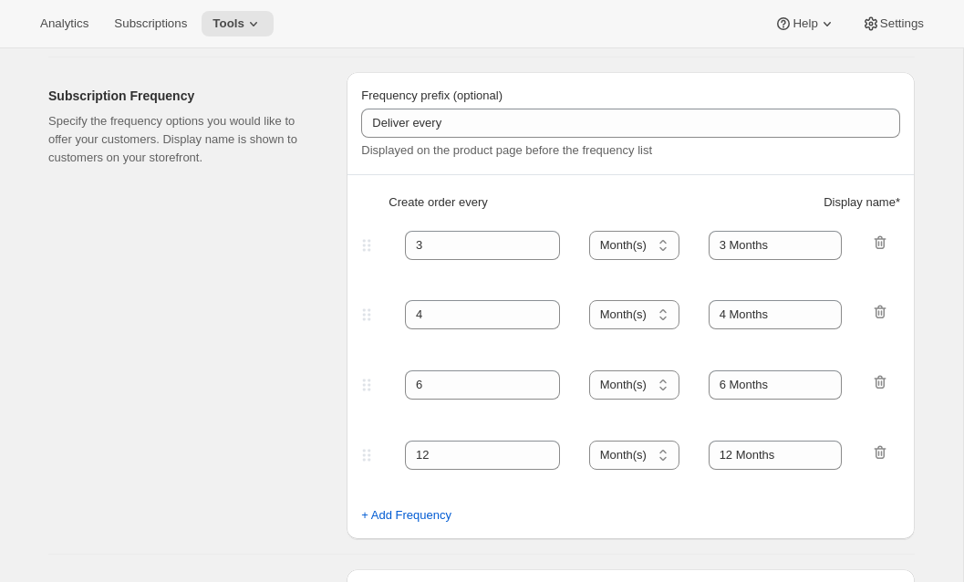
type input "6"
type input "6 Months"
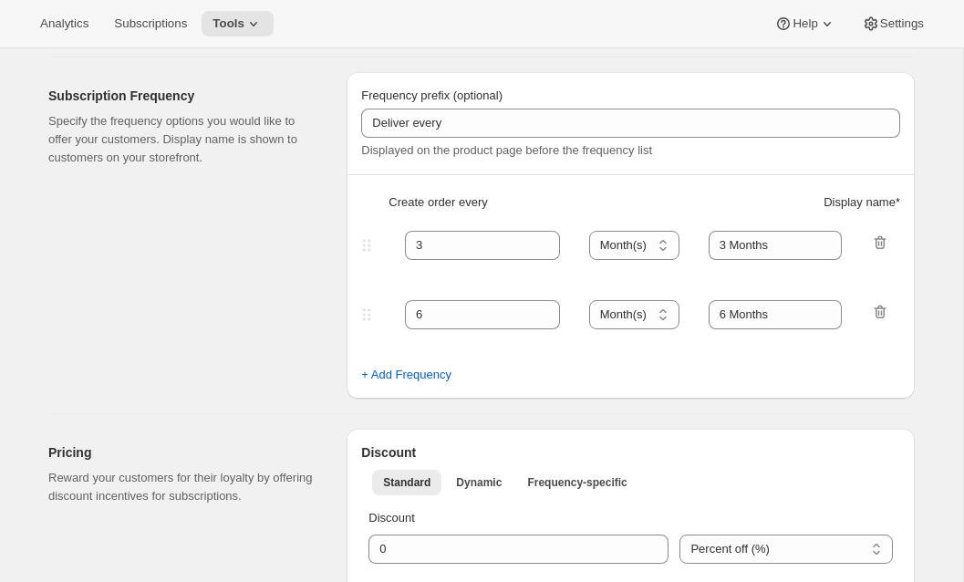
click at [218, 136] on p "Specify the frequency options you would like to offer your customers. Display n…" at bounding box center [182, 139] width 269 height 55
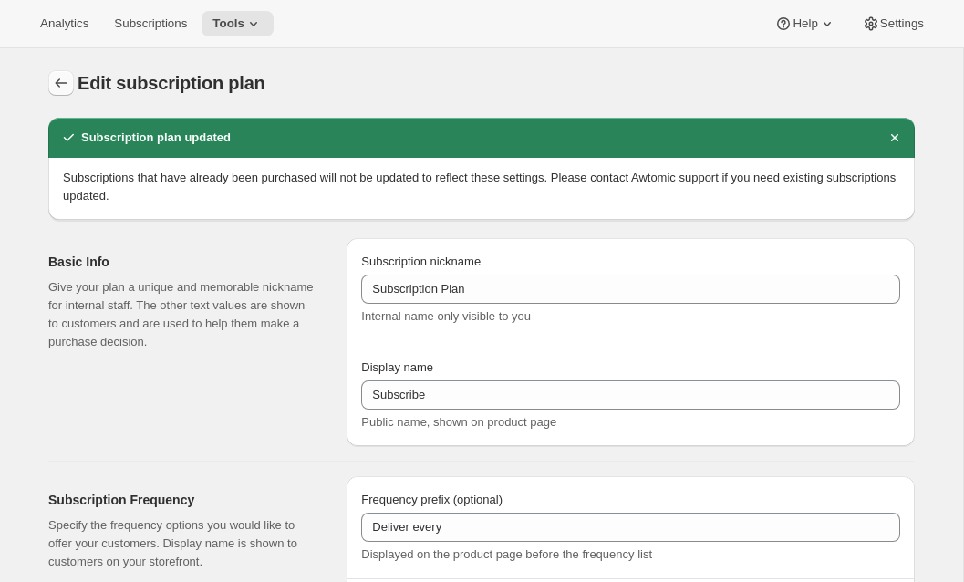
click at [60, 86] on icon "Subscription plans" at bounding box center [61, 83] width 18 height 18
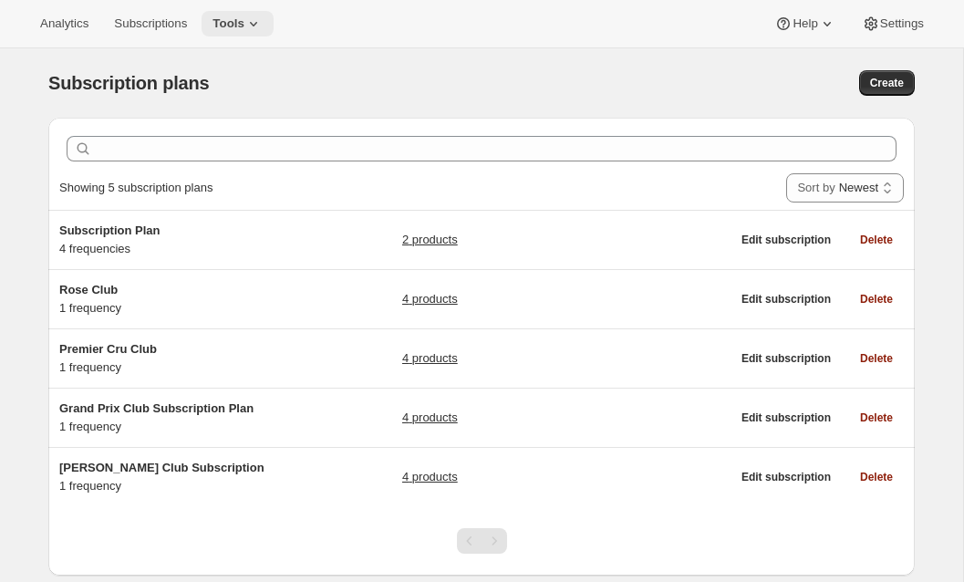
click at [244, 20] on span "Tools" at bounding box center [229, 23] width 32 height 15
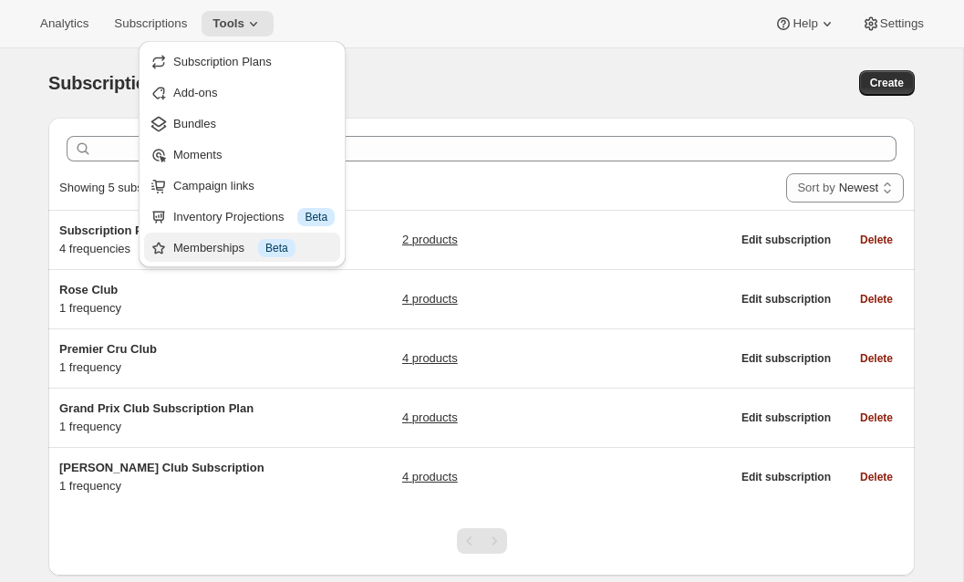
click at [186, 247] on div "Memberships Info Beta" at bounding box center [253, 248] width 161 height 18
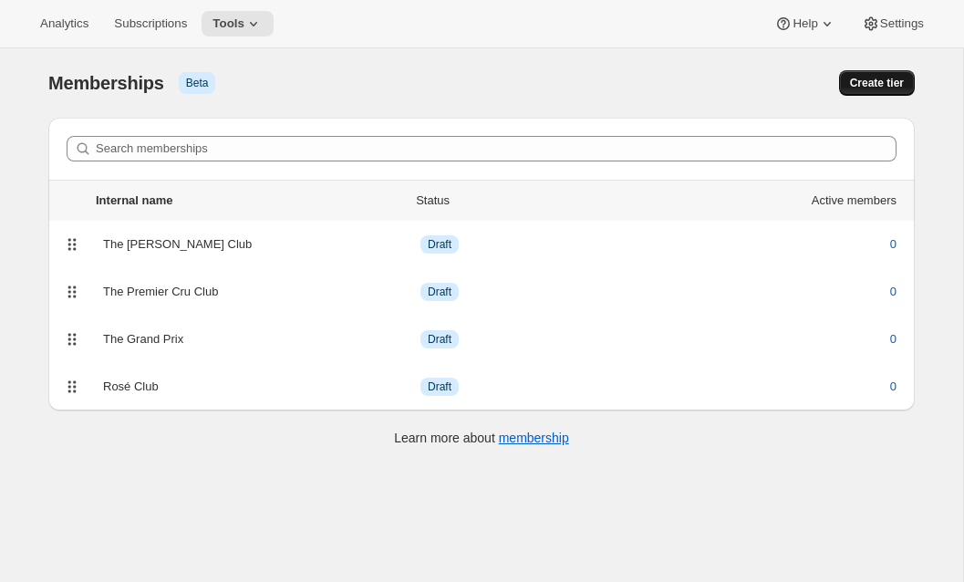
click at [857, 80] on span "Create tier" at bounding box center [877, 83] width 54 height 15
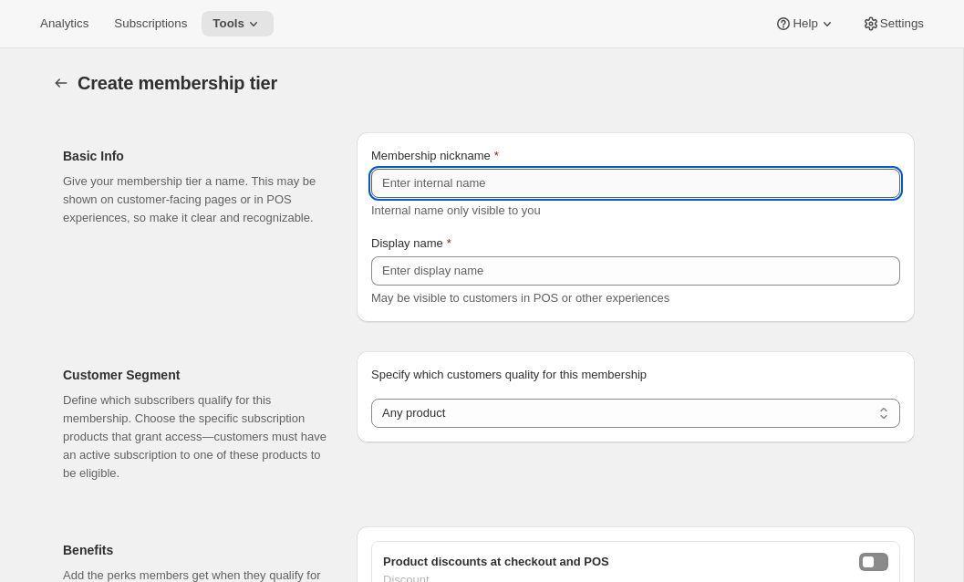
click at [449, 180] on input "Membership nickname" at bounding box center [635, 183] width 529 height 29
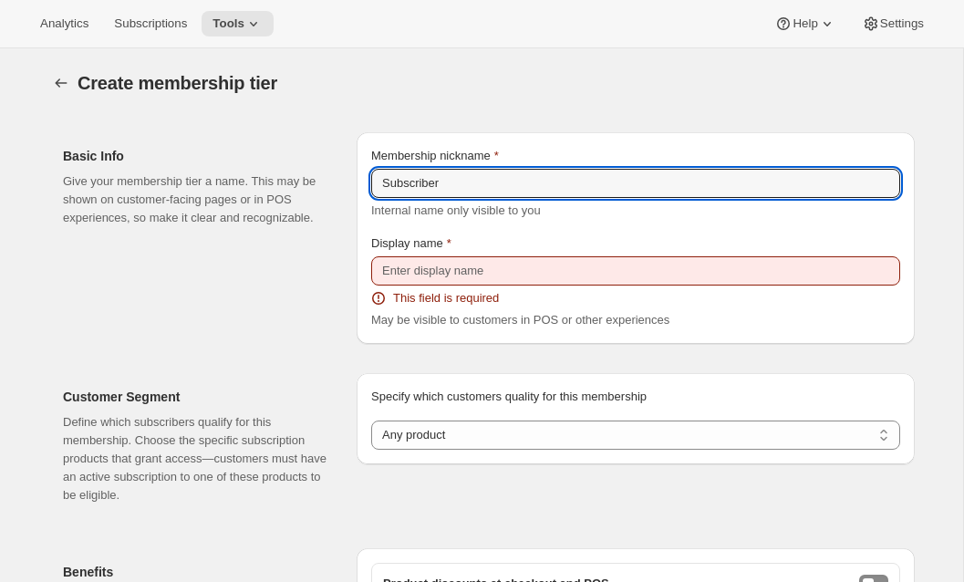
type input "Subscriber"
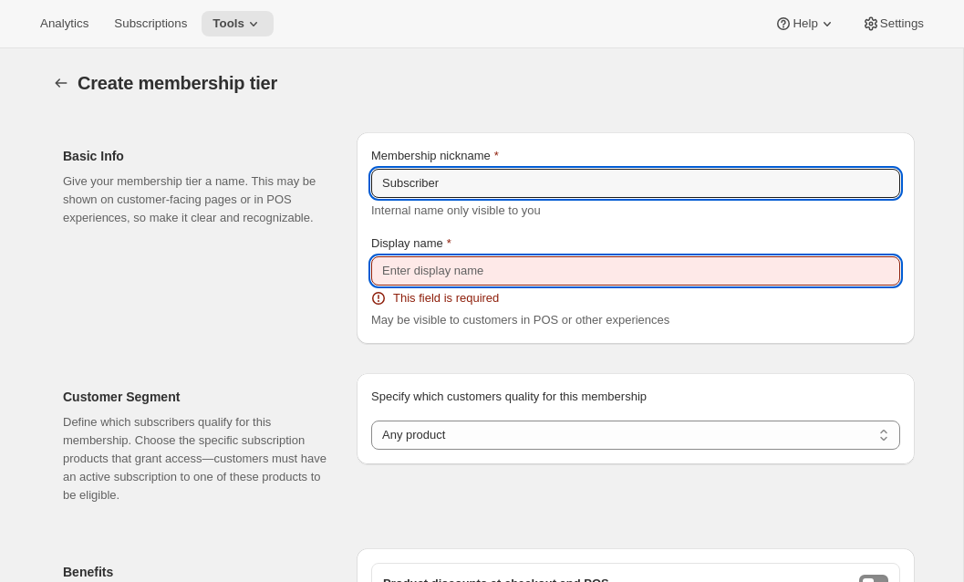
click at [424, 277] on input "Display name" at bounding box center [635, 270] width 529 height 29
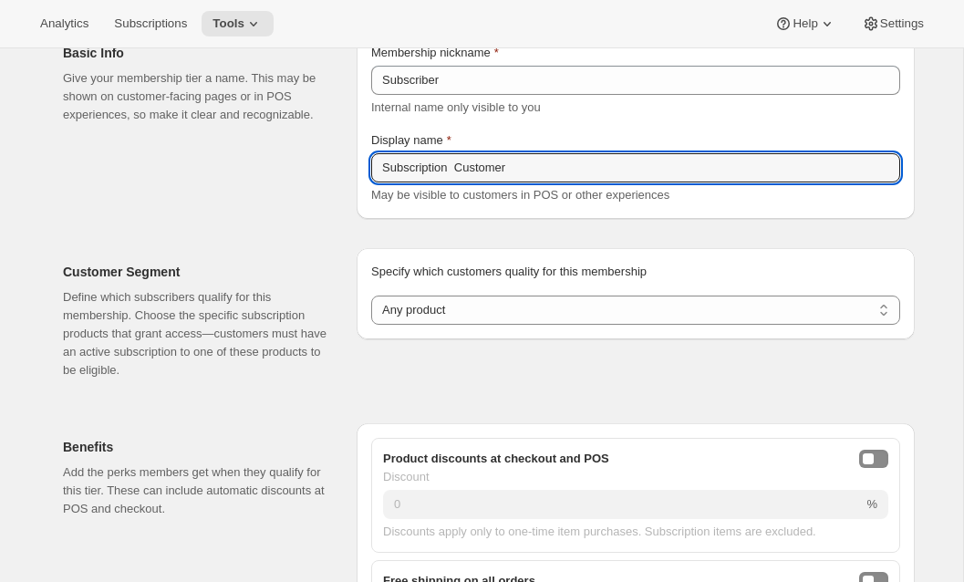
scroll to position [106, 0]
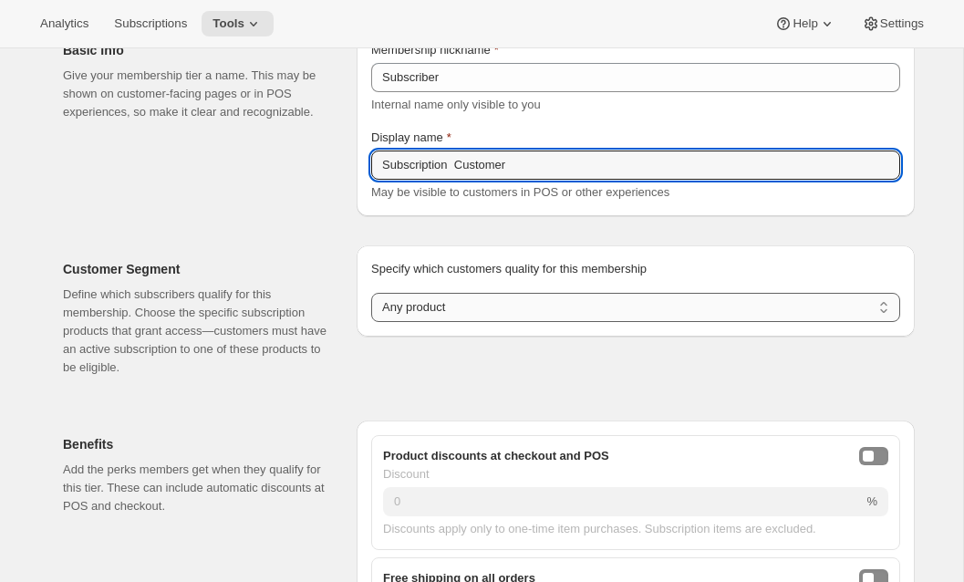
type input "Subscription Customer"
click at [416, 315] on select "Any product Subscribe to specific product(s) Subscribe to specific variant(s)" at bounding box center [635, 307] width 529 height 29
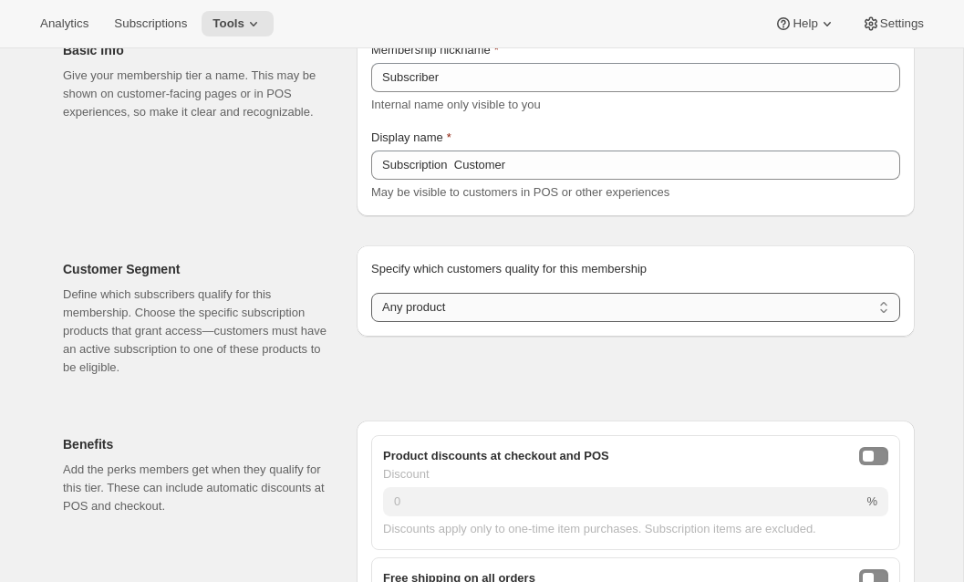
select select "variants"
click at [371, 293] on select "Any product Subscribe to specific product(s) Subscribe to specific variant(s)" at bounding box center [635, 307] width 529 height 29
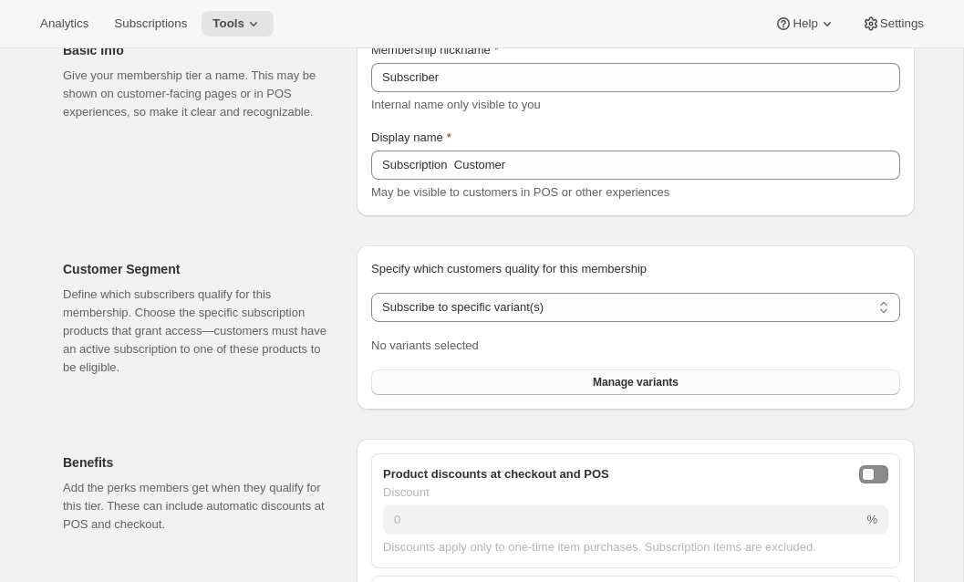
click at [490, 376] on button "Manage variants" at bounding box center [635, 382] width 529 height 26
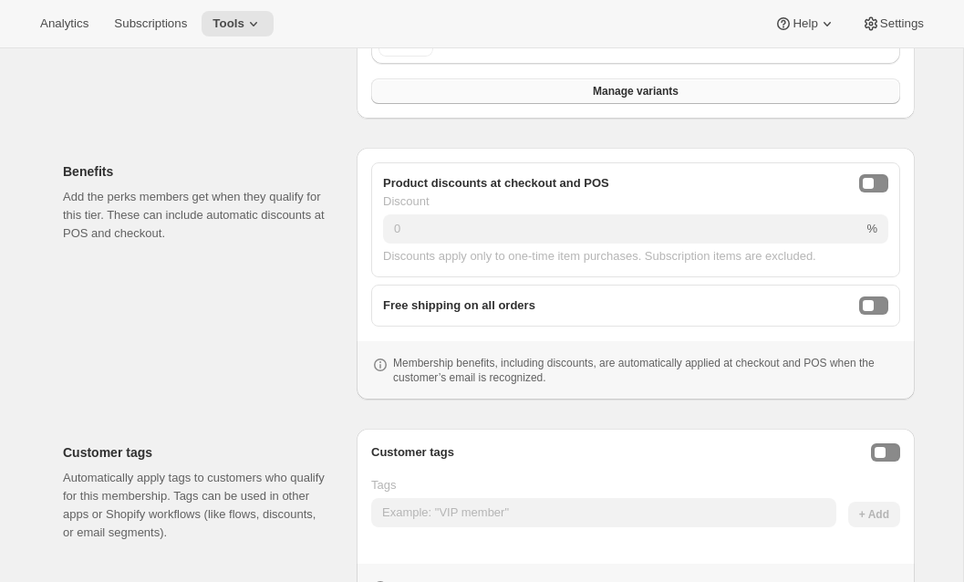
scroll to position [532, 0]
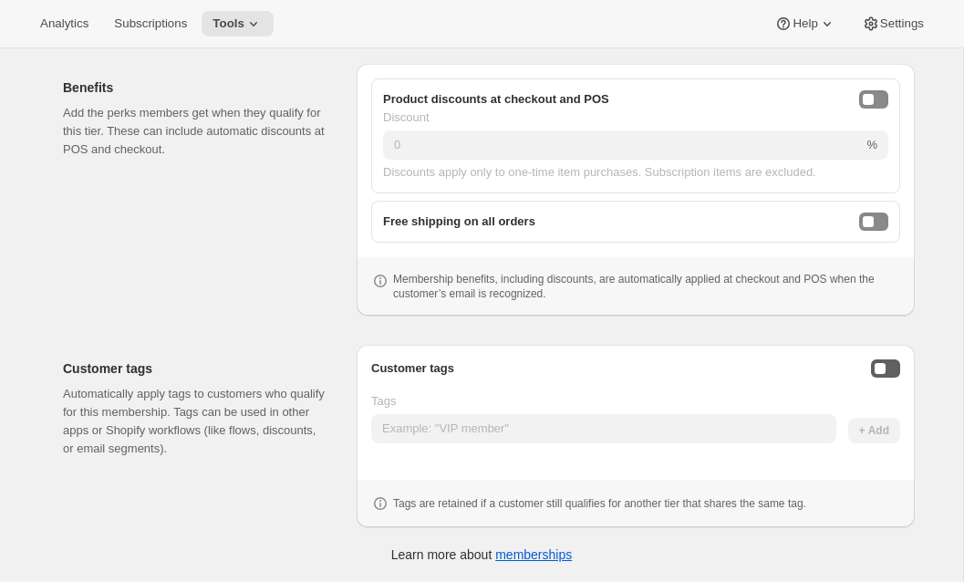
click at [881, 368] on div "Enable customer tags" at bounding box center [880, 368] width 11 height 11
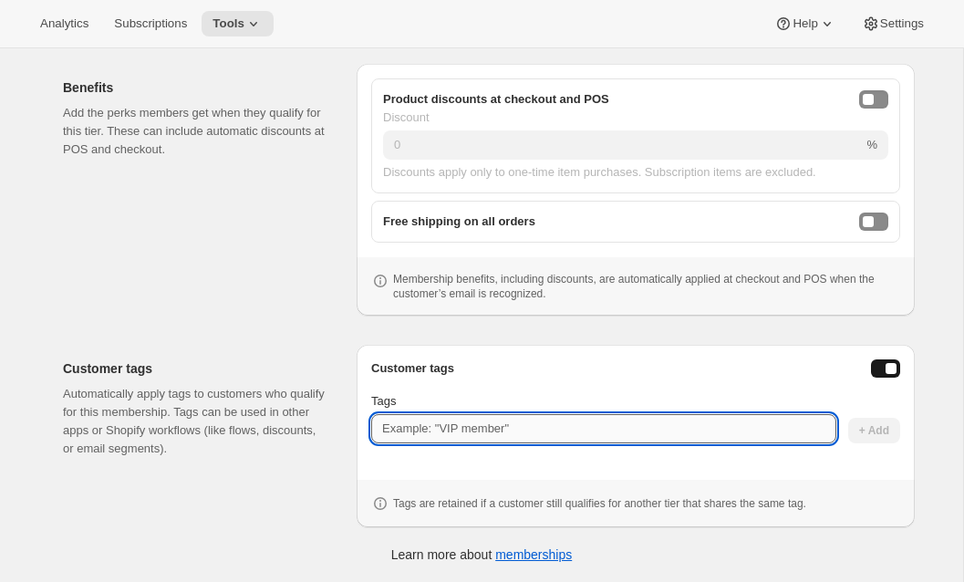
click at [526, 432] on input "Tags" at bounding box center [603, 428] width 465 height 29
type input "SubscribeClub"
click at [864, 434] on span "+ Add" at bounding box center [874, 430] width 30 height 15
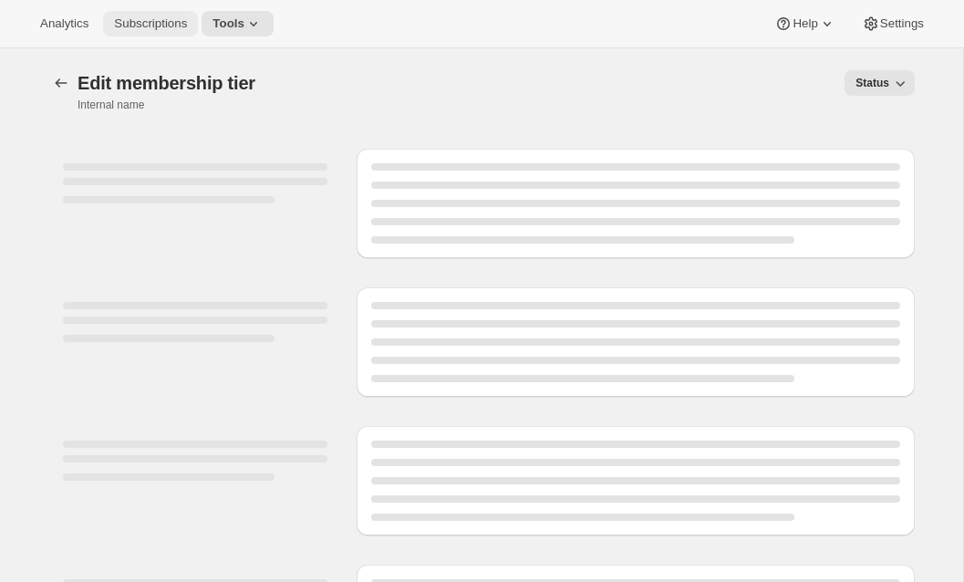
select select "variants"
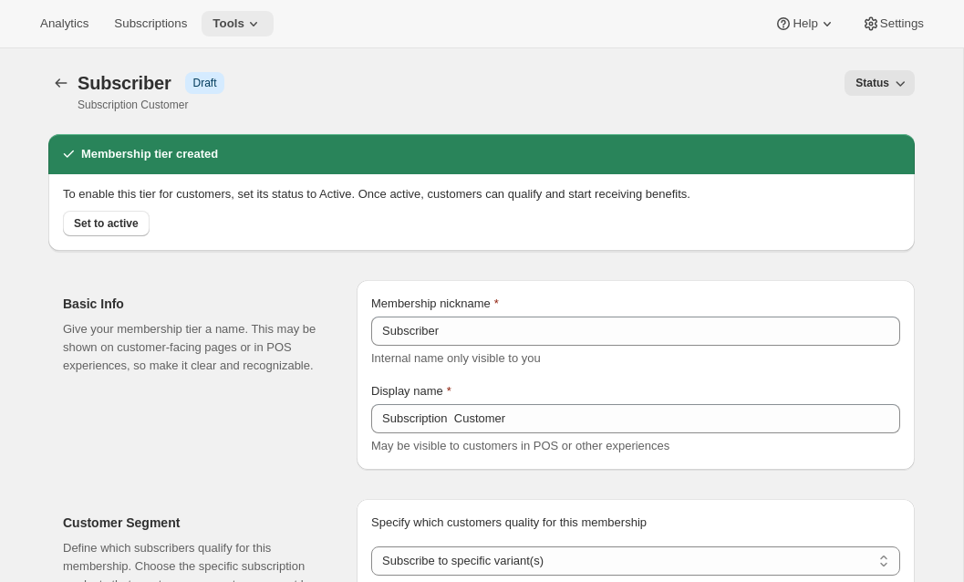
click at [243, 31] on button "Tools" at bounding box center [238, 24] width 72 height 26
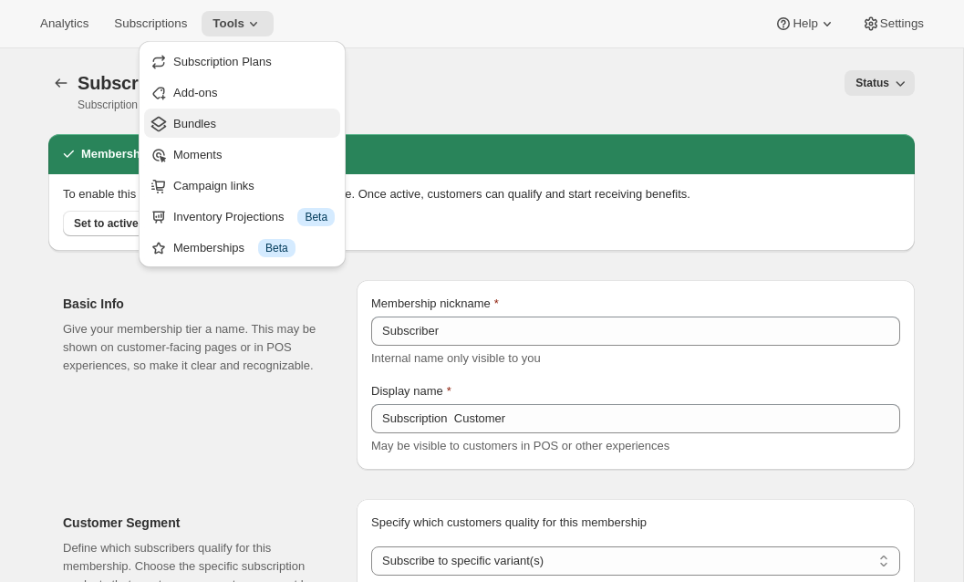
click at [237, 132] on button "Bundles" at bounding box center [242, 123] width 196 height 29
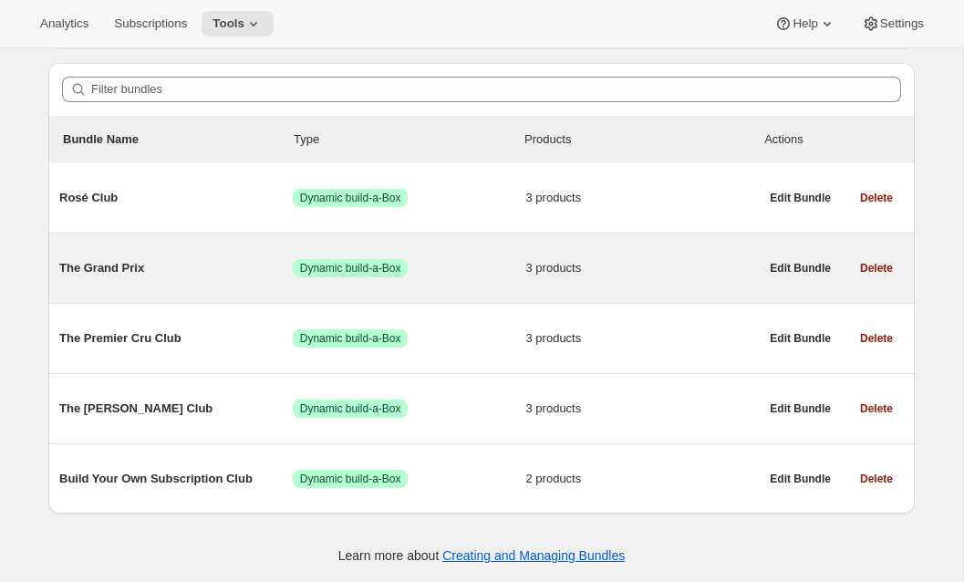
scroll to position [152, 0]
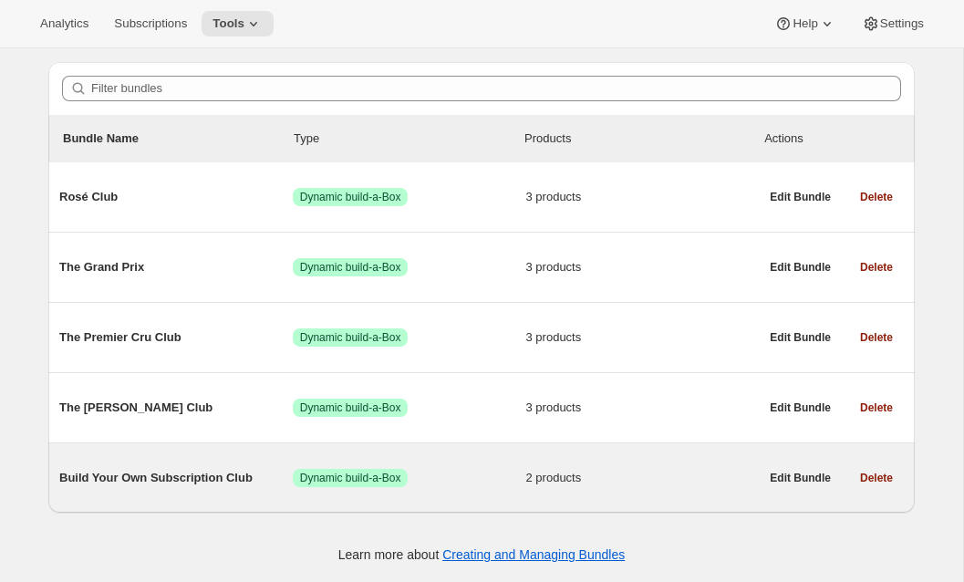
click at [172, 476] on span "Build Your Own Subscription Club" at bounding box center [175, 478] width 233 height 18
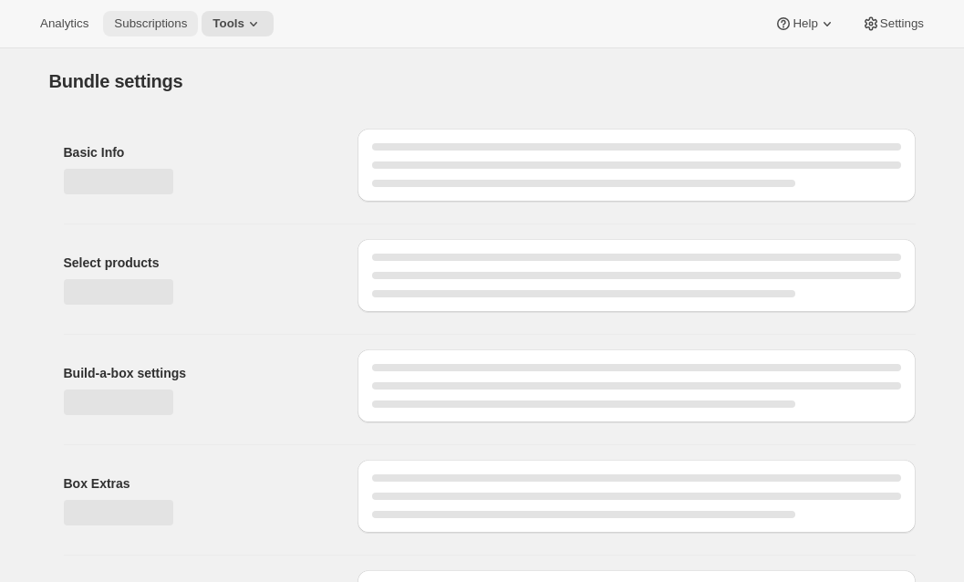
type input "Build Your Own Subscription Club"
select select "minMax"
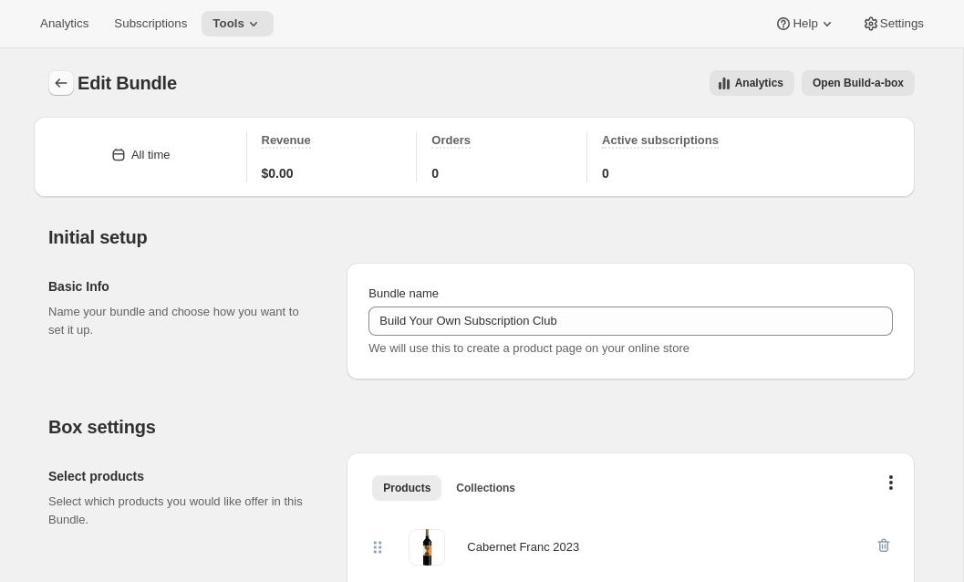
click at [62, 79] on icon "Bundles" at bounding box center [61, 83] width 18 height 18
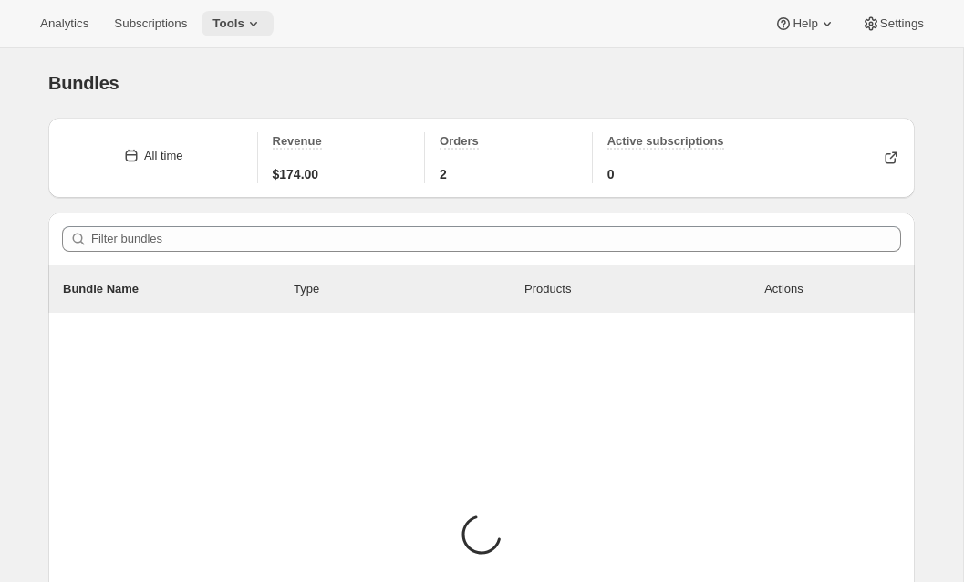
click at [253, 23] on icon at bounding box center [253, 24] width 18 height 18
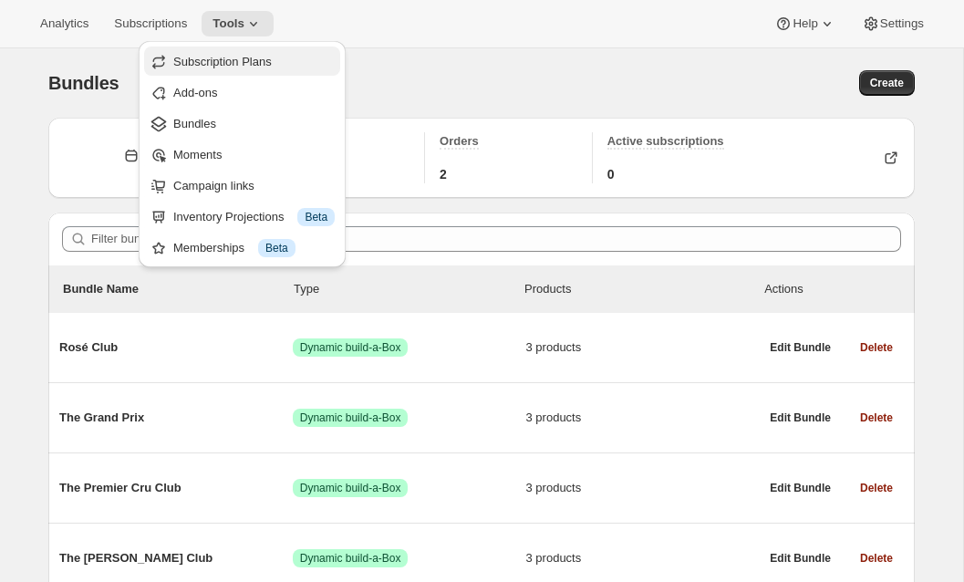
click at [253, 66] on span "Subscription Plans" at bounding box center [222, 62] width 99 height 14
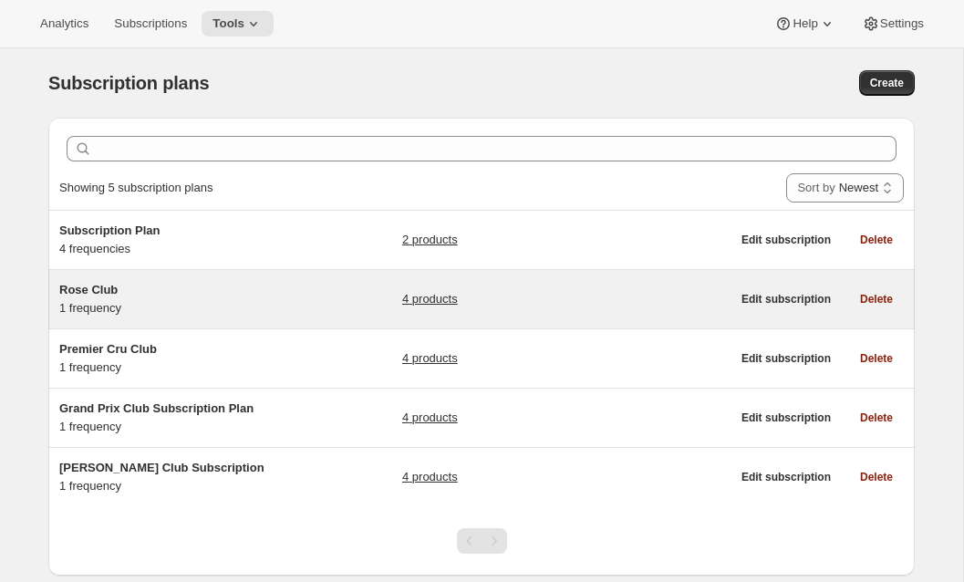
click at [155, 307] on div "Rose Club 1 frequency" at bounding box center [173, 299] width 228 height 36
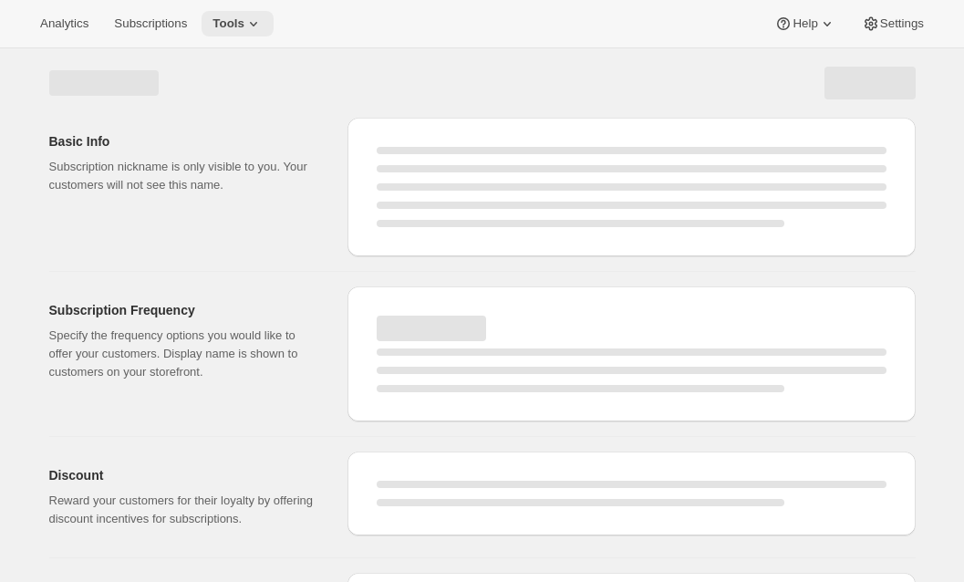
select select "WEEK"
select select "MONTH"
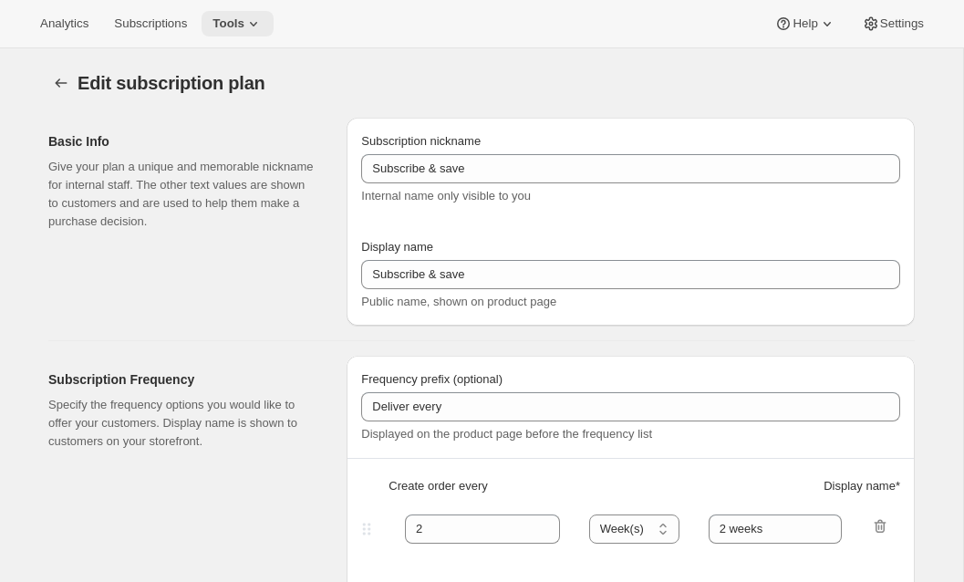
type input "Rose Club"
type input "Join the Rose Club"
type input "Rose Club"
type input "3"
select select "MONTH"
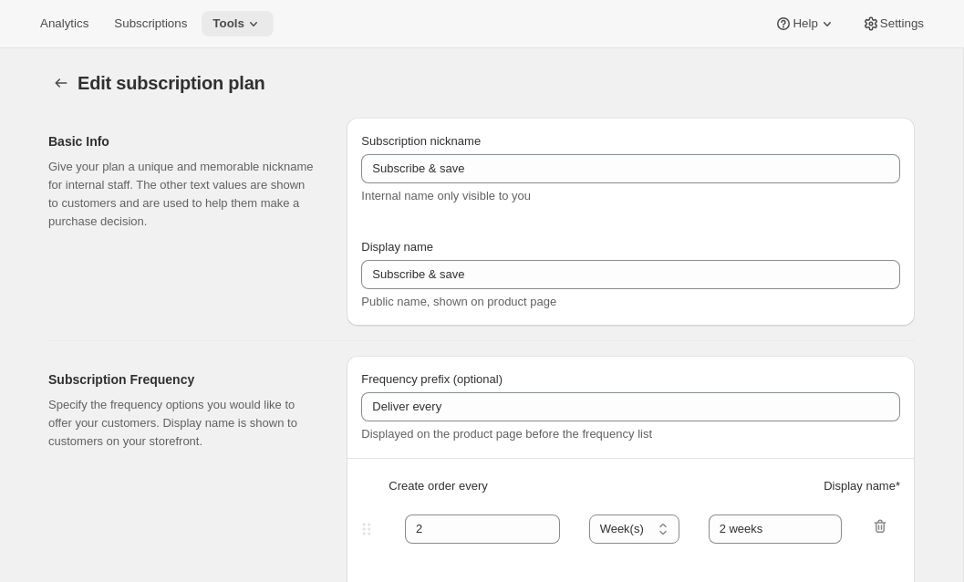
type input "selection"
checkbox input "true"
select select "YEARDAY"
select select "12"
select select "9"
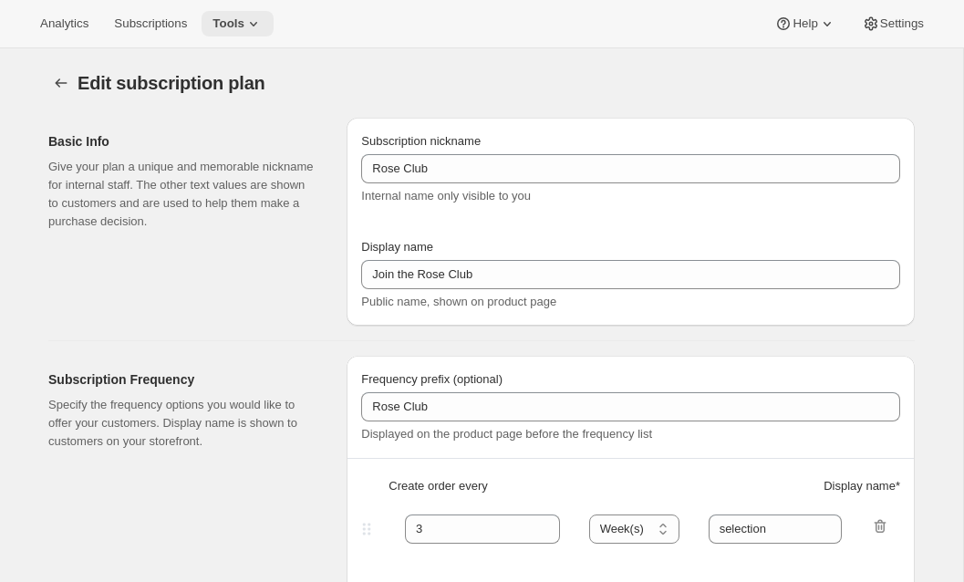
select select "3"
select select "6"
select select "9"
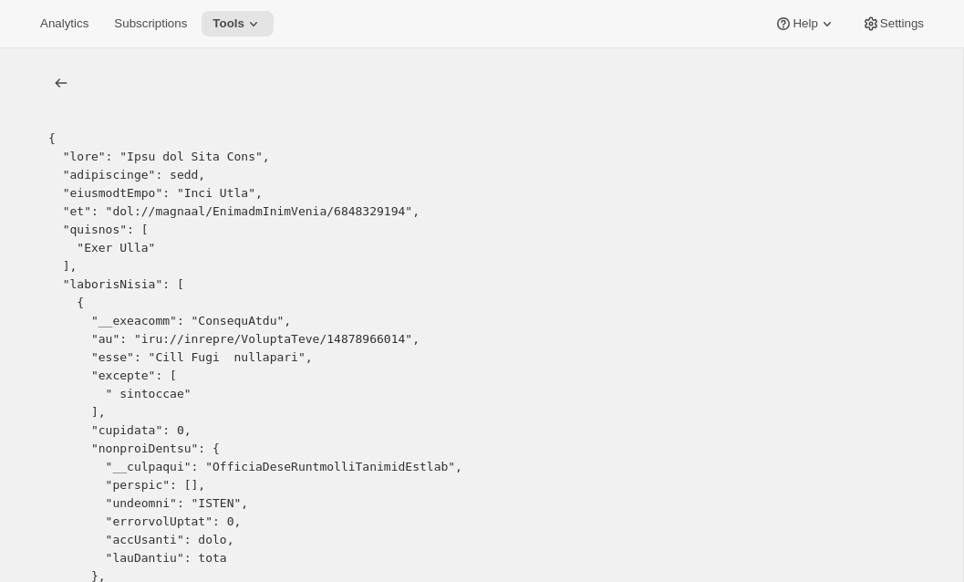
copy pre "11050942699"
click at [60, 77] on icon "list" at bounding box center [61, 83] width 18 height 18
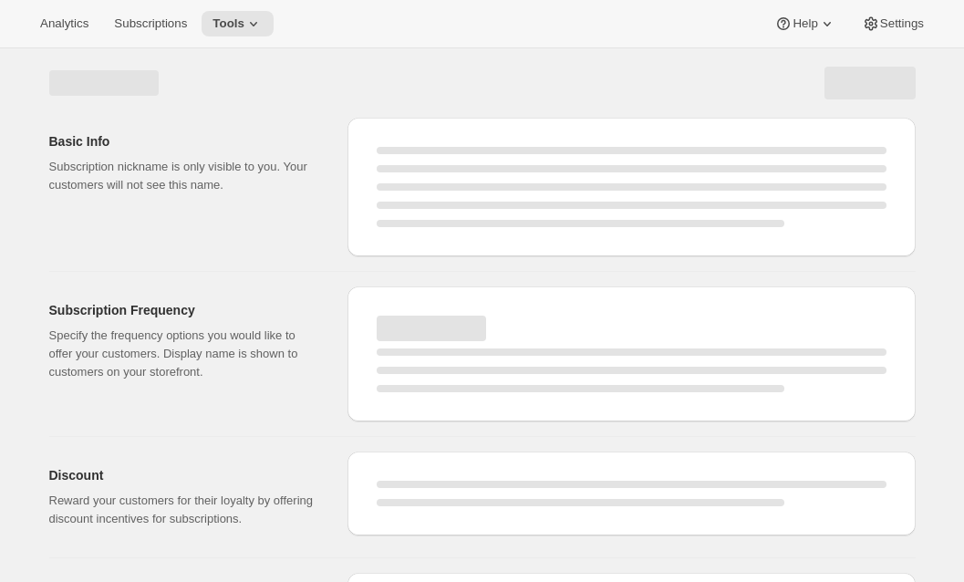
select select "WEEK"
select select "MONTH"
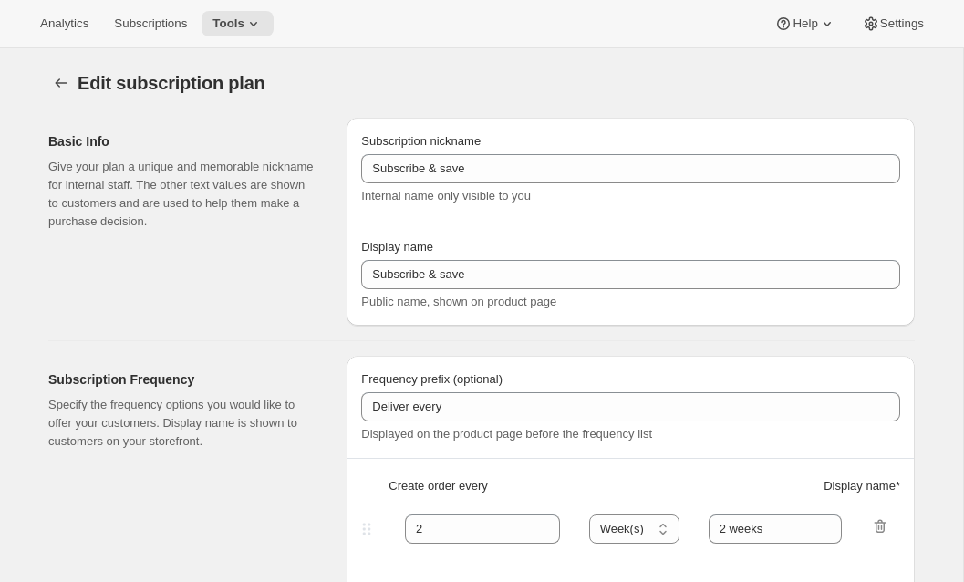
type input "Rose Club"
type input "Join the Rose Club"
type input "Rose Club"
type input "3"
select select "MONTH"
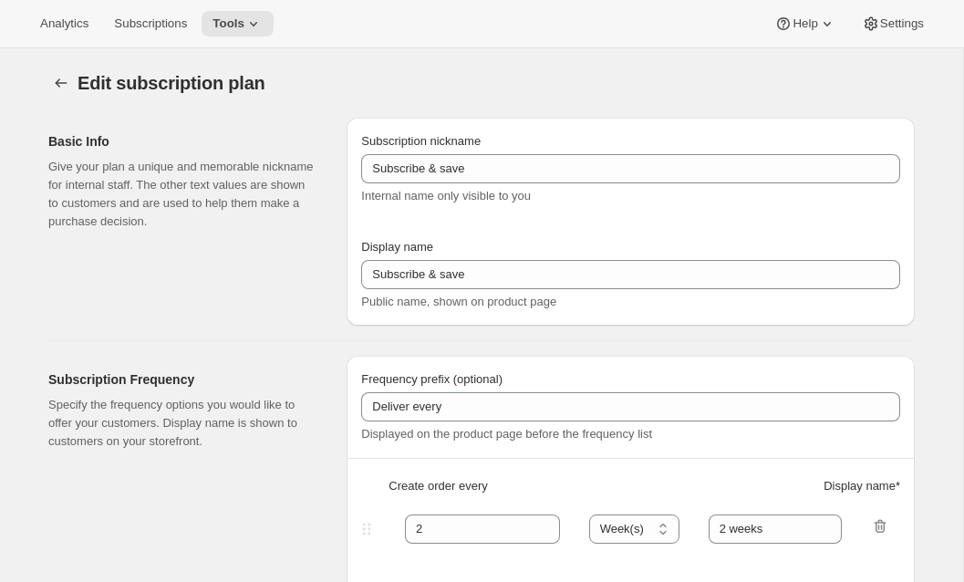
type input "selection"
checkbox input "true"
select select "YEARDAY"
select select "12"
select select "9"
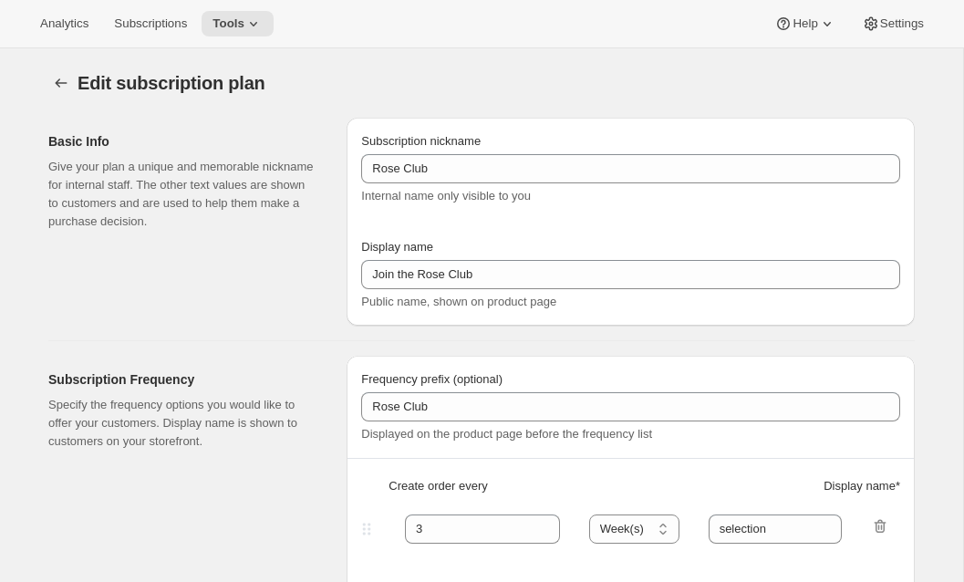
select select "3"
select select "6"
select select "9"
click at [64, 89] on icon "Subscription plans" at bounding box center [61, 83] width 18 height 18
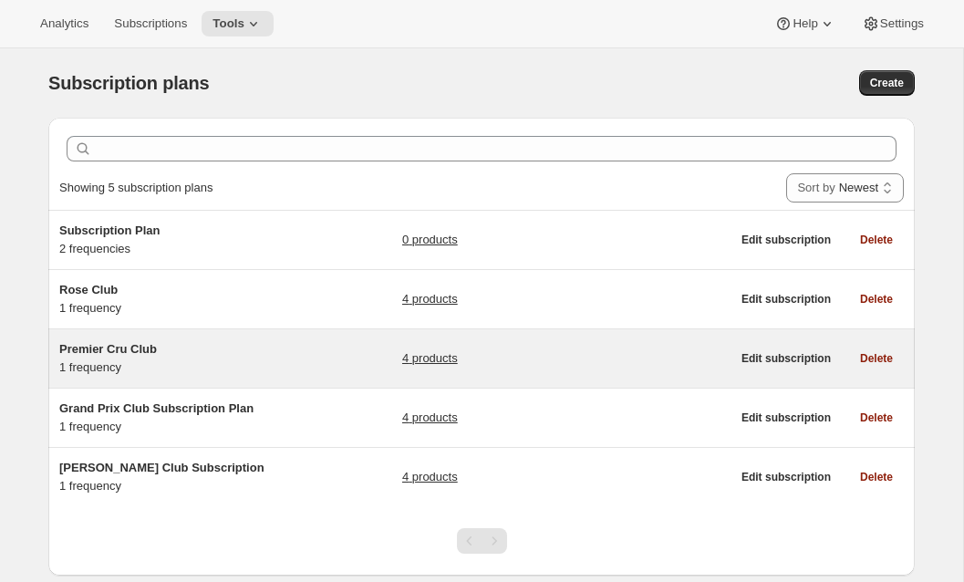
click at [213, 361] on div "Premier Cru Club 1 frequency" at bounding box center [173, 358] width 228 height 36
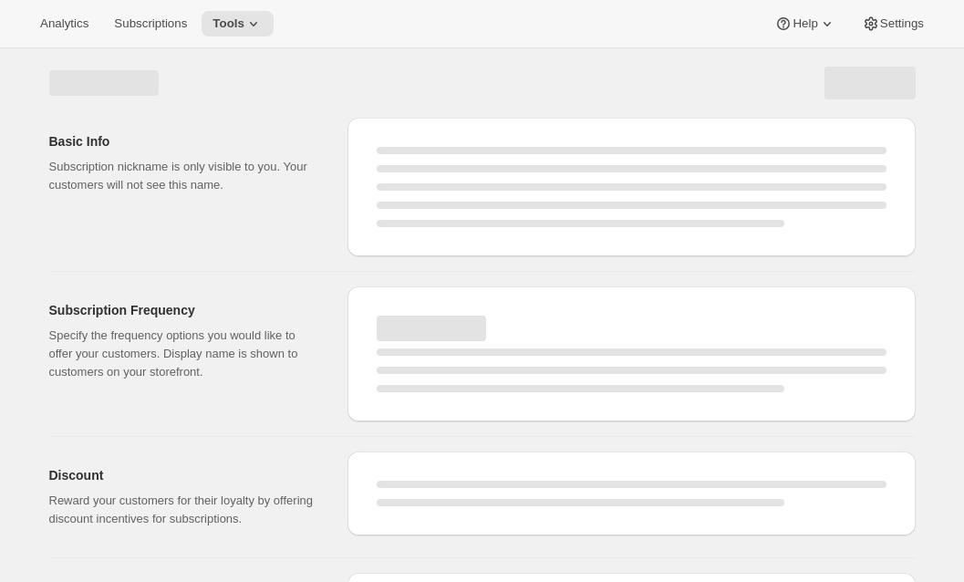
select select "WEEK"
select select "MONTH"
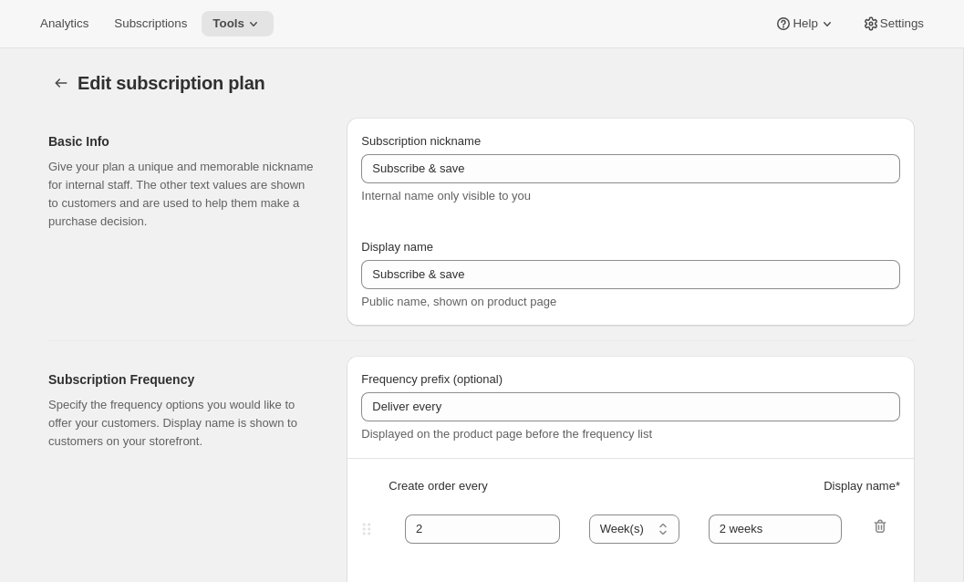
type input "Premier Cru Club"
type input "Join the Premier Cru Club"
type input "Premier Cru Club"
type input "3"
select select "MONTH"
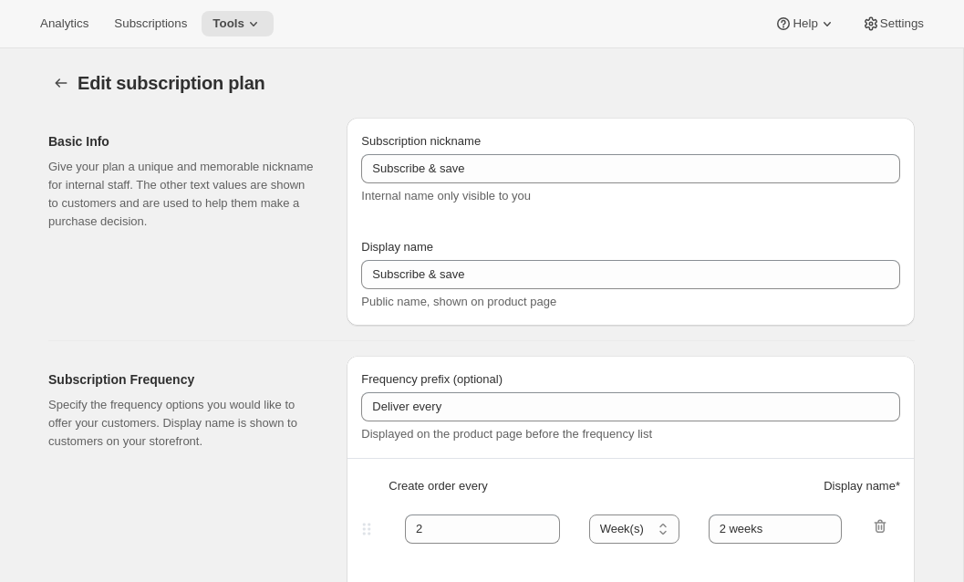
type input "selections"
checkbox input "true"
select select "YEARDAY"
select select "12"
select select "9"
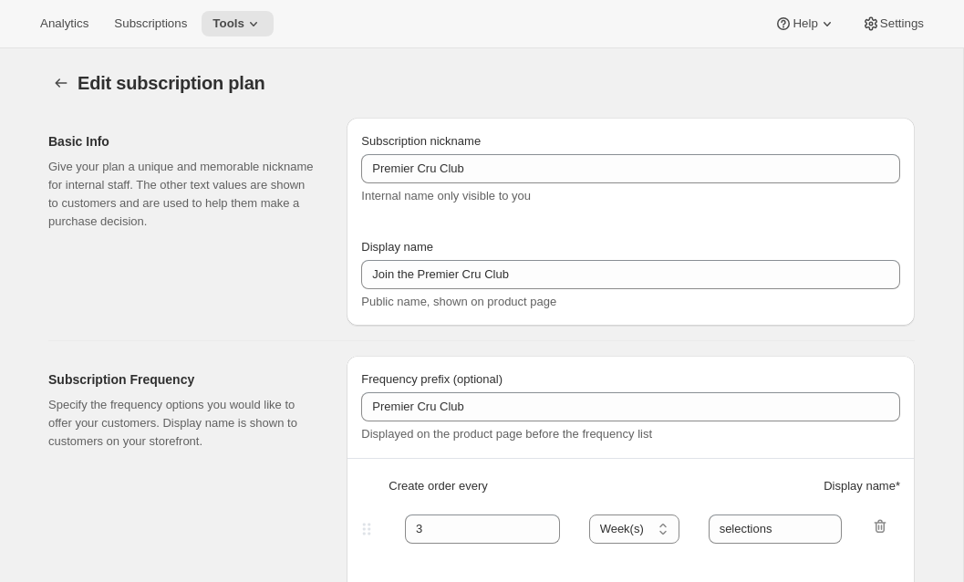
select select "3"
select select "6"
select select "9"
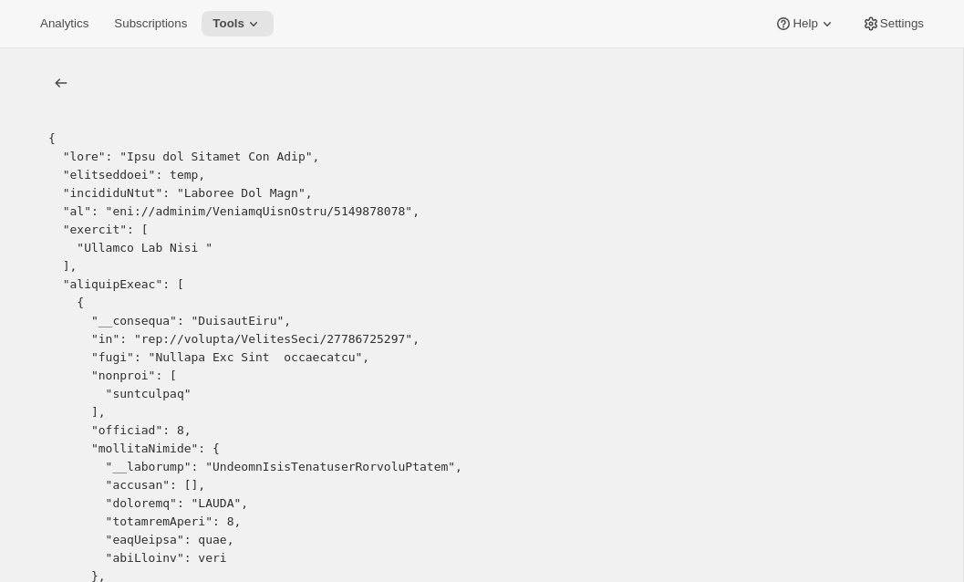
scroll to position [26, 0]
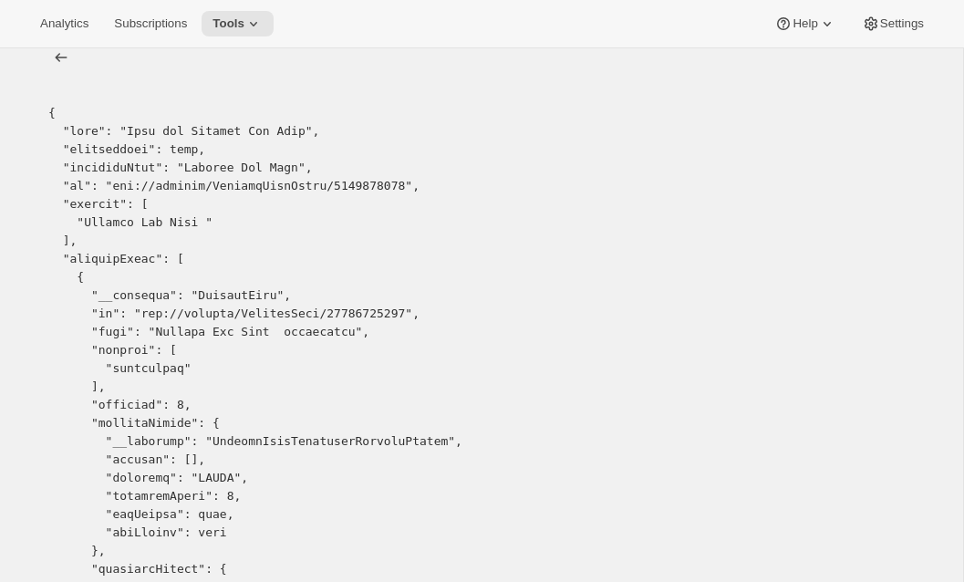
copy pre "11050909931"
click at [60, 62] on icon "list" at bounding box center [61, 57] width 18 height 18
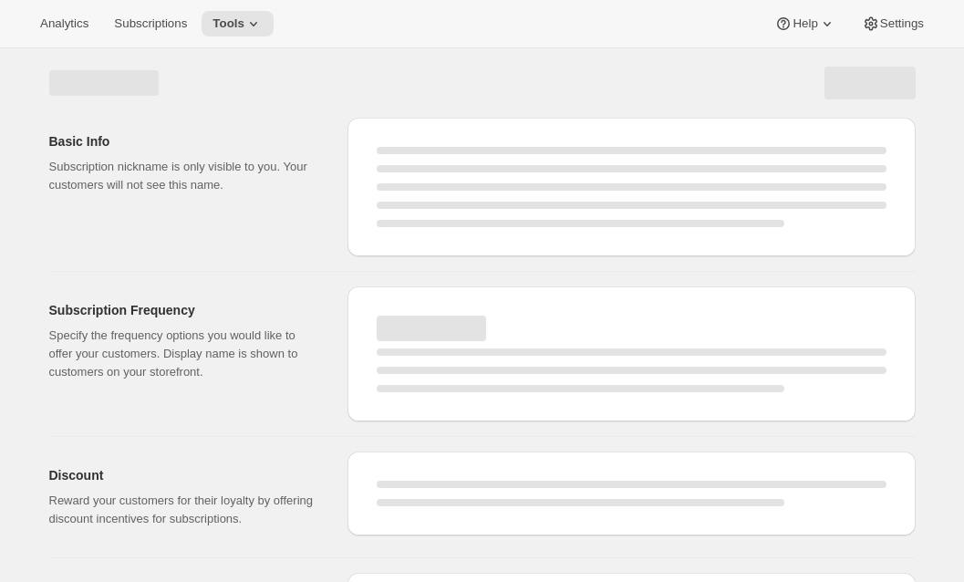
select select "WEEK"
select select "MONTH"
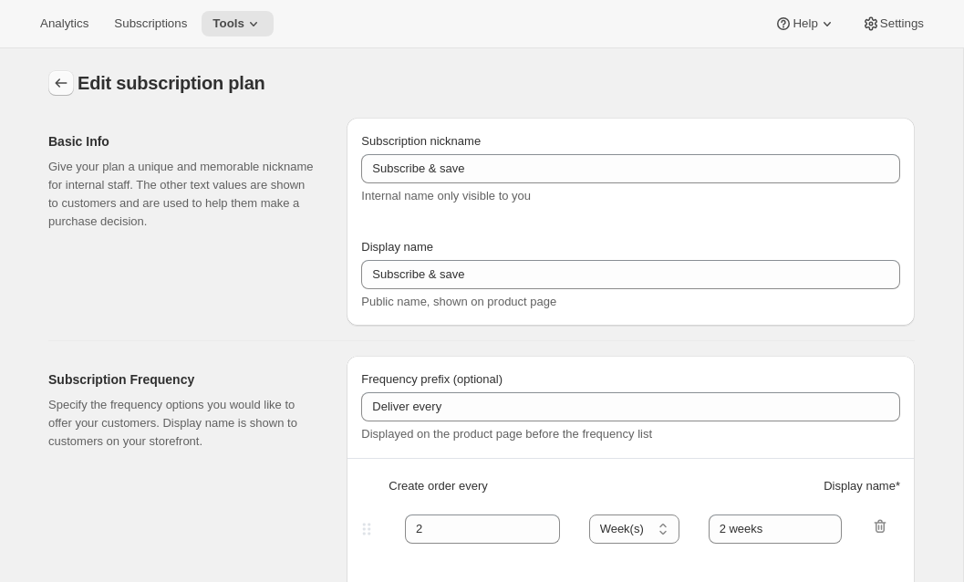
type input "Premier Cru Club"
type input "Join the Premier Cru Club"
type input "Premier Cru Club"
type input "3"
select select "MONTH"
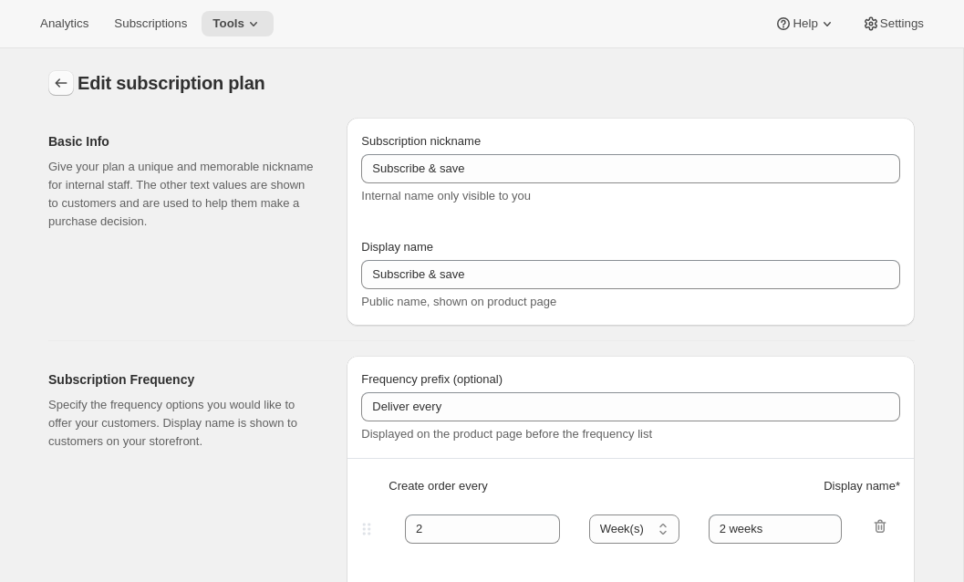
type input "selections"
checkbox input "true"
select select "YEARDAY"
select select "12"
select select "9"
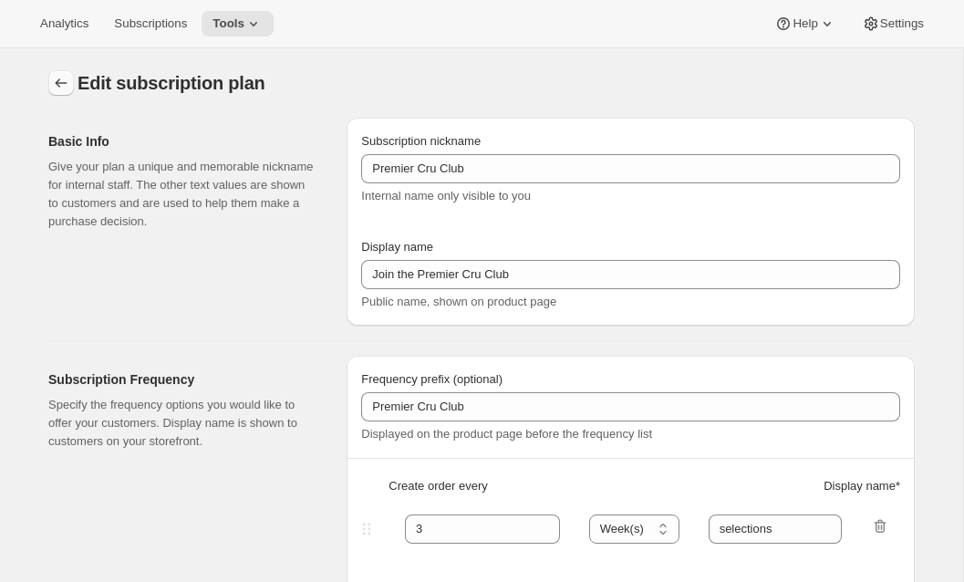
select select "3"
select select "6"
select select "9"
click at [57, 81] on icon "Subscription plans" at bounding box center [61, 83] width 18 height 18
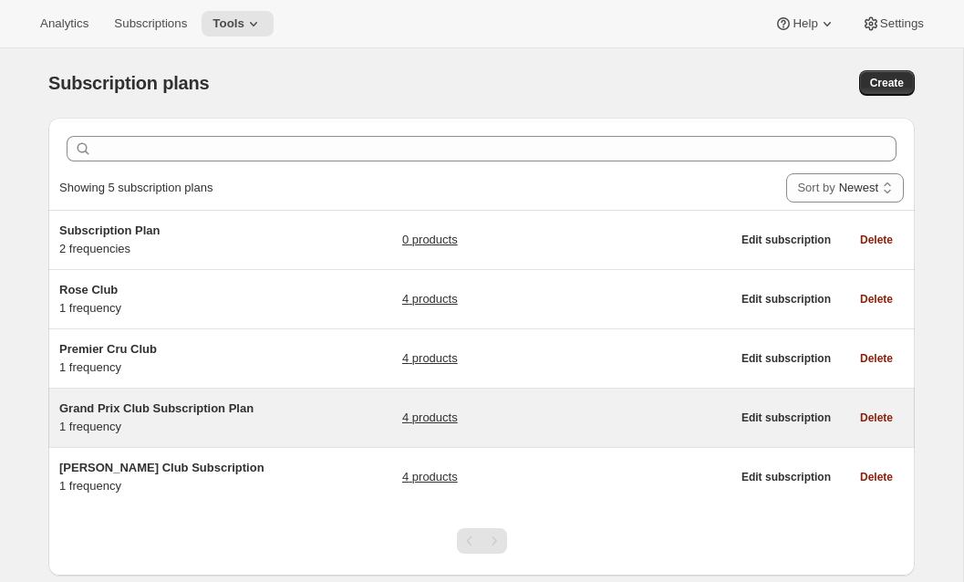
click at [135, 426] on div "Grand Prix Club Subscription Plan 1 frequency" at bounding box center [173, 418] width 228 height 36
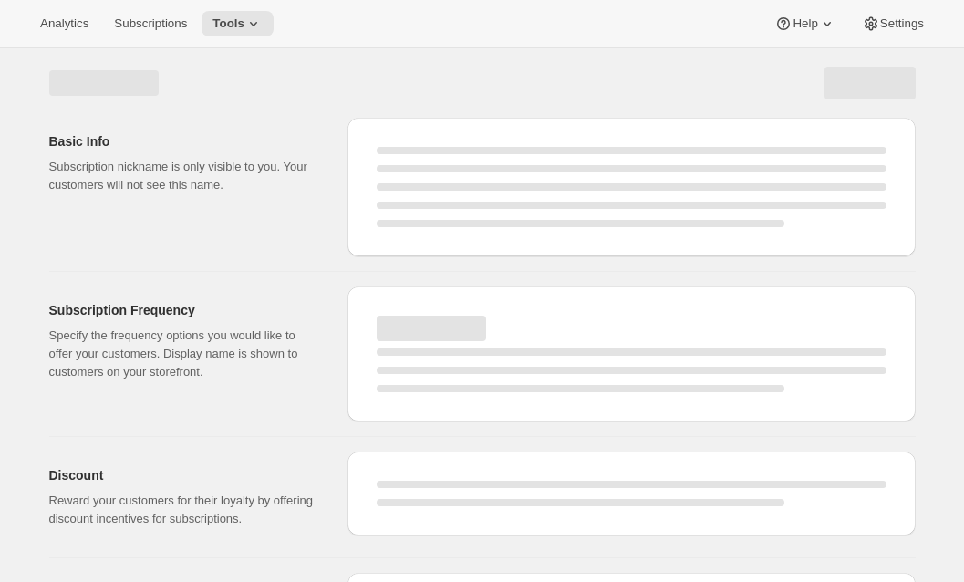
select select "WEEK"
select select "MONTH"
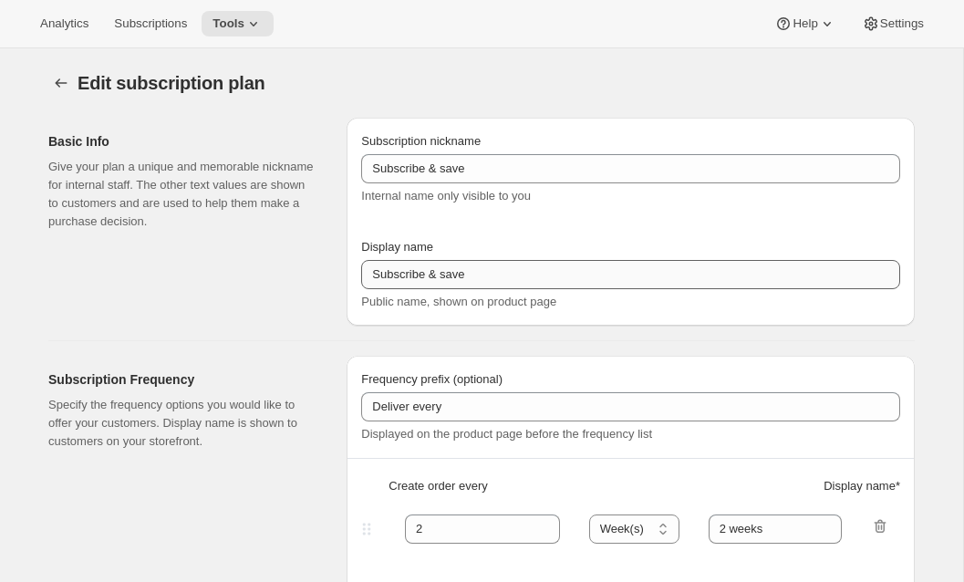
type input "Grand Prix Club Subscription Plan"
type input "Join the Grand Prix Club"
type input "Grand Prix Club"
type input "3"
select select "MONTH"
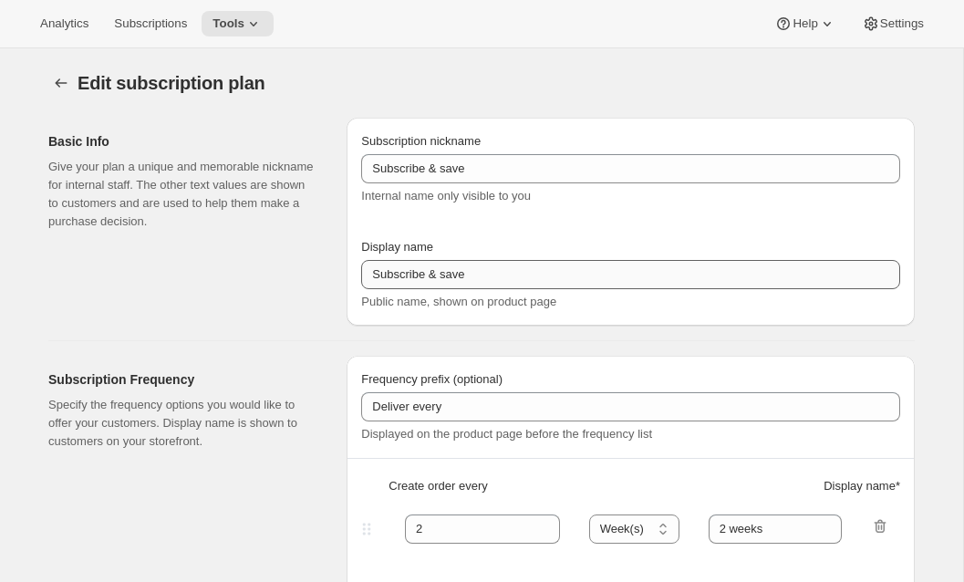
type input "selections"
checkbox input "true"
select select "YEARDAY"
select select "12"
select select "9"
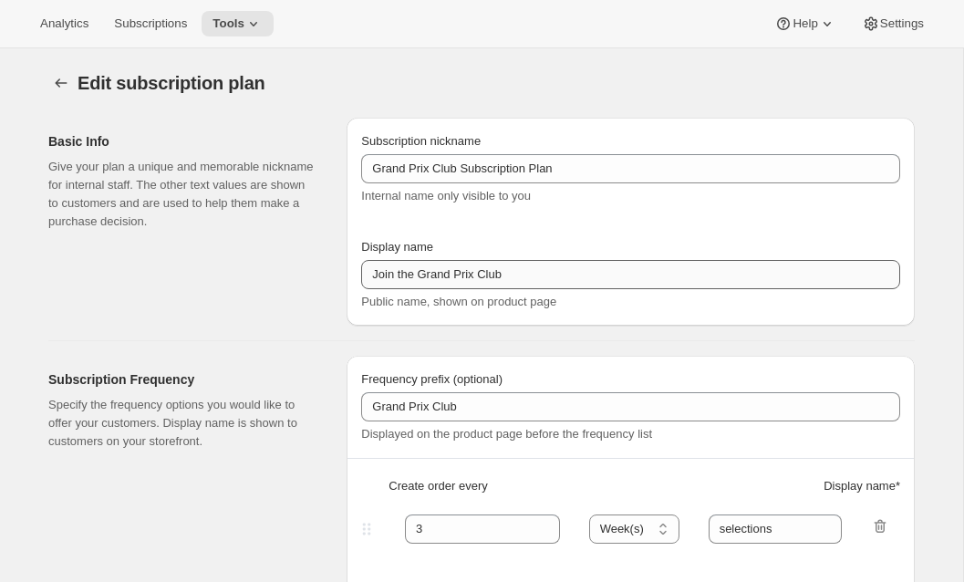
select select "3"
select select "6"
select select "9"
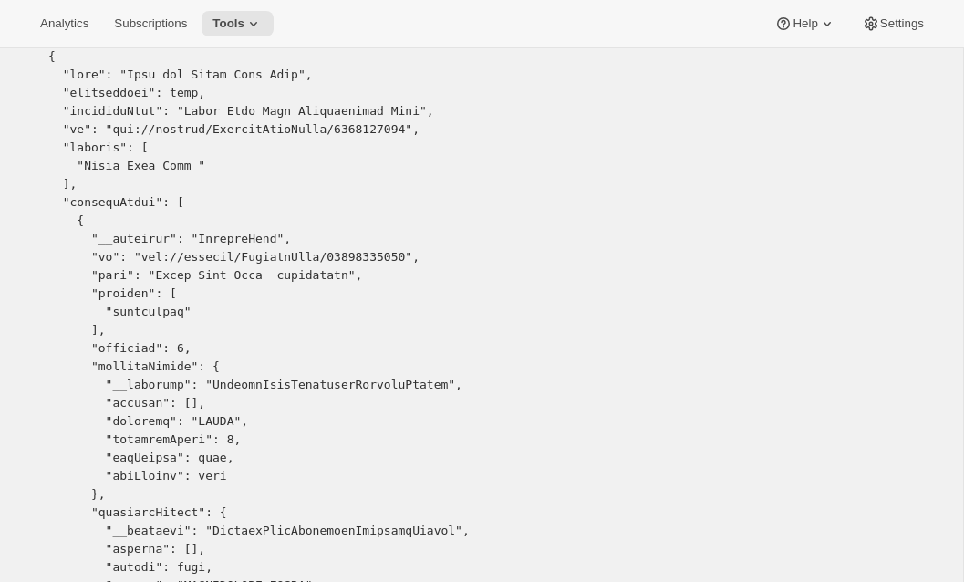
scroll to position [83, 0]
copy pre "11050877163"
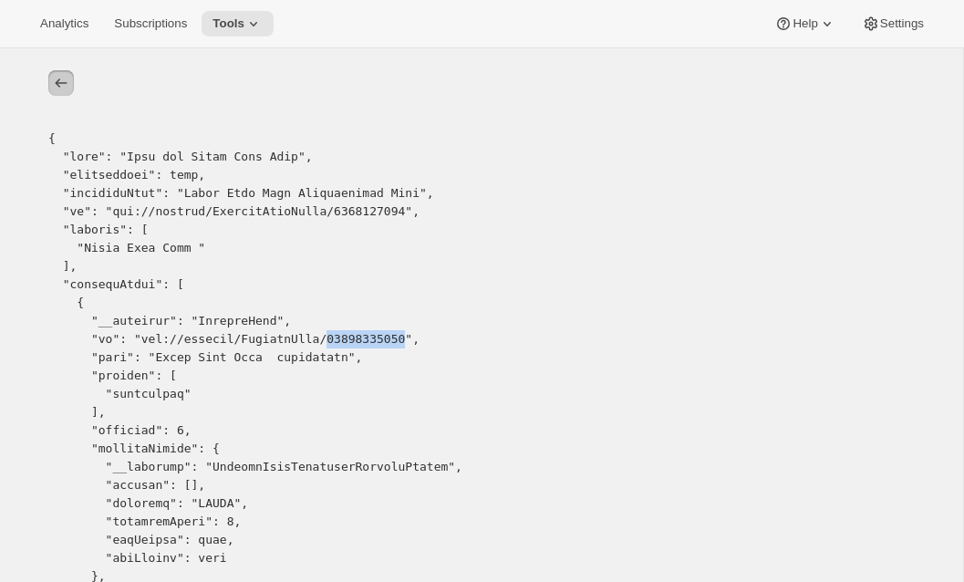
click at [71, 83] on button "list" at bounding box center [61, 83] width 26 height 26
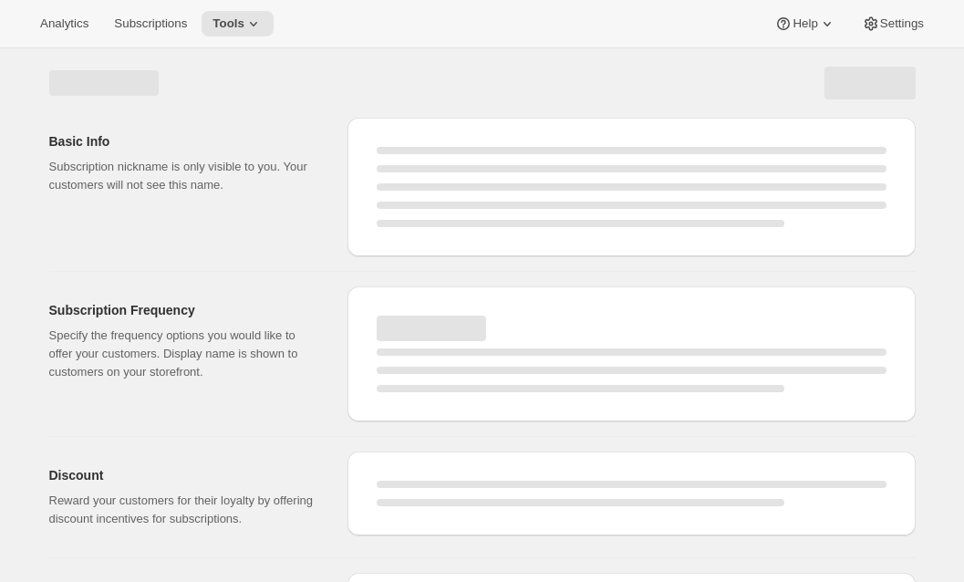
select select "WEEK"
select select "MONTH"
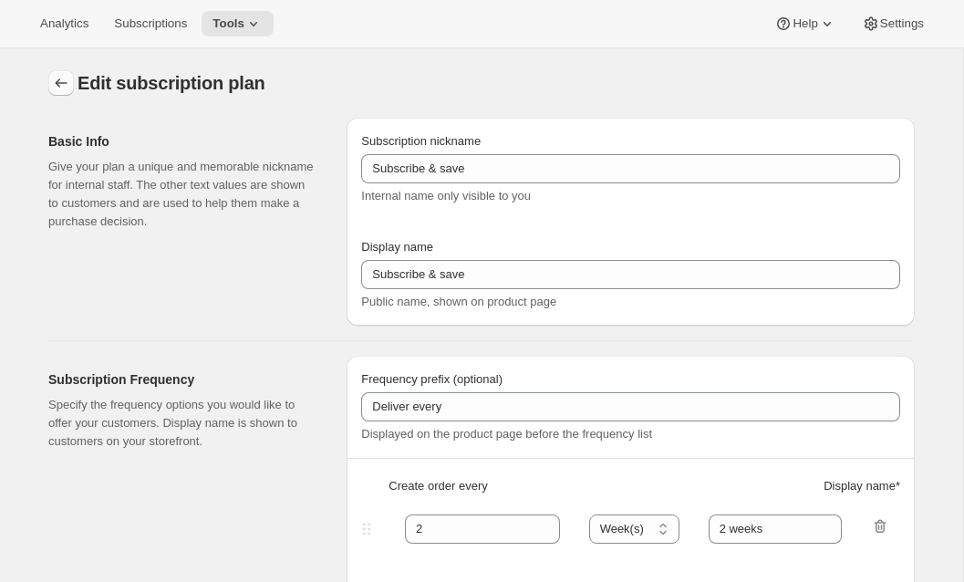
type input "Grand Prix Club Subscription Plan"
type input "Join the Grand Prix Club"
type input "Grand Prix Club"
type input "3"
select select "MONTH"
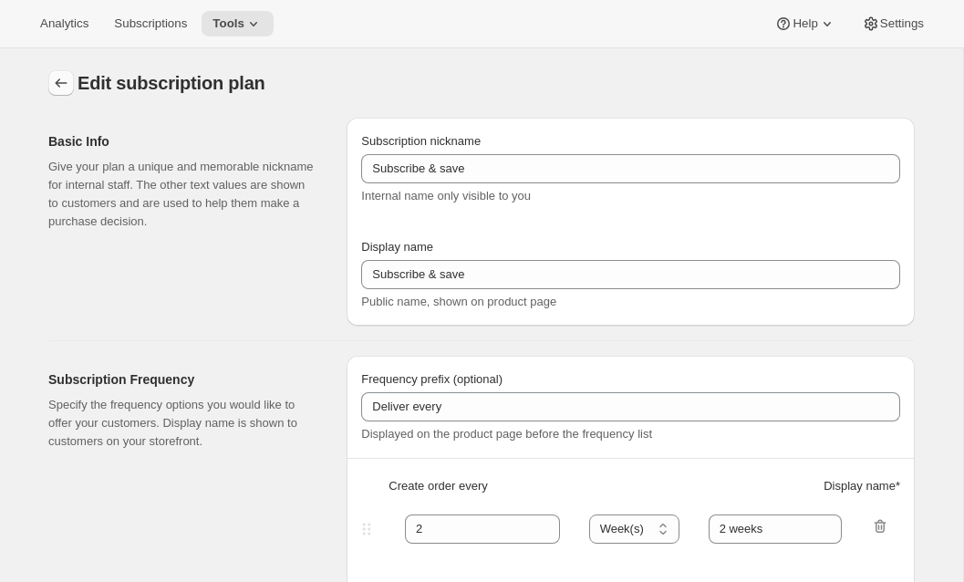
type input "selections"
checkbox input "true"
select select "YEARDAY"
select select "12"
select select "9"
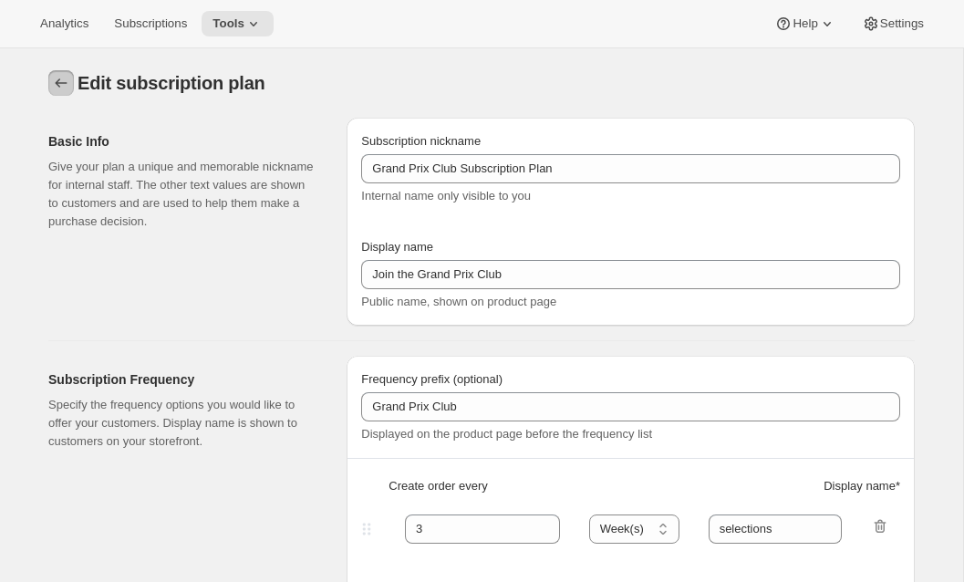
select select "3"
select select "6"
select select "9"
click at [62, 81] on icon "Subscription plans" at bounding box center [61, 83] width 18 height 18
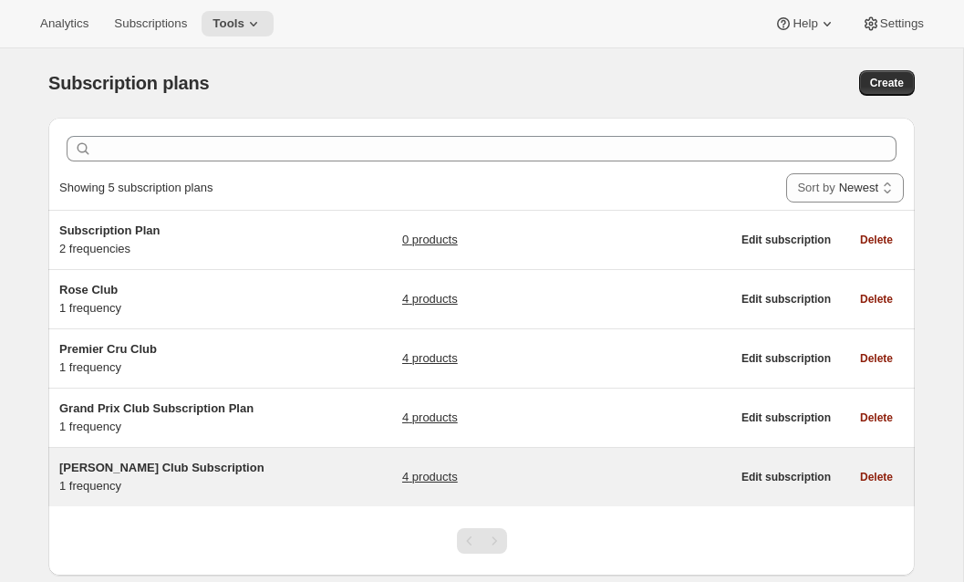
click at [120, 465] on span "[PERSON_NAME] Club Subscription" at bounding box center [161, 468] width 205 height 14
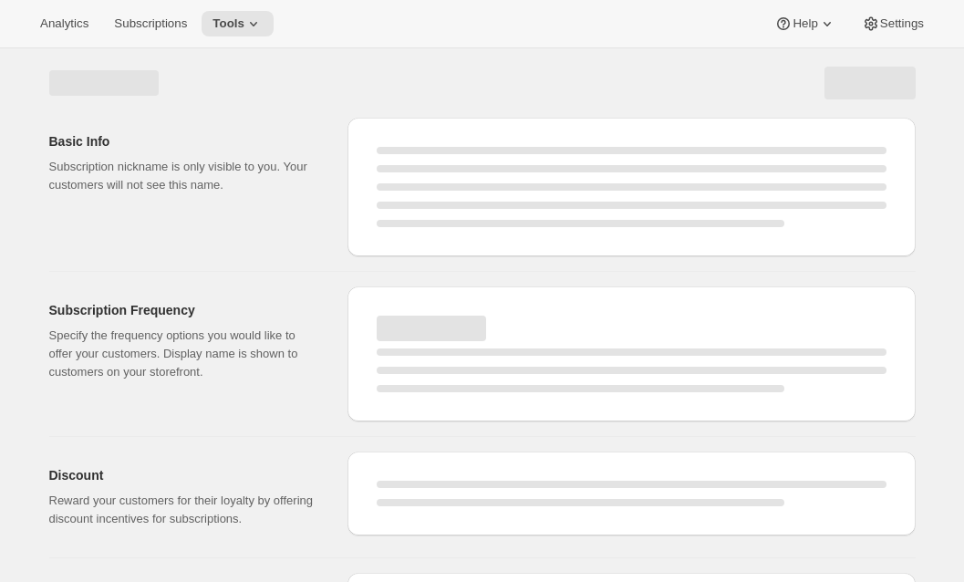
select select "WEEK"
select select "MONTH"
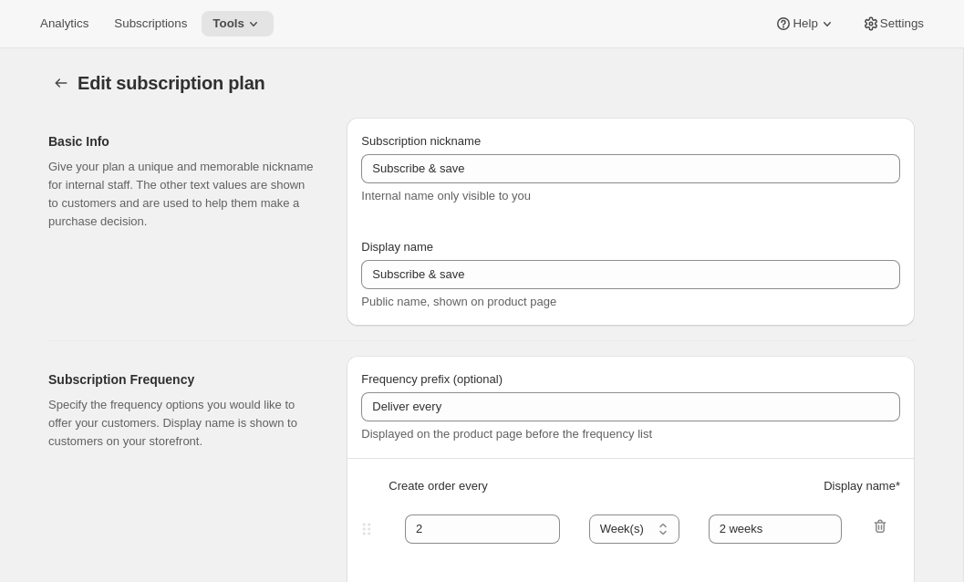
type input "[PERSON_NAME] Club Subscription"
type input "Join the [PERSON_NAME] Club"
type input "[PERSON_NAME] club"
type input "3"
select select "MONTH"
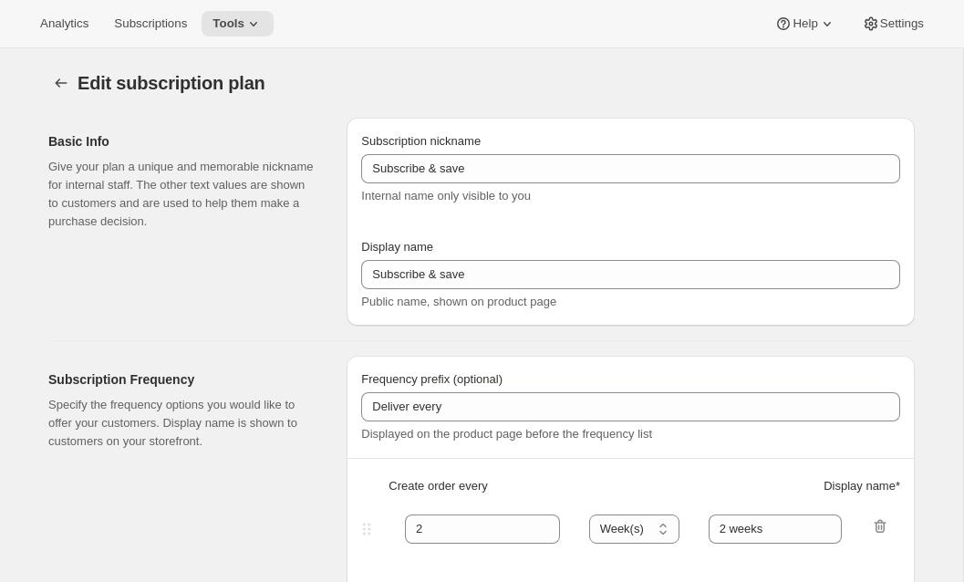
type input "wine selections"
checkbox input "true"
select select "YEARDAY"
select select "3"
select select "6"
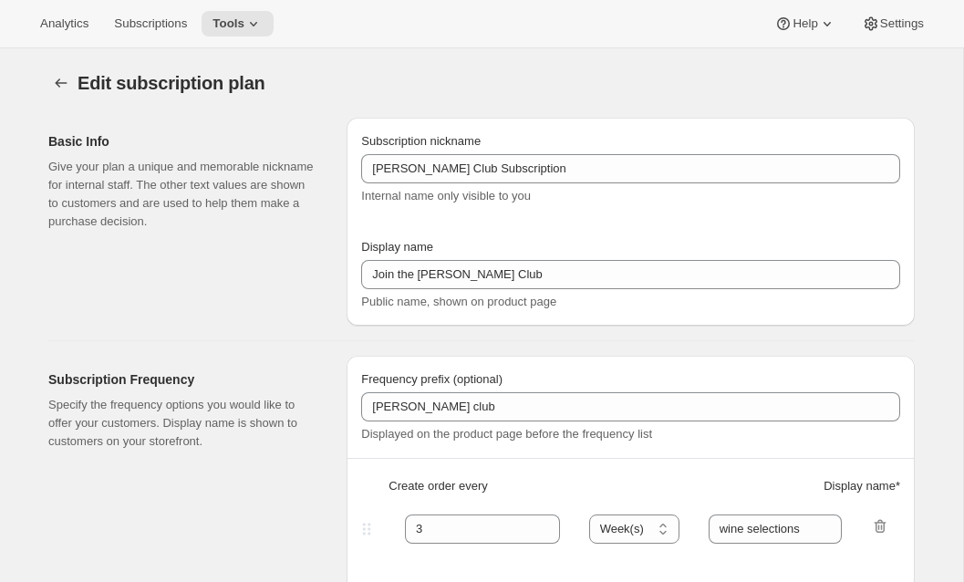
select select "9"
select select "12"
select select "9"
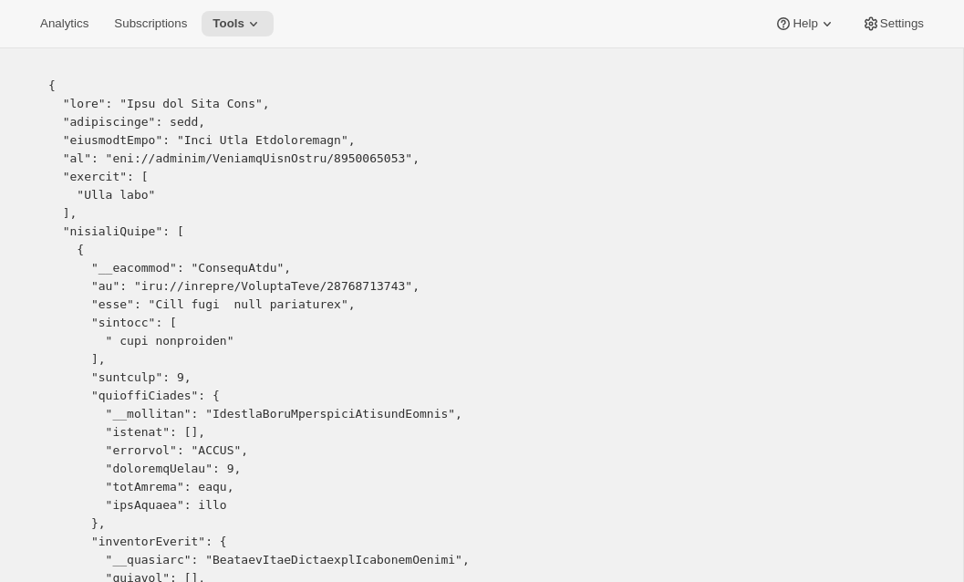
scroll to position [51, 0]
copy pre "10849943787"
click at [244, 22] on span "Tools" at bounding box center [229, 23] width 32 height 15
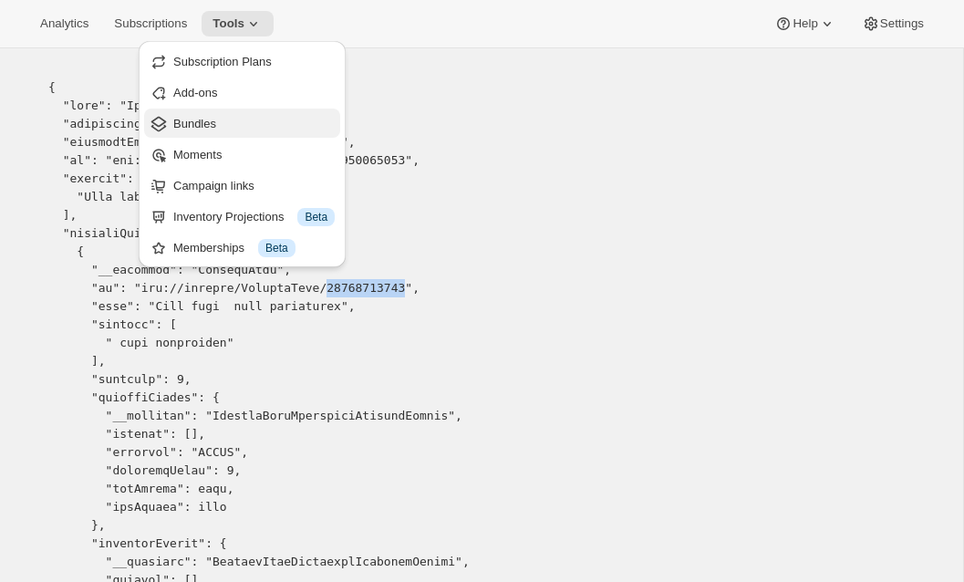
click at [211, 124] on span "Bundles" at bounding box center [194, 124] width 43 height 14
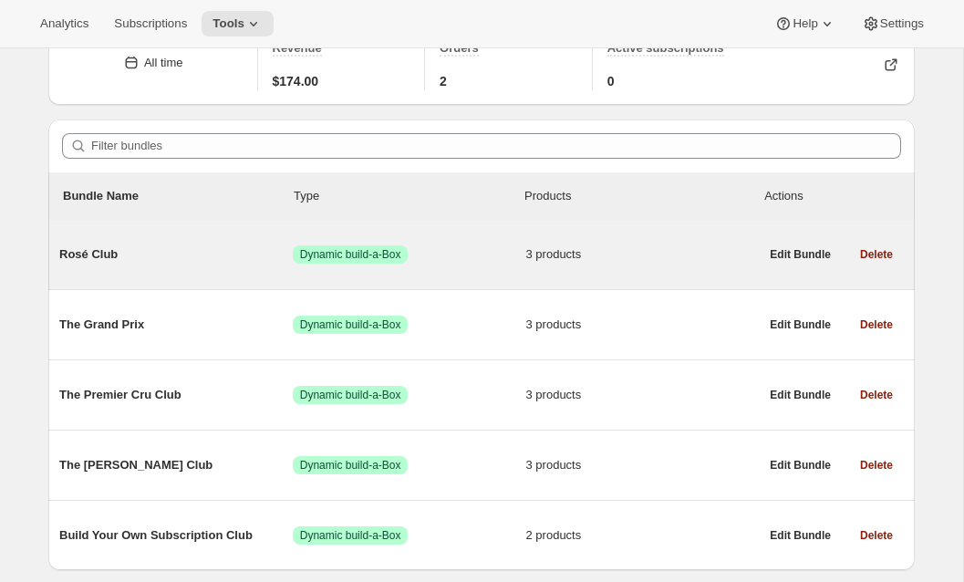
scroll to position [152, 0]
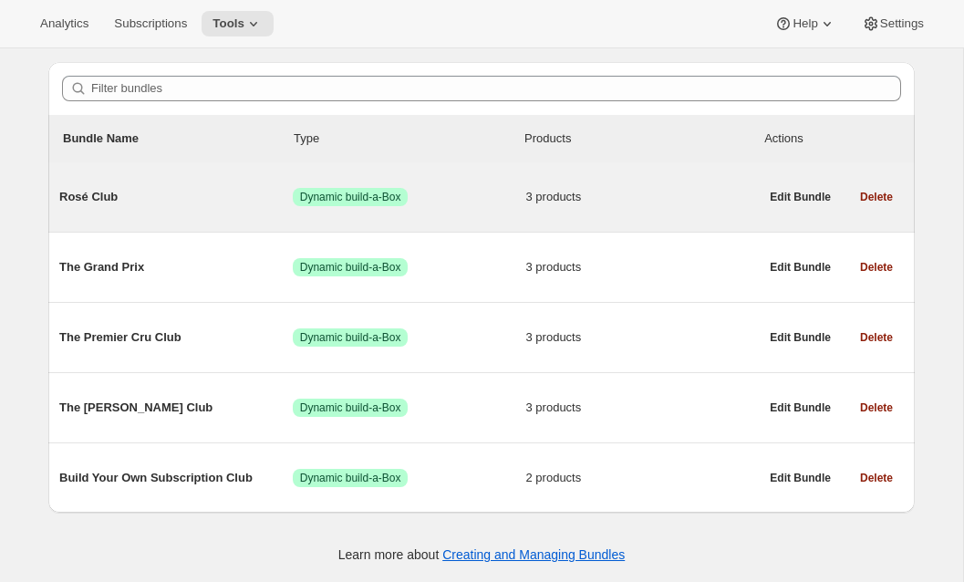
click at [199, 192] on span "Rosé Club" at bounding box center [175, 197] width 233 height 18
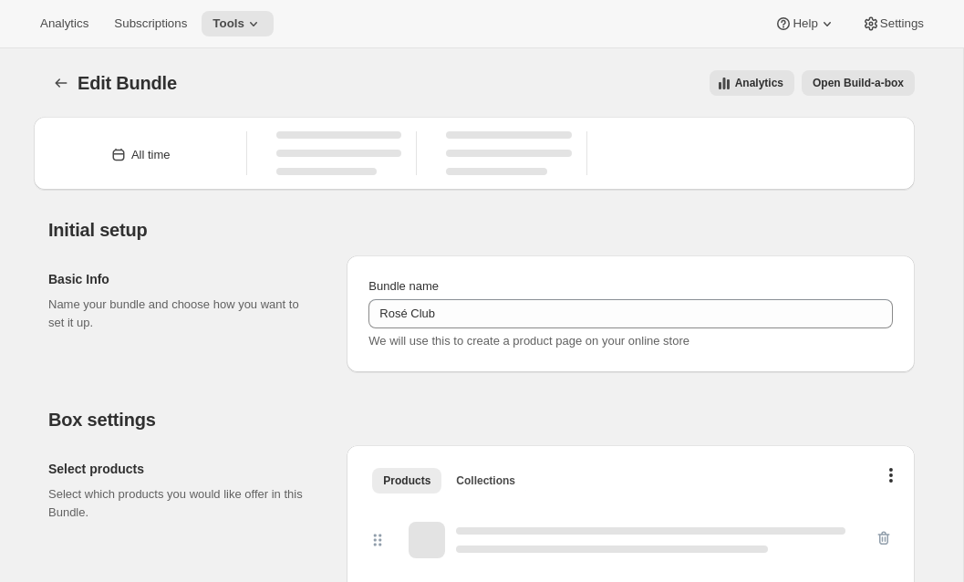
type input "Rosé Club"
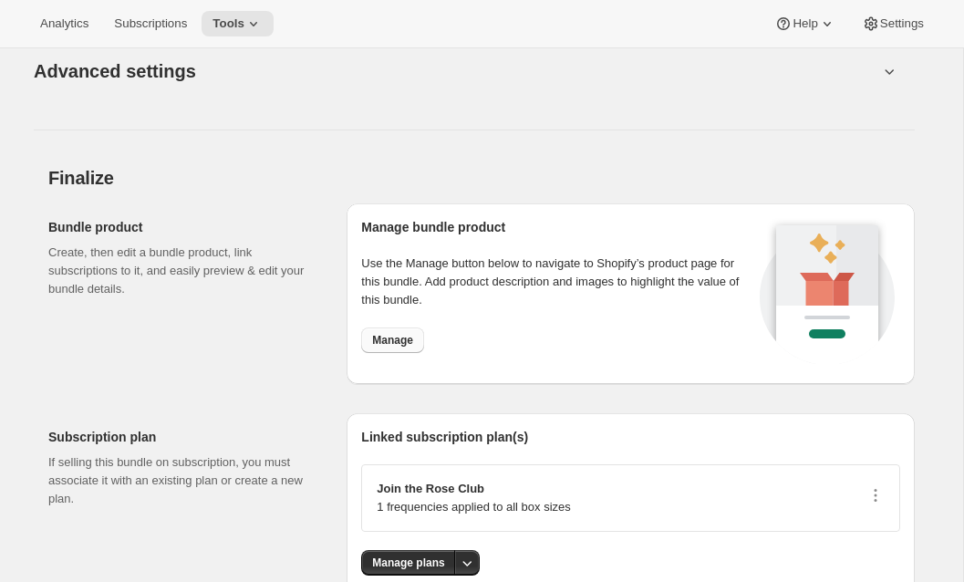
scroll to position [1446, 0]
click at [389, 340] on span "Manage" at bounding box center [392, 339] width 41 height 15
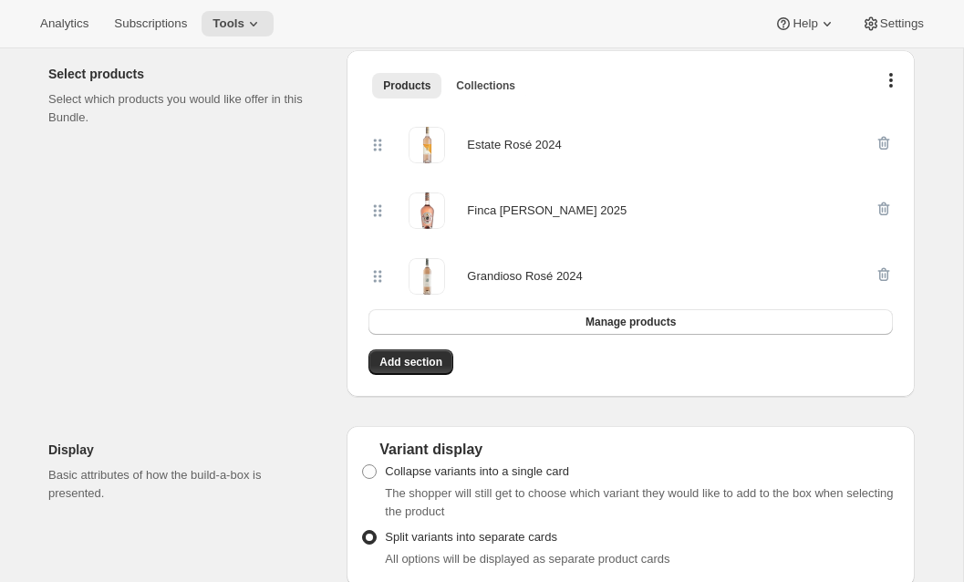
scroll to position [0, 0]
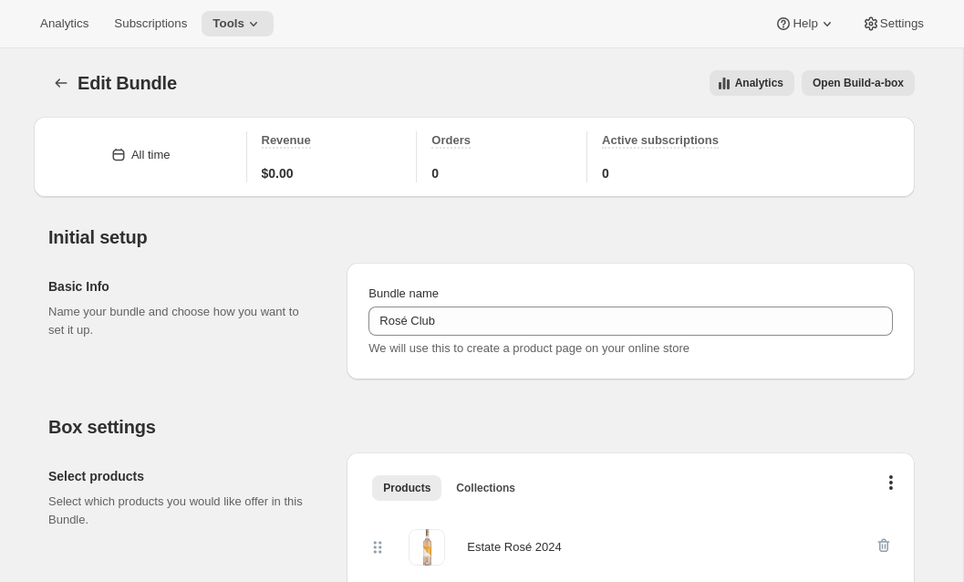
click at [52, 82] on icon "Bundles" at bounding box center [61, 83] width 18 height 18
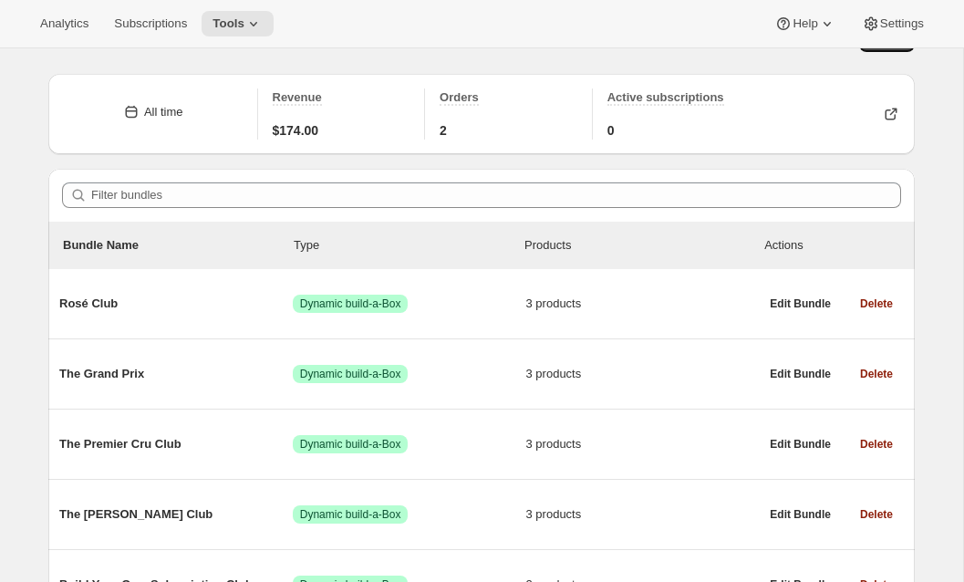
scroll to position [47, 0]
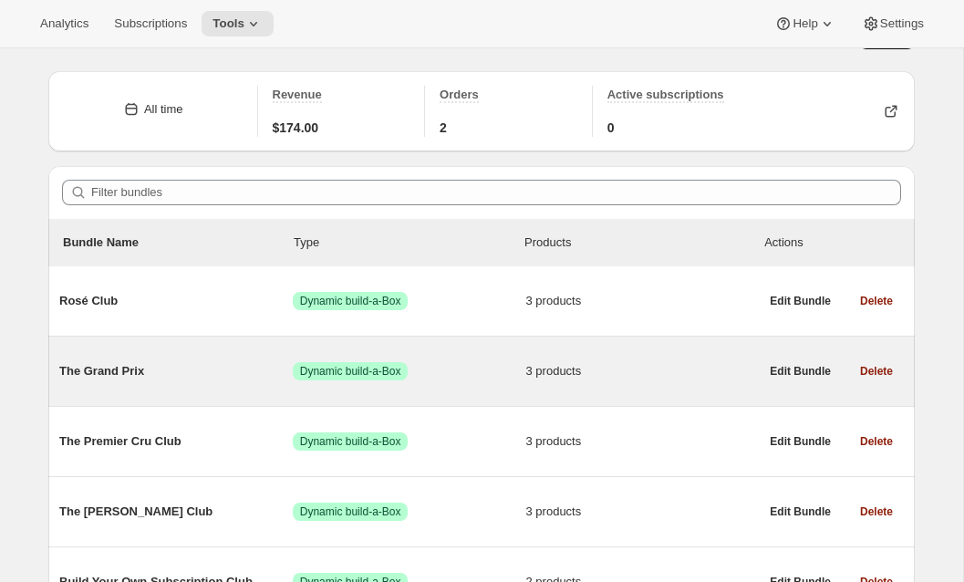
click at [240, 369] on span "The Grand Prix" at bounding box center [175, 371] width 233 height 18
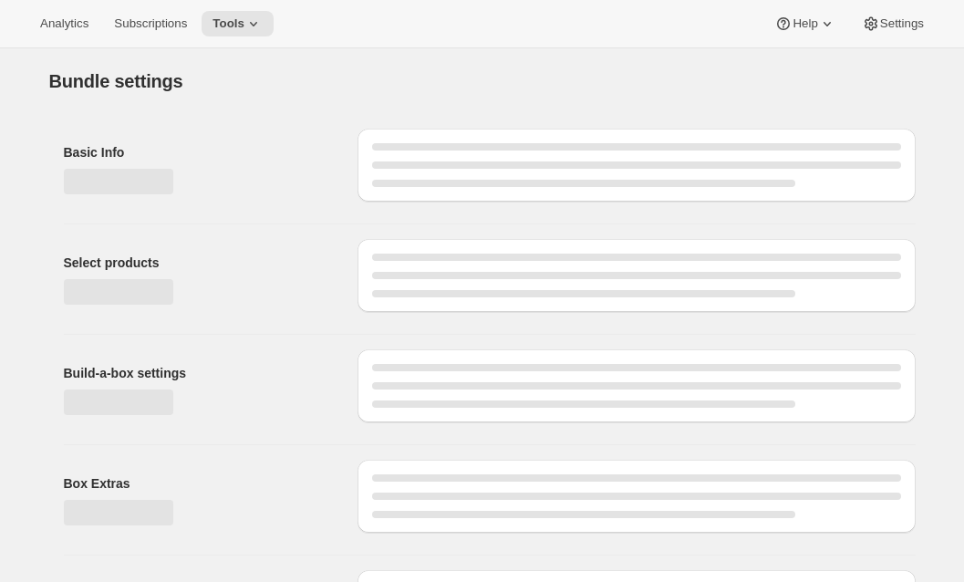
type input "The Grand Prix"
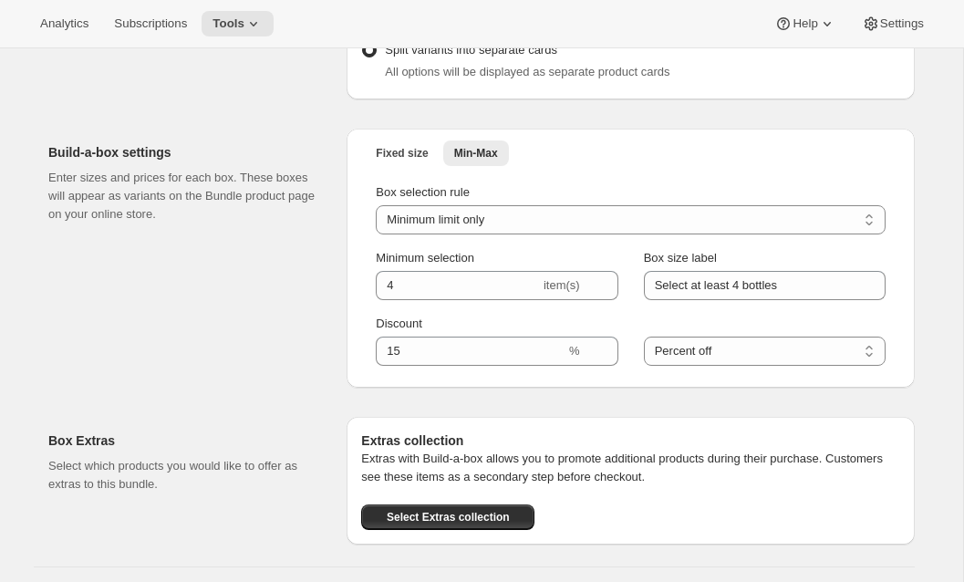
scroll to position [1415, 0]
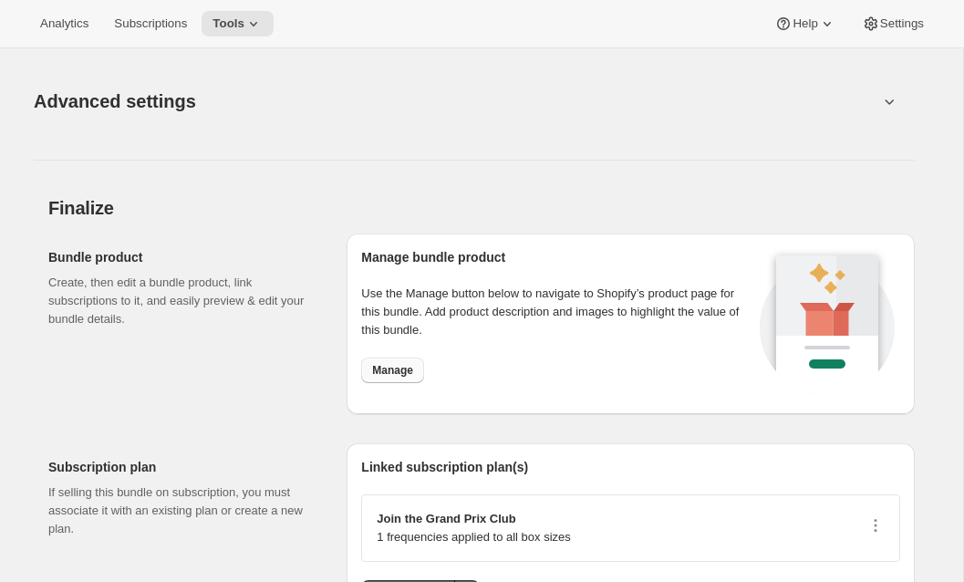
click at [389, 378] on button "Manage" at bounding box center [392, 371] width 63 height 26
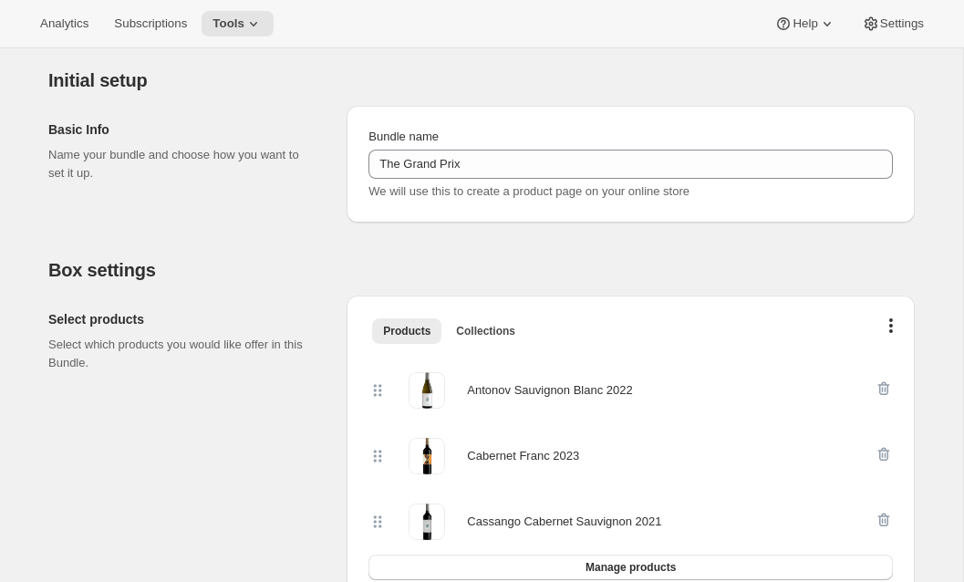
scroll to position [0, 0]
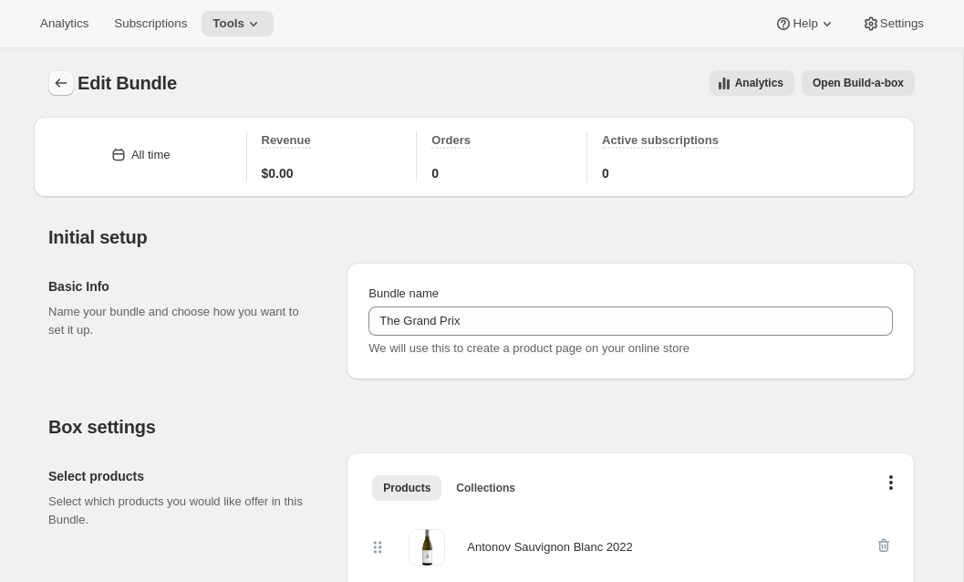
click at [57, 78] on icon "Bundles" at bounding box center [61, 83] width 18 height 18
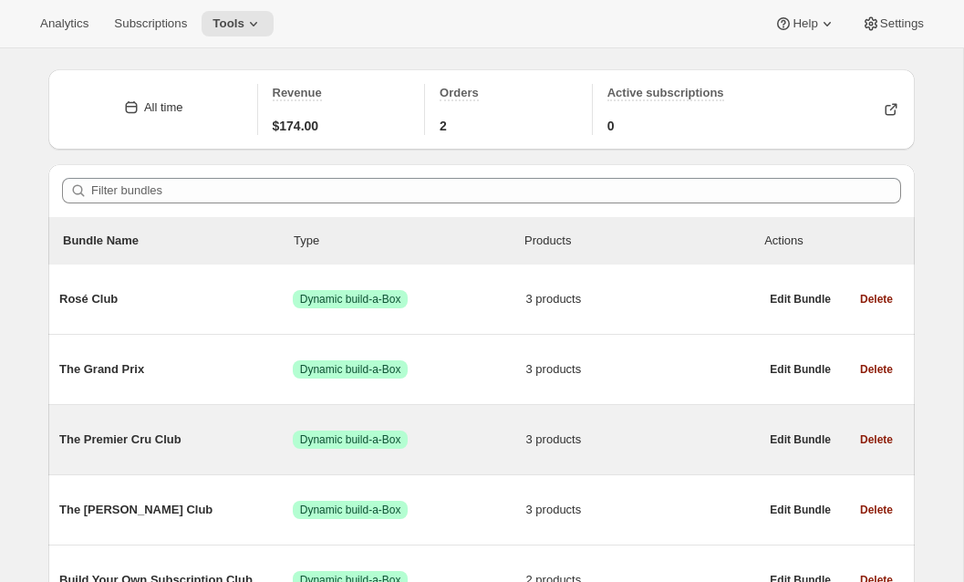
scroll to position [49, 0]
click at [193, 438] on span "The Premier Cru Club" at bounding box center [175, 439] width 233 height 18
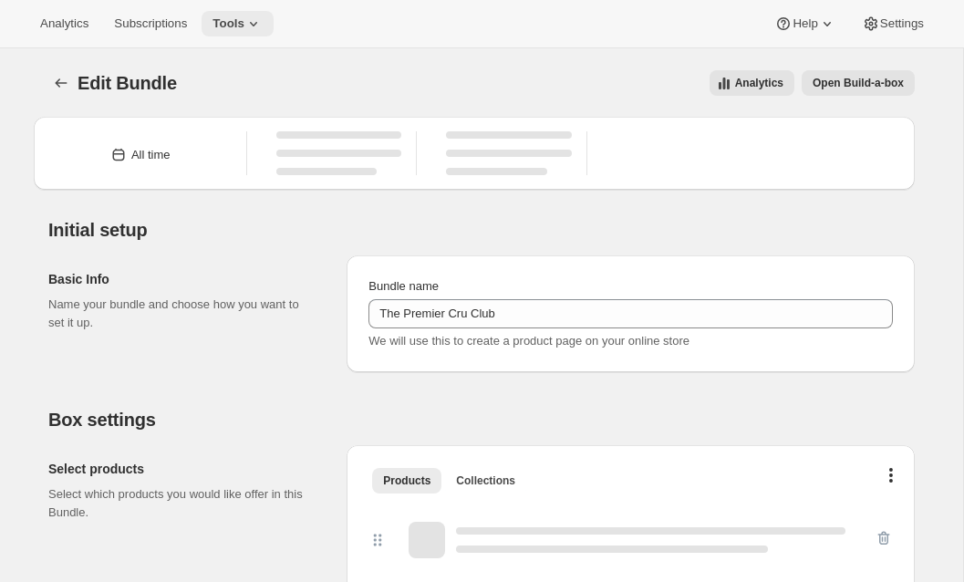
type input "The Premier Cru Club"
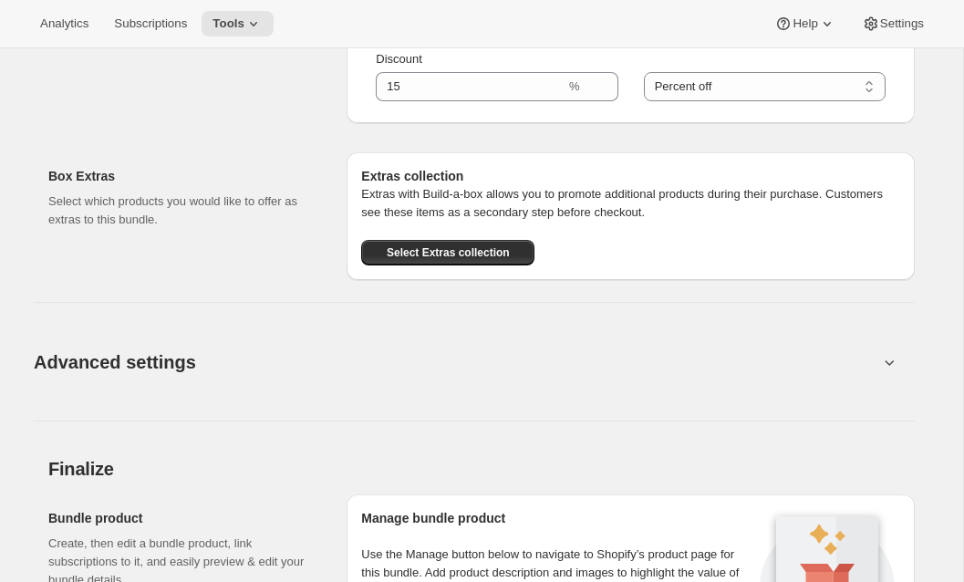
scroll to position [1551, 0]
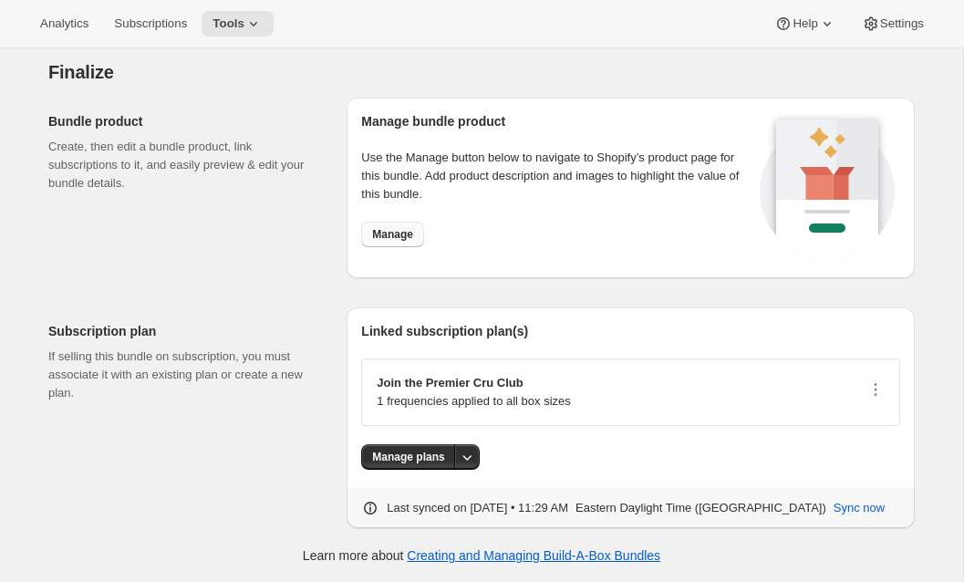
click at [390, 236] on span "Manage" at bounding box center [392, 234] width 41 height 15
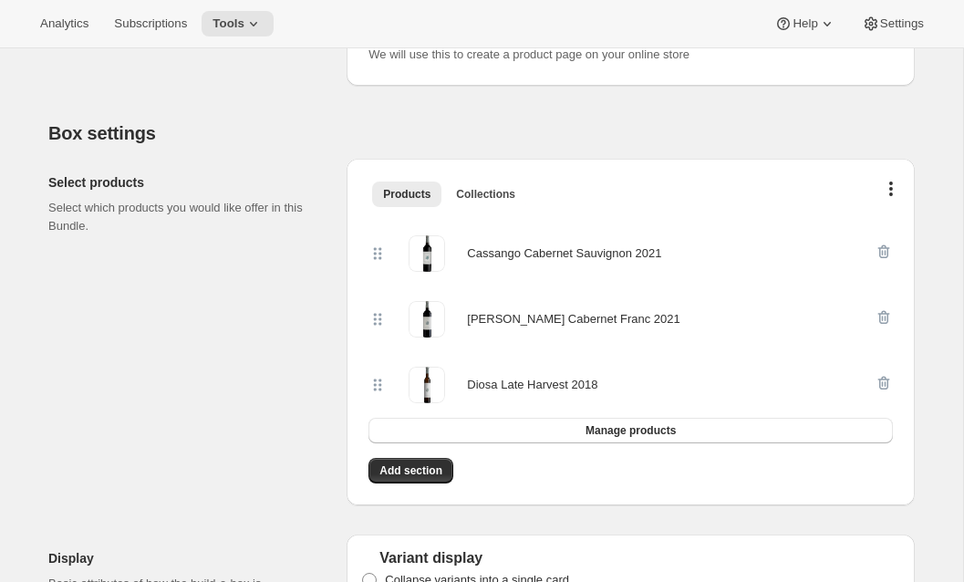
scroll to position [0, 0]
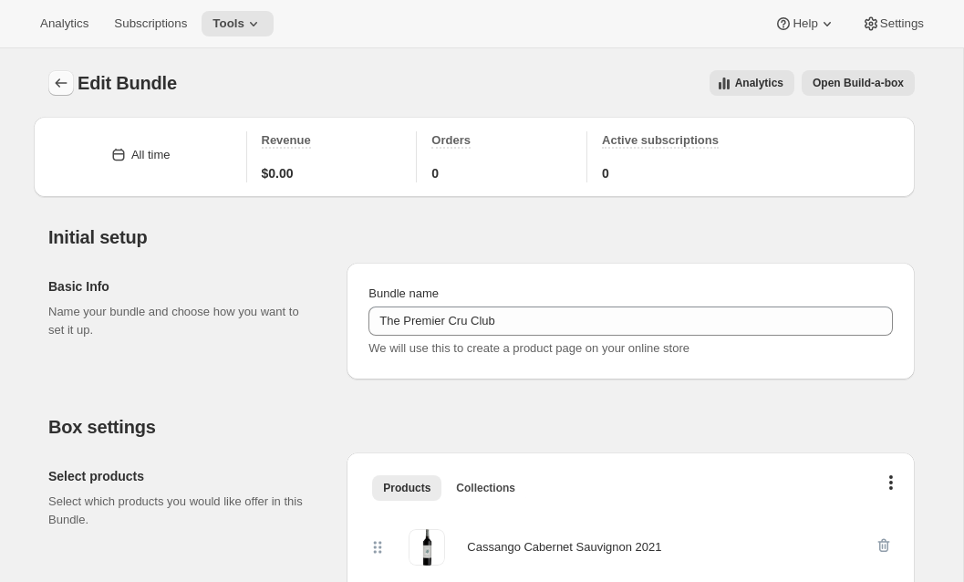
click at [65, 70] on button "Bundles" at bounding box center [61, 83] width 26 height 26
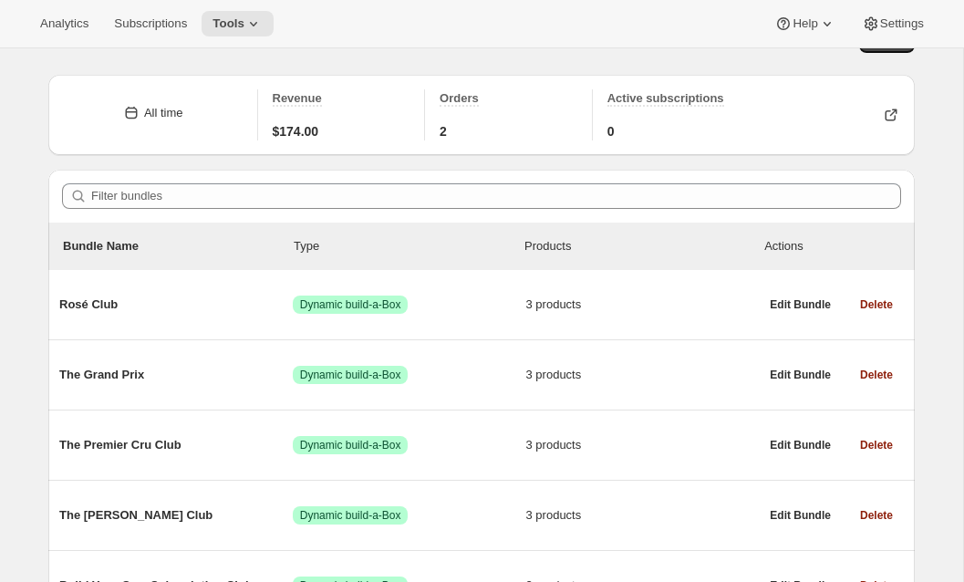
scroll to position [129, 0]
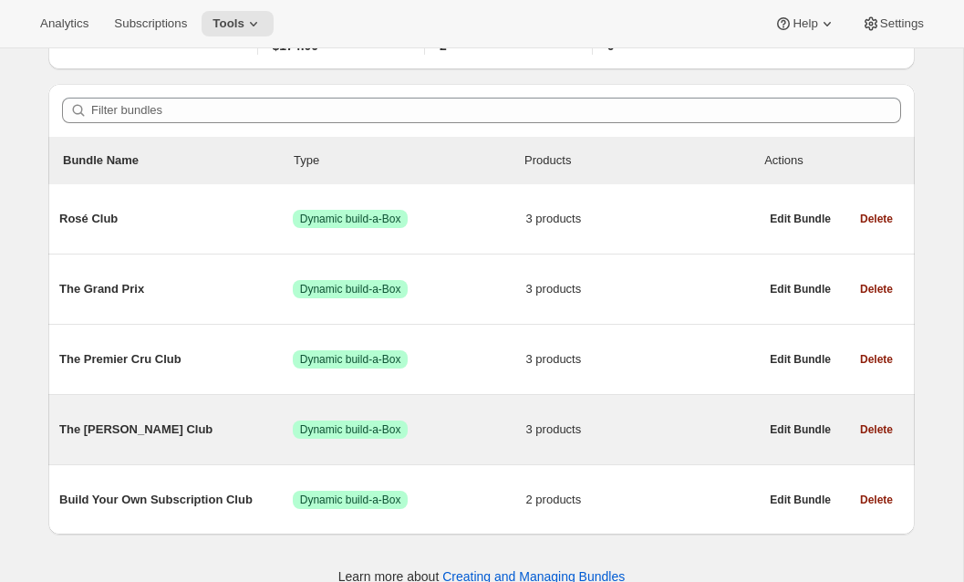
click at [121, 423] on span "The Hunt Club" at bounding box center [175, 429] width 233 height 18
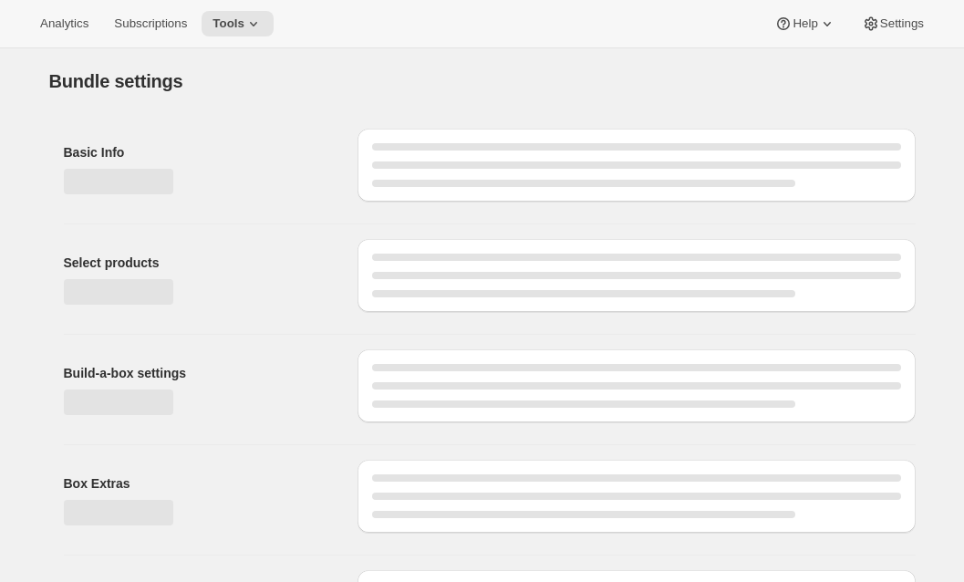
type input "The Hunt Club"
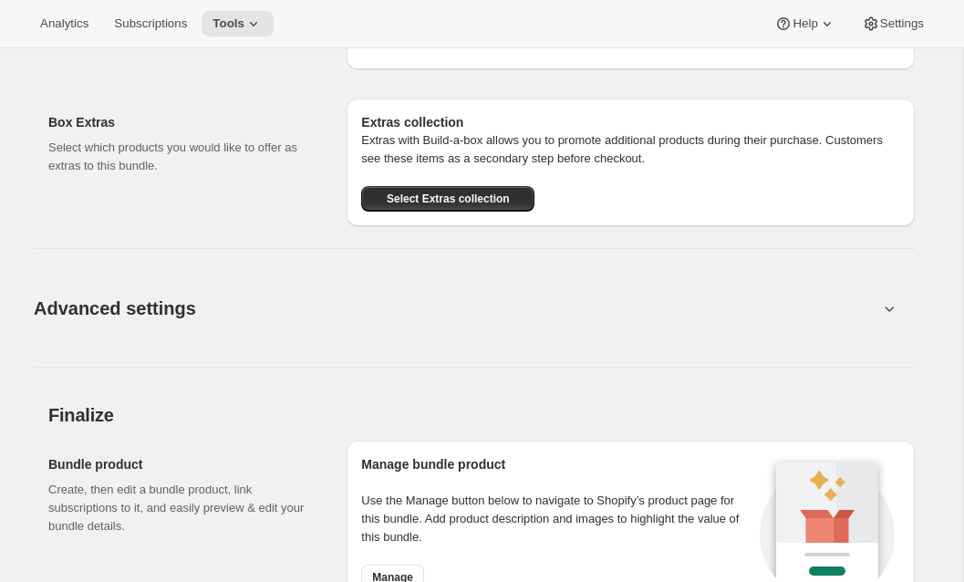
scroll to position [1504, 0]
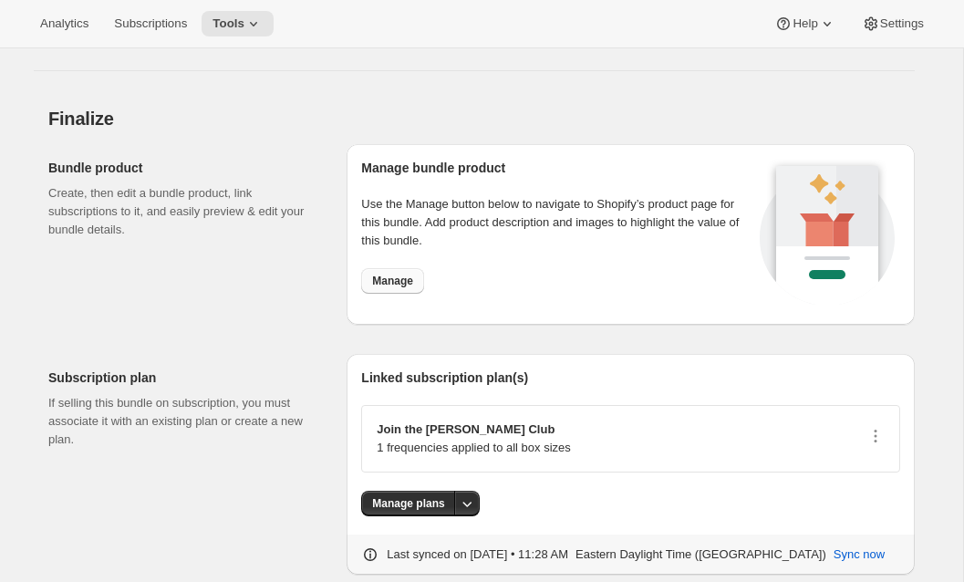
click at [385, 285] on span "Manage" at bounding box center [392, 281] width 41 height 15
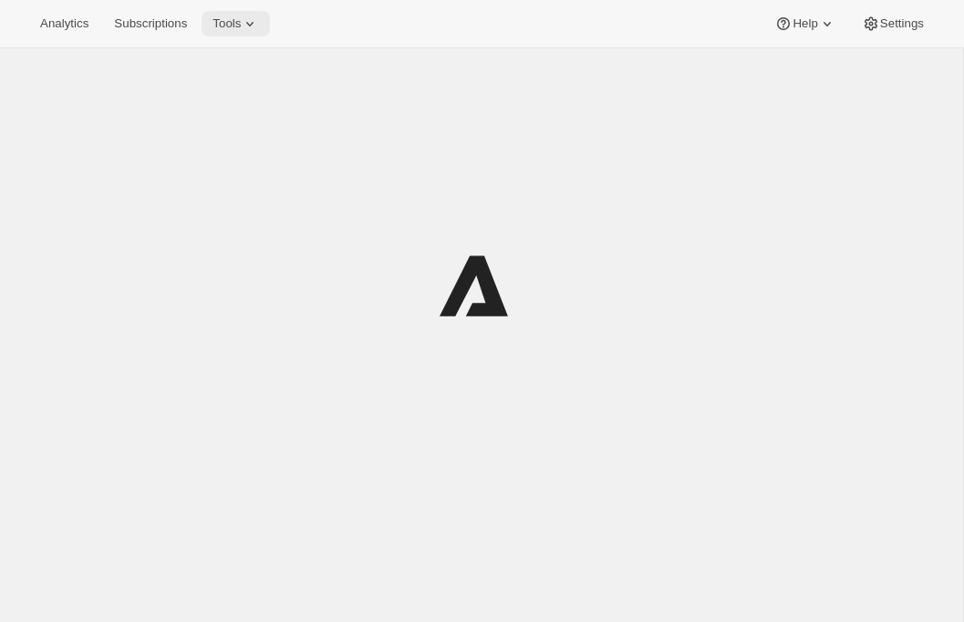
click at [241, 19] on span "Tools" at bounding box center [227, 23] width 28 height 15
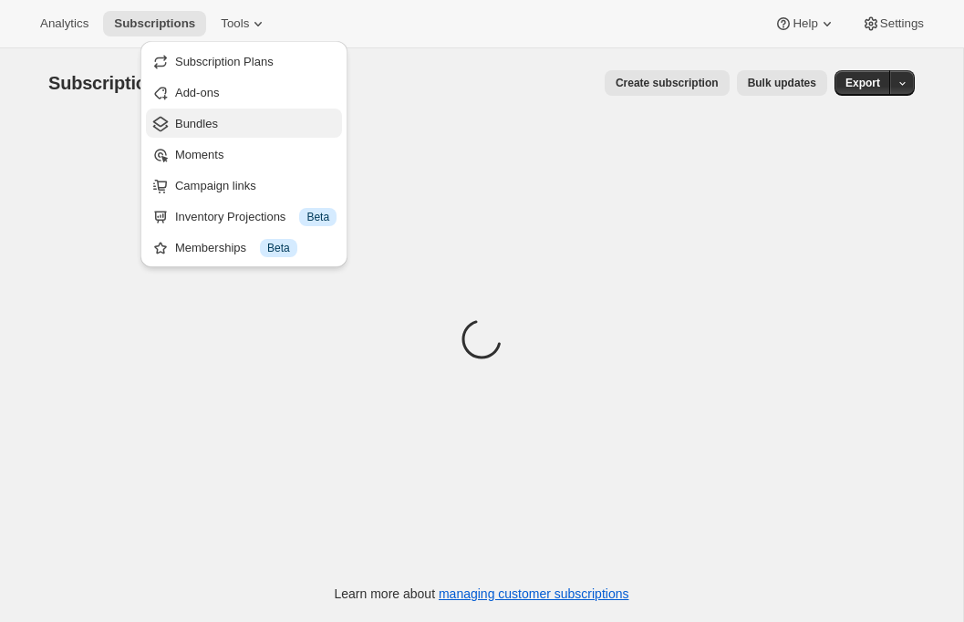
click at [206, 122] on span "Bundles" at bounding box center [196, 124] width 43 height 14
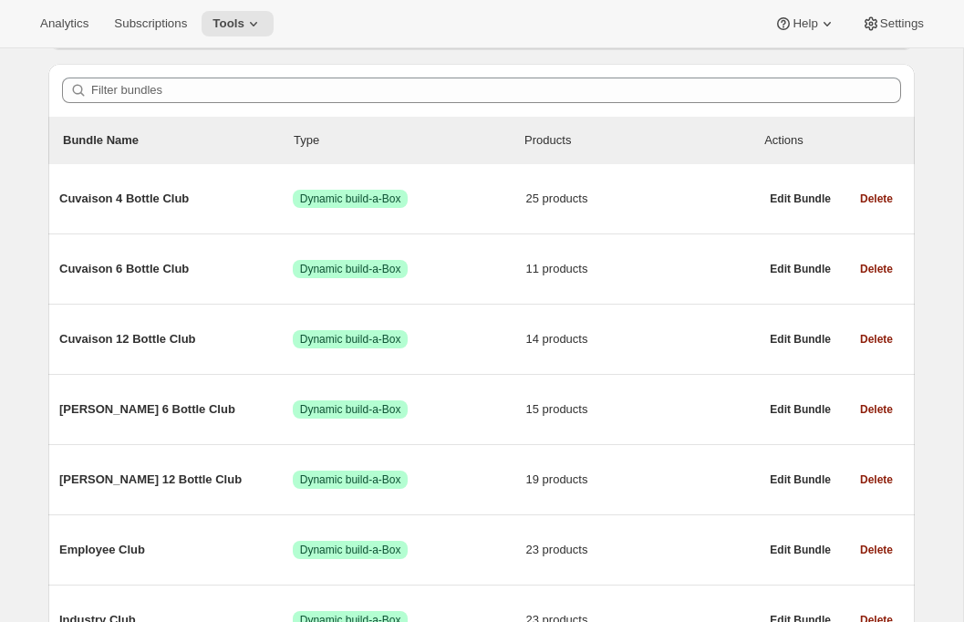
scroll to position [154, 0]
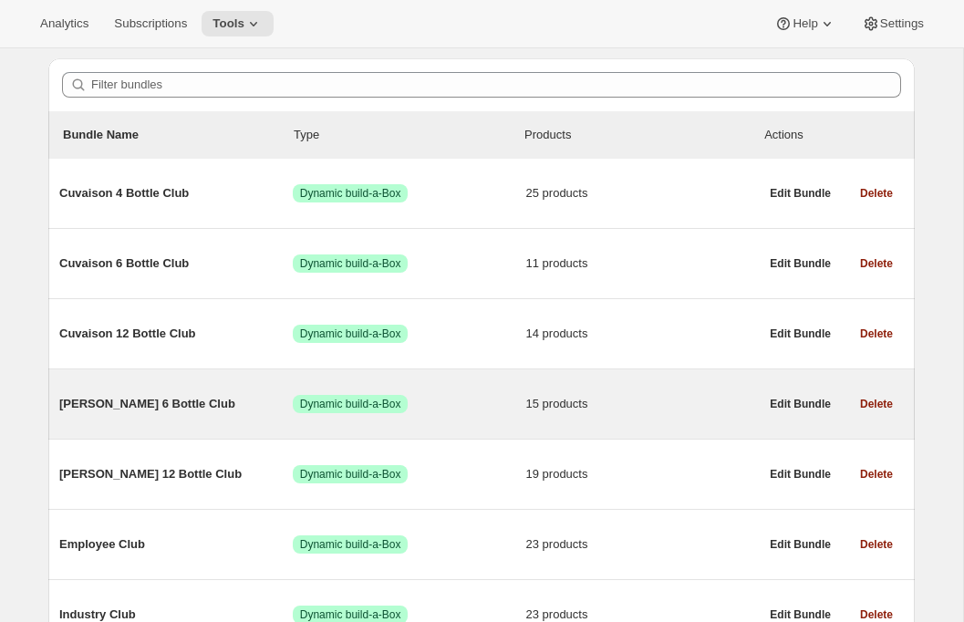
click at [155, 397] on span "[PERSON_NAME] 6 Bottle Club" at bounding box center [175, 404] width 233 height 18
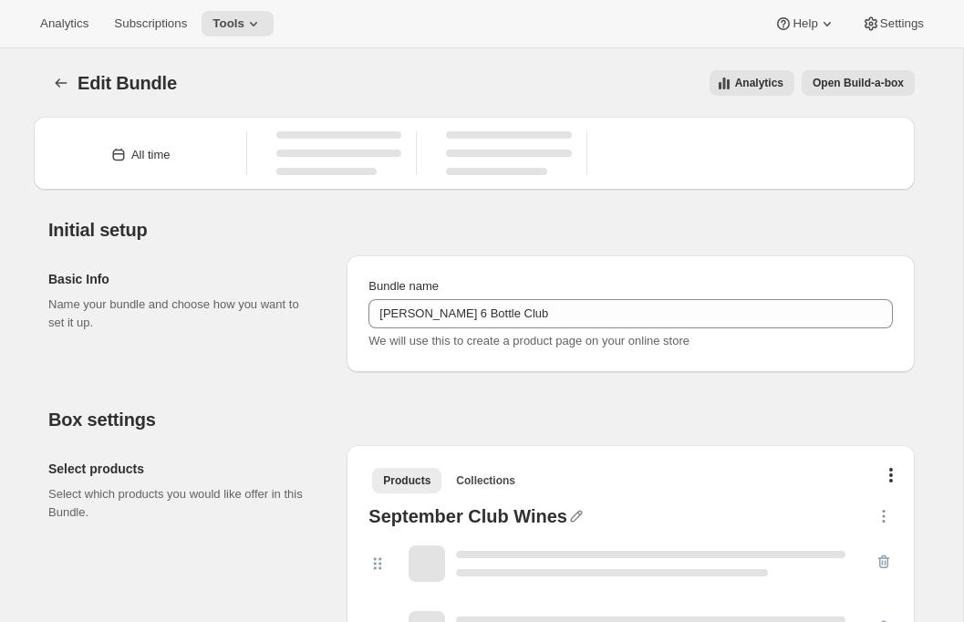
type input "[PERSON_NAME] 6 Bottle Club"
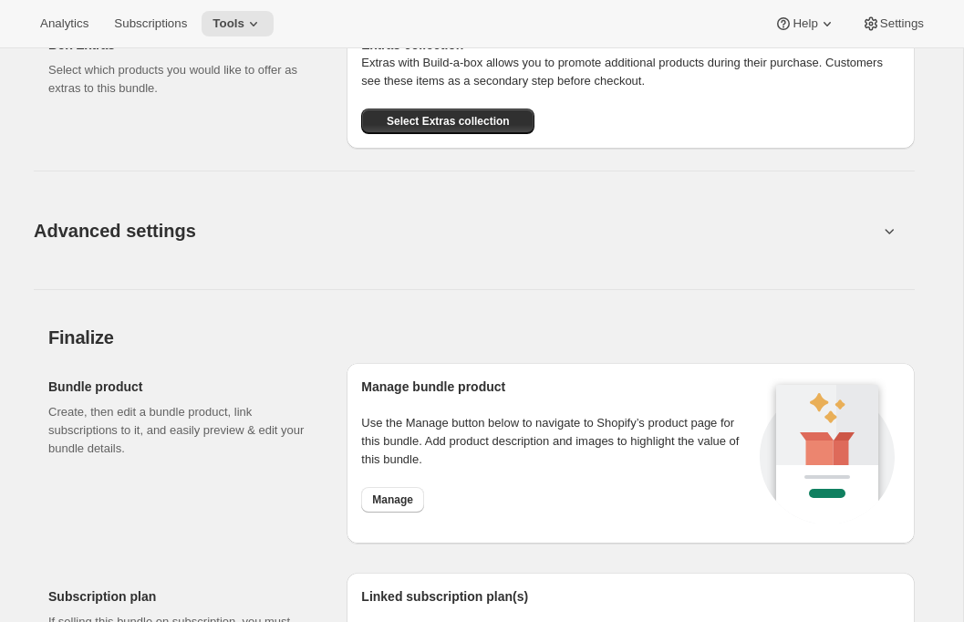
scroll to position [2018, 0]
